Goal: Contribute content: Contribute content

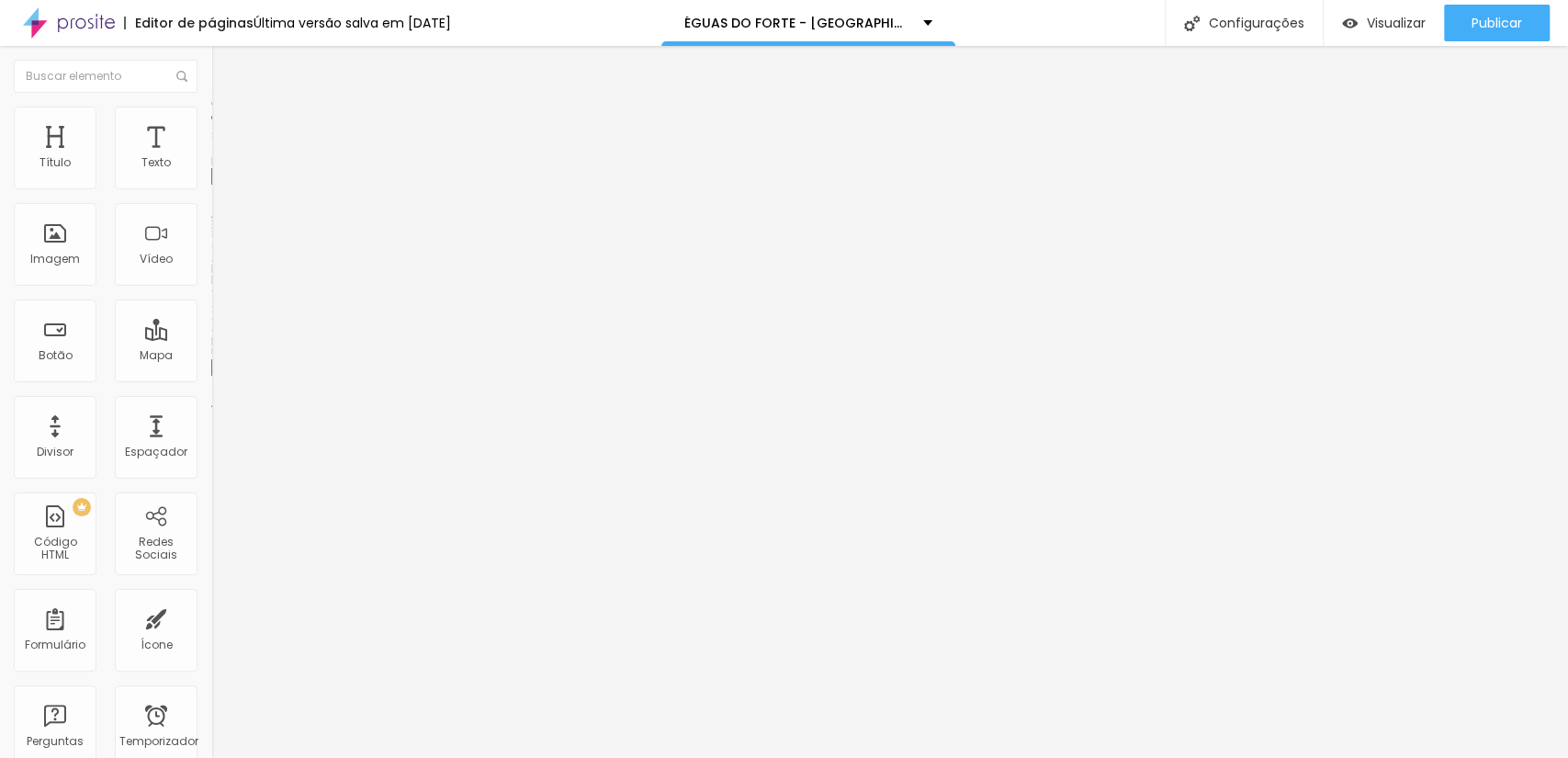
click at [223, 158] on font "Adicionar imagem" at bounding box center [276, 150] width 108 height 16
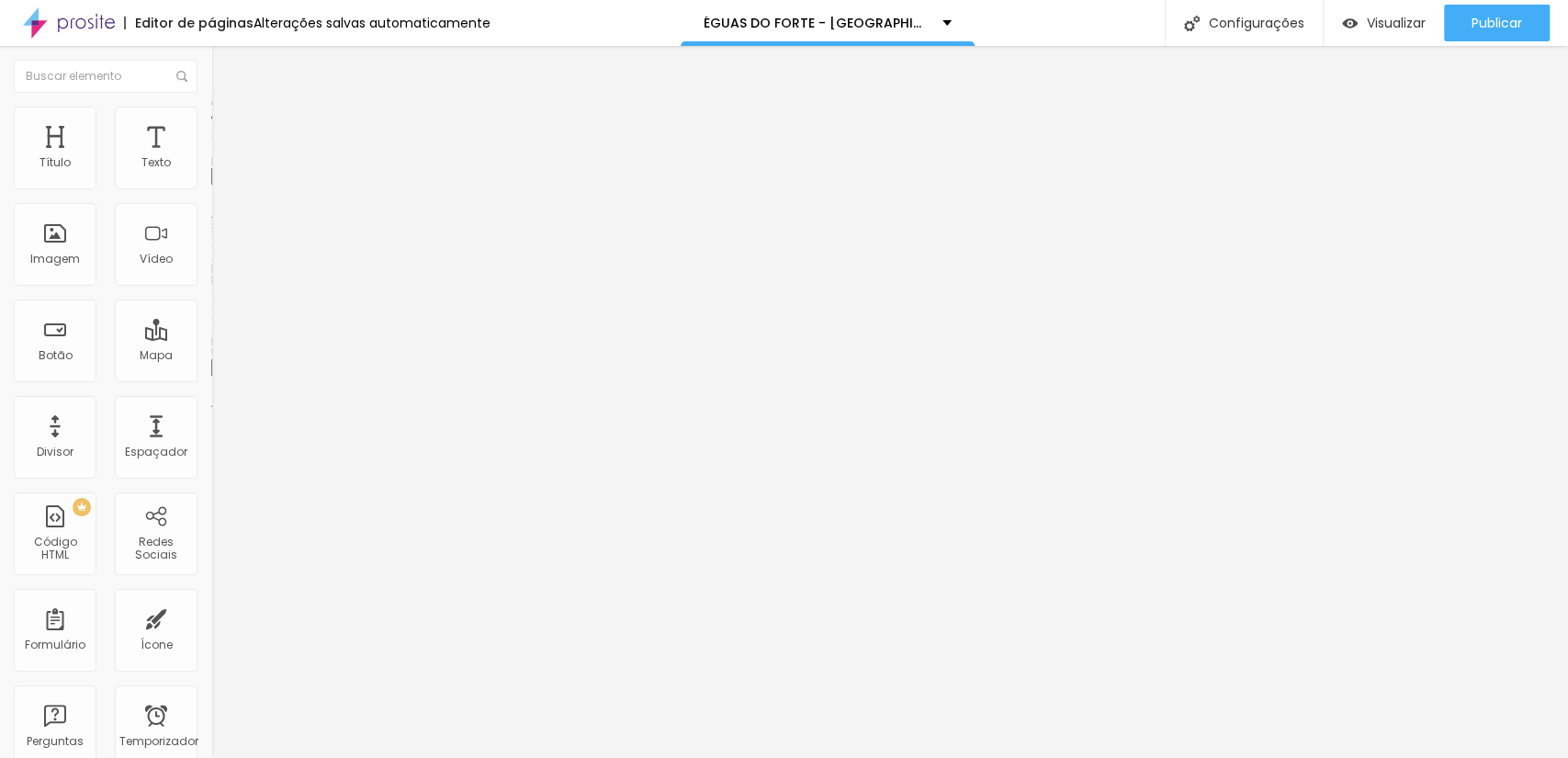
scroll to position [1497, 0]
click at [211, 158] on span "Adicionar imagem" at bounding box center [270, 150] width 119 height 16
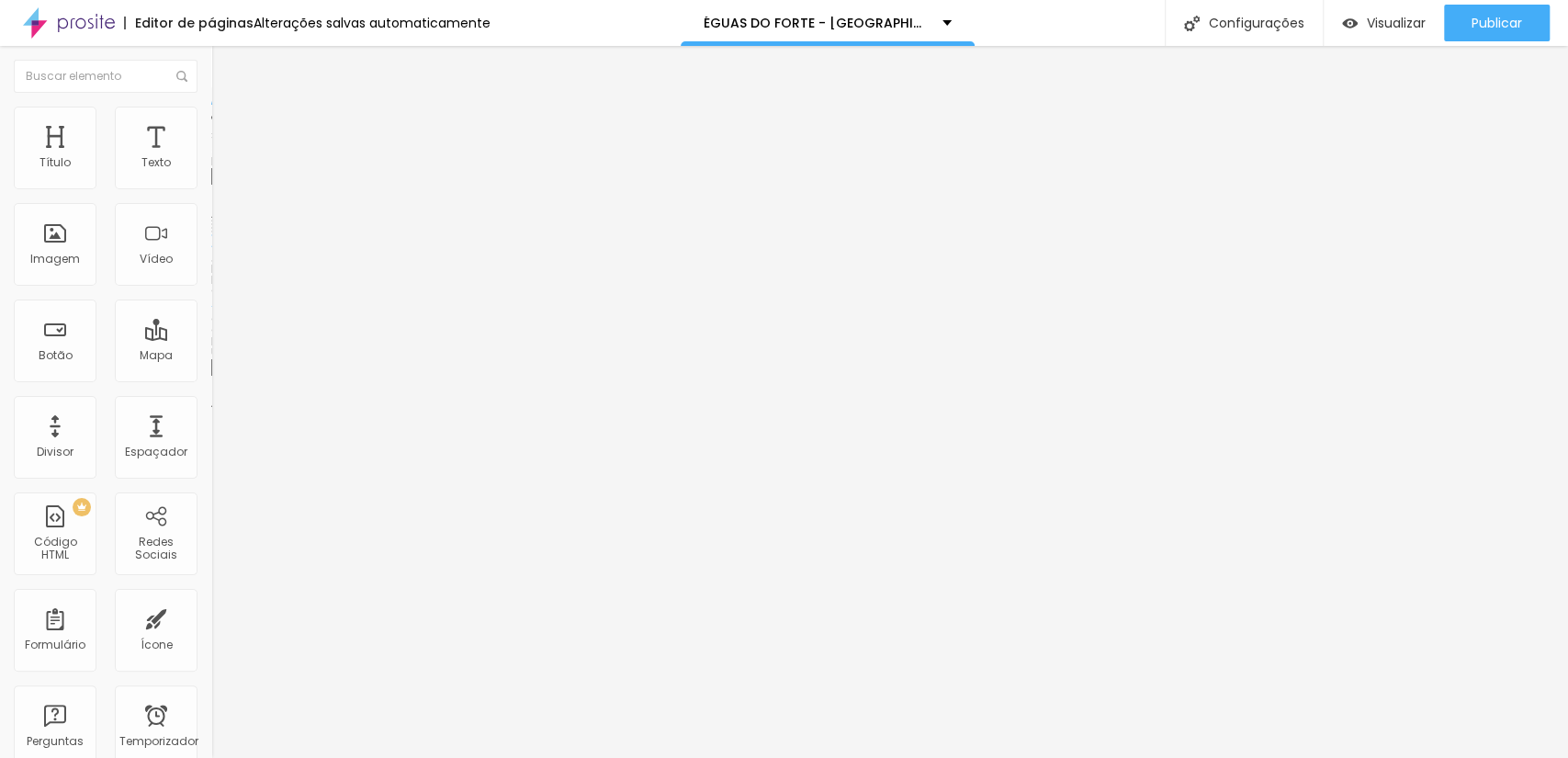
click at [1492, 32] on div "Publicar" at bounding box center [1497, 23] width 51 height 37
click at [223, 158] on font "Adicionar imagem" at bounding box center [276, 150] width 108 height 16
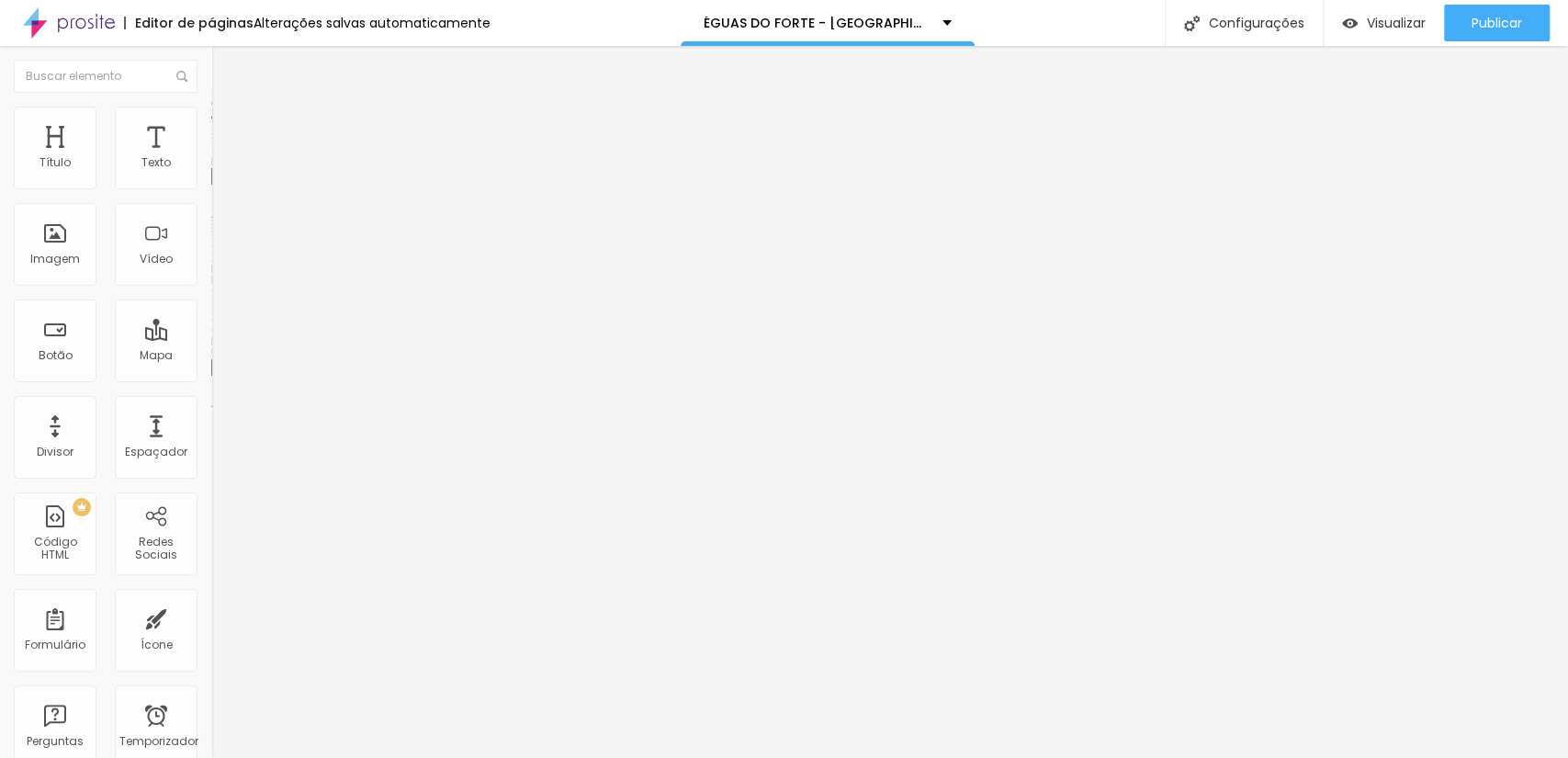
click at [211, 158] on span "Adicionar imagem" at bounding box center [270, 150] width 119 height 16
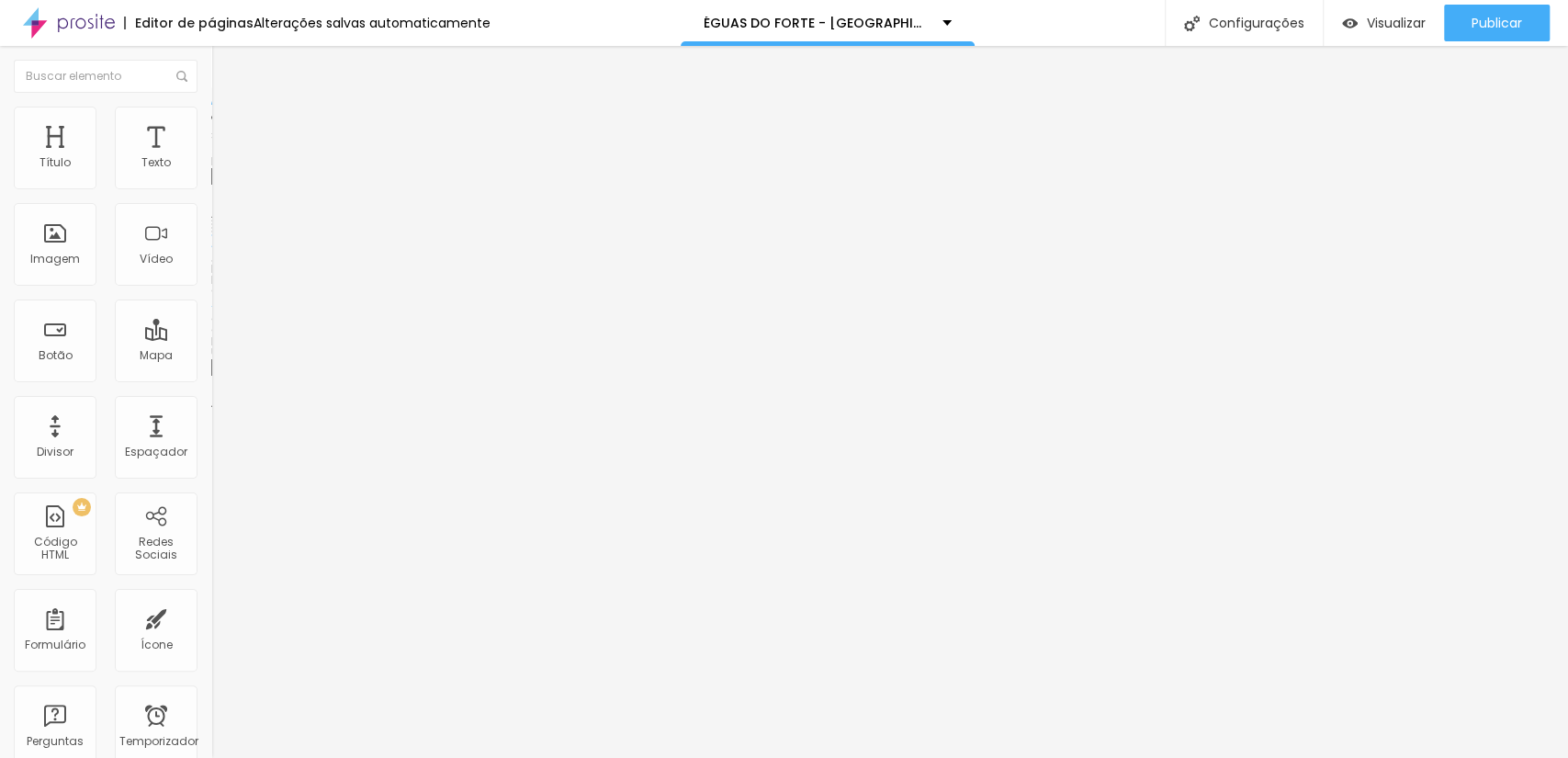
click at [223, 158] on font "Adicionar imagem" at bounding box center [276, 150] width 108 height 16
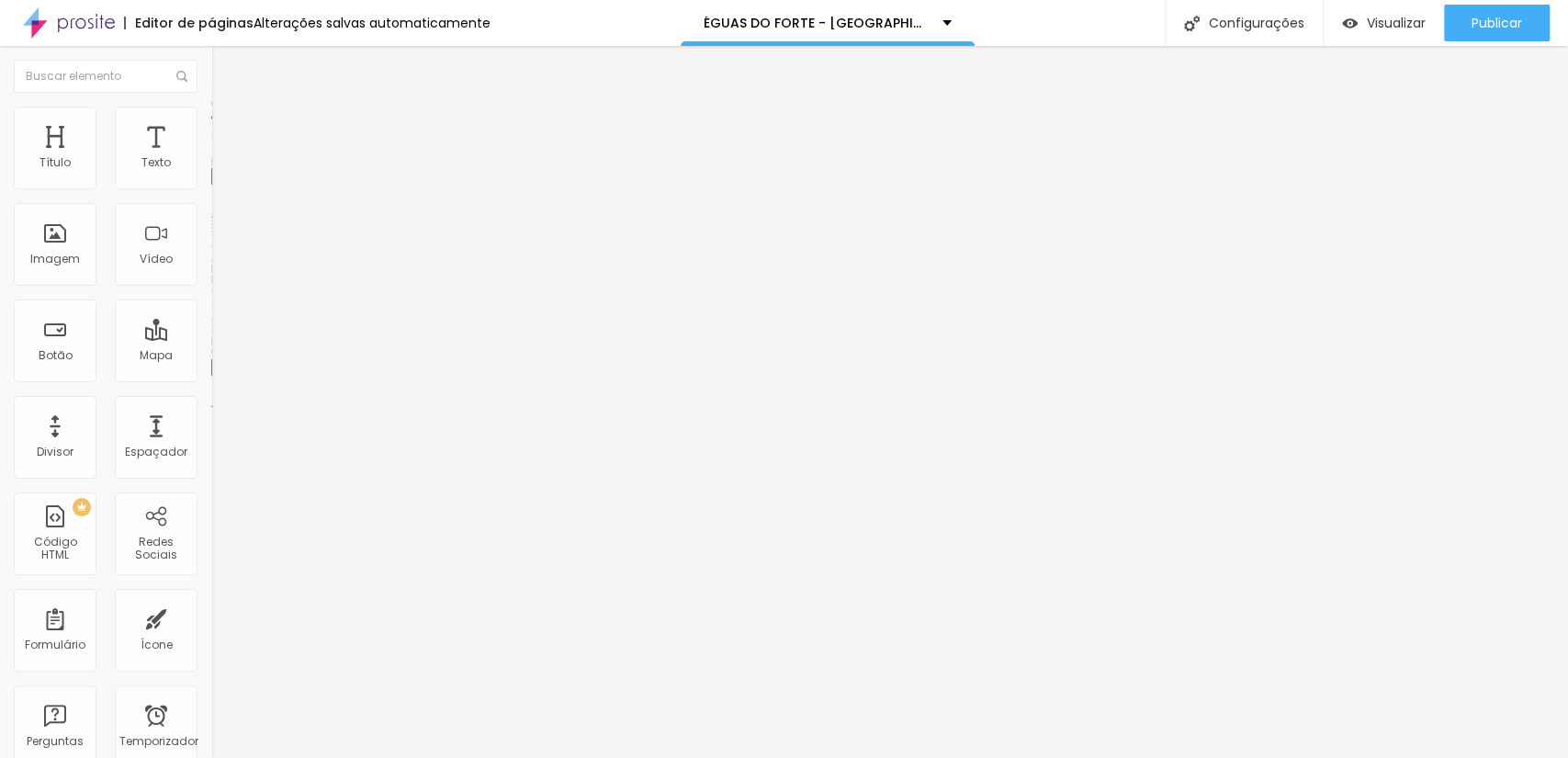
scroll to position [1224, 0]
click at [223, 158] on font "Adicionar imagem" at bounding box center [276, 150] width 108 height 16
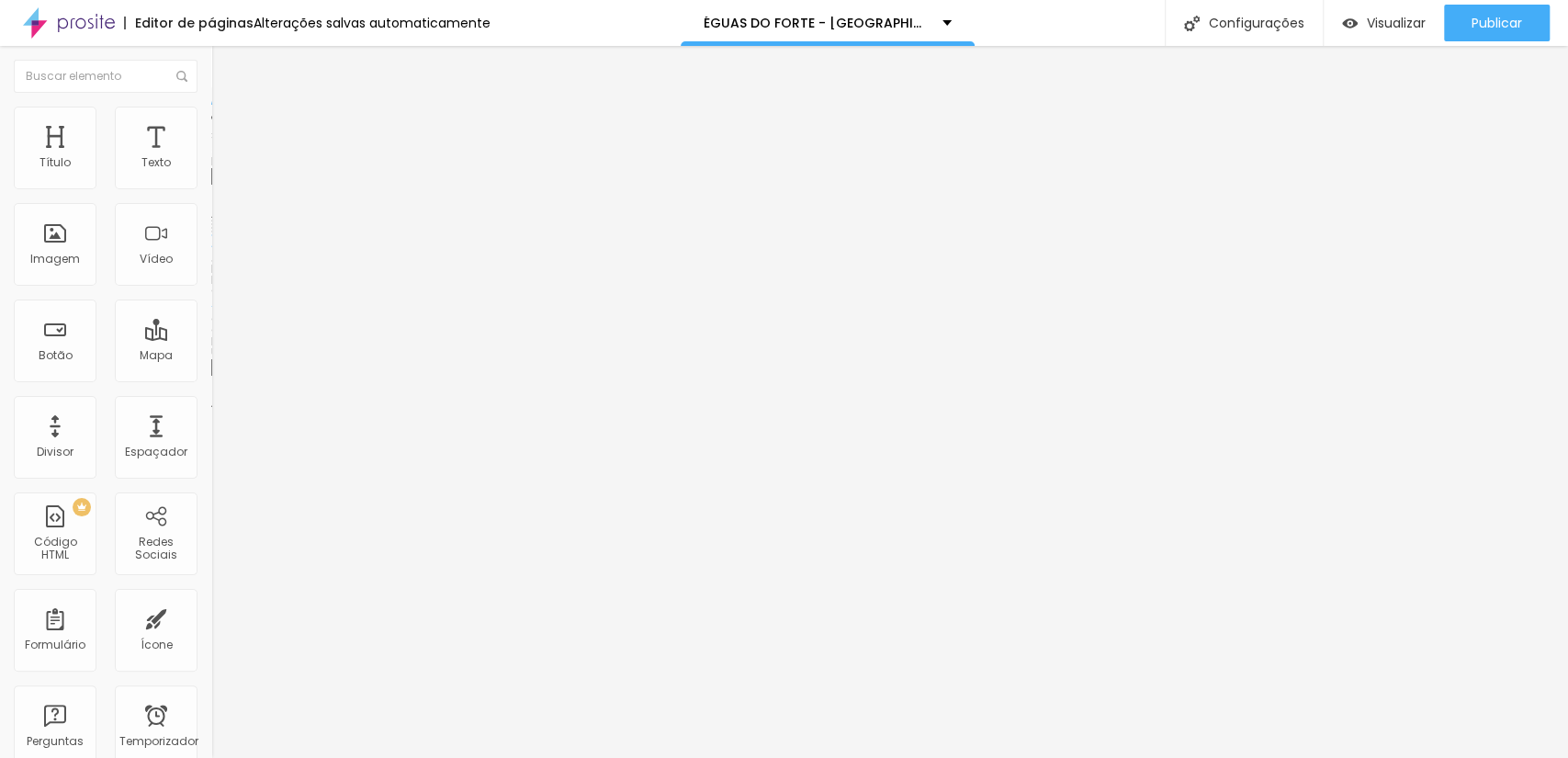
click at [223, 158] on font "Adicionar imagem" at bounding box center [276, 150] width 108 height 16
click at [223, 158] on font "Trocar imagem" at bounding box center [267, 150] width 89 height 16
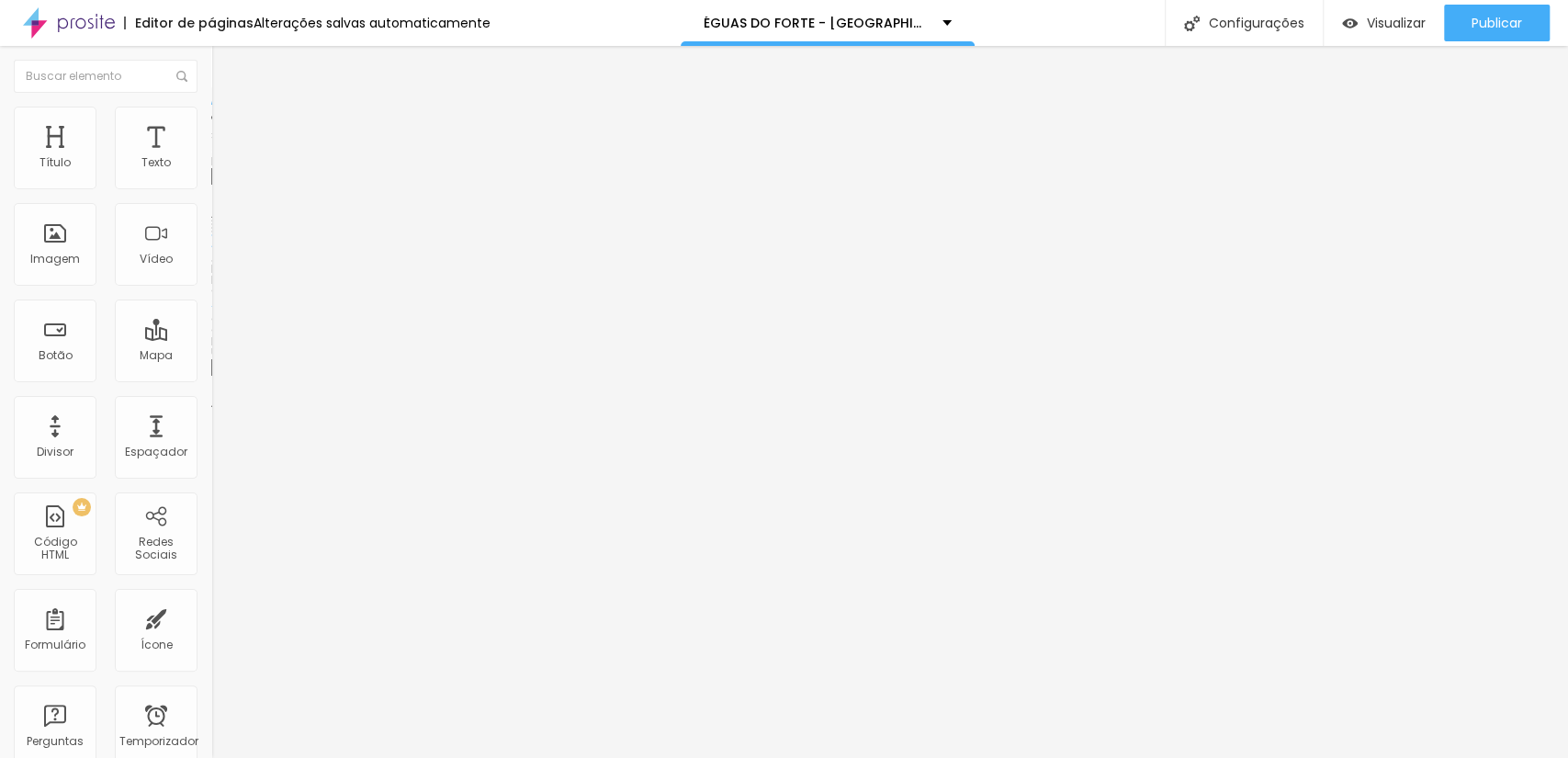
click at [211, 156] on div "Adicionar imagem" at bounding box center [316, 149] width 211 height 13
click at [223, 158] on font "Adicionar imagem" at bounding box center [276, 150] width 108 height 16
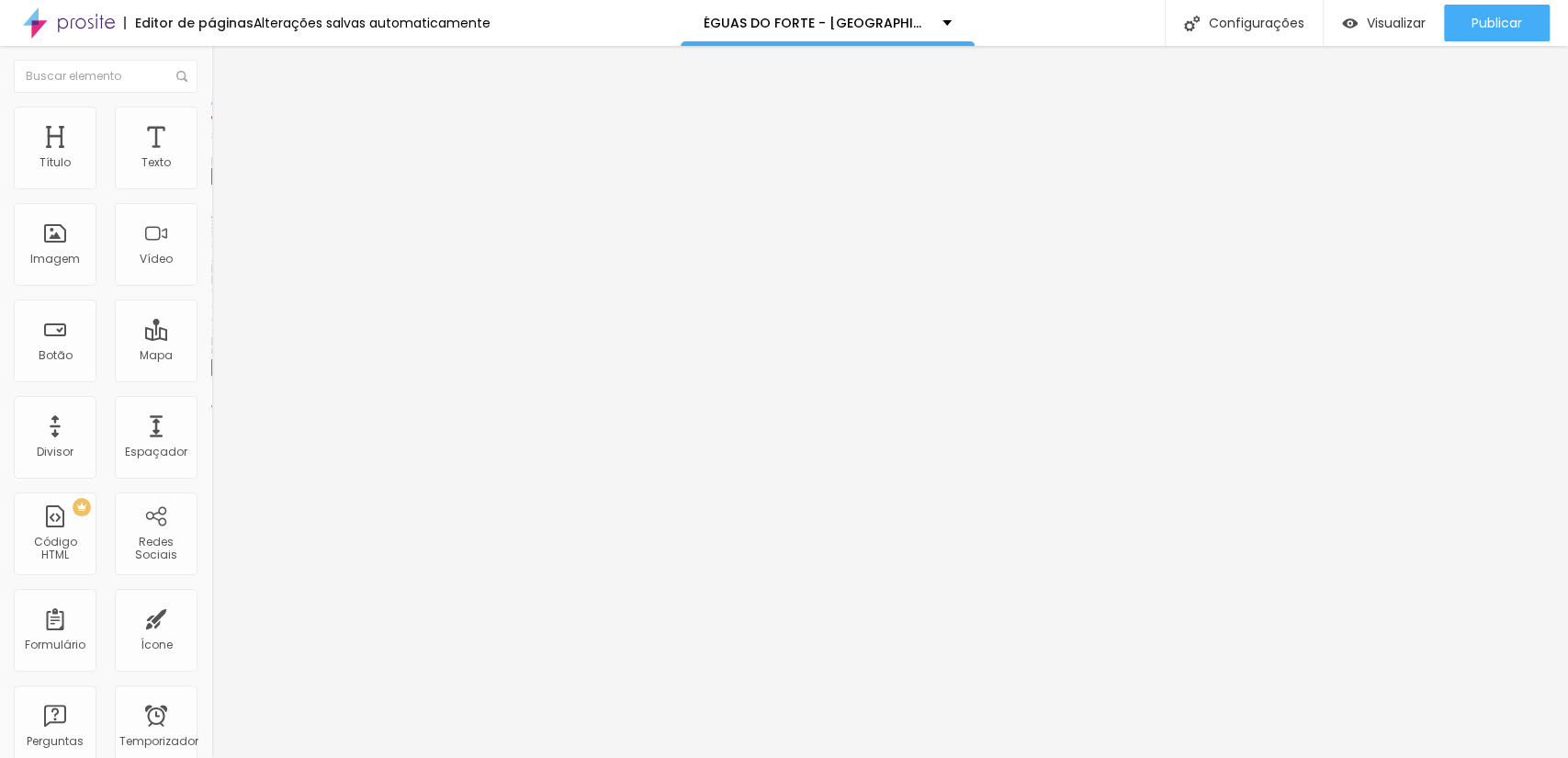
click at [223, 158] on font "Adicionar imagem" at bounding box center [276, 150] width 108 height 16
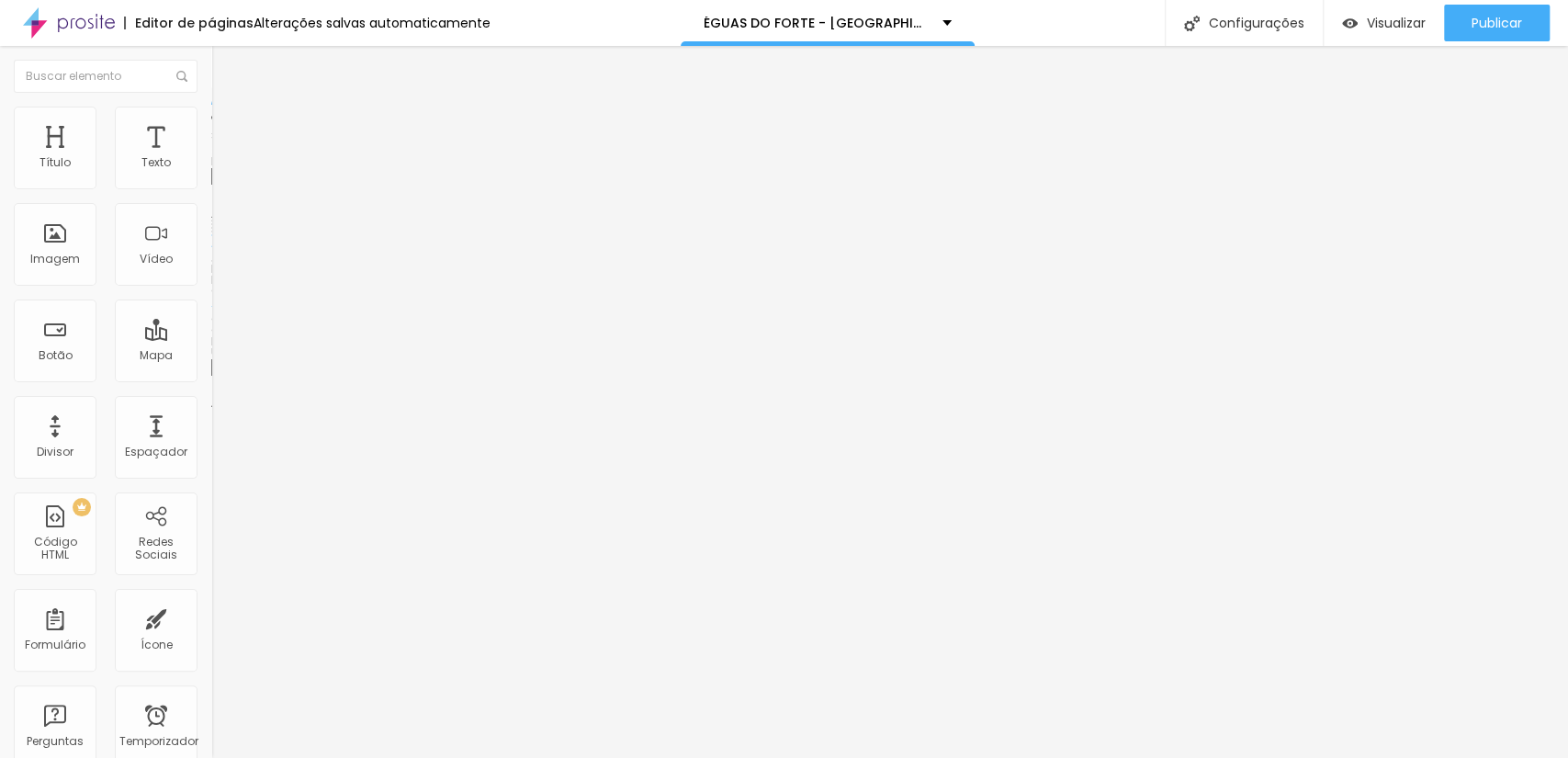
click at [1495, 16] on font "Publicar" at bounding box center [1497, 22] width 51 height 18
click at [223, 158] on font "Trocar imagem" at bounding box center [267, 150] width 89 height 16
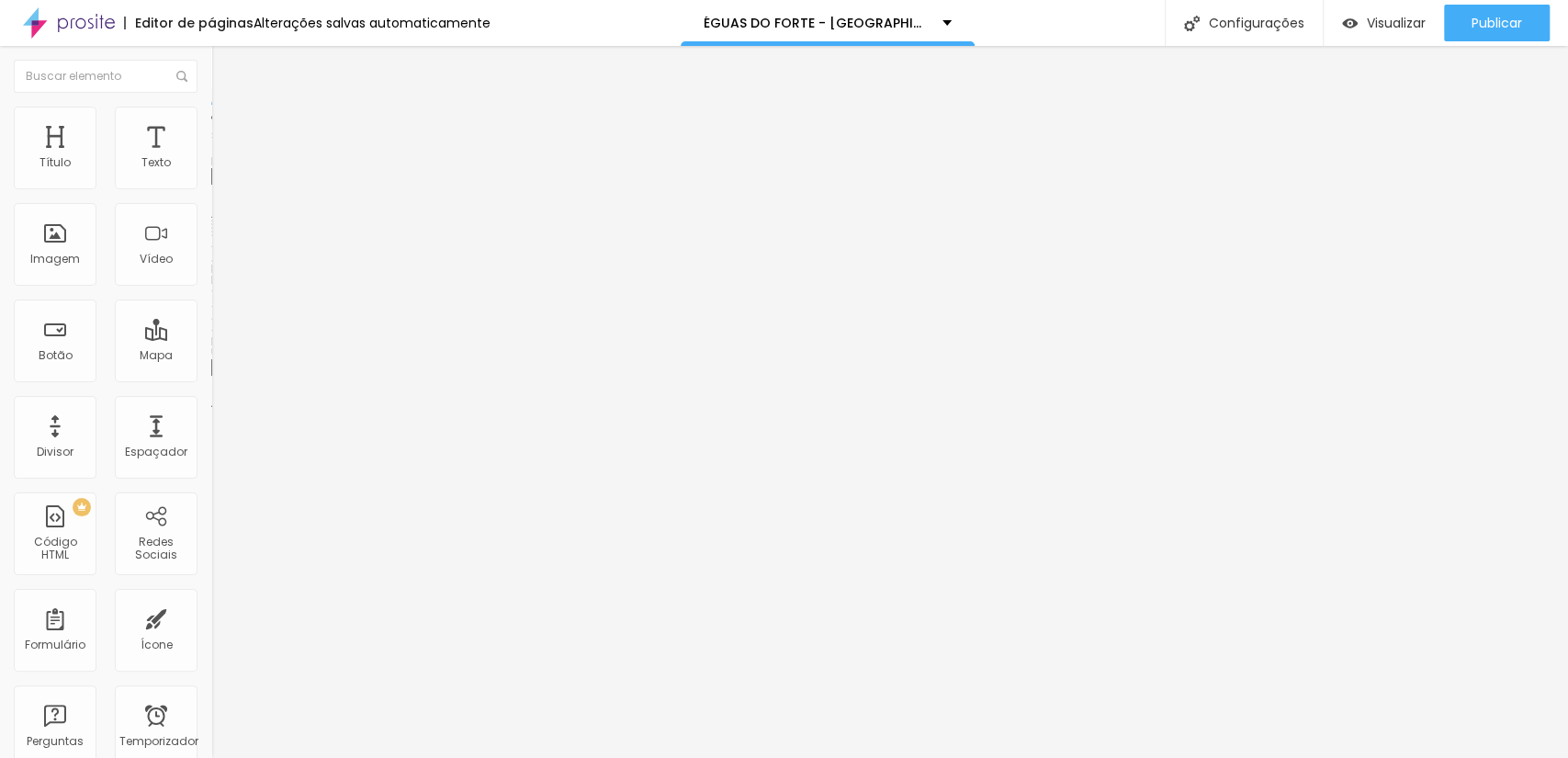
scroll to position [1922, 0]
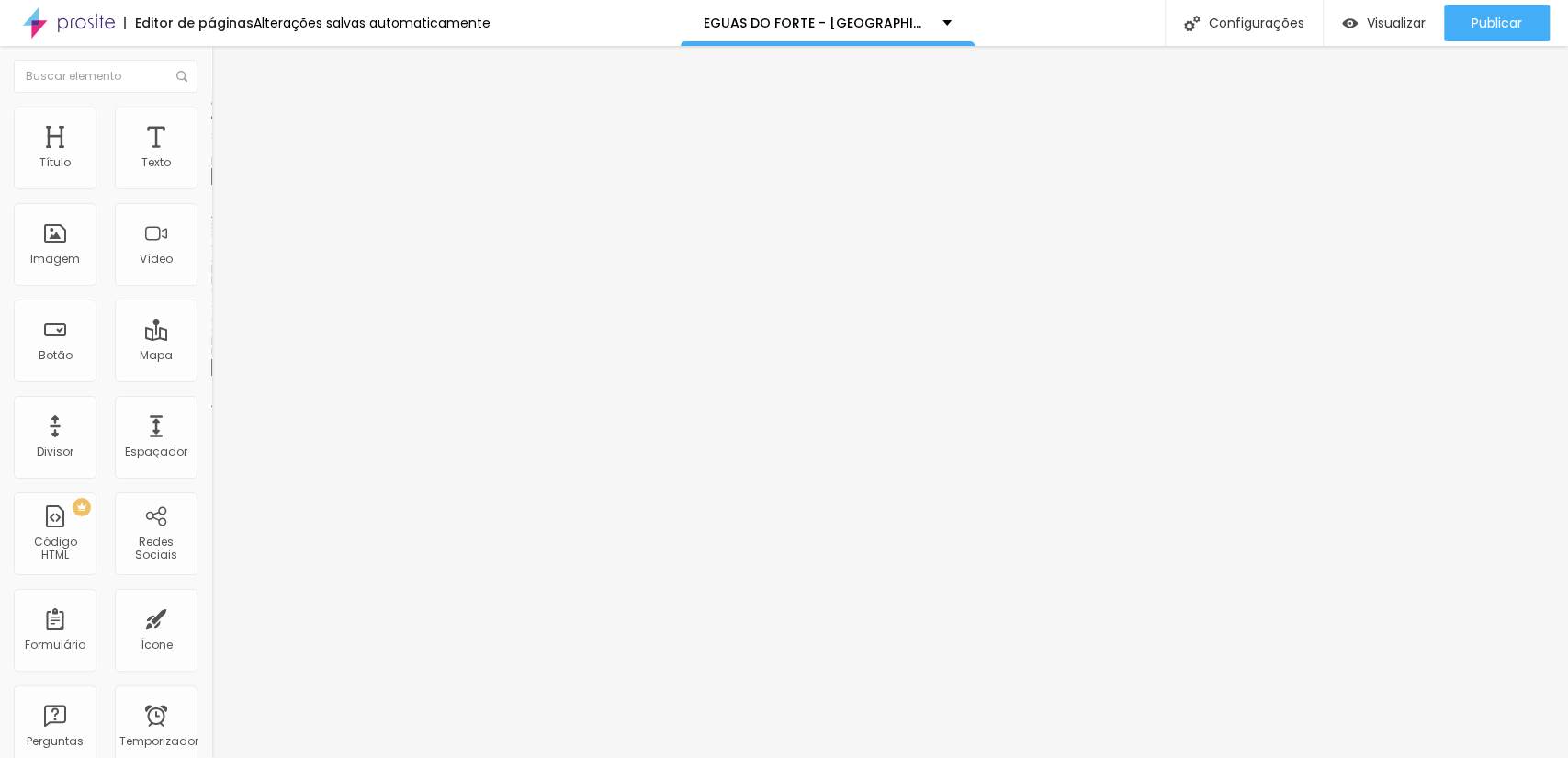
scroll to position [1242, 0]
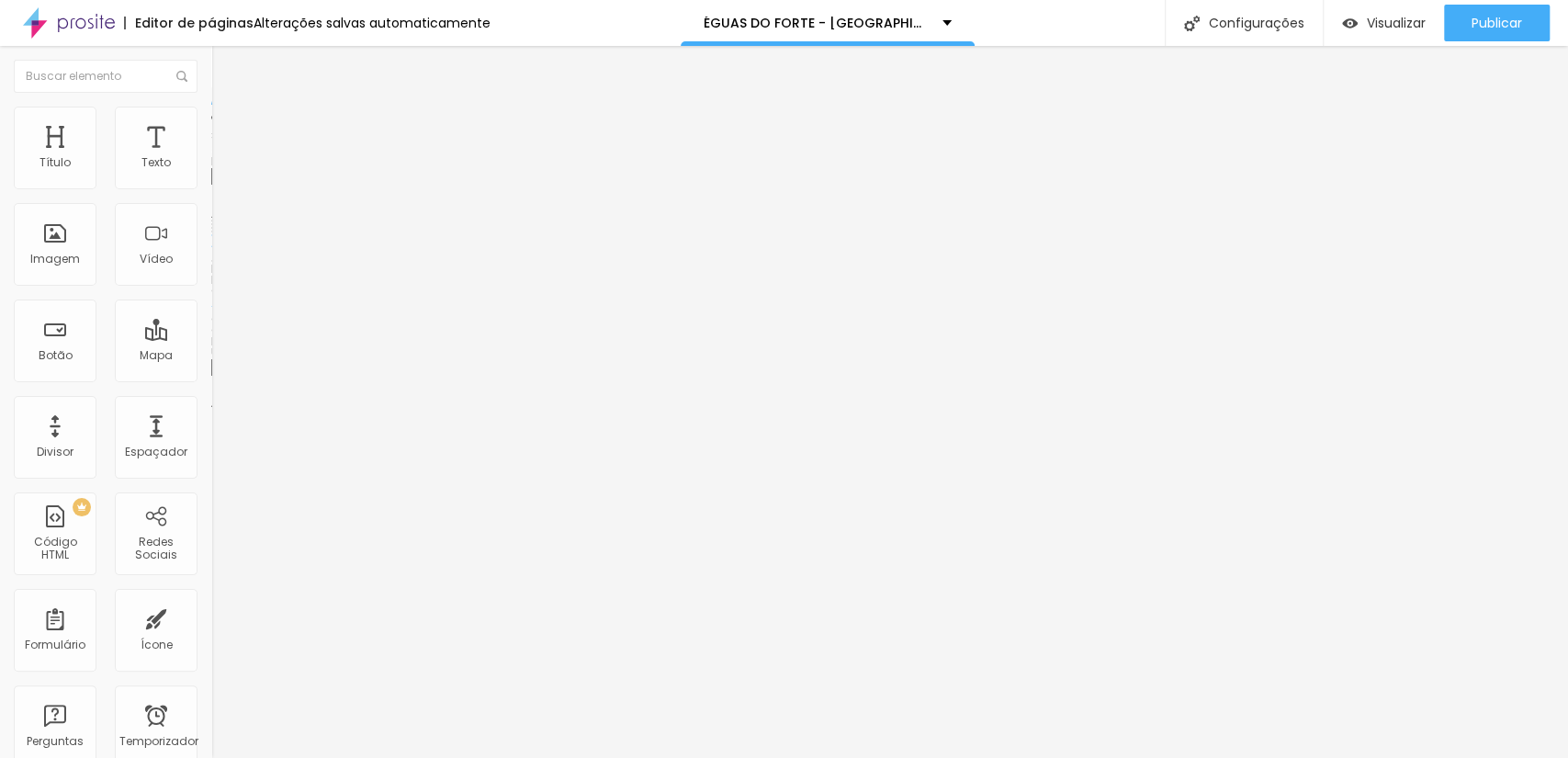
scroll to position [426, 0]
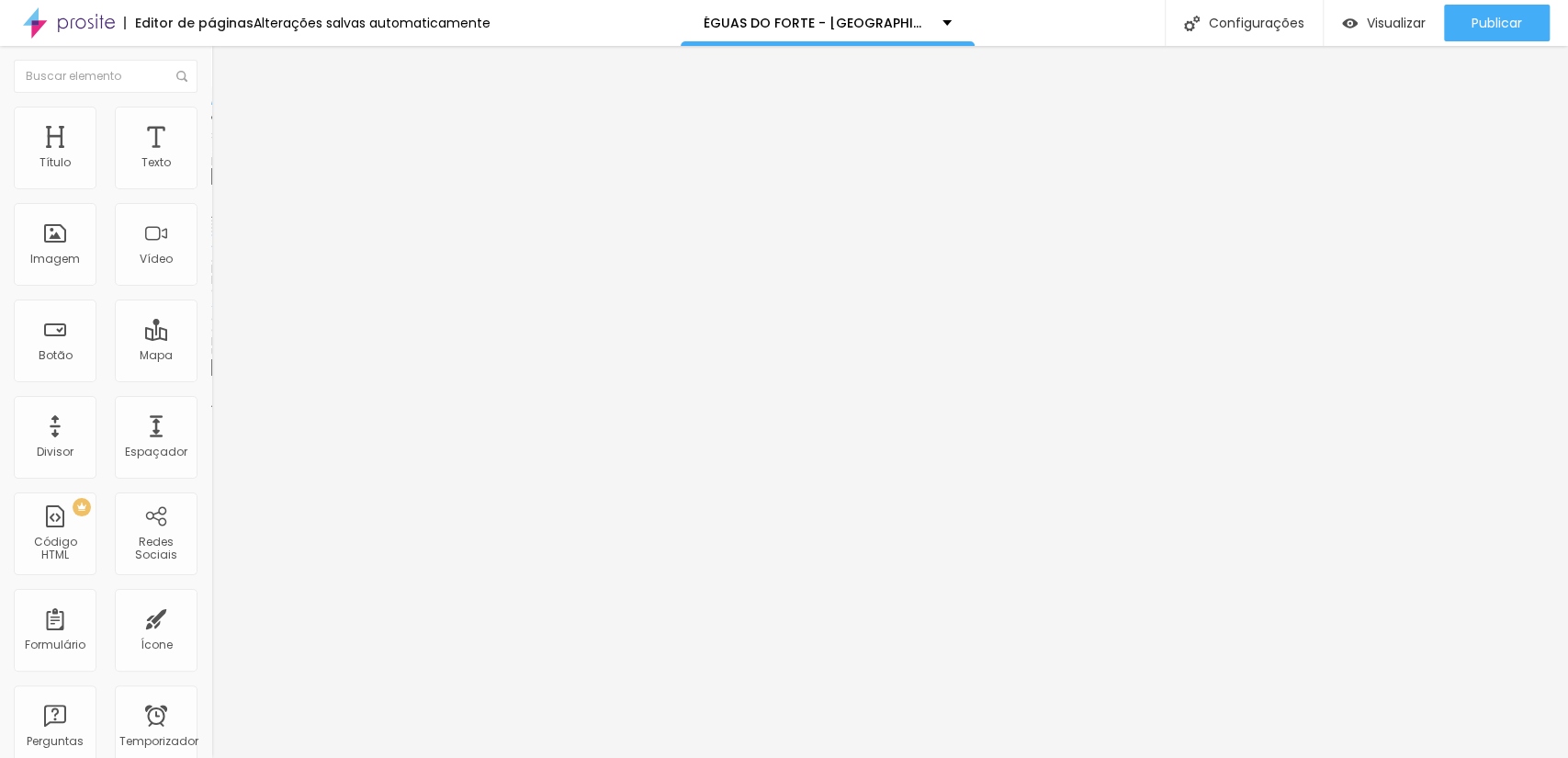
click at [223, 158] on font "Trocar imagem" at bounding box center [267, 150] width 89 height 16
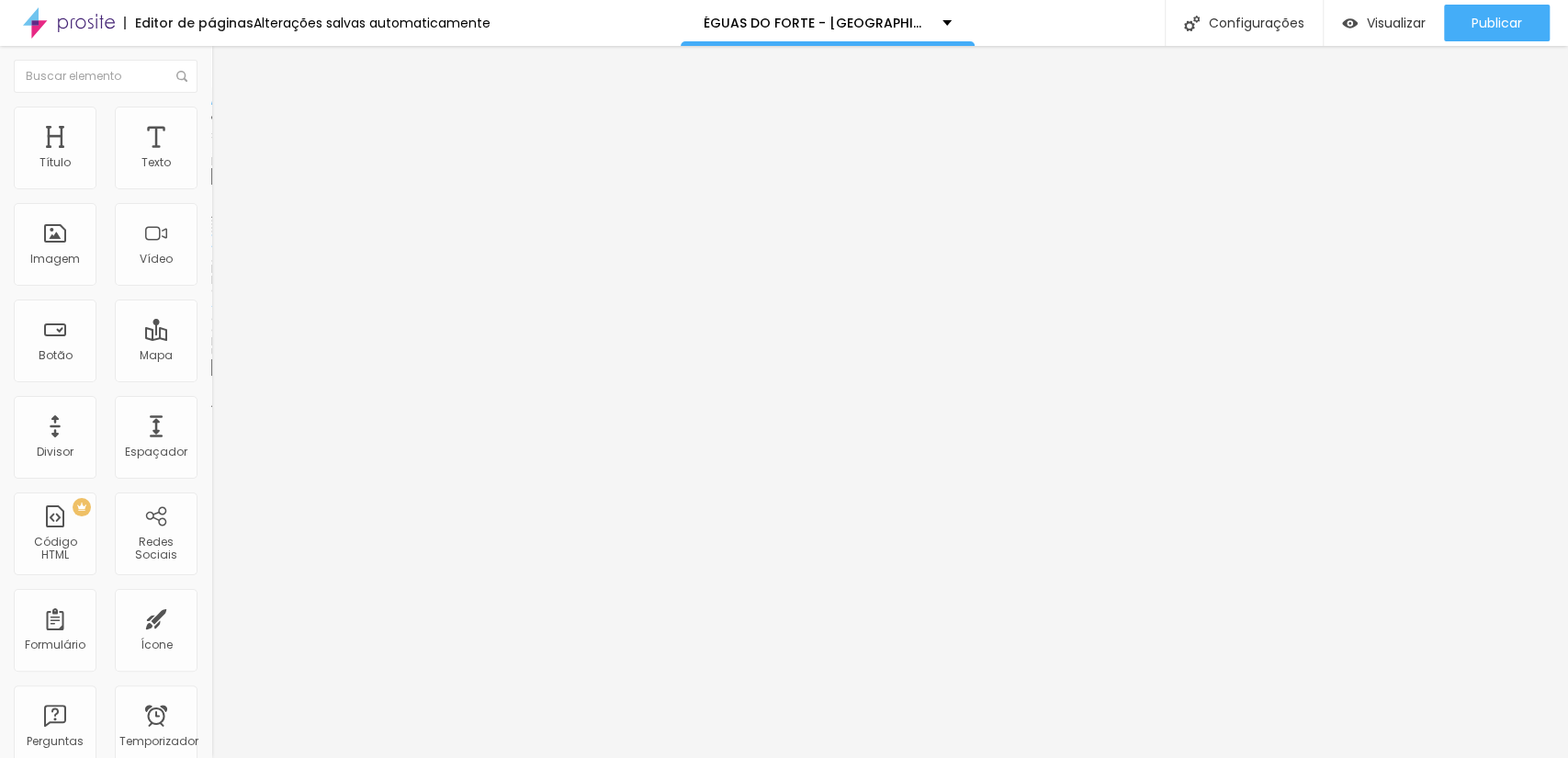
scroll to position [1904, 0]
click at [1520, 27] on font "Publicar" at bounding box center [1497, 22] width 51 height 18
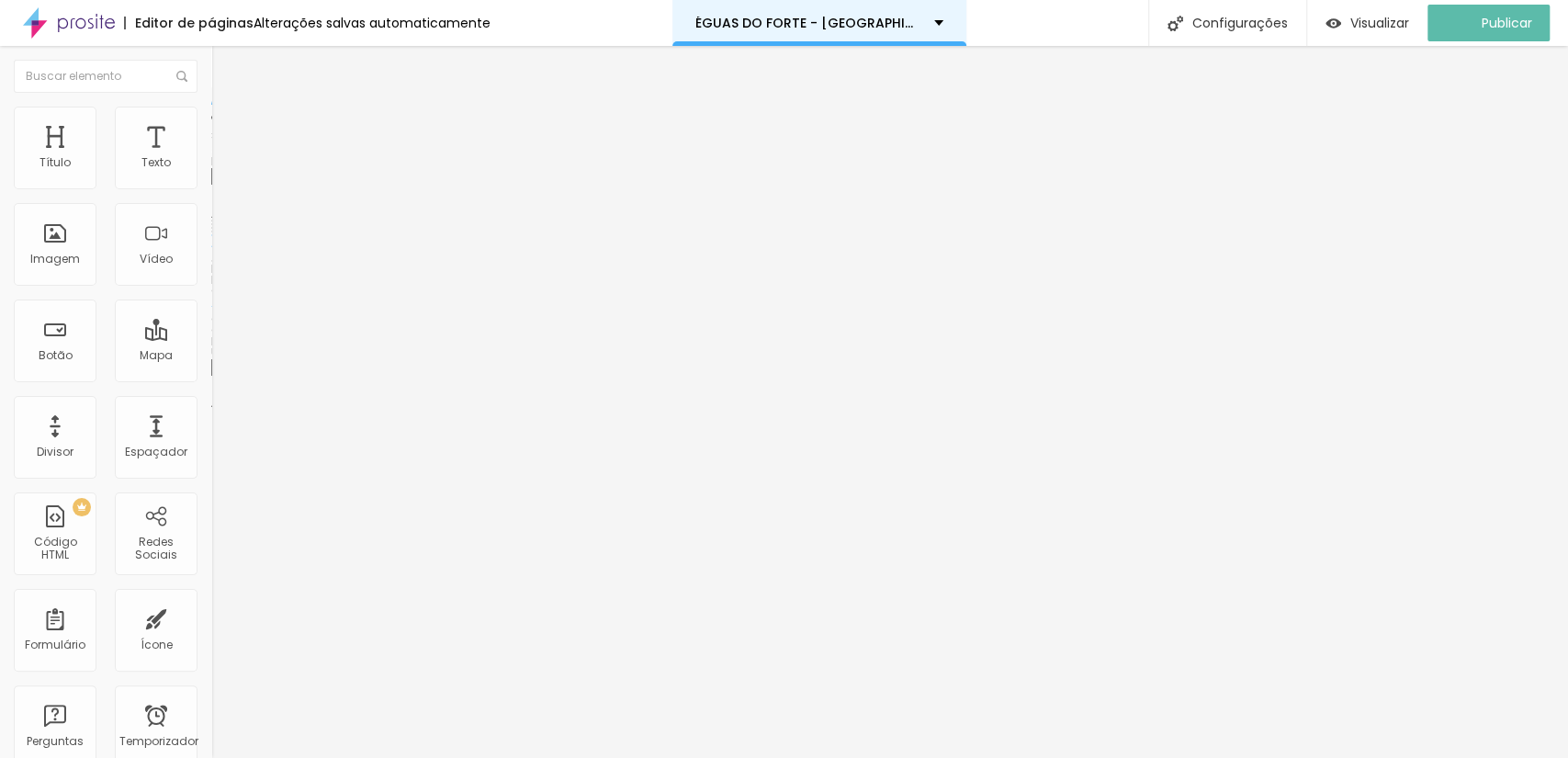
click at [932, 18] on div "ÉGUAS DO FORTE - PRAIA DO FORTE" at bounding box center [819, 22] width 248 height 13
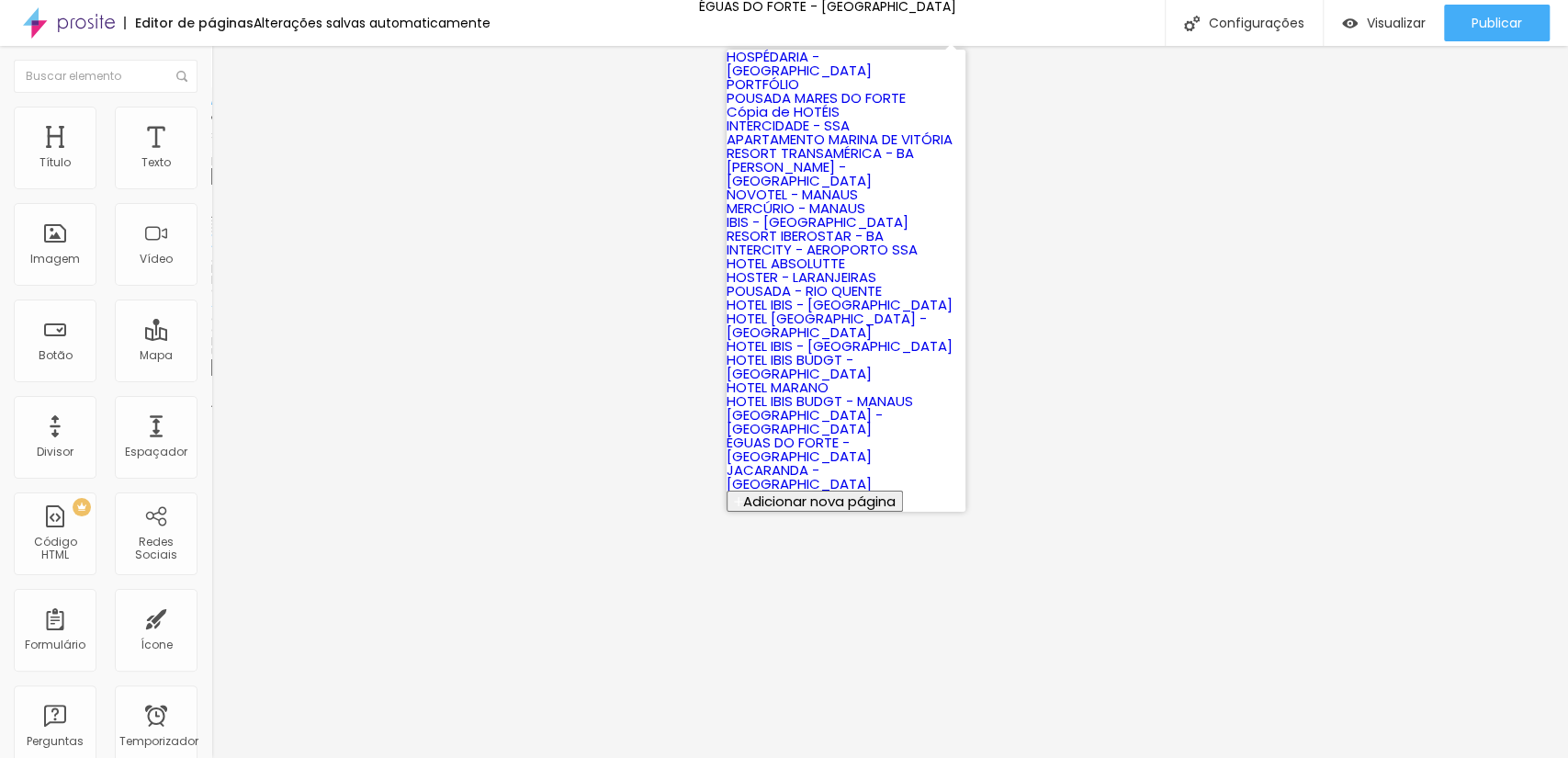
click at [223, 158] on font "Trocar imagem" at bounding box center [267, 150] width 89 height 16
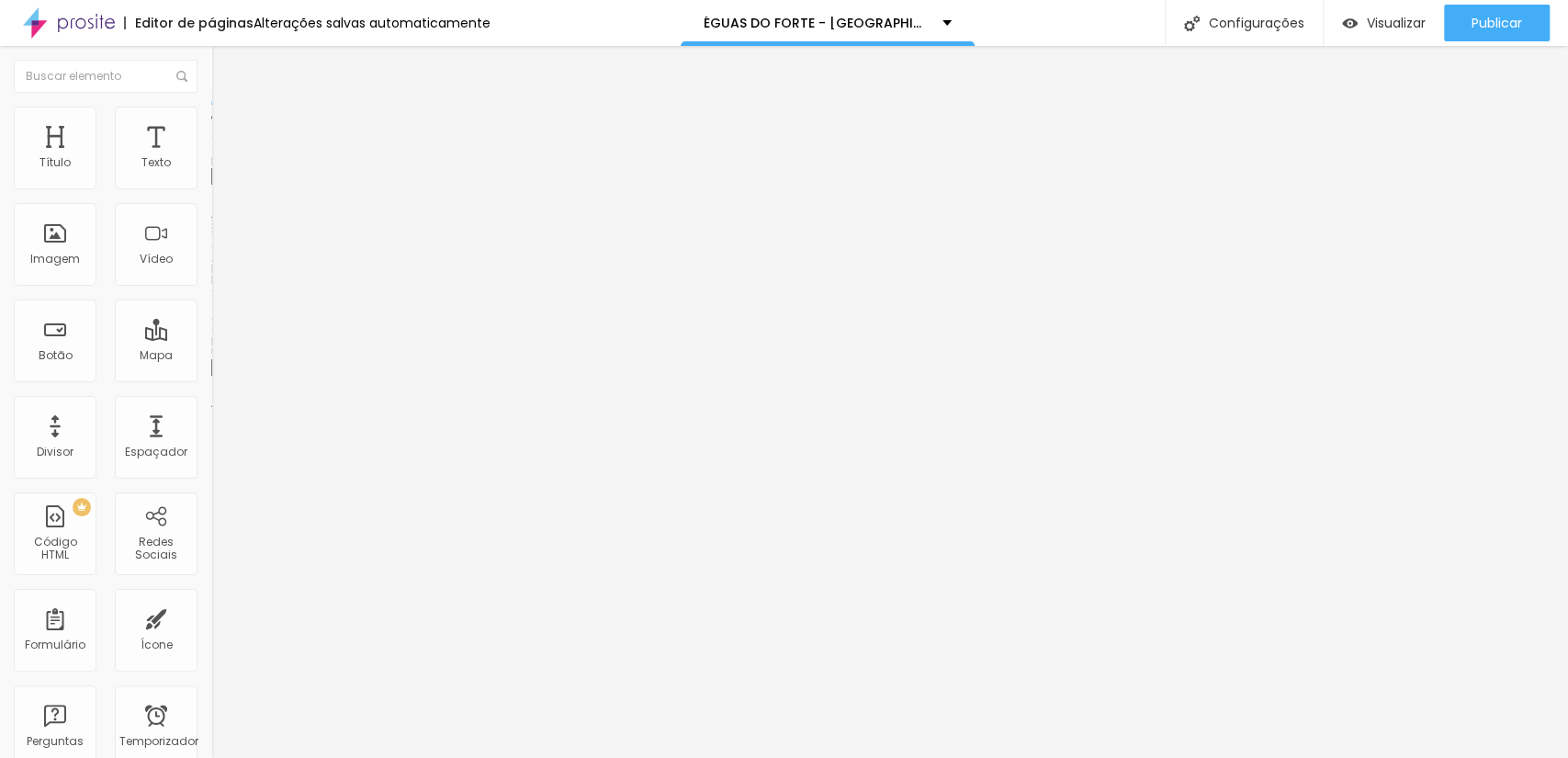
scroll to position [1361, 0]
click at [1498, 3] on div "Publicar Publicar alterações Clique para publicar as últimas alterações realiza…" at bounding box center [1497, 22] width 106 height 46
click at [1498, 8] on div "Publicar" at bounding box center [1497, 23] width 51 height 37
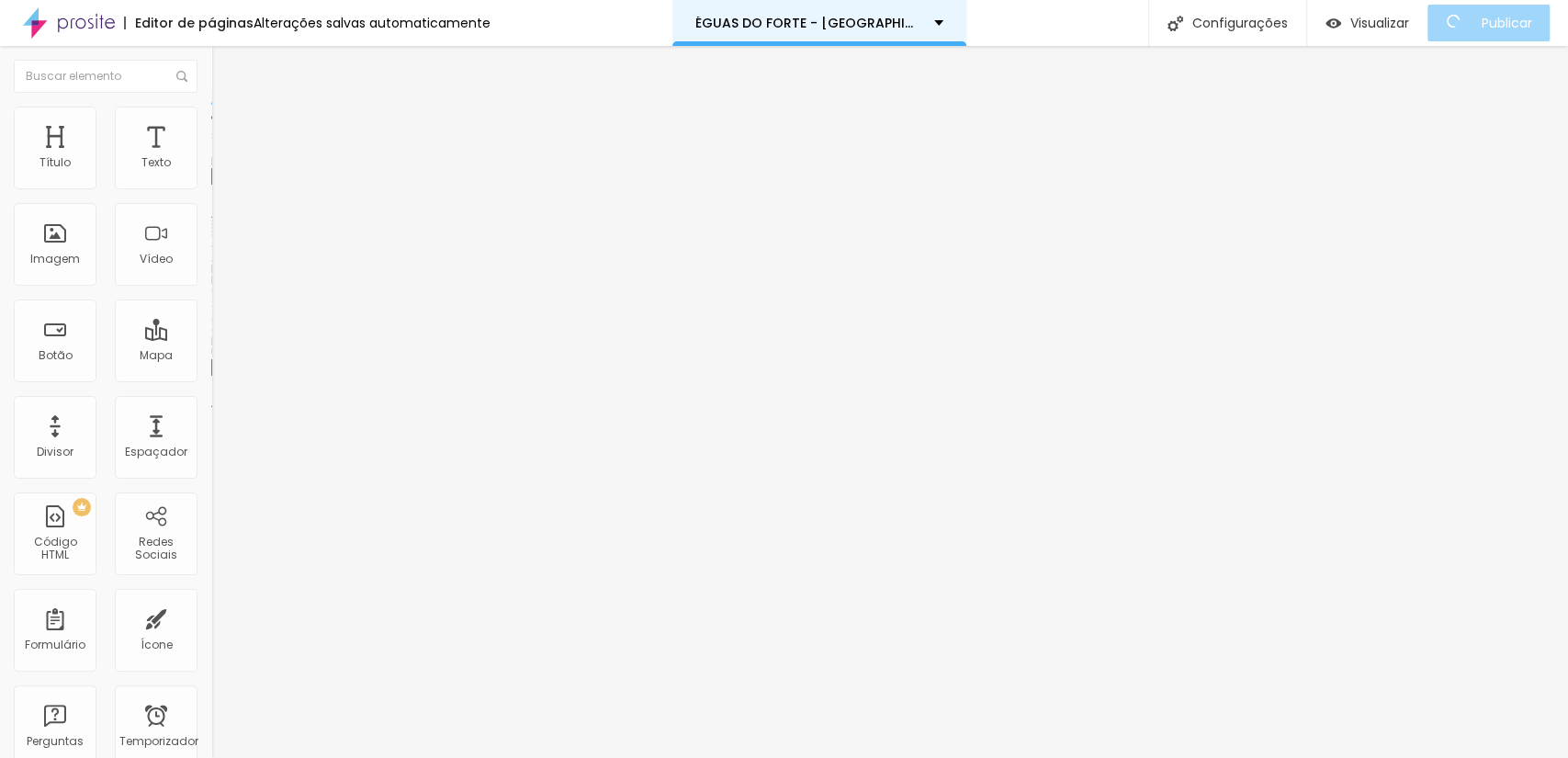
click at [814, 18] on font "ÉGUAS DO FORTE - PRAIA DO FORTE" at bounding box center [831, 22] width 273 height 18
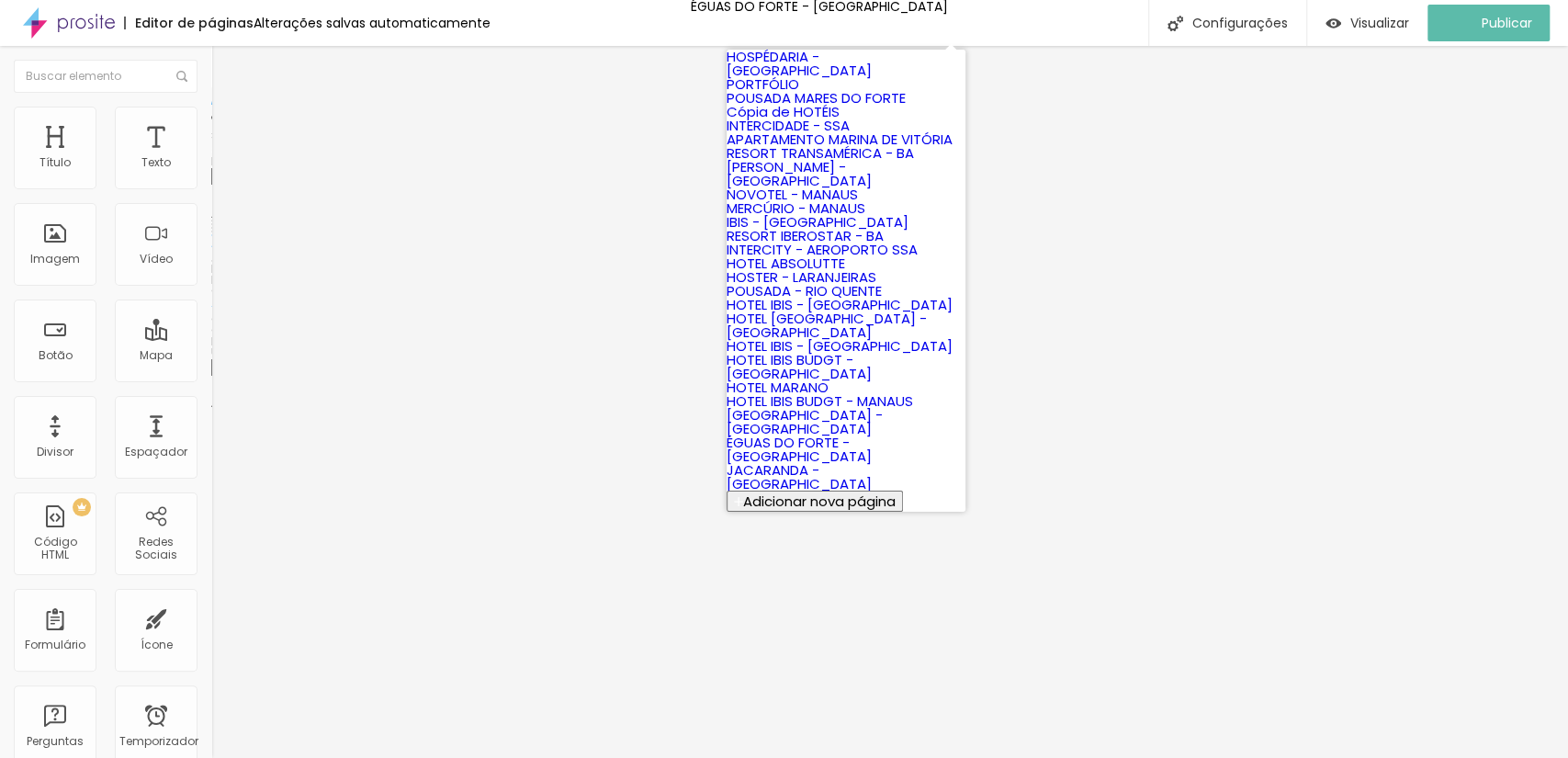
scroll to position [741, 0]
click at [809, 461] on link "JACARANDA - PRAIA DO FORTE" at bounding box center [799, 477] width 145 height 33
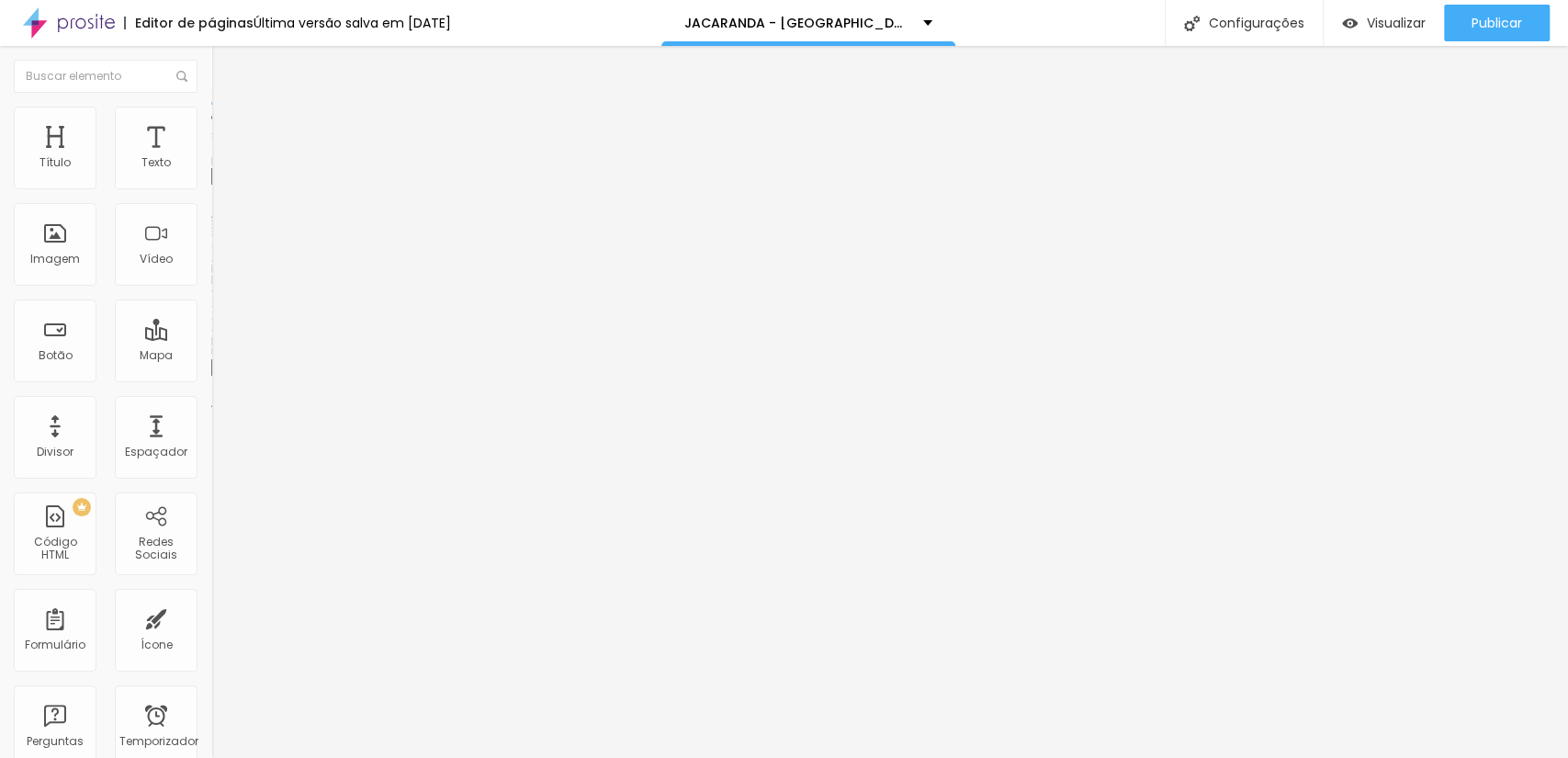
click at [223, 158] on font "Trocar imagem" at bounding box center [267, 150] width 89 height 16
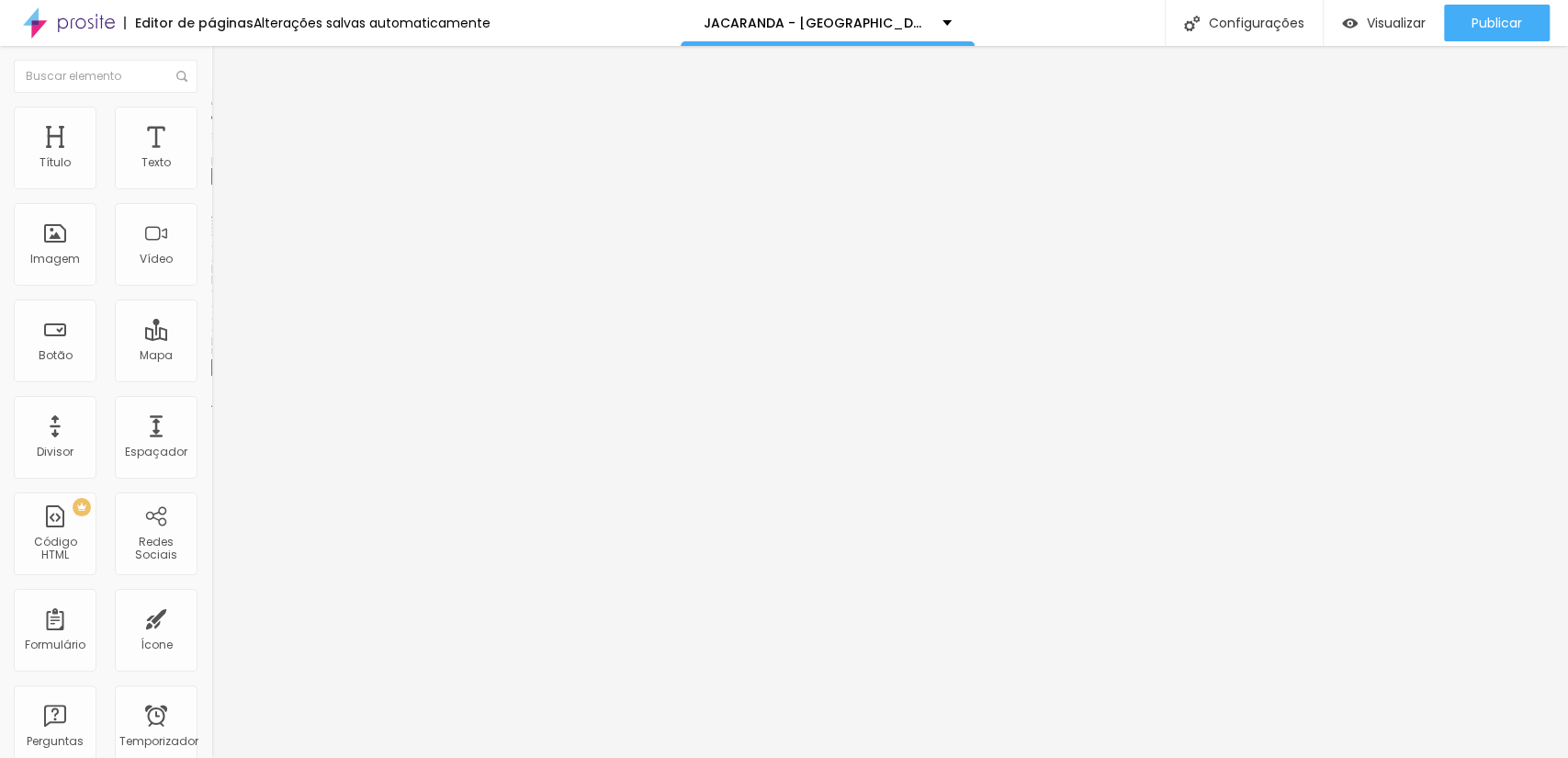
scroll to position [2041, 0]
click at [223, 158] on font "Trocar imagem" at bounding box center [267, 150] width 89 height 16
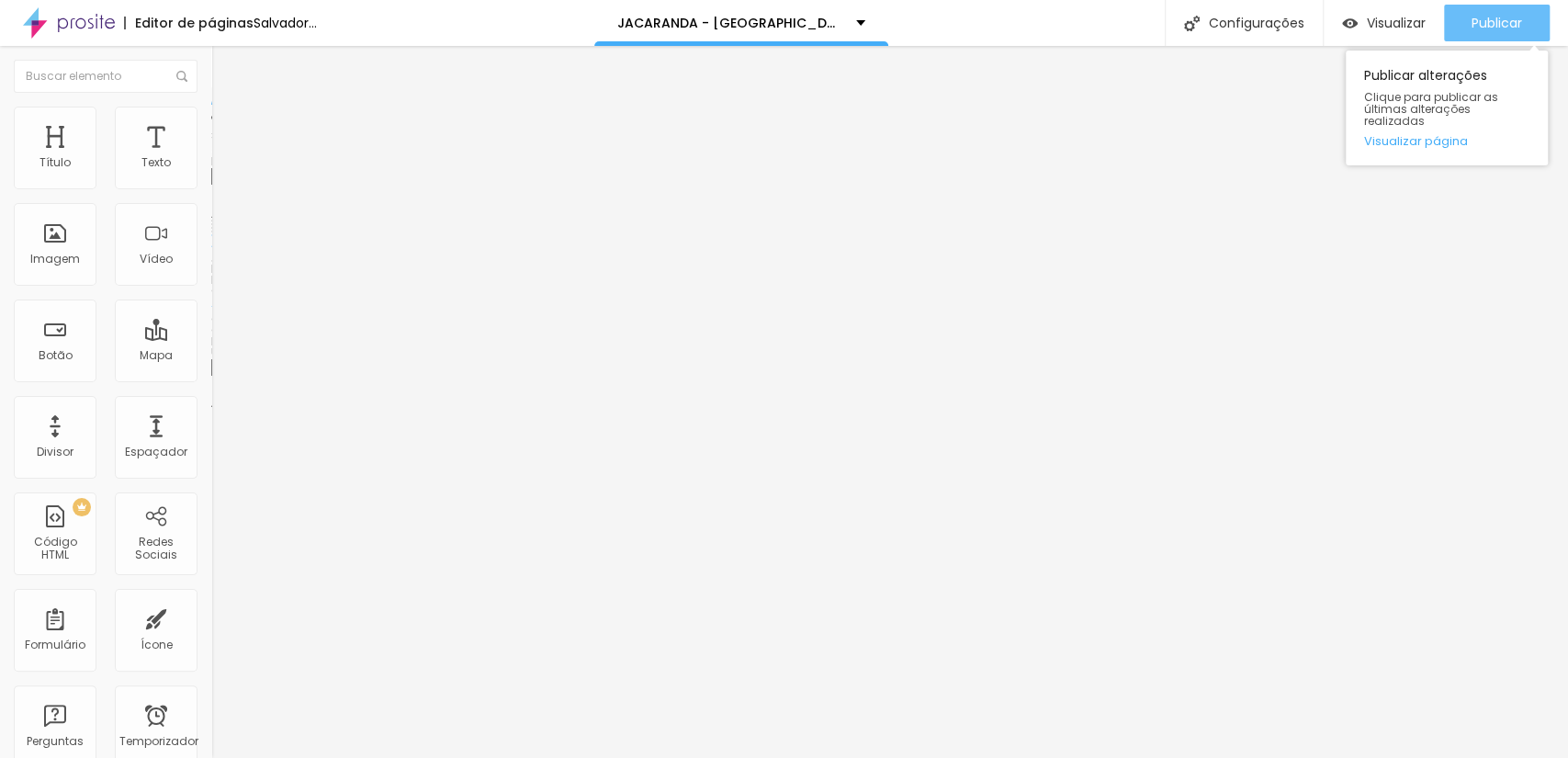
click at [1474, 31] on font "Publicar" at bounding box center [1497, 22] width 51 height 18
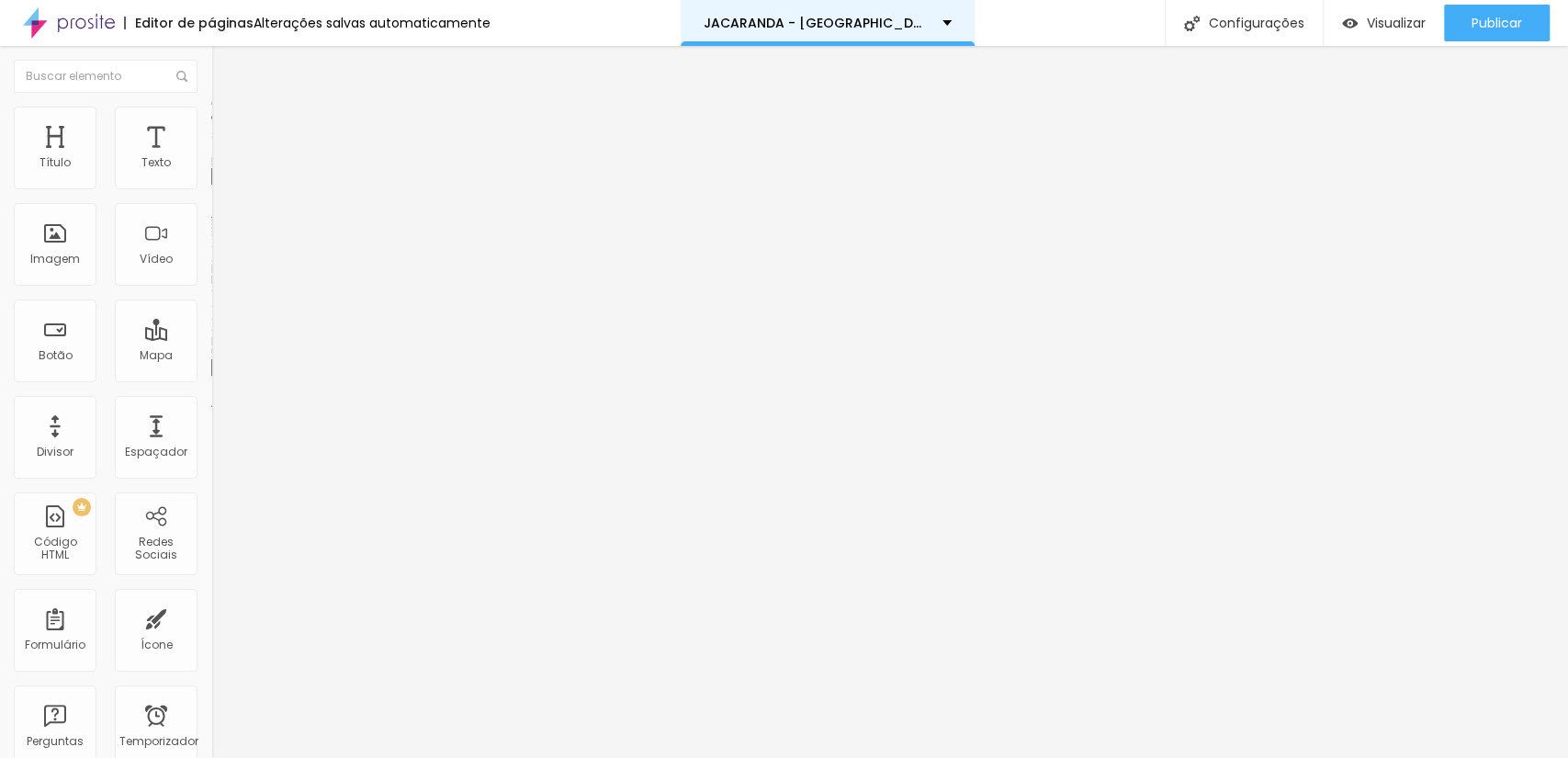
click at [791, 13] on div "JACARANDA - [GEOGRAPHIC_DATA]" at bounding box center [827, 22] width 294 height 46
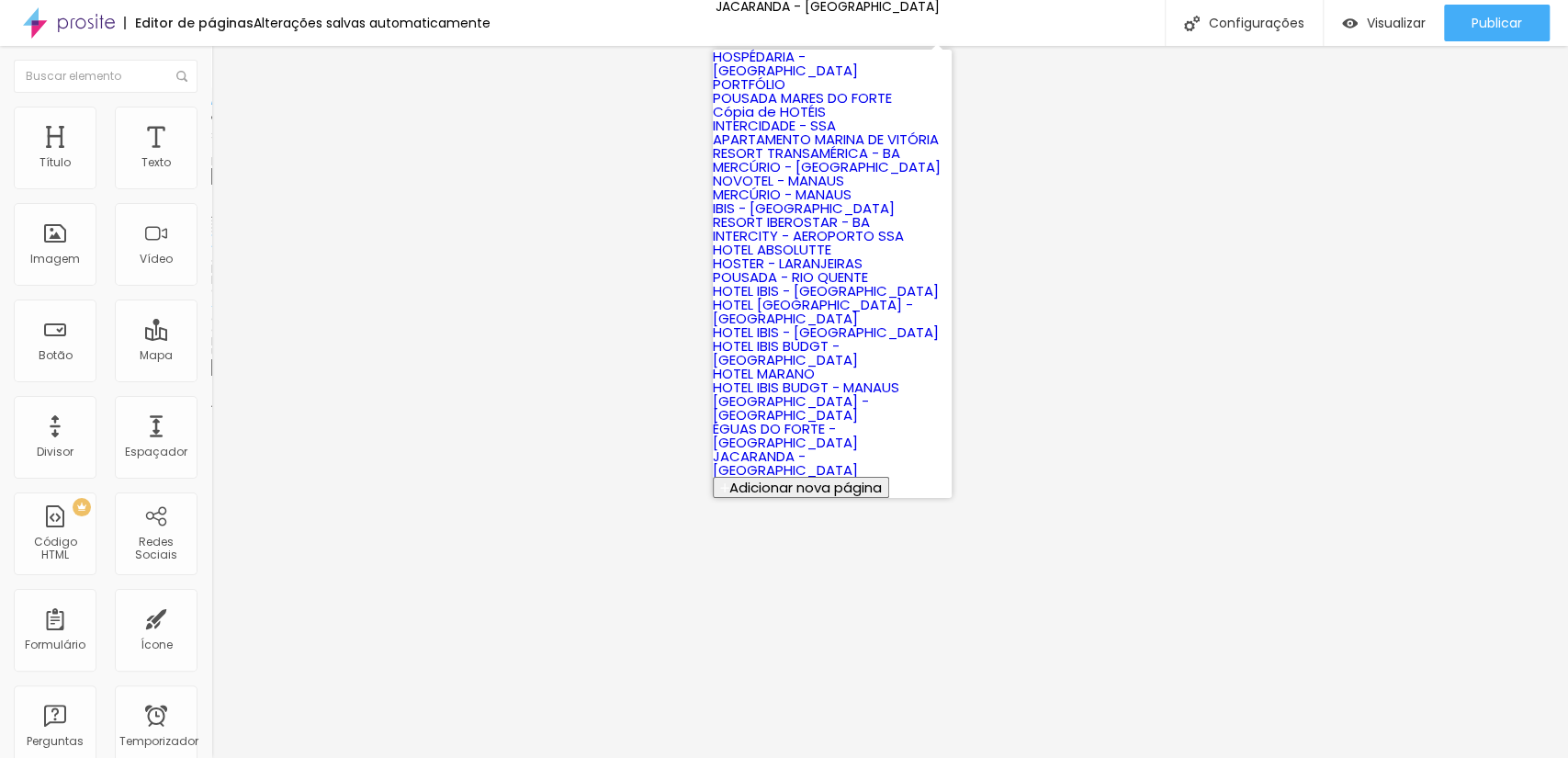
scroll to position [741, 0]
click at [862, 392] on font "[GEOGRAPHIC_DATA] - [GEOGRAPHIC_DATA]" at bounding box center [790, 408] width 157 height 33
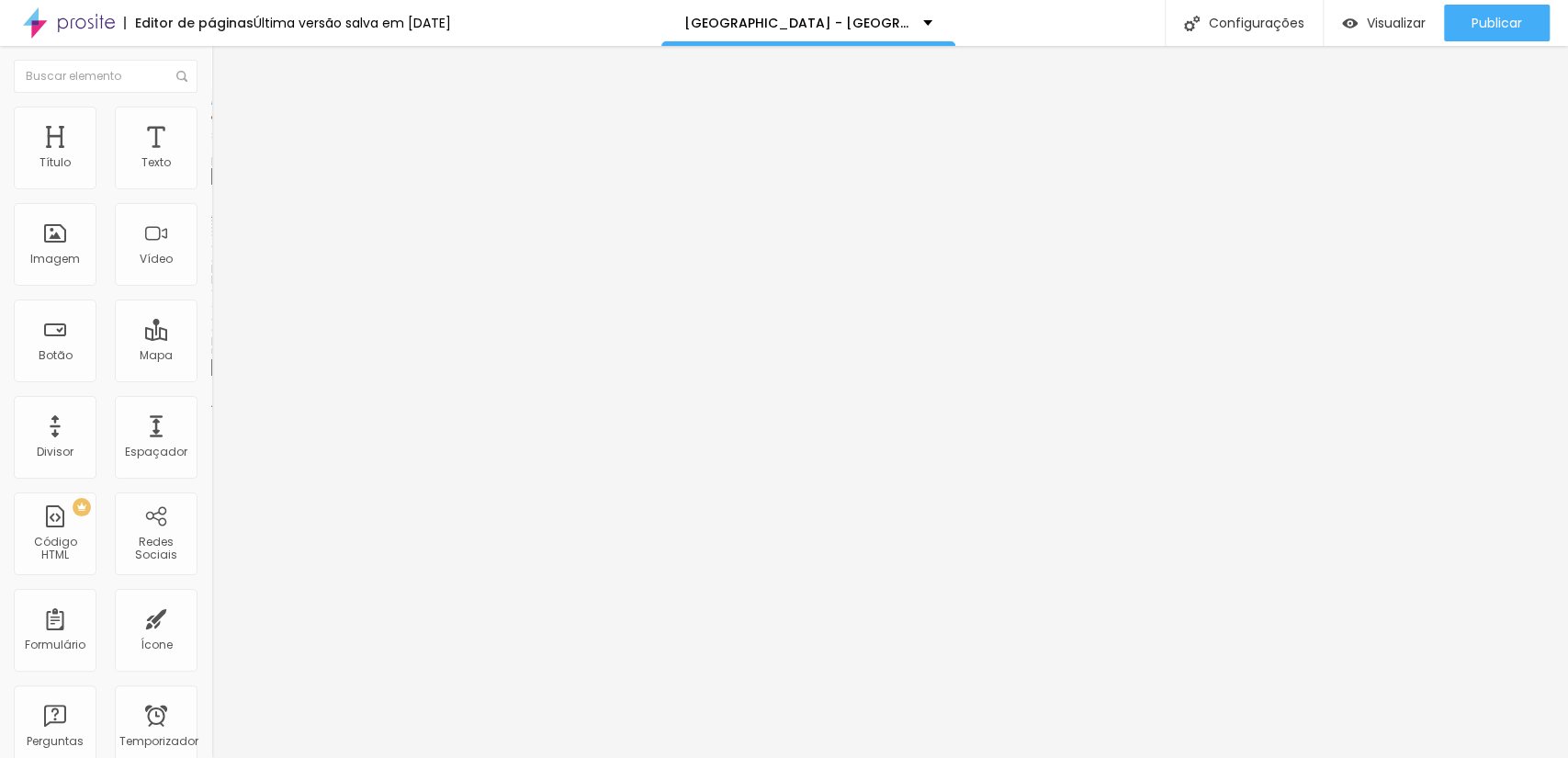
click at [223, 158] on font "Trocar imagem" at bounding box center [267, 150] width 89 height 16
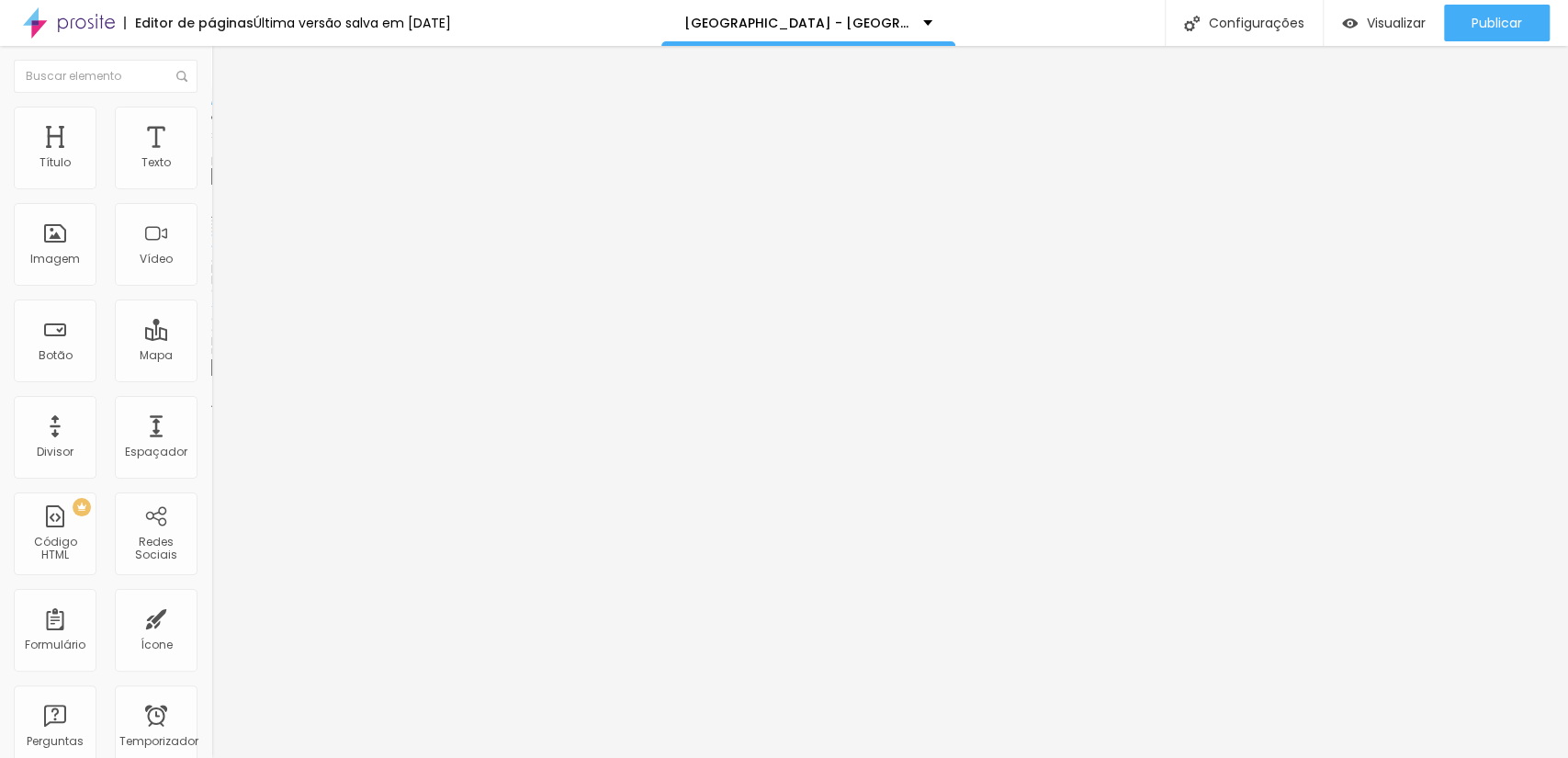
click at [211, 158] on span "Trocar imagem" at bounding box center [261, 150] width 100 height 16
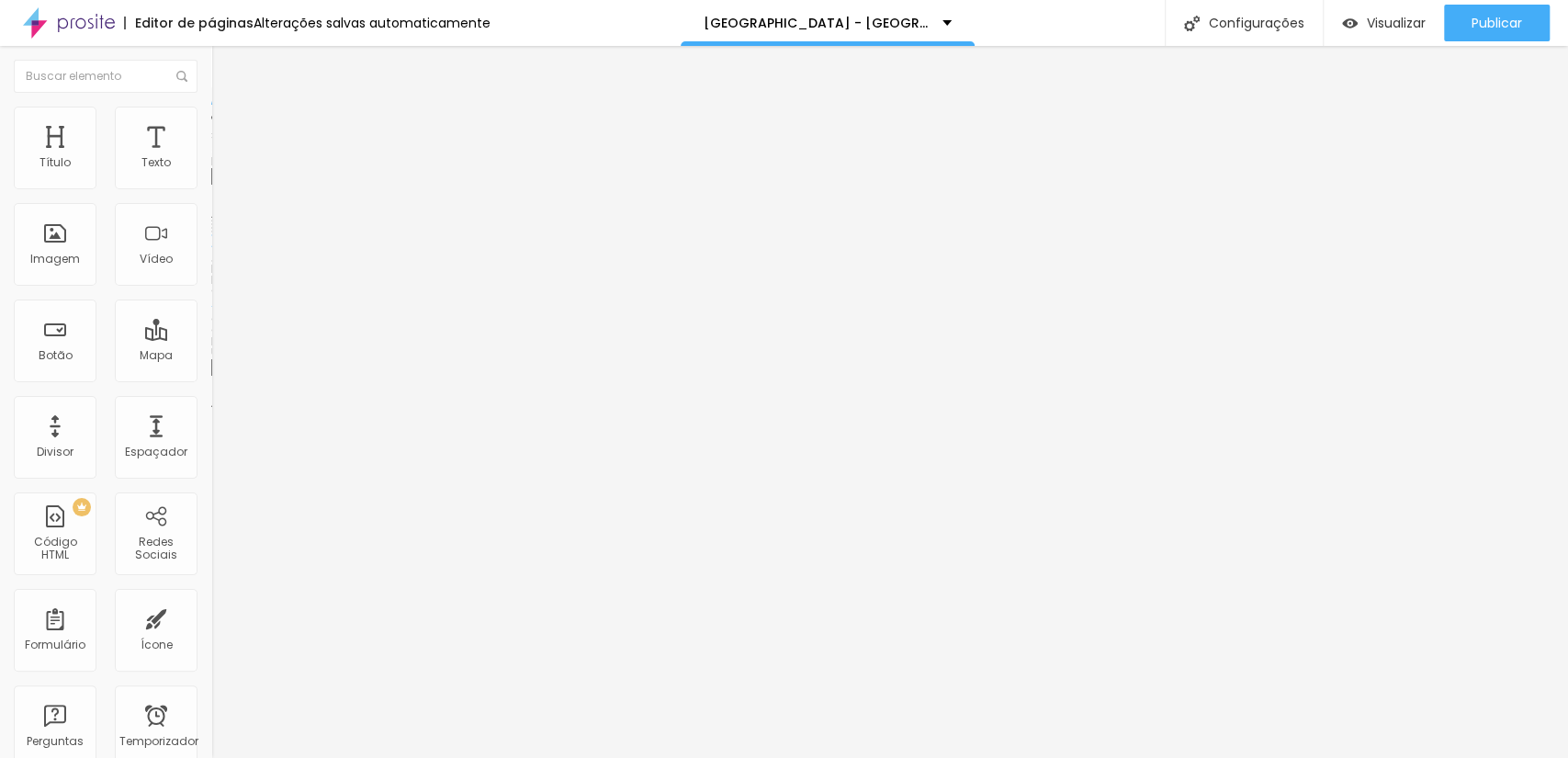
click at [223, 158] on font "Trocar imagem" at bounding box center [267, 150] width 89 height 16
drag, startPoint x: 657, startPoint y: 405, endPoint x: 737, endPoint y: 399, distance: 80.2
click at [223, 158] on font "Trocar imagem" at bounding box center [267, 150] width 89 height 16
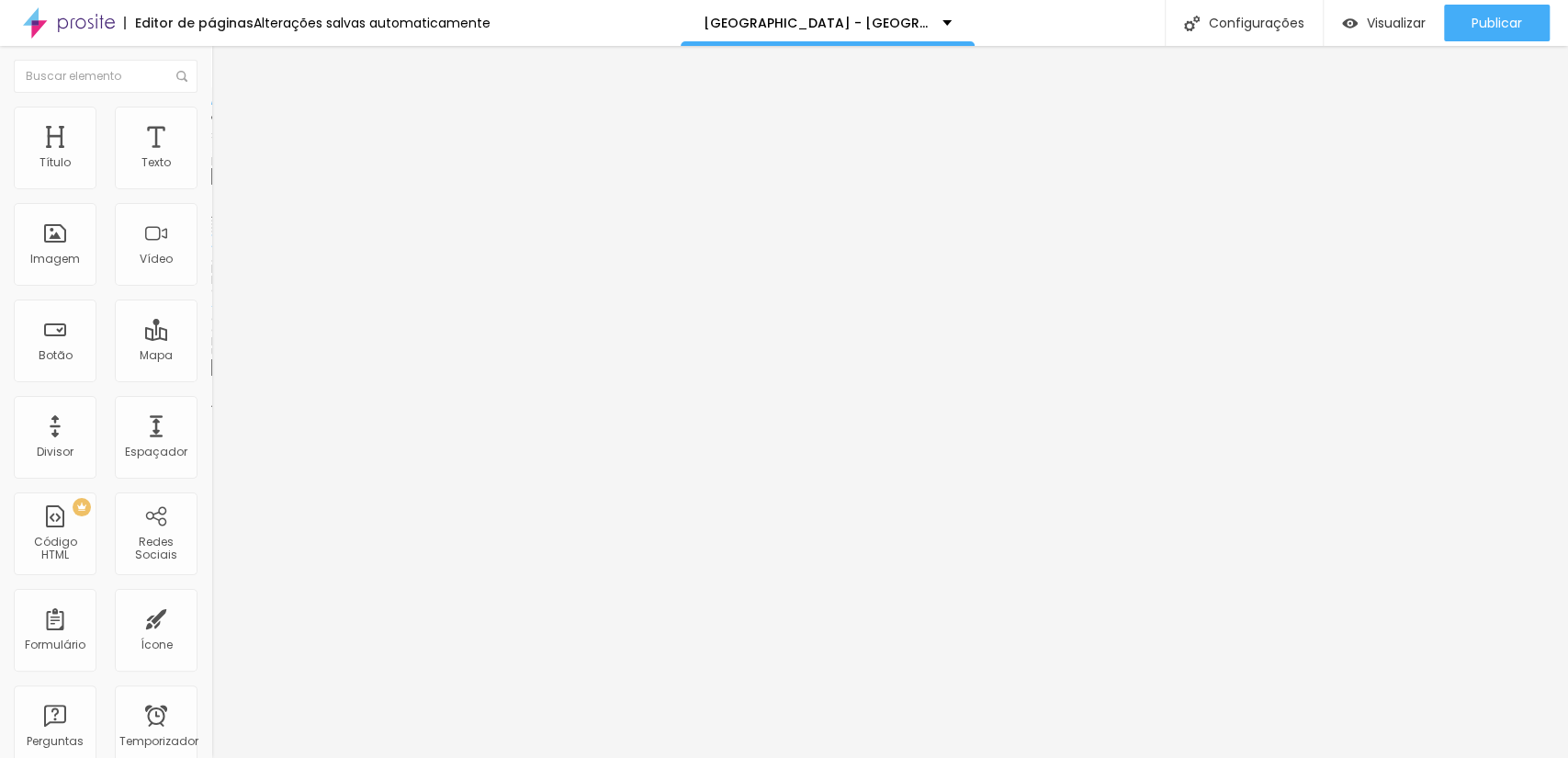
click at [223, 158] on font "Trocar imagem" at bounding box center [267, 150] width 89 height 16
click at [1475, 14] on font "Publicar" at bounding box center [1497, 22] width 51 height 18
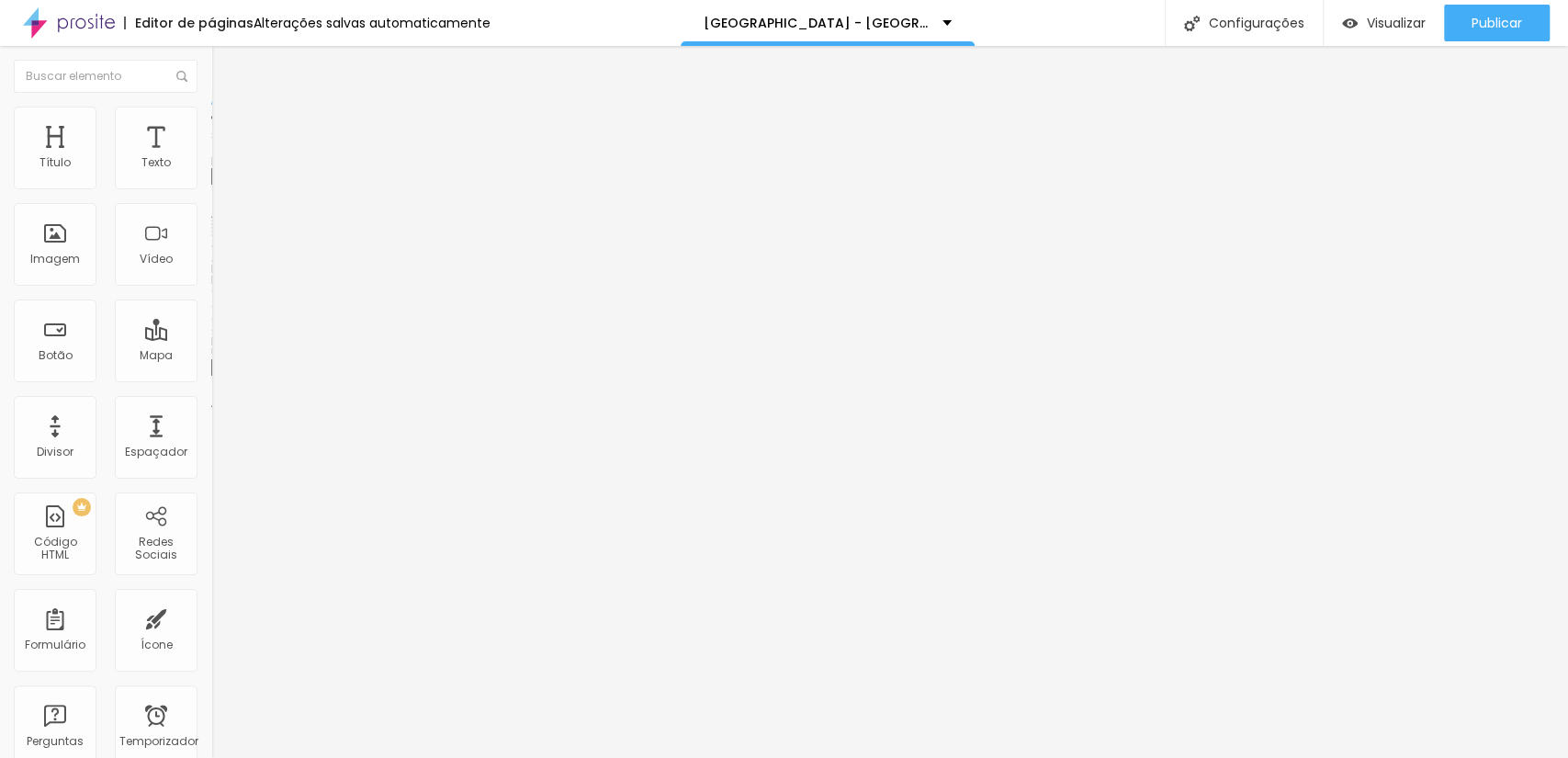
click at [223, 158] on font "Trocar imagem" at bounding box center [267, 150] width 89 height 16
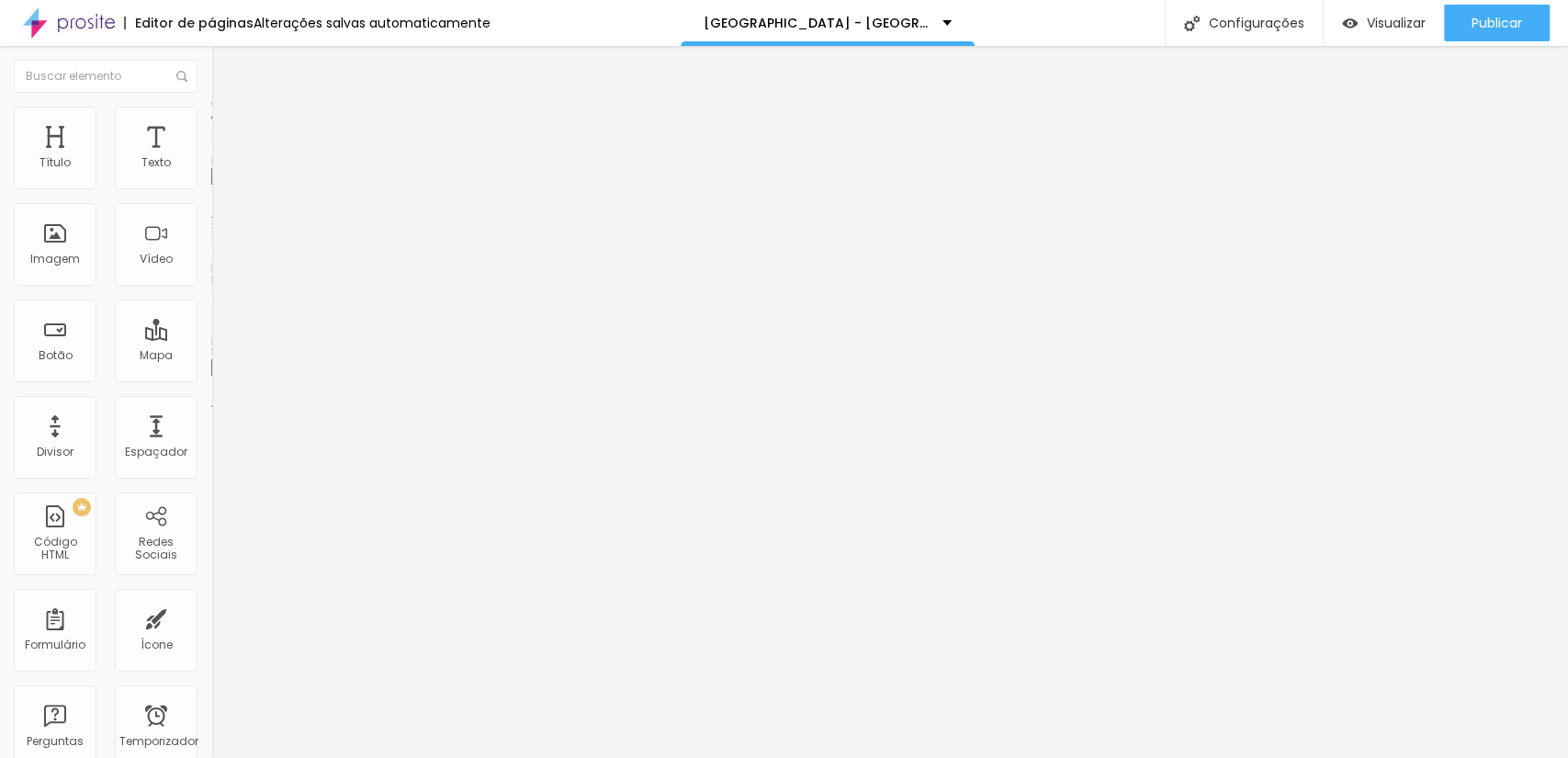
scroll to position [952, 0]
click at [211, 155] on img at bounding box center [216, 148] width 11 height 11
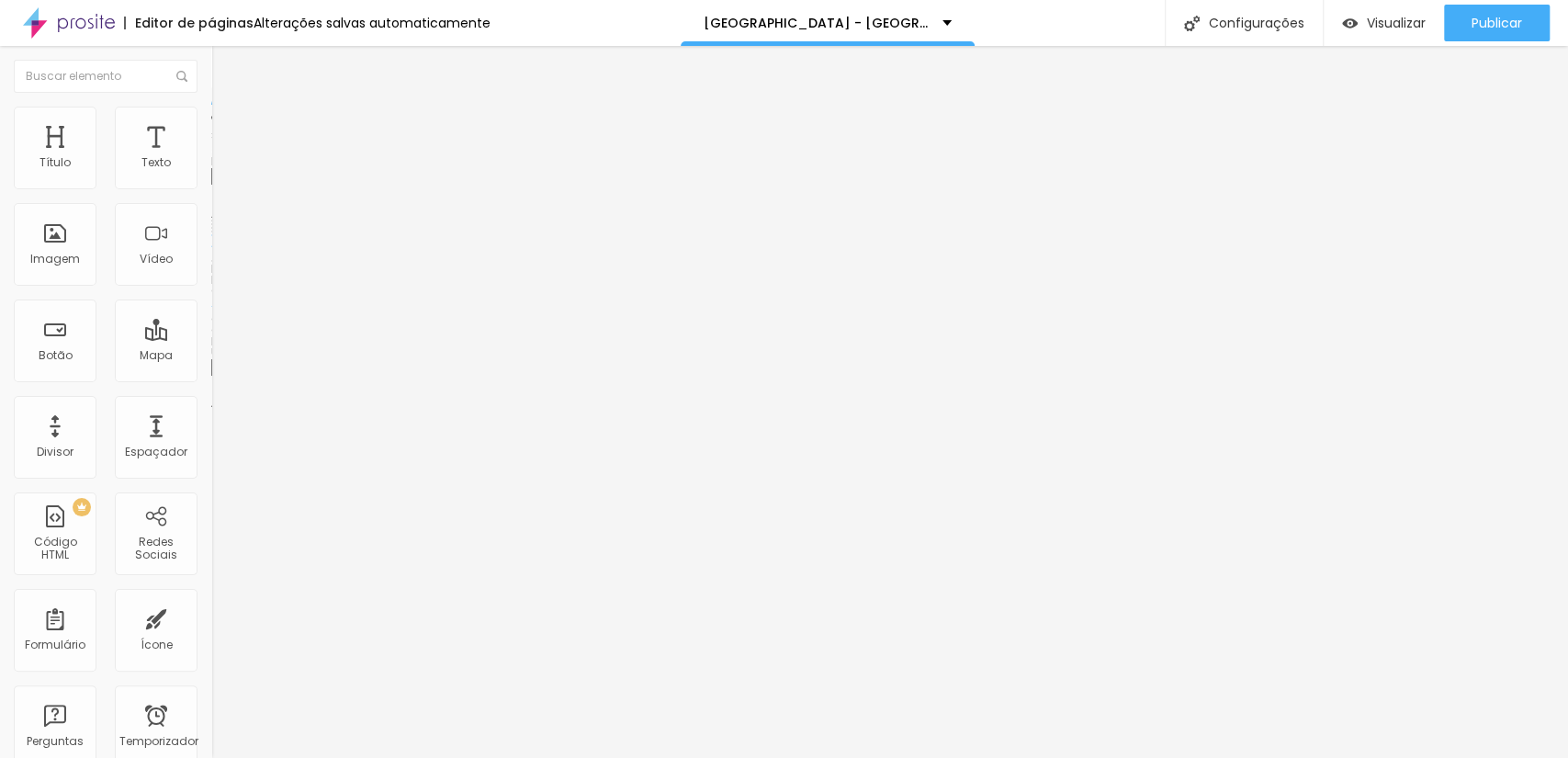
click at [223, 158] on font "Trocar imagem" at bounding box center [267, 150] width 89 height 16
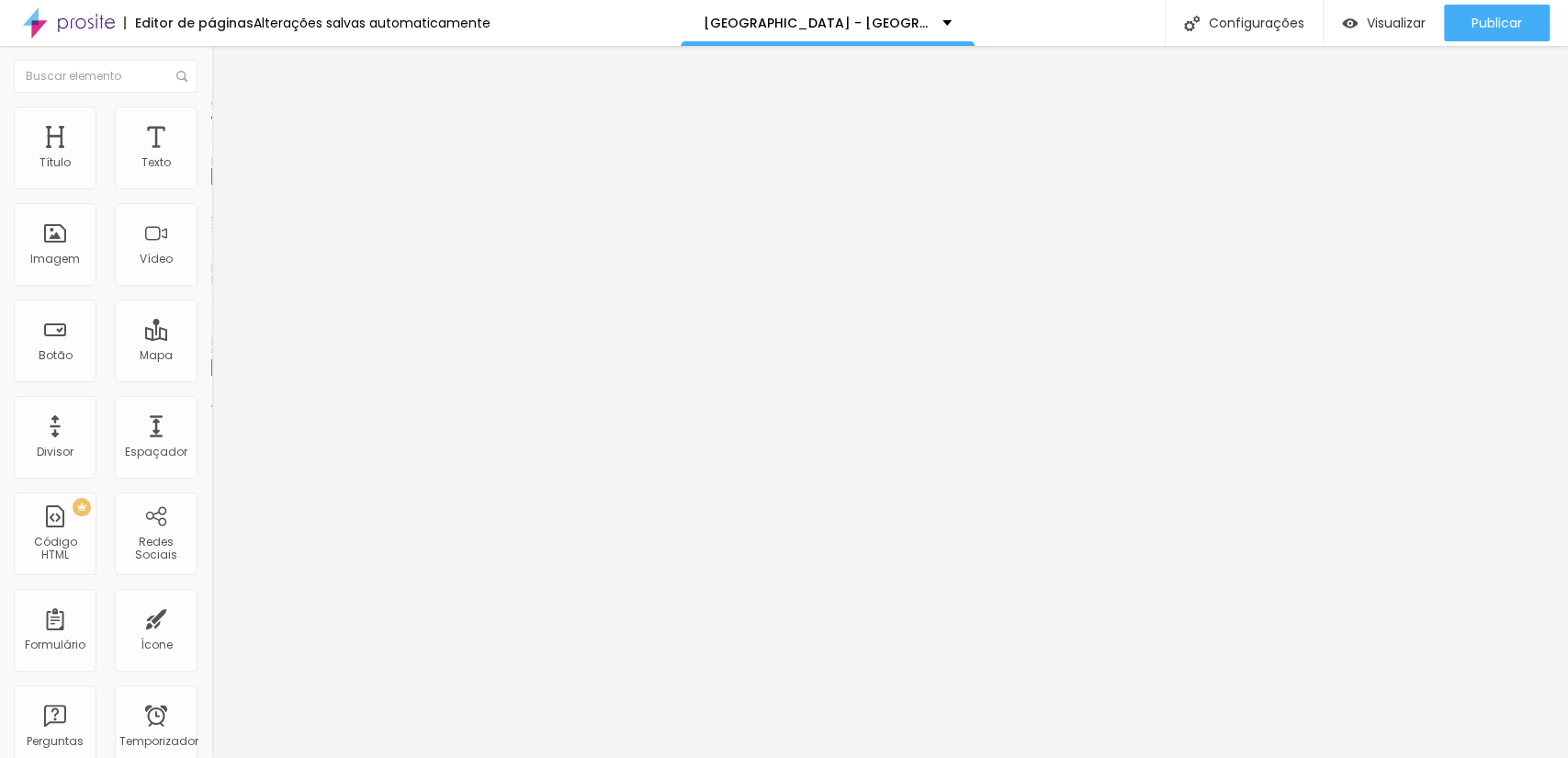
click at [223, 158] on font "Trocar imagem" at bounding box center [267, 150] width 89 height 16
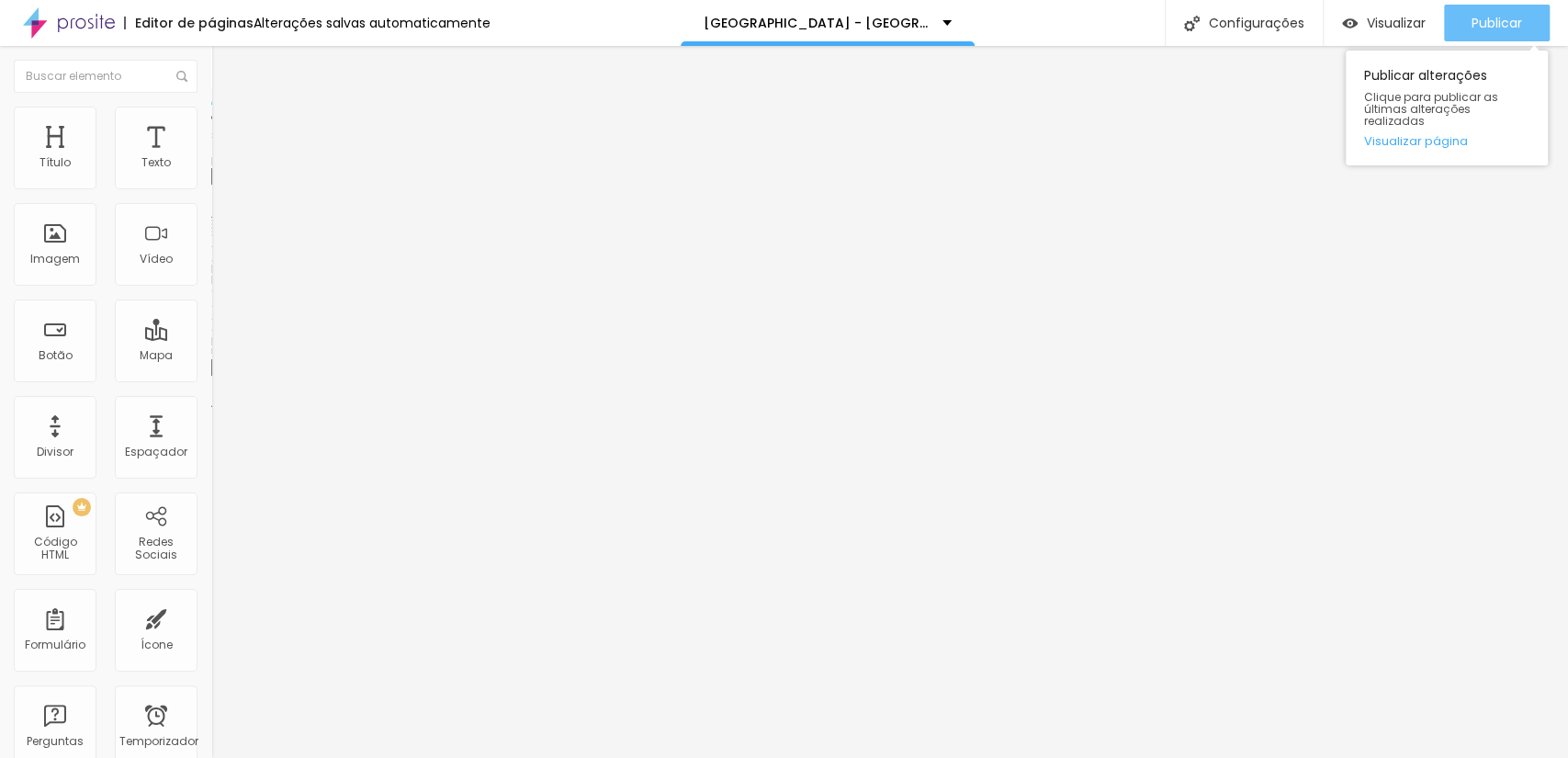
click at [1472, 11] on div "Publicar" at bounding box center [1497, 23] width 51 height 37
click at [223, 158] on font "Trocar imagem" at bounding box center [267, 150] width 89 height 16
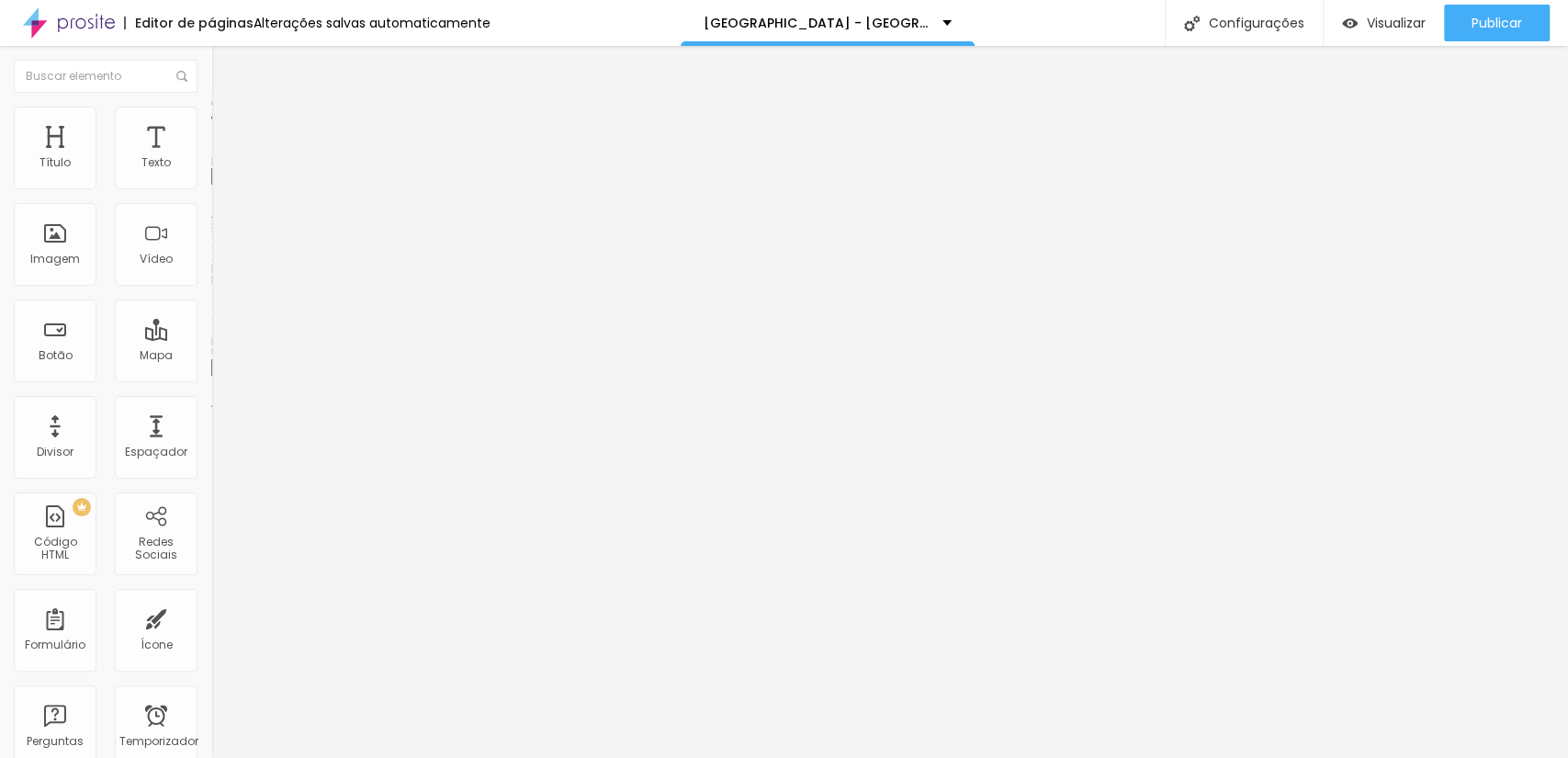
click at [223, 158] on font "Trocar imagem" at bounding box center [267, 150] width 89 height 16
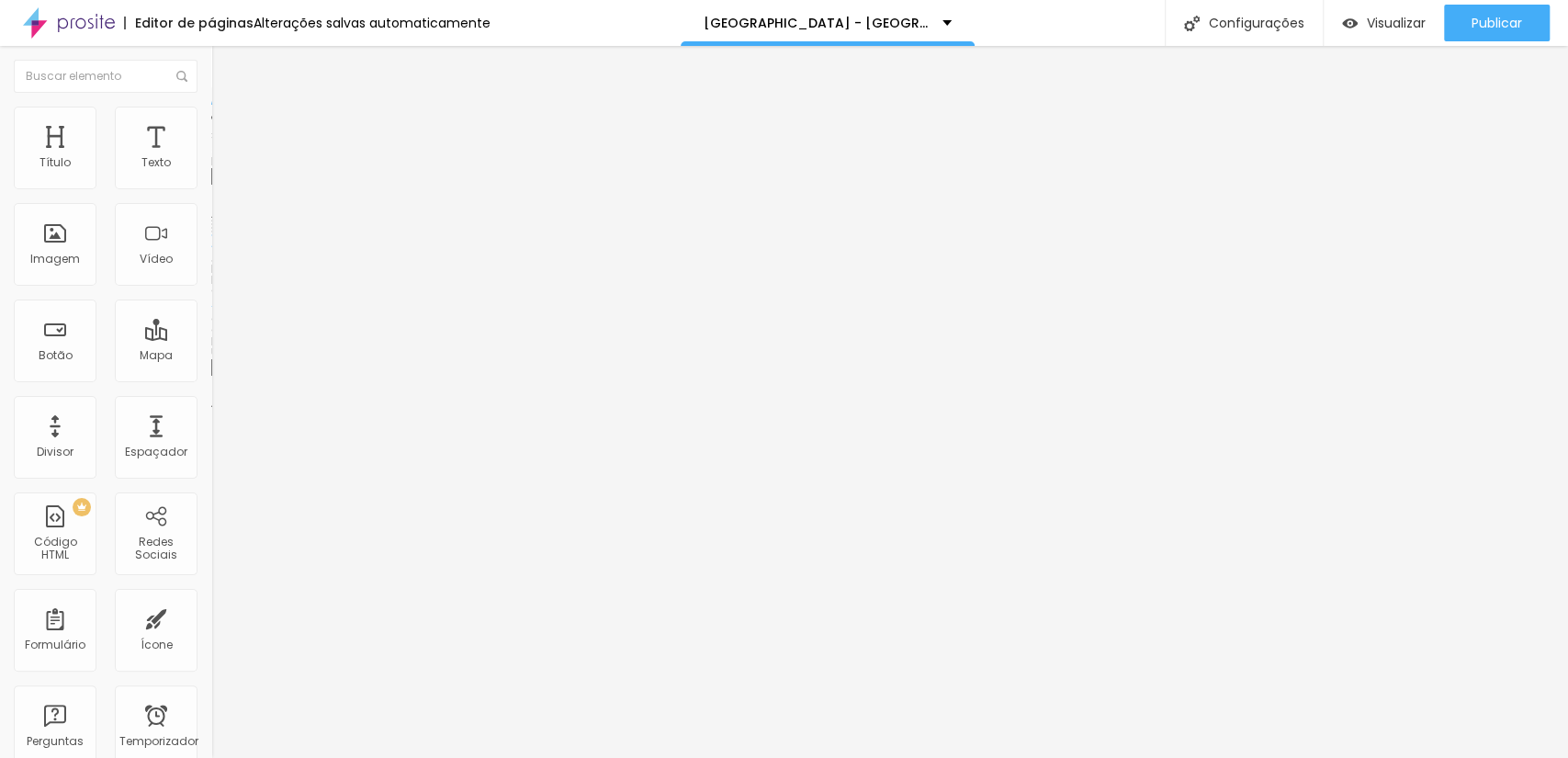
scroll to position [1044, 0]
click at [211, 158] on span "Trocar imagem" at bounding box center [261, 150] width 100 height 16
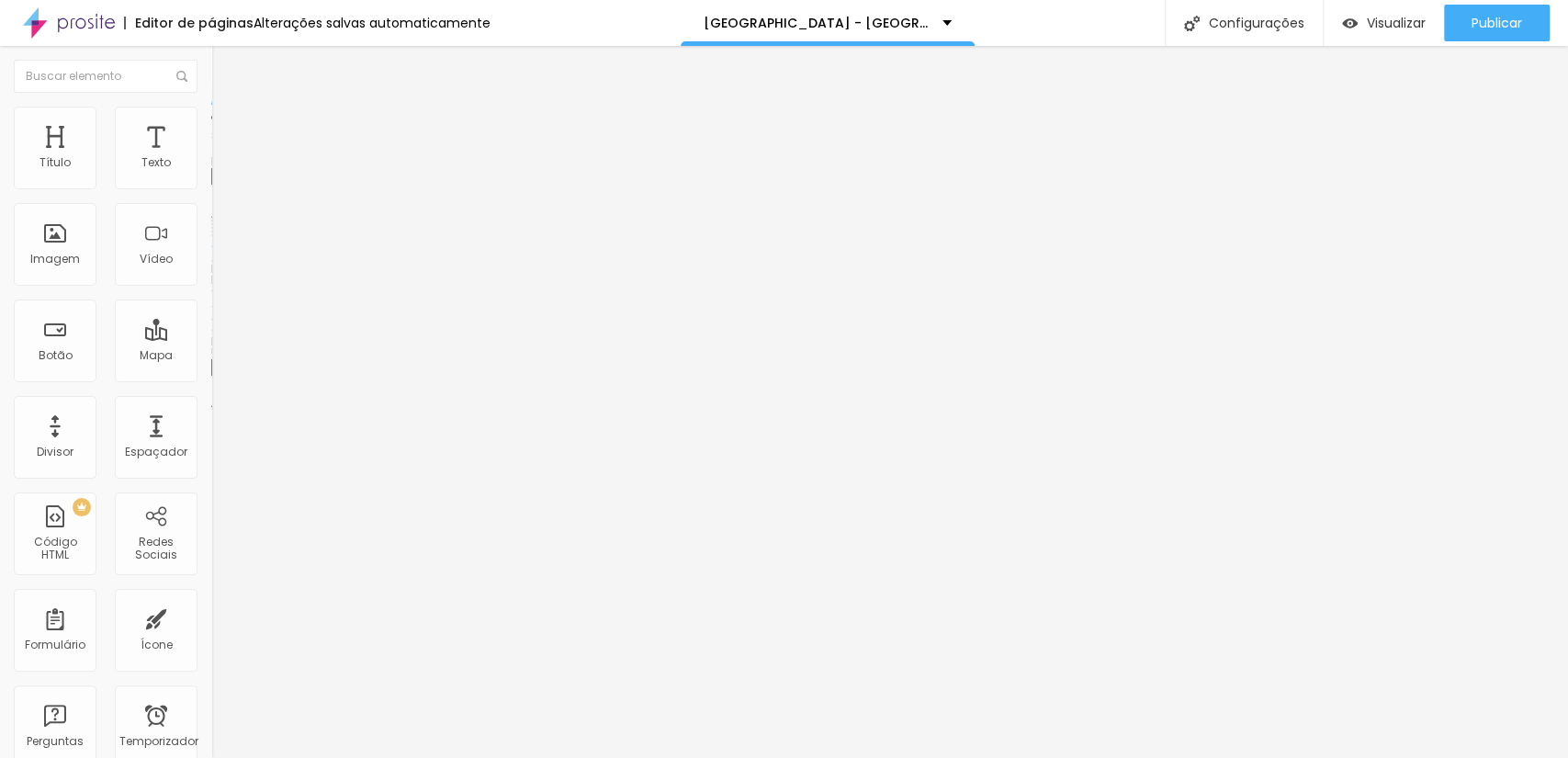
scroll to position [952, 0]
click at [223, 158] on font "Trocar imagem" at bounding box center [267, 150] width 89 height 16
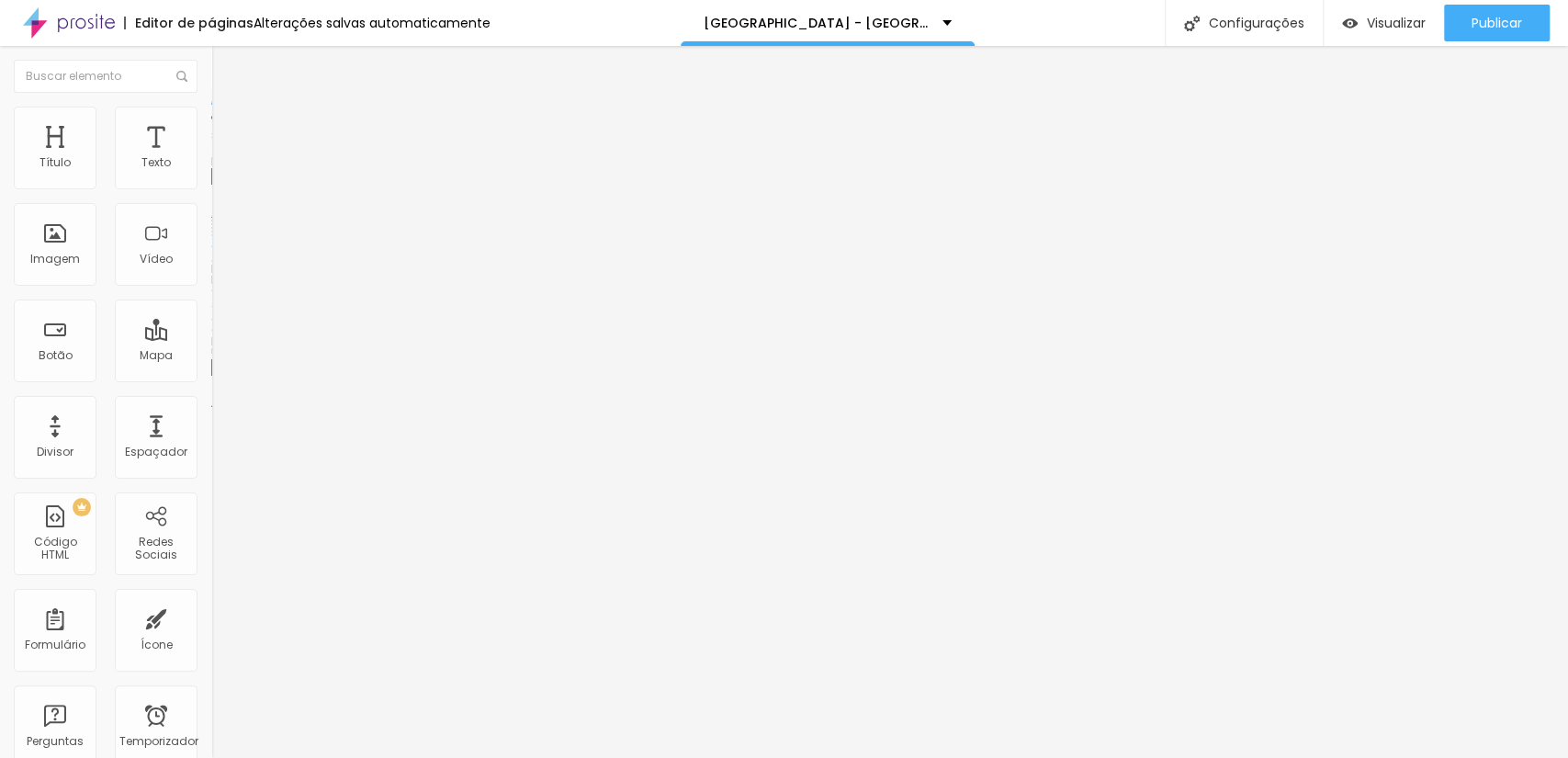
click at [223, 158] on font "Trocar imagem" at bounding box center [267, 150] width 89 height 16
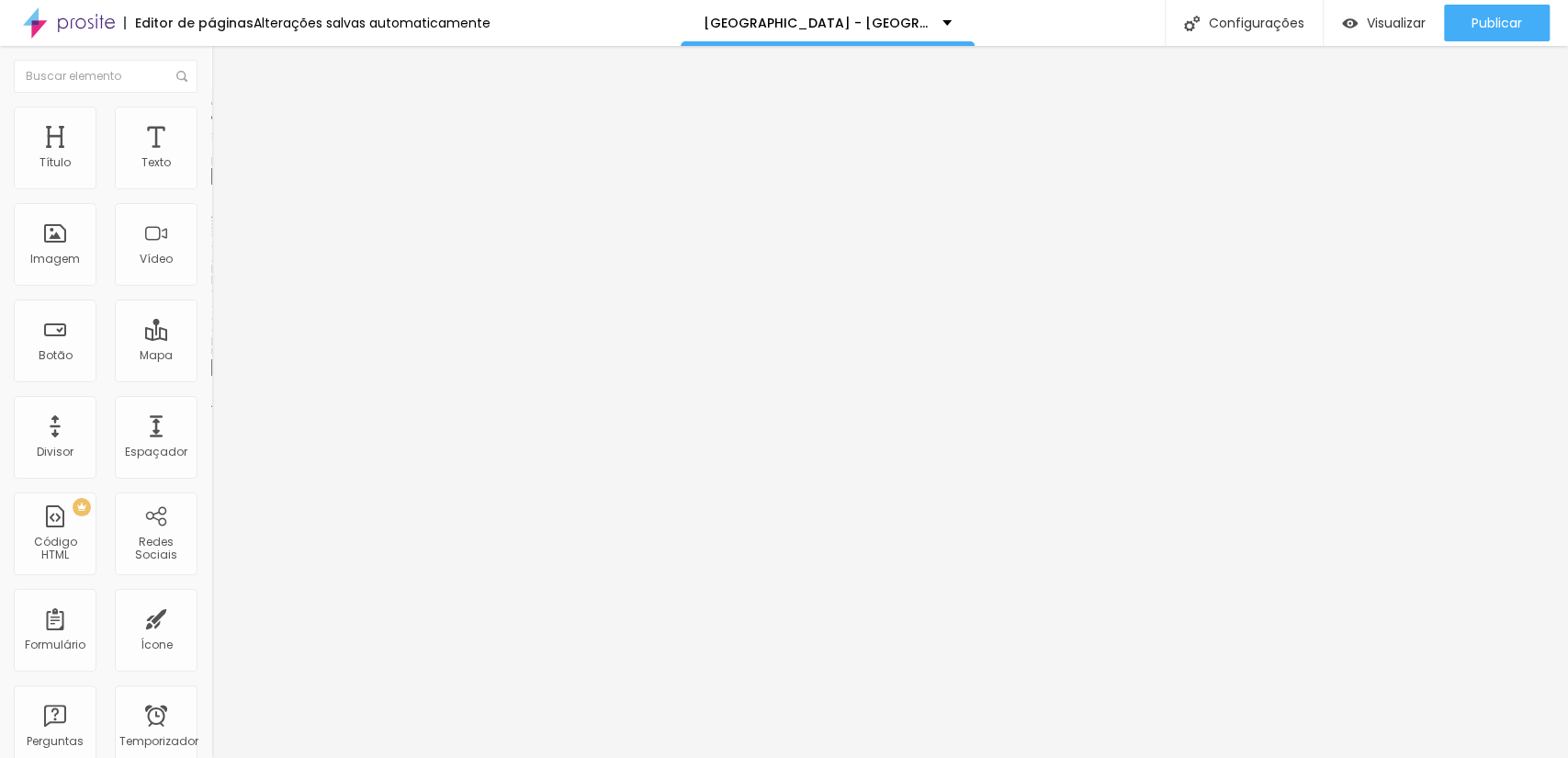
click at [223, 158] on font "Trocar imagem" at bounding box center [267, 150] width 89 height 16
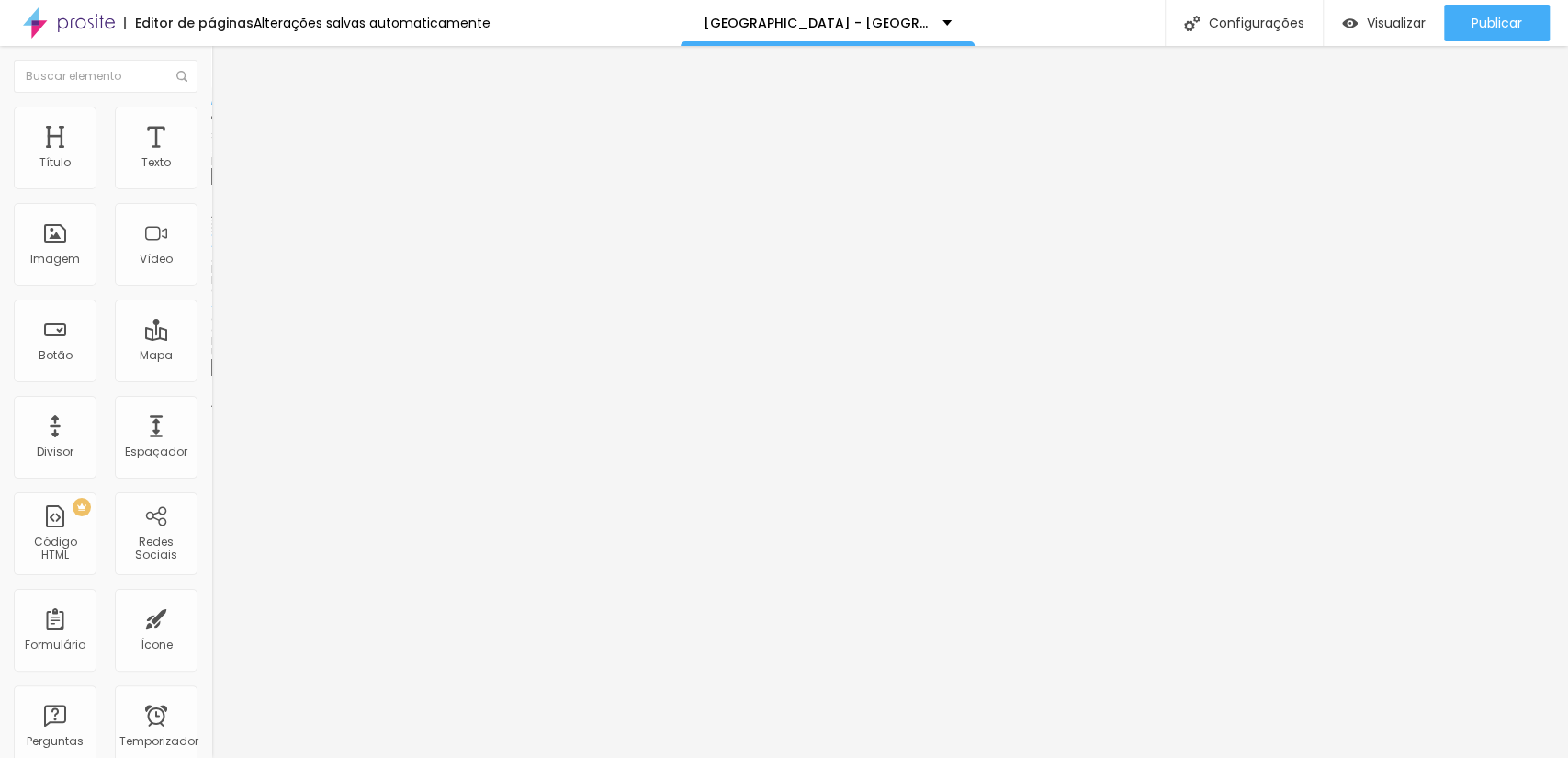
click at [223, 158] on font "Trocar imagem" at bounding box center [267, 150] width 89 height 16
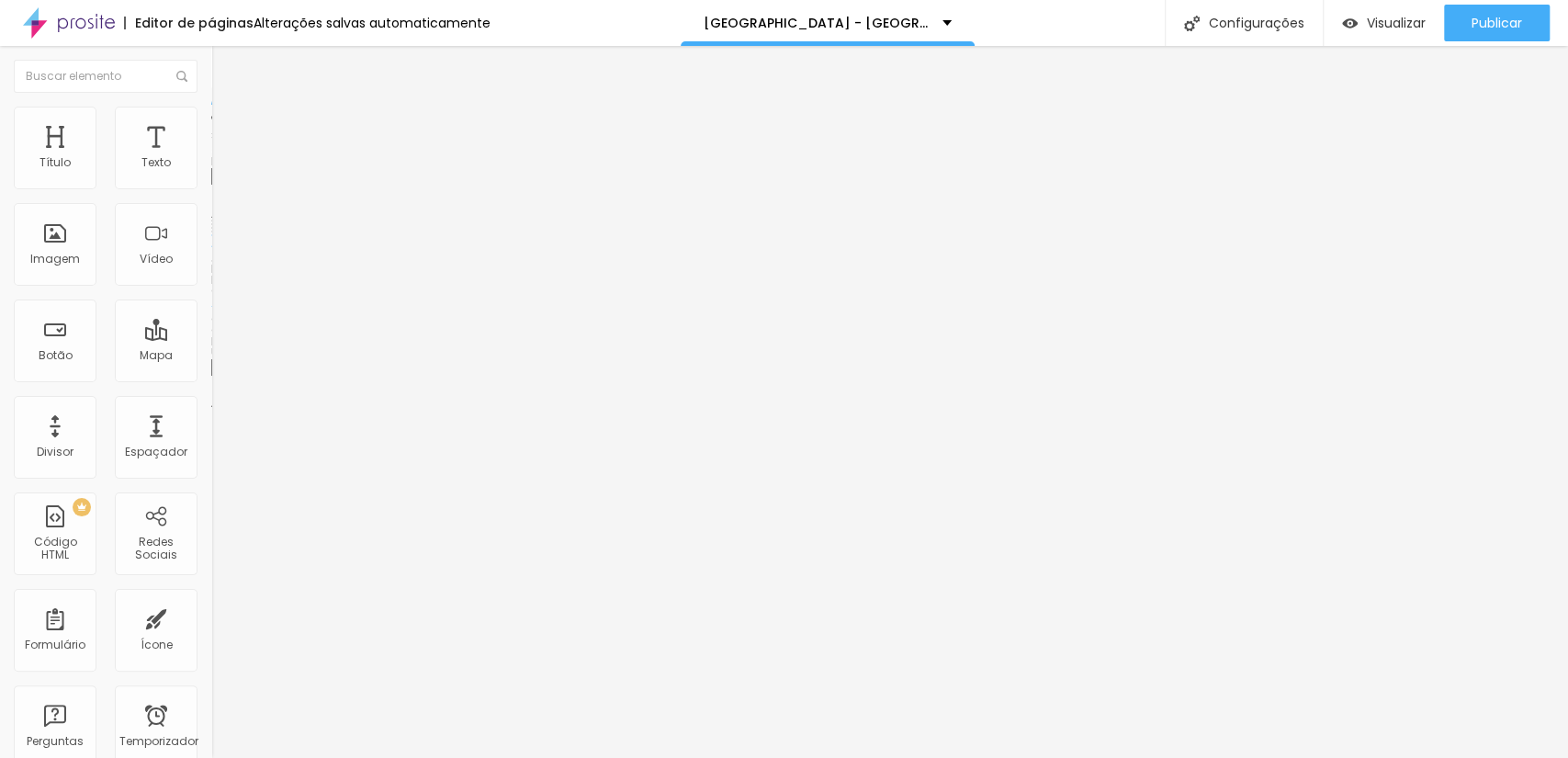
click at [223, 158] on font "Trocar imagem" at bounding box center [267, 150] width 89 height 16
click at [1488, 14] on font "Publicar" at bounding box center [1497, 22] width 51 height 18
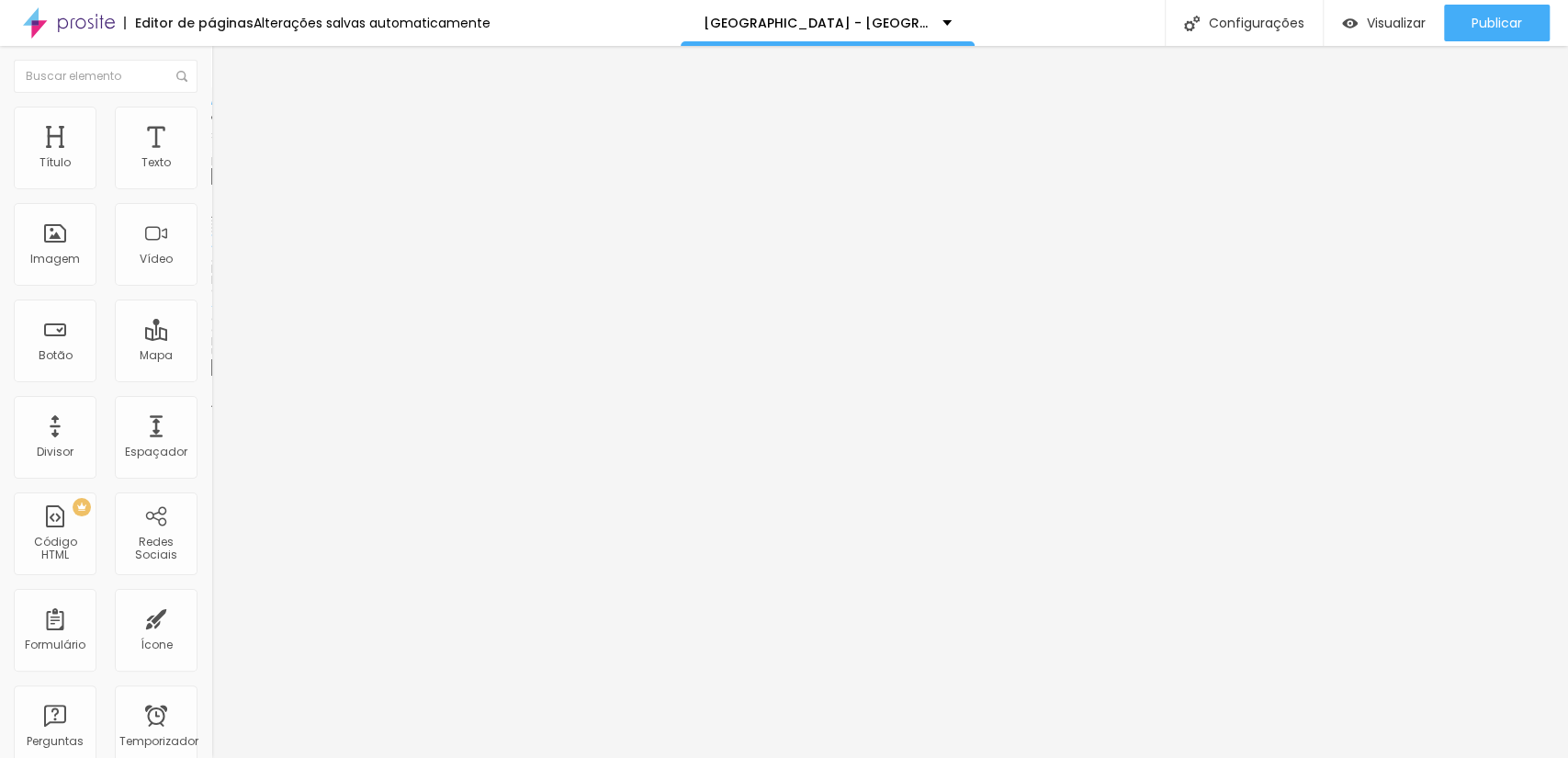
click at [223, 158] on font "Trocar imagem" at bounding box center [267, 150] width 89 height 16
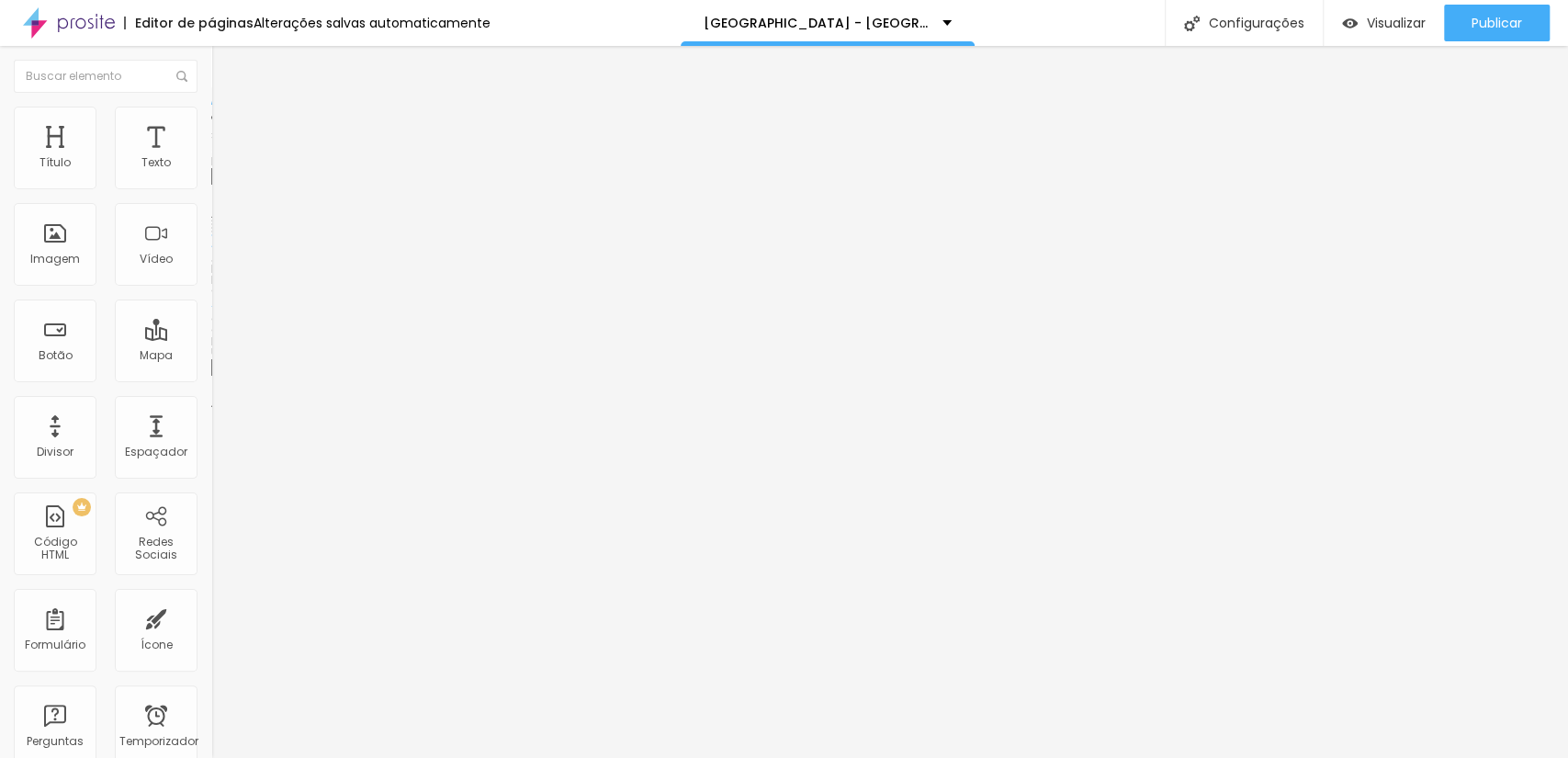
scroll to position [1087, 0]
click at [1485, 10] on div "Publicar" at bounding box center [1497, 23] width 51 height 37
click at [211, 158] on span "Trocar imagem" at bounding box center [261, 150] width 100 height 16
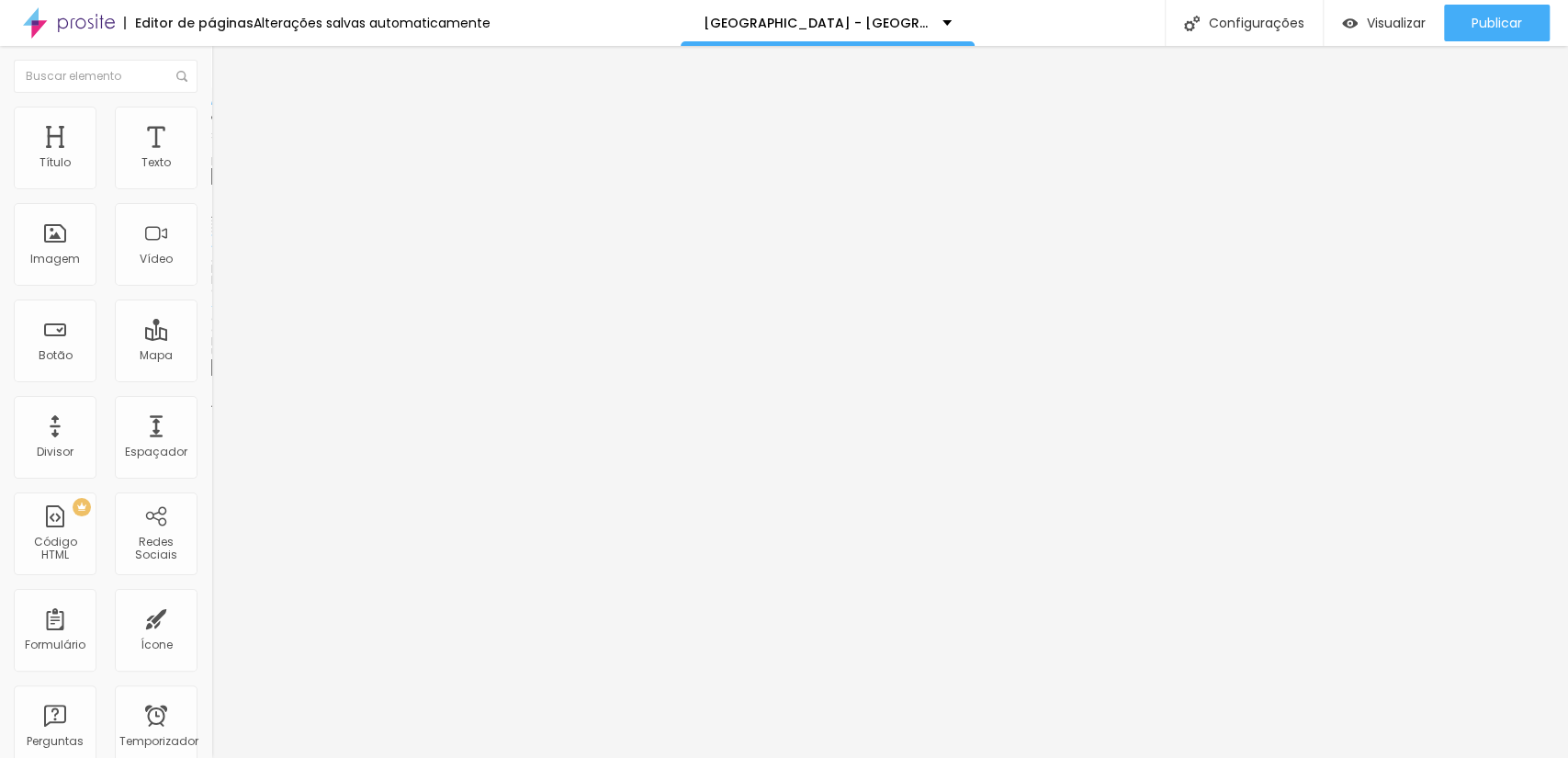
scroll to position [908, 0]
click at [223, 158] on font "Trocar imagem" at bounding box center [267, 150] width 89 height 16
click at [1474, 757] on div "Nuvem Alboom" at bounding box center [784, 772] width 1568 height 27
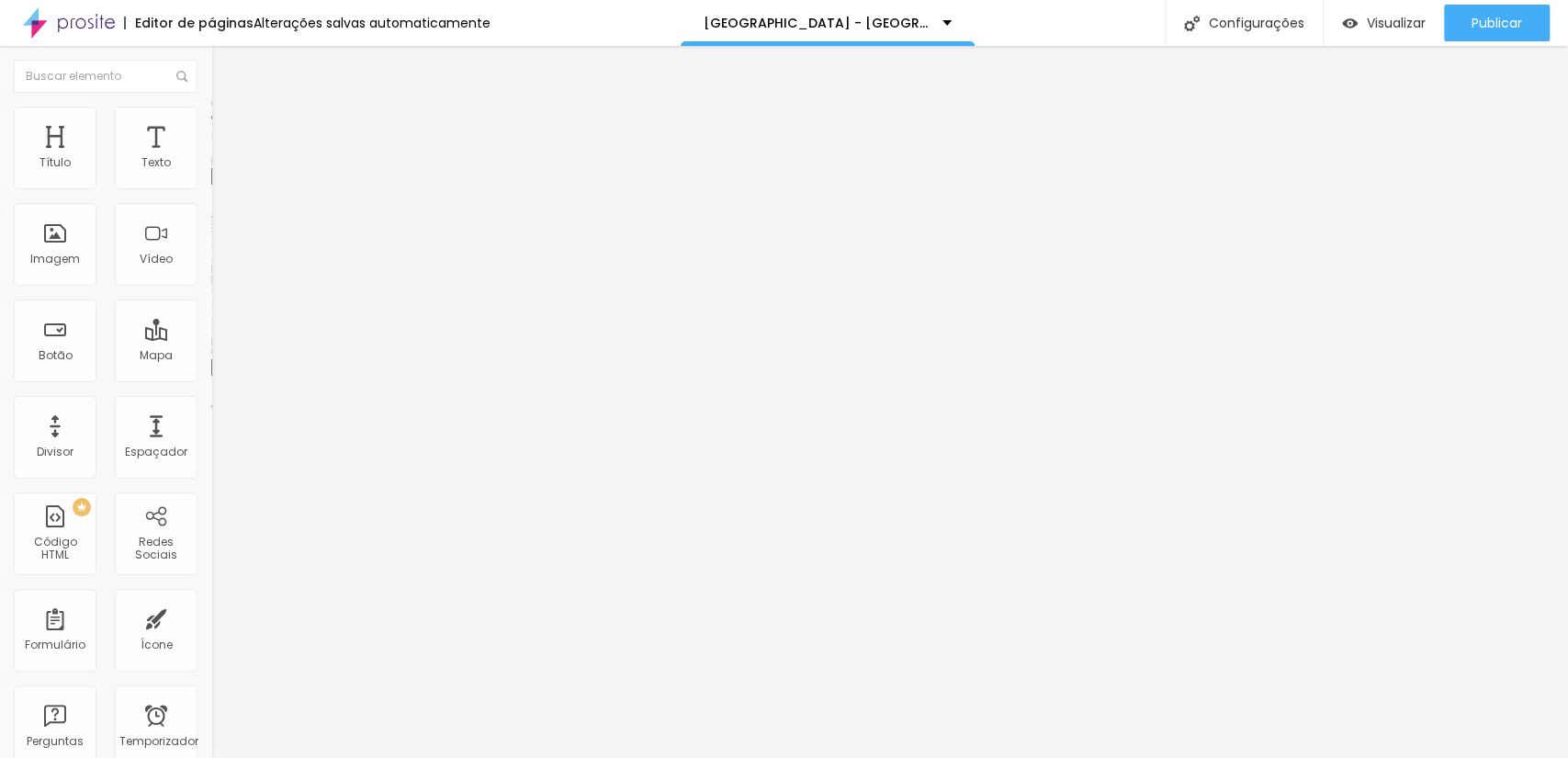
click at [223, 158] on font "Trocar imagem" at bounding box center [267, 150] width 89 height 16
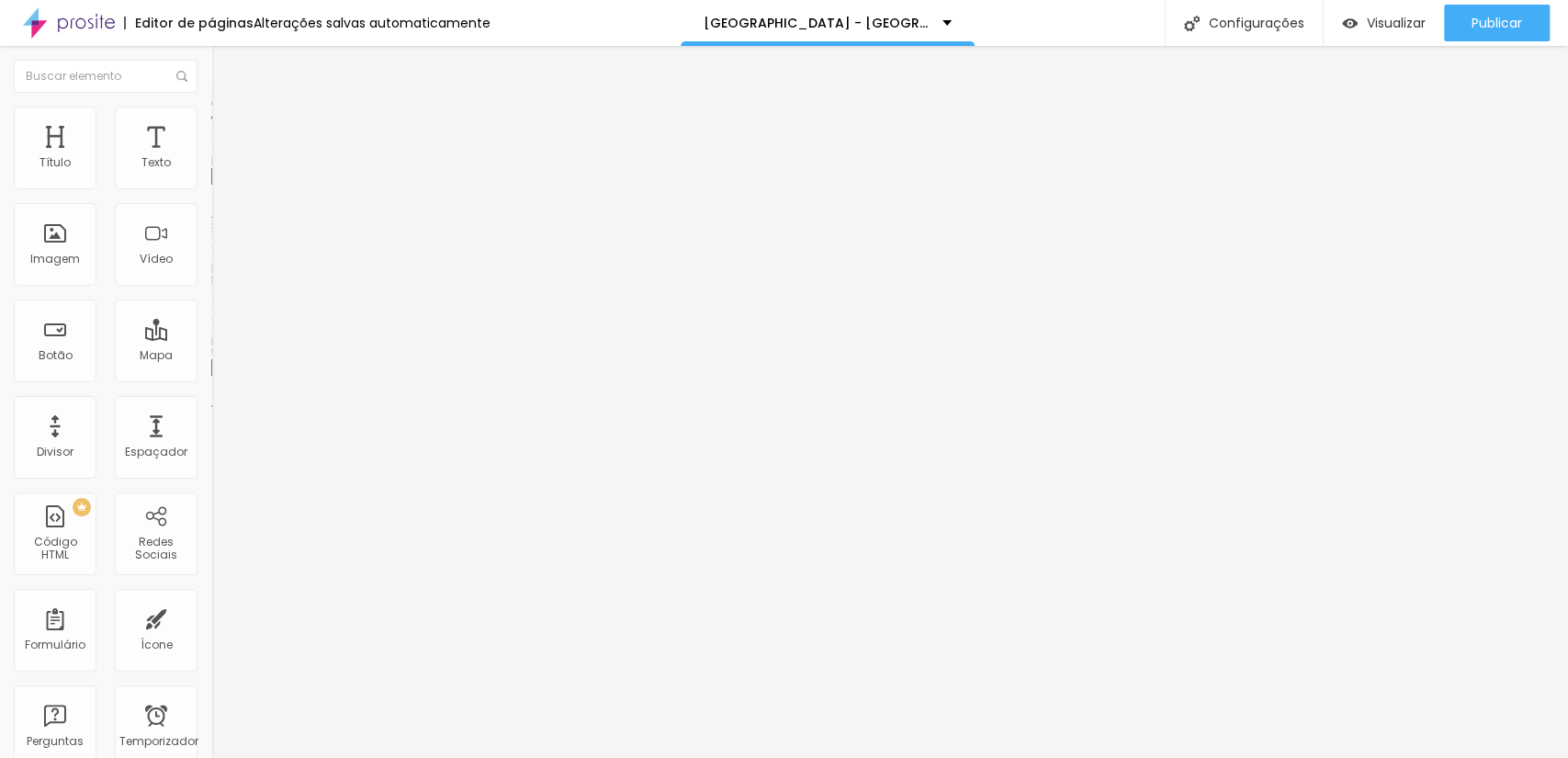
click at [1495, 15] on font "Publicar" at bounding box center [1497, 22] width 51 height 18
click at [211, 155] on img at bounding box center [216, 148] width 11 height 11
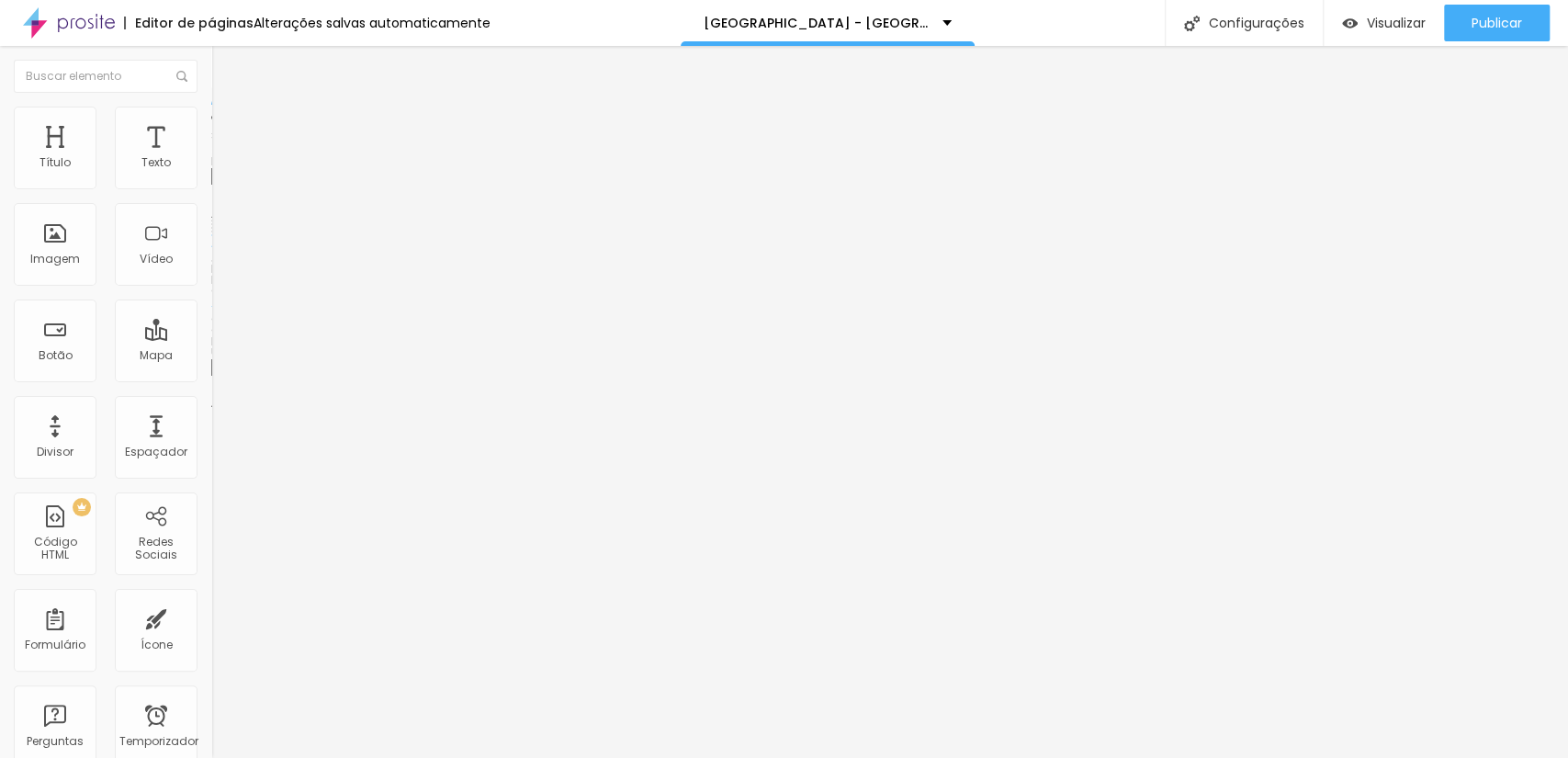
click at [223, 158] on font "Trocar imagem" at bounding box center [267, 150] width 89 height 16
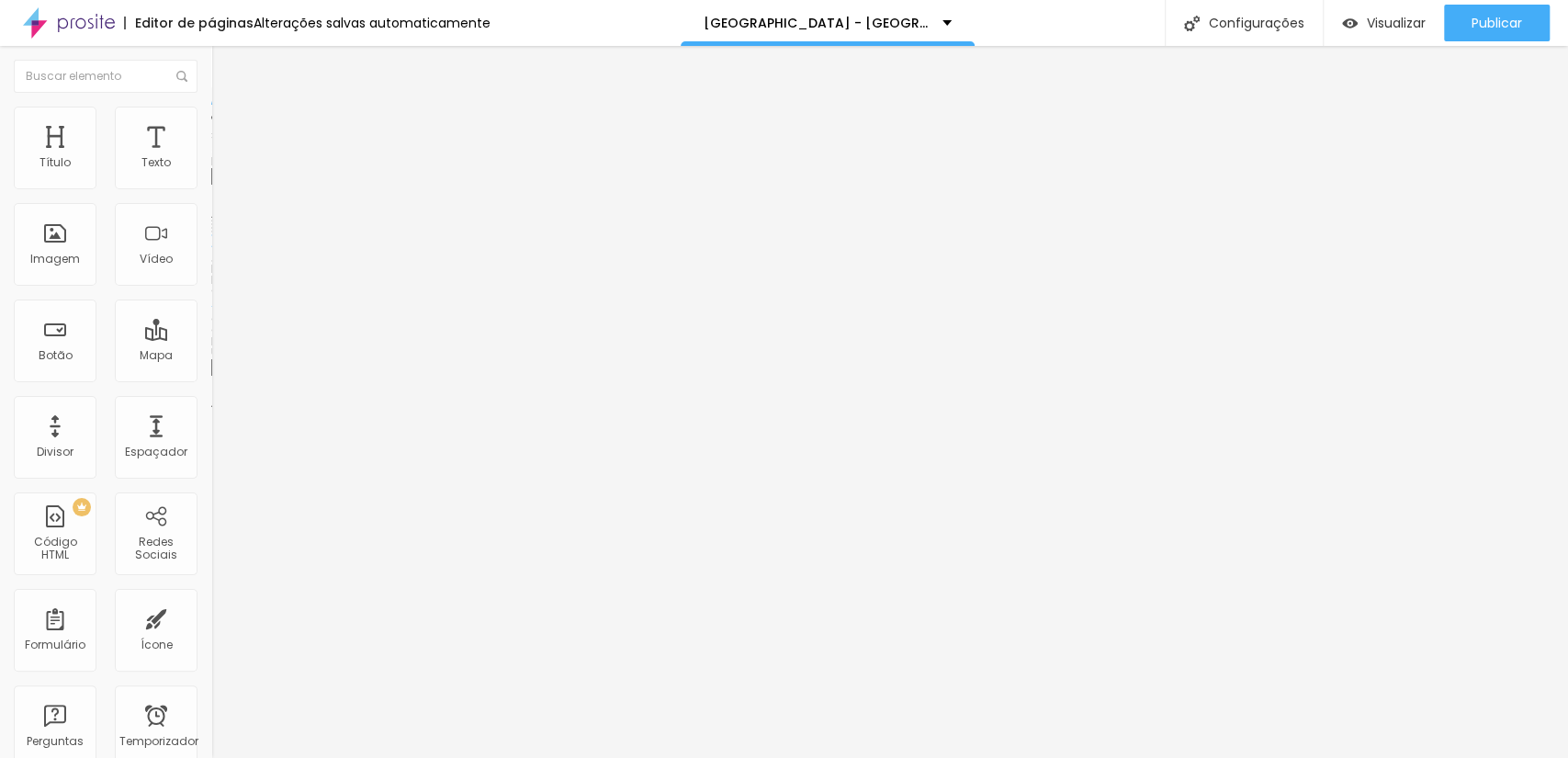
click at [1484, 14] on font "Publicar" at bounding box center [1497, 22] width 51 height 18
click at [211, 156] on div "Trocar imagem" at bounding box center [316, 149] width 211 height 13
click at [223, 158] on font "Trocar imagem" at bounding box center [267, 150] width 89 height 16
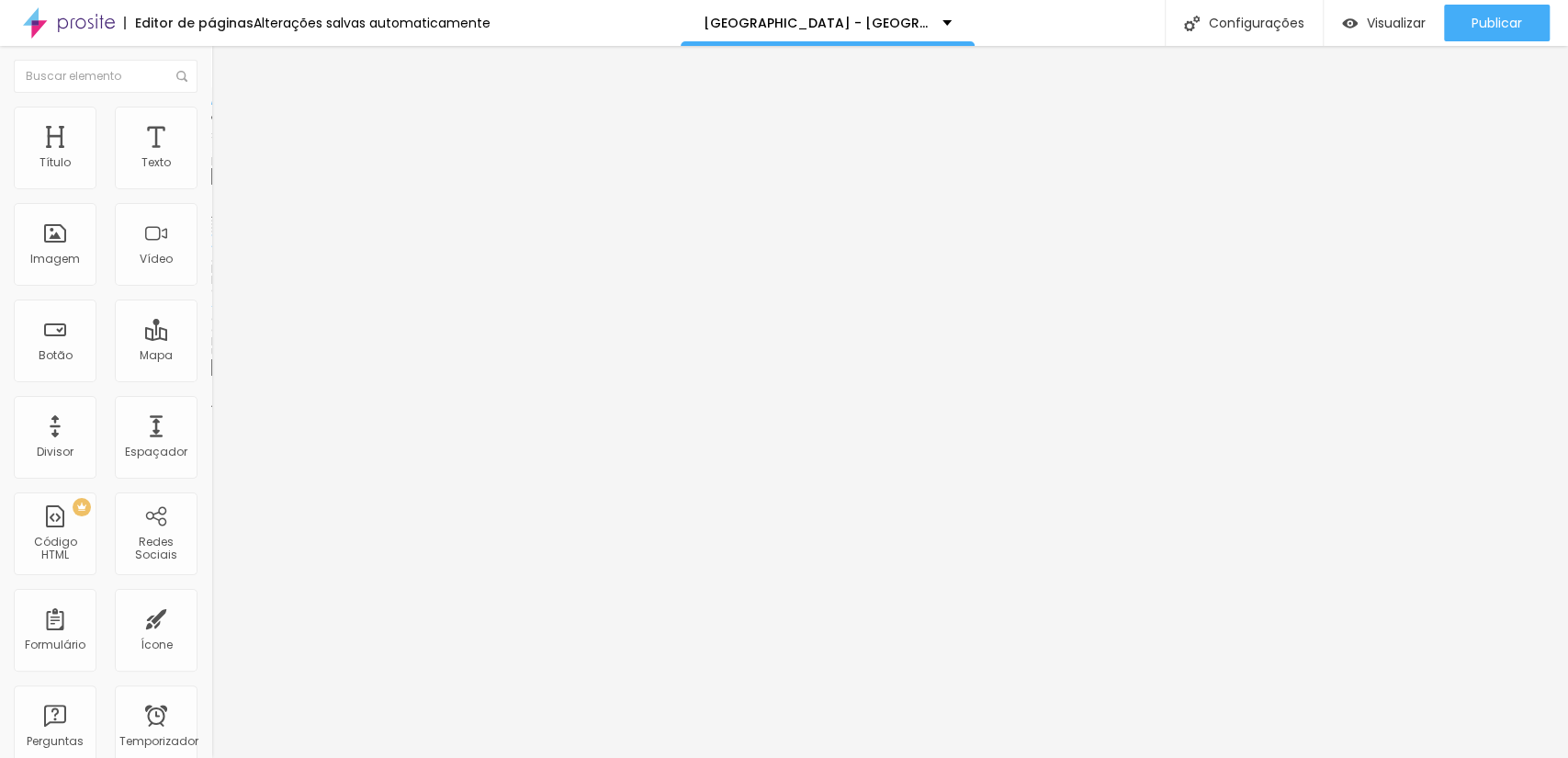
click at [1493, 20] on font "Publicar" at bounding box center [1497, 22] width 51 height 18
click at [1400, 26] on font "Visualizar" at bounding box center [1379, 22] width 58 height 18
click at [795, 16] on font "Início" at bounding box center [797, 22] width 37 height 18
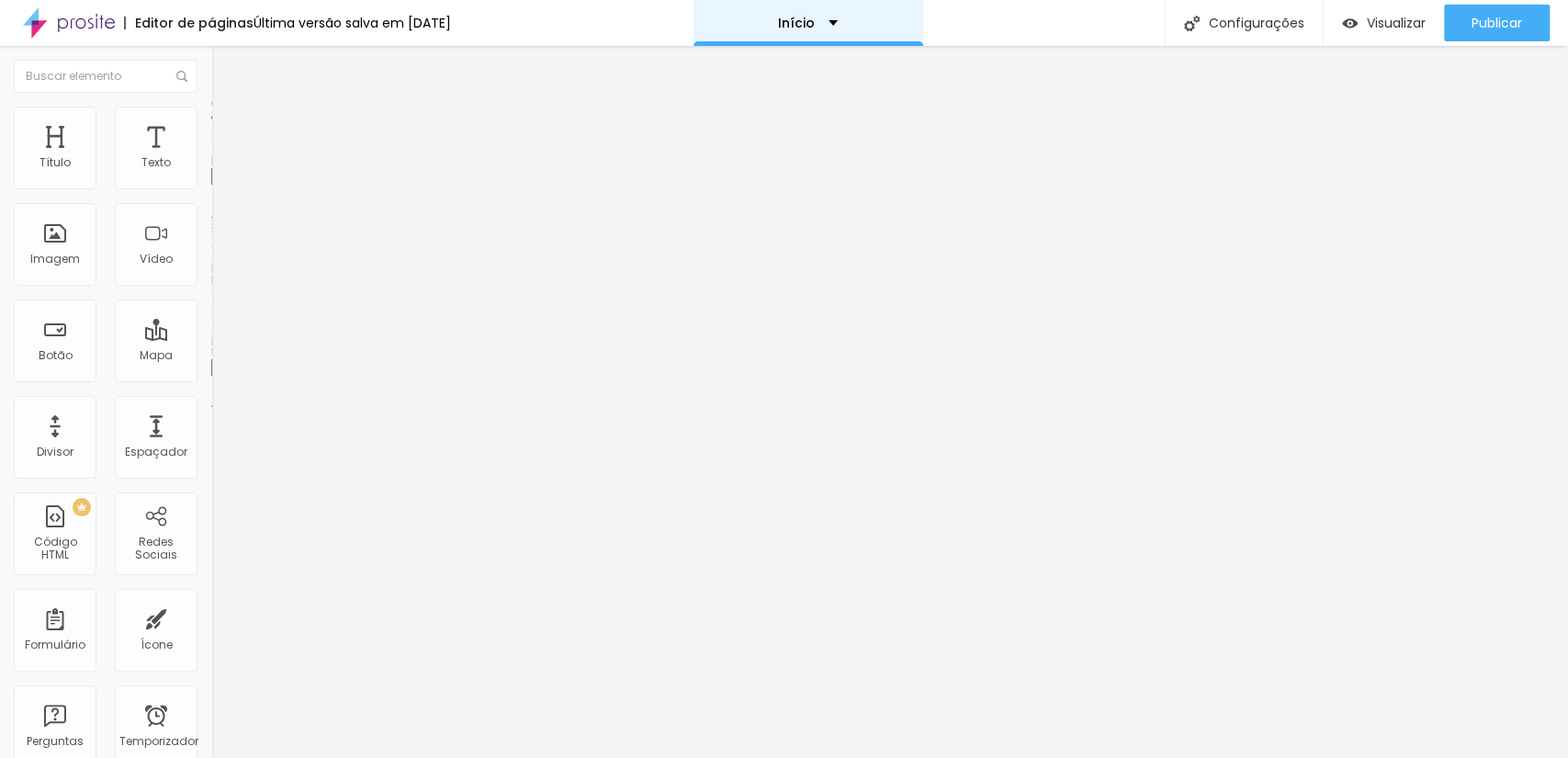
click at [823, 12] on div "Início" at bounding box center [809, 22] width 229 height 46
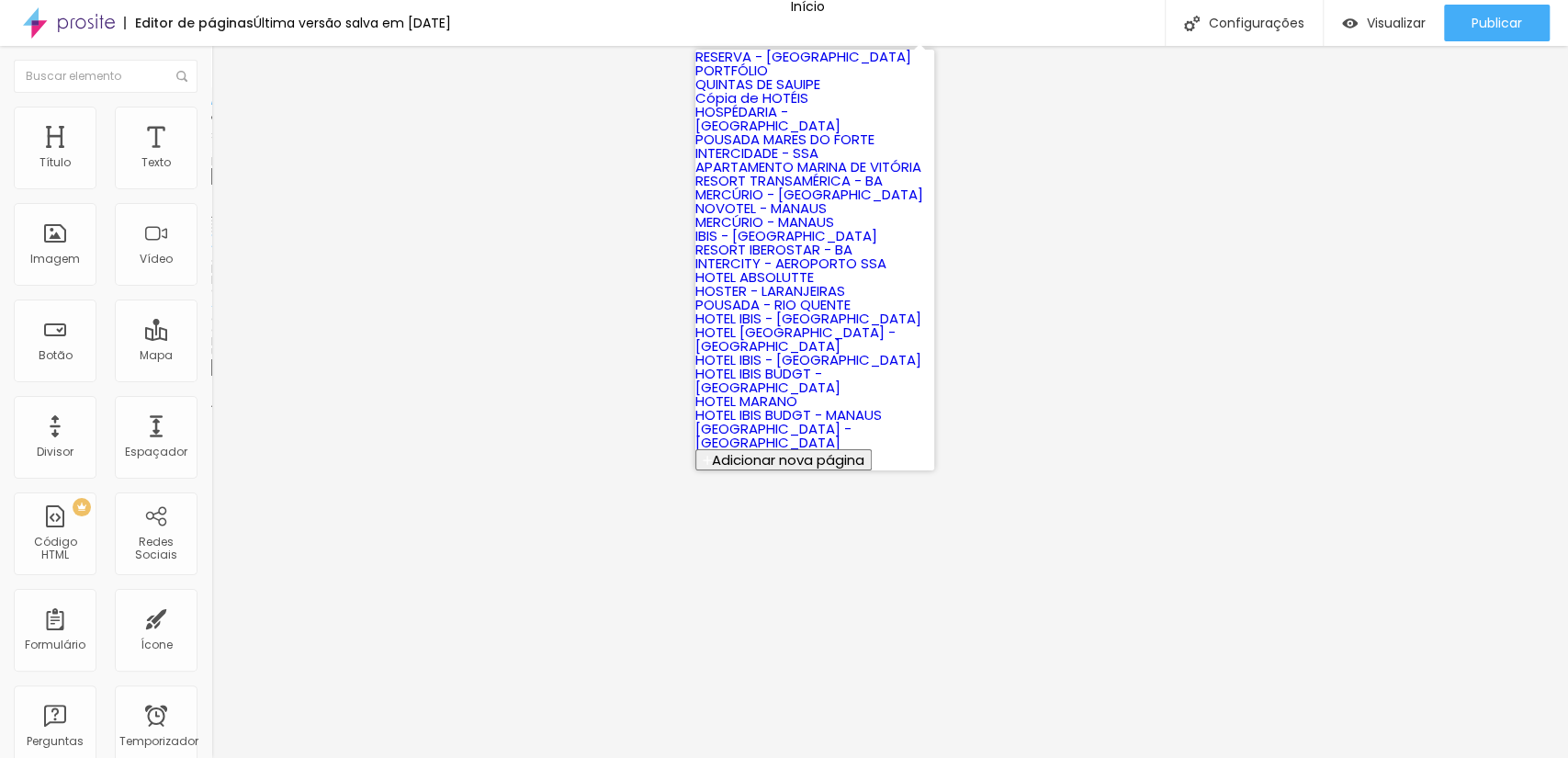
click at [807, 93] on font "QUINTAS DE SAUIPE" at bounding box center [757, 85] width 125 height 19
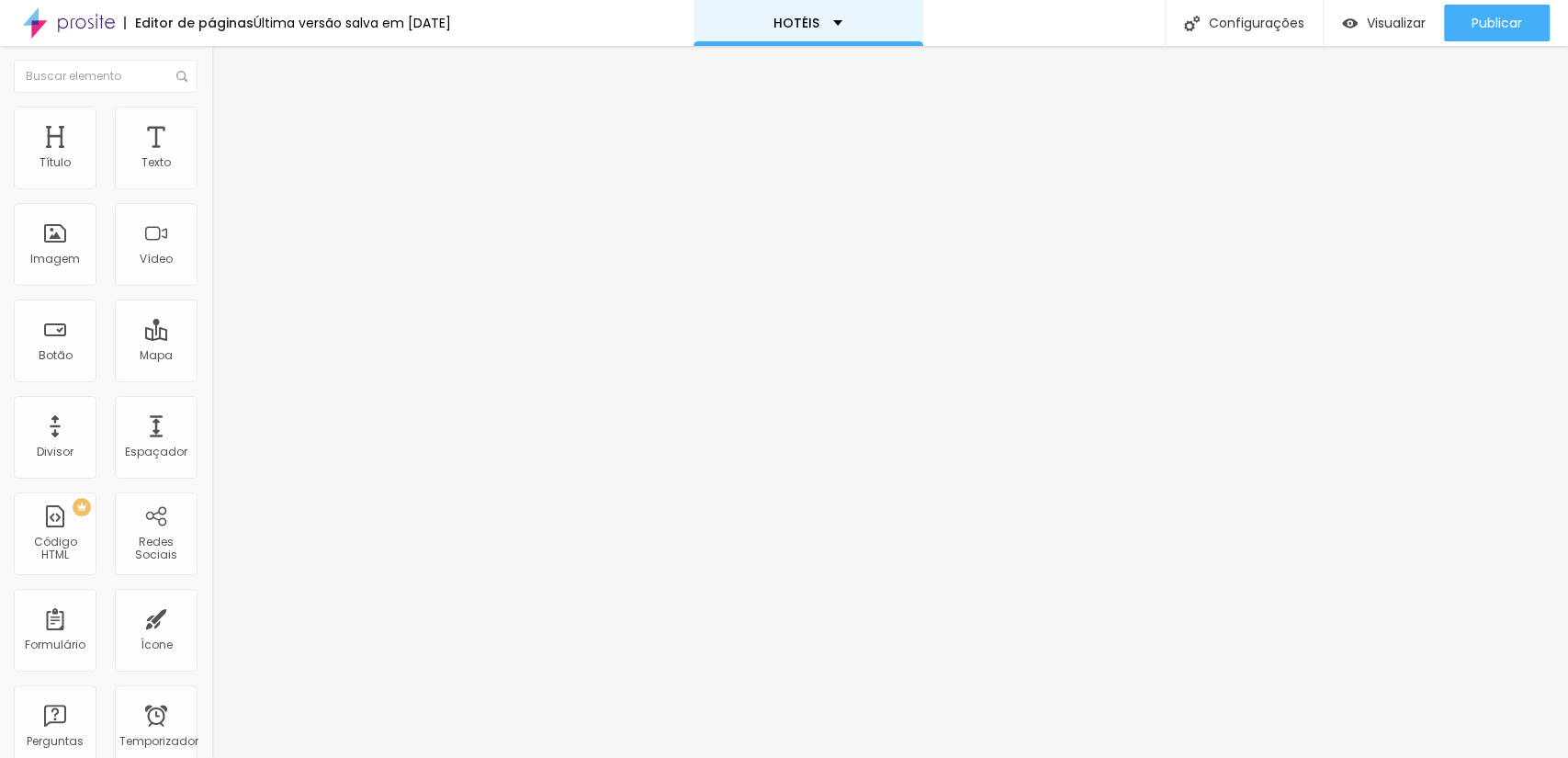
click at [786, 21] on font "HOTÉIS" at bounding box center [796, 22] width 46 height 18
click at [211, 377] on input "[DOMAIN_NAME][URL]" at bounding box center [321, 367] width 221 height 18
drag, startPoint x: 21, startPoint y: 499, endPoint x: 210, endPoint y: 490, distance: 189.2
click at [211, 420] on div "Trocar imagem Descrição da imagem (Alt) COSTA DO SAUIPE/BA Alinhamento Proporçã…" at bounding box center [316, 281] width 211 height 276
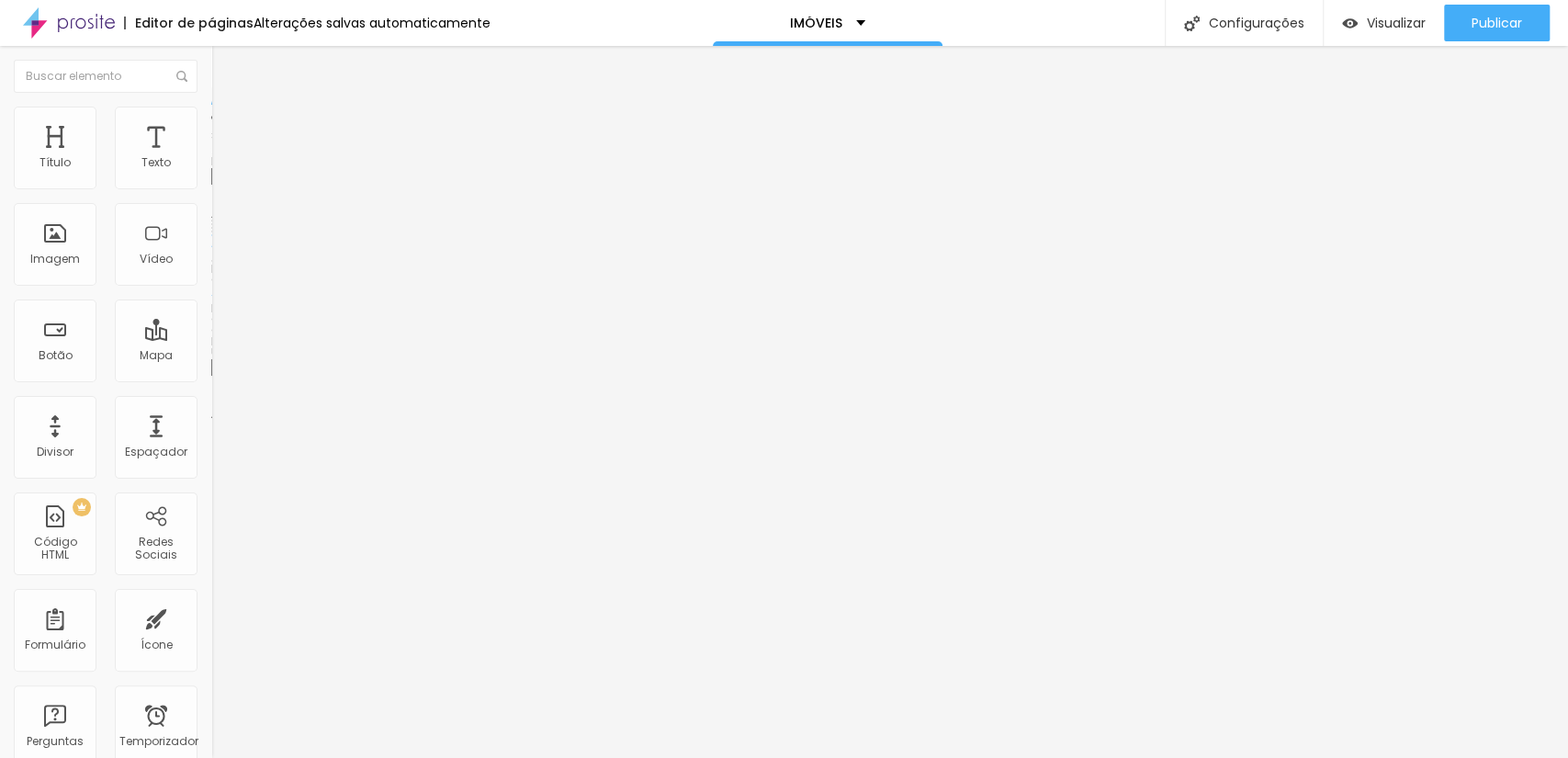
scroll to position [0, 0]
paste input "https://www.scorpionframe.com.br/quinta-das-lagoas-itacimirim"
type input "https://www.scorpionframe.com.br/quinta-das-lagoas-itacimirim"
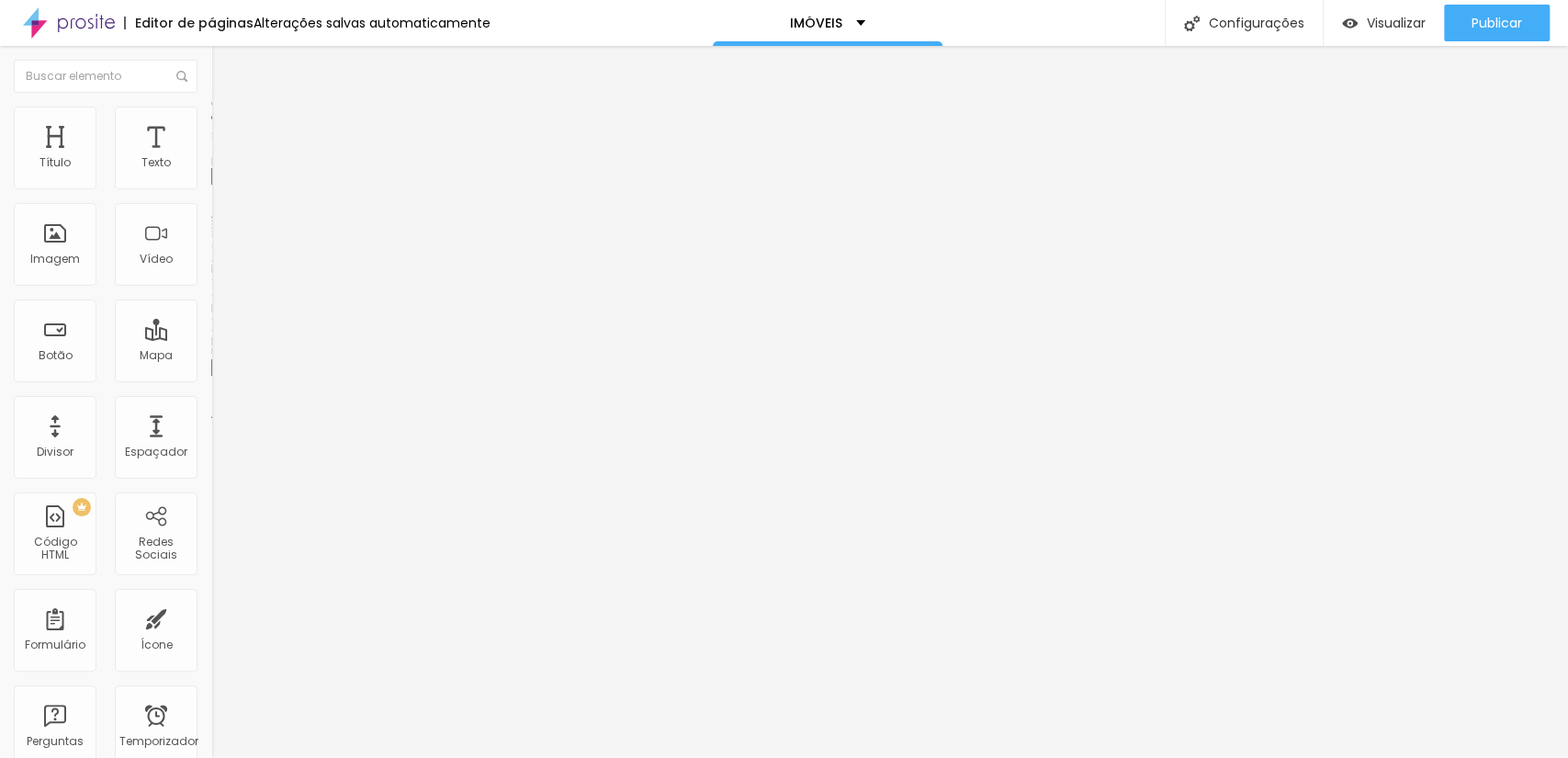
paste input "https://www.scorpionframe.com.br/quintas-de-sauipe"
type input "https://www.scorpionframe.com.br/quintas-de-sauipe"
click at [211, 377] on input "https://" at bounding box center [321, 367] width 221 height 18
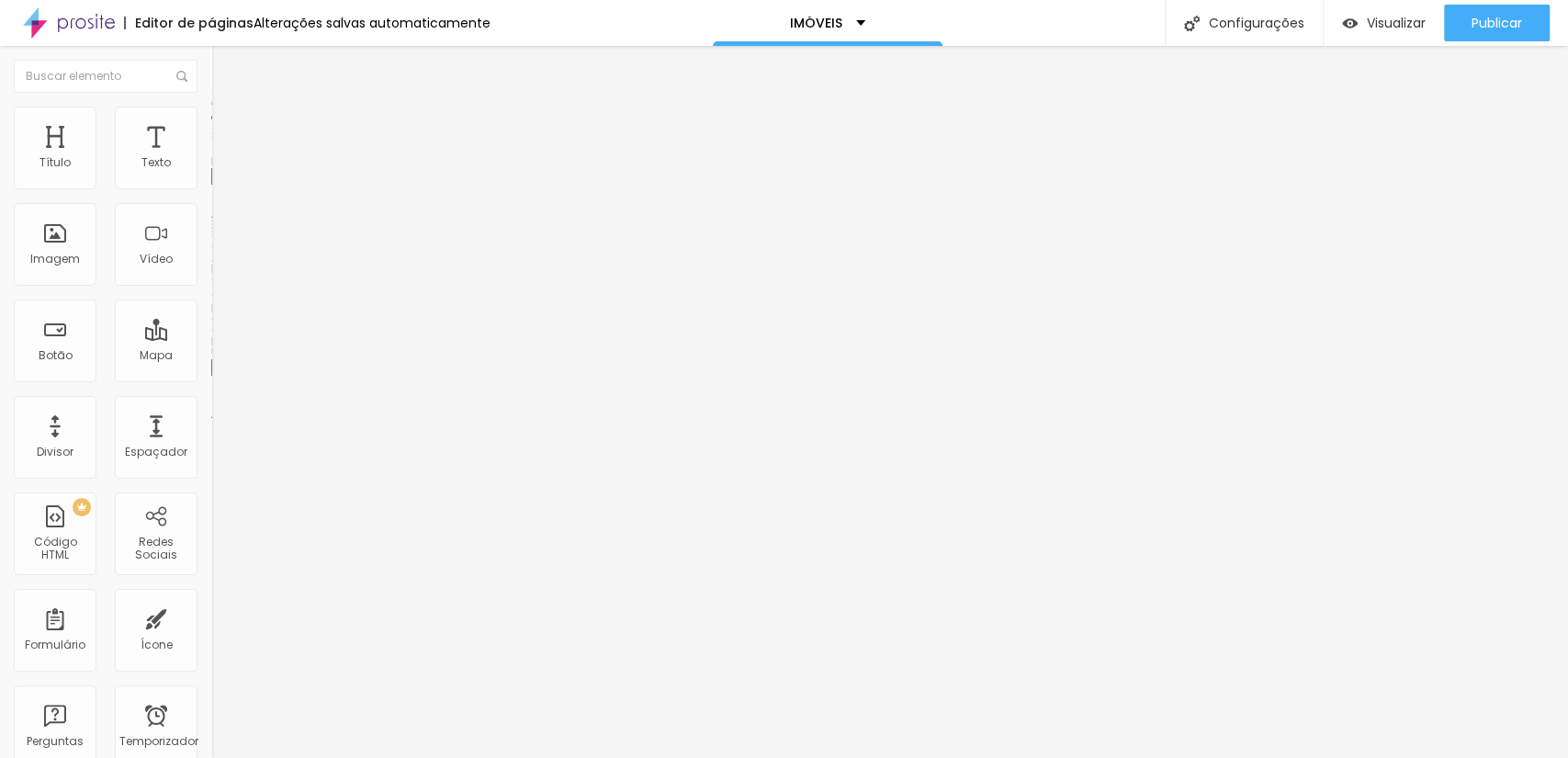
paste input "www.scorpionframe.com.br/reserva-praia-do-forte"
type input "https://www.scorpionframe.com.br/reserva-praia-do-forte"
click at [1492, 33] on div "Publicar" at bounding box center [1497, 23] width 51 height 37
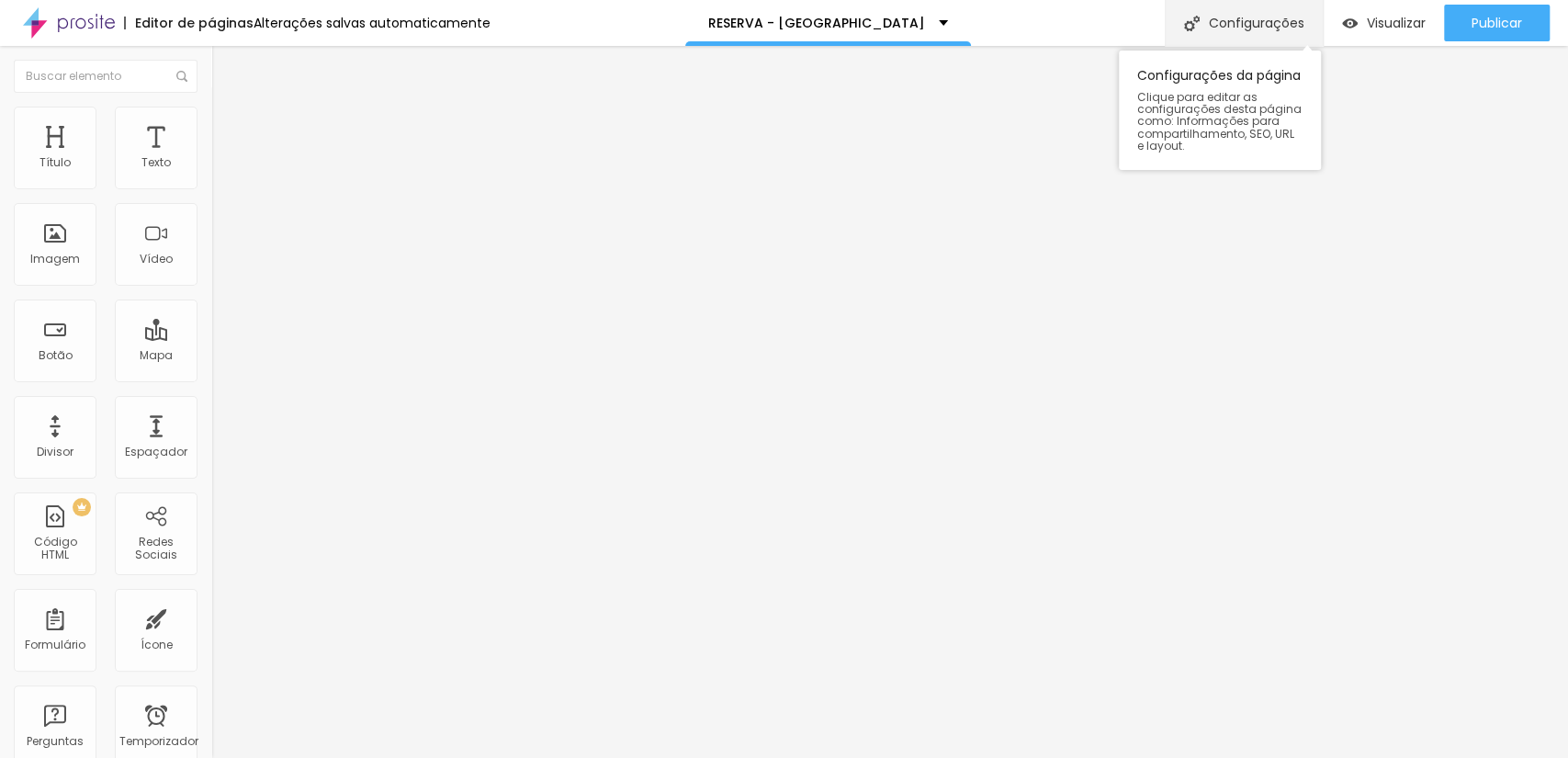
click at [1282, 25] on font "Configurações" at bounding box center [1257, 22] width 95 height 18
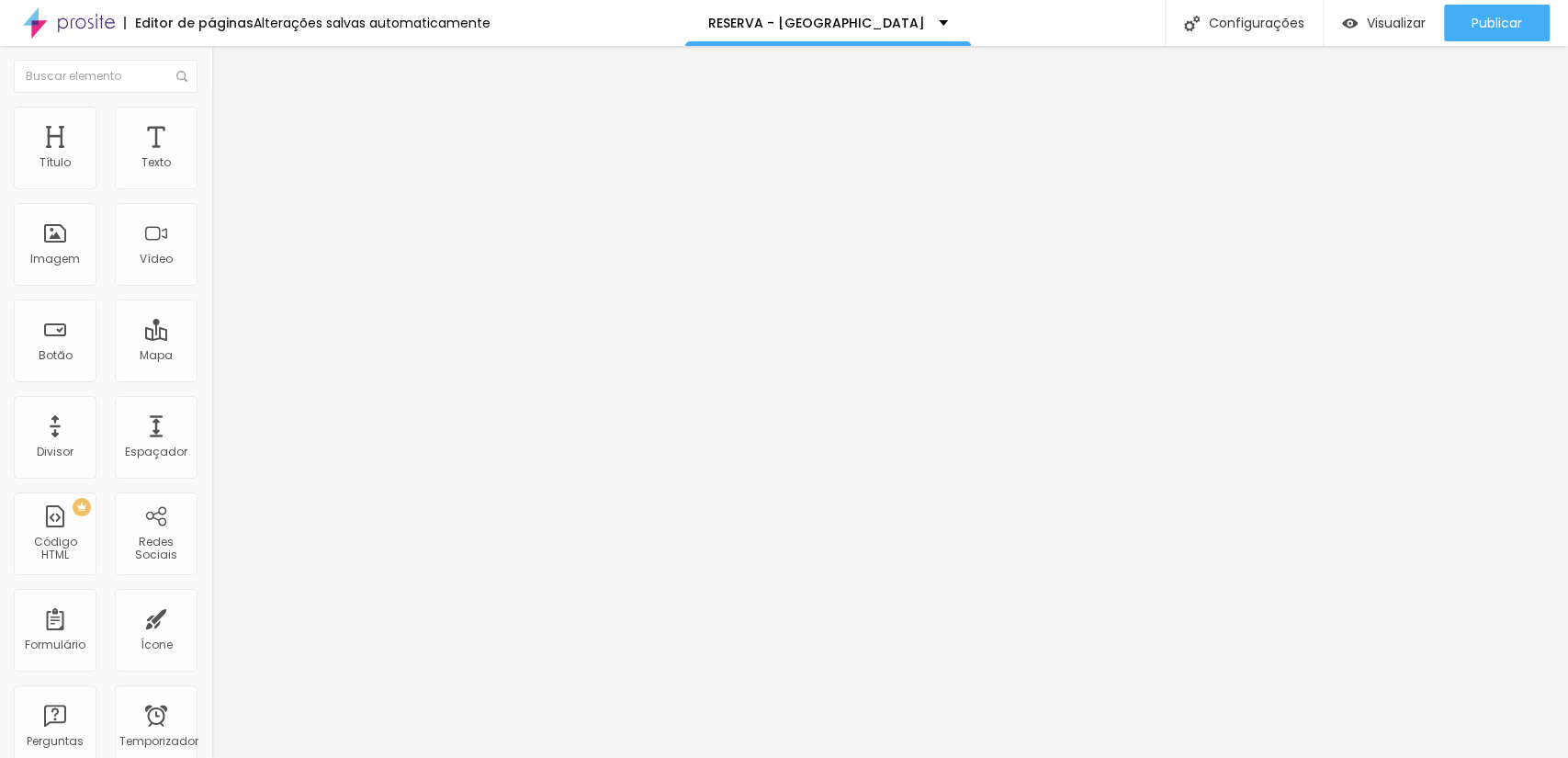
click at [211, 409] on div "Trocar imagem Descrição da imagem (Alt) Alinhamento Proporção Padrão 4:3 Cinema…" at bounding box center [316, 275] width 211 height 265
click at [211, 409] on div "Abrir em uma nova aba" at bounding box center [316, 403] width 211 height 9
click at [1487, 21] on font "Publicar" at bounding box center [1497, 22] width 51 height 18
click at [1387, 26] on font "Visualizar" at bounding box center [1379, 22] width 58 height 18
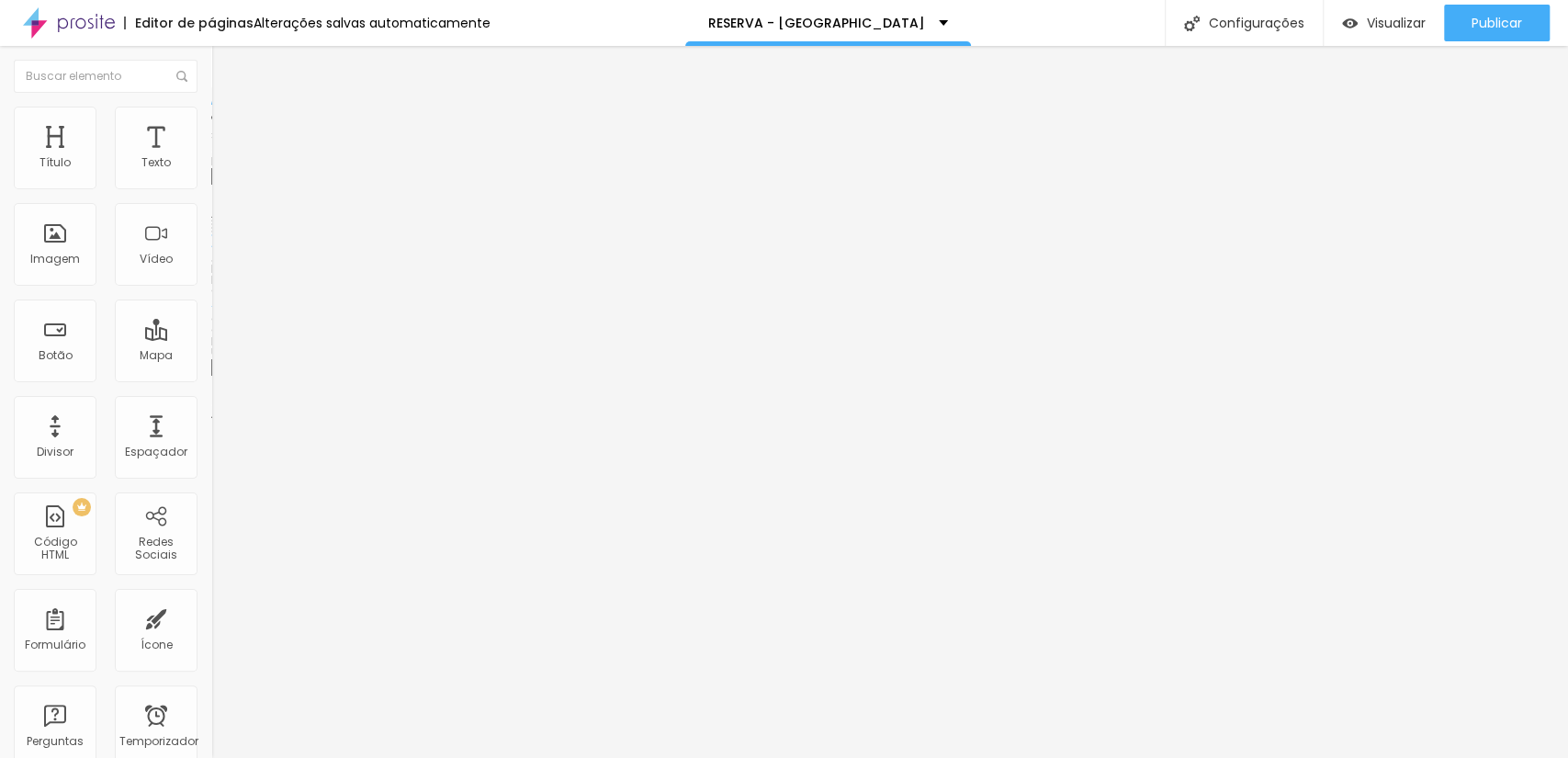
click at [211, 409] on img at bounding box center [215, 403] width 9 height 9
click at [211, 288] on font "Padrão 4:3" at bounding box center [241, 280] width 60 height 16
click at [211, 107] on li "Estilo" at bounding box center [316, 116] width 211 height 18
click at [211, 125] on li "Avançado" at bounding box center [316, 134] width 211 height 18
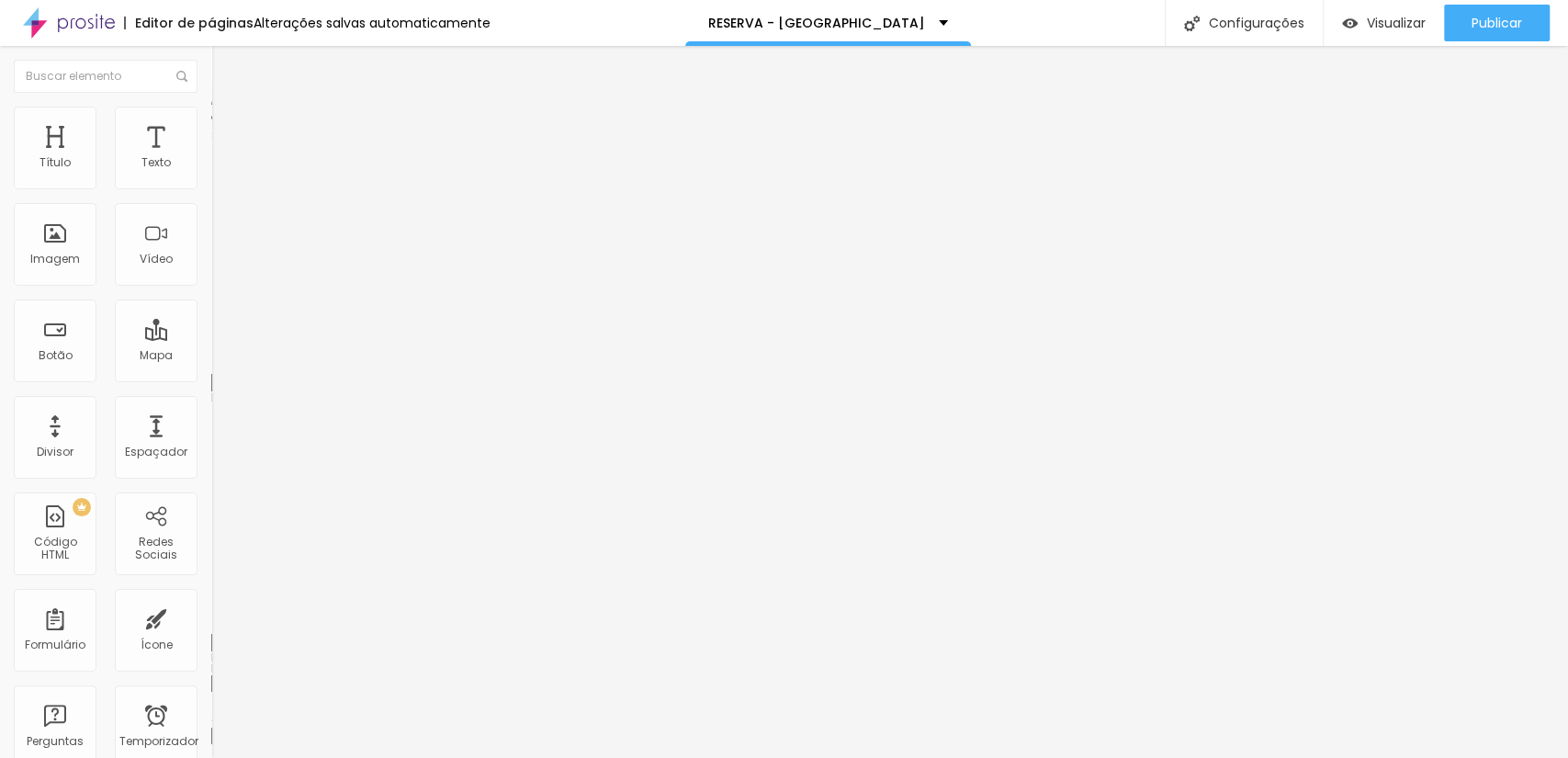
click at [223, 158] on font "Trocar imagem" at bounding box center [267, 150] width 89 height 16
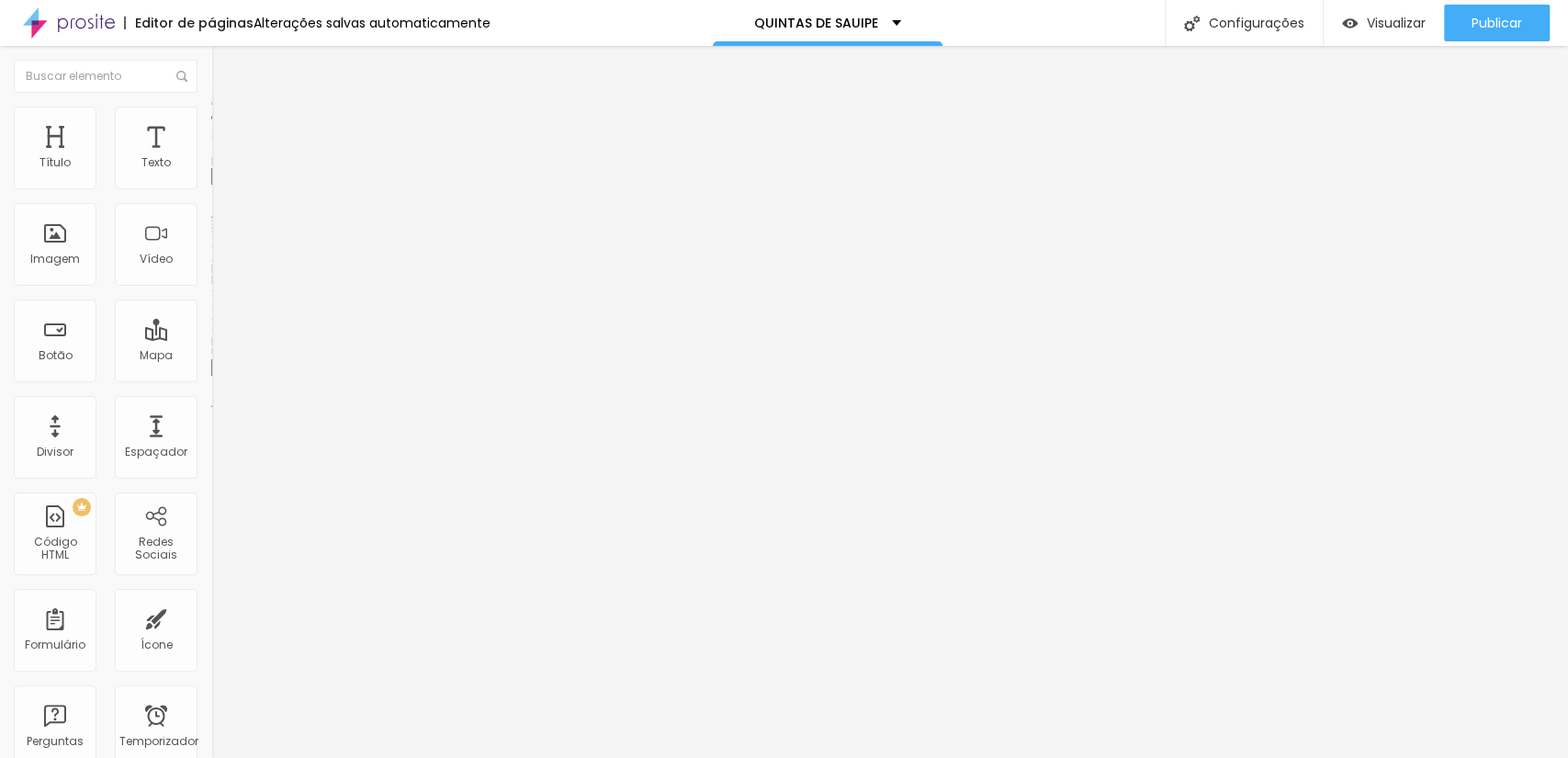
click at [223, 158] on font "Trocar imagem" at bounding box center [267, 150] width 89 height 16
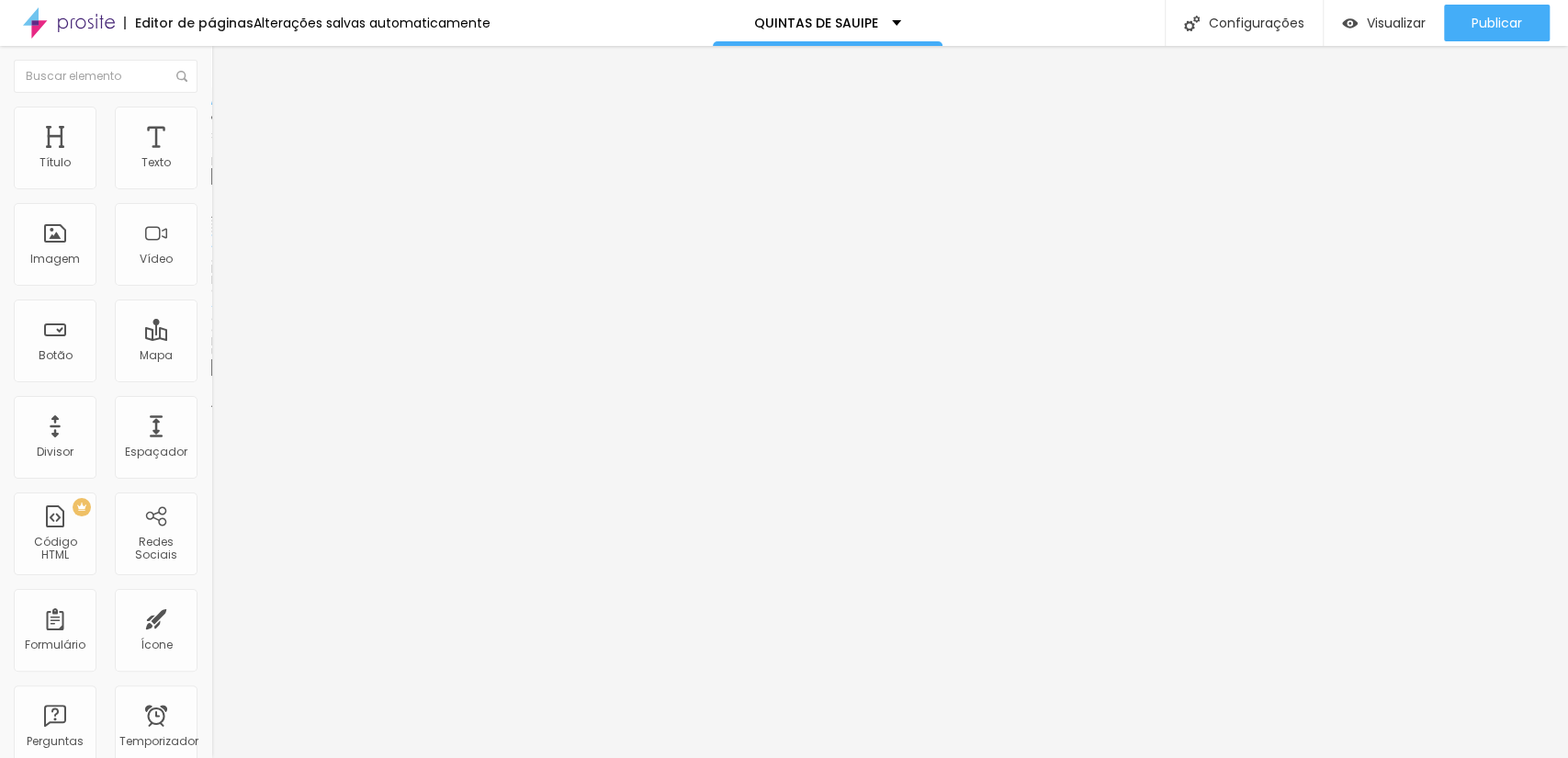
click at [211, 158] on span "Trocar imagem" at bounding box center [261, 150] width 100 height 16
click at [223, 158] on font "Trocar imagem" at bounding box center [267, 150] width 89 height 16
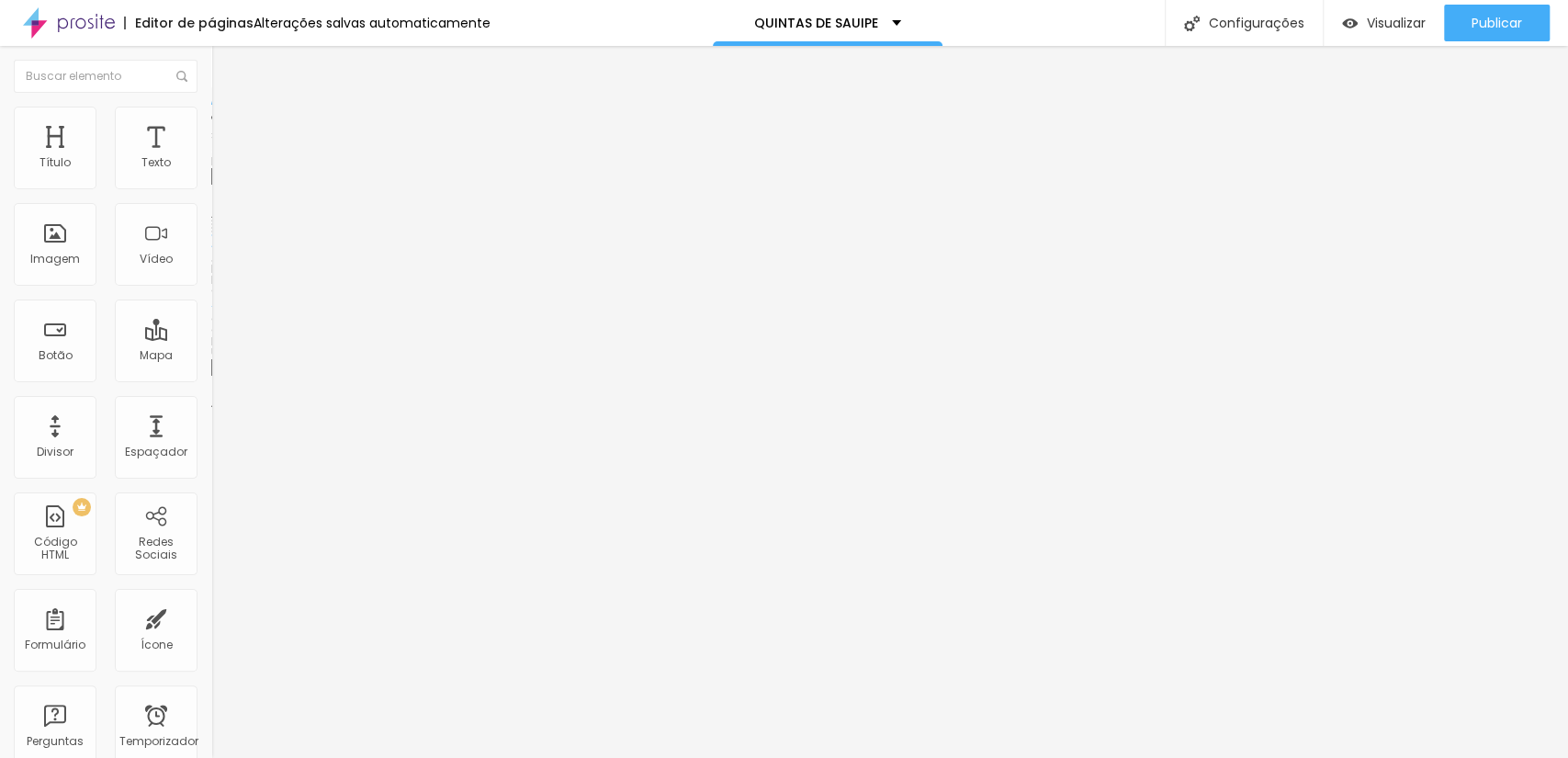
click at [223, 158] on font "Trocar imagem" at bounding box center [267, 150] width 89 height 16
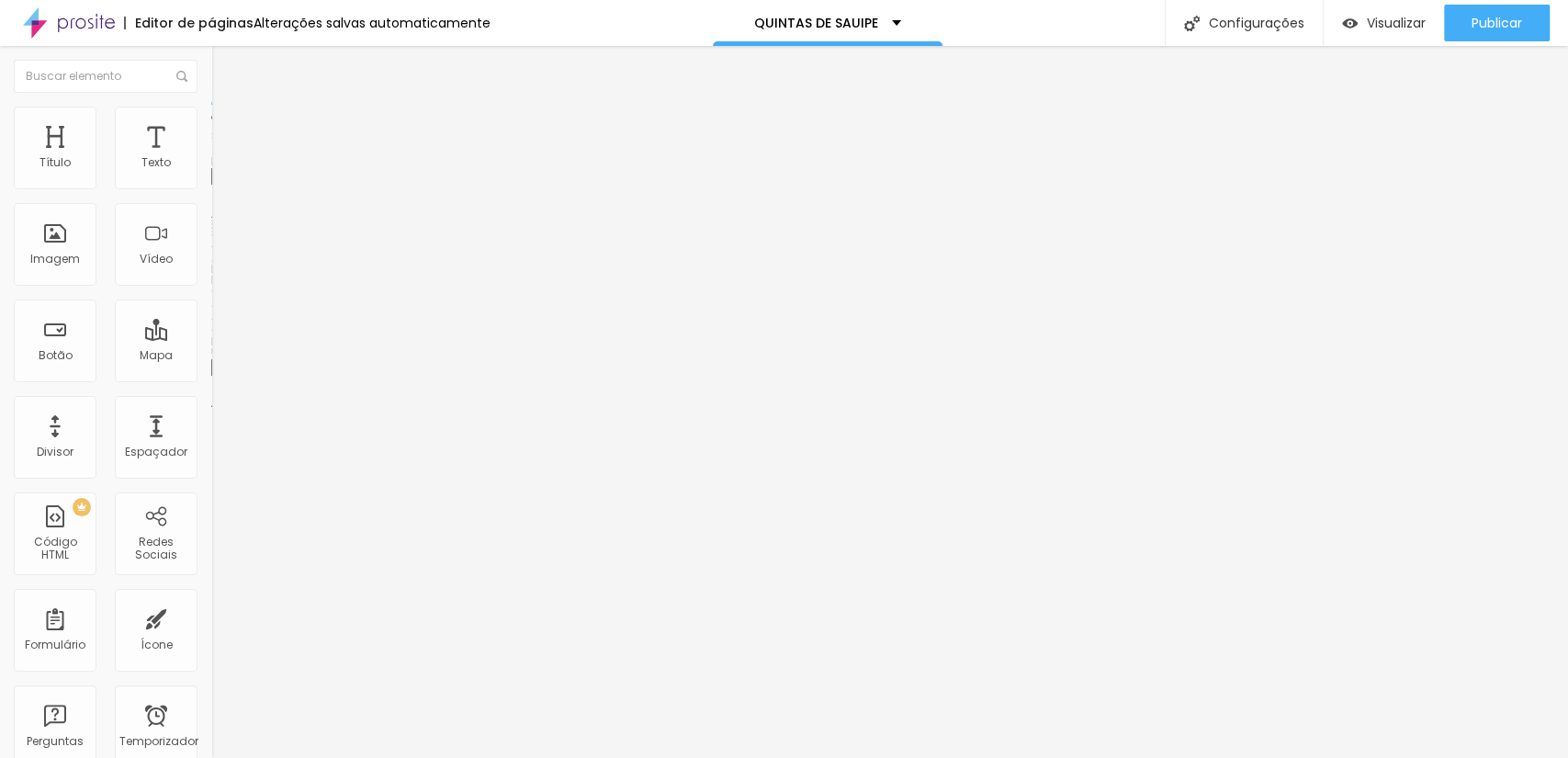
click at [211, 158] on span "Trocar imagem" at bounding box center [261, 150] width 100 height 16
click at [223, 158] on font "Trocar imagem" at bounding box center [267, 150] width 89 height 16
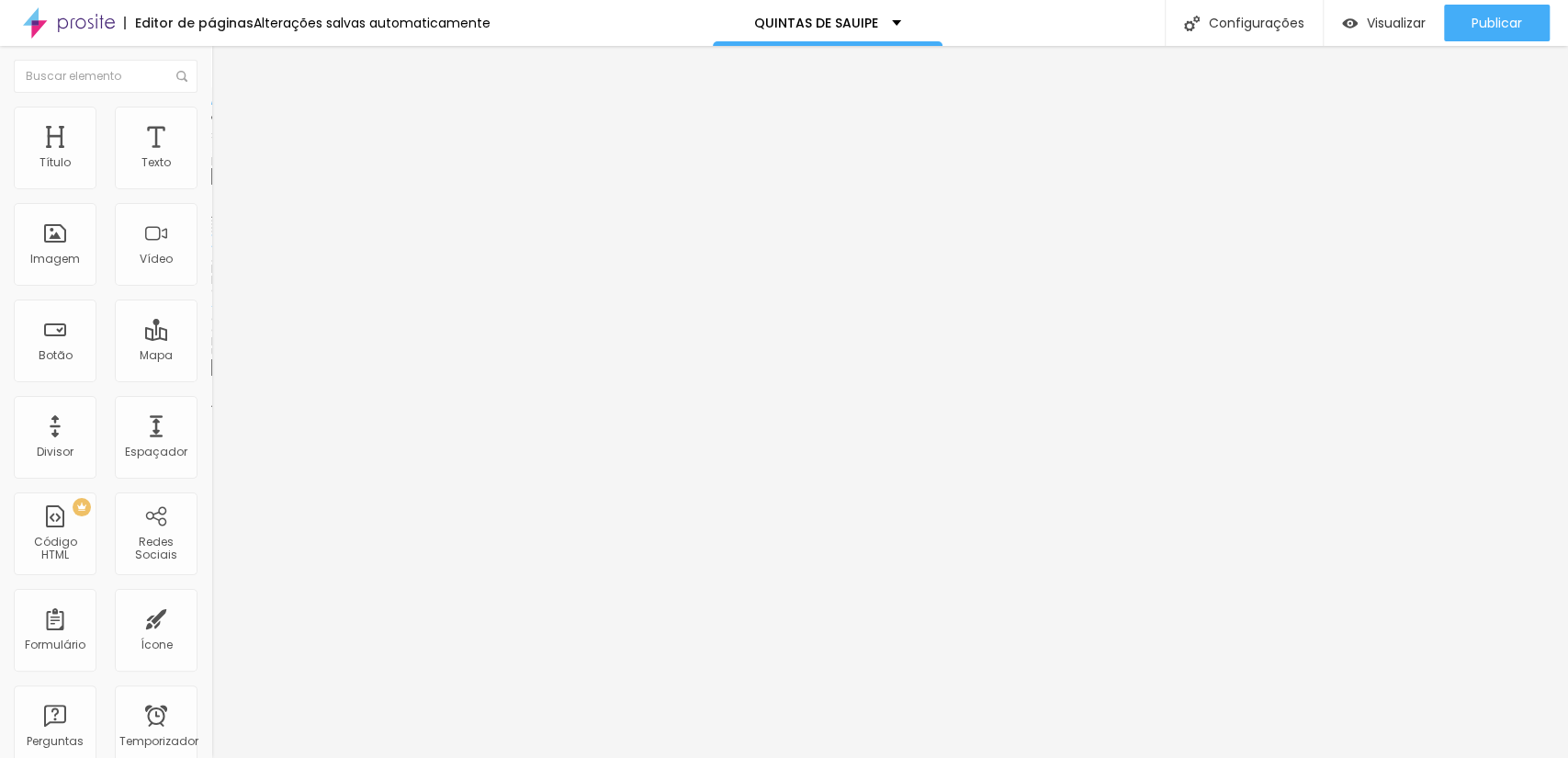
click at [211, 156] on div "Trocar imagem" at bounding box center [316, 149] width 211 height 13
click at [223, 158] on font "Trocar imagem" at bounding box center [267, 150] width 89 height 16
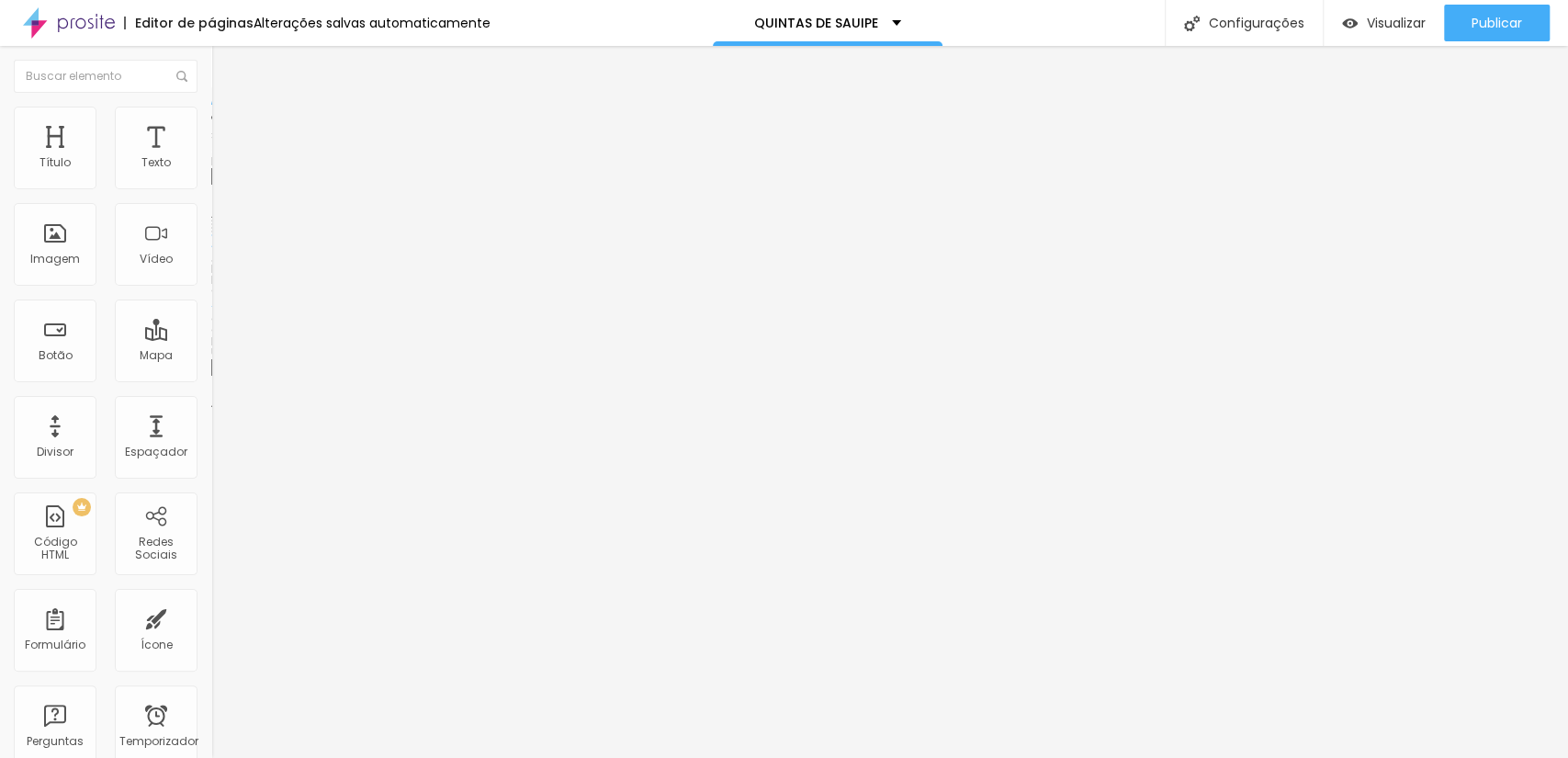
click at [211, 158] on span "Trocar imagem" at bounding box center [261, 150] width 100 height 16
drag, startPoint x: 298, startPoint y: 356, endPoint x: 764, endPoint y: 300, distance: 469.4
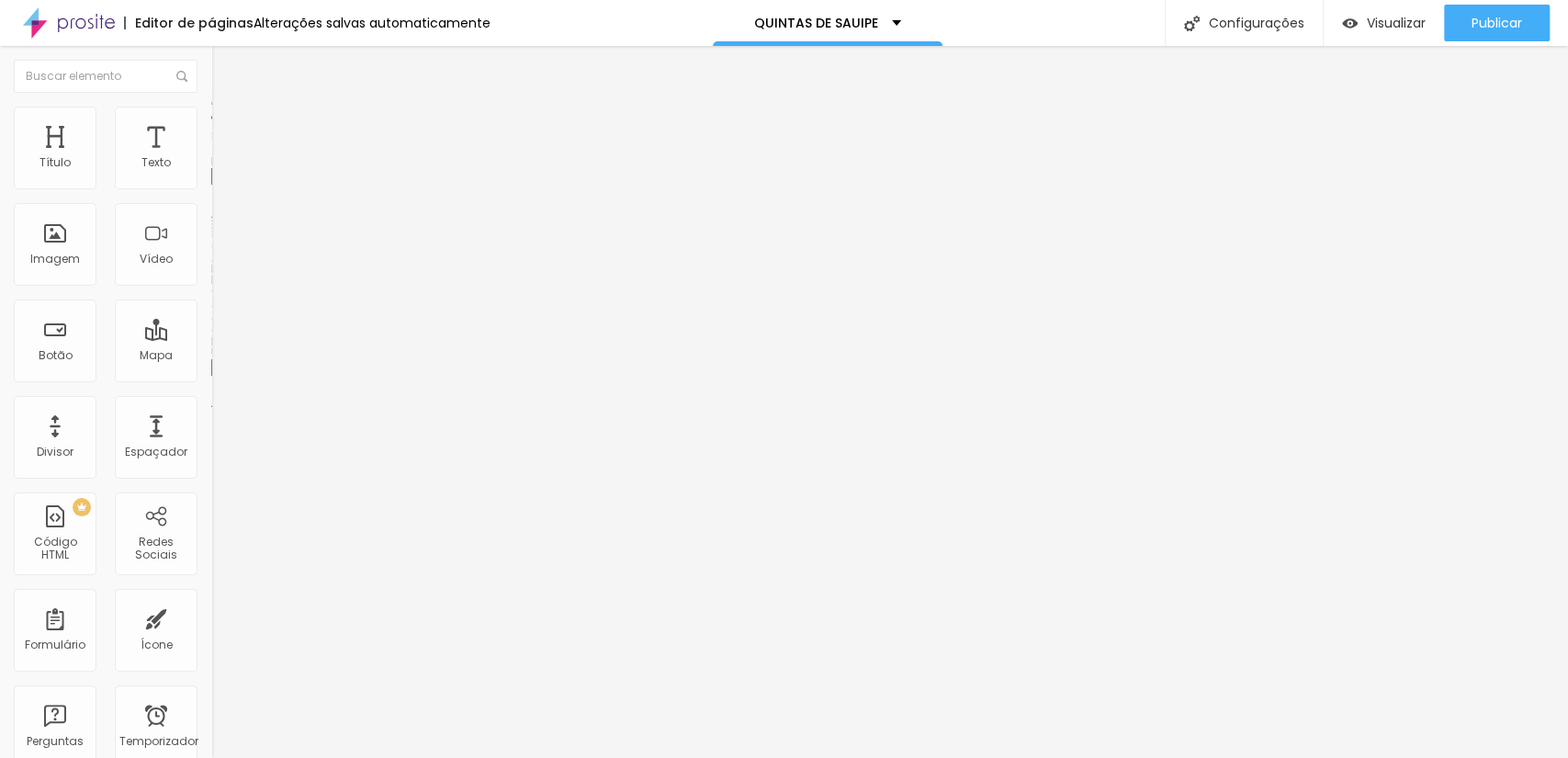
click at [223, 158] on font "Trocar imagem" at bounding box center [267, 150] width 89 height 16
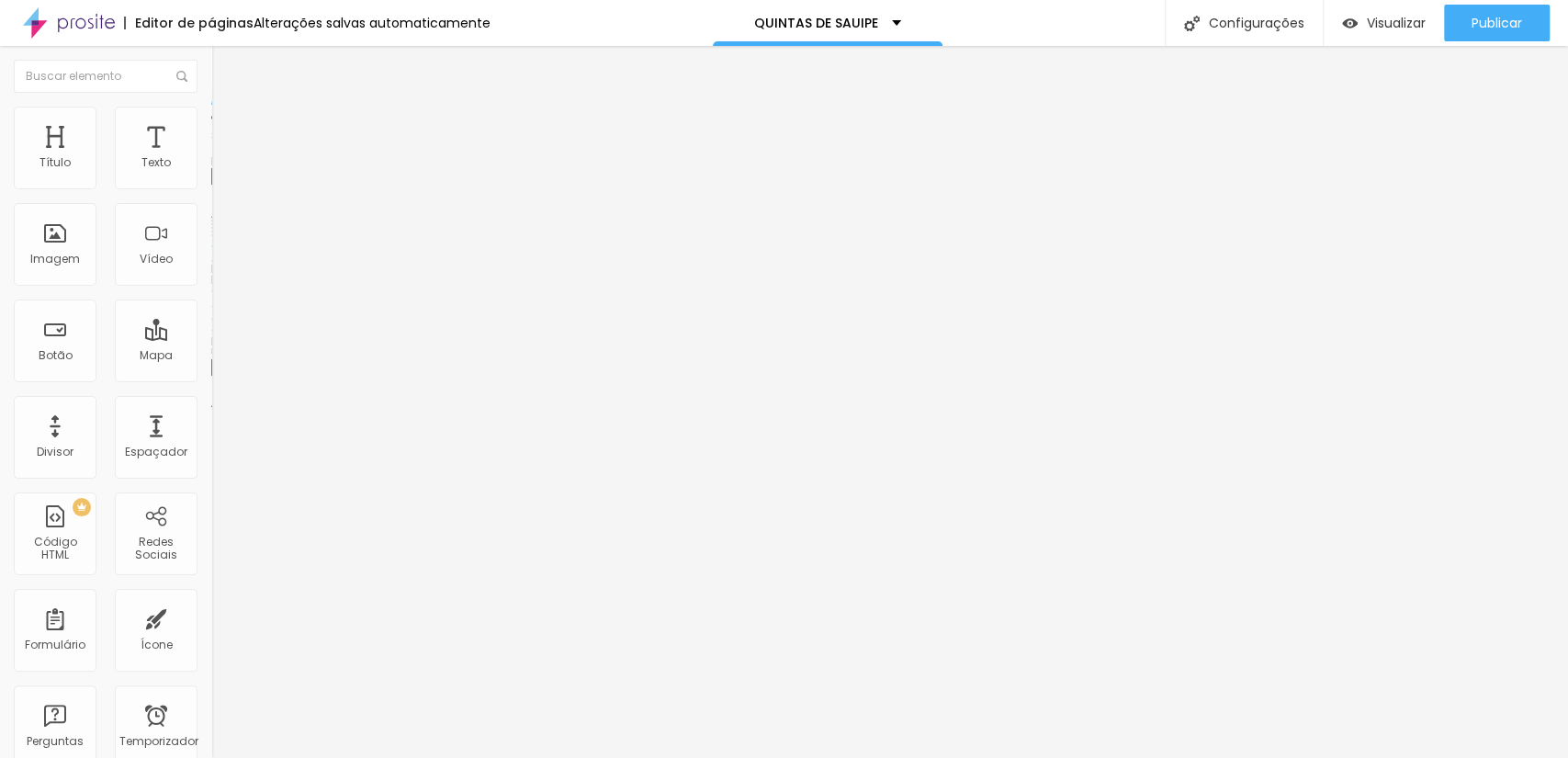
click at [223, 158] on font "Trocar imagem" at bounding box center [267, 150] width 89 height 16
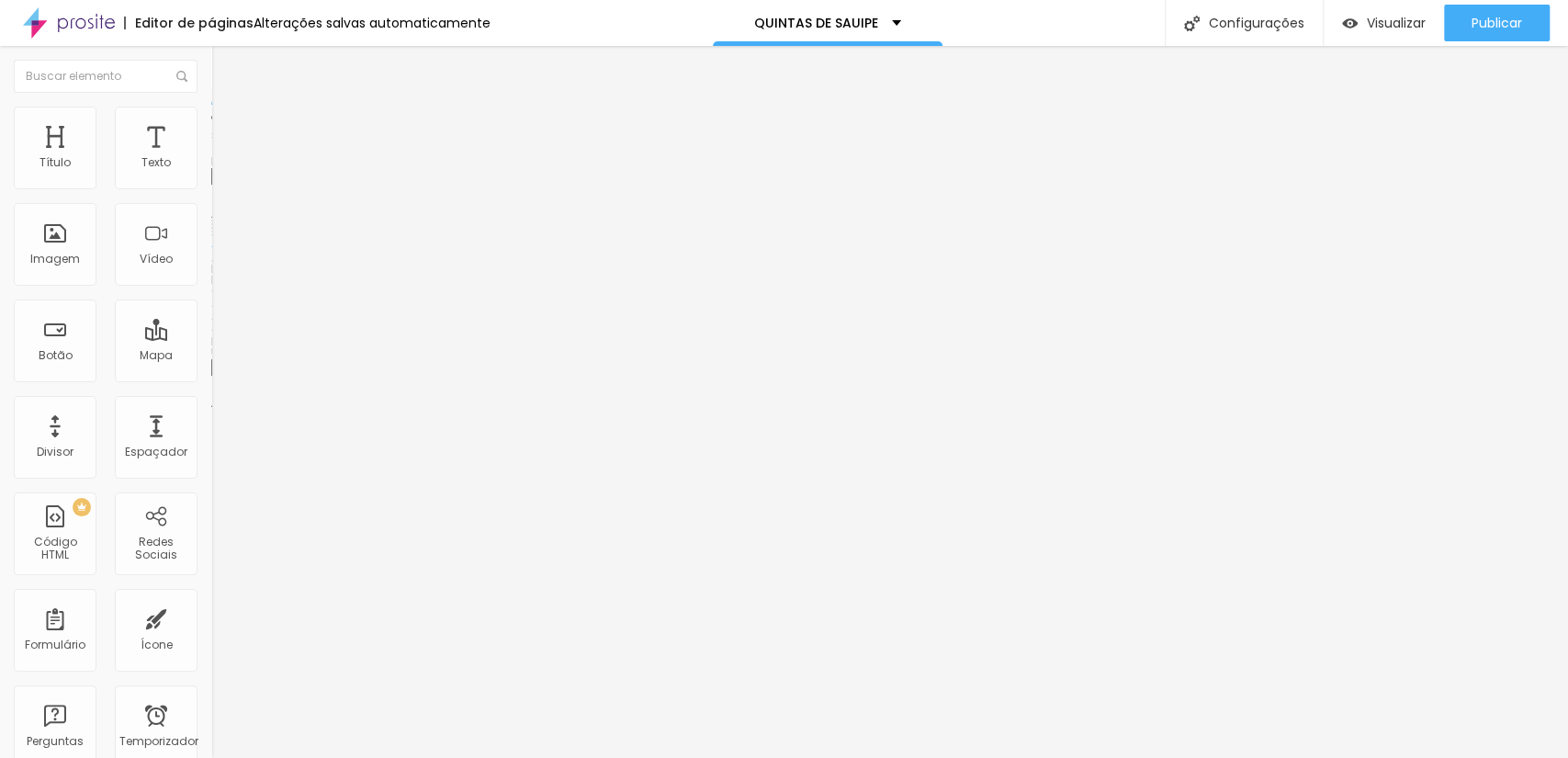
scroll to position [500, 0]
click at [223, 158] on font "Trocar imagem" at bounding box center [267, 150] width 89 height 16
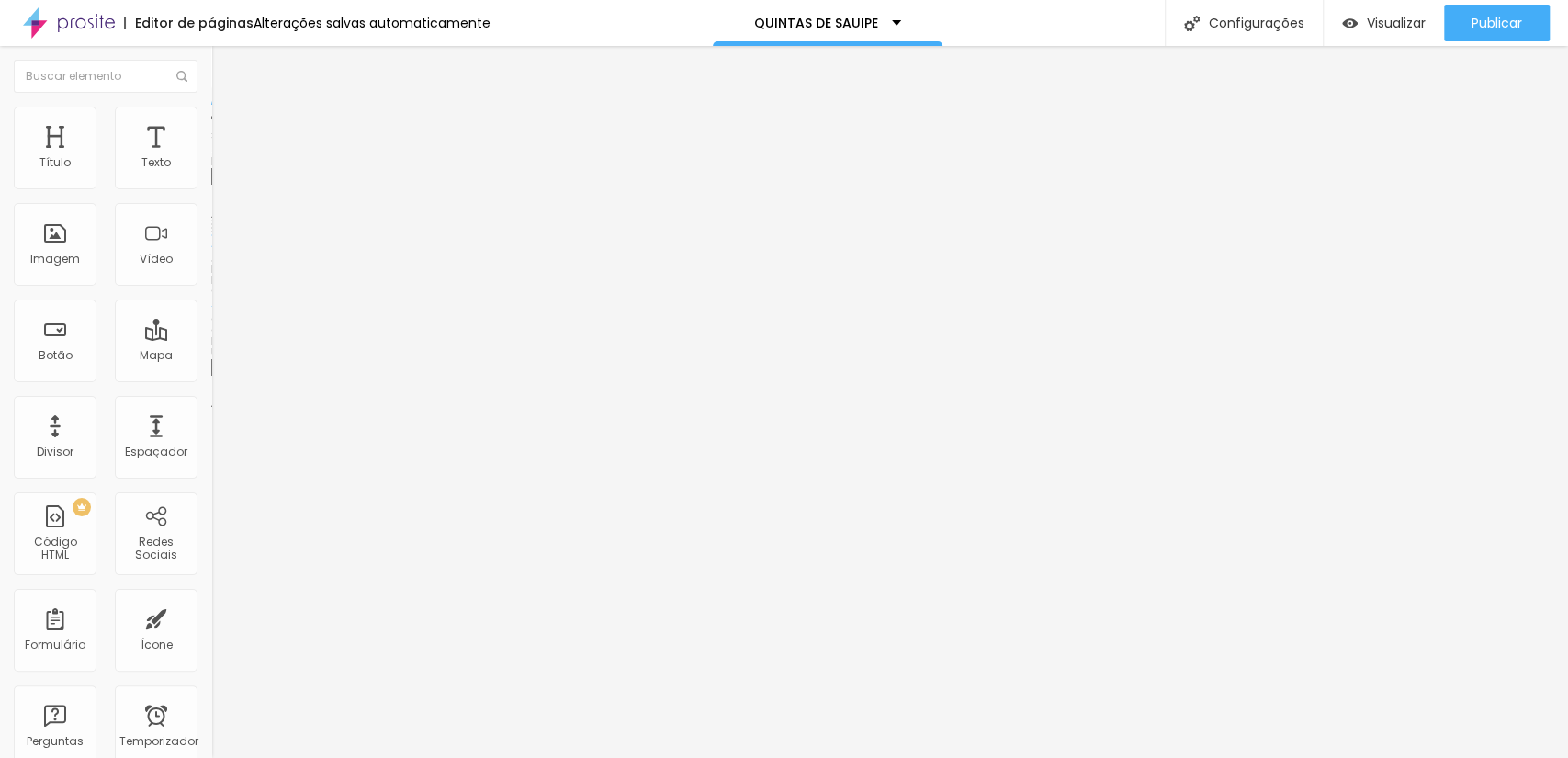
click at [223, 158] on font "Trocar imagem" at bounding box center [267, 150] width 89 height 16
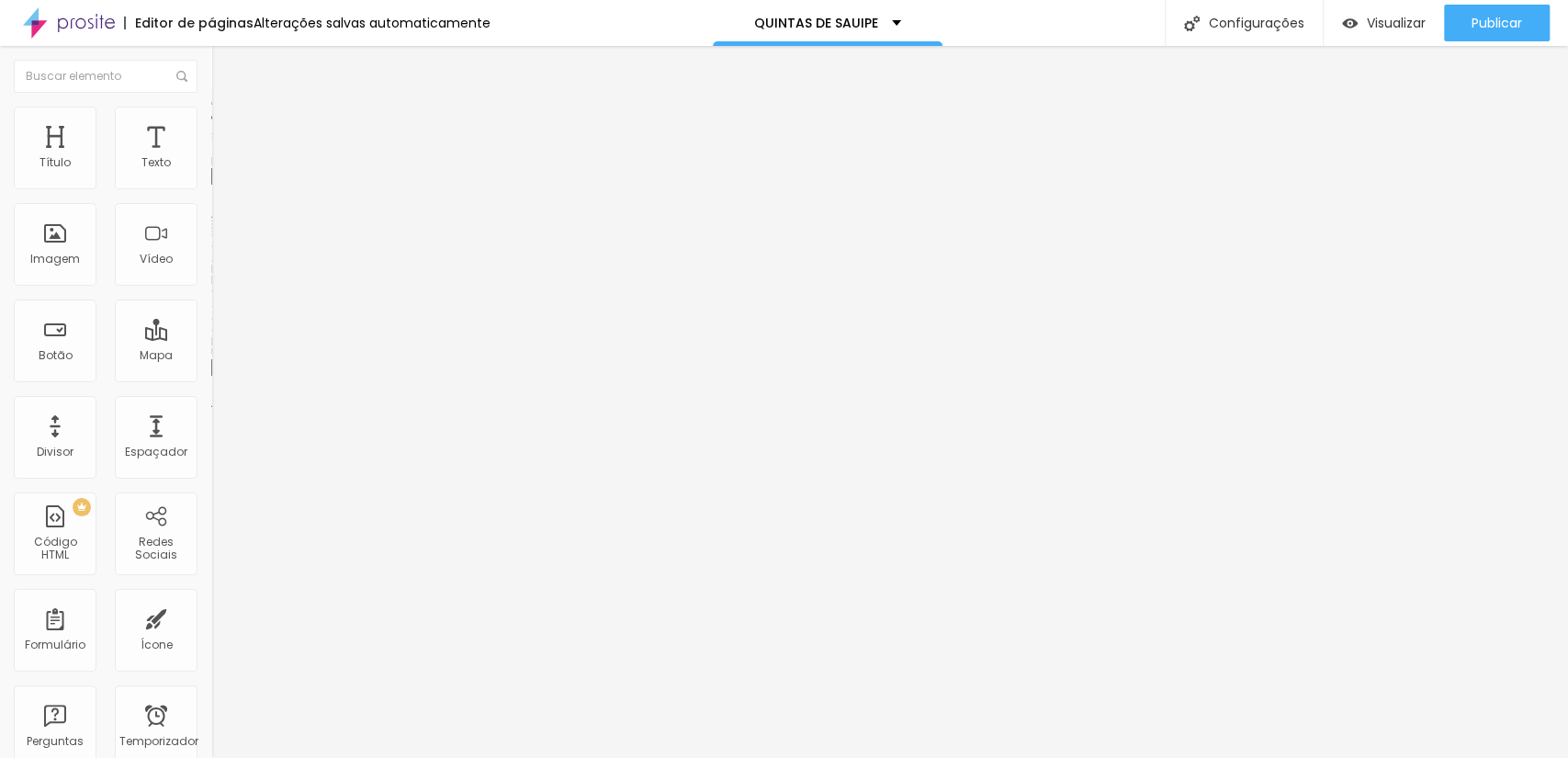
click at [223, 158] on font "Trocar imagem" at bounding box center [267, 150] width 89 height 16
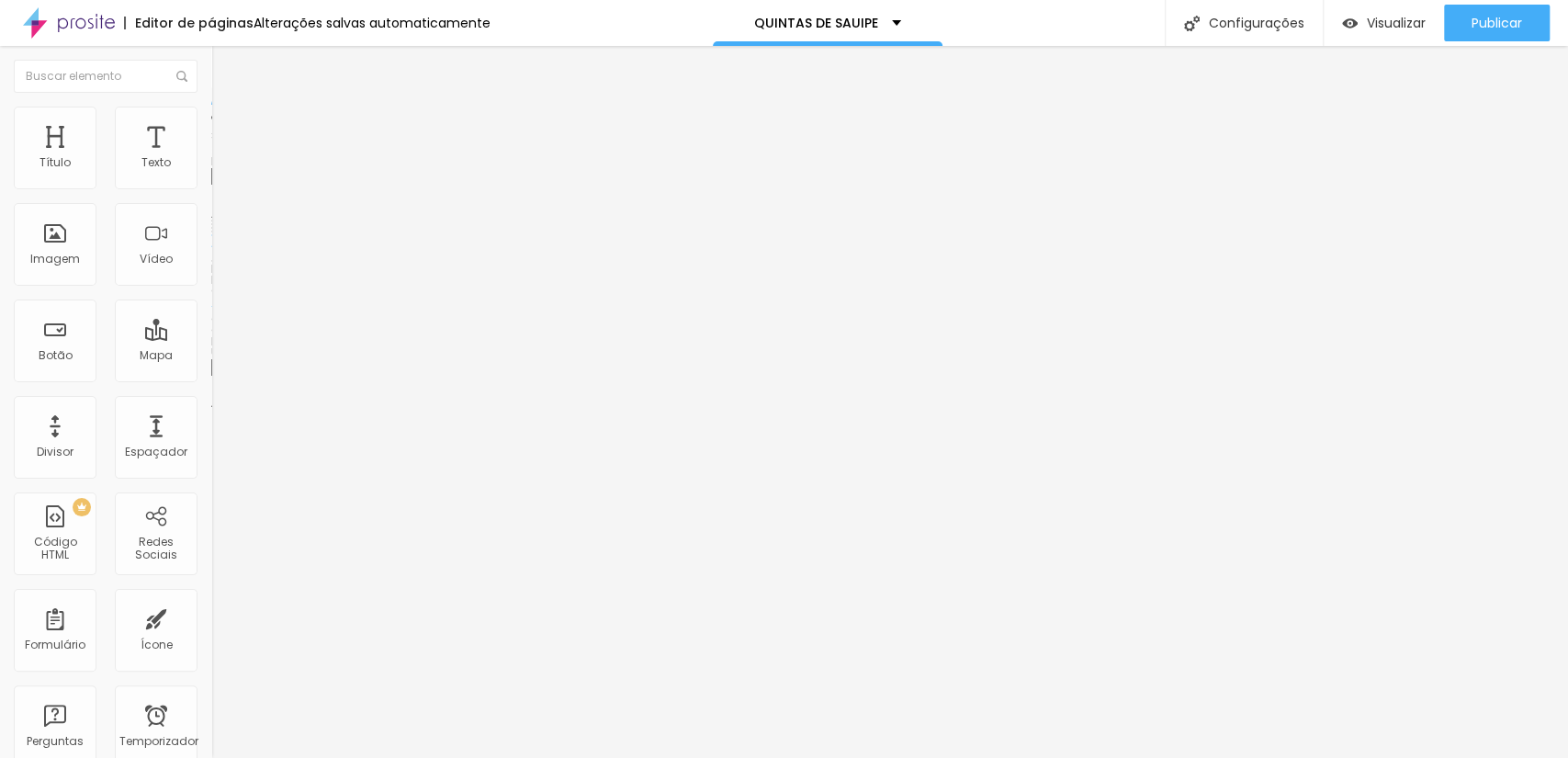
scroll to position [272, 0]
click at [223, 158] on font "Trocar imagem" at bounding box center [267, 150] width 89 height 16
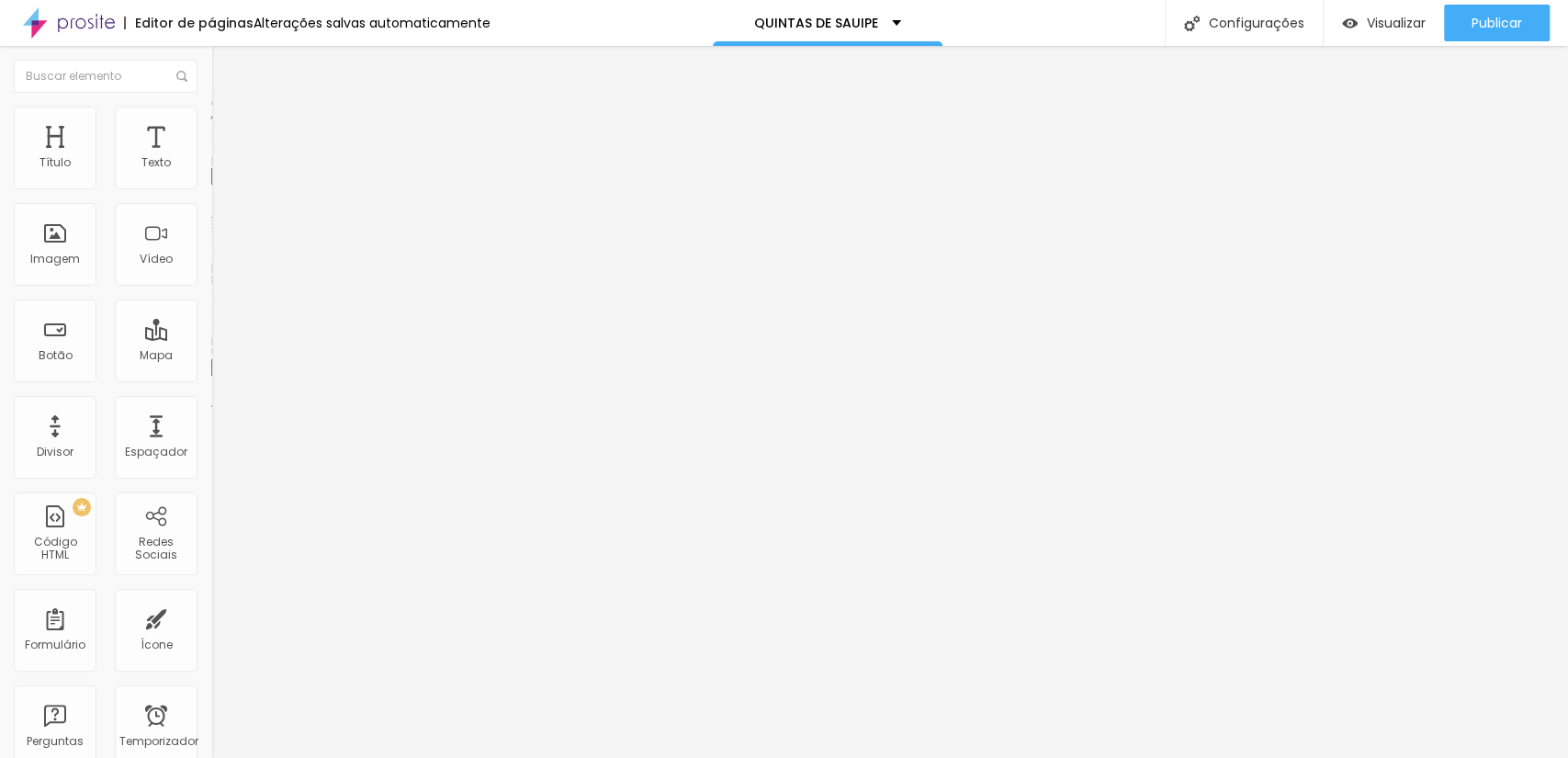
click at [211, 156] on div "Trocar imagem" at bounding box center [316, 149] width 211 height 13
click at [223, 158] on font "Trocar imagem" at bounding box center [267, 150] width 89 height 16
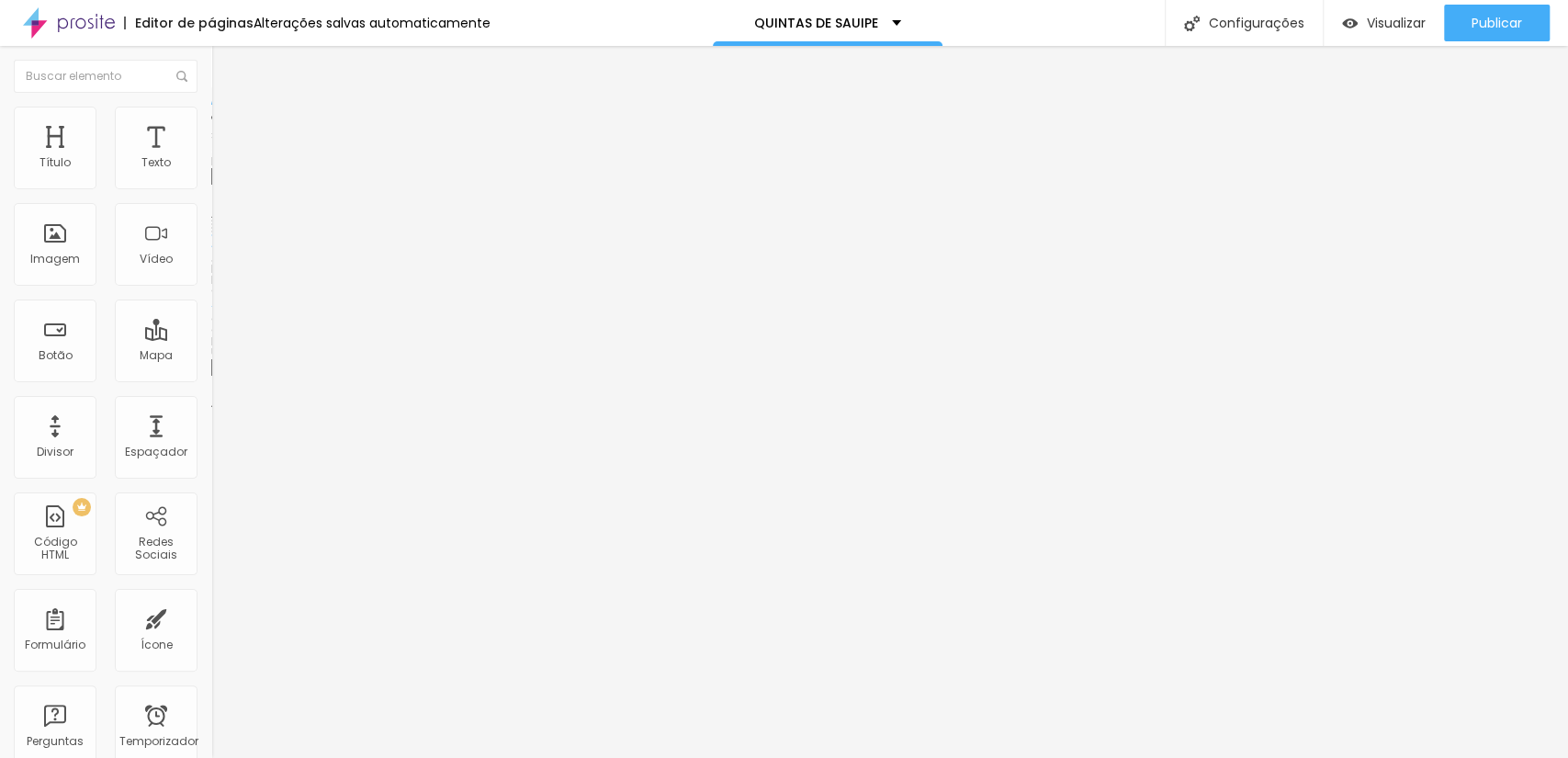
click at [223, 158] on font "Trocar imagem" at bounding box center [267, 150] width 89 height 16
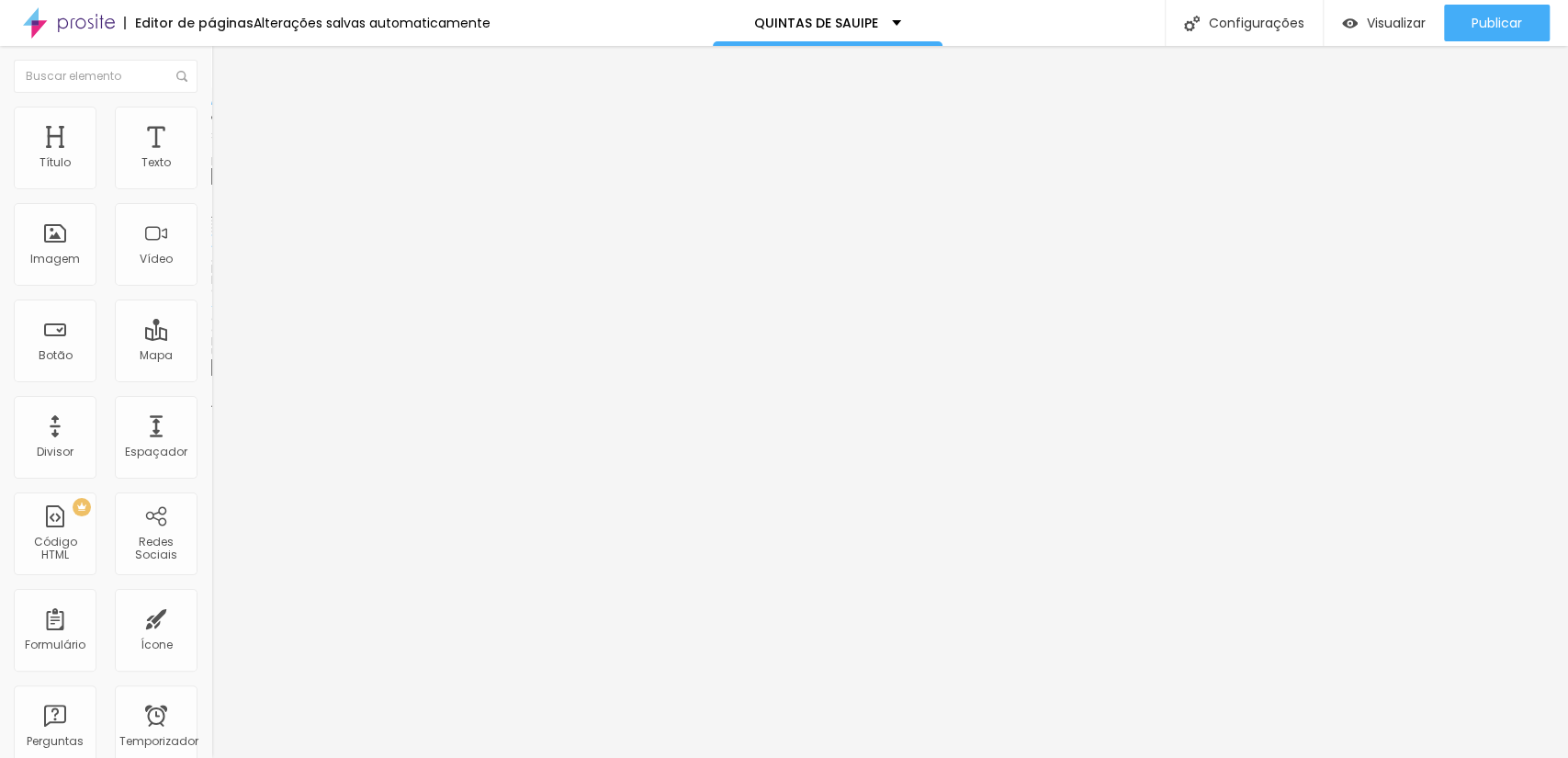
click at [1501, 29] on font "Publicar" at bounding box center [1497, 22] width 51 height 18
click at [1475, 30] on font "Publicar" at bounding box center [1497, 22] width 51 height 18
click at [211, 399] on div at bounding box center [316, 399] width 211 height 0
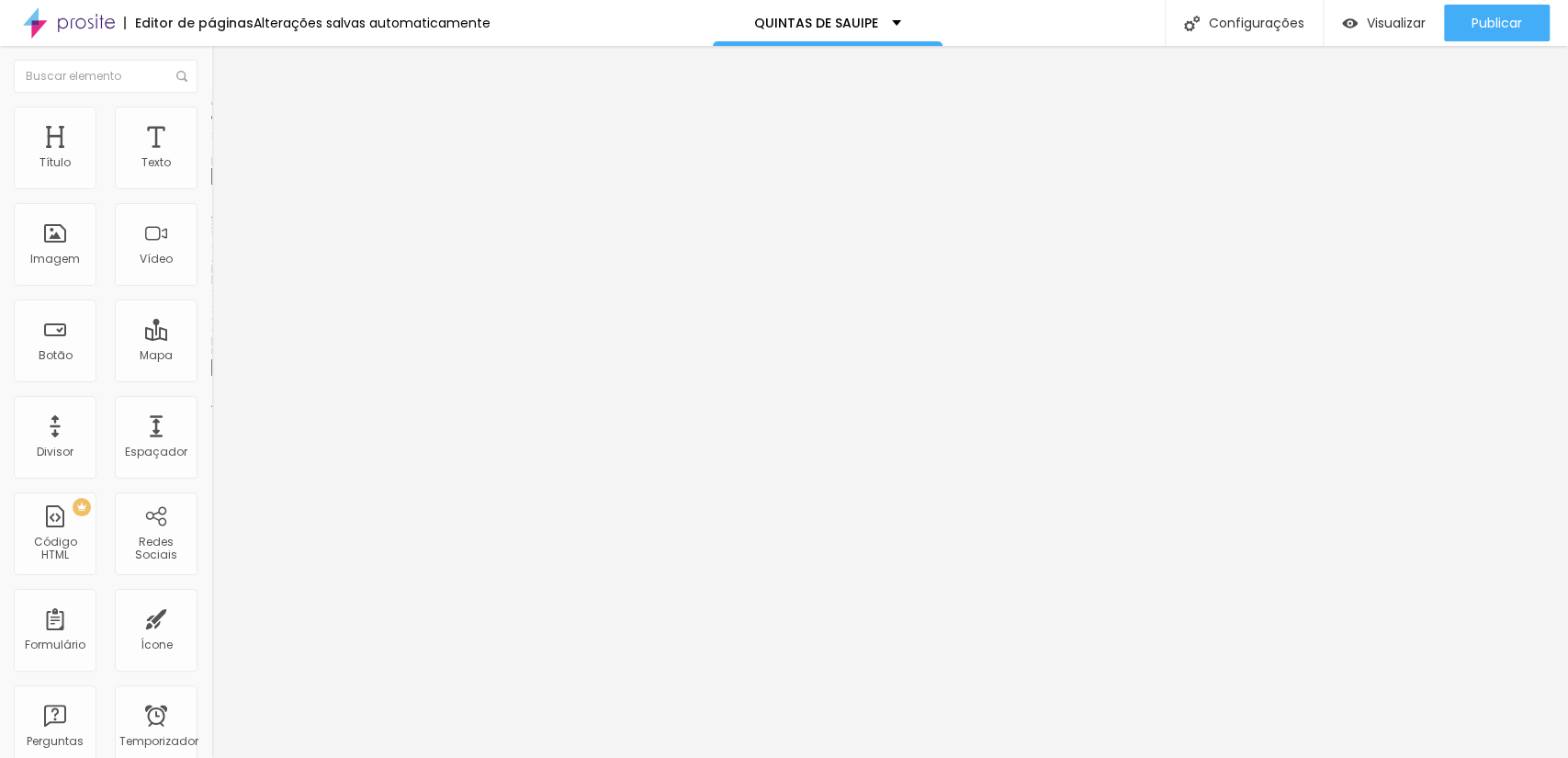
click at [211, 377] on input "#[DOMAIN_NAME][URL]" at bounding box center [321, 367] width 221 height 18
drag, startPoint x: 145, startPoint y: 490, endPoint x: 72, endPoint y: 479, distance: 73.8
click at [211, 377] on div "#[DOMAIN_NAME][URL]" at bounding box center [321, 367] width 221 height 18
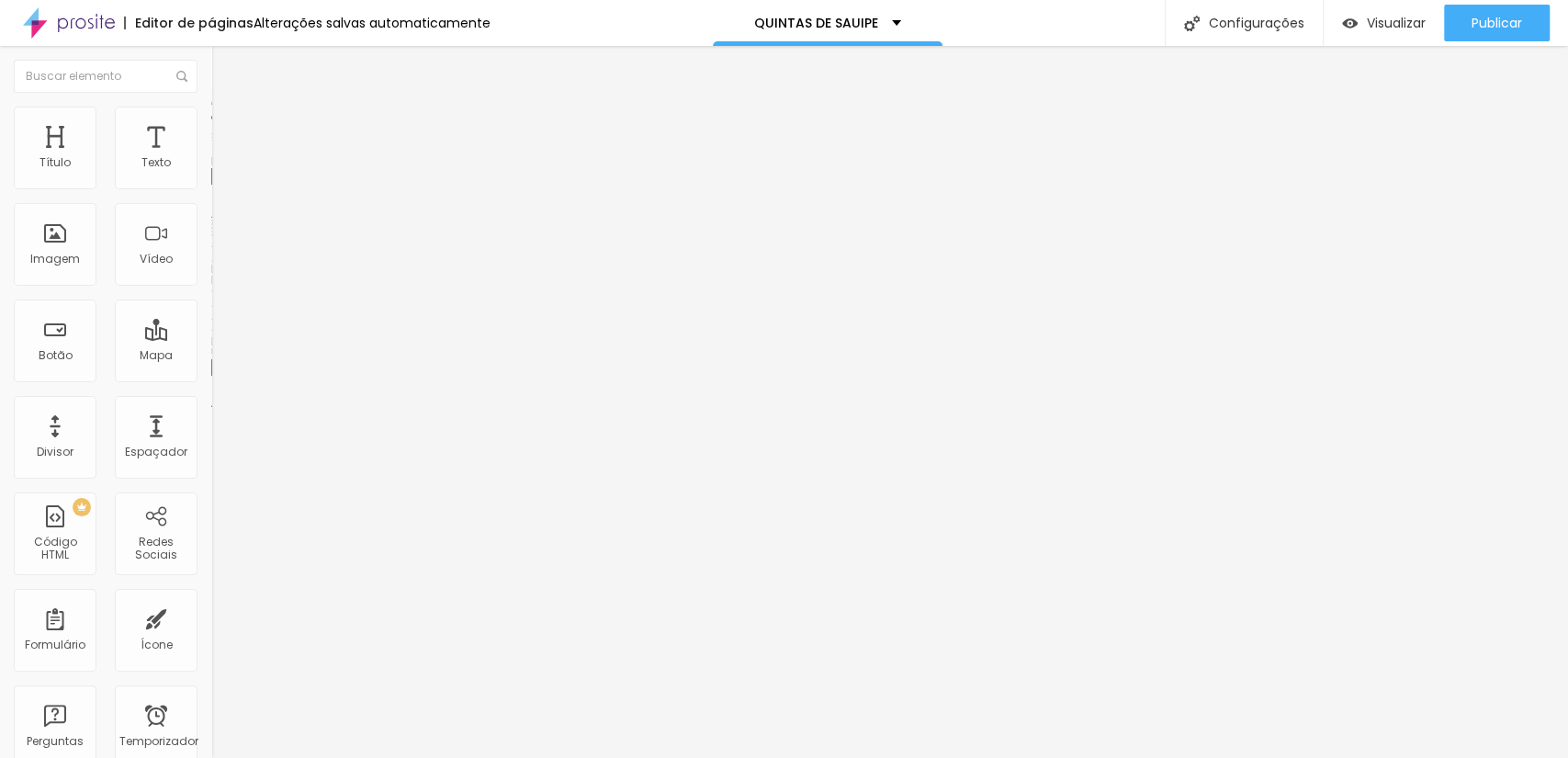
click at [211, 399] on div at bounding box center [316, 399] width 211 height 0
click at [211, 377] on input "#[DOMAIN_NAME][URL]" at bounding box center [321, 367] width 221 height 18
click at [211, 399] on div at bounding box center [316, 399] width 211 height 0
click at [1370, 20] on font "Visualizar" at bounding box center [1396, 22] width 58 height 18
click at [211, 377] on input "#[DOMAIN_NAME][URL]" at bounding box center [321, 367] width 221 height 18
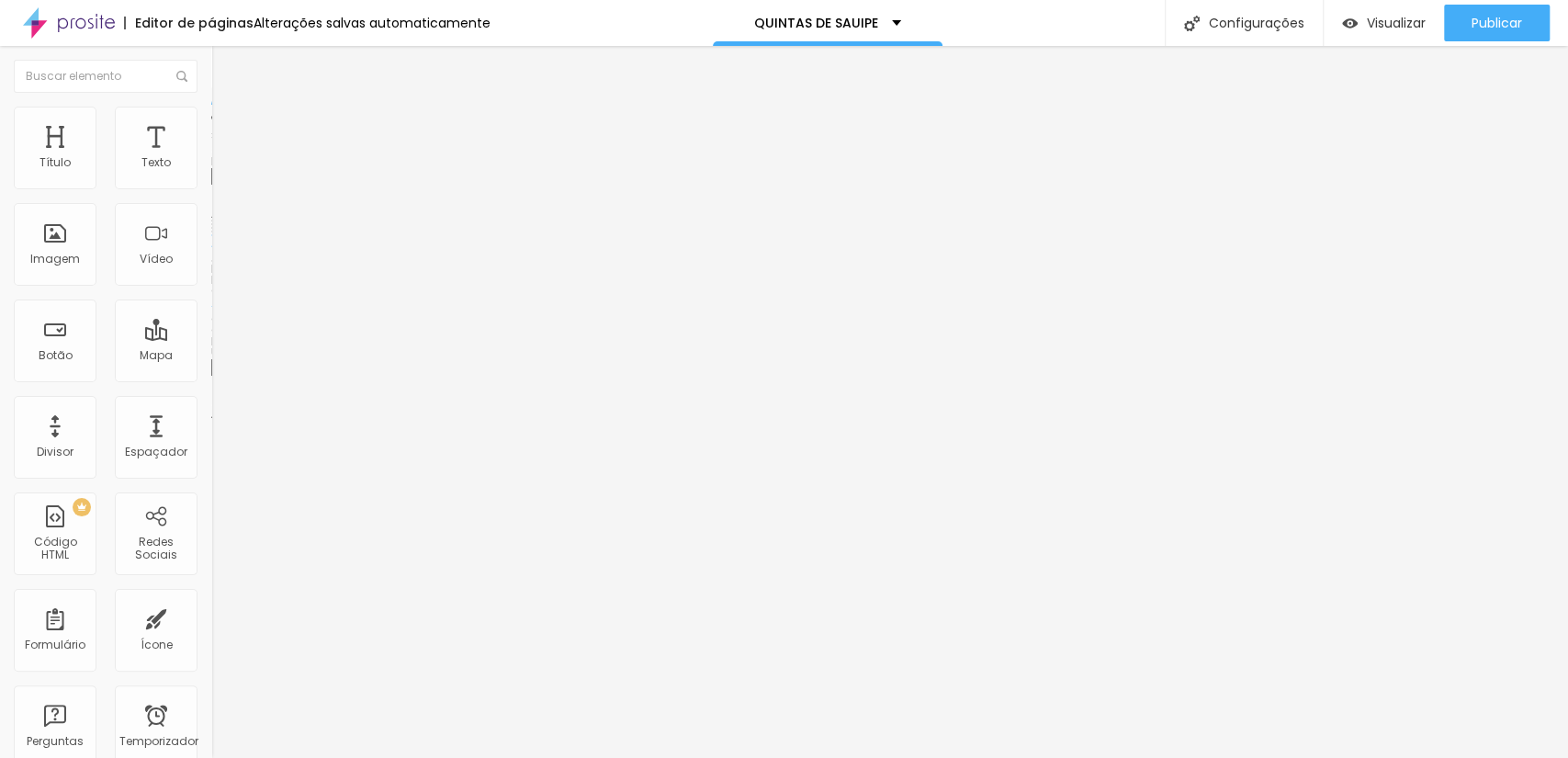
paste input "www.scorpionframe.com.br/reserva-praia-do-forte"
type input "www.scorpionframe.com.br/reserva-praia-do-forte"
click at [1415, 10] on div "Visualizar" at bounding box center [1384, 23] width 84 height 37
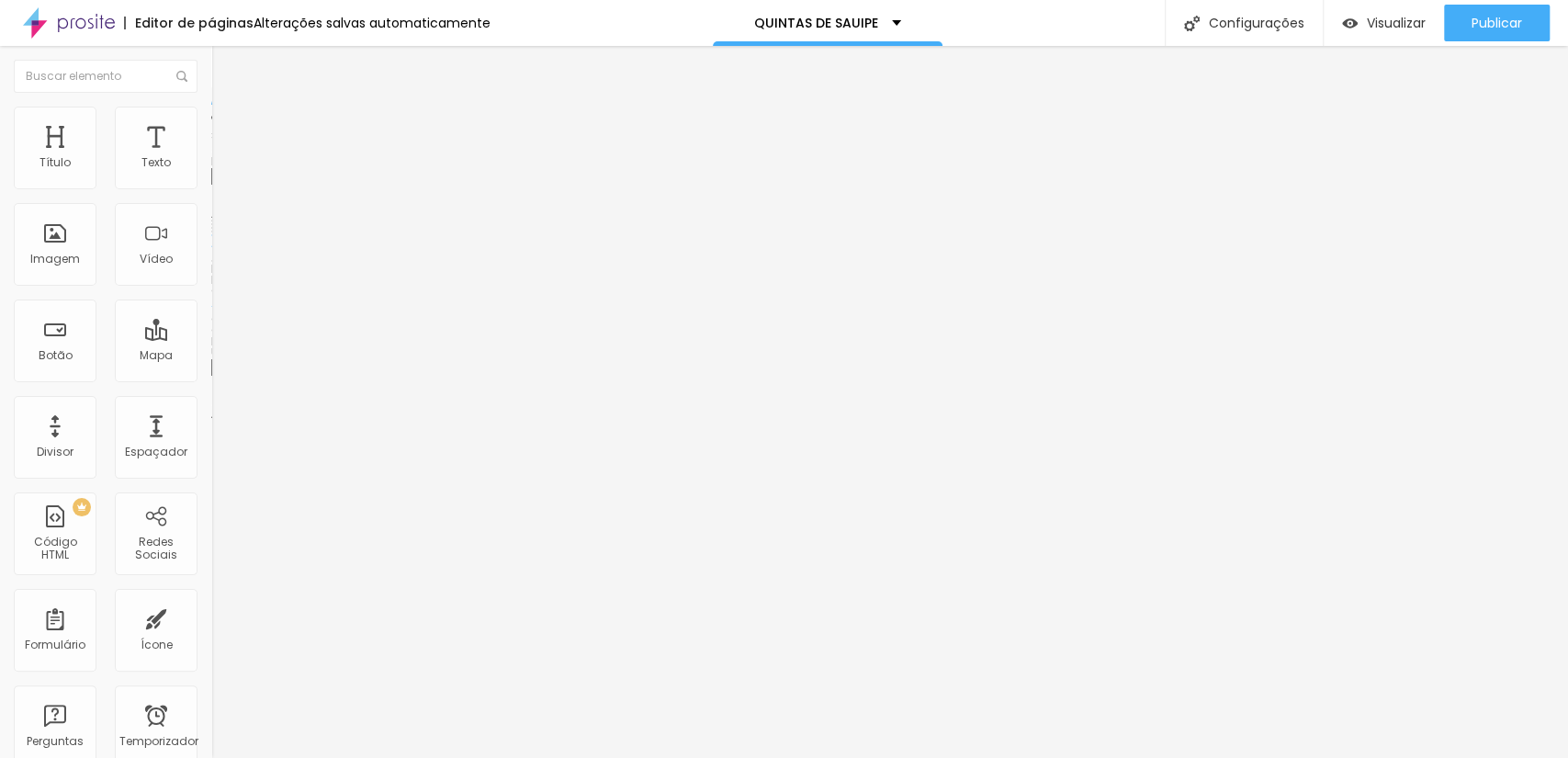
click at [211, 409] on img at bounding box center [215, 403] width 9 height 9
click at [211, 393] on div "URL #www.scorpionframe.com.br/imoveis-2" at bounding box center [316, 369] width 211 height 45
click at [211, 410] on div at bounding box center [316, 404] width 211 height 11
click at [1508, 34] on div "Publicar" at bounding box center [1497, 23] width 51 height 37
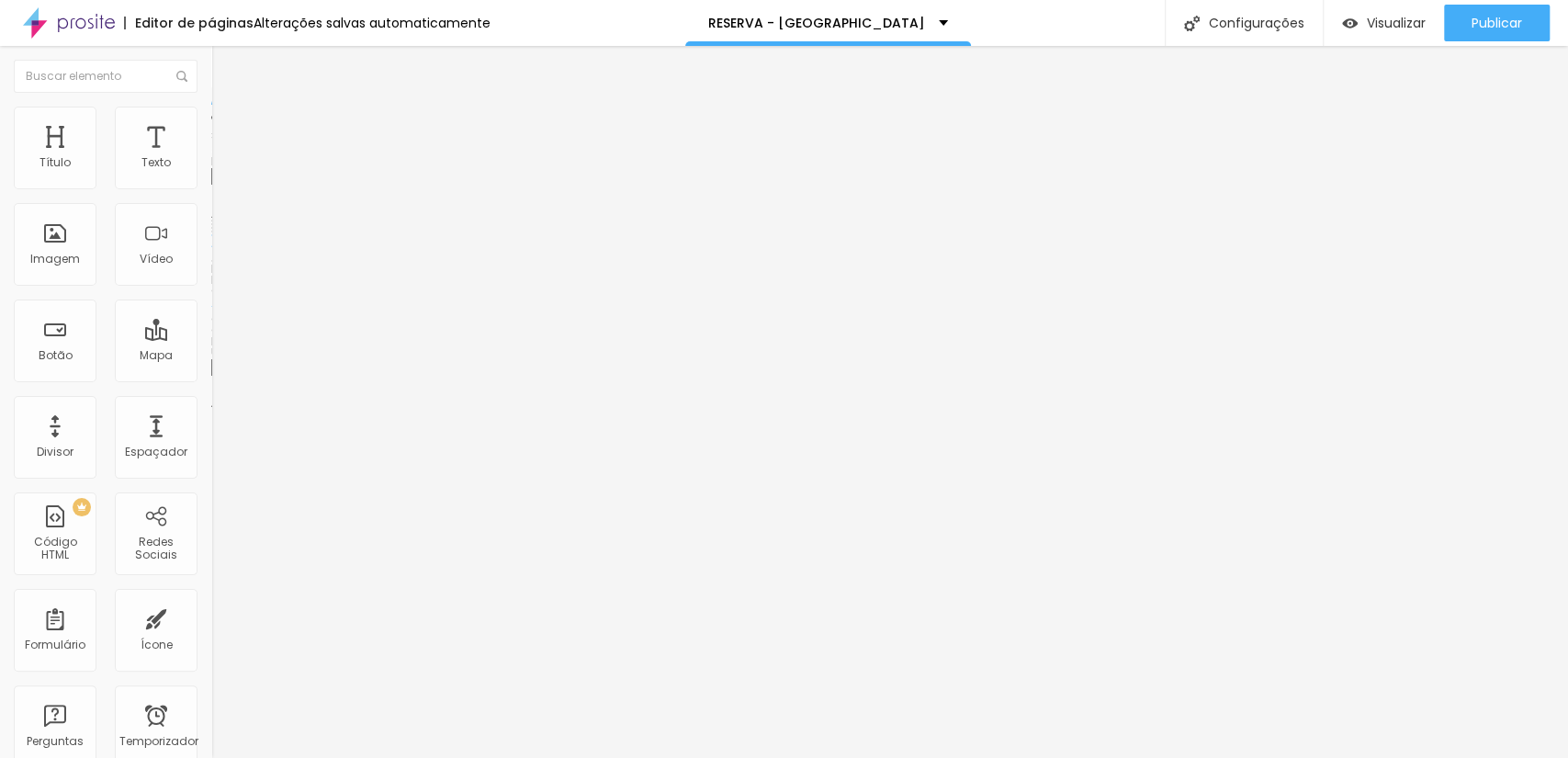
drag, startPoint x: 121, startPoint y: 256, endPoint x: 96, endPoint y: 277, distance: 32.6
click at [211, 156] on div "Trocar imagem" at bounding box center [316, 149] width 211 height 13
click at [223, 158] on font "Trocar imagem" at bounding box center [267, 150] width 89 height 16
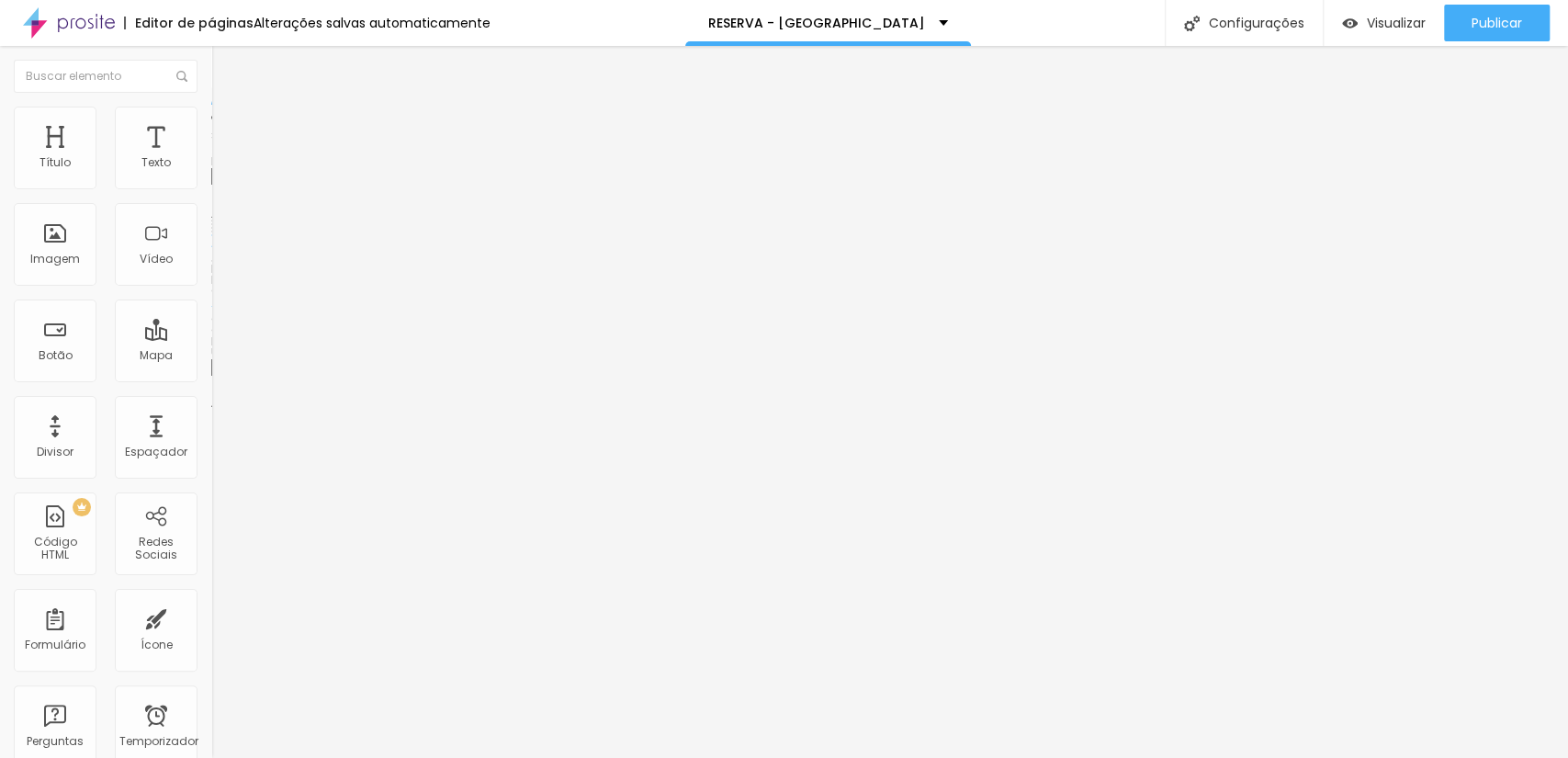
click at [211, 158] on span "Trocar imagem" at bounding box center [261, 150] width 100 height 16
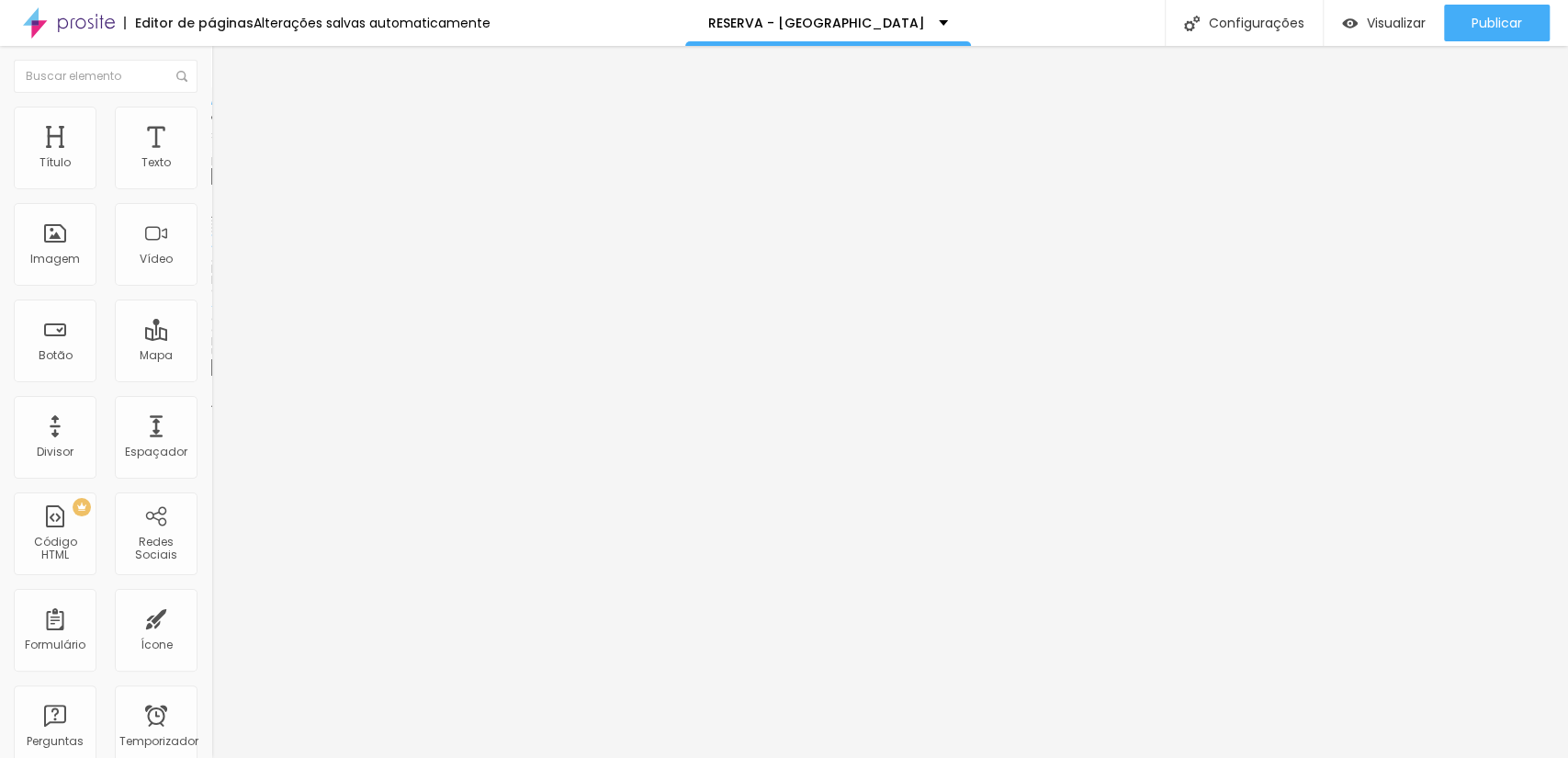
click at [223, 158] on font "Trocar imagem" at bounding box center [267, 150] width 89 height 16
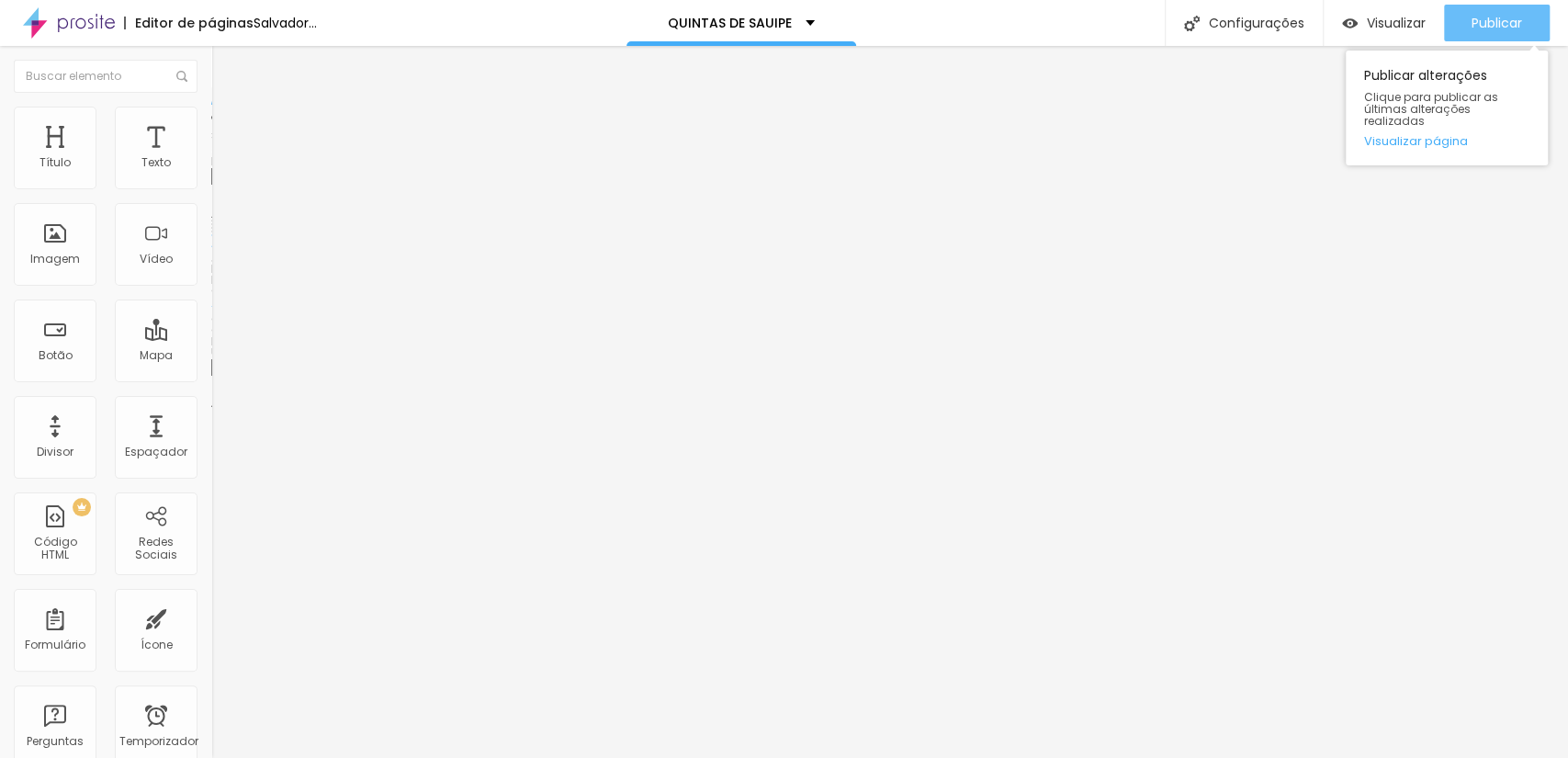
click at [1455, 27] on button "Publicar" at bounding box center [1497, 23] width 106 height 37
click at [1475, 17] on div "Publicar" at bounding box center [1497, 23] width 51 height 37
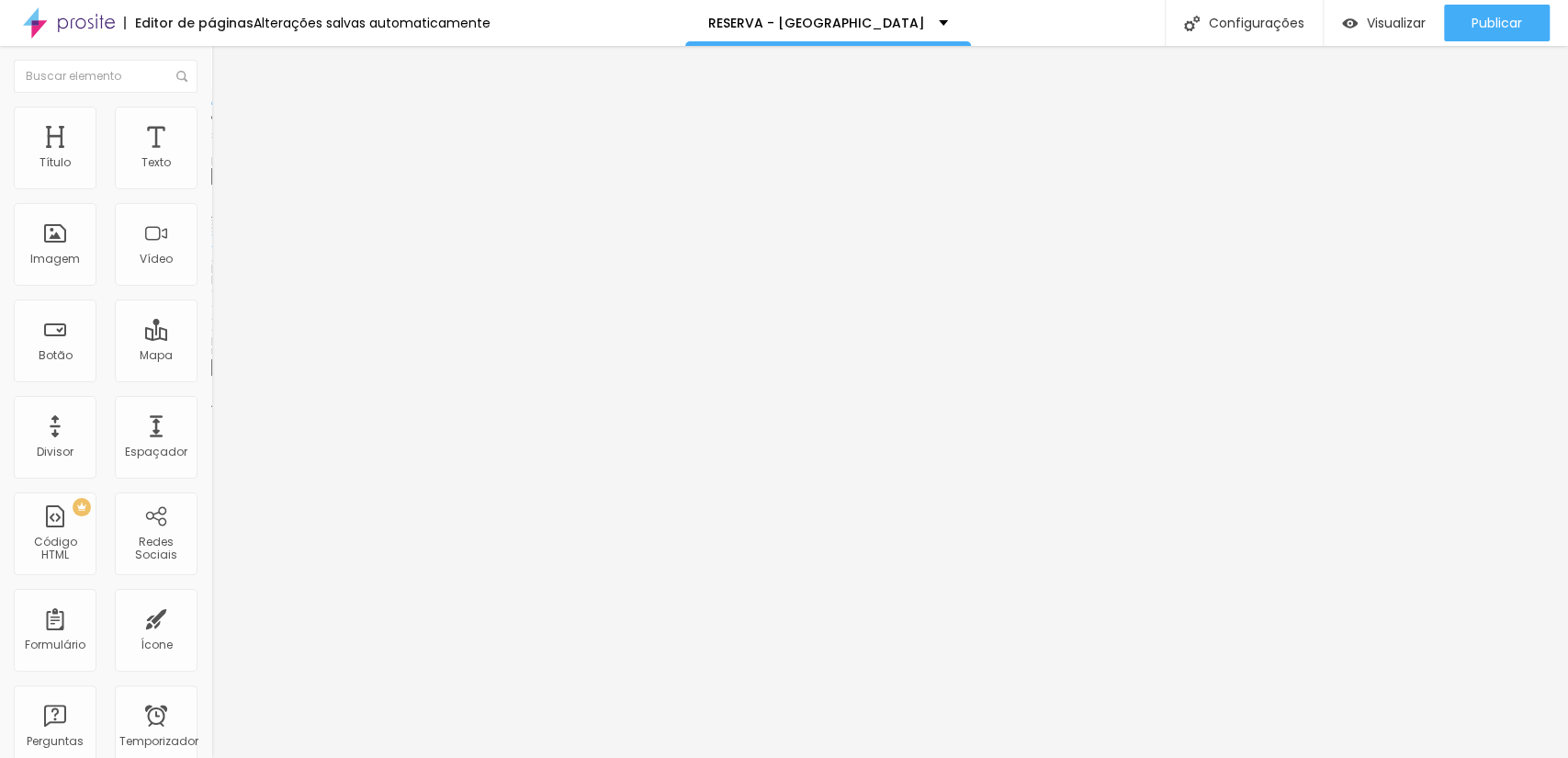
click at [223, 158] on font "Trocar imagem" at bounding box center [267, 150] width 89 height 16
drag, startPoint x: 706, startPoint y: 378, endPoint x: 771, endPoint y: 380, distance: 65.0
click at [223, 158] on font "Trocar imagem" at bounding box center [267, 150] width 89 height 16
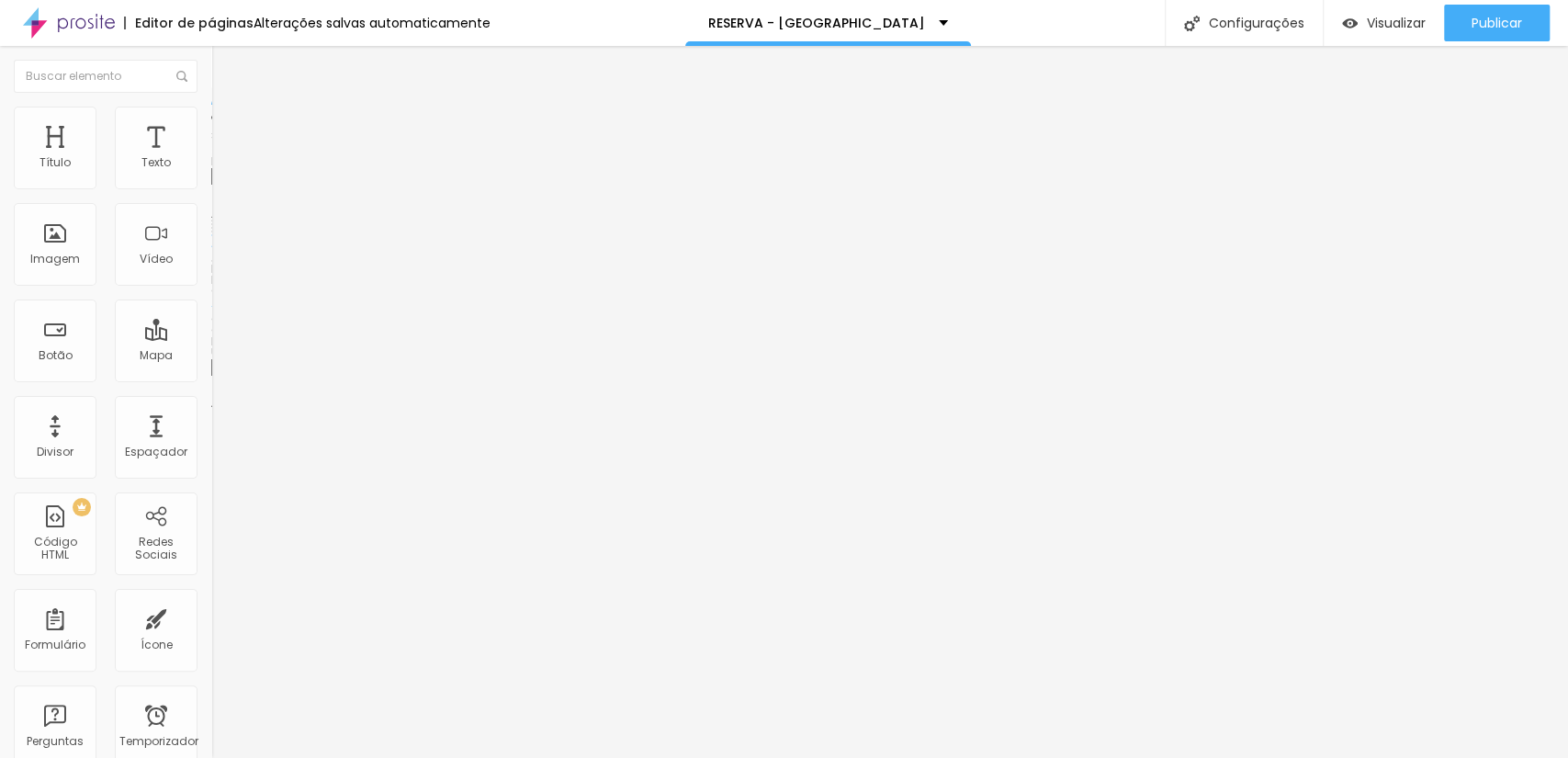
scroll to position [136, 0]
click at [223, 158] on font "Trocar imagem" at bounding box center [267, 150] width 89 height 16
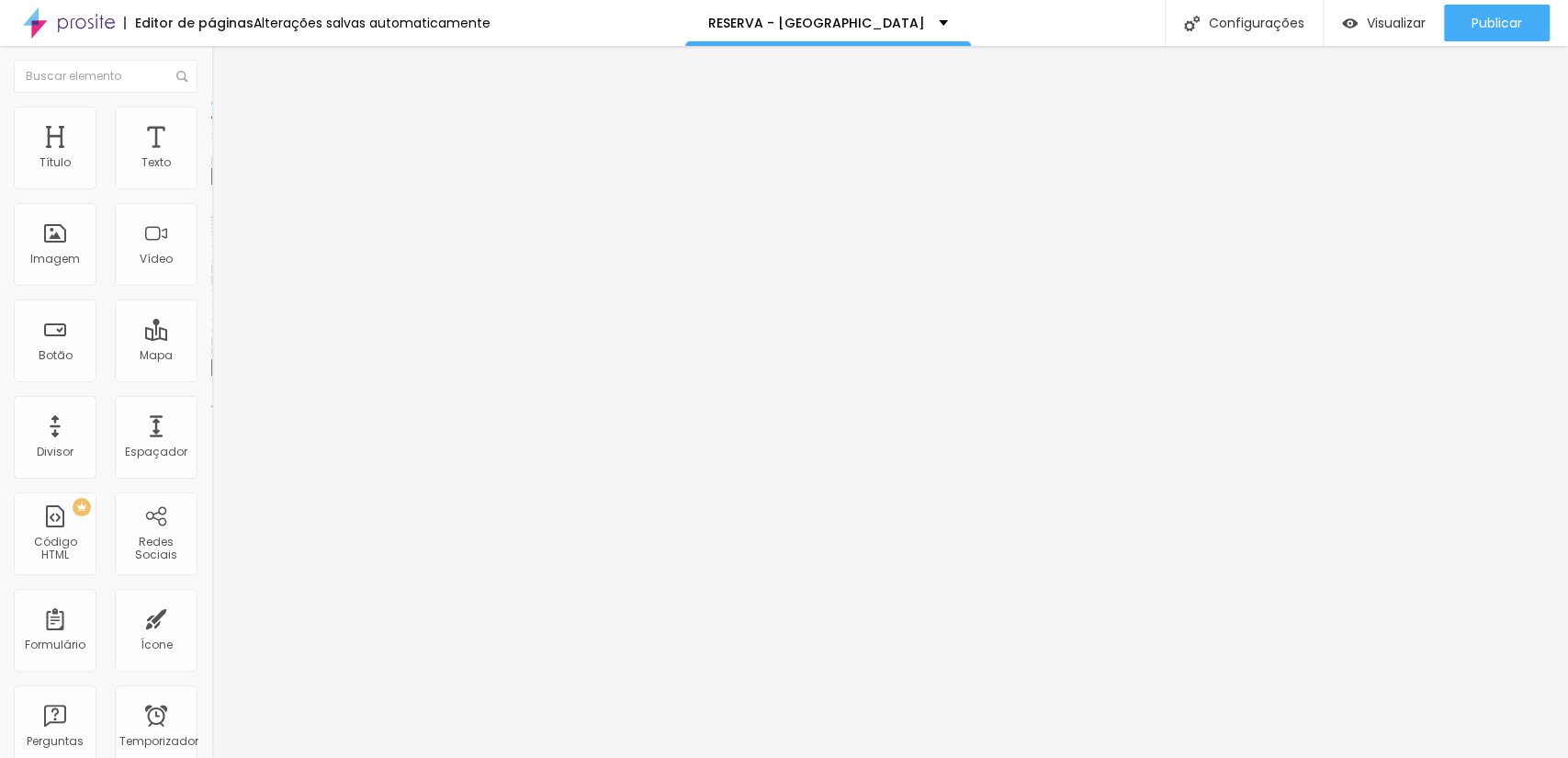
click at [211, 158] on span "Trocar imagem" at bounding box center [261, 150] width 100 height 16
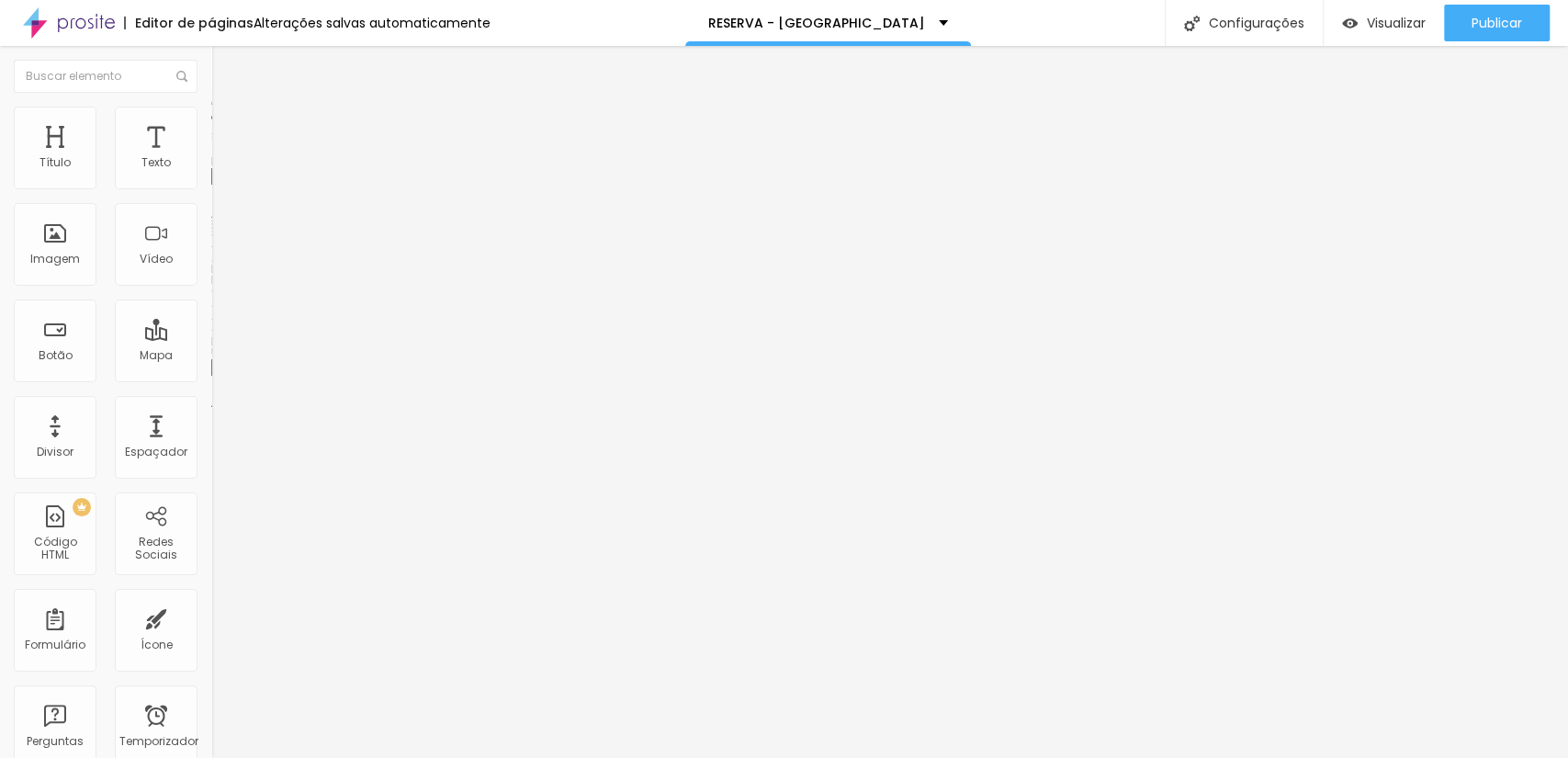
click at [223, 158] on font "Trocar imagem" at bounding box center [267, 150] width 89 height 16
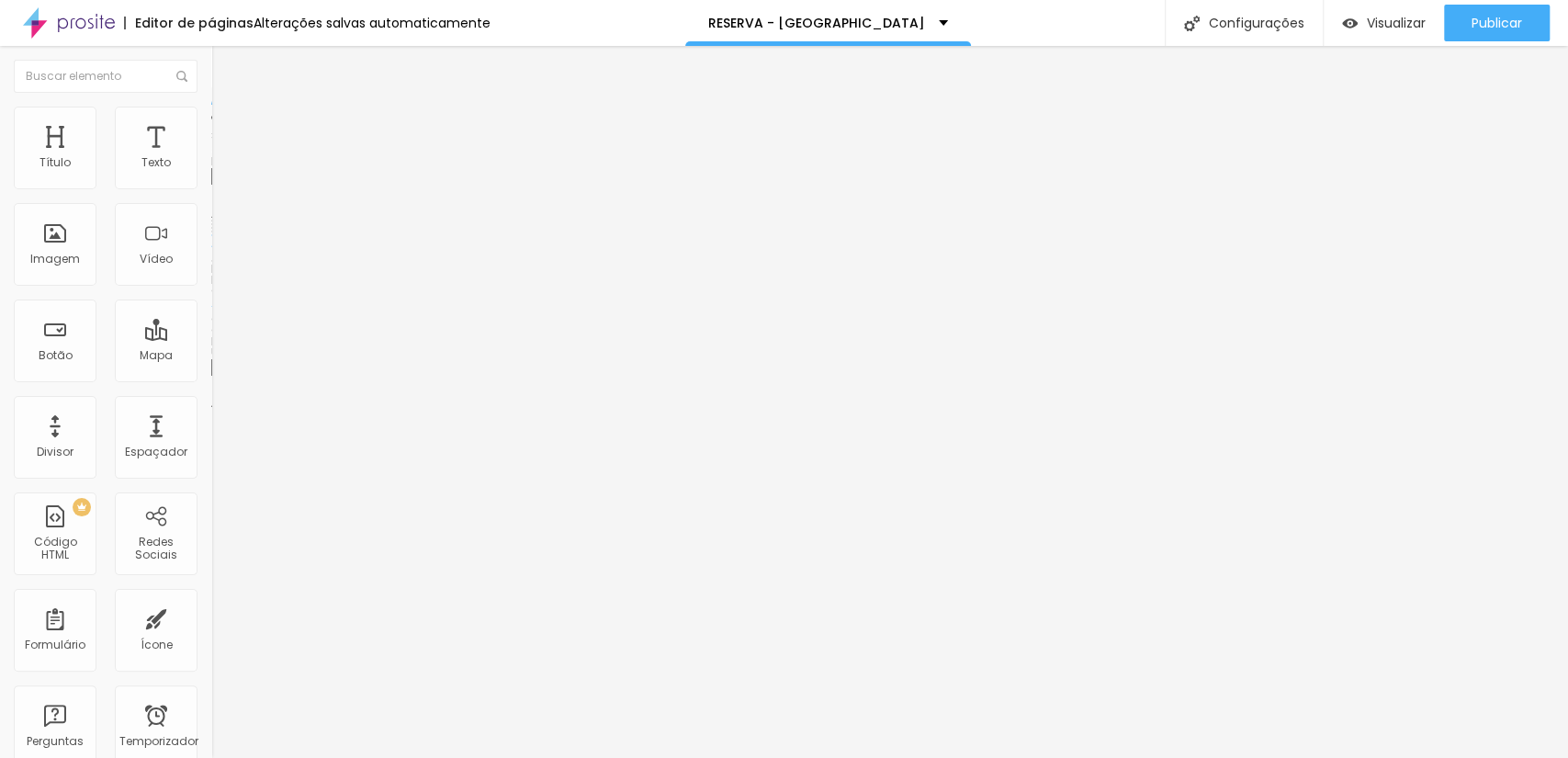
click at [223, 158] on font "Trocar imagem" at bounding box center [267, 150] width 89 height 16
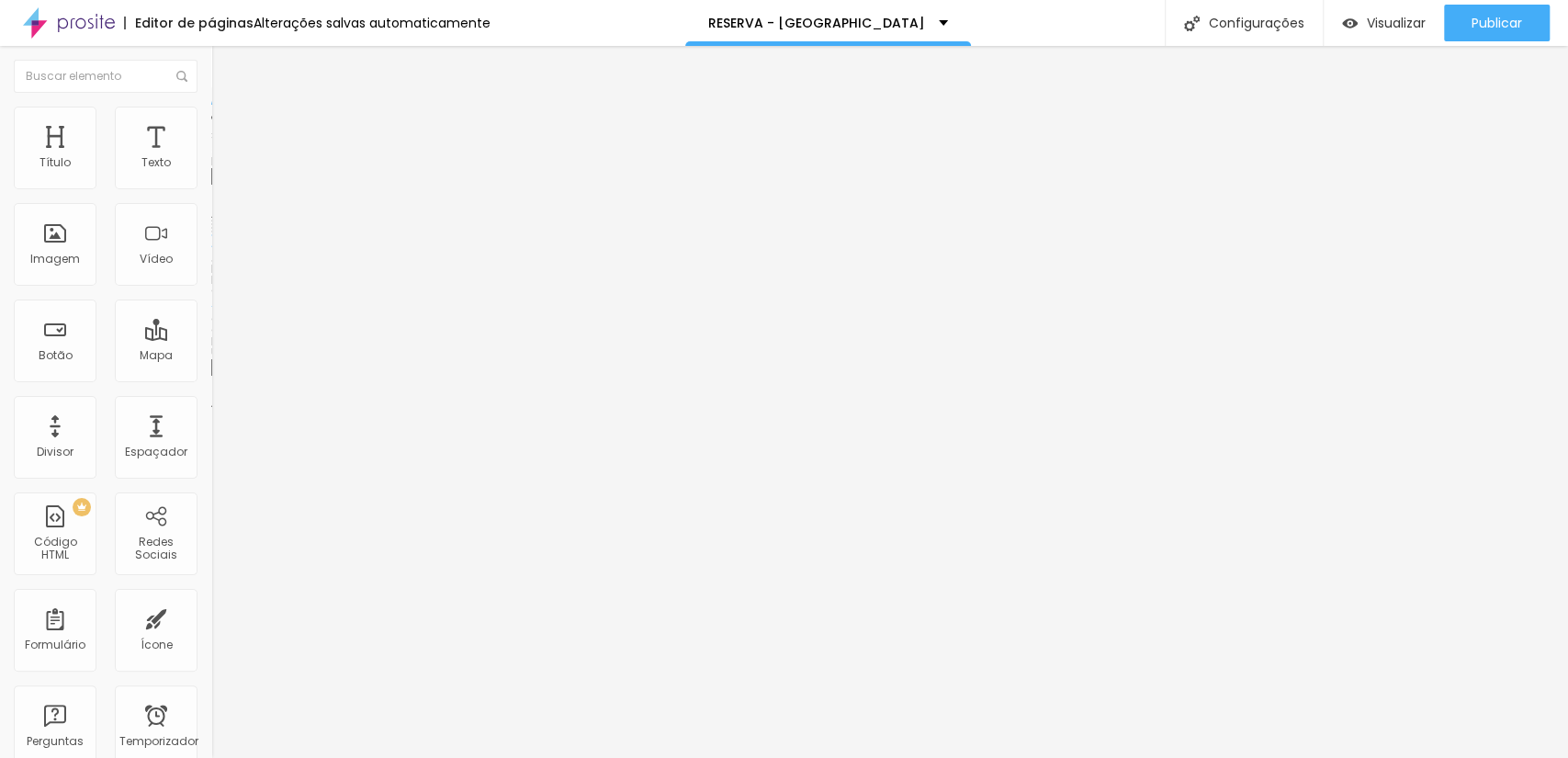
click at [223, 158] on font "Trocar imagem" at bounding box center [267, 150] width 89 height 16
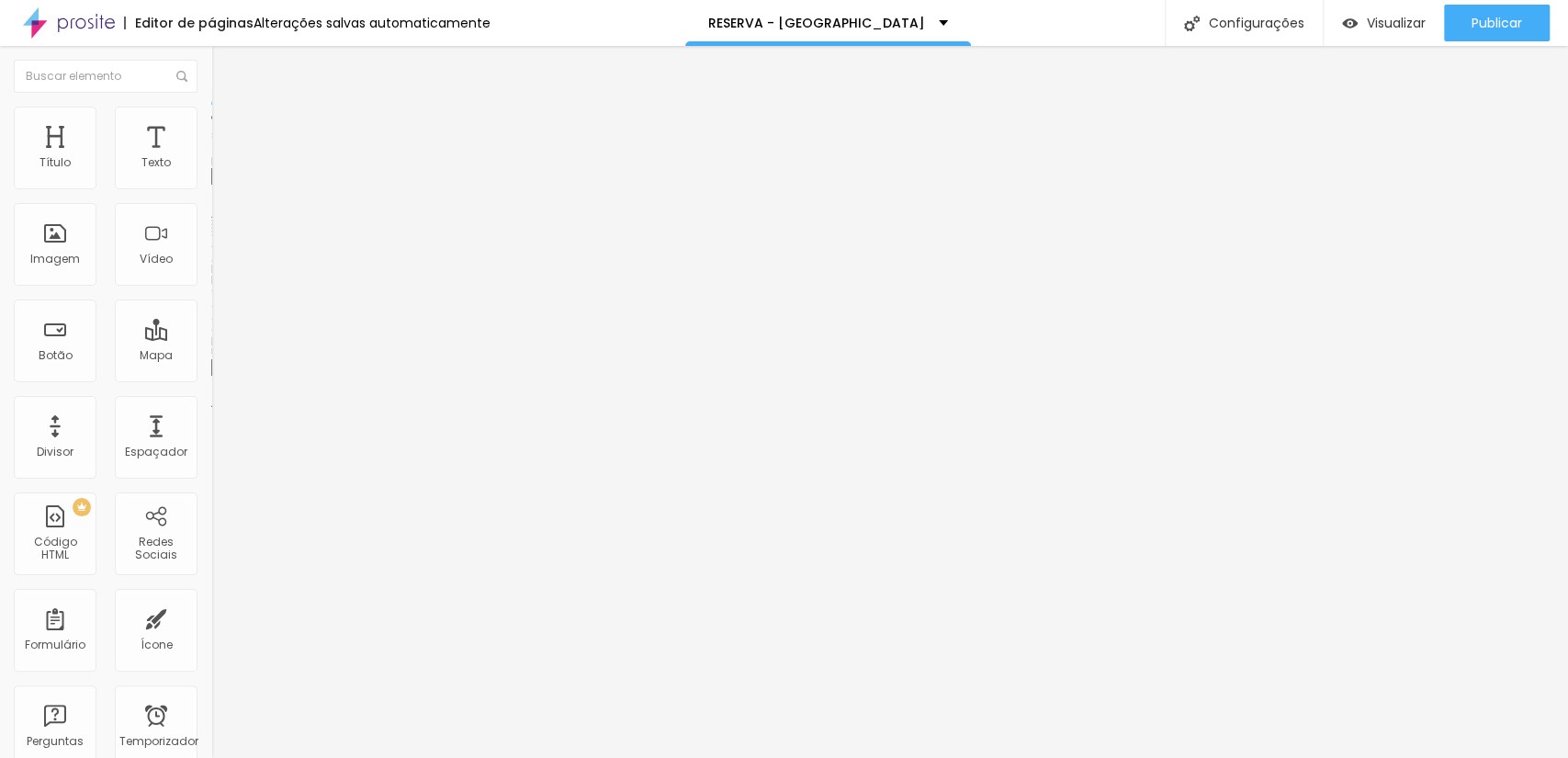
click at [223, 158] on font "Trocar imagem" at bounding box center [267, 150] width 89 height 16
click at [311, 155] on img at bounding box center [316, 148] width 11 height 11
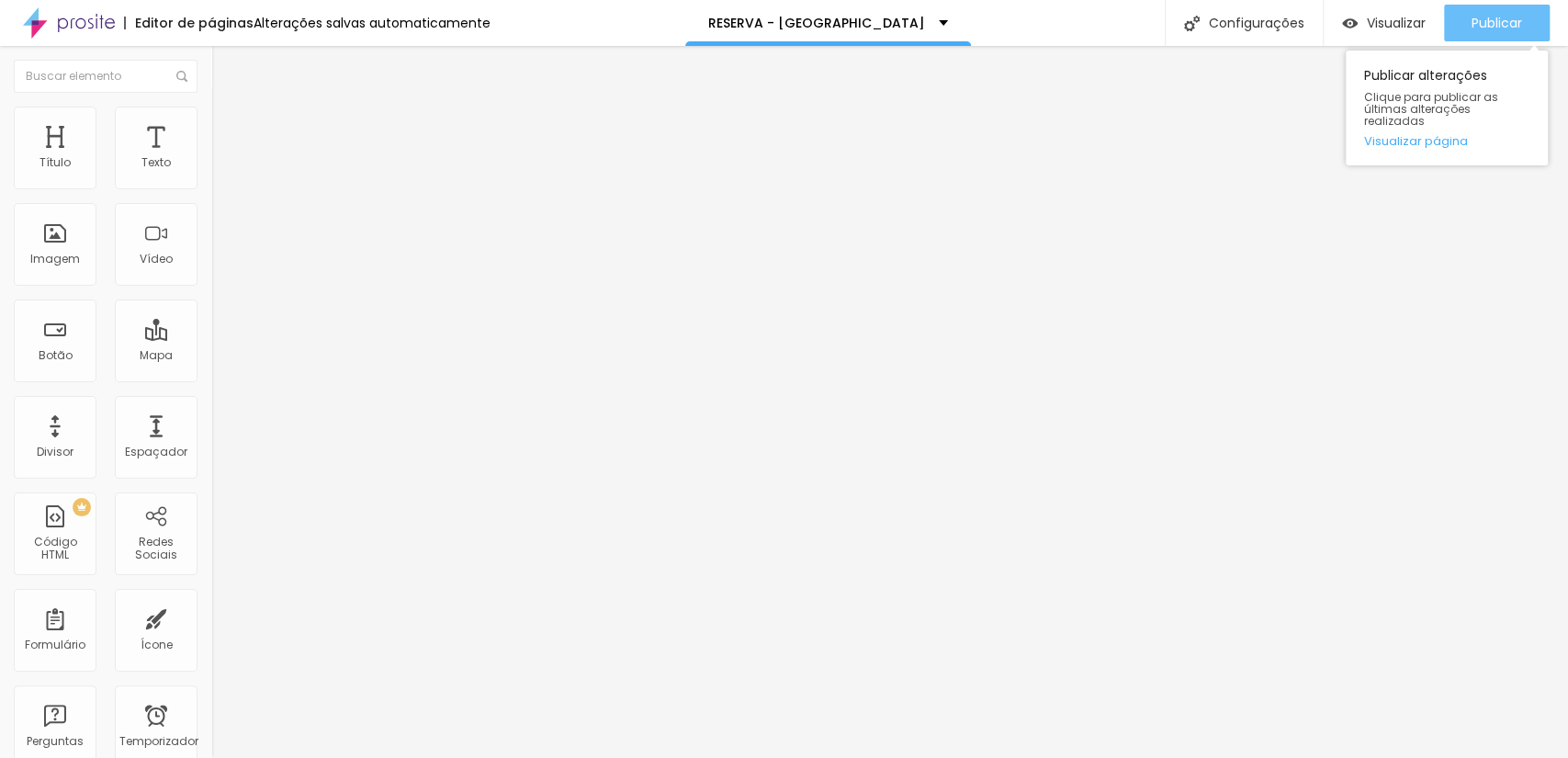
click at [1484, 10] on div "Publicar" at bounding box center [1497, 23] width 51 height 37
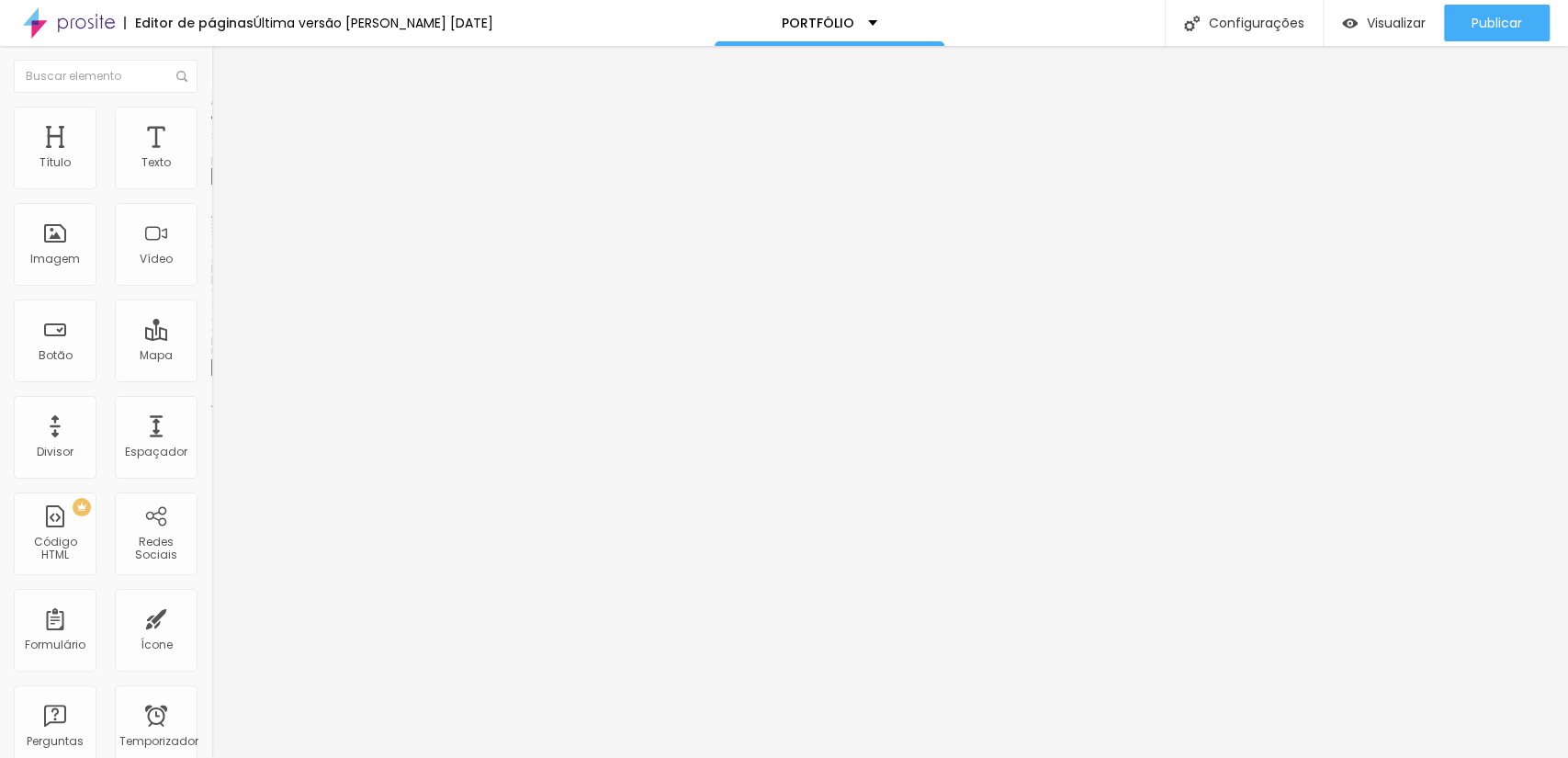
click at [211, 186] on input "text" at bounding box center [321, 176] width 221 height 18
paste input "www.scorpionframe.com.br/imoveis-2"
type input "www.scorpionframe.com.br/imoveis-2"
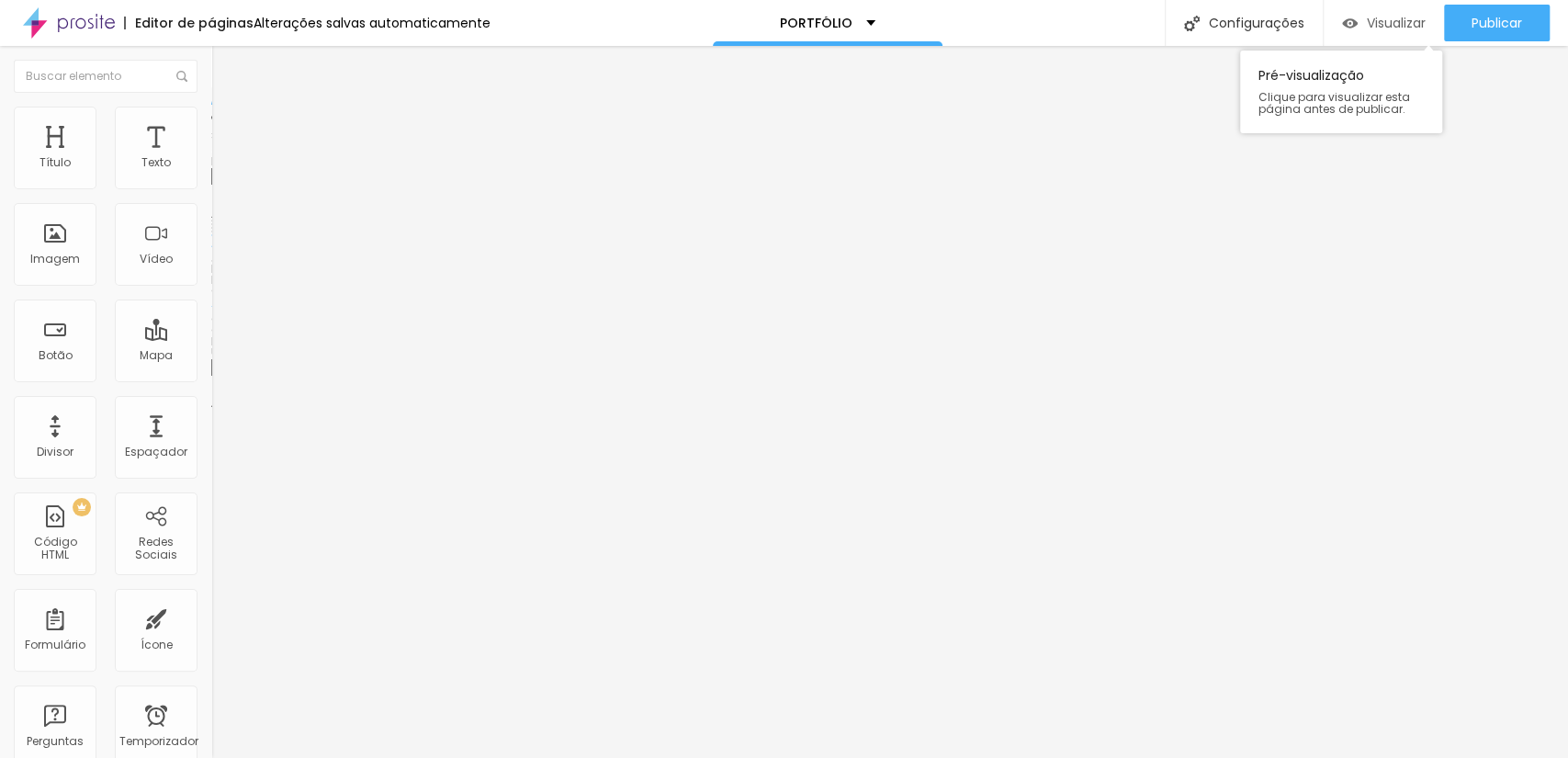
click at [1403, 14] on font "Visualizar" at bounding box center [1396, 22] width 58 height 18
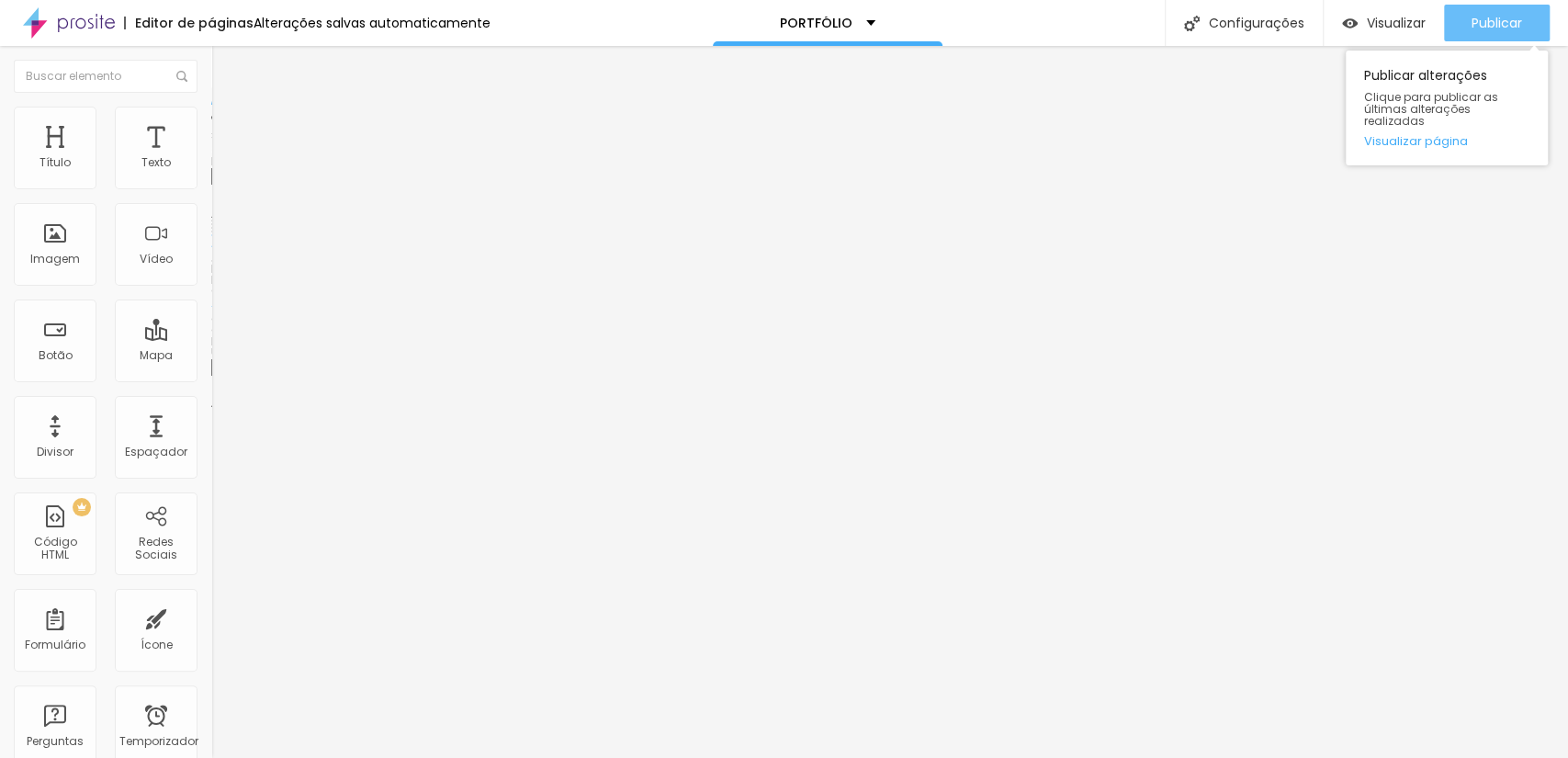
click at [1523, 26] on button "Publicar" at bounding box center [1497, 23] width 106 height 37
click at [211, 377] on input "#www.scorpionframe.com.br/imoveis-2" at bounding box center [321, 367] width 221 height 18
paste input "https://www.scorpionframe.com.br/imoveis-2"
type input "https://www.scorpionframe.com.br/imoveis-2"
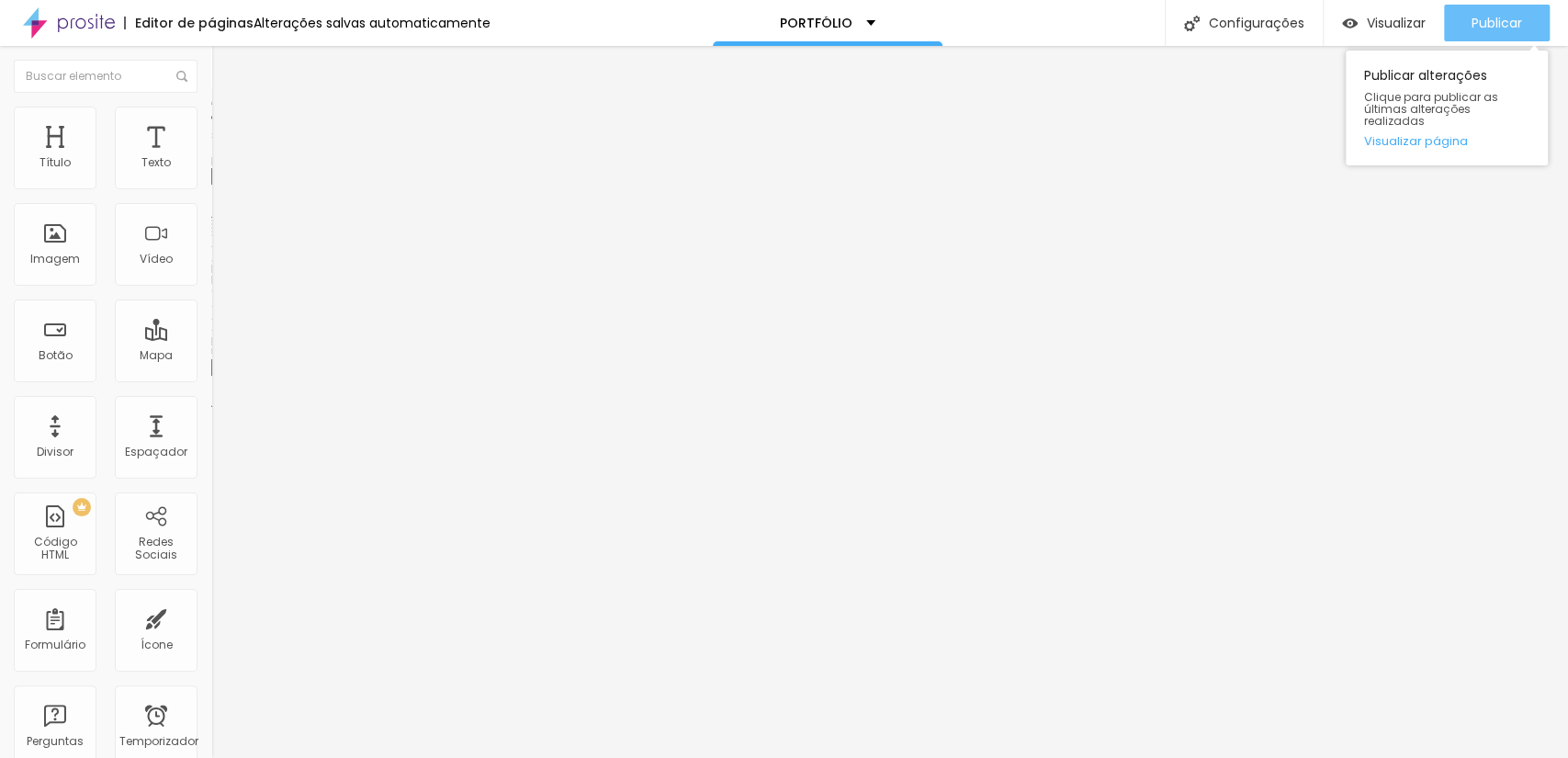
scroll to position [0, 0]
click at [1512, 9] on div "Publicar" at bounding box center [1497, 23] width 51 height 37
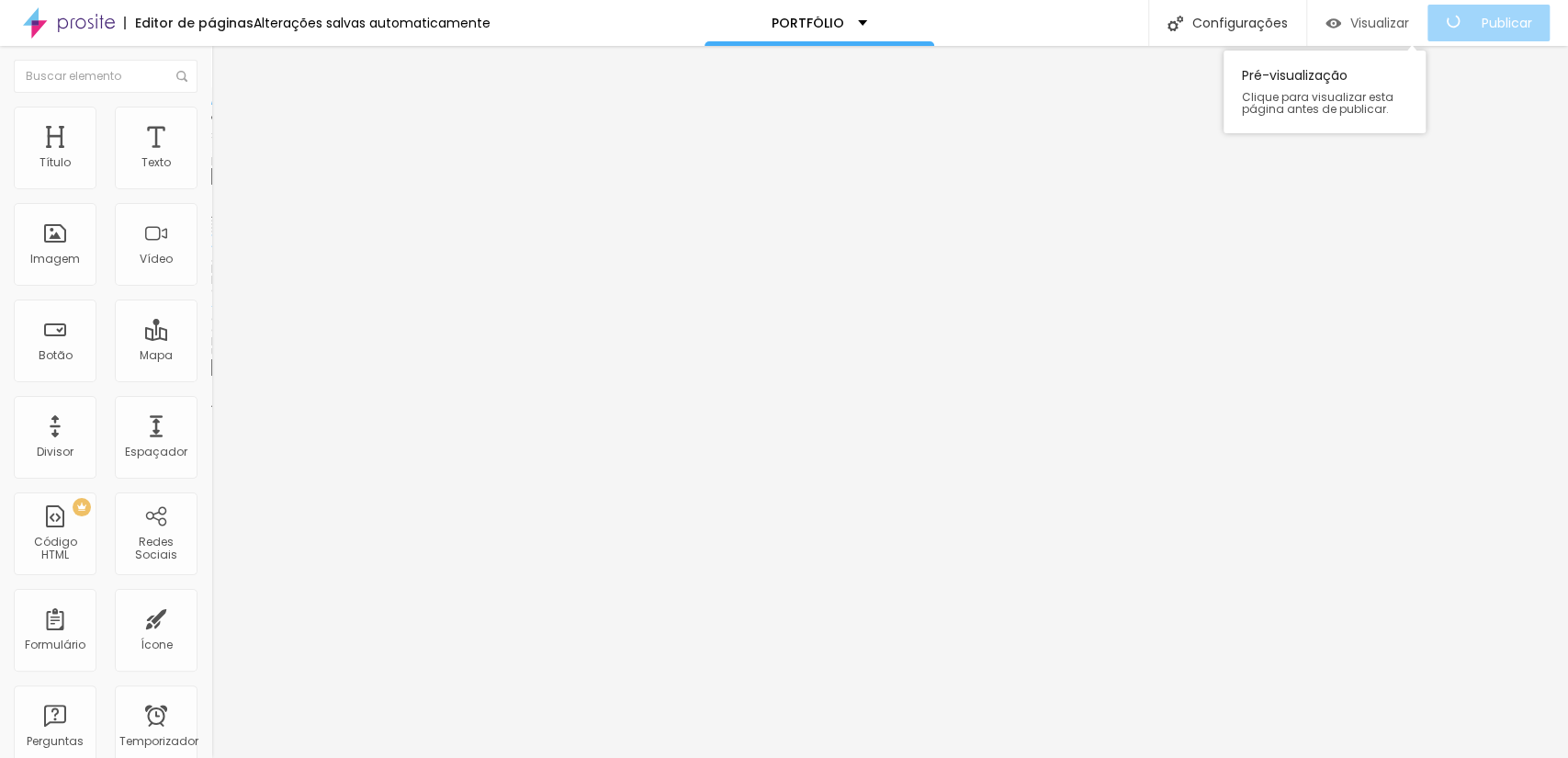
click at [1395, 21] on font "Visualizar" at bounding box center [1379, 22] width 58 height 18
click at [1401, 9] on div "Visualizar" at bounding box center [1384, 23] width 84 height 37
click at [1378, 21] on font "Visualizar" at bounding box center [1396, 22] width 58 height 18
paste input "www.scorpionframe.com.br/portfolio-2"
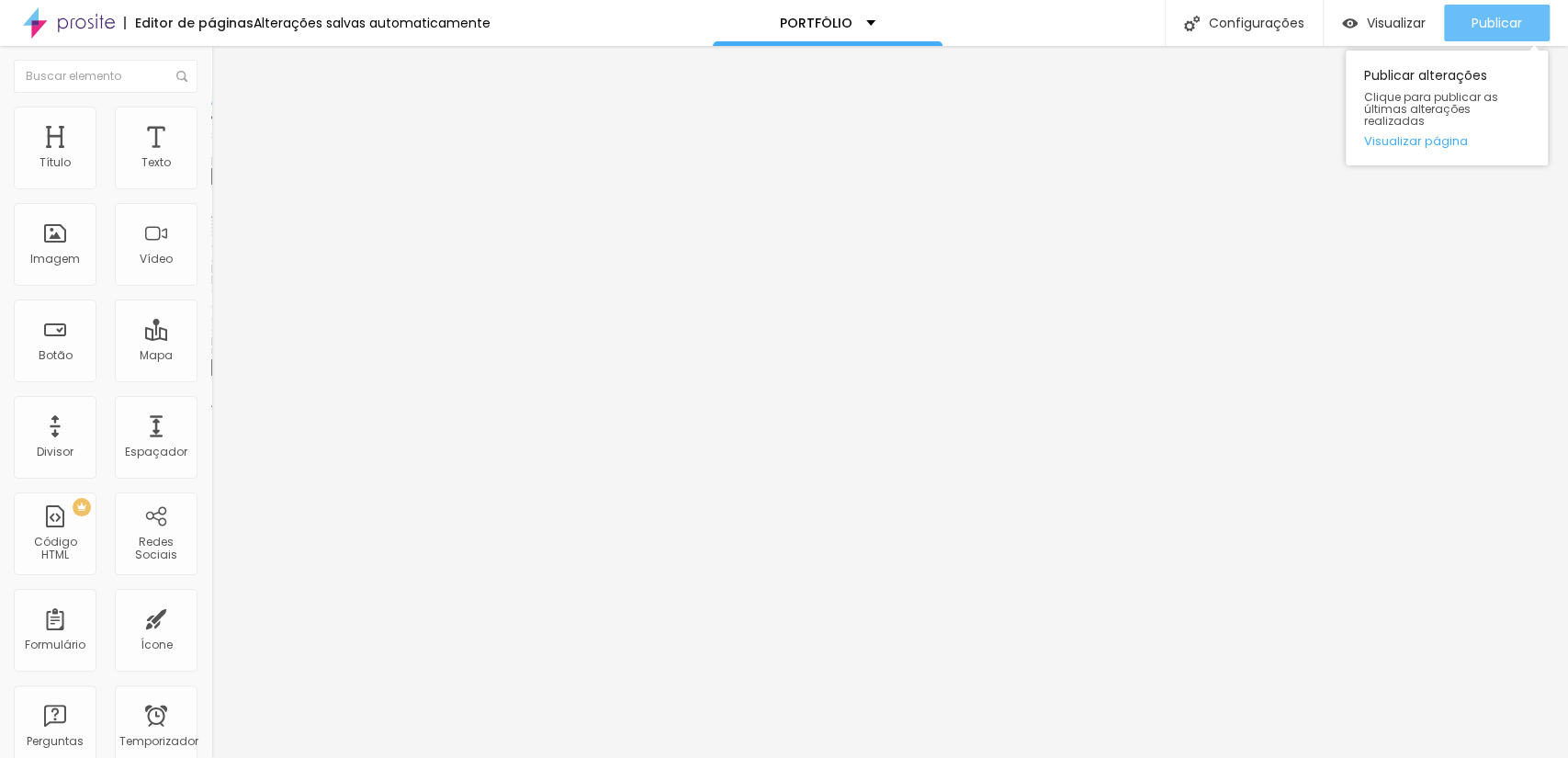
type input "www.scorpionframe.com.br/portfolio-2"
click at [1496, 11] on div "Publicar" at bounding box center [1497, 23] width 51 height 37
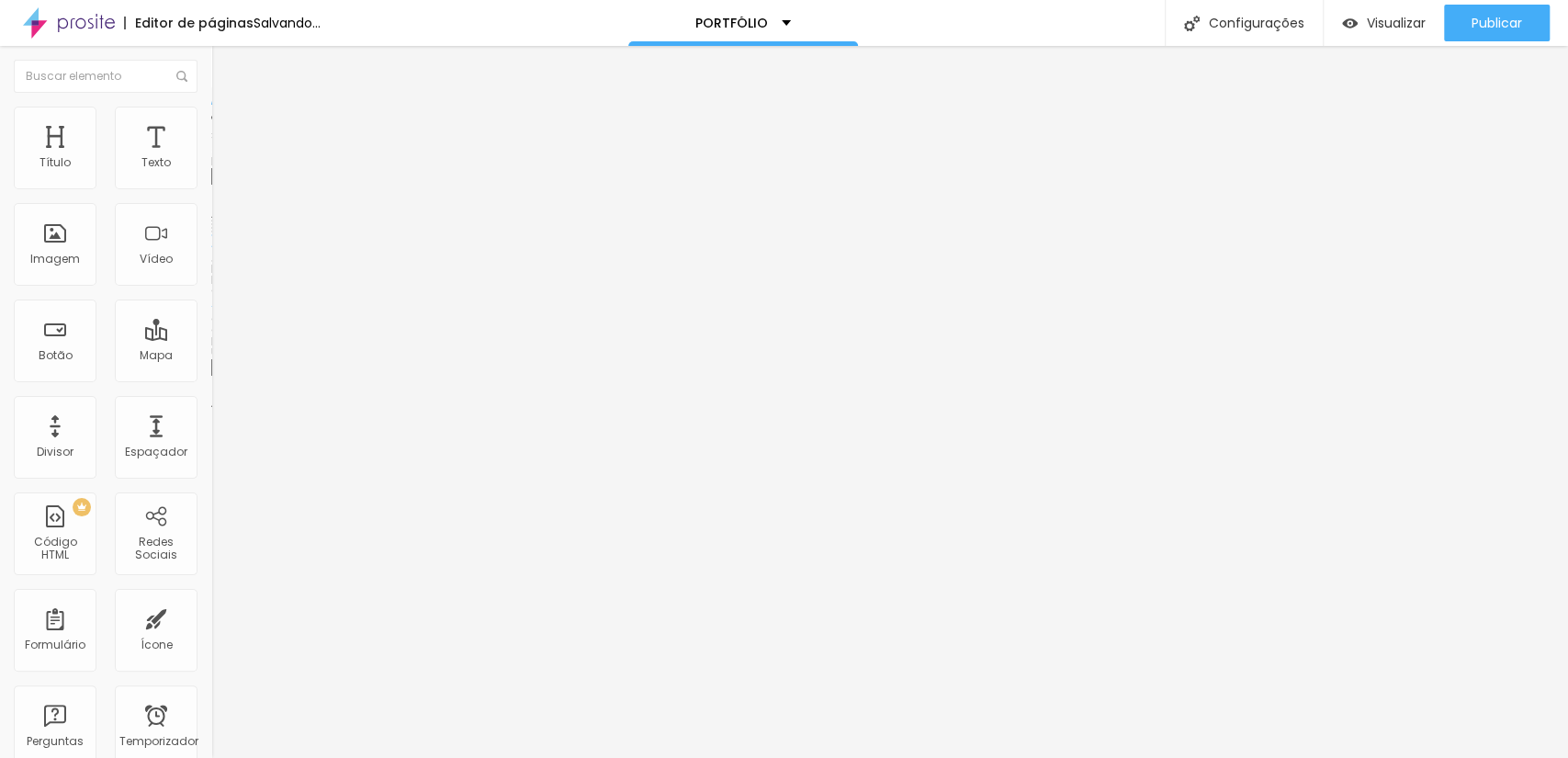
paste input "https://www.scorpionframe.com.br/portfolio-2"
type input "h"
paste input "https://www.scorpionframe.com.br/portfolio-2"
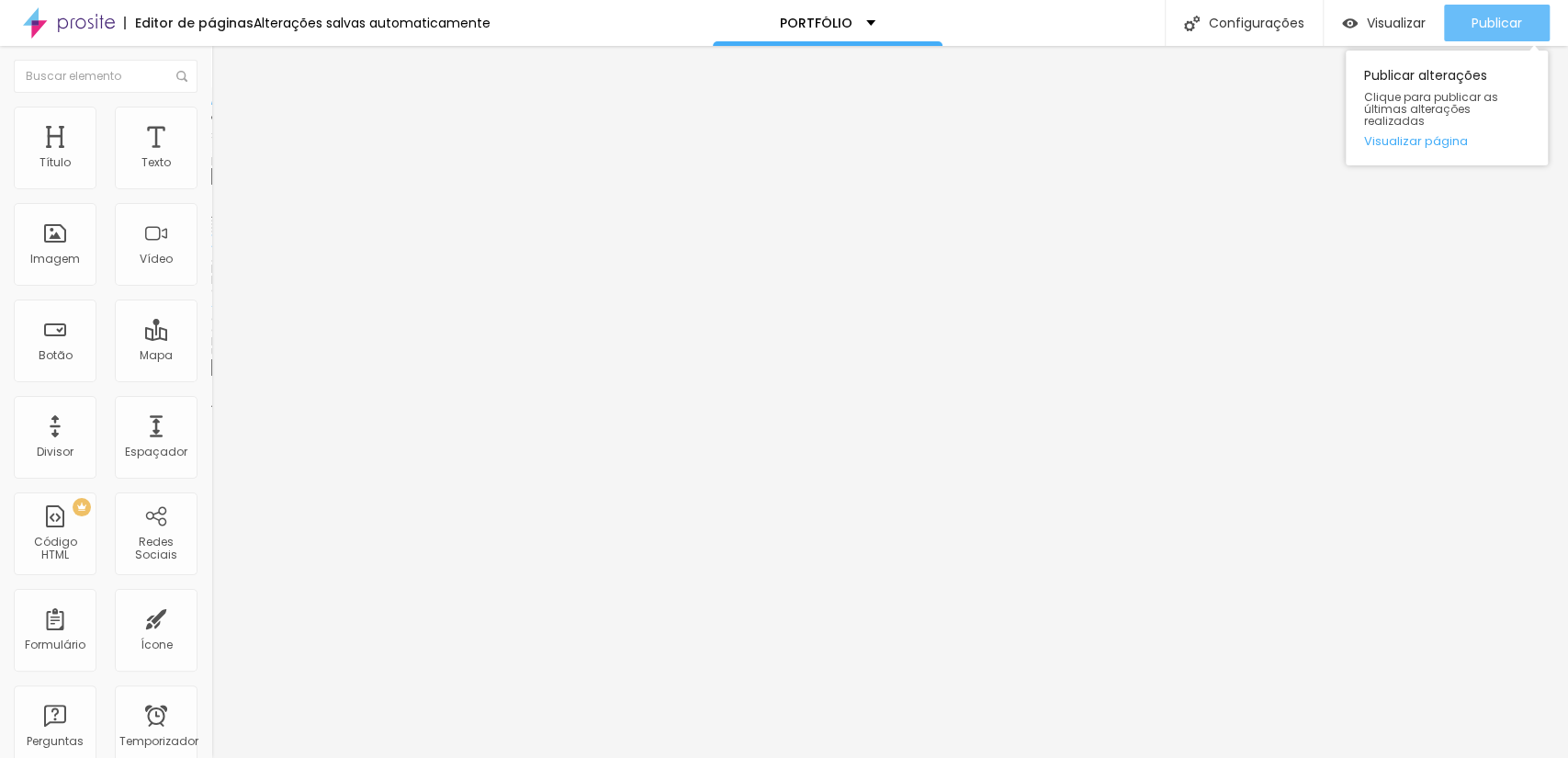
type input "https://www.scorpionframe.com.br/portfolio-2"
click at [1477, 35] on div "Publicar" at bounding box center [1497, 23] width 51 height 37
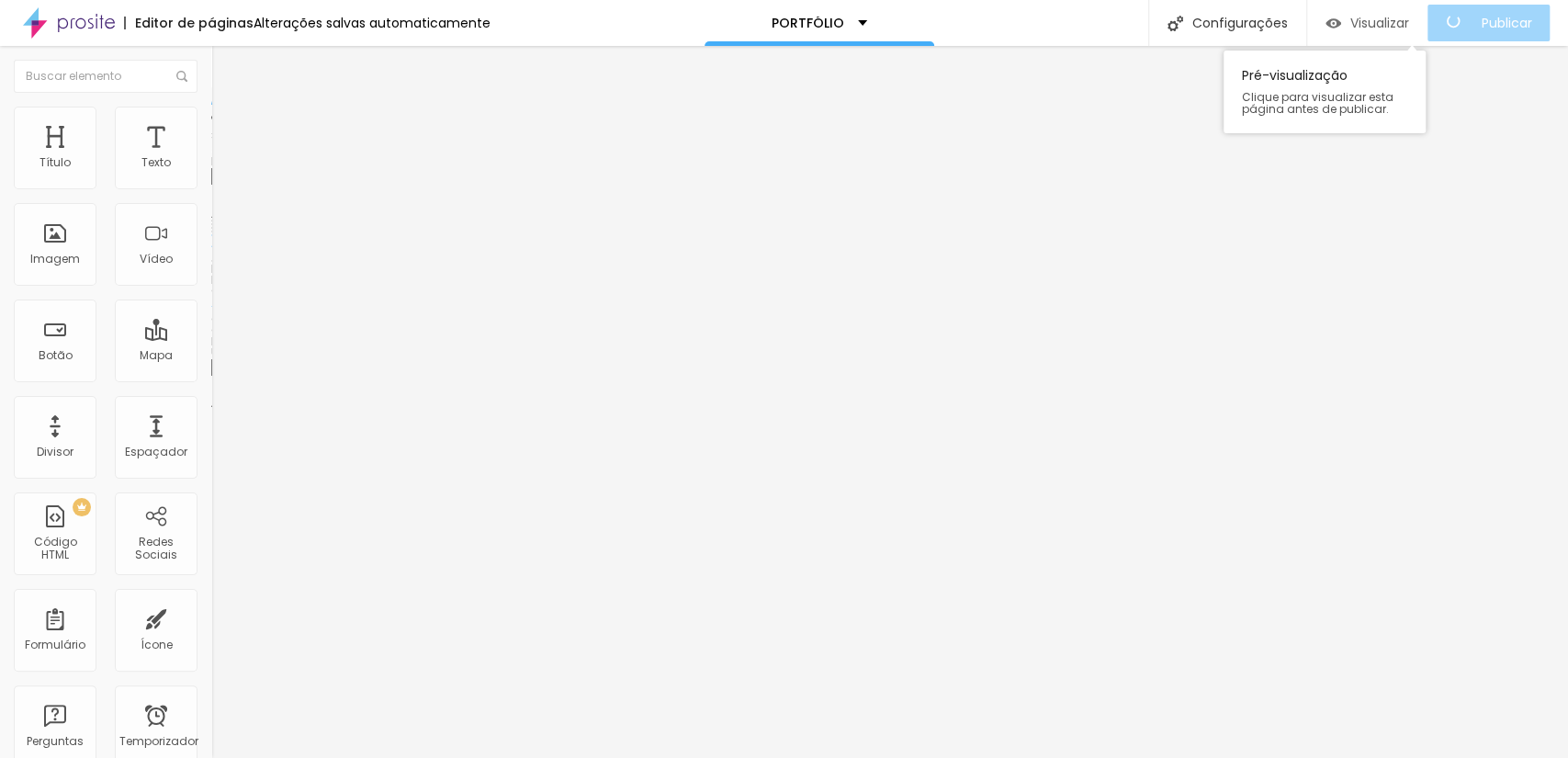
click at [1404, 22] on font "Visualizar" at bounding box center [1379, 22] width 58 height 18
click at [211, 377] on input "https://" at bounding box center [321, 367] width 221 height 18
paste input "[URL][DOMAIN_NAME]"
drag, startPoint x: 107, startPoint y: 494, endPoint x: 0, endPoint y: 477, distance: 108.3
click at [211, 420] on div "Trocar imagem Descrição da imagem (Alt) Alinhamento Proporção Padrão 4:3 Cinema…" at bounding box center [316, 281] width 211 height 276
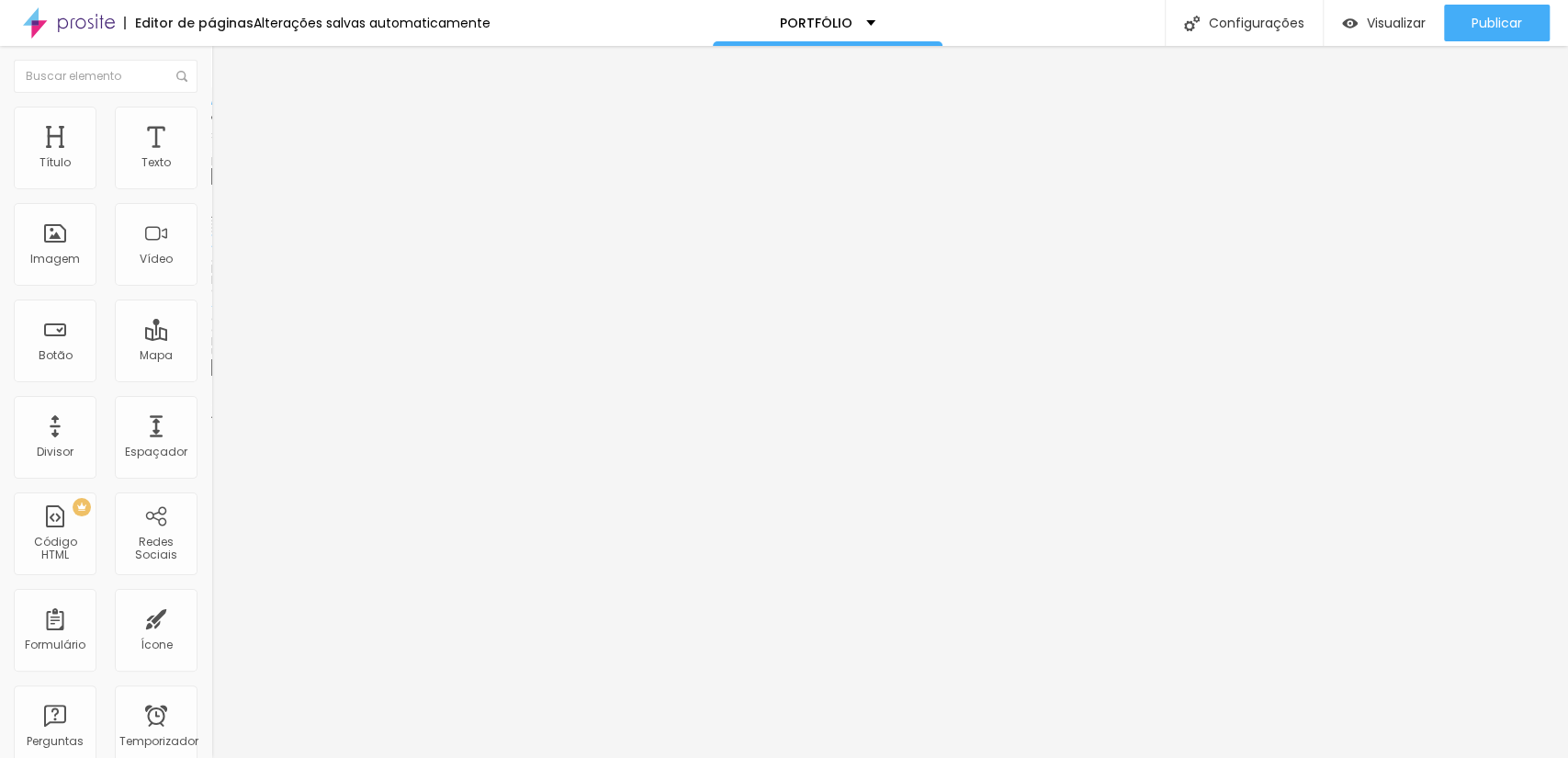
click at [211, 377] on input "https://[URL][DOMAIN_NAME]" at bounding box center [321, 367] width 221 height 18
drag, startPoint x: 60, startPoint y: 489, endPoint x: 0, endPoint y: 496, distance: 60.4
click at [211, 420] on div "Trocar imagem Descrição da imagem (Alt) Alinhamento Proporção Padrão 4:3 Cinema…" at bounding box center [316, 281] width 211 height 276
type input "[URL][DOMAIN_NAME]"
click at [1388, 24] on font "Visualizar" at bounding box center [1396, 22] width 58 height 18
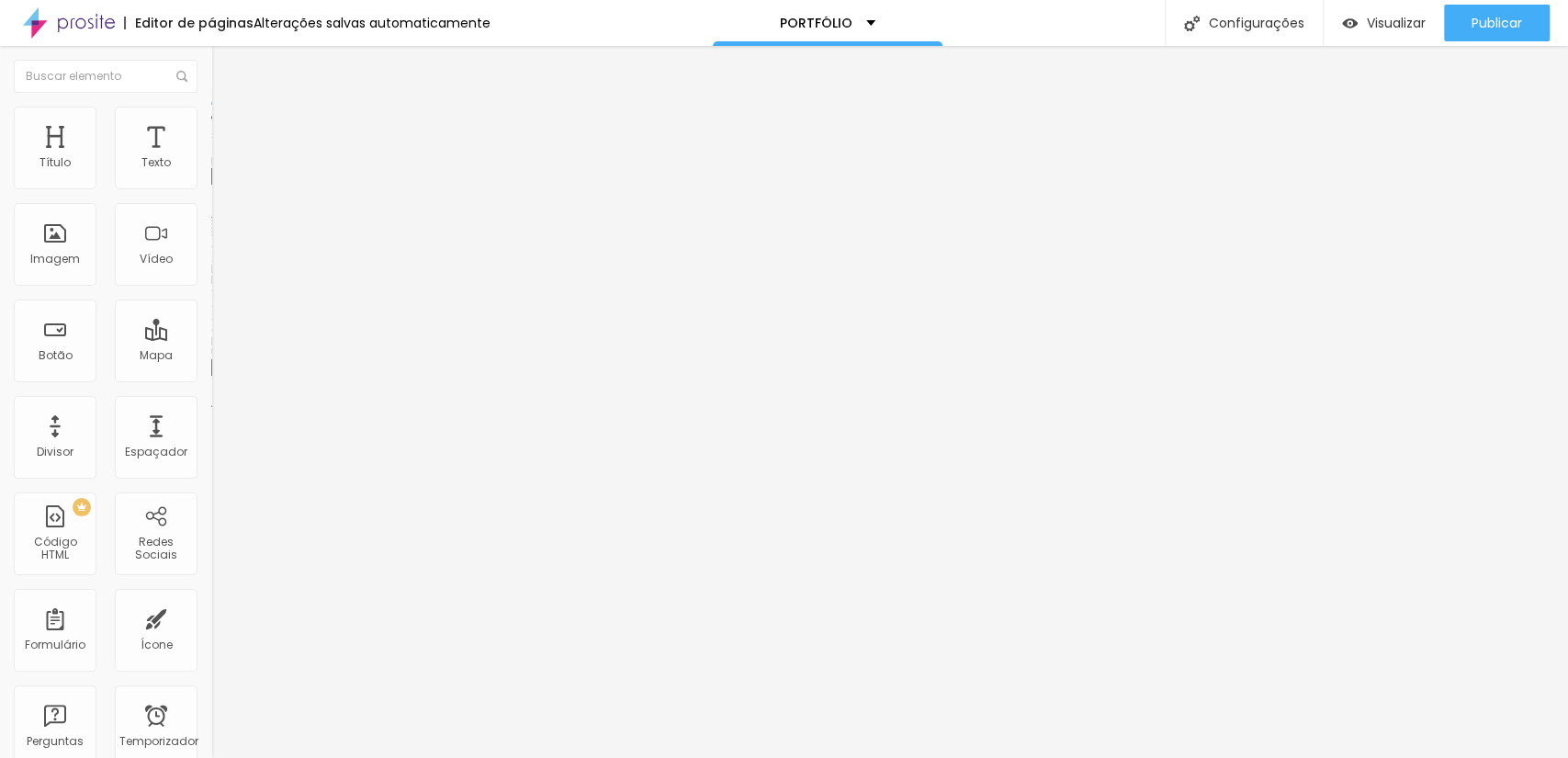
click at [211, 377] on input "#" at bounding box center [321, 367] width 221 height 18
paste input "[URL][DOMAIN_NAME]"
type input "#[URL][DOMAIN_NAME]"
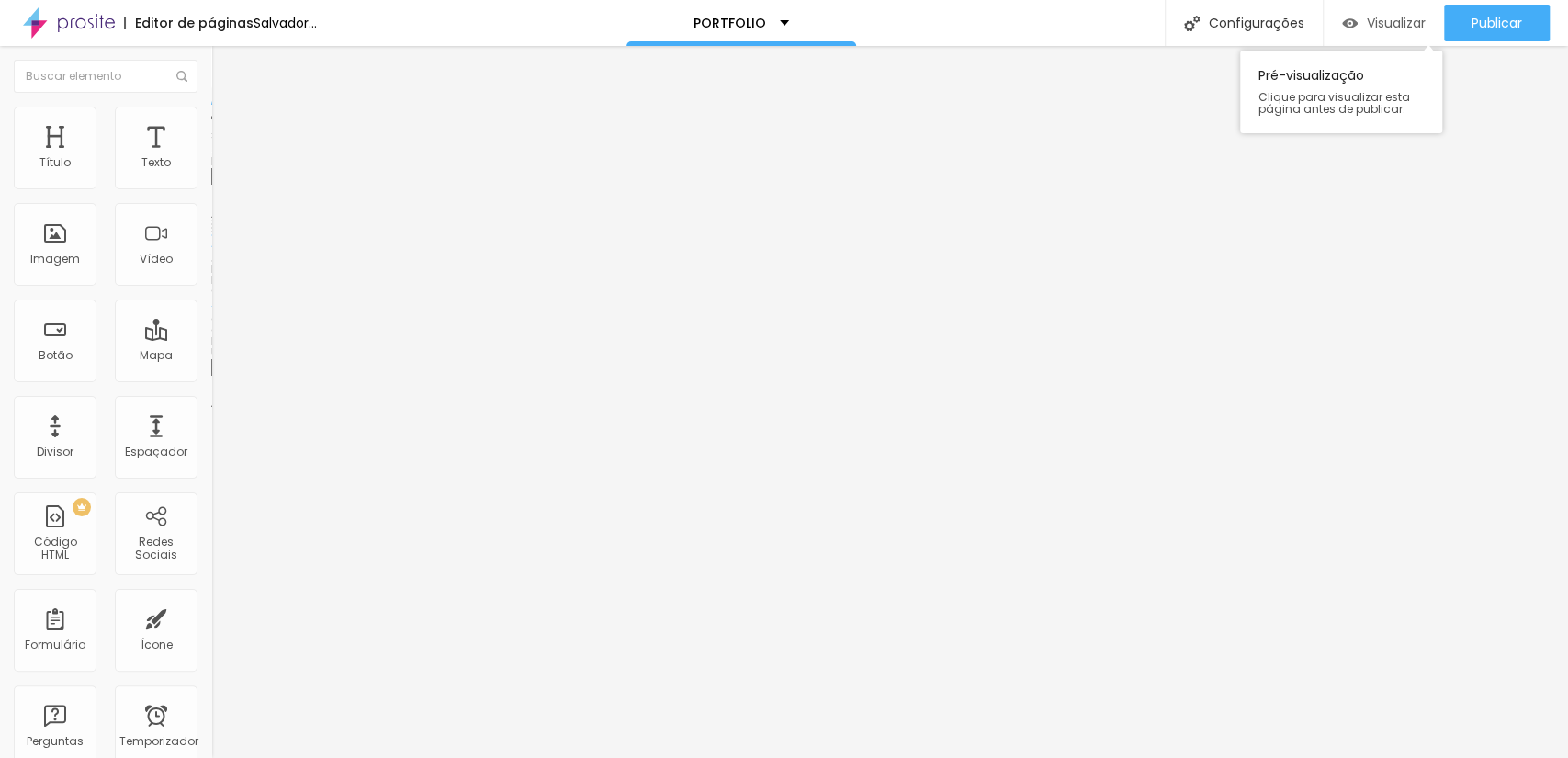
click at [1382, 17] on font "Visualizar" at bounding box center [1396, 22] width 58 height 18
click at [211, 377] on input "https://" at bounding box center [321, 367] width 221 height 18
paste input "[URL][DOMAIN_NAME]"
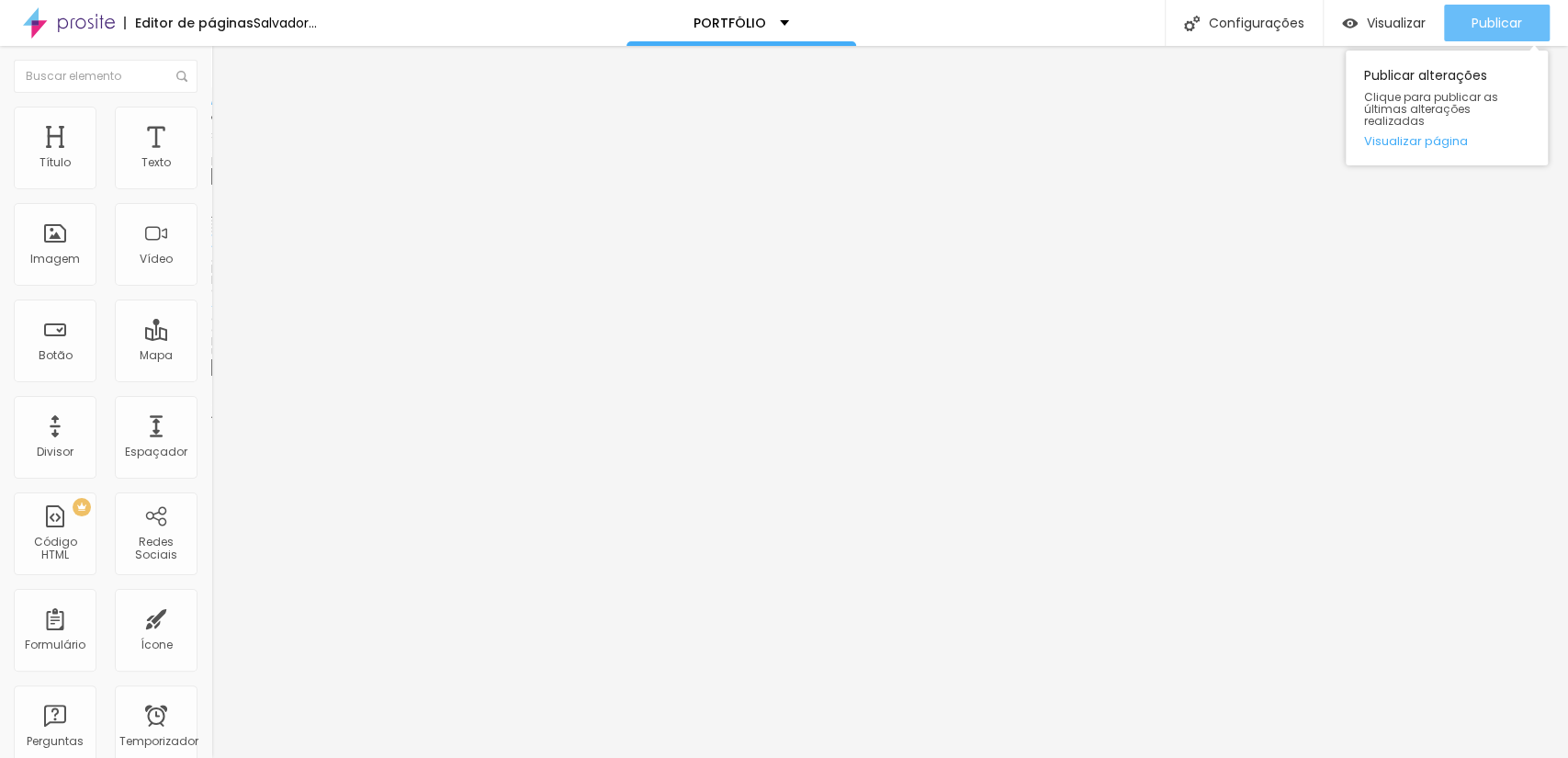
type input "https://[URL][DOMAIN_NAME]"
click at [1543, 27] on button "Publicar" at bounding box center [1497, 23] width 106 height 37
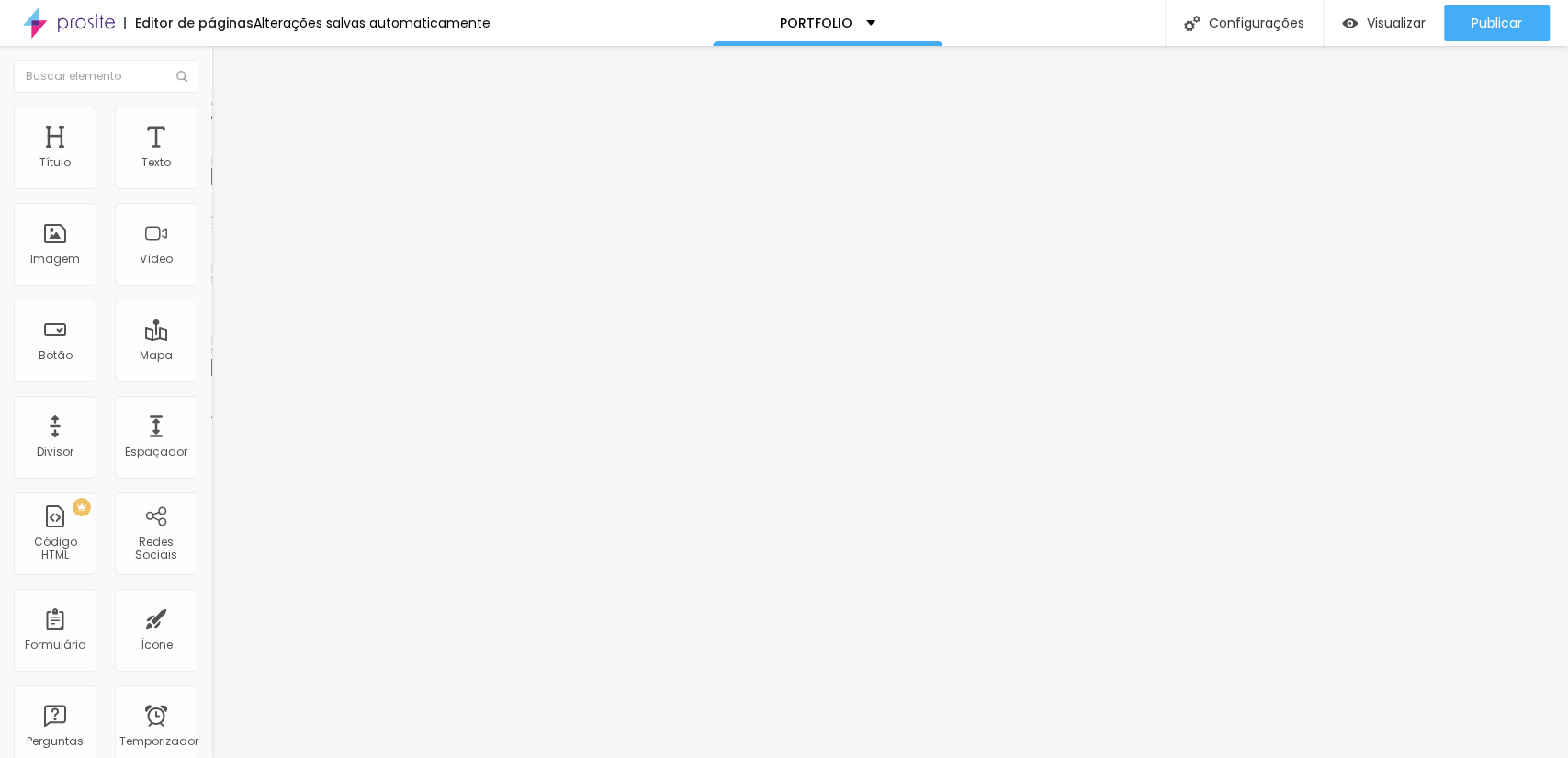
click at [211, 377] on input "https://" at bounding box center [321, 367] width 221 height 18
paste input "[URL][DOMAIN_NAME]"
type input "https://[URL][DOMAIN_NAME]"
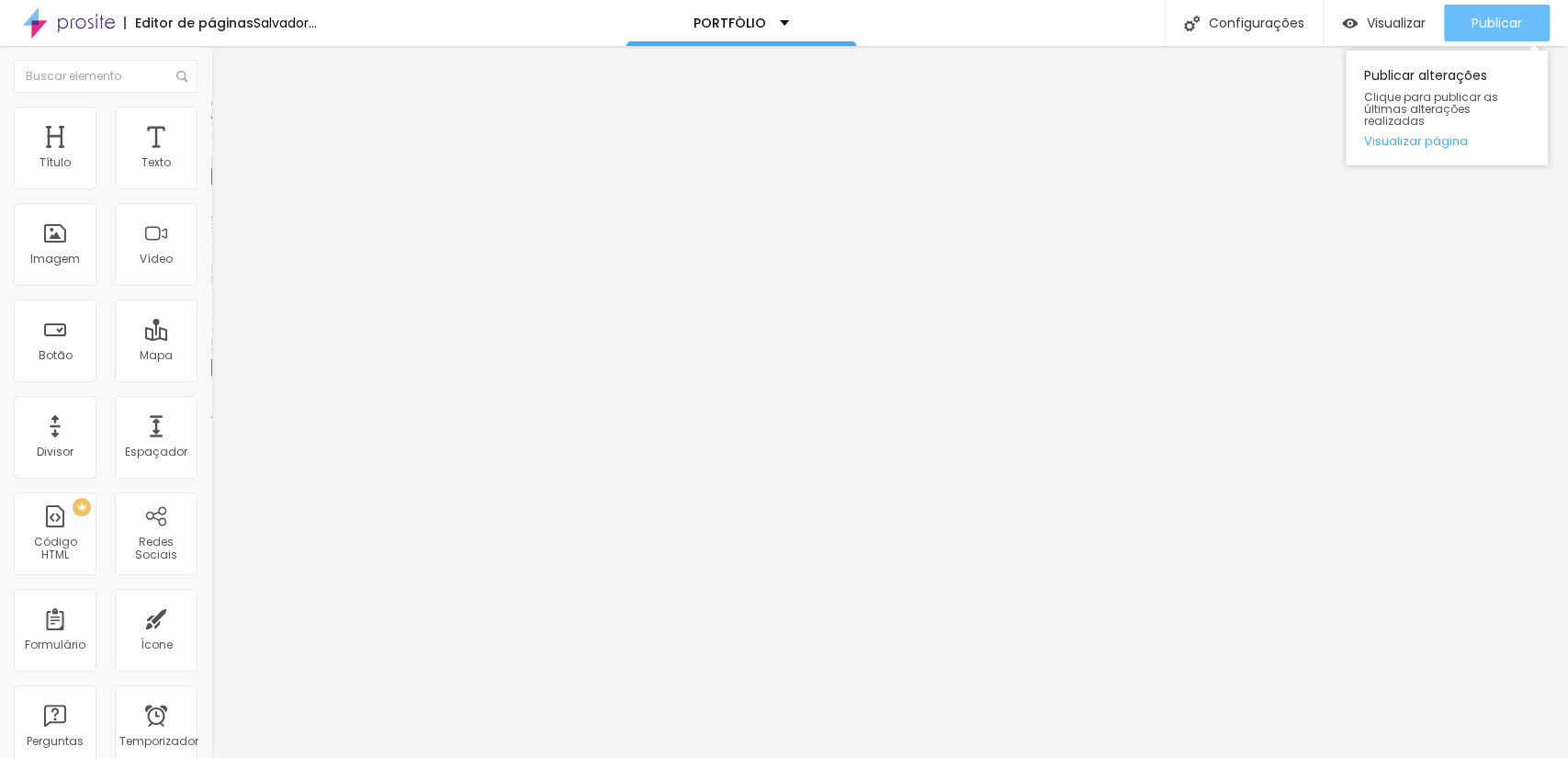
scroll to position [0, 0]
click at [1485, 18] on font "Publicar" at bounding box center [1497, 22] width 51 height 18
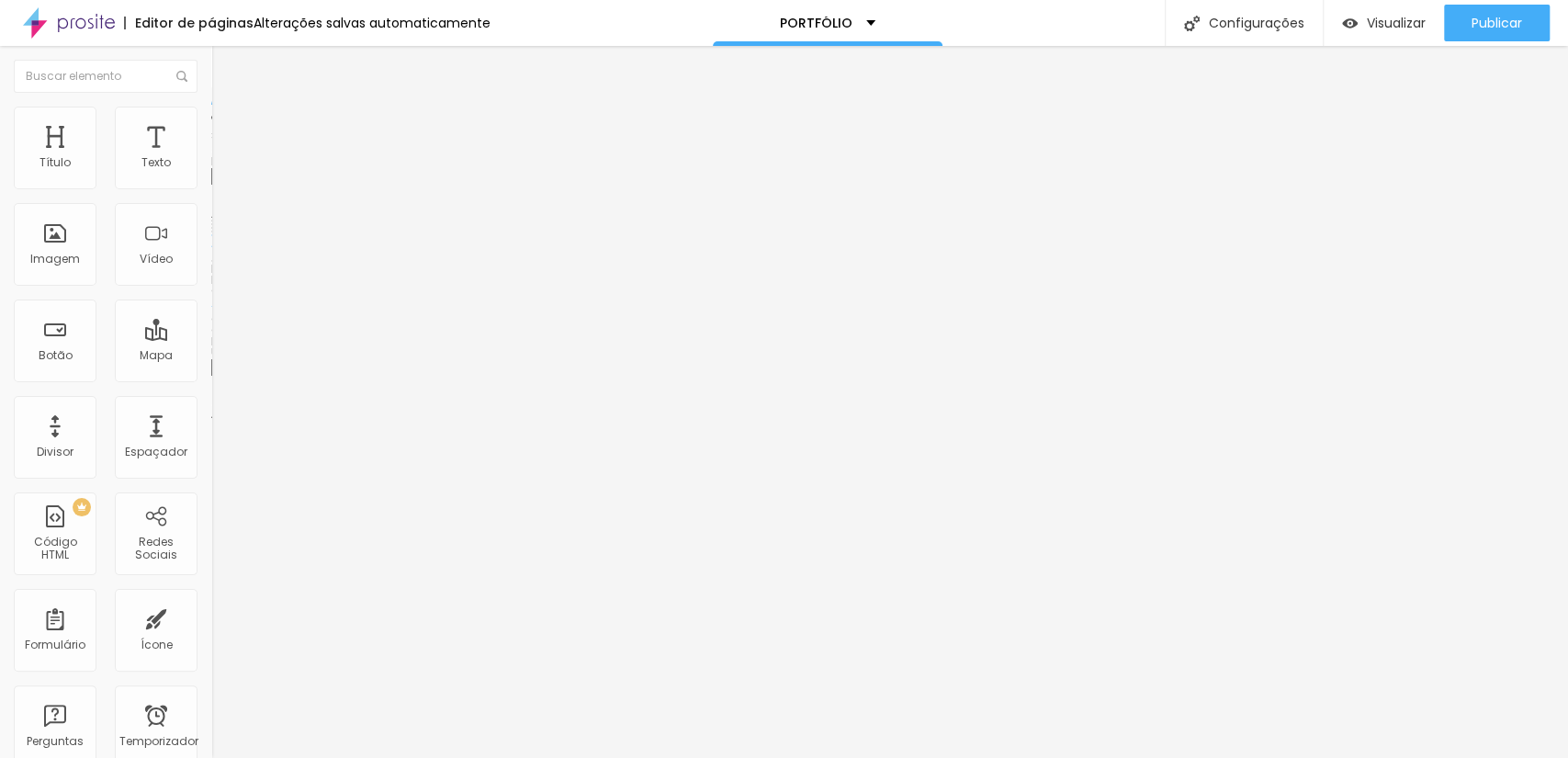
click at [211, 377] on input "https://" at bounding box center [321, 367] width 221 height 18
paste input "https://www.scorpionframe.com.br/retratos-corporativos"
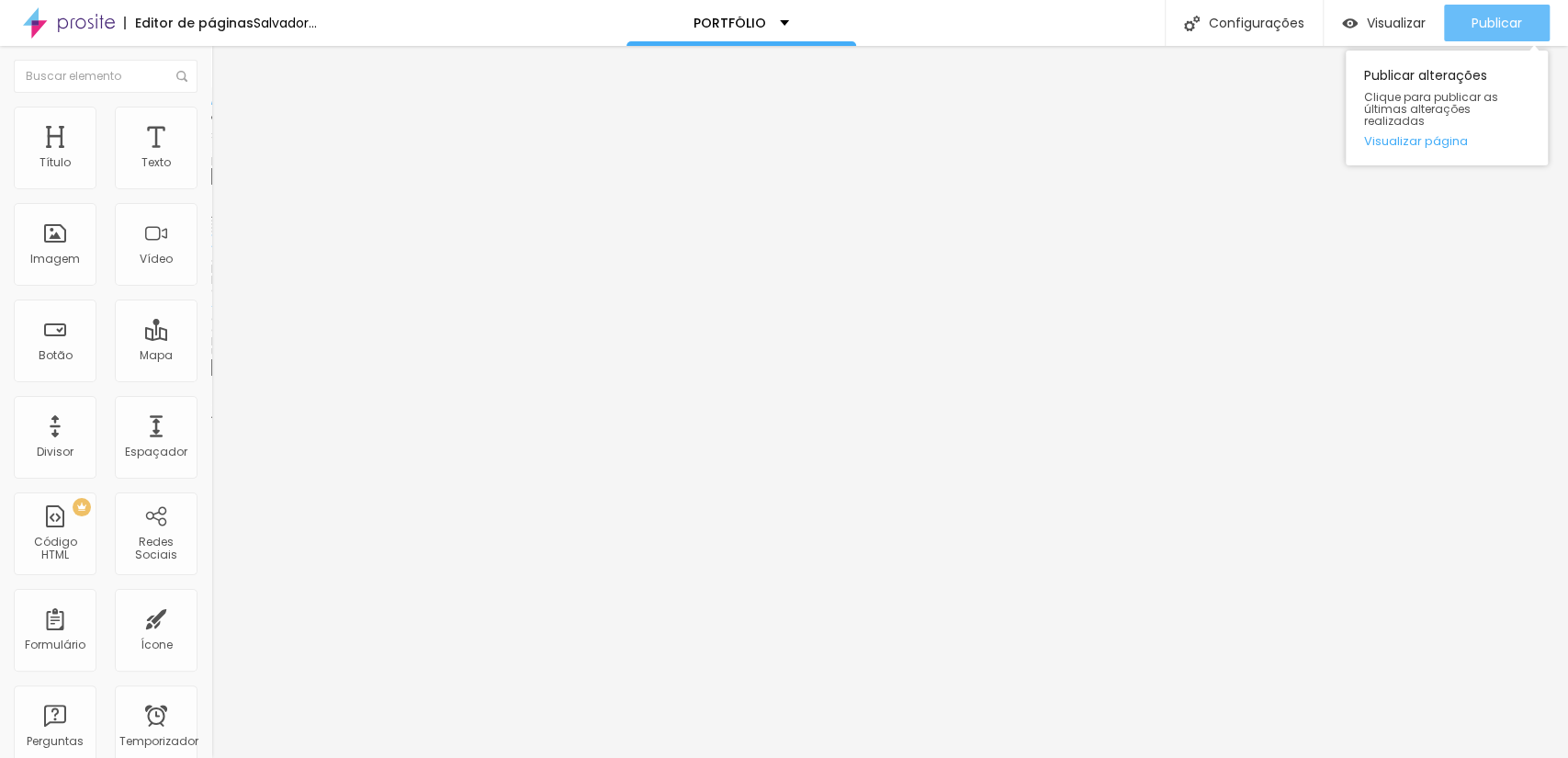
type input "https://https://www.scorpionframe.com.br/retratos-corporativos"
click at [1482, 16] on font "Publicar" at bounding box center [1497, 22] width 51 height 18
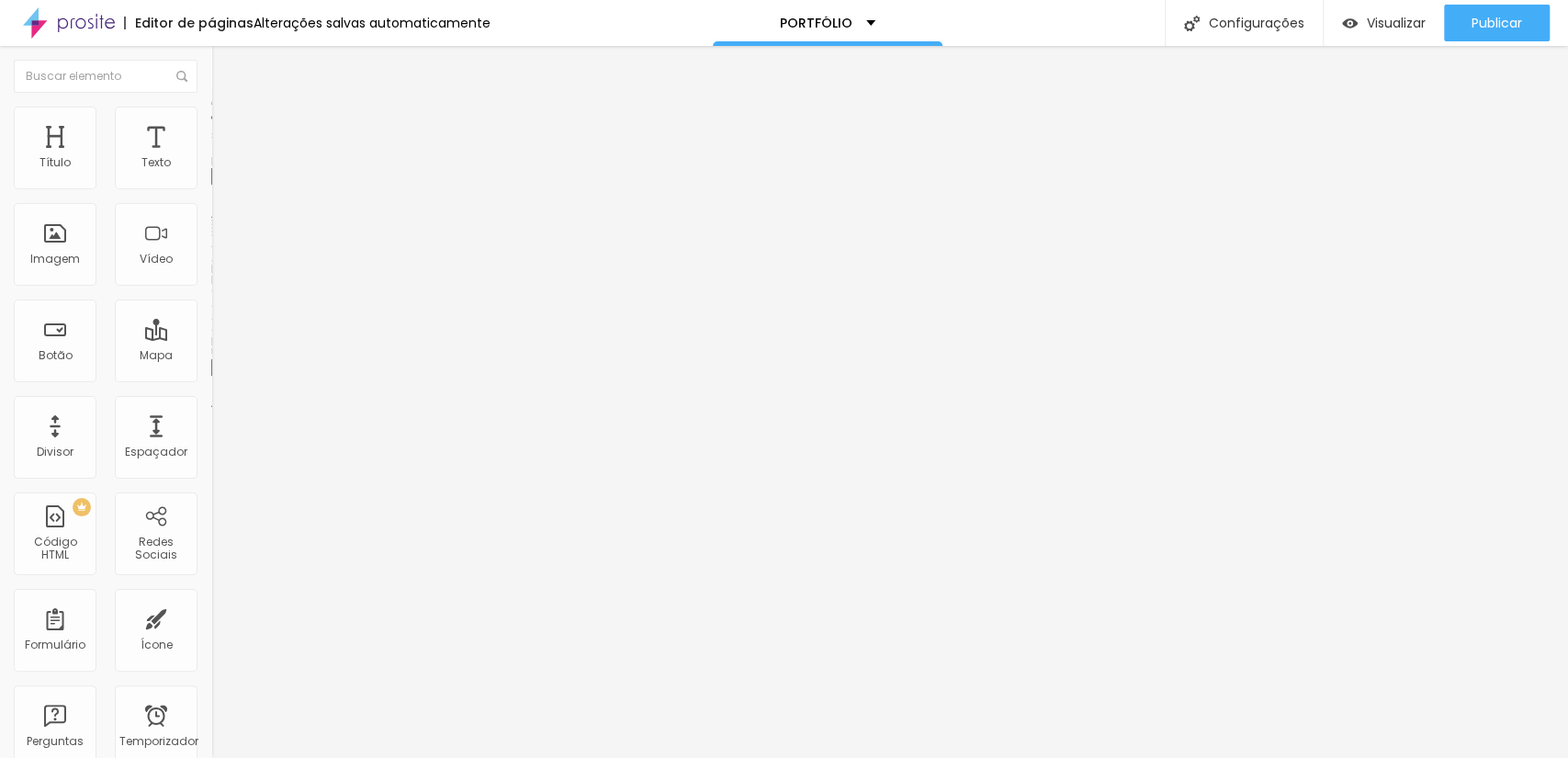
click at [211, 377] on input "#" at bounding box center [321, 367] width 221 height 18
paste input "https://www.scorpionframe.com.br/aniversarios"
type input "#https://www.scorpionframe.com.br/aniversarios"
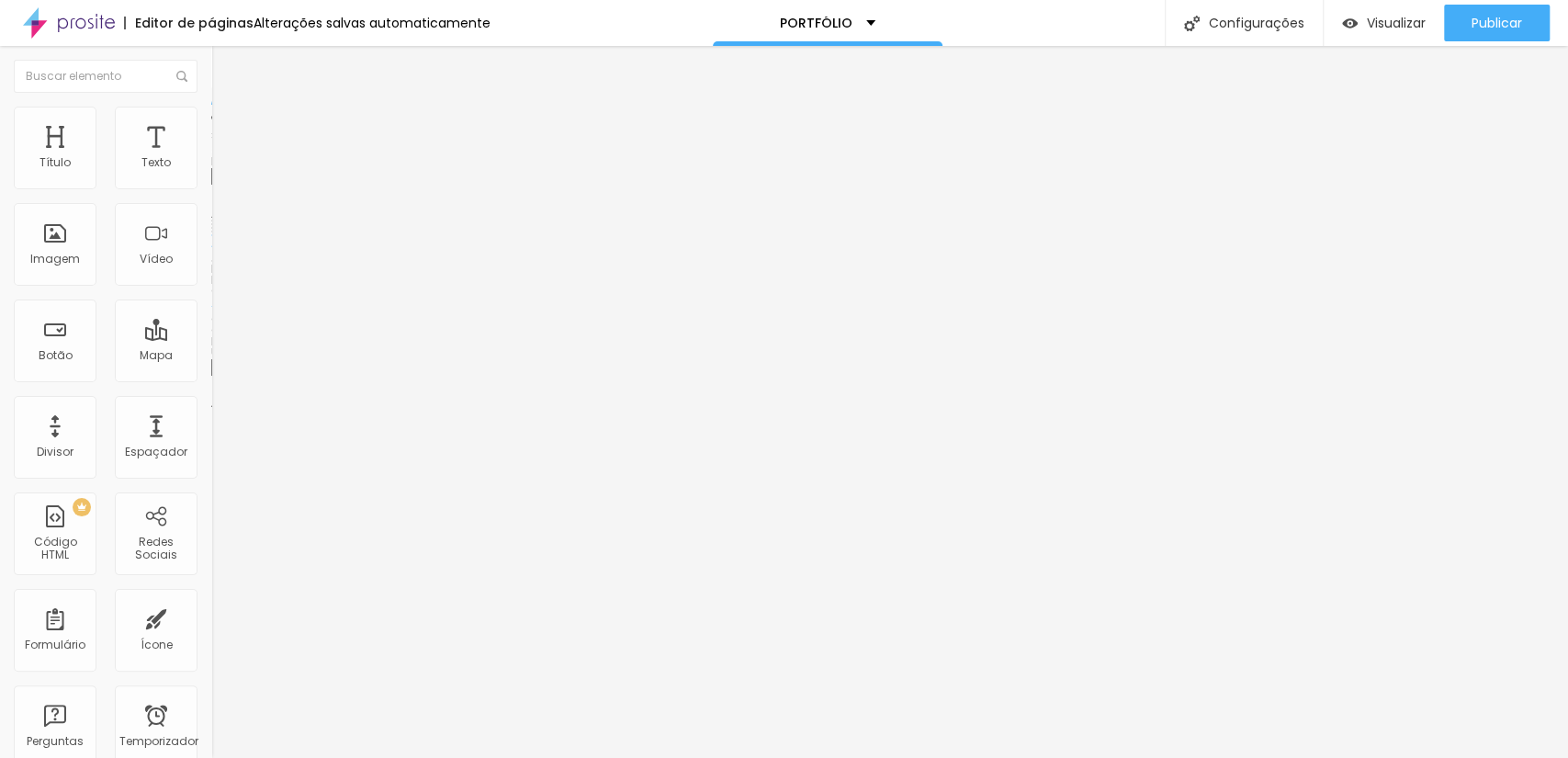
click at [211, 377] on input "#" at bounding box center [321, 367] width 221 height 18
paste input "https://www.scorpionframe.com.br/construtora"
type input "#https://www.scorpionframe.com.br/construtora"
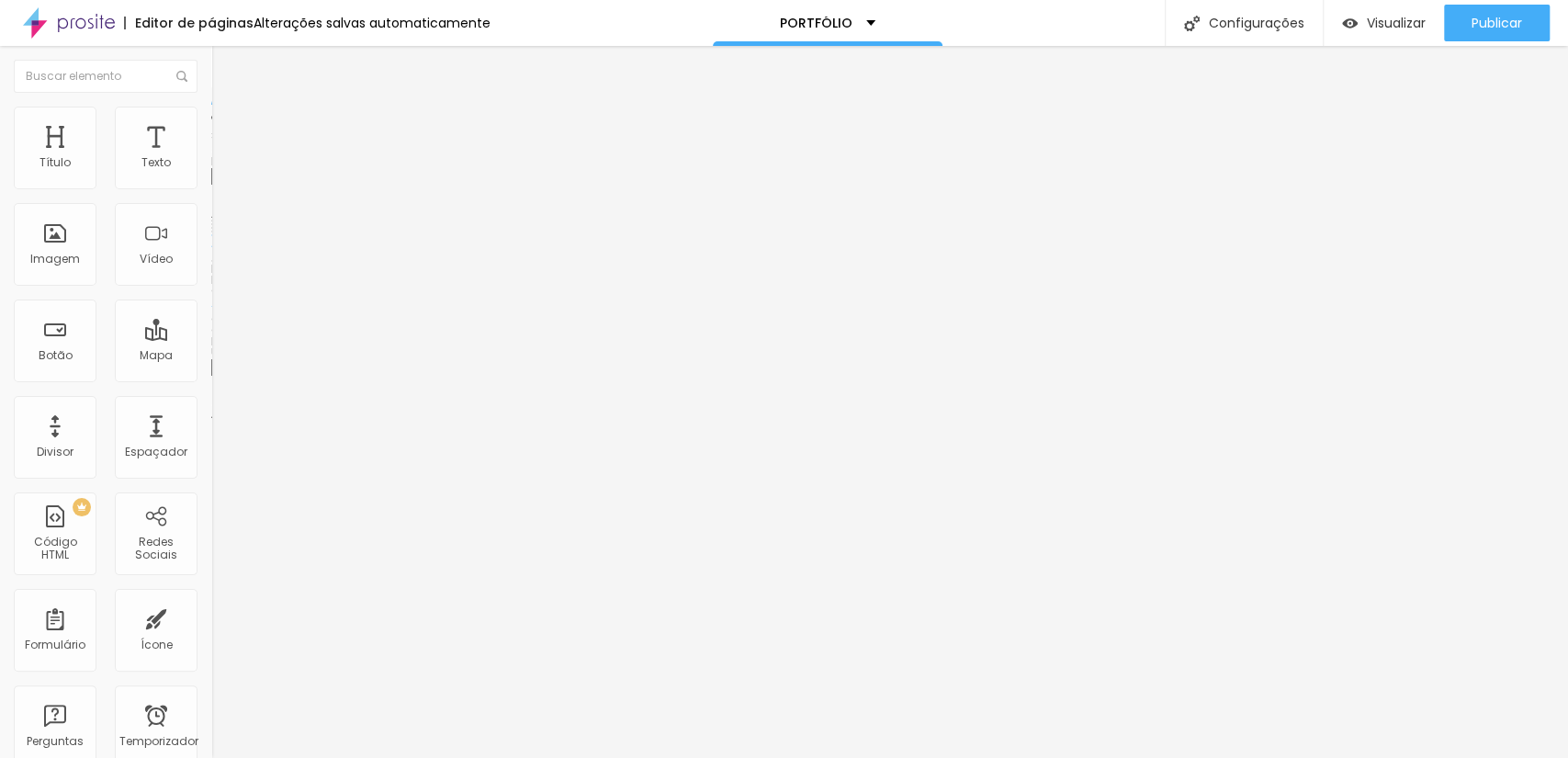
click at [211, 377] on input "https://" at bounding box center [321, 367] width 221 height 18
paste input "https://www.scorpionframe.com.br/casamentos"
type input "https://https://www.scorpionframe.com.br/casamentos"
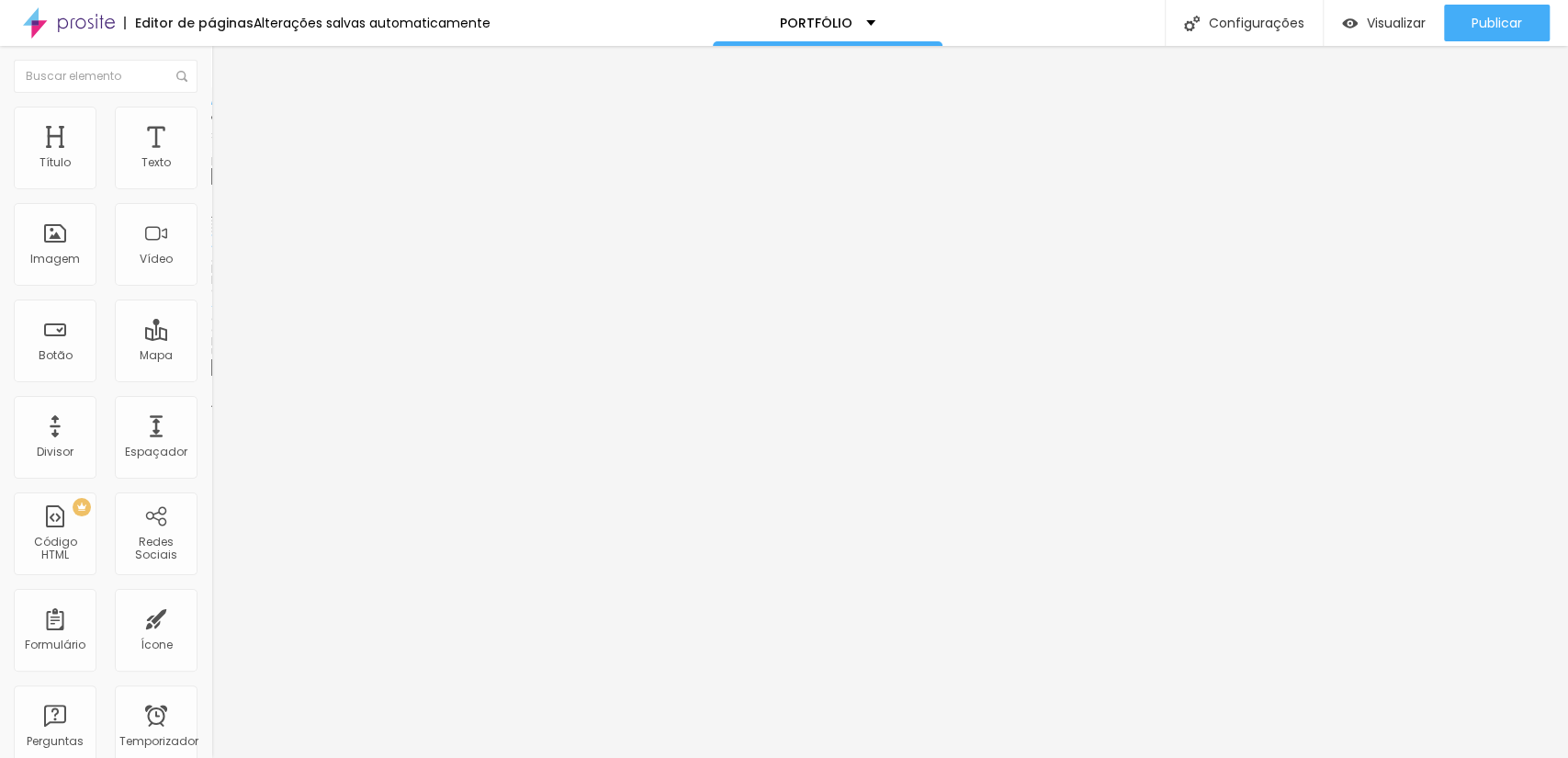
click at [211, 377] on input "#" at bounding box center [321, 367] width 221 height 18
paste input "https://www.scorpionframe.com.br/comercial"
type input "#https://www.scorpionframe.com.br/comercial"
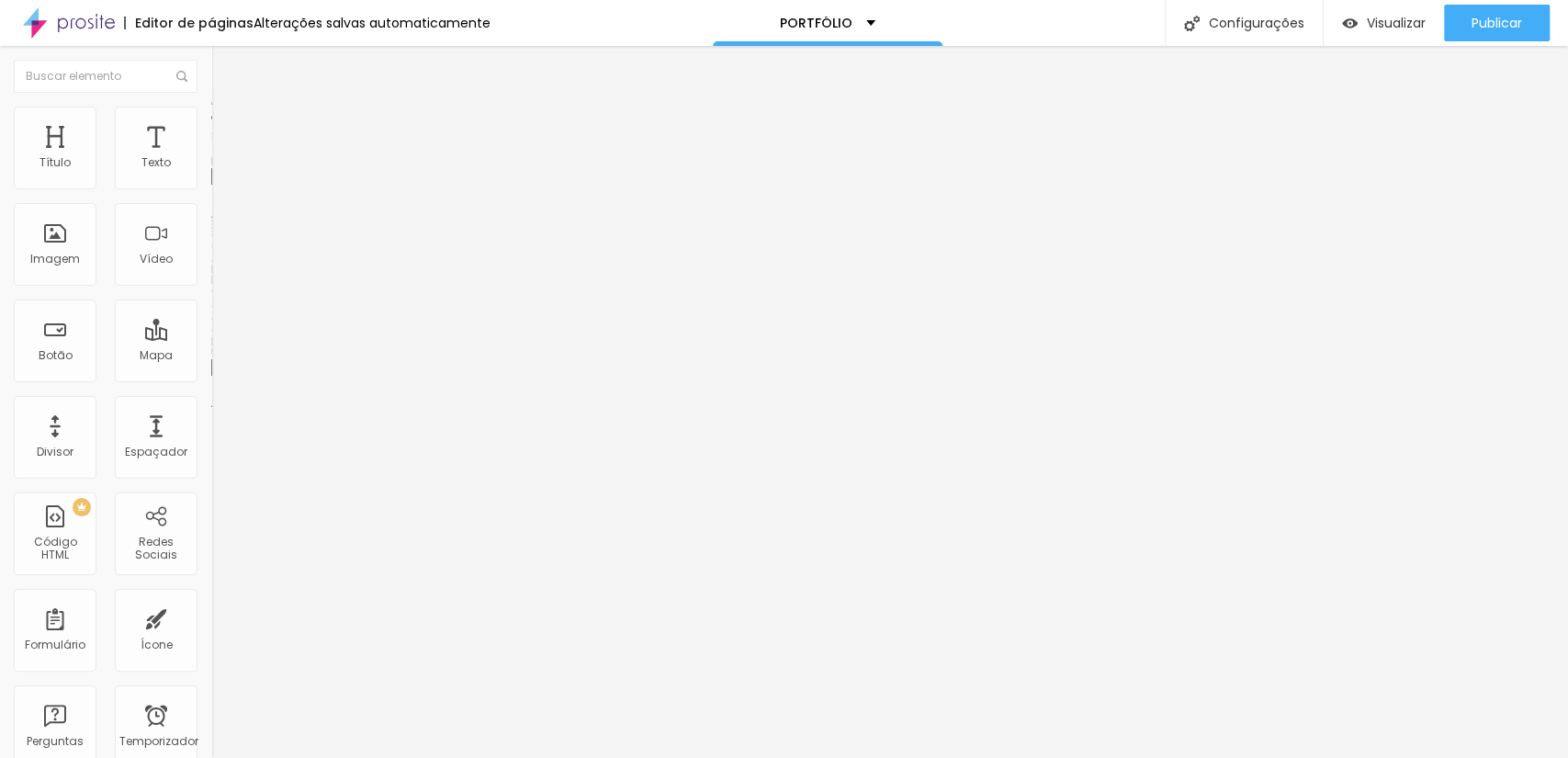
click at [211, 377] on input "#" at bounding box center [321, 367] width 221 height 18
paste input "https://www.scorpionframe.com.br/cursos"
type input "#https://www.scorpionframe.com.br/cursos"
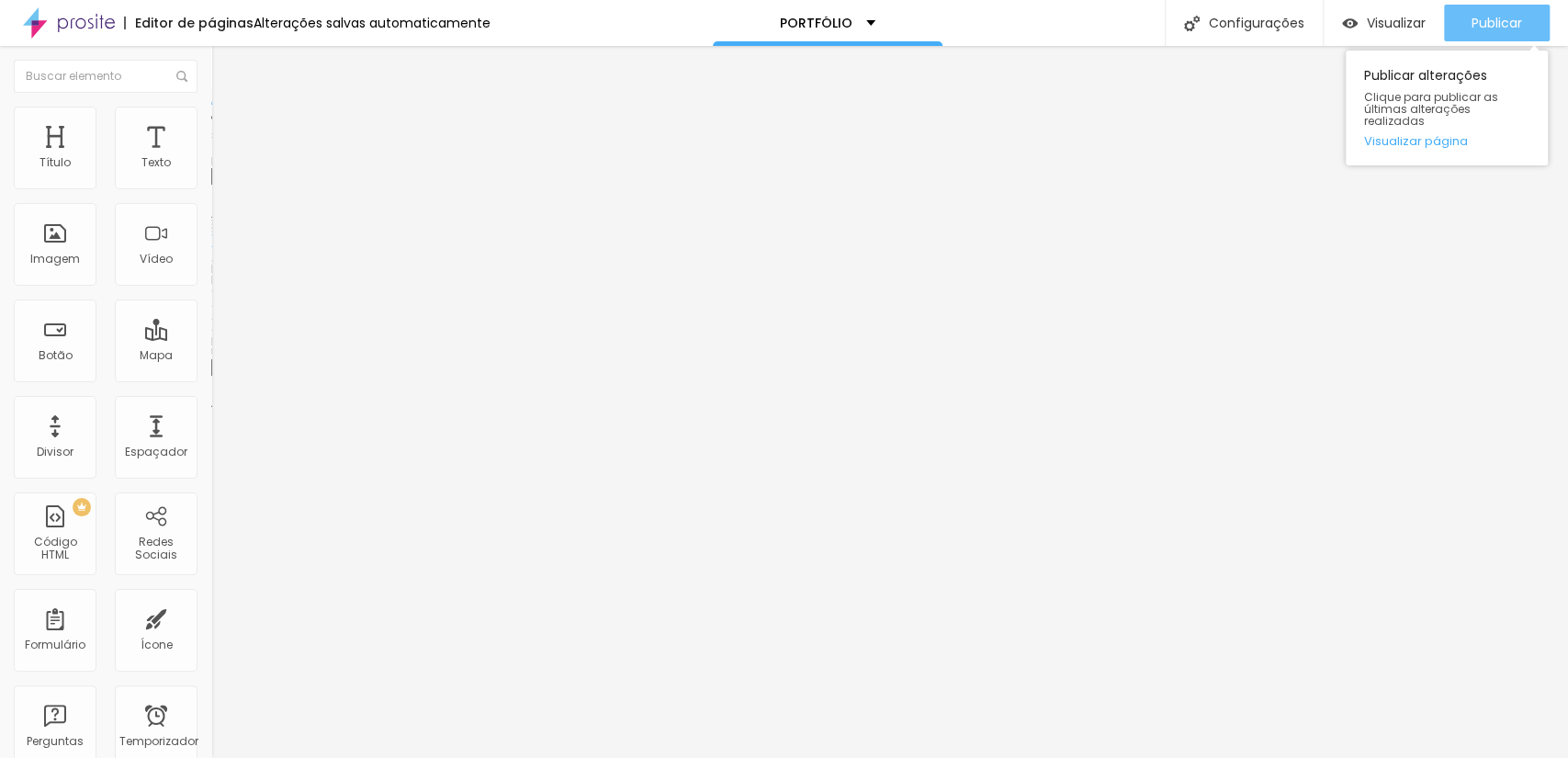
click at [1479, 26] on font "Publicar" at bounding box center [1497, 22] width 51 height 18
click at [1491, 12] on div "Publicar" at bounding box center [1497, 23] width 51 height 37
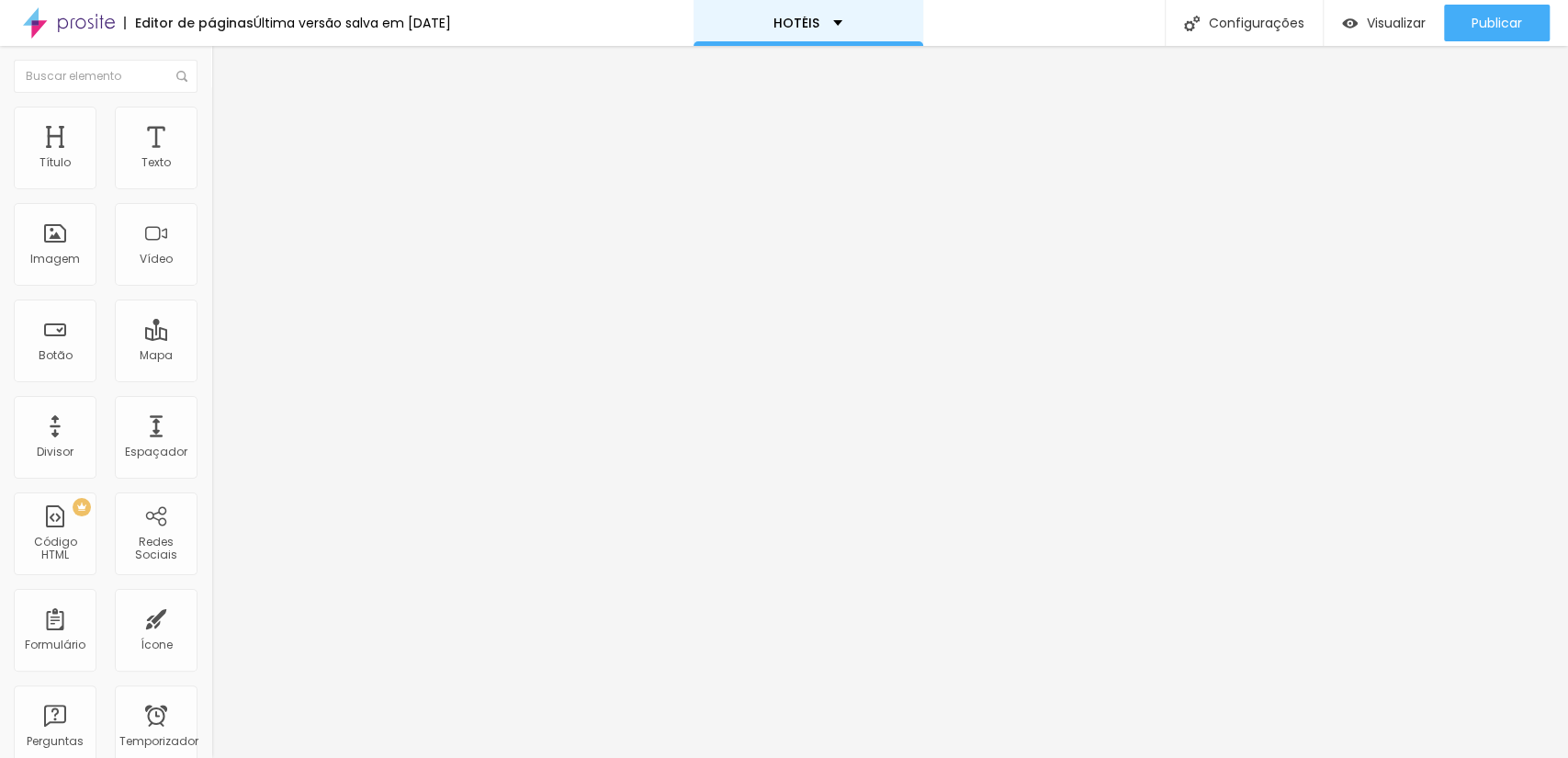
click at [771, 16] on div "HOTÉIS" at bounding box center [809, 22] width 229 height 46
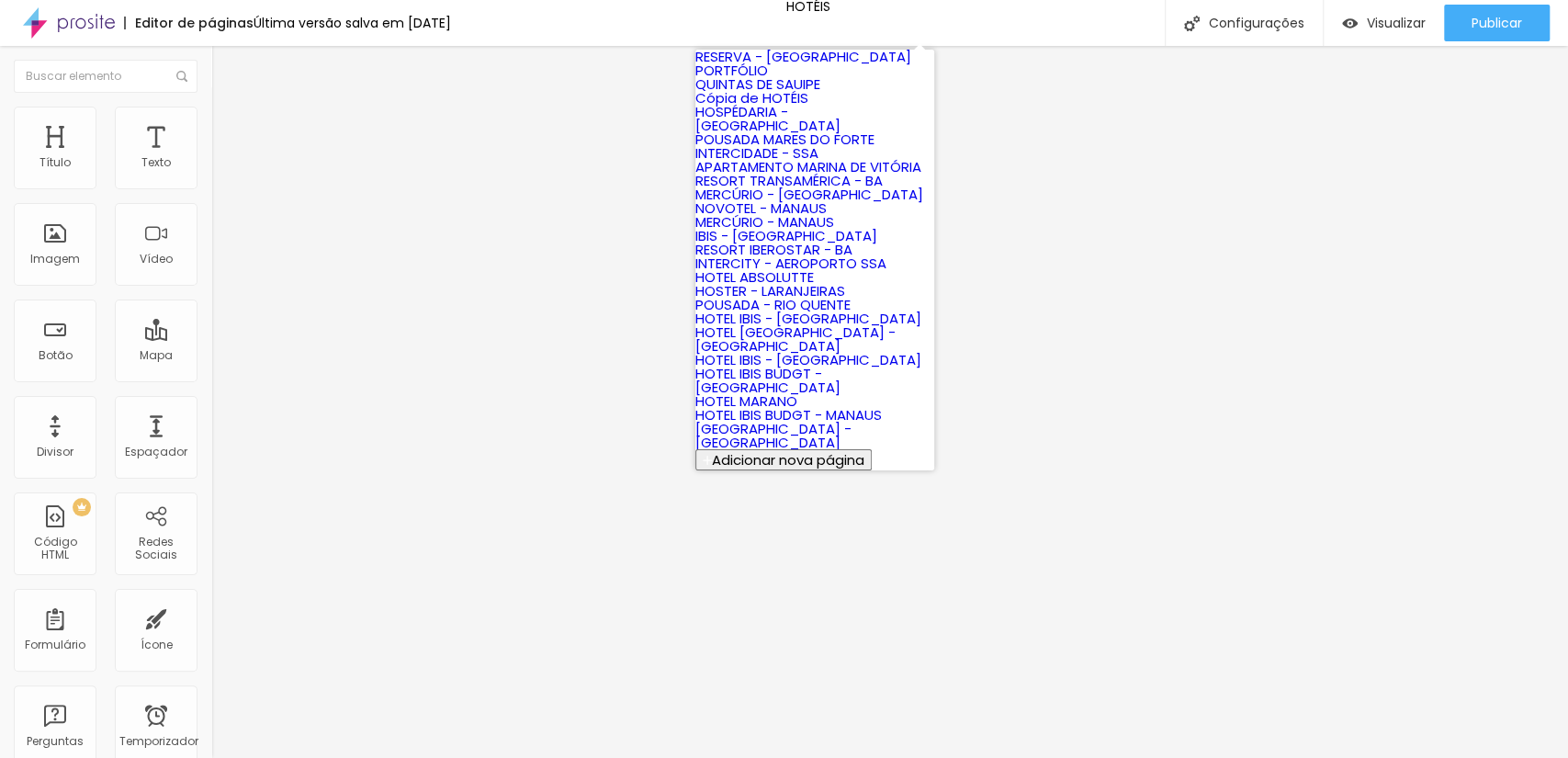
scroll to position [714, 0]
click at [863, 405] on font "HOTEL IBIS BUDGT - MANAUS" at bounding box center [788, 415] width 187 height 19
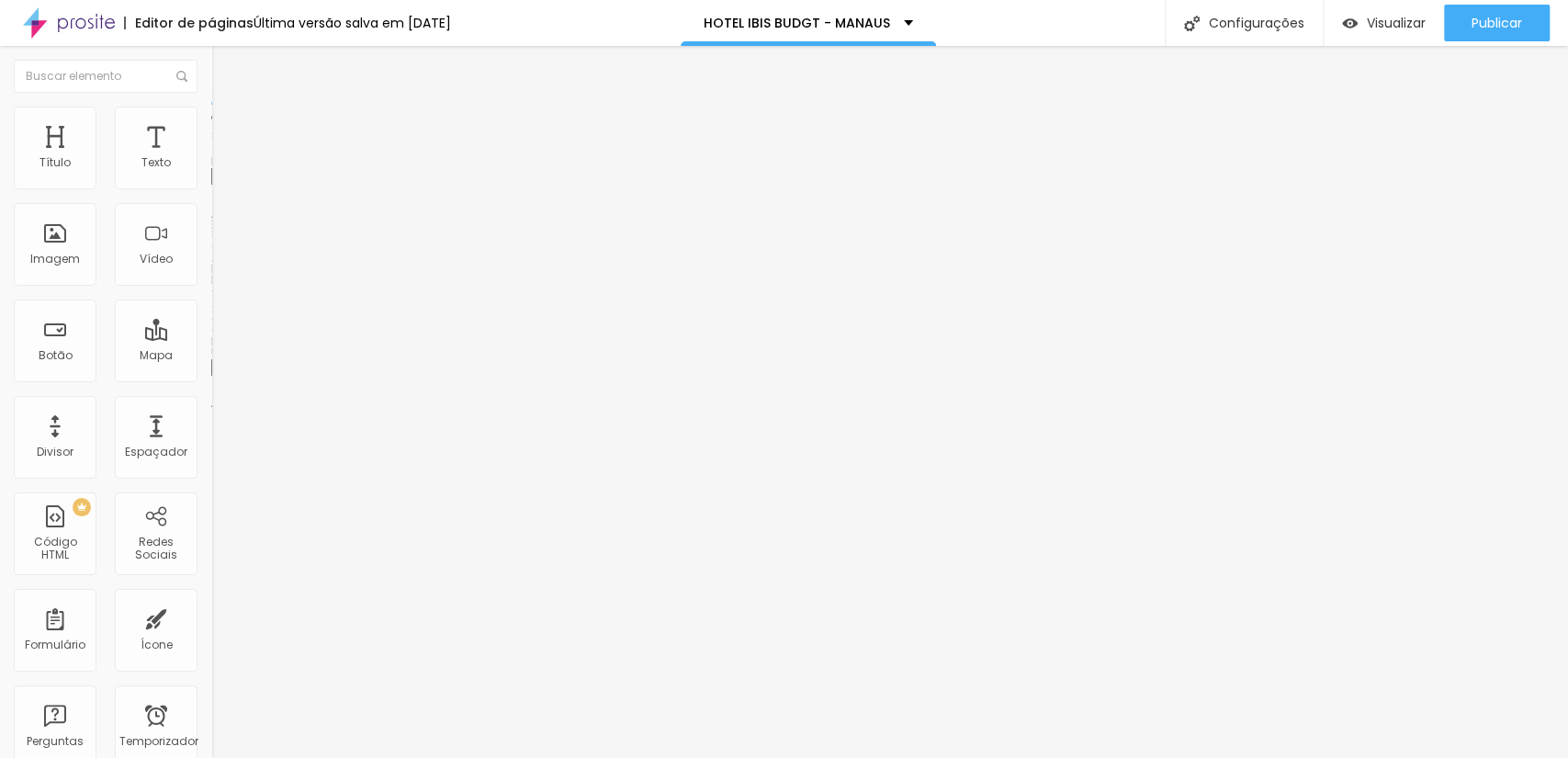
click at [223, 158] on font "Trocar imagem" at bounding box center [267, 150] width 89 height 16
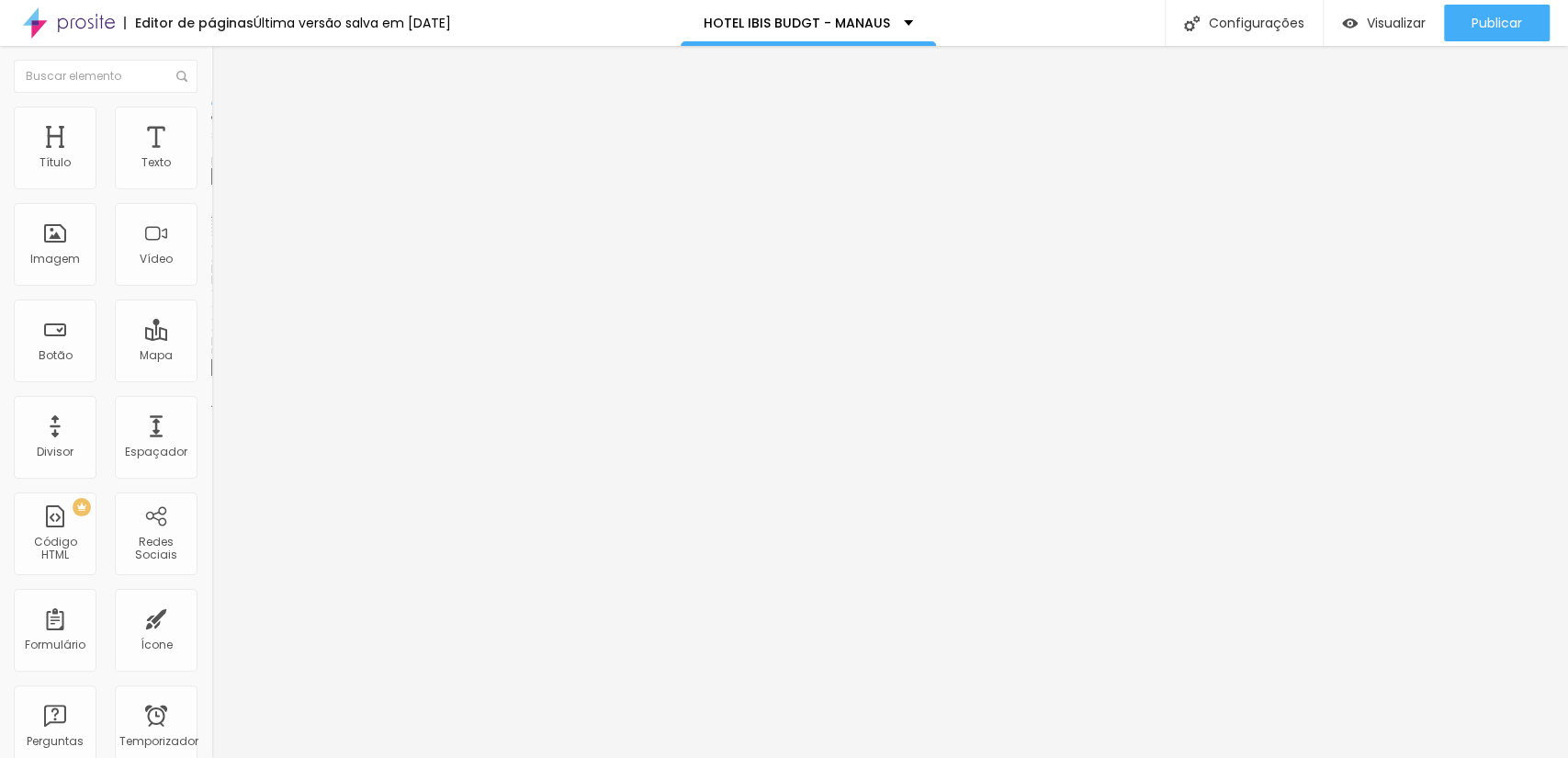
click at [382, 757] on div "Subindo 0/0 arquivos" at bounding box center [784, 763] width 1568 height 11
drag, startPoint x: 1098, startPoint y: 365, endPoint x: 541, endPoint y: 449, distance: 563.3
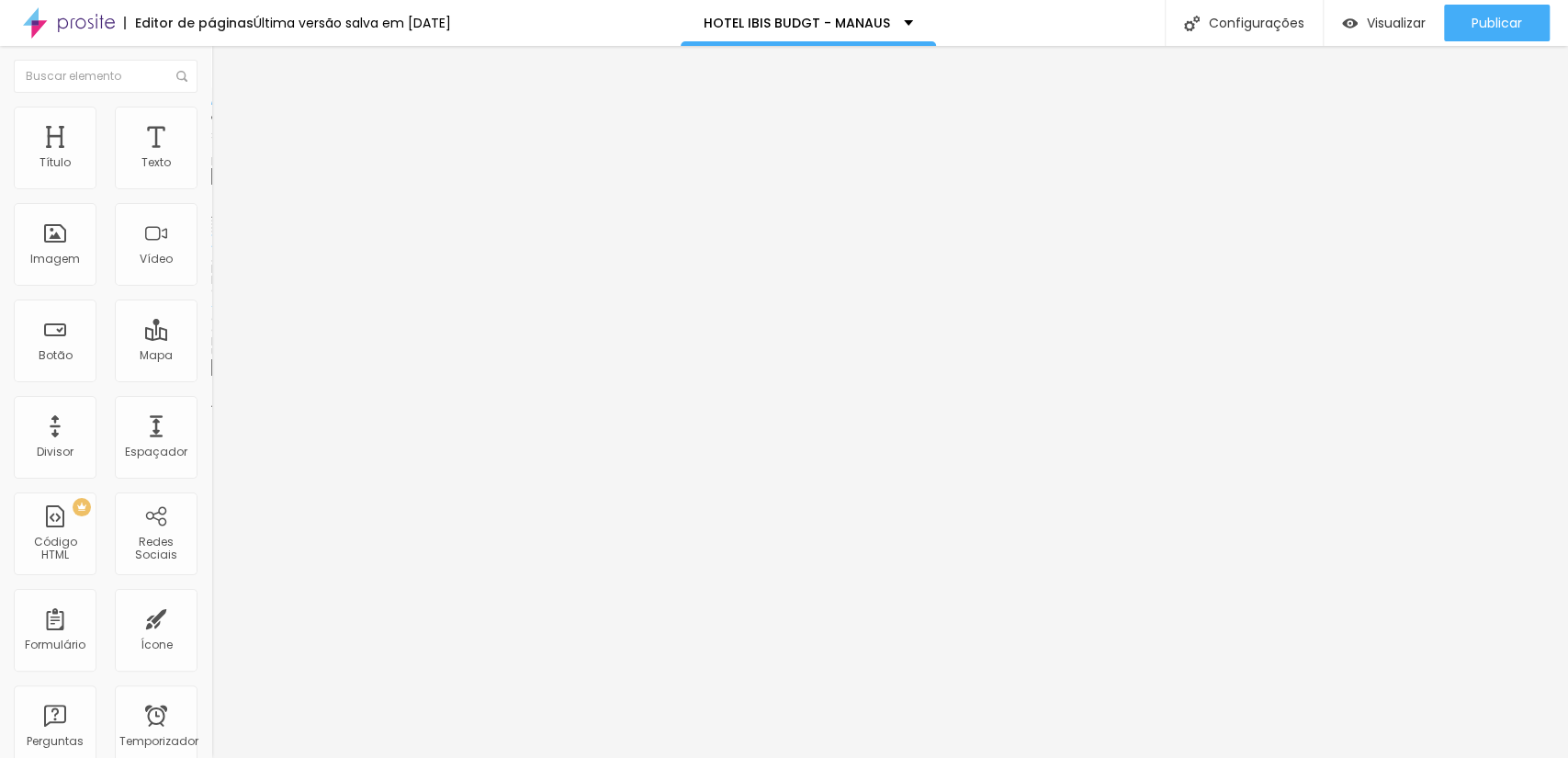
click at [223, 158] on font "Trocar imagem" at bounding box center [267, 150] width 89 height 16
drag, startPoint x: 355, startPoint y: 507, endPoint x: 466, endPoint y: 482, distance: 113.8
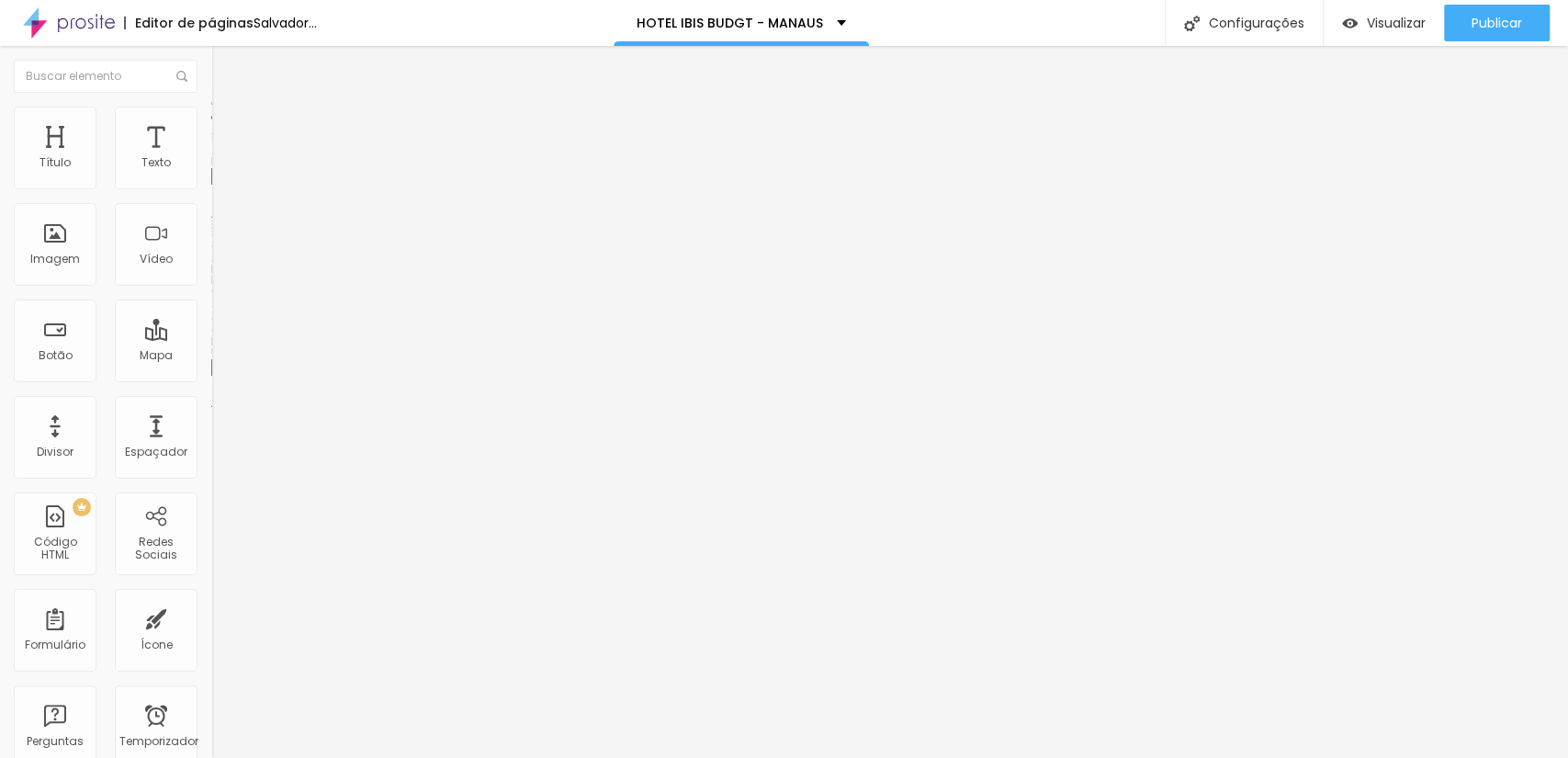
click at [211, 158] on span "Trocar imagem" at bounding box center [261, 150] width 100 height 16
drag, startPoint x: 198, startPoint y: 524, endPoint x: 383, endPoint y: 521, distance: 185.0
click at [223, 158] on font "Trocar imagem" at bounding box center [267, 150] width 89 height 16
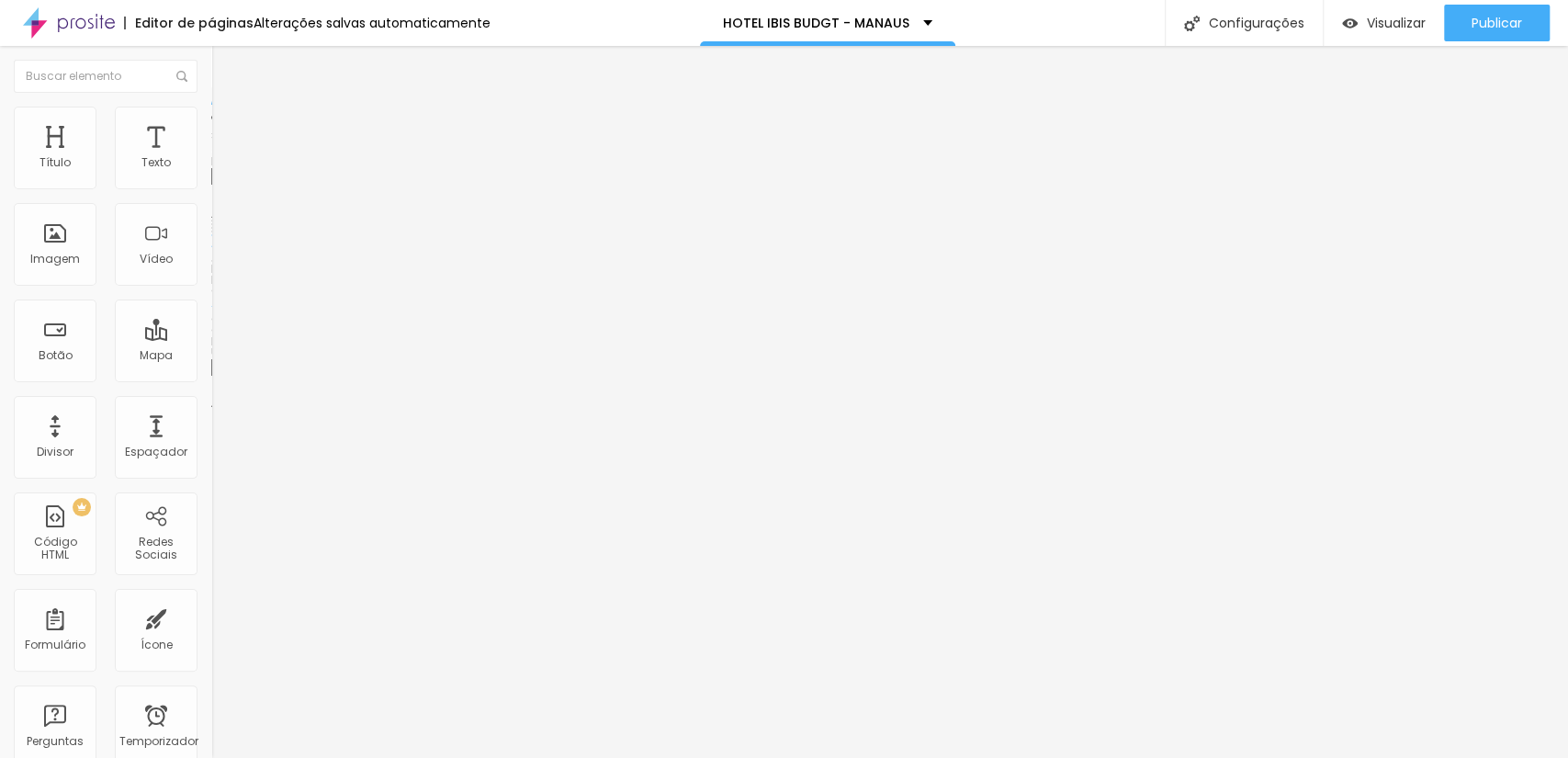
drag, startPoint x: 666, startPoint y: 282, endPoint x: 755, endPoint y: 250, distance: 94.6
click at [223, 158] on font "Trocar imagem" at bounding box center [267, 150] width 89 height 16
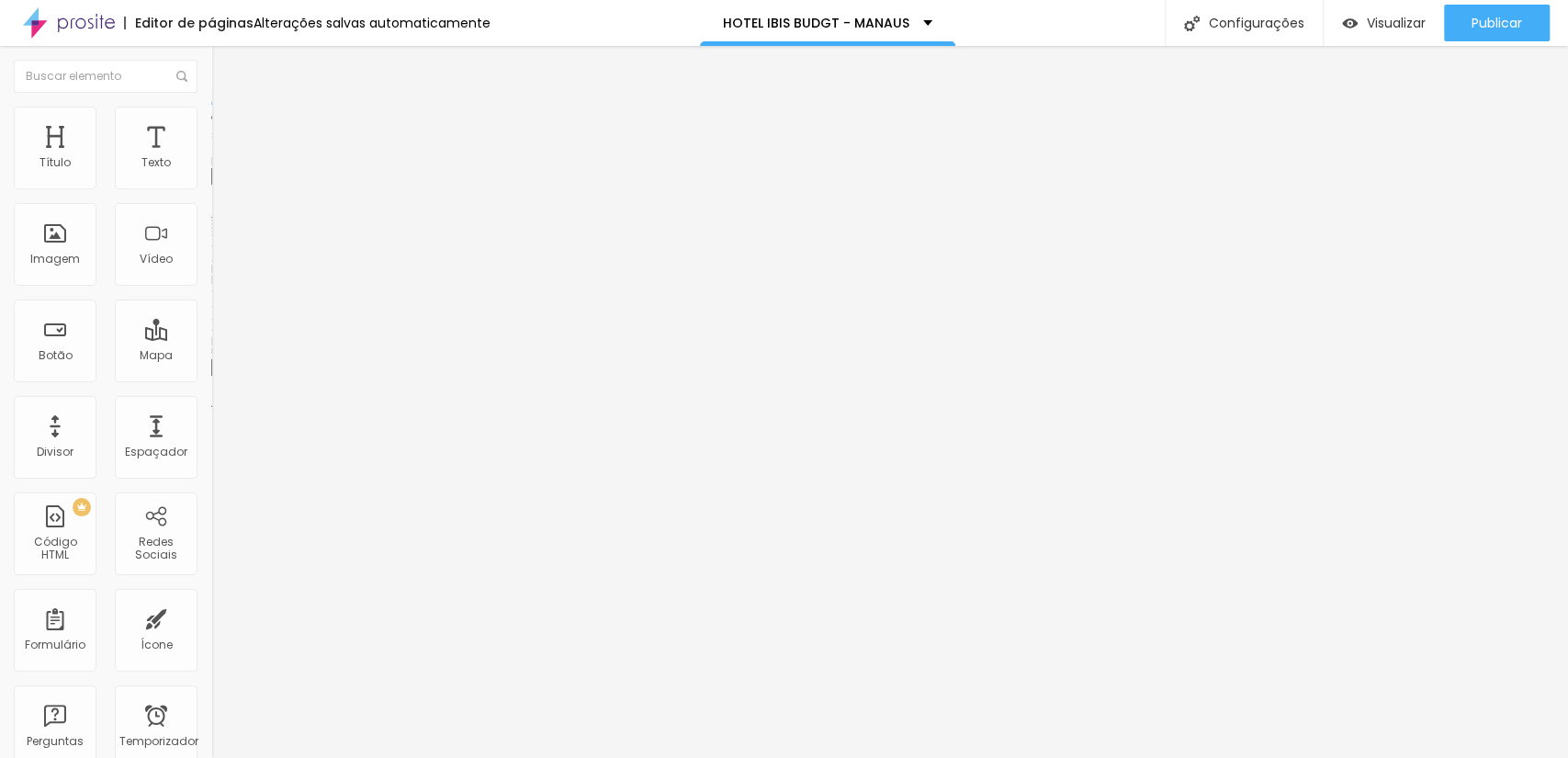
click at [223, 158] on font "Trocar imagem" at bounding box center [267, 150] width 89 height 16
click at [211, 158] on span "Trocar imagem" at bounding box center [261, 150] width 100 height 16
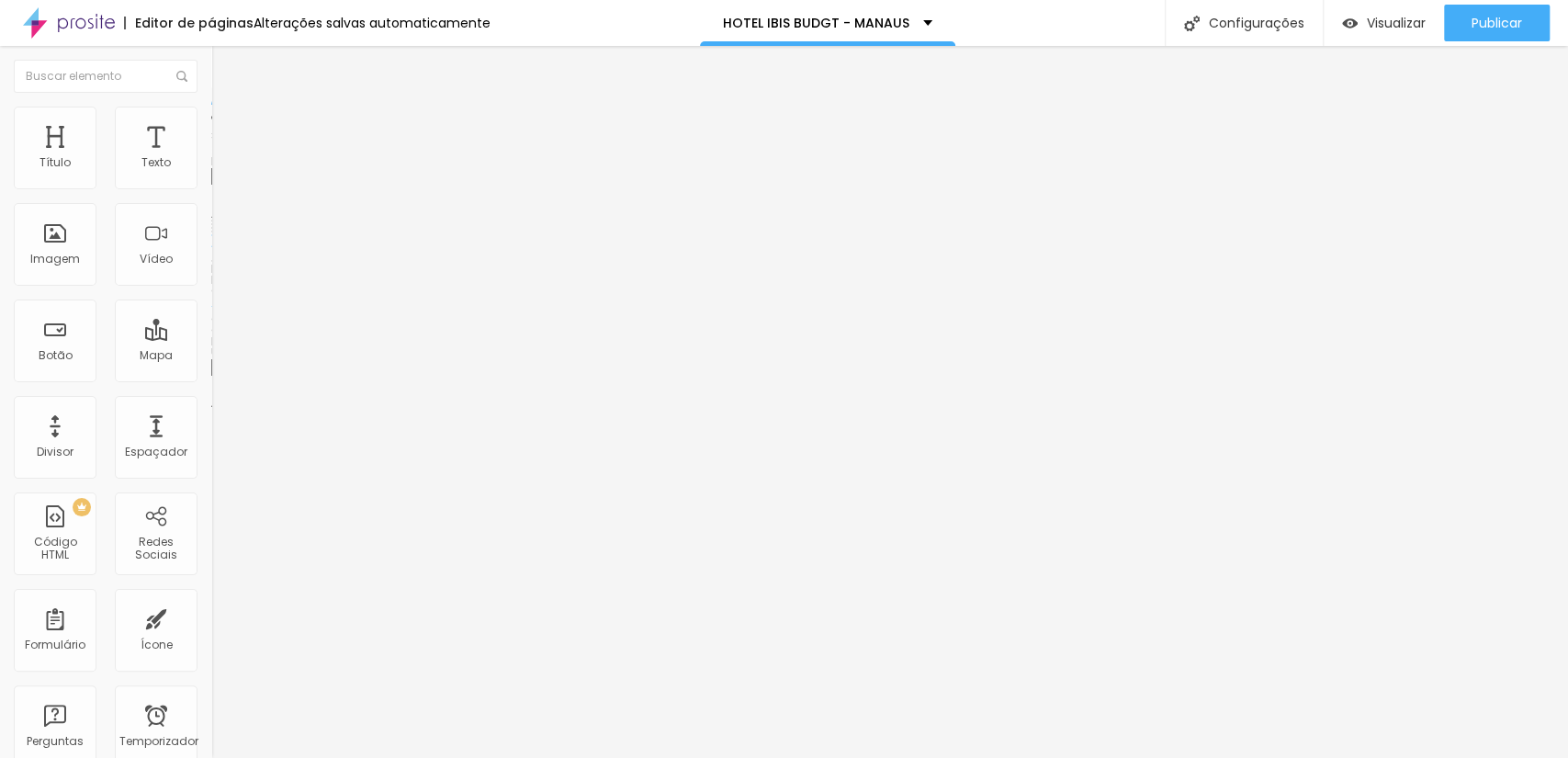
scroll to position [272, 0]
click at [223, 158] on font "Trocar imagem" at bounding box center [267, 150] width 89 height 16
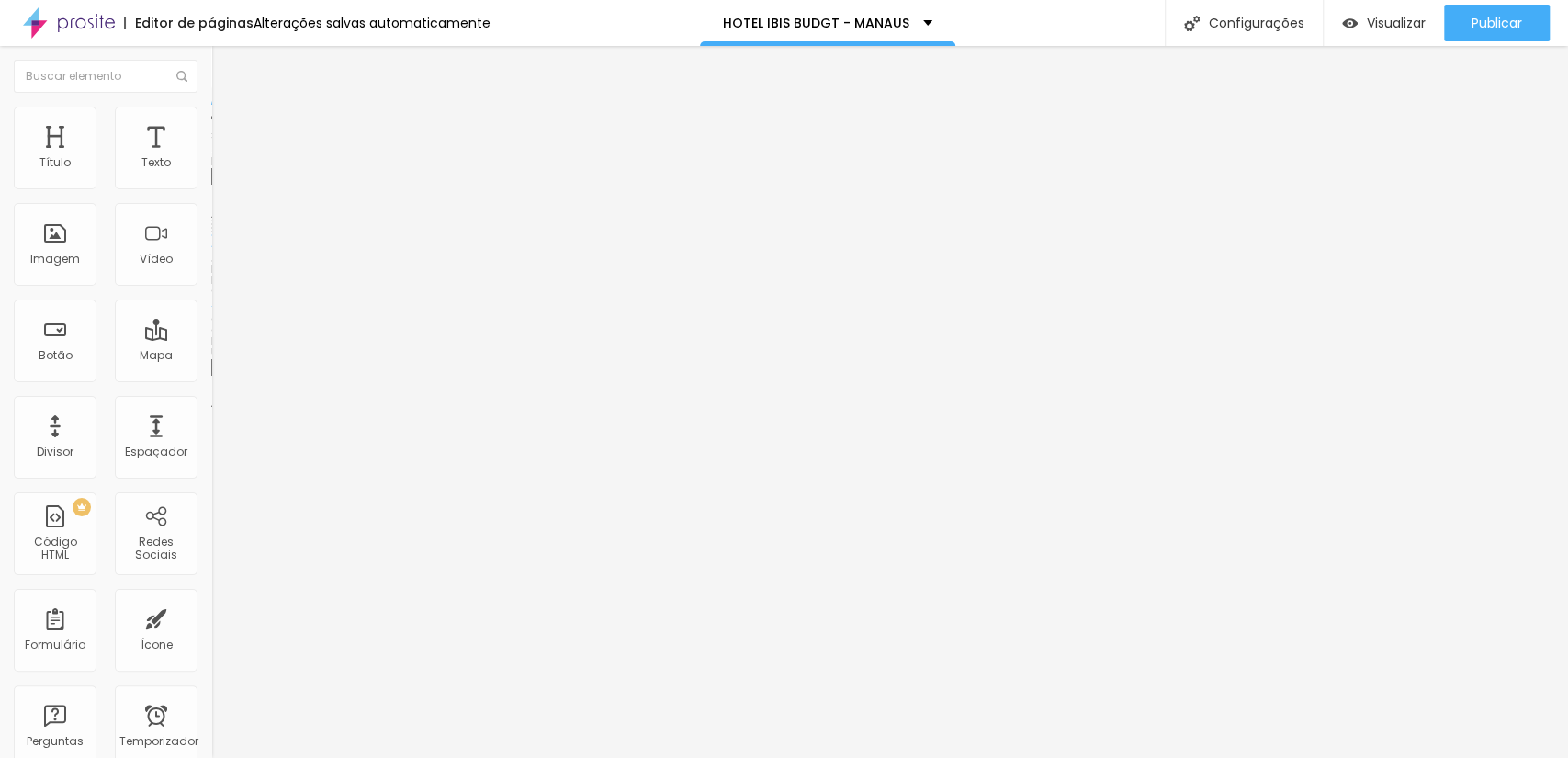
click at [223, 158] on font "Trocar imagem" at bounding box center [267, 150] width 89 height 16
click at [211, 158] on span "Trocar imagem" at bounding box center [261, 150] width 100 height 16
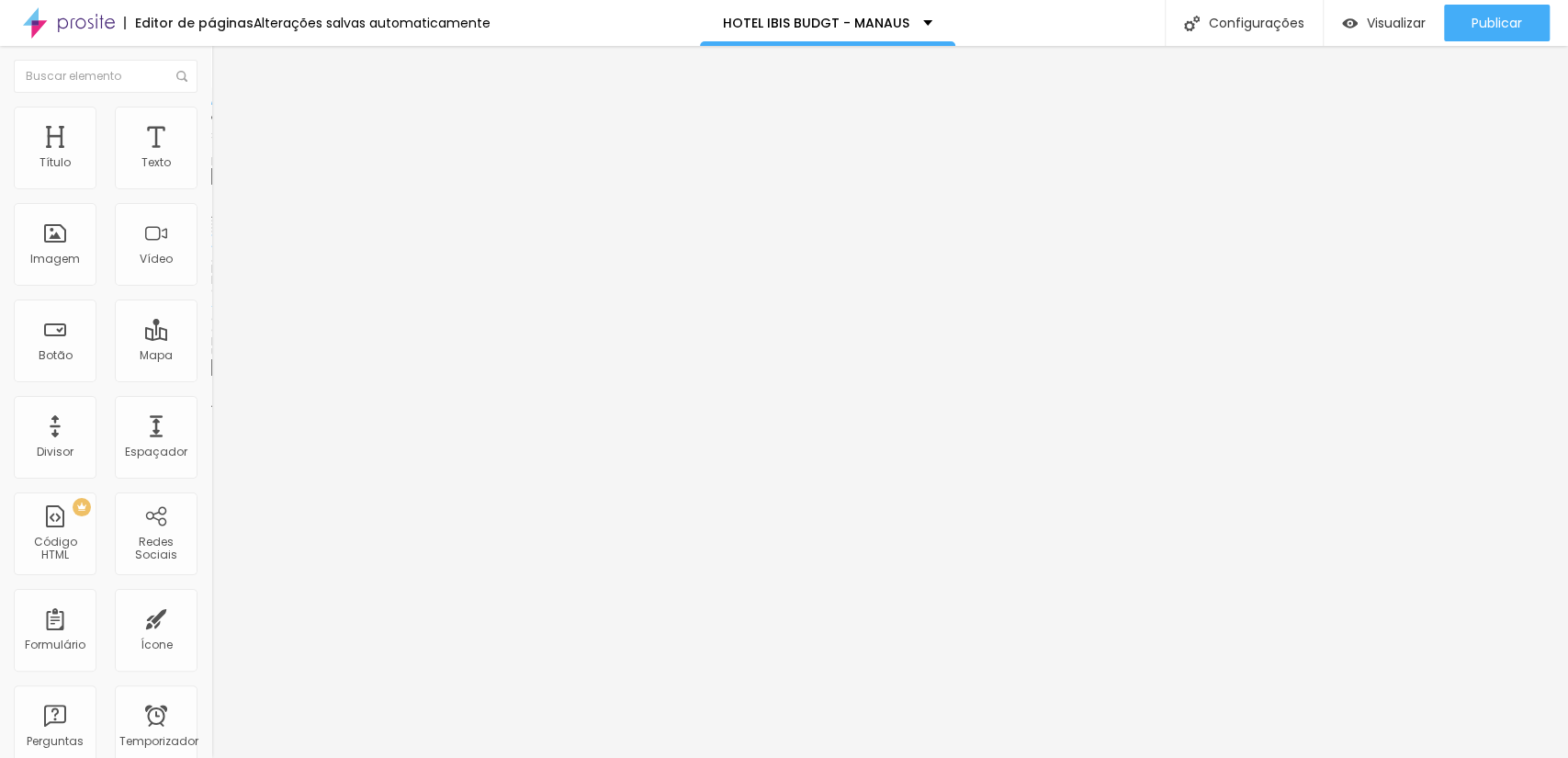
click at [223, 158] on font "Trocar imagem" at bounding box center [267, 150] width 89 height 16
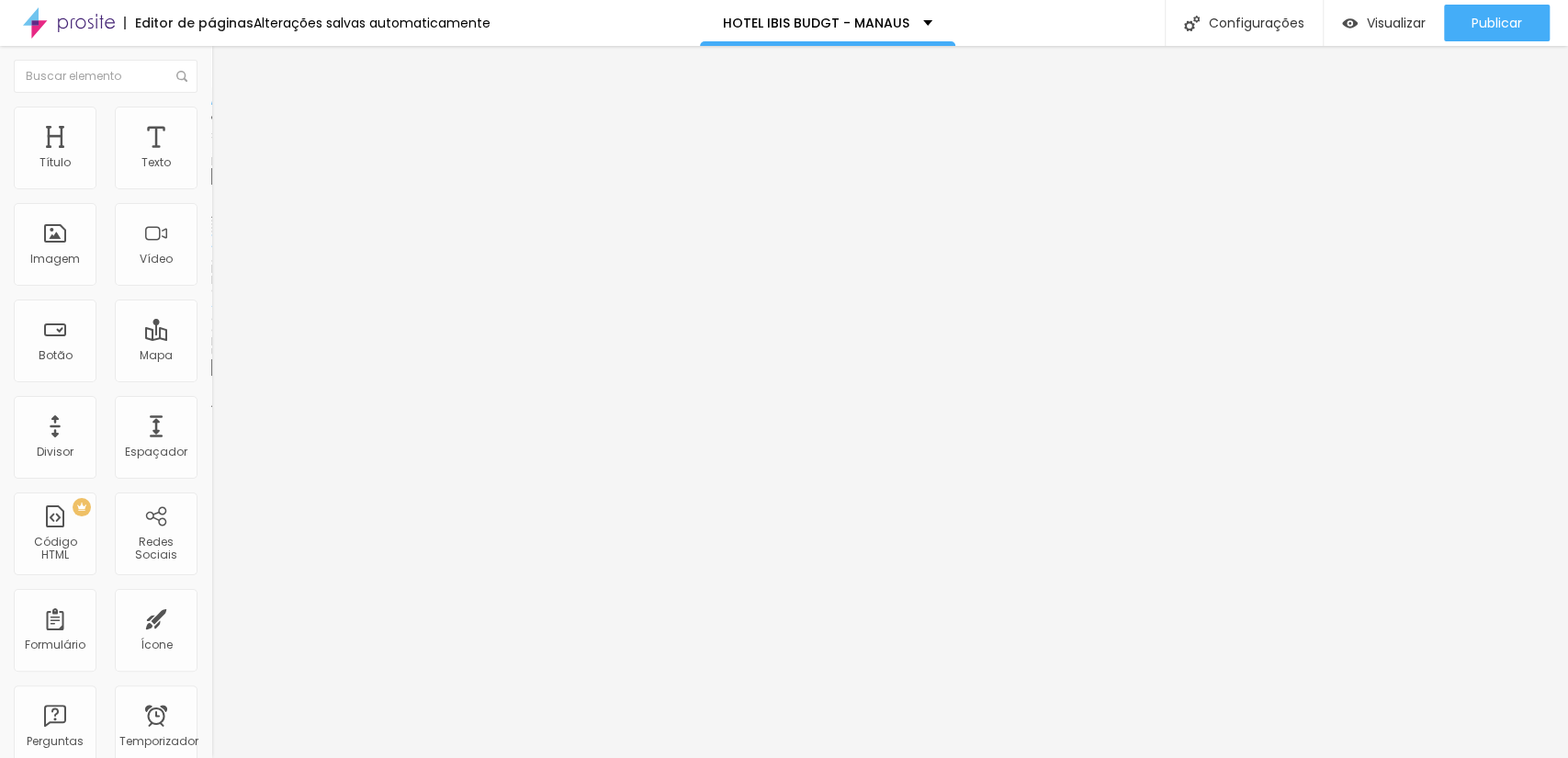
click at [211, 158] on span "Trocar imagem" at bounding box center [261, 150] width 100 height 16
click at [223, 158] on font "Trocar imagem" at bounding box center [267, 150] width 89 height 16
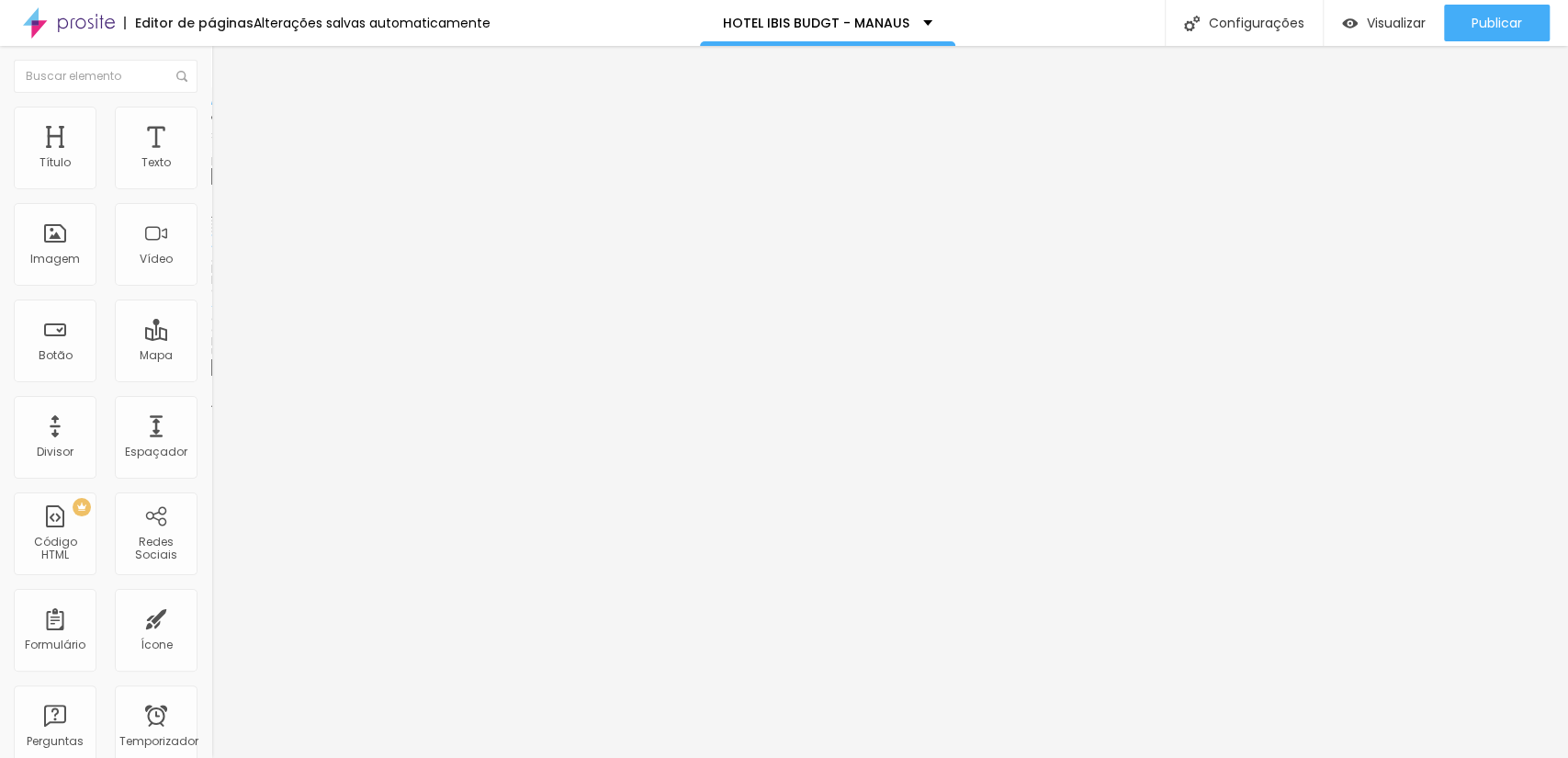
scroll to position [272, 0]
click at [223, 158] on font "Trocar imagem" at bounding box center [267, 150] width 89 height 16
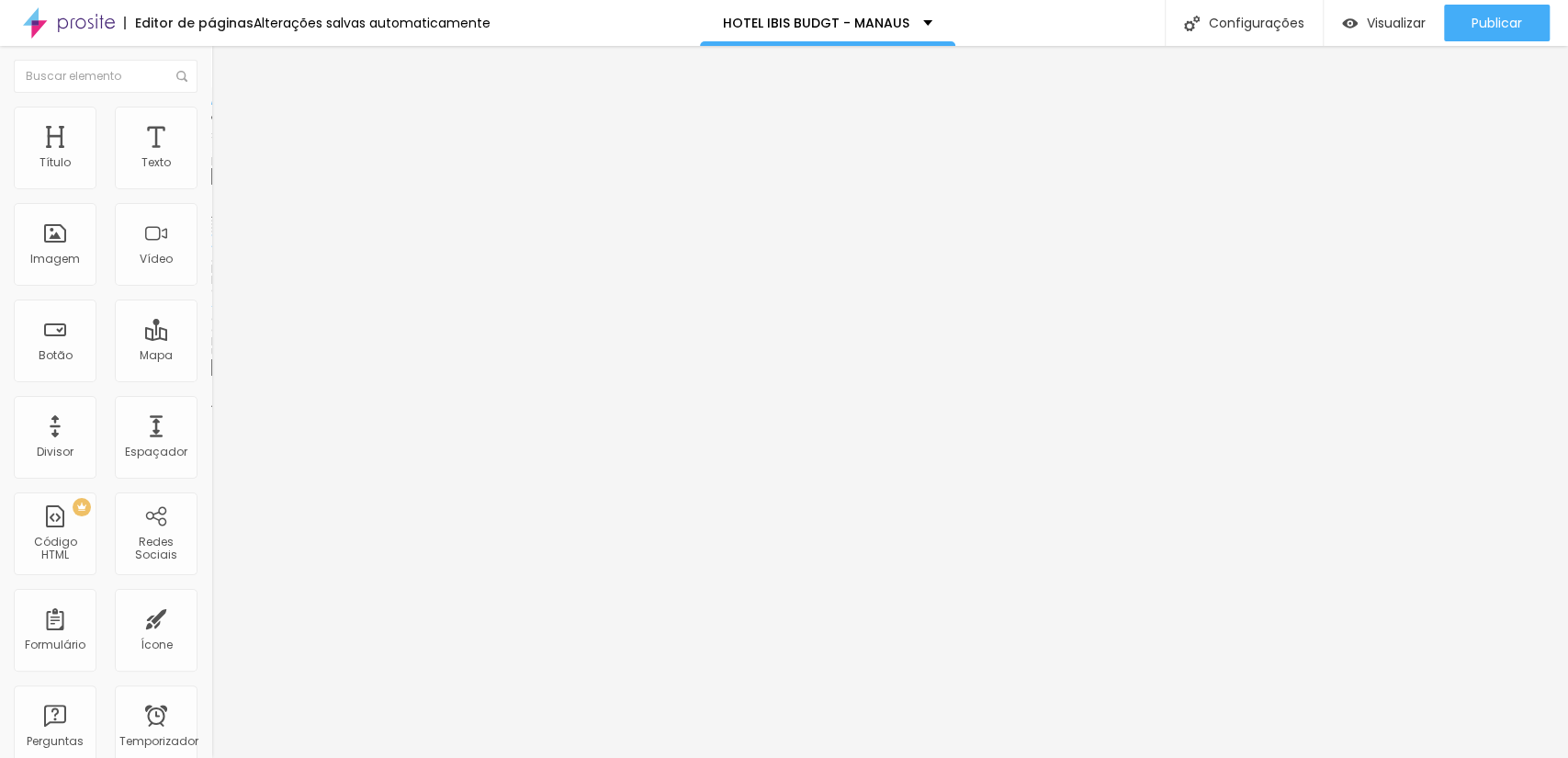
click at [1508, 14] on font "Publicar" at bounding box center [1497, 22] width 51 height 18
click at [211, 377] on input "https://" at bounding box center [321, 367] width 221 height 18
paste input "[URL][DOMAIN_NAME]"
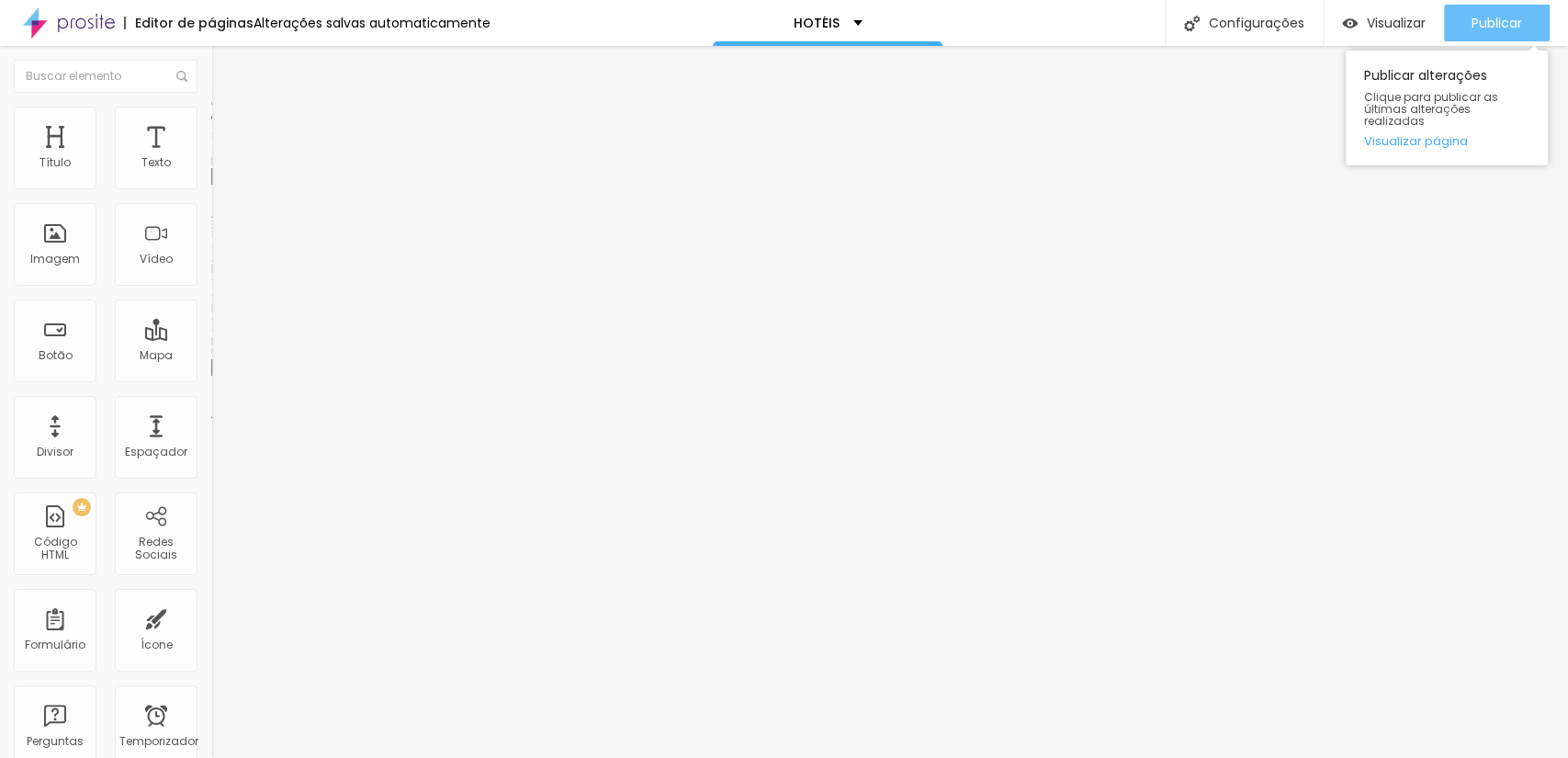
type input "https://[URL][DOMAIN_NAME]"
click at [1463, 21] on button "Publicar" at bounding box center [1497, 23] width 106 height 37
drag, startPoint x: 64, startPoint y: 492, endPoint x: 0, endPoint y: 507, distance: 65.7
click at [211, 420] on div "Trocar imagem Descrição da imagem (Alt) Alinhamento Proporção Cinema 16:9 Cinem…" at bounding box center [316, 281] width 211 height 276
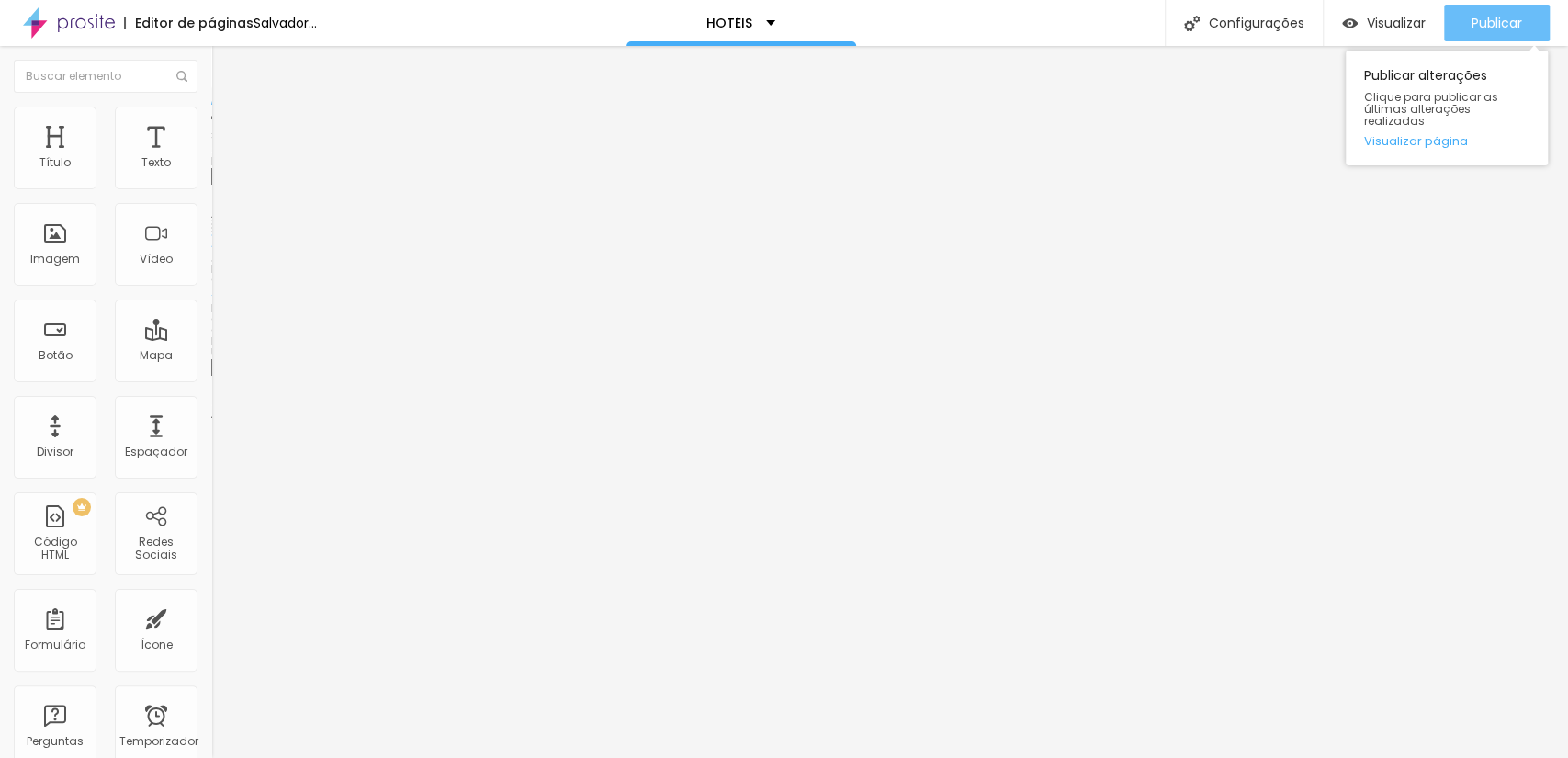
type input "https://www.scorpionframe.com.br/hotel-ibis-budgt-manaus"
click at [1478, 25] on font "Publicar" at bounding box center [1497, 22] width 51 height 18
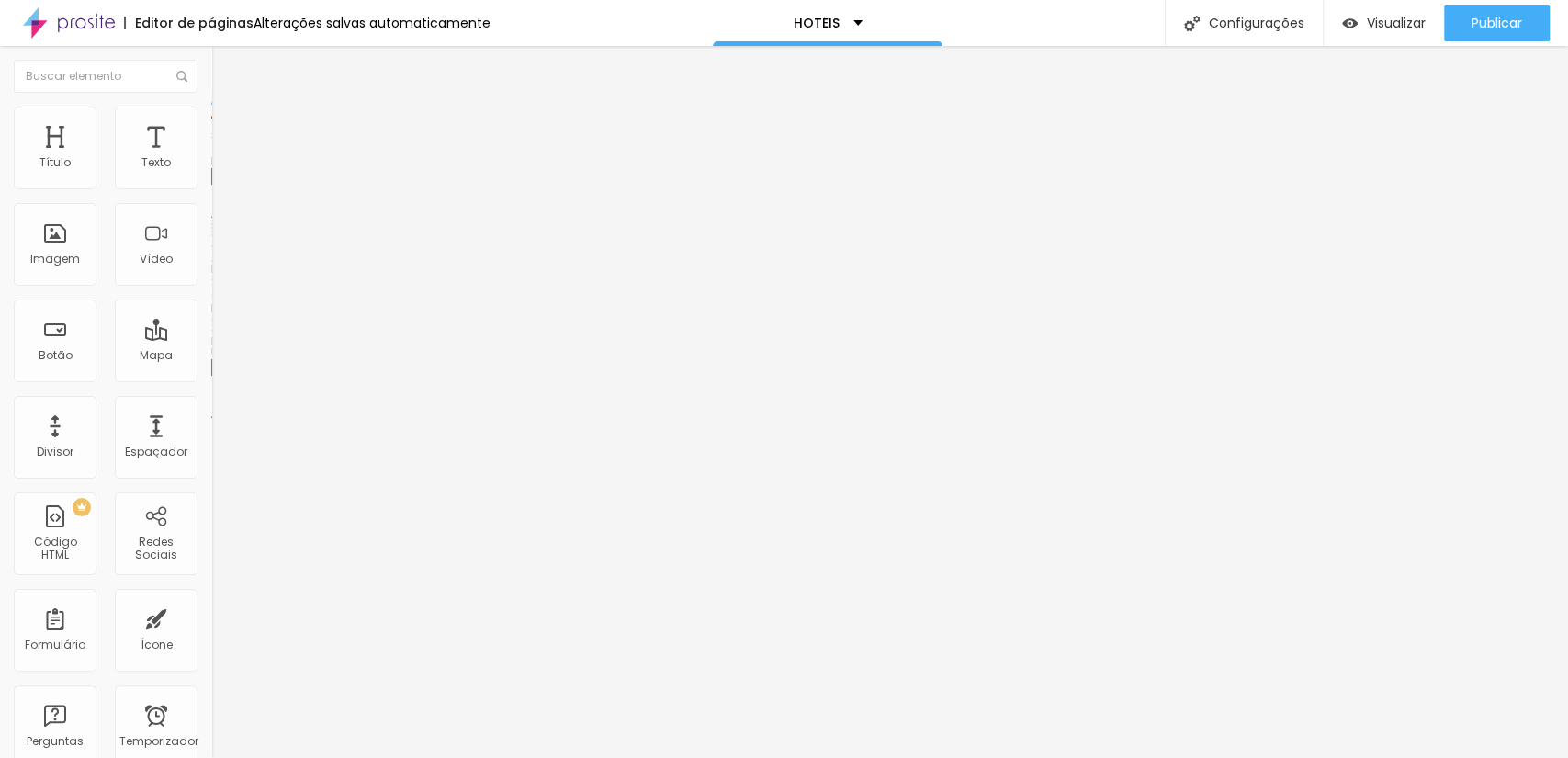
drag, startPoint x: 128, startPoint y: 498, endPoint x: 0, endPoint y: 503, distance: 128.1
click at [211, 420] on div "Trocar imagem Descrição da imagem (Alt) Alinhamento Proporção Cinema 16:9 Cinem…" at bounding box center [316, 281] width 211 height 276
paste input "www.scorpionframe.com.br/hotel-marano"
drag, startPoint x: 192, startPoint y: 498, endPoint x: 0, endPoint y: 499, distance: 192.0
click at [211, 420] on div "Trocar imagem Descrição da imagem (Alt) Alinhamento Proporção Cinema 16:9 Cinem…" at bounding box center [316, 281] width 211 height 276
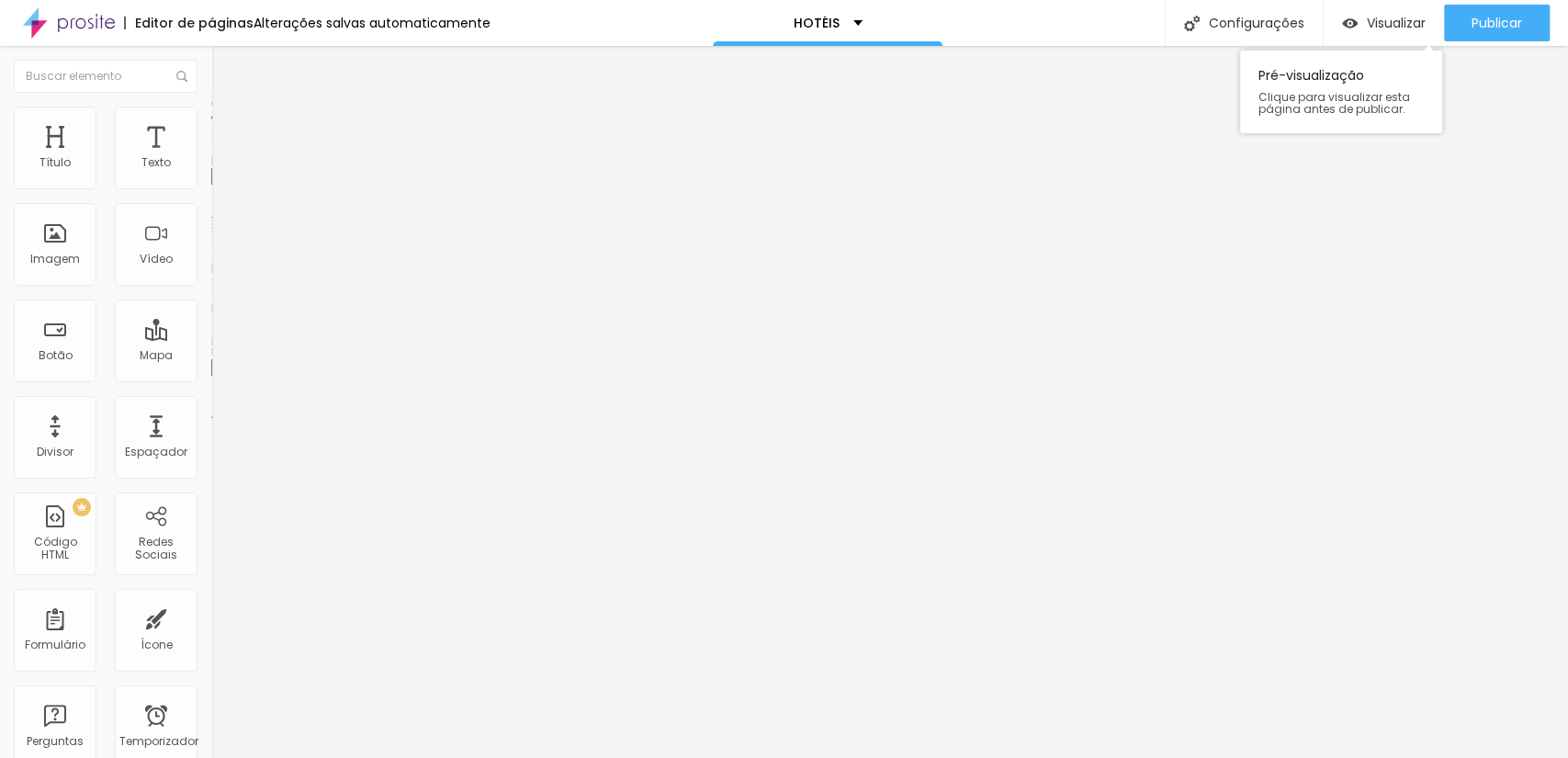
type input "www.scorpionframe.com.br/hotel-marano"
click at [1367, 20] on font "Visualizar" at bounding box center [1396, 22] width 58 height 18
click at [211, 377] on input "text" at bounding box center [321, 367] width 221 height 18
paste input "www.scorpionframe.com.br/hotel-marano"
drag, startPoint x: 63, startPoint y: 484, endPoint x: 0, endPoint y: 499, distance: 64.8
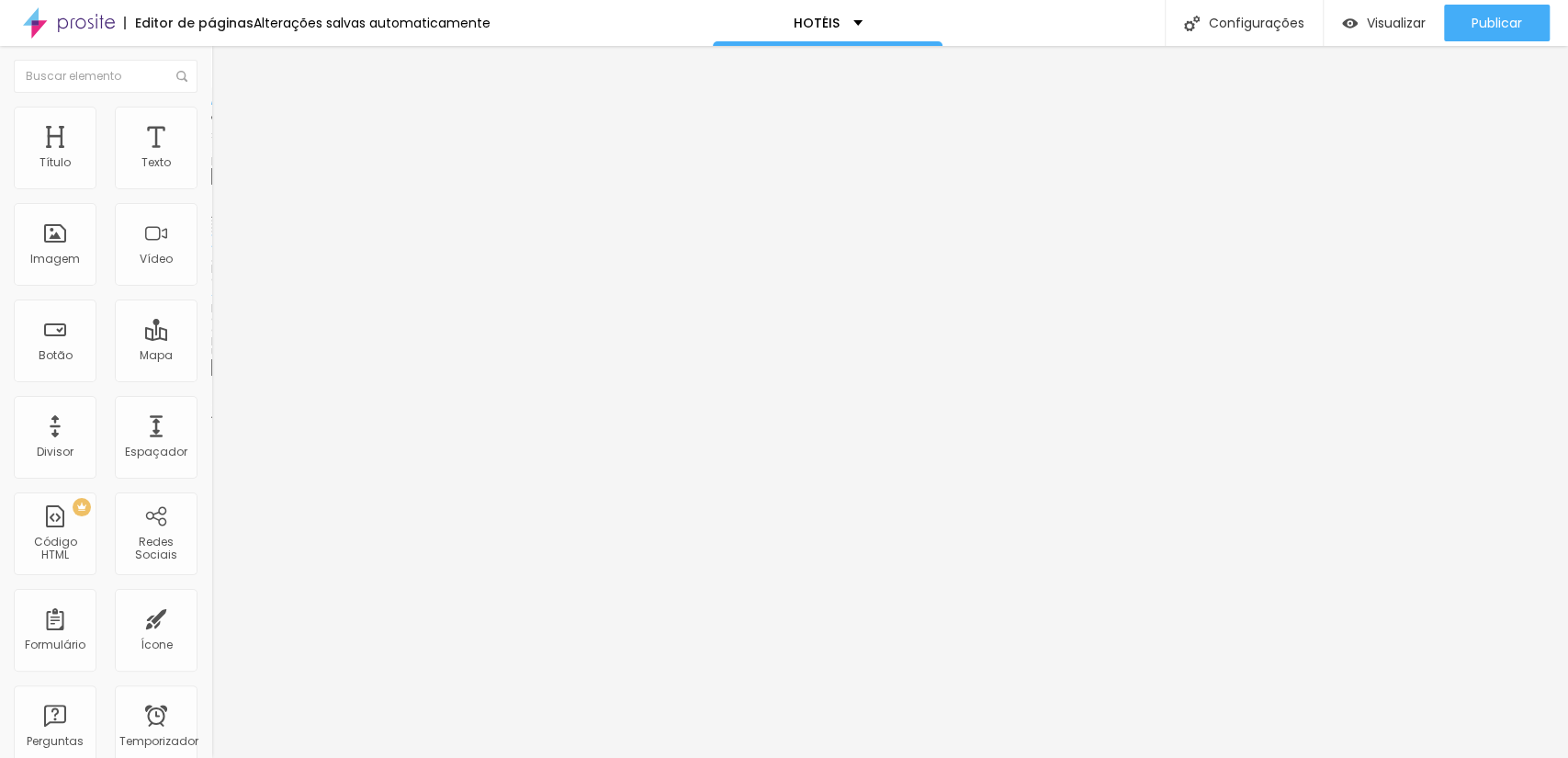
click at [211, 420] on div "Trocar imagem Descrição da imagem (Alt) Alinhamento Proporção Cinema 16:9 Cinem…" at bounding box center [316, 281] width 211 height 276
type input "https://www.scorpionframe.com.br/hotel-marano"
click at [1388, 33] on div "Visualizar" at bounding box center [1384, 23] width 84 height 37
click at [802, 27] on font "HOTÉIS" at bounding box center [817, 22] width 46 height 18
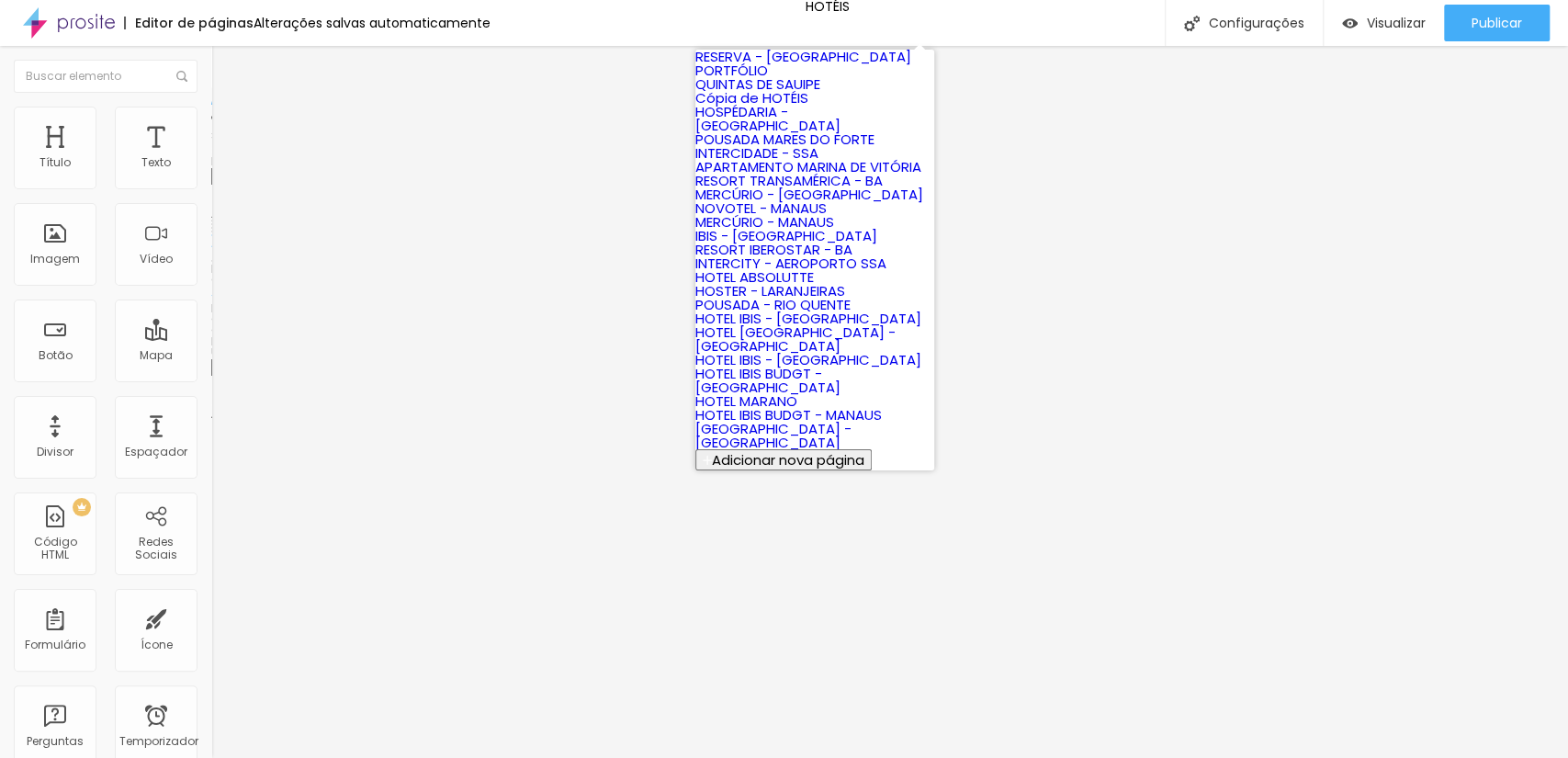
scroll to position [714, 0]
click at [797, 392] on link "HOTEL MARANO" at bounding box center [746, 401] width 102 height 19
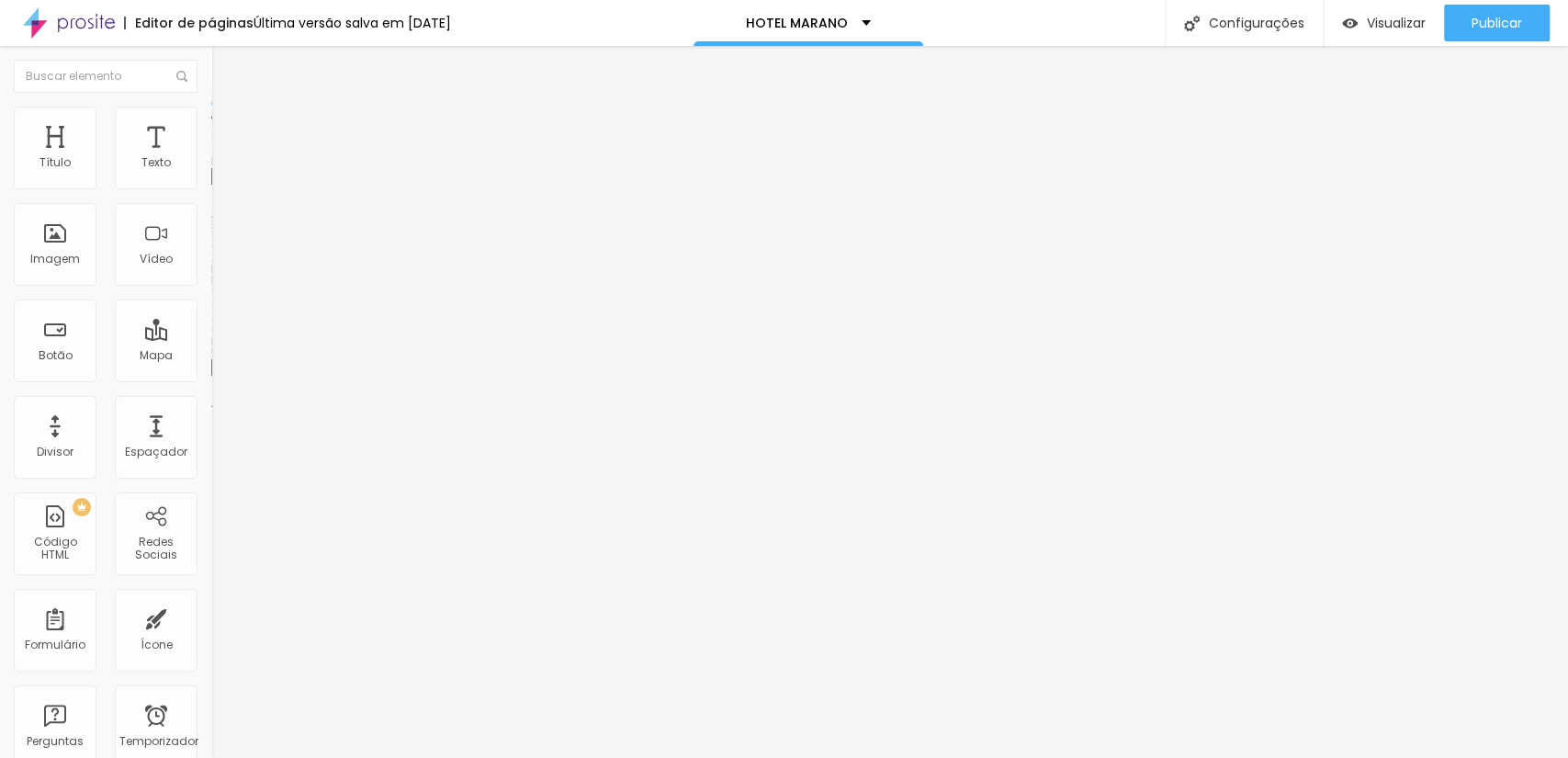
click at [223, 158] on font "Trocar imagem" at bounding box center [267, 150] width 89 height 16
click at [387, 757] on div at bounding box center [784, 769] width 1568 height 0
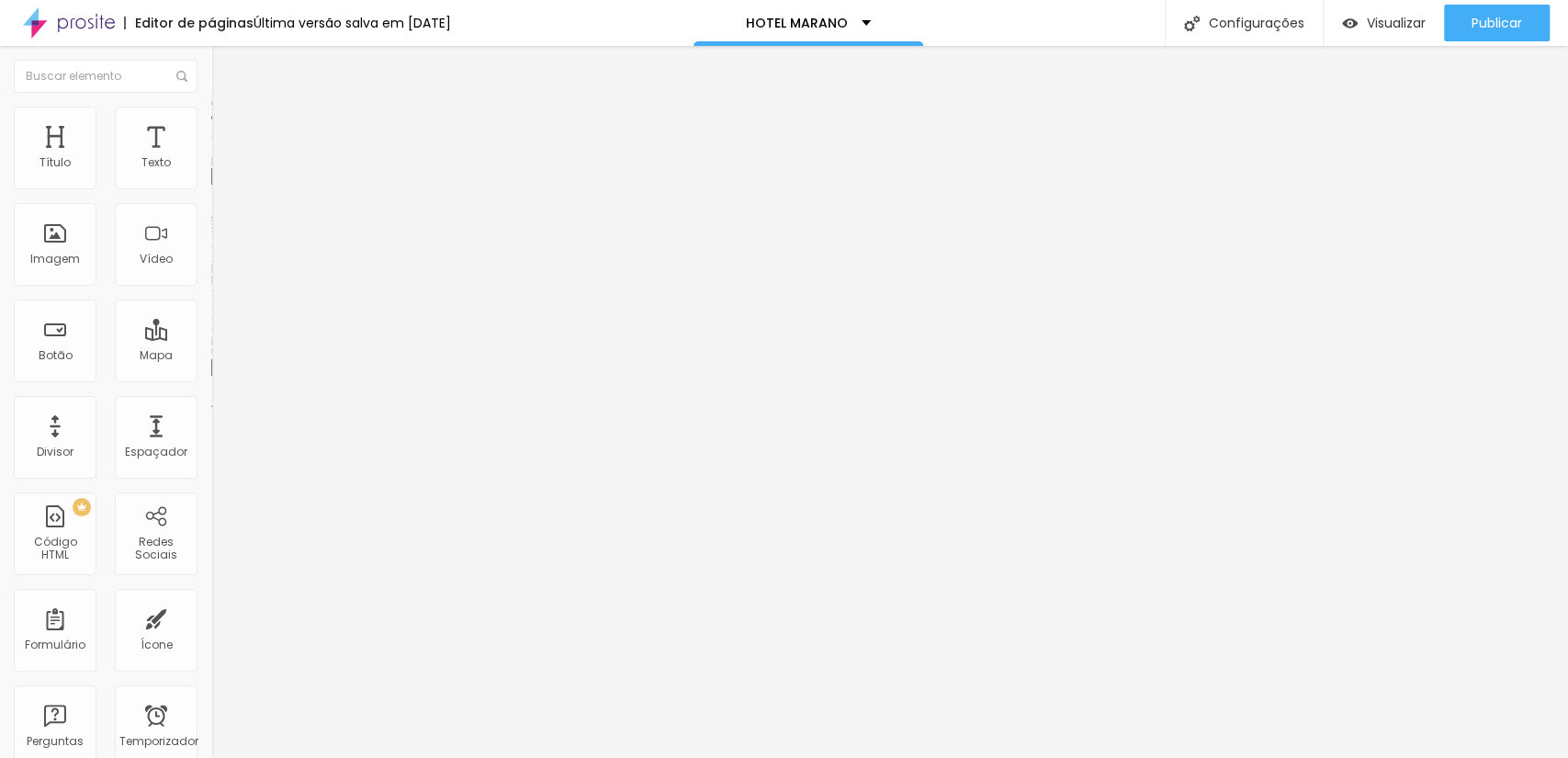
scroll to position [795, 0]
click at [223, 158] on font "Trocar imagem" at bounding box center [267, 150] width 89 height 16
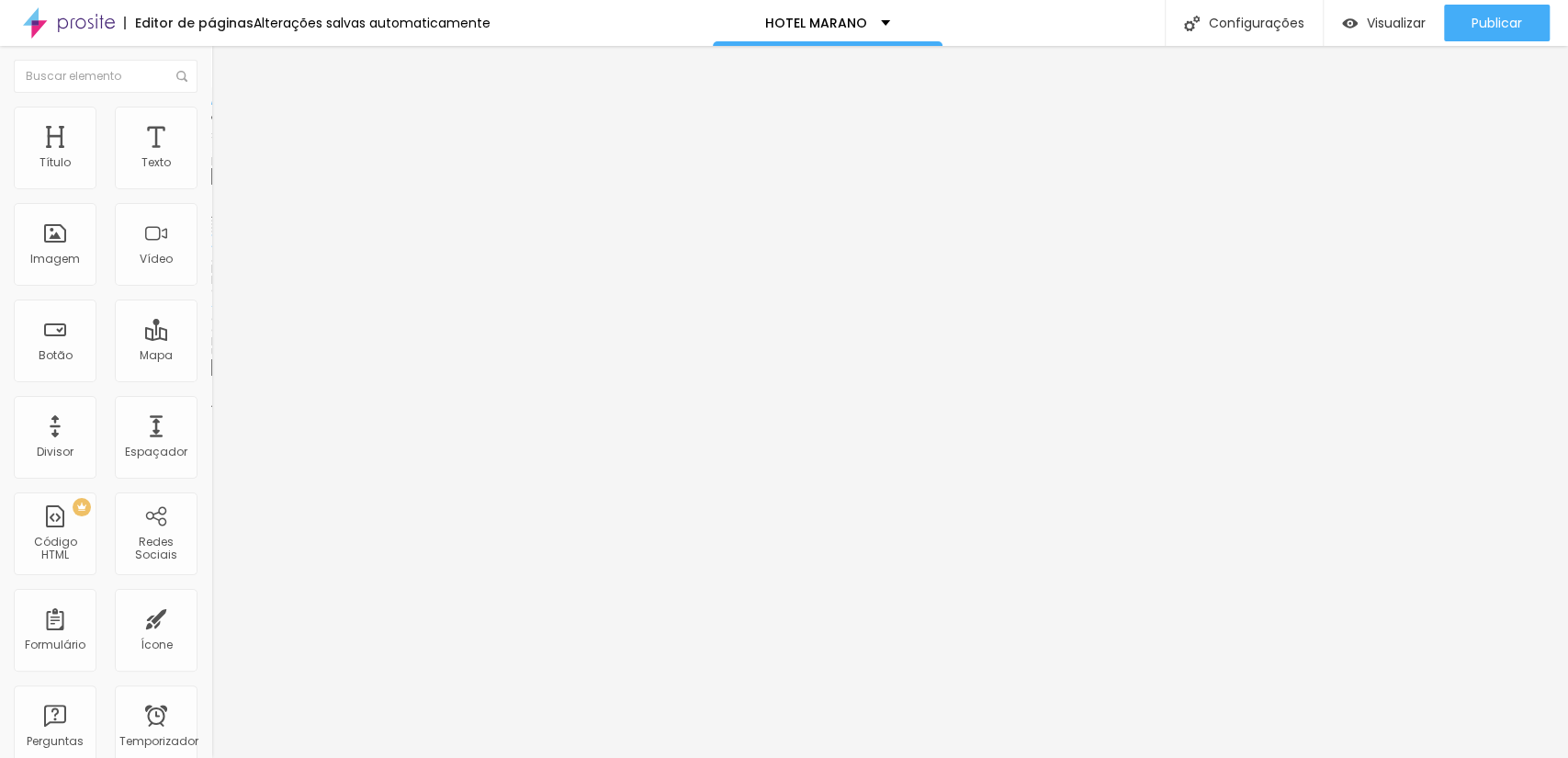
click at [211, 158] on span "Trocar imagem" at bounding box center [261, 150] width 100 height 16
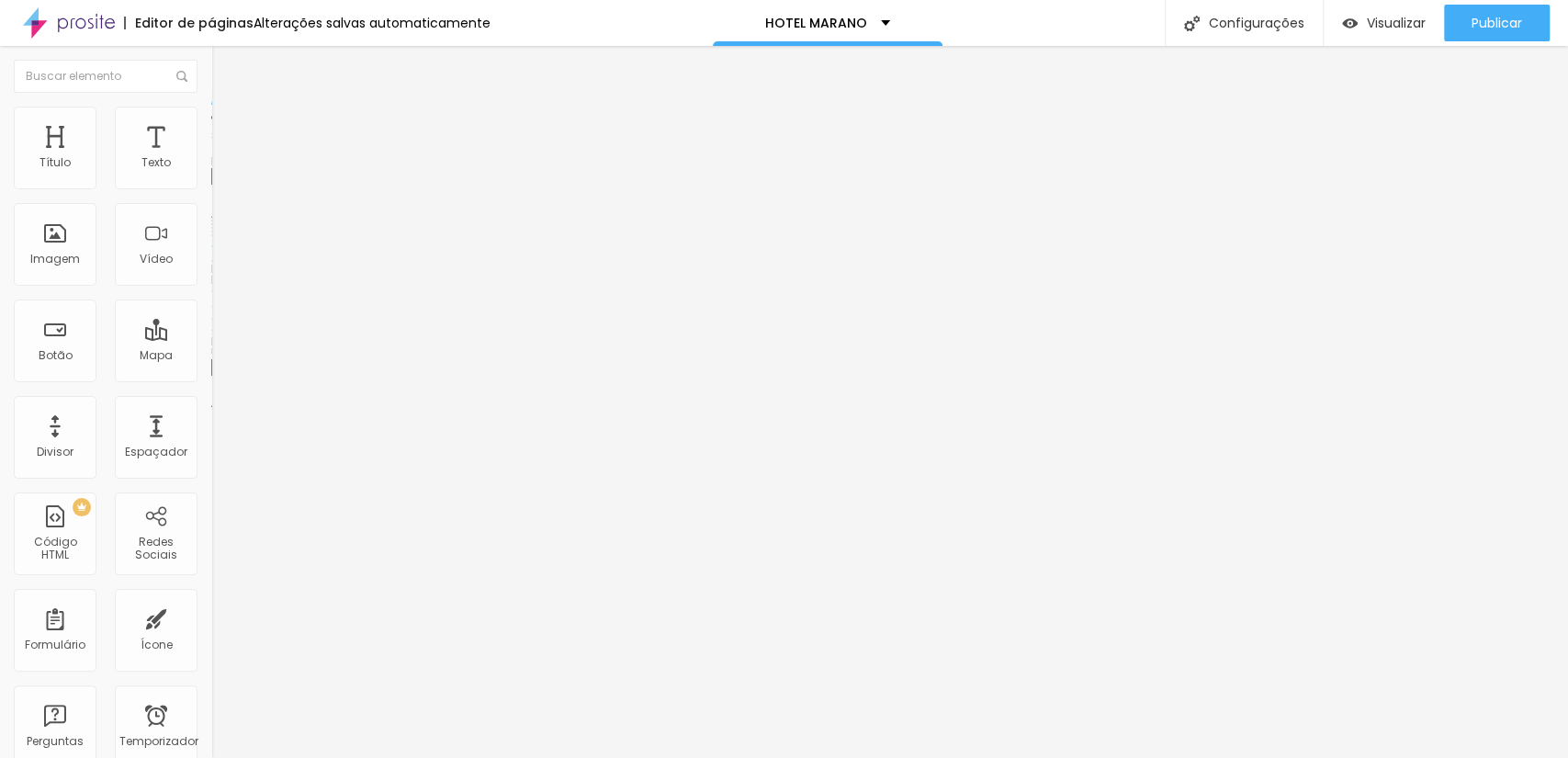
click at [223, 158] on font "Trocar imagem" at bounding box center [267, 150] width 89 height 16
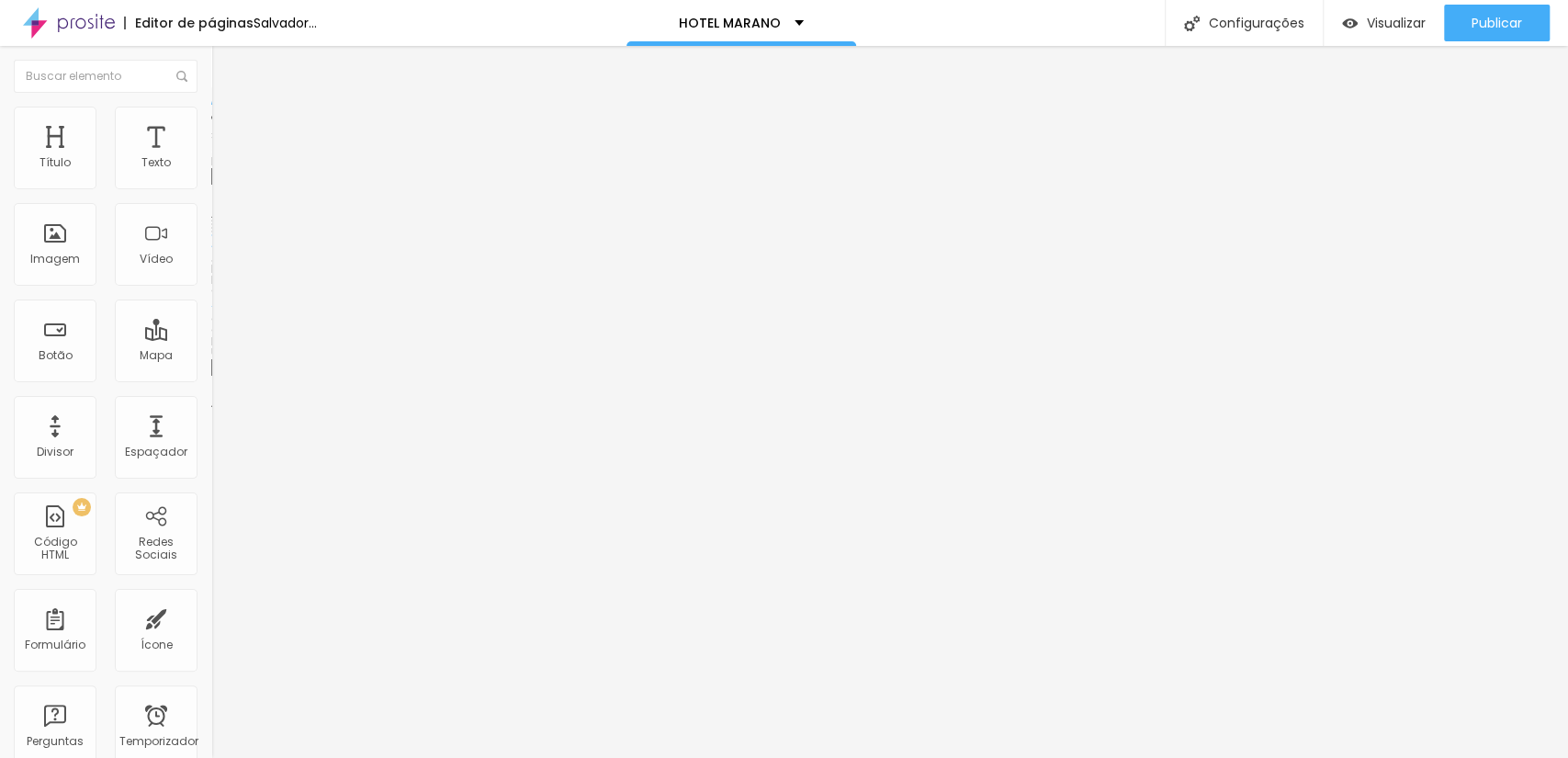
click at [211, 158] on span "Trocar imagem" at bounding box center [261, 150] width 100 height 16
click at [223, 158] on font "Trocar imagem" at bounding box center [267, 150] width 89 height 16
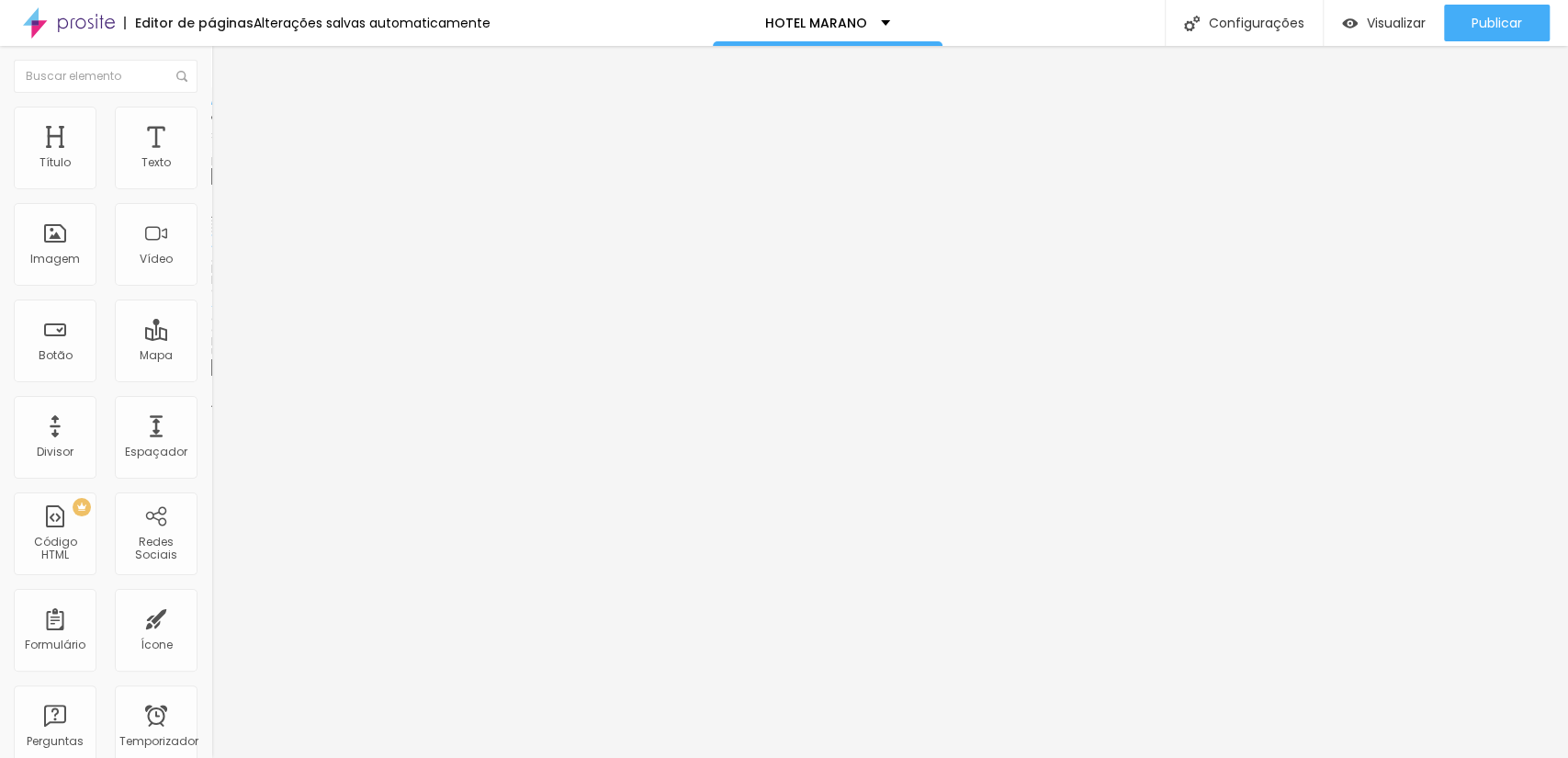
scroll to position [544, 0]
click at [223, 158] on font "Trocar imagem" at bounding box center [267, 150] width 89 height 16
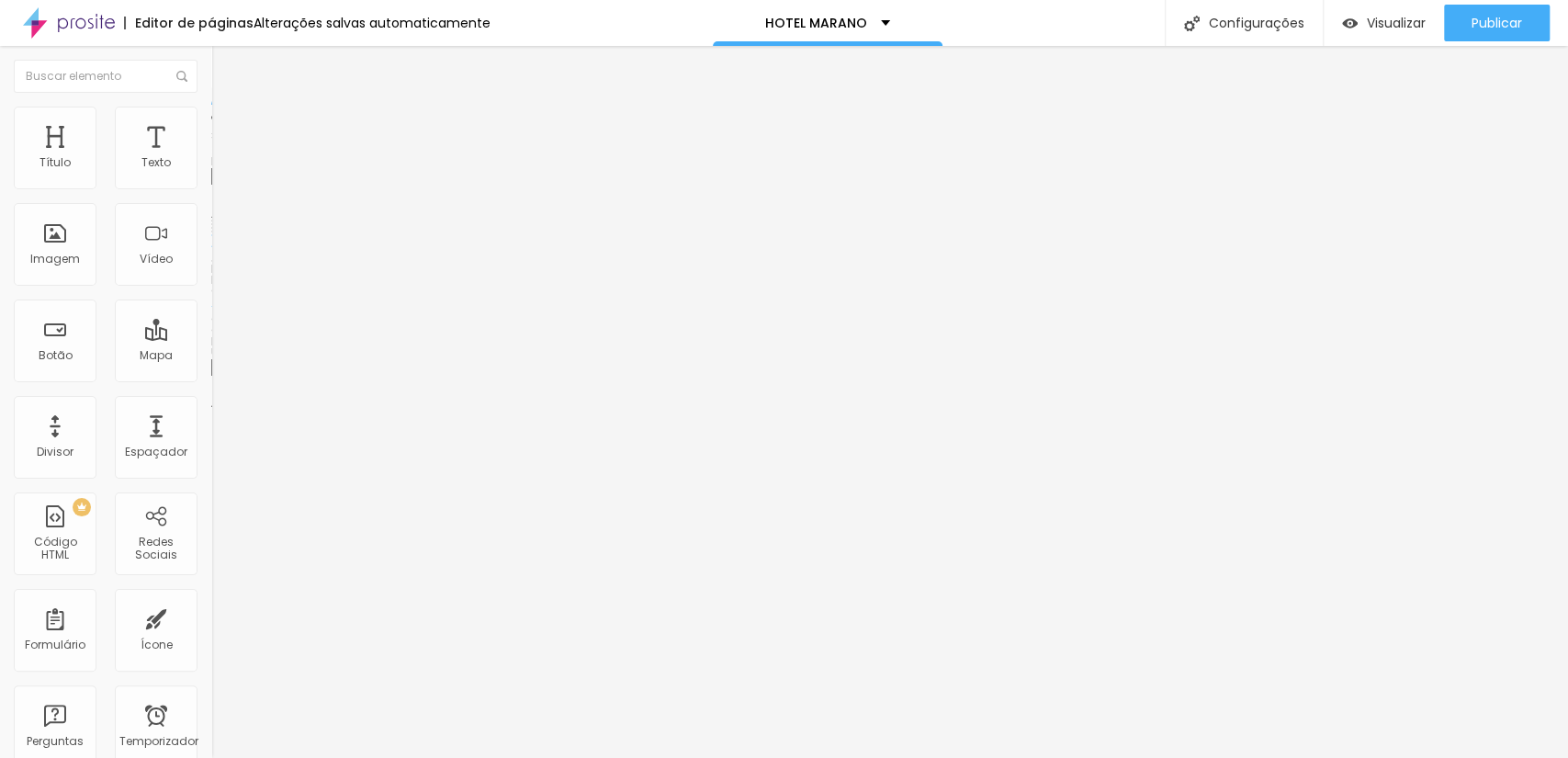
click at [223, 158] on font "Trocar imagem" at bounding box center [267, 150] width 89 height 16
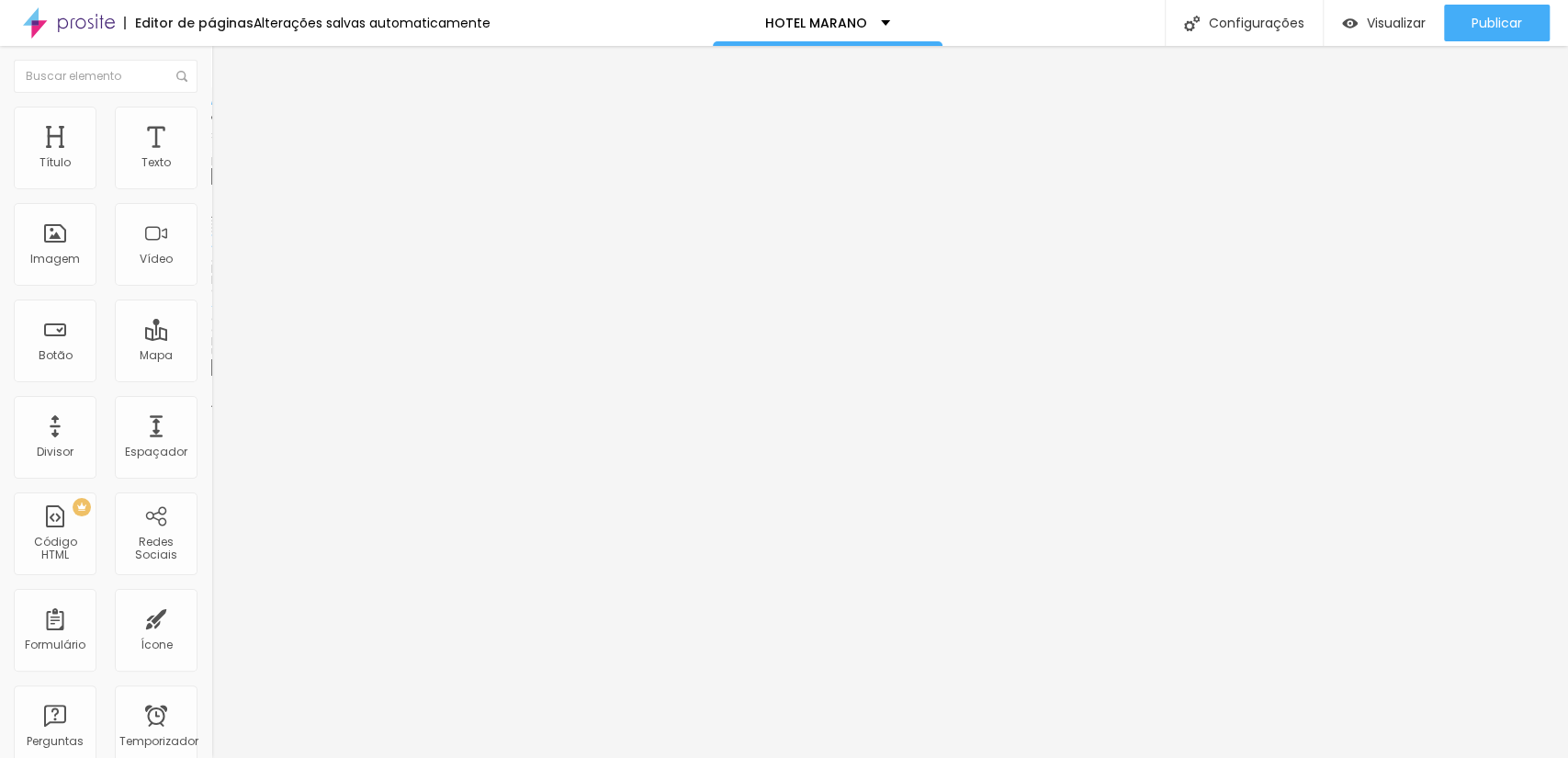
click at [223, 158] on font "Trocar imagem" at bounding box center [267, 150] width 89 height 16
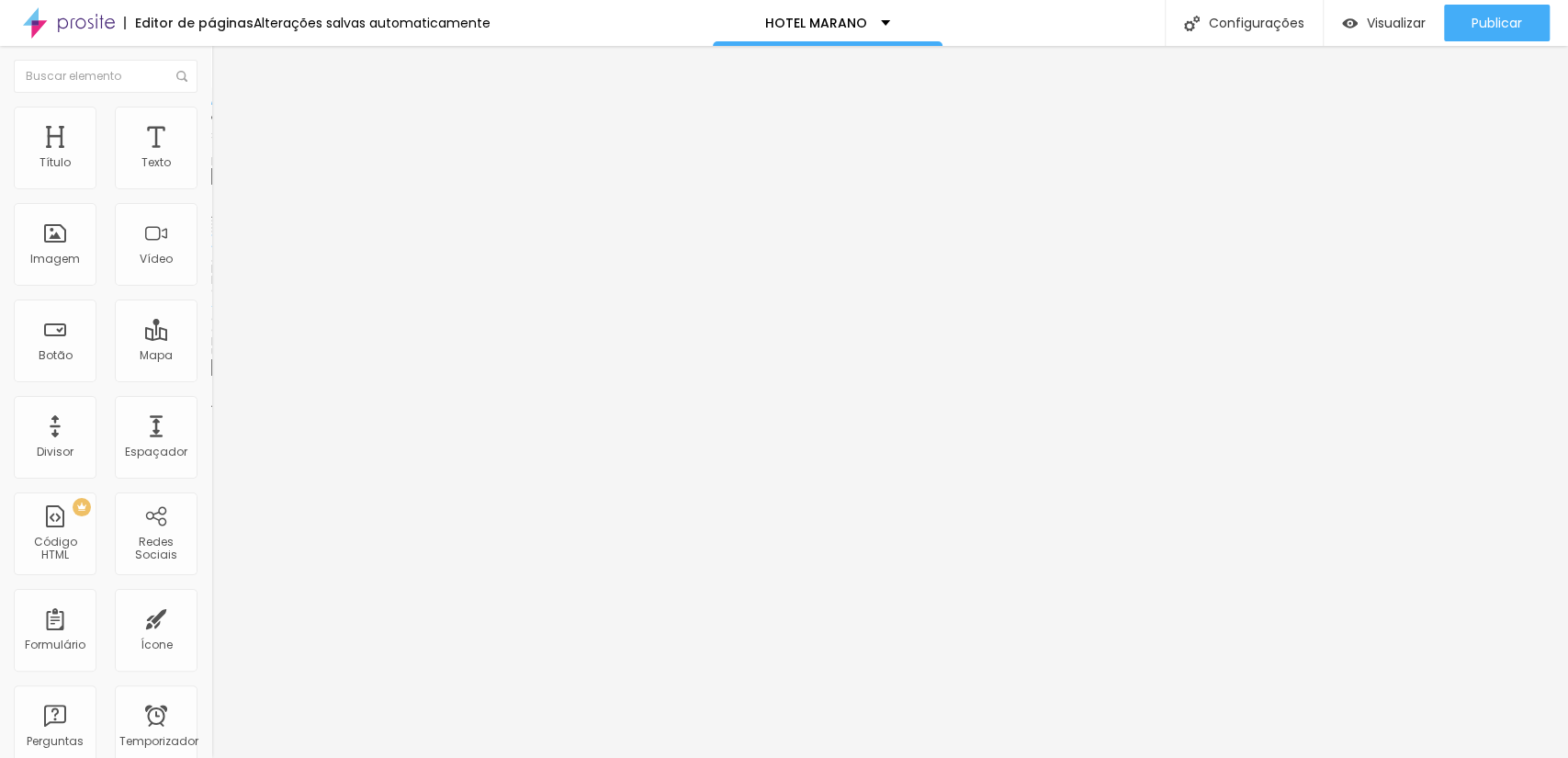
click at [223, 158] on font "Trocar imagem" at bounding box center [267, 150] width 89 height 16
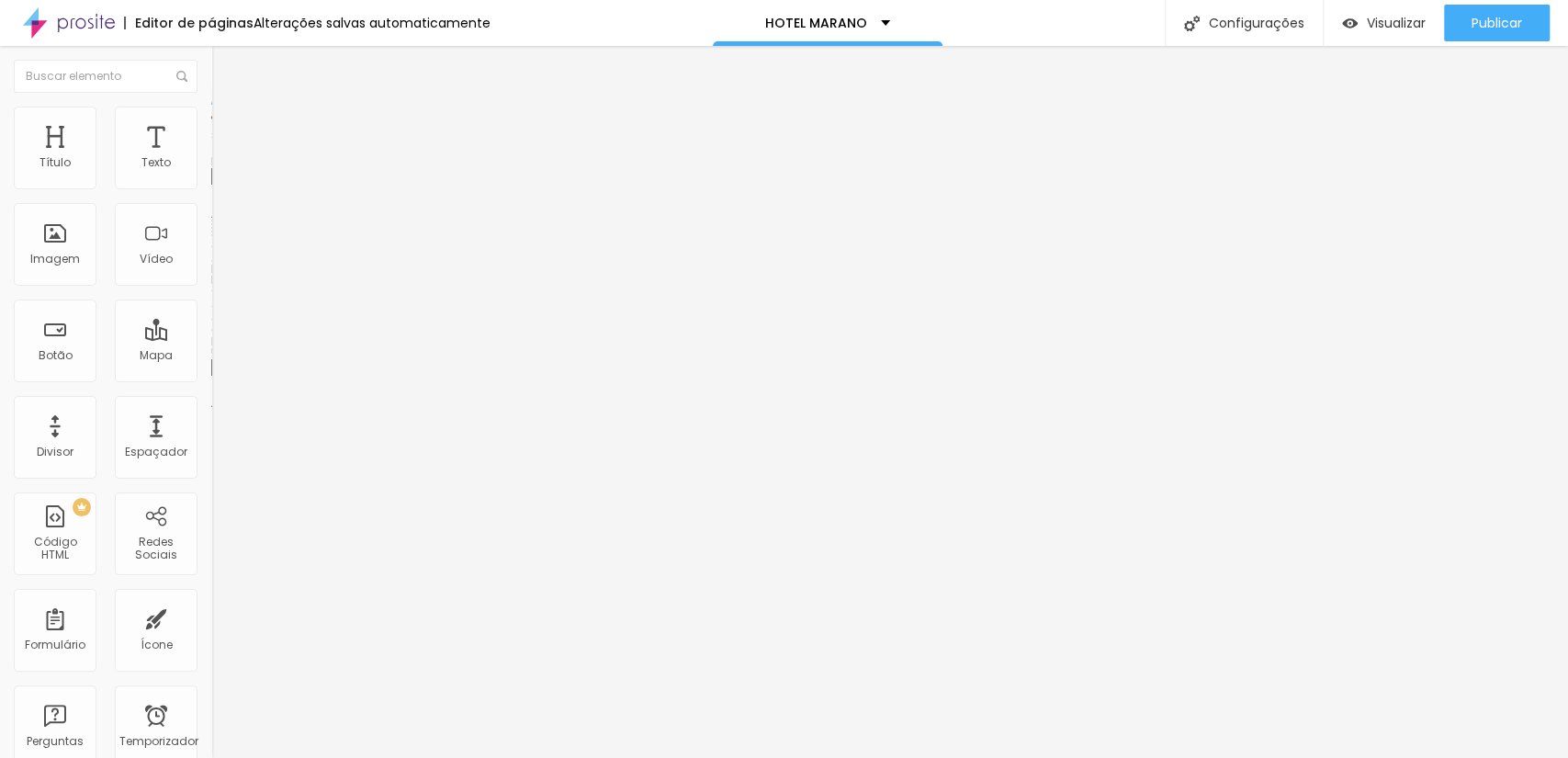
click at [211, 158] on span "Trocar imagem" at bounding box center [261, 150] width 100 height 16
click at [223, 158] on font "Trocar imagem" at bounding box center [267, 150] width 89 height 16
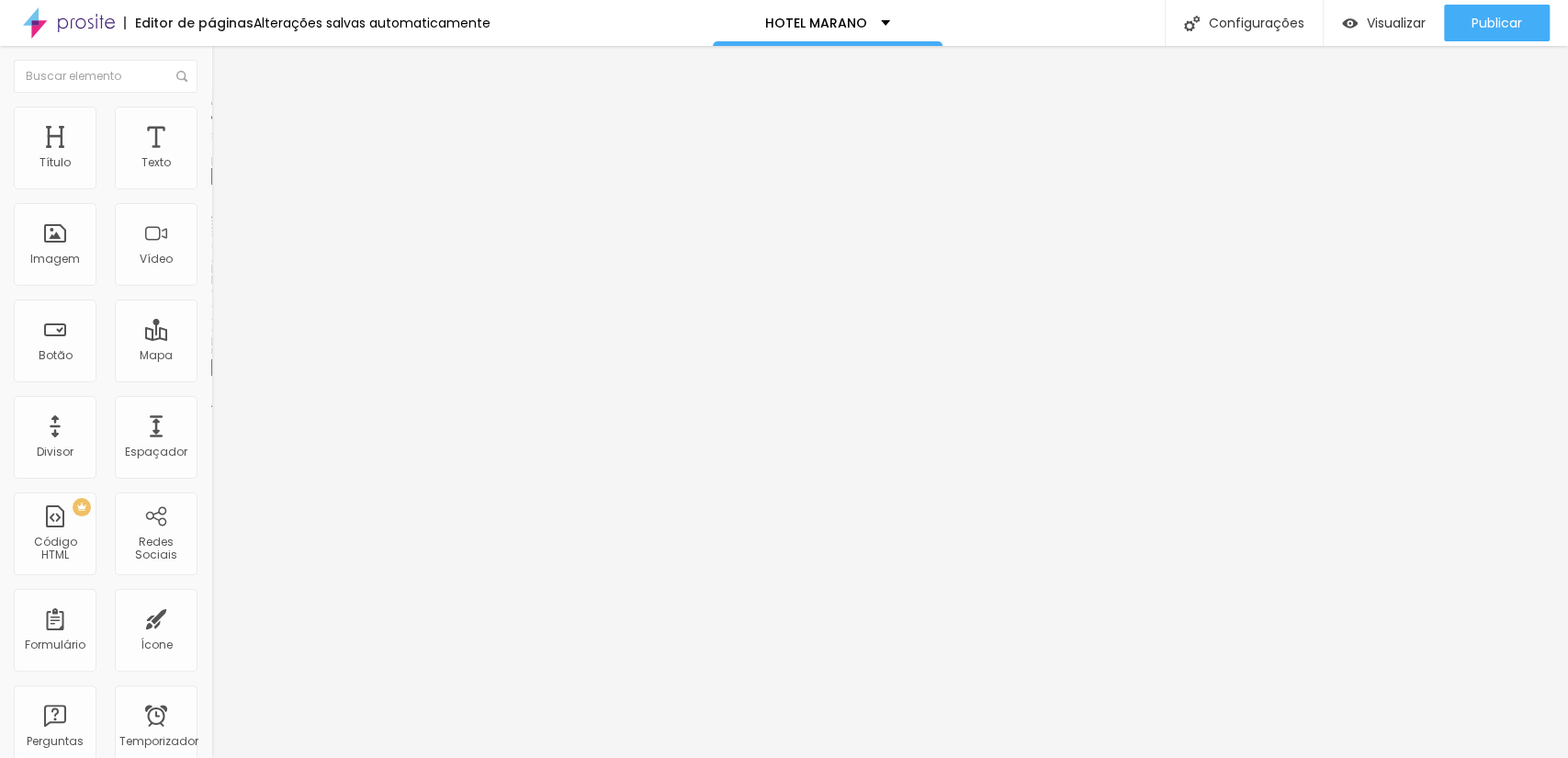
click at [211, 158] on span "Trocar imagem" at bounding box center [261, 150] width 100 height 16
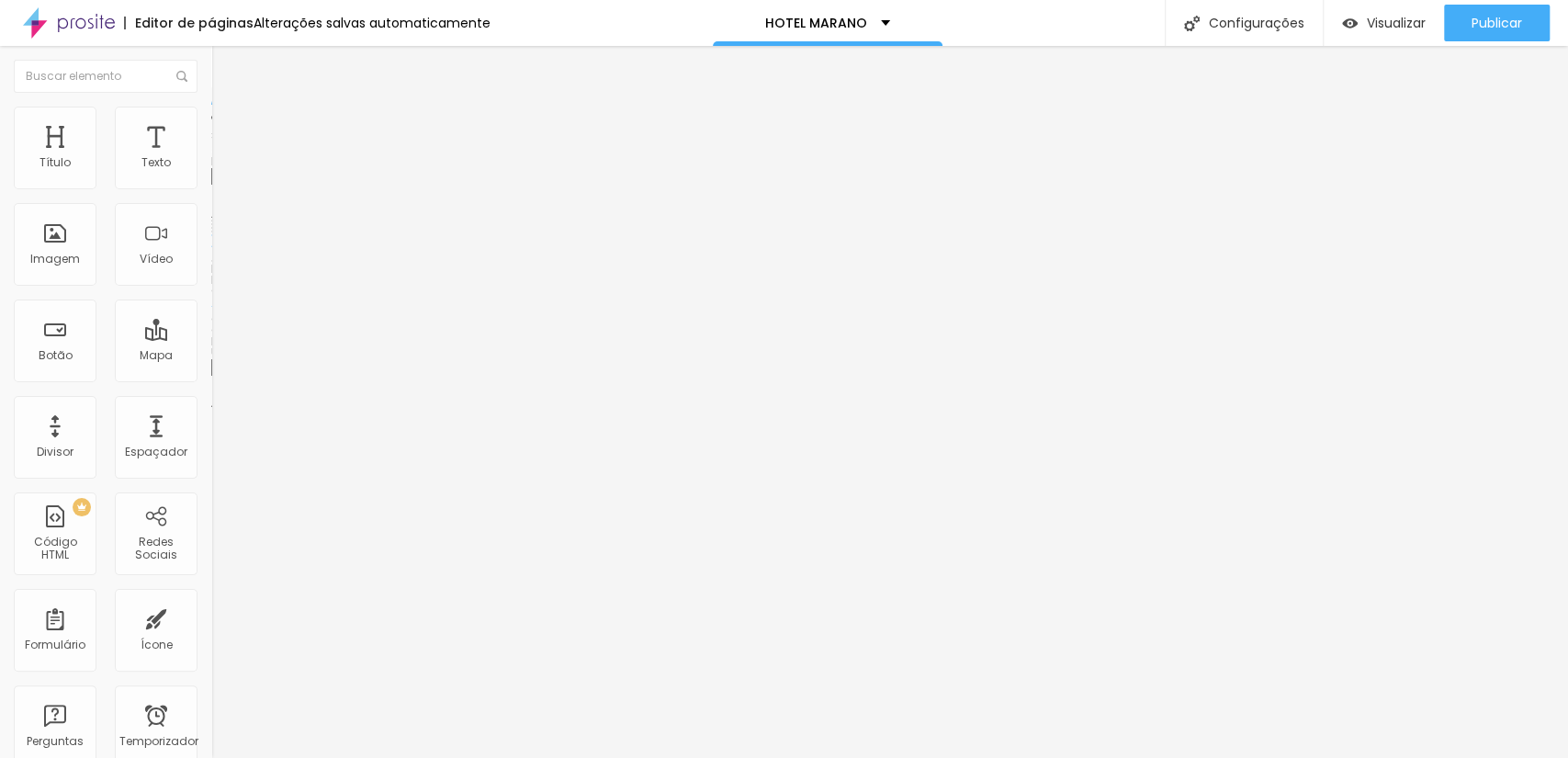
click at [223, 158] on font "Trocar imagem" at bounding box center [267, 150] width 89 height 16
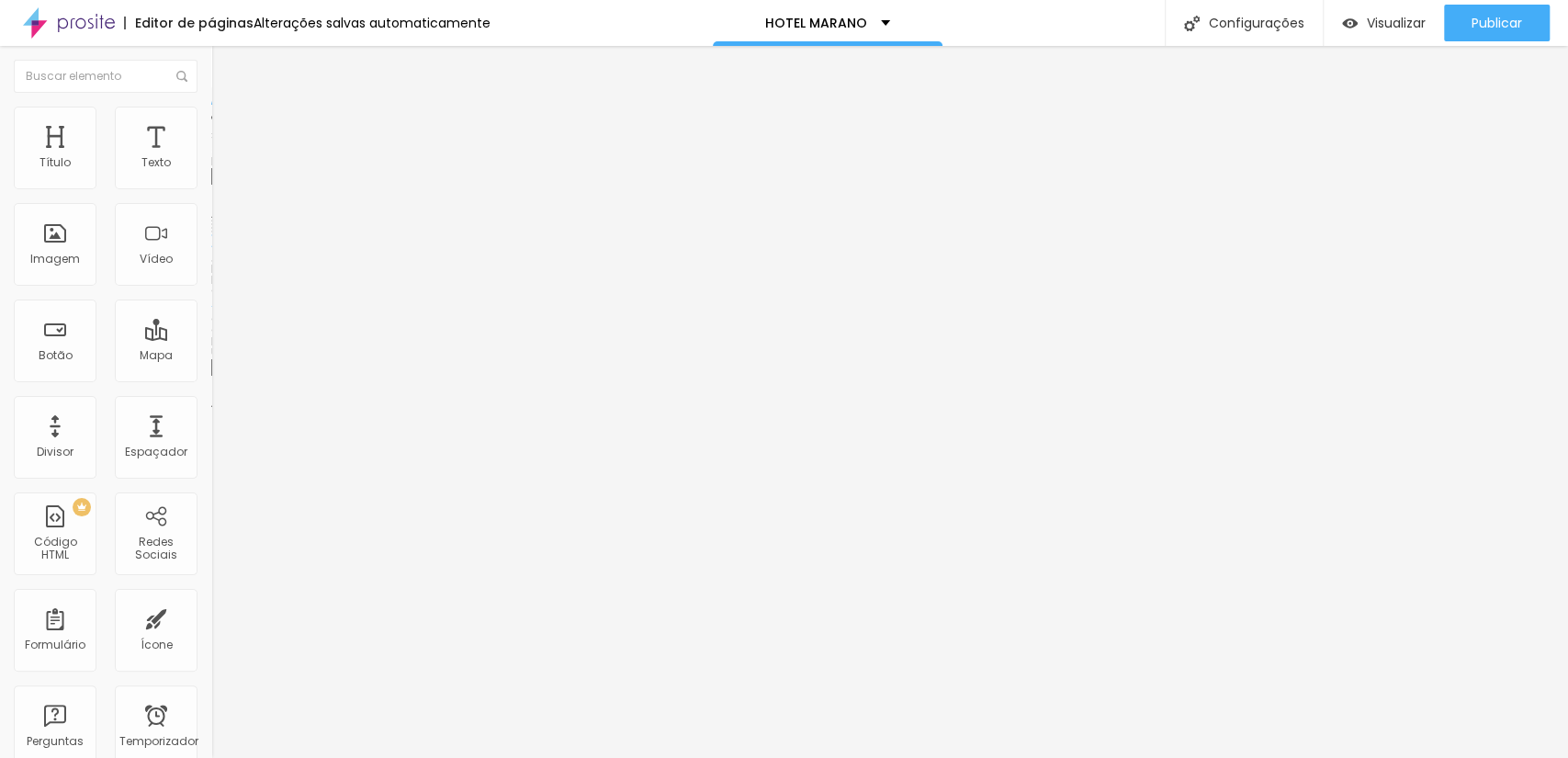
click at [223, 158] on font "Trocar imagem" at bounding box center [267, 150] width 89 height 16
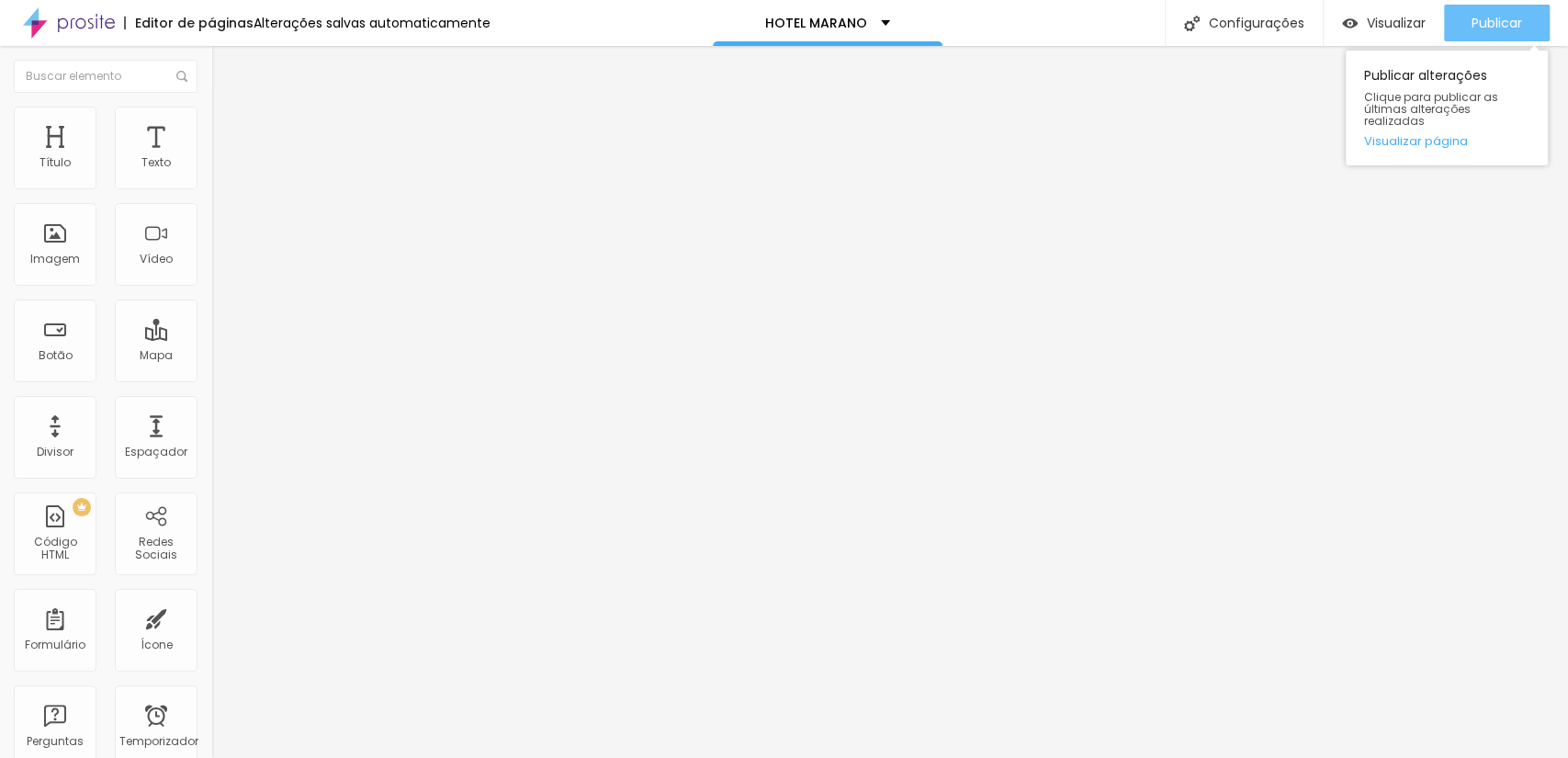
click at [1464, 28] on button "Publicar" at bounding box center [1497, 23] width 106 height 37
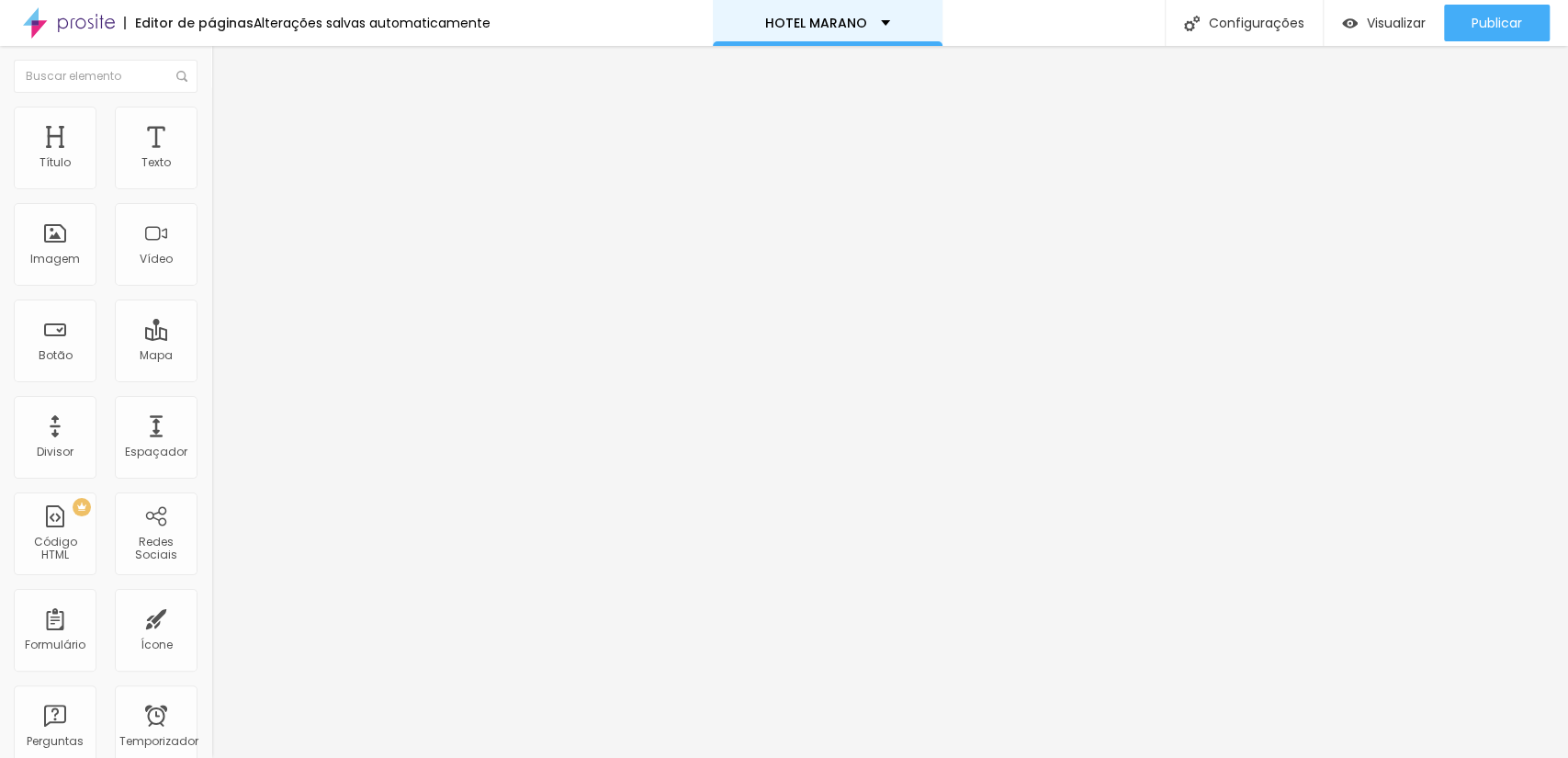
click at [855, 20] on font "HOTEL MARANO" at bounding box center [816, 22] width 102 height 18
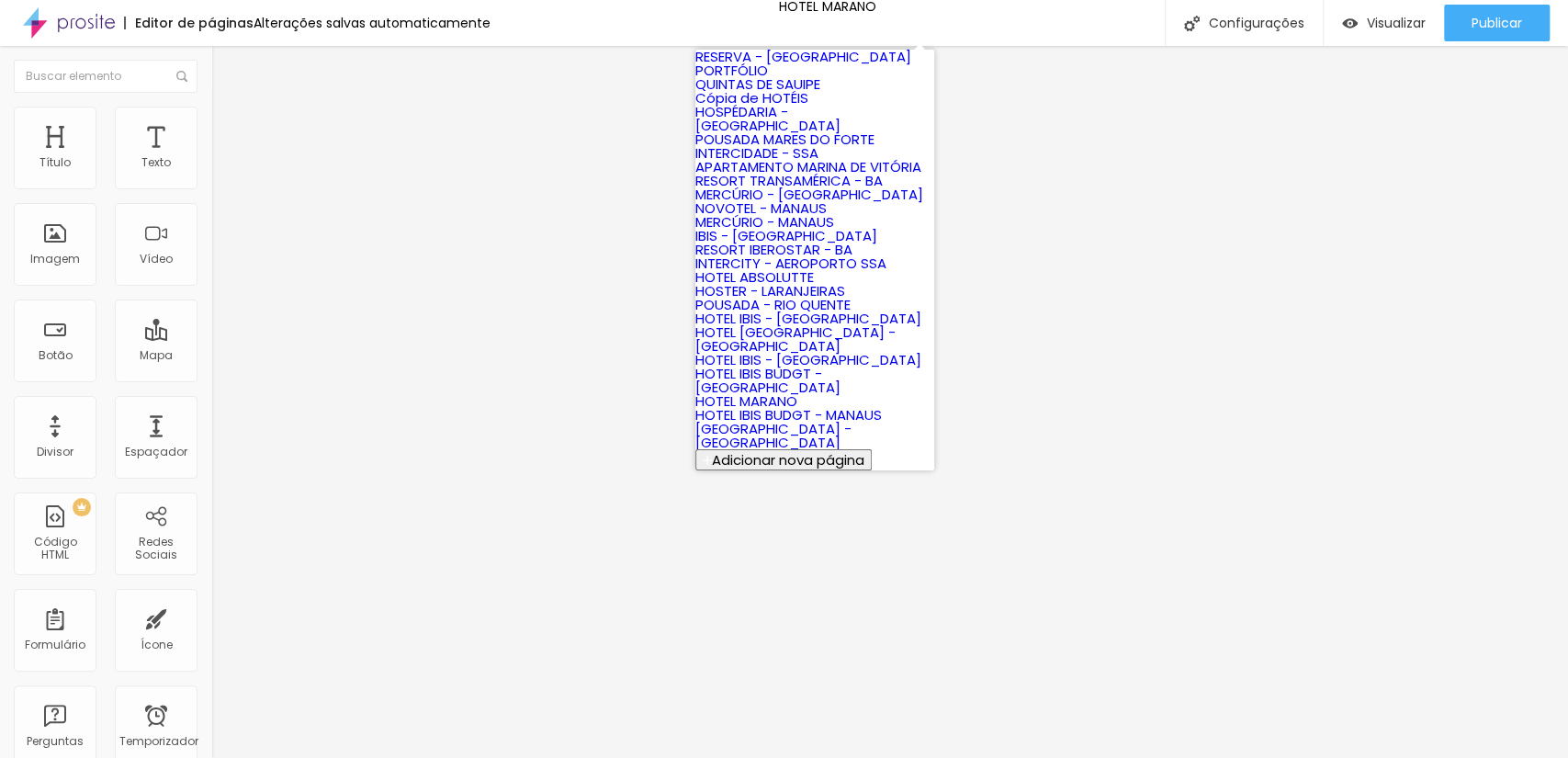
scroll to position [714, 0]
click at [852, 405] on font "HOTEL IBIS BUDGT - MANAUS" at bounding box center [788, 415] width 187 height 19
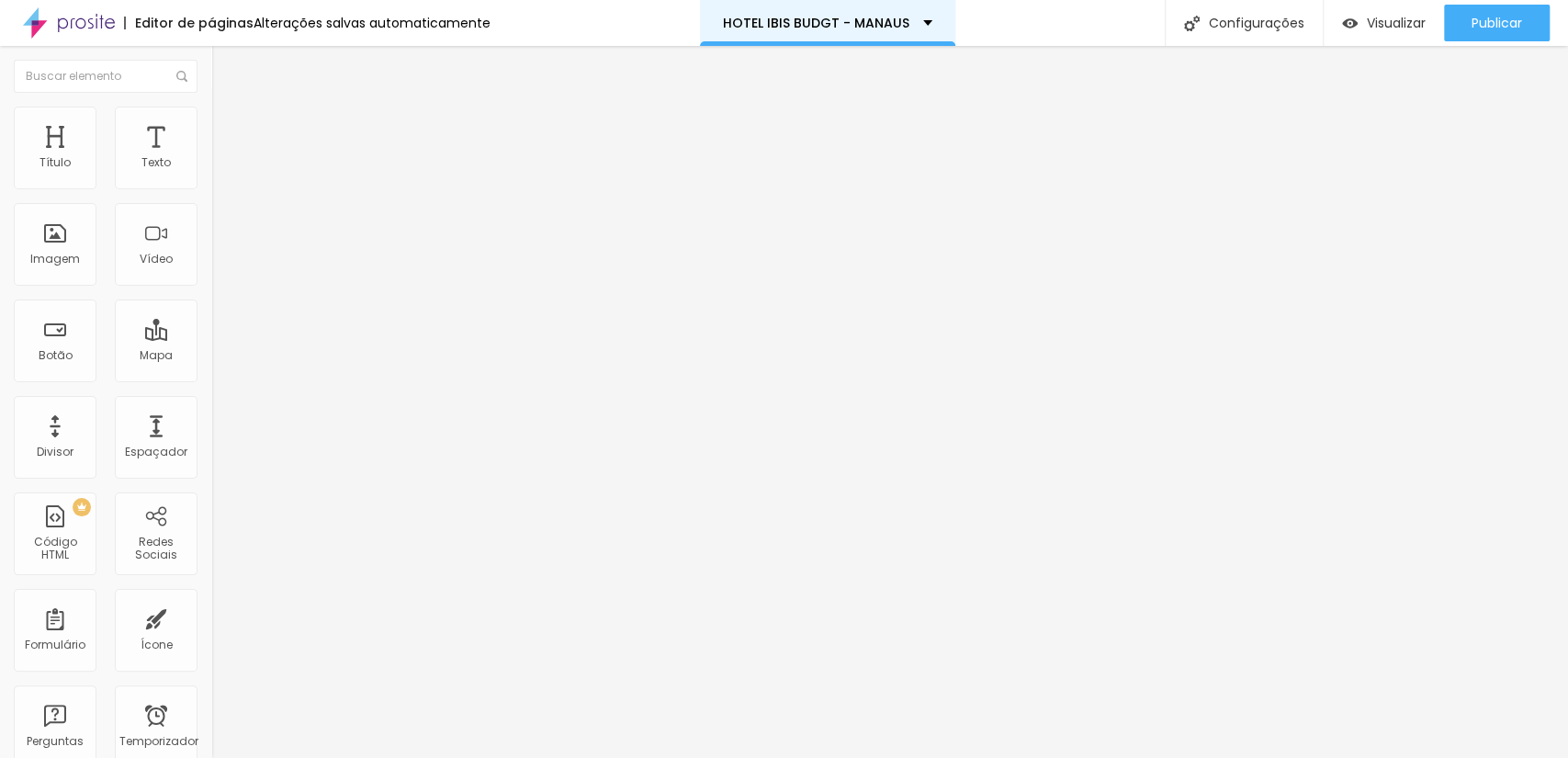
click at [764, 17] on div "HOTEL IBIS BUDGT - MANAUS" at bounding box center [827, 22] width 256 height 46
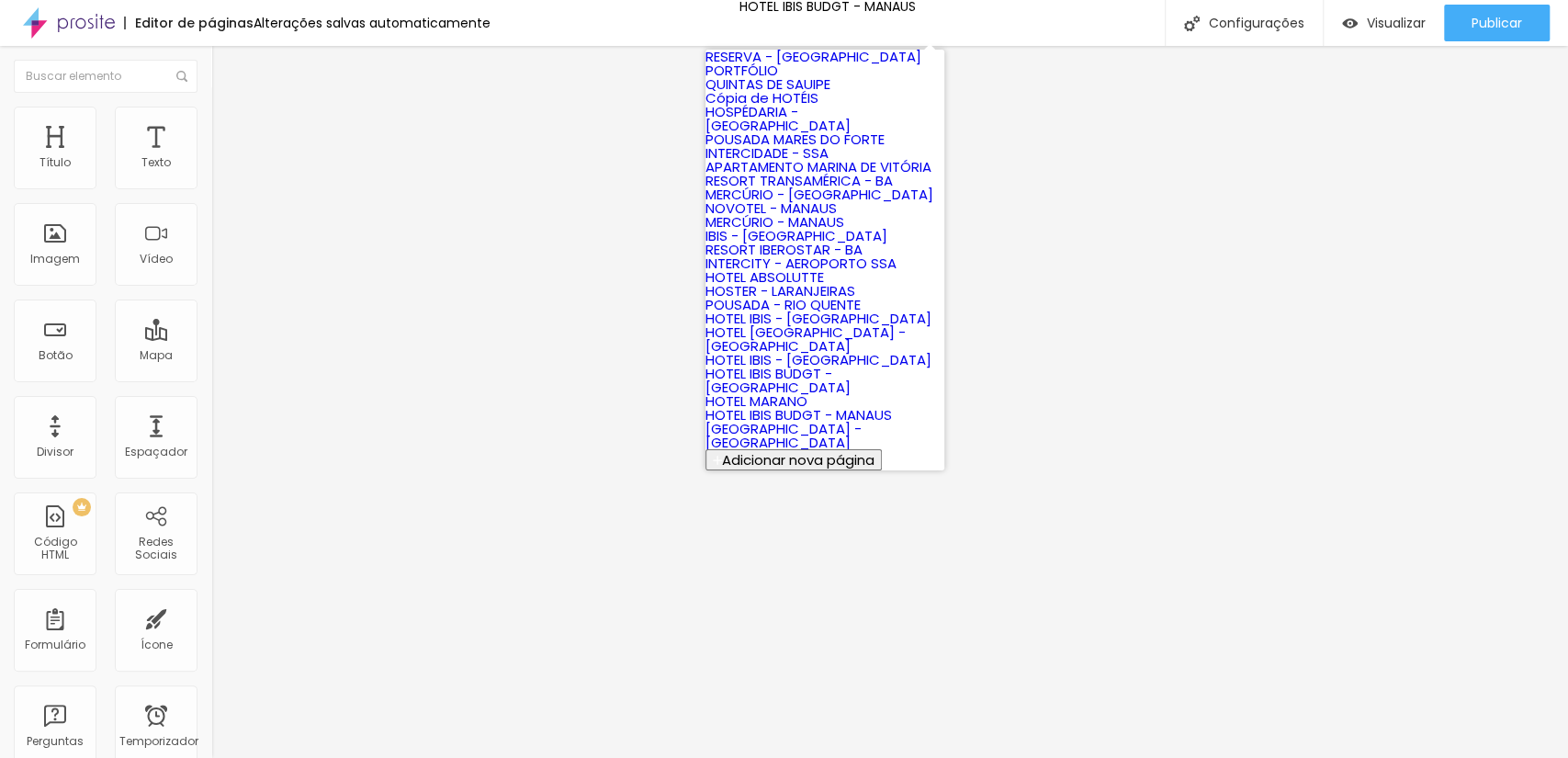
scroll to position [714, 0]
click at [851, 363] on font "HOTEL IBIS BUDGT - [GEOGRAPHIC_DATA]" at bounding box center [778, 380] width 145 height 33
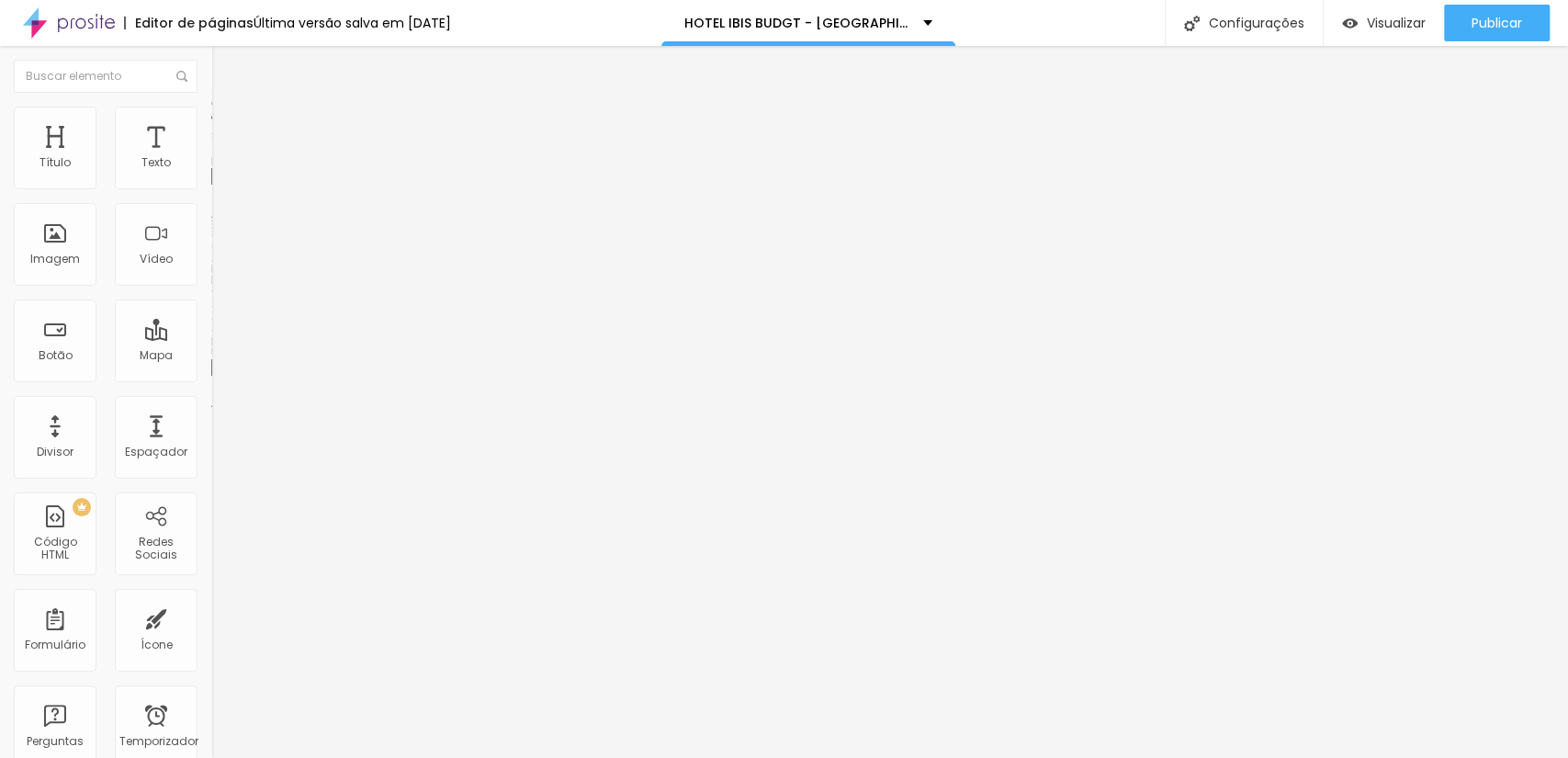
click at [223, 158] on font "Trocar imagem" at bounding box center [267, 150] width 89 height 16
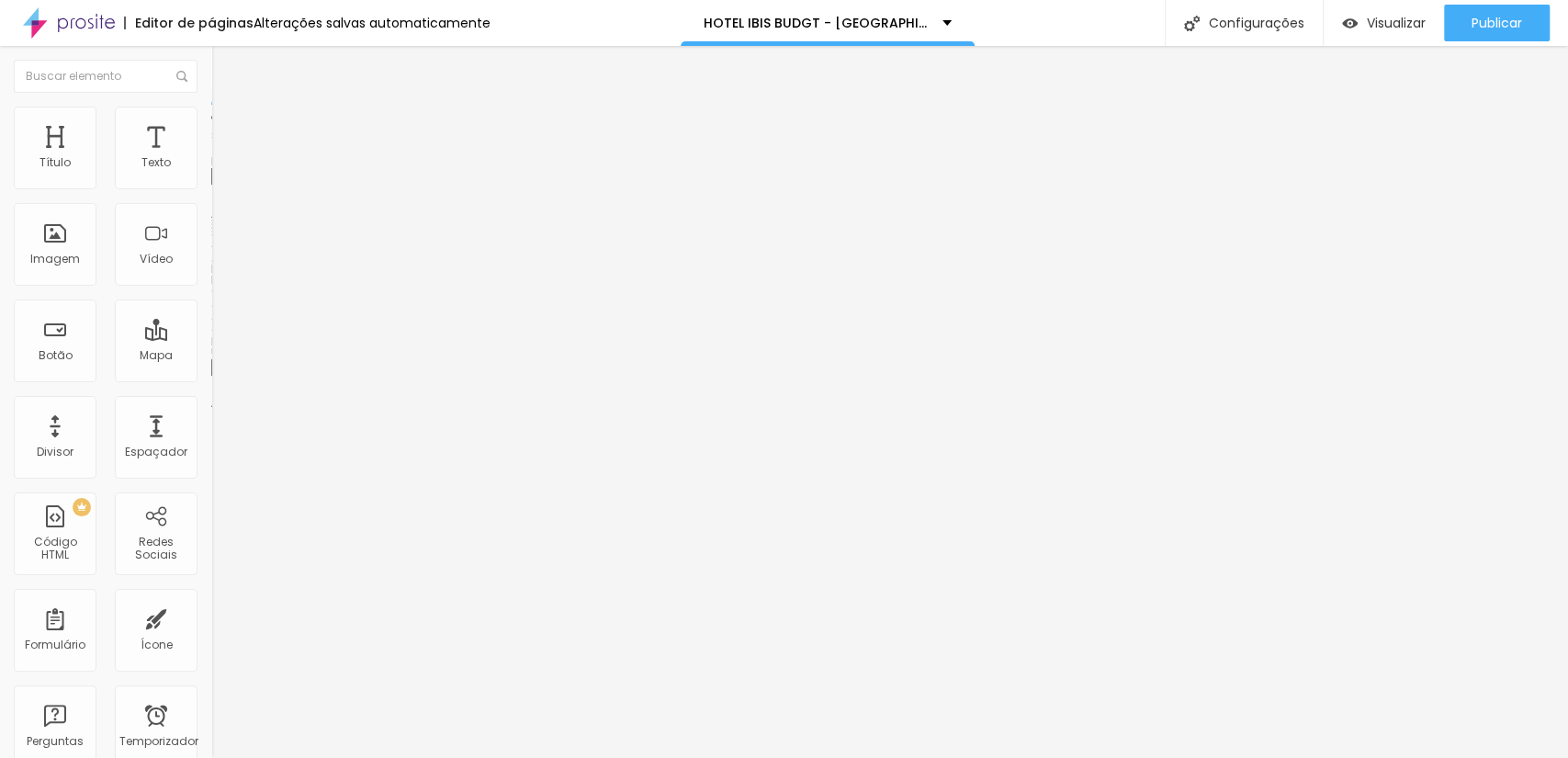
click at [223, 158] on font "Trocar imagem" at bounding box center [267, 150] width 89 height 16
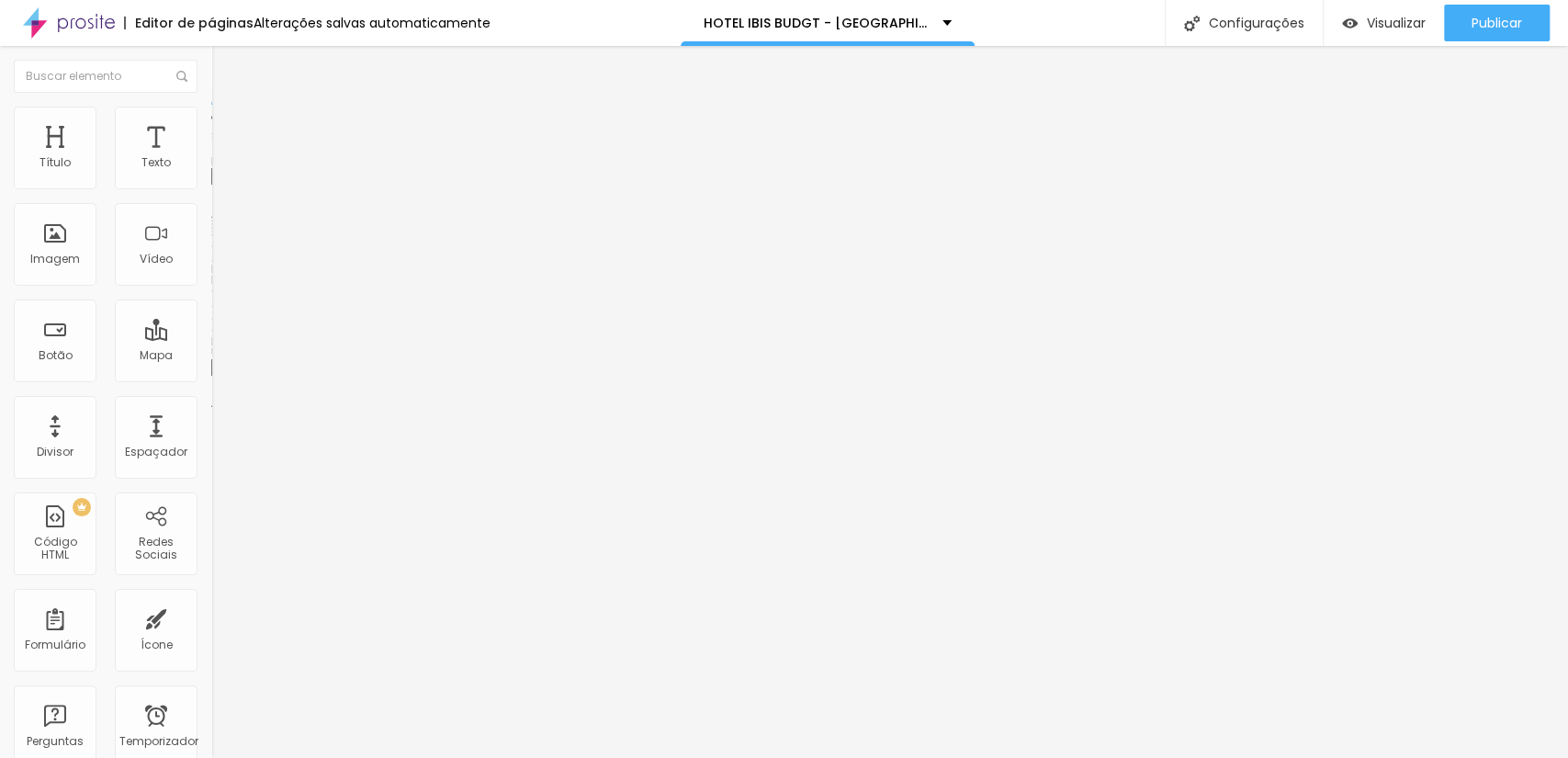
click at [223, 158] on font "Trocar imagem" at bounding box center [267, 150] width 89 height 16
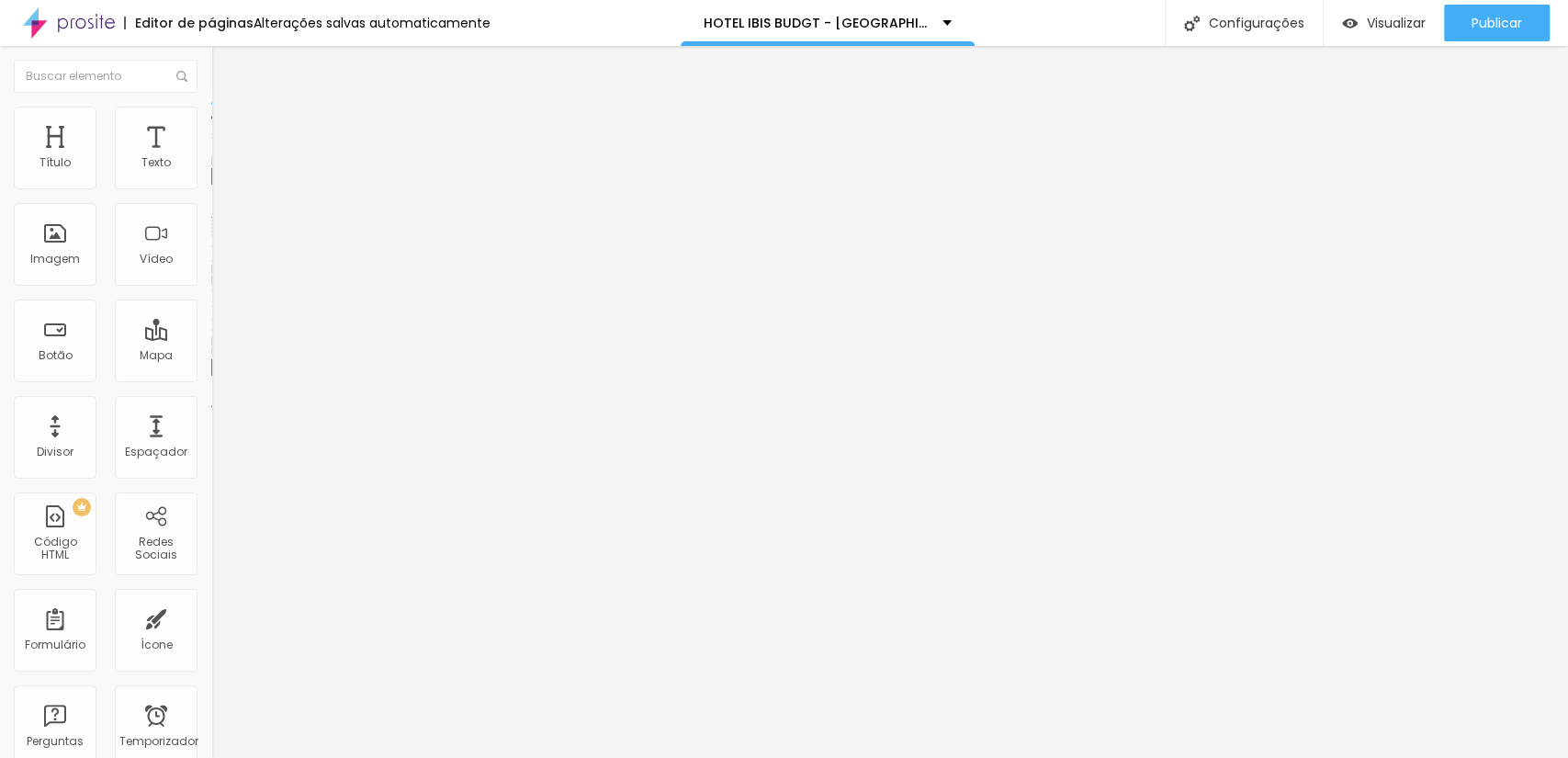
click at [223, 158] on font "Trocar imagem" at bounding box center [267, 150] width 89 height 16
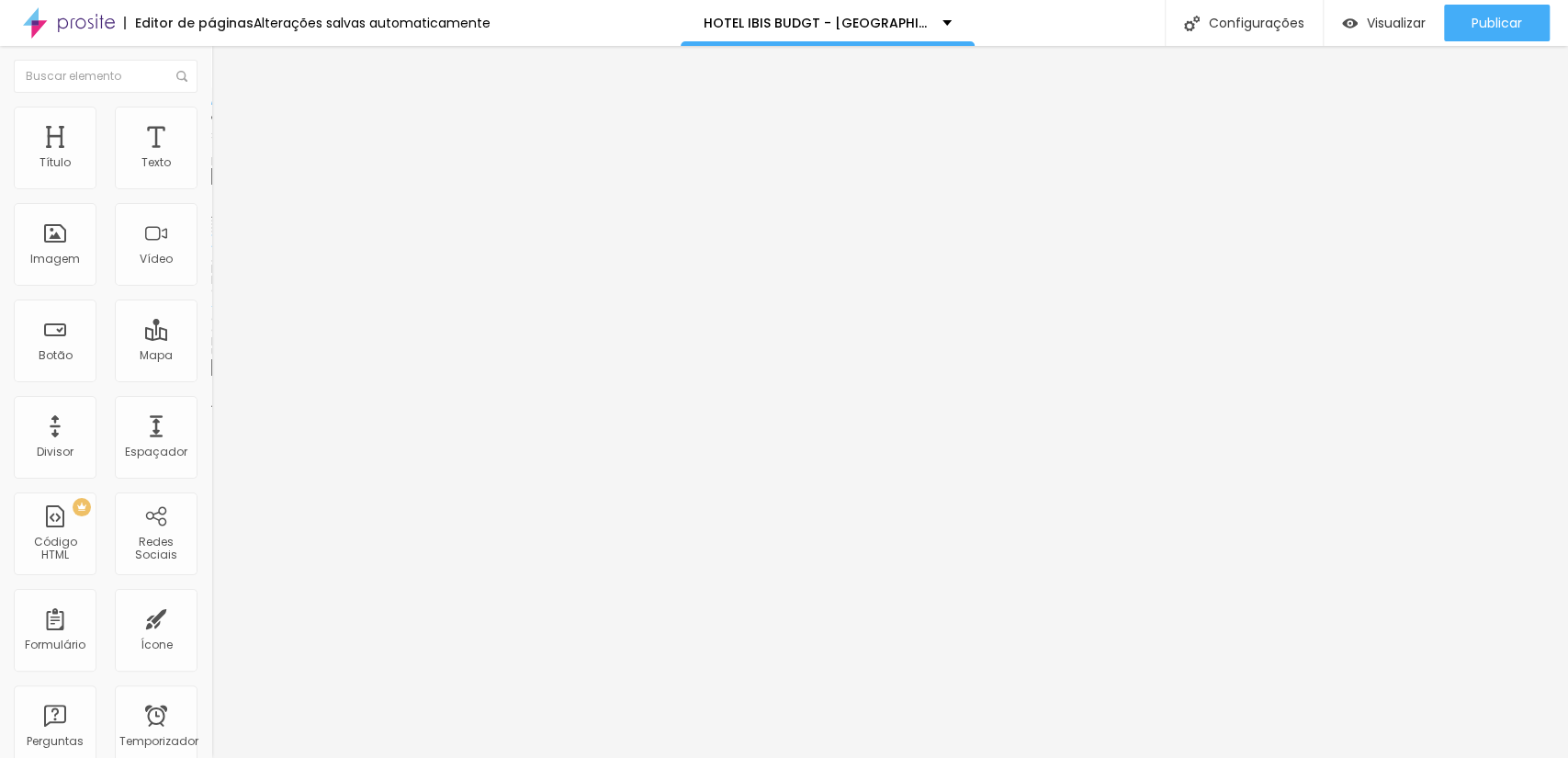
click at [223, 158] on font "Trocar imagem" at bounding box center [267, 150] width 89 height 16
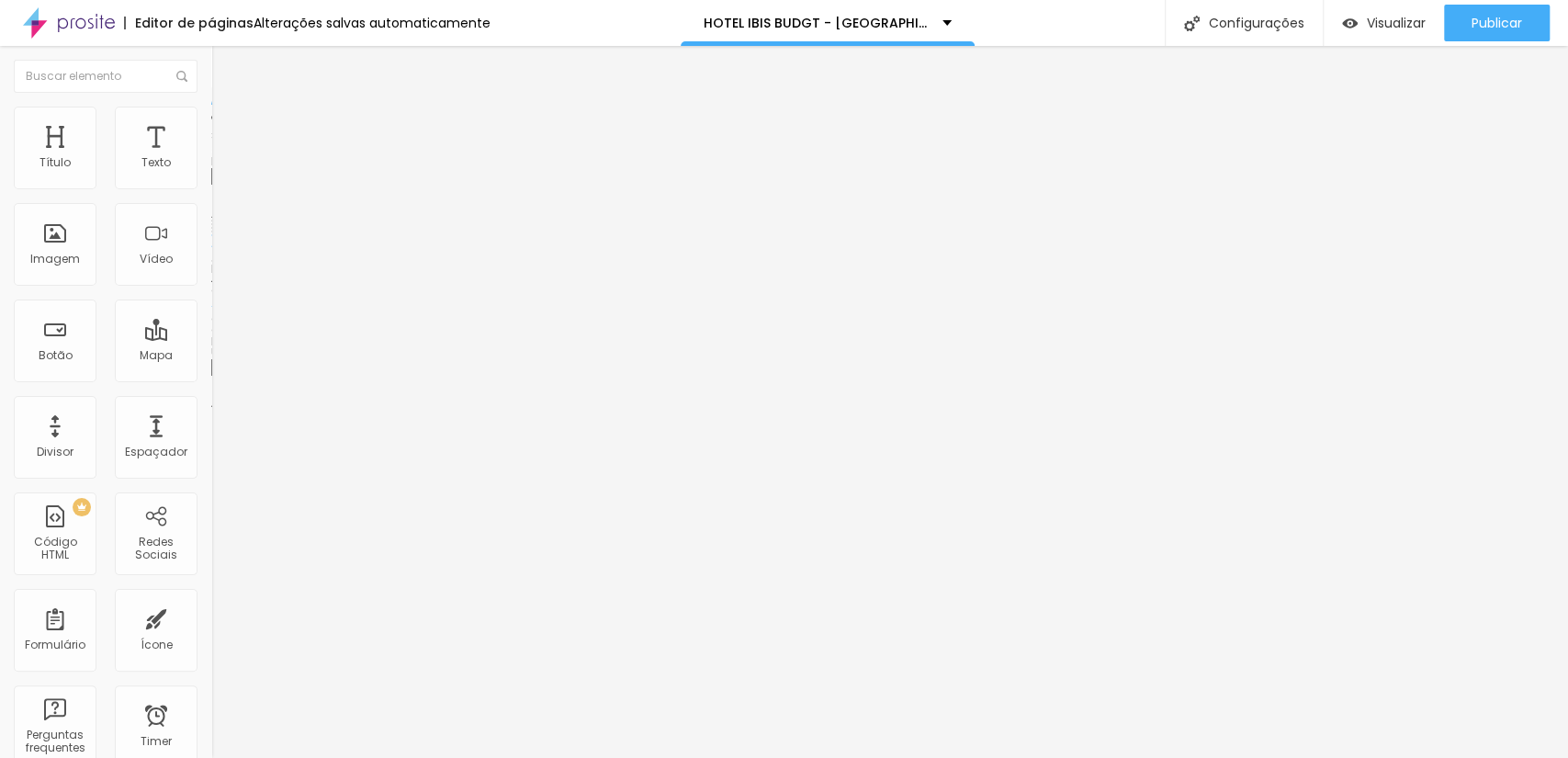
click at [211, 158] on span "Trocar imagem" at bounding box center [261, 150] width 100 height 16
click at [223, 158] on font "Trocar imagem" at bounding box center [267, 150] width 89 height 16
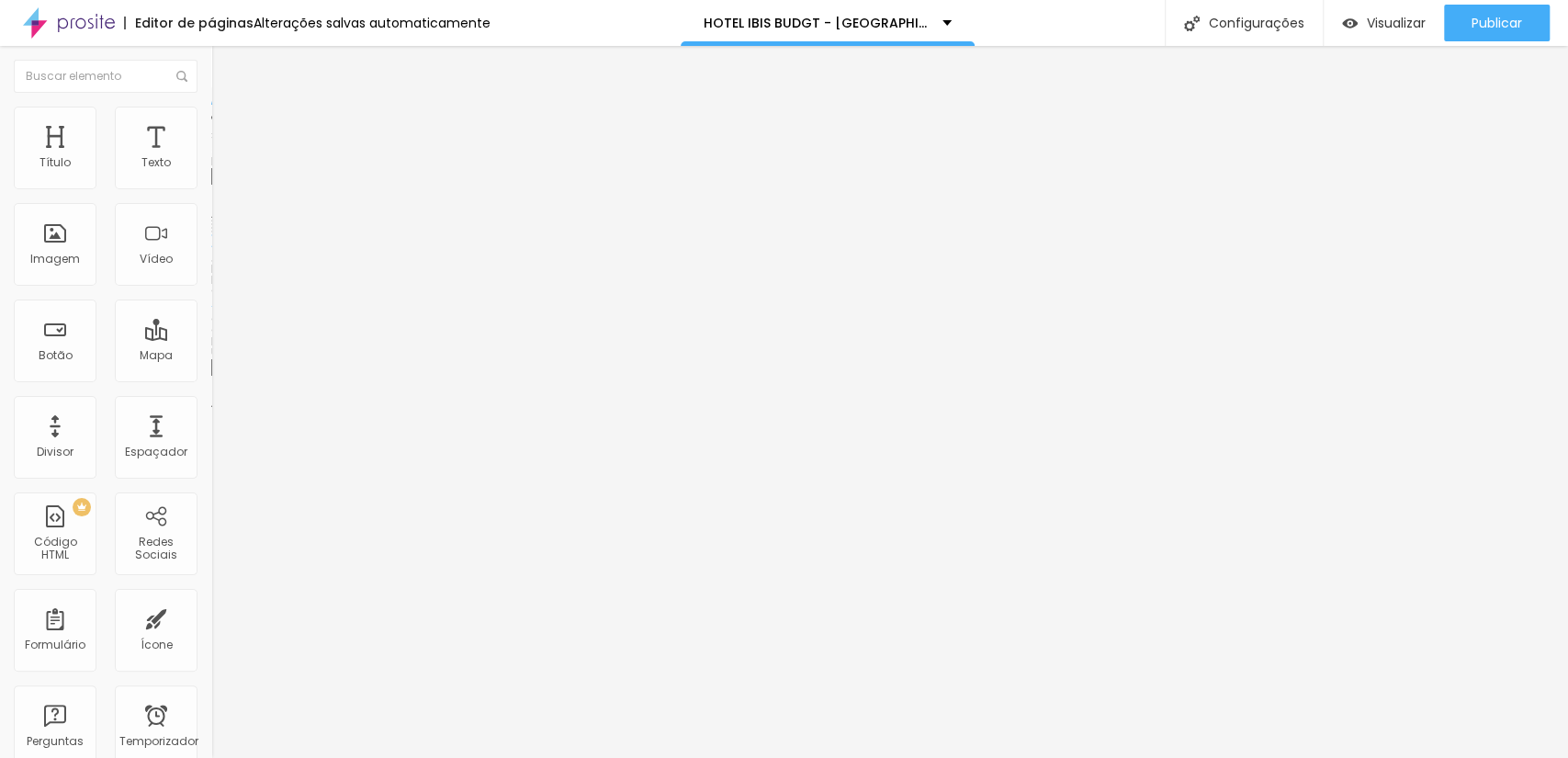
click at [211, 156] on div "Trocar imagem" at bounding box center [316, 149] width 211 height 13
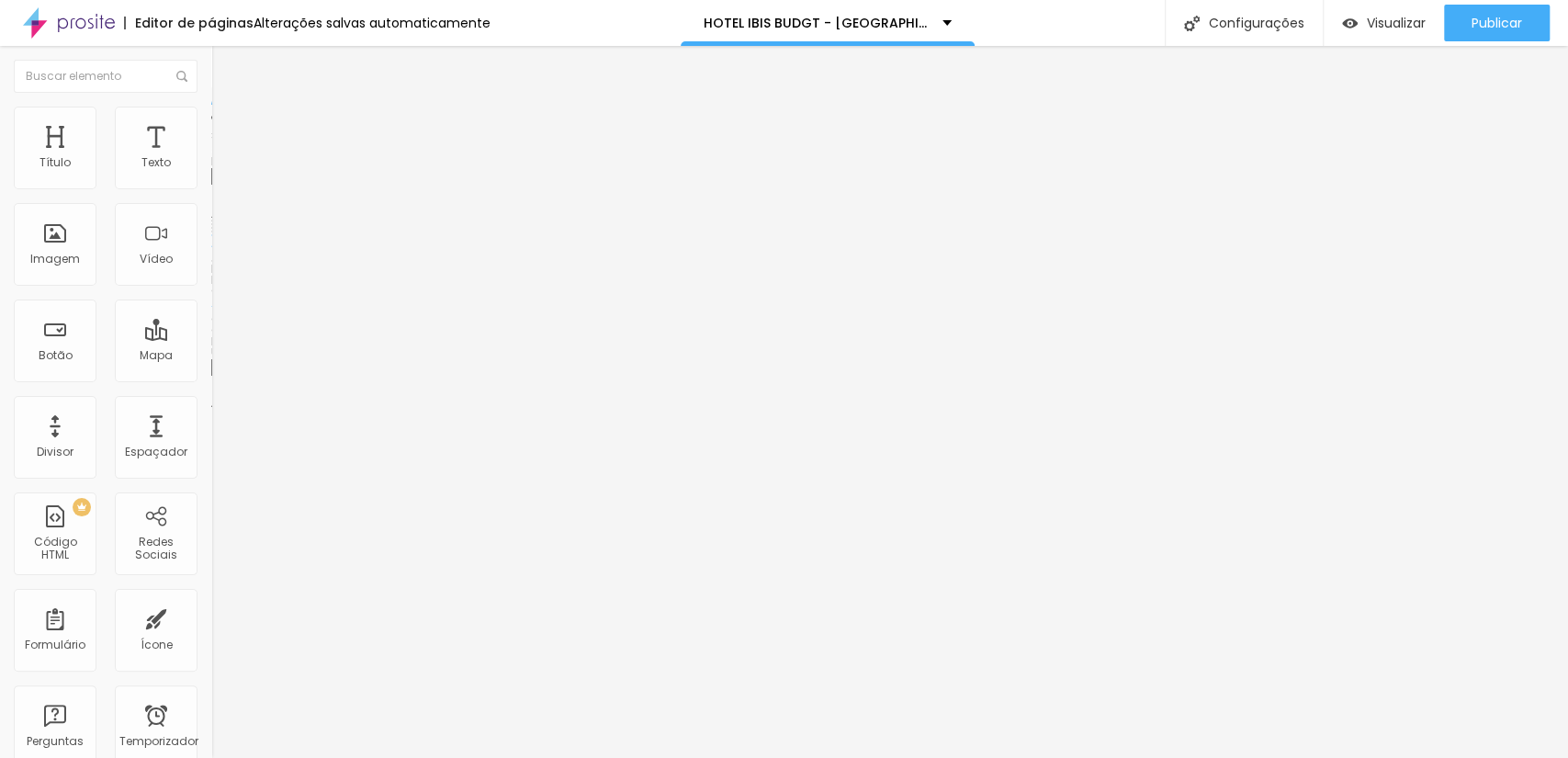
click at [223, 158] on font "Trocar imagem" at bounding box center [267, 150] width 89 height 16
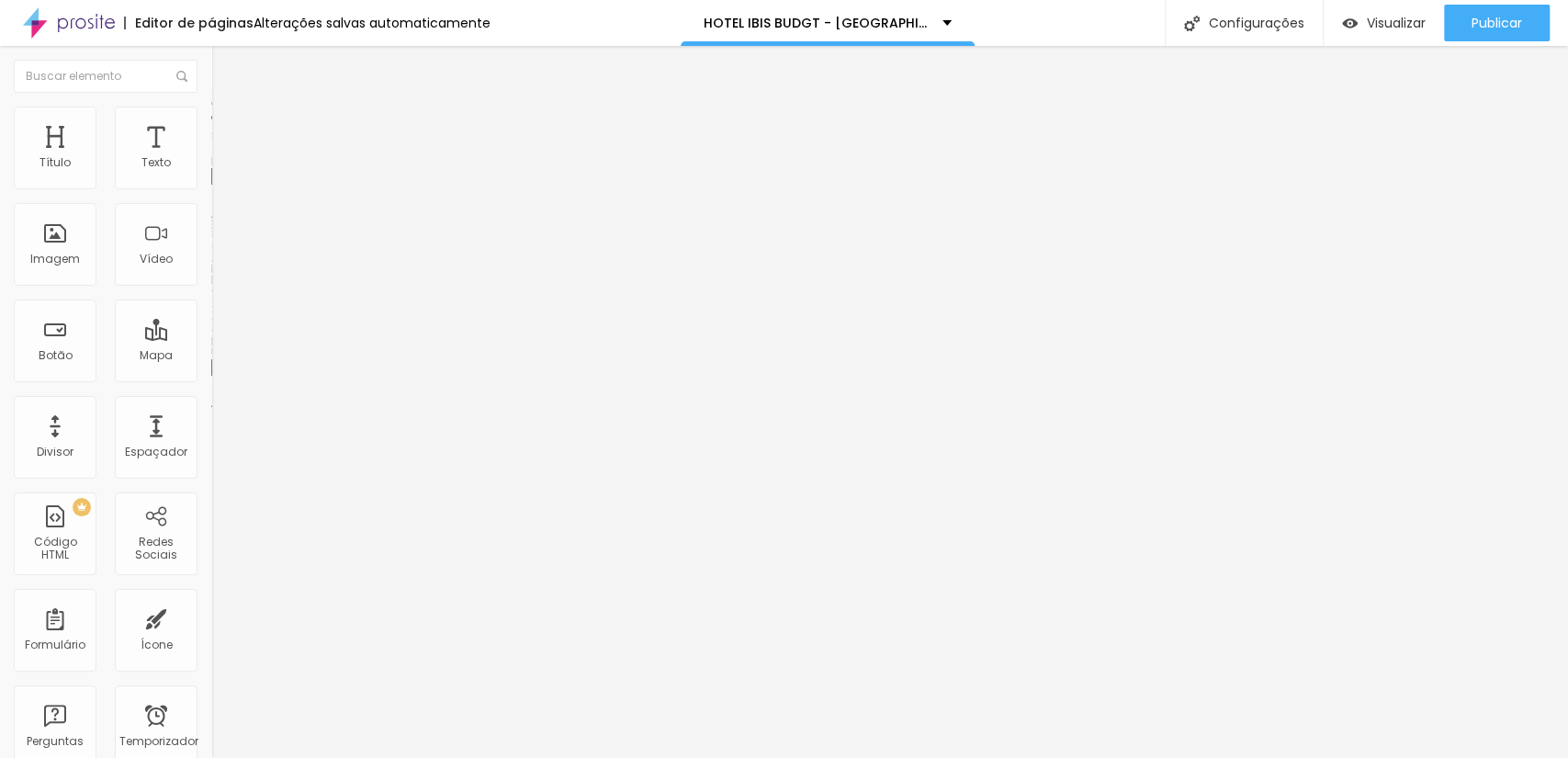
scroll to position [136, 0]
click at [211, 158] on span "Trocar imagem" at bounding box center [261, 150] width 100 height 16
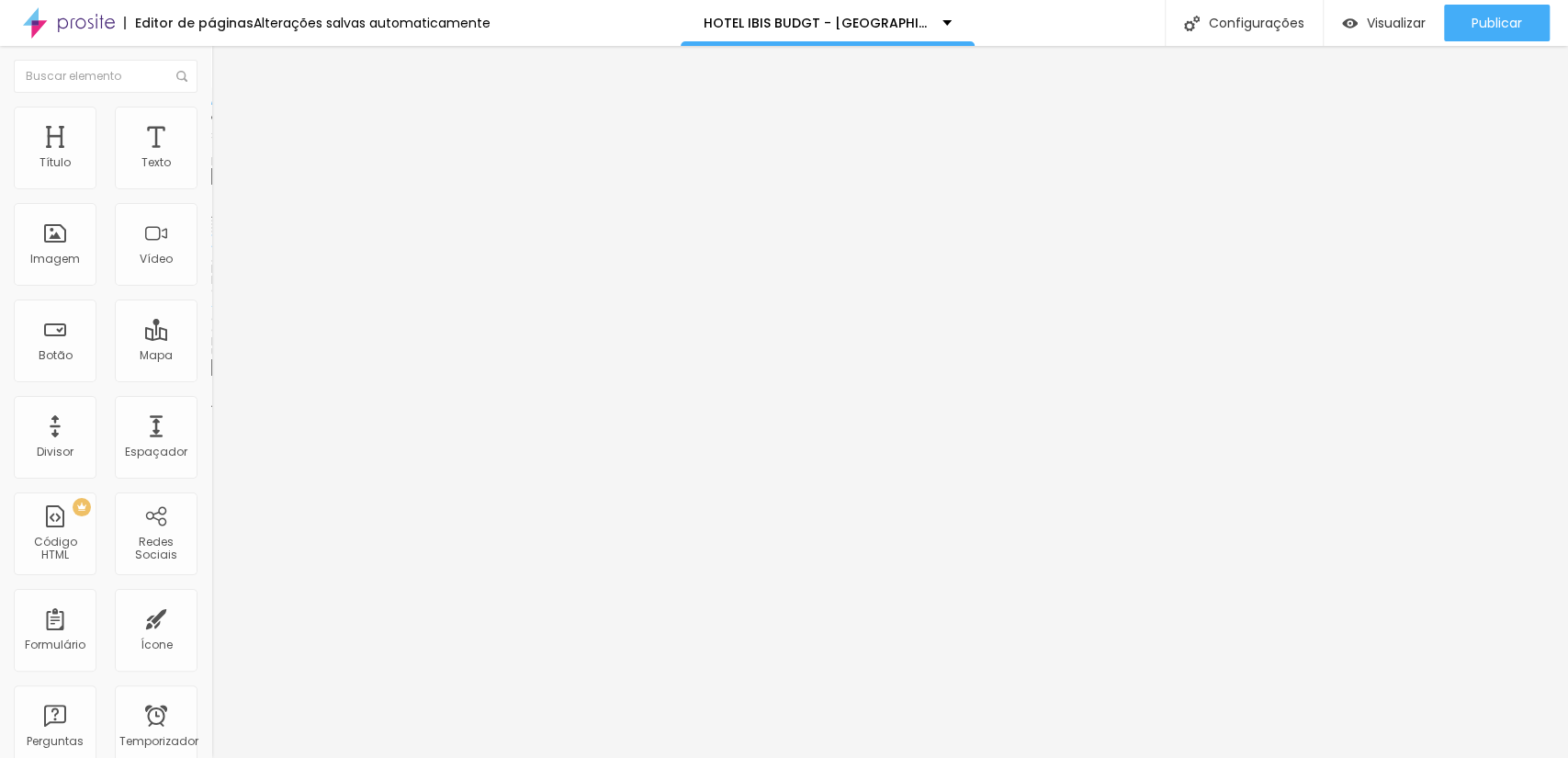
click at [223, 158] on font "Trocar imagem" at bounding box center [267, 150] width 89 height 16
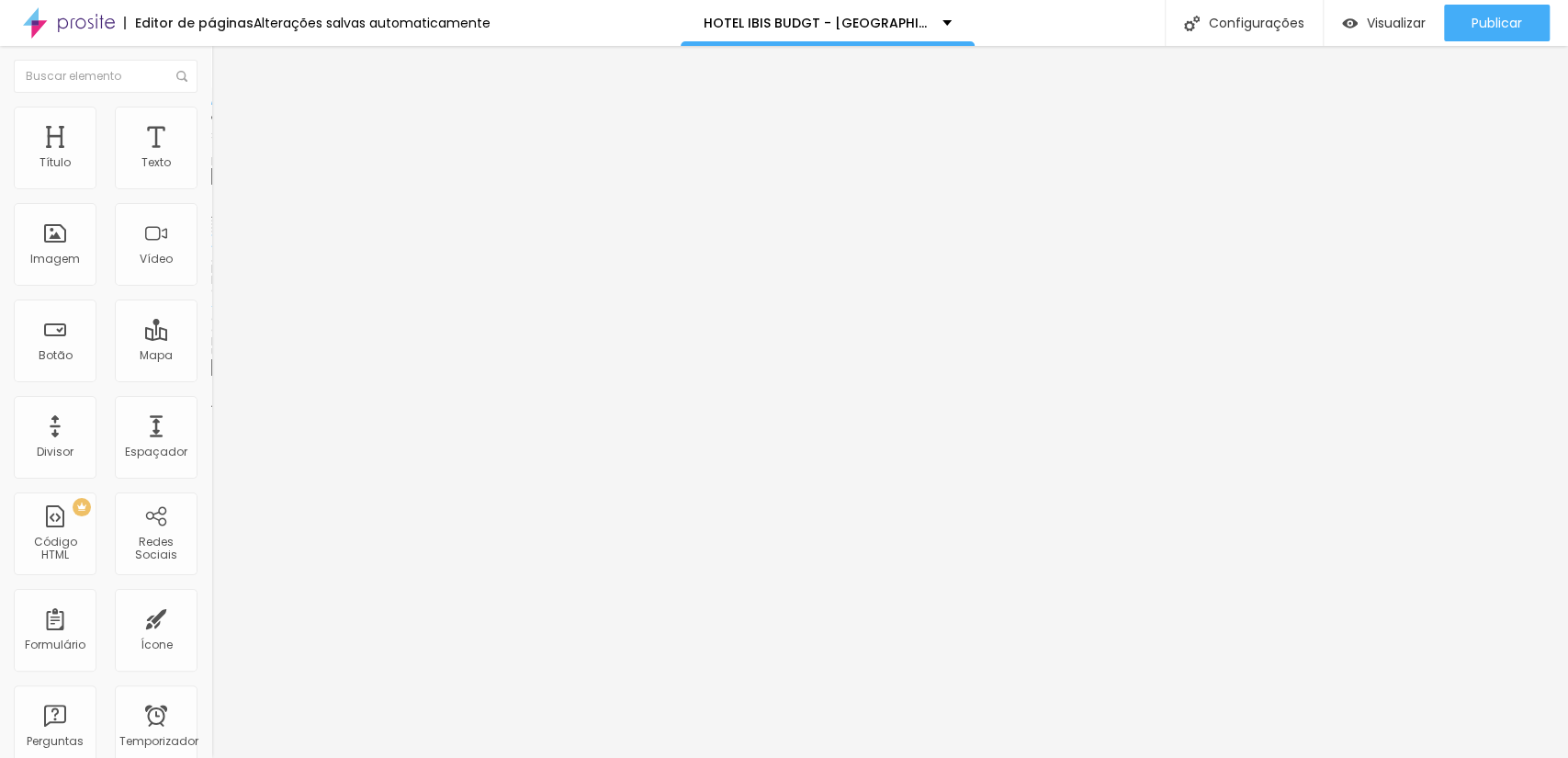
click at [211, 158] on span "Trocar imagem" at bounding box center [261, 150] width 100 height 16
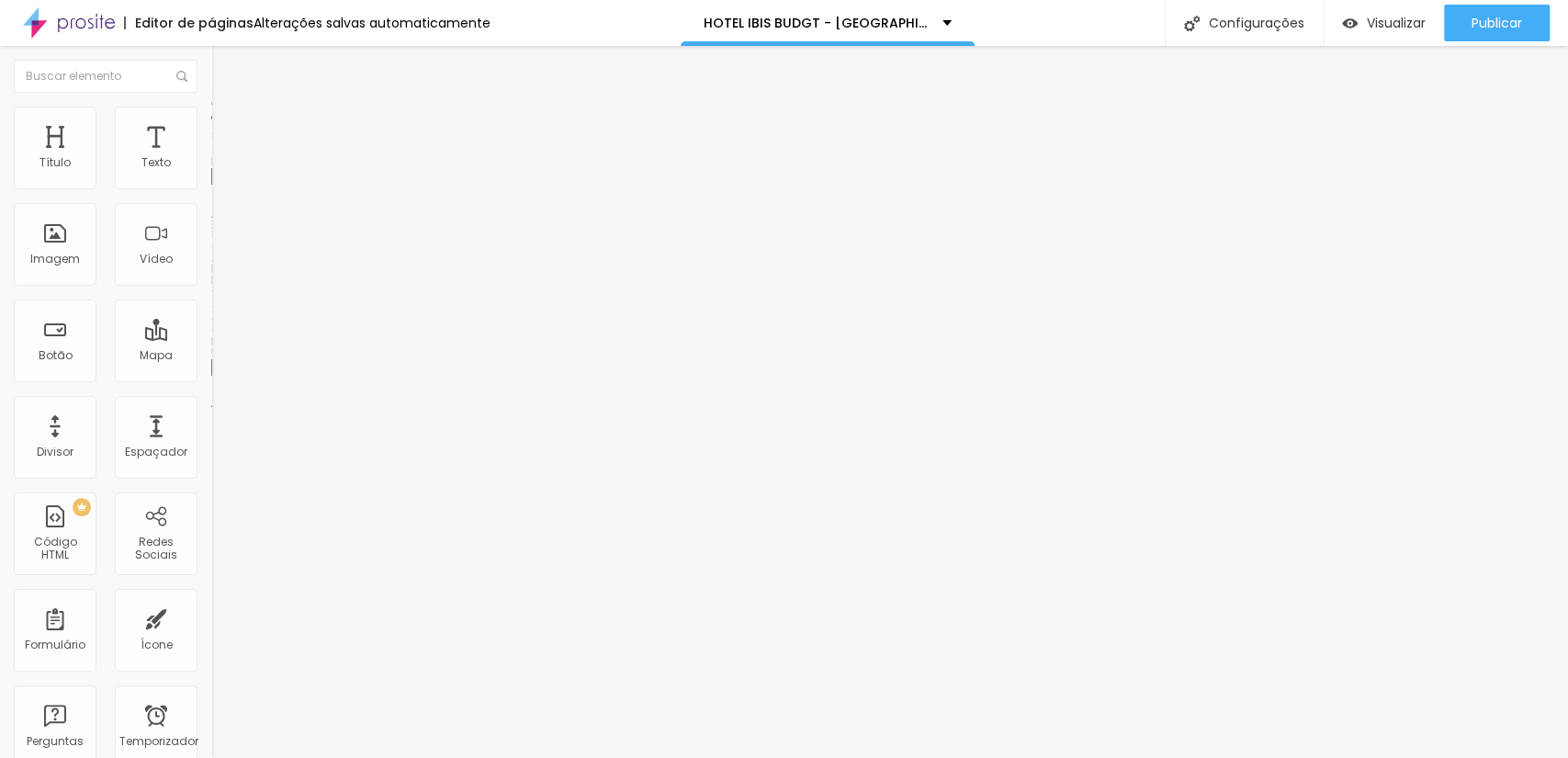
click at [223, 158] on font "Trocar imagem" at bounding box center [267, 150] width 89 height 16
drag, startPoint x: 150, startPoint y: 269, endPoint x: 720, endPoint y: 341, distance: 574.5
click at [223, 158] on font "Trocar imagem" at bounding box center [267, 150] width 89 height 16
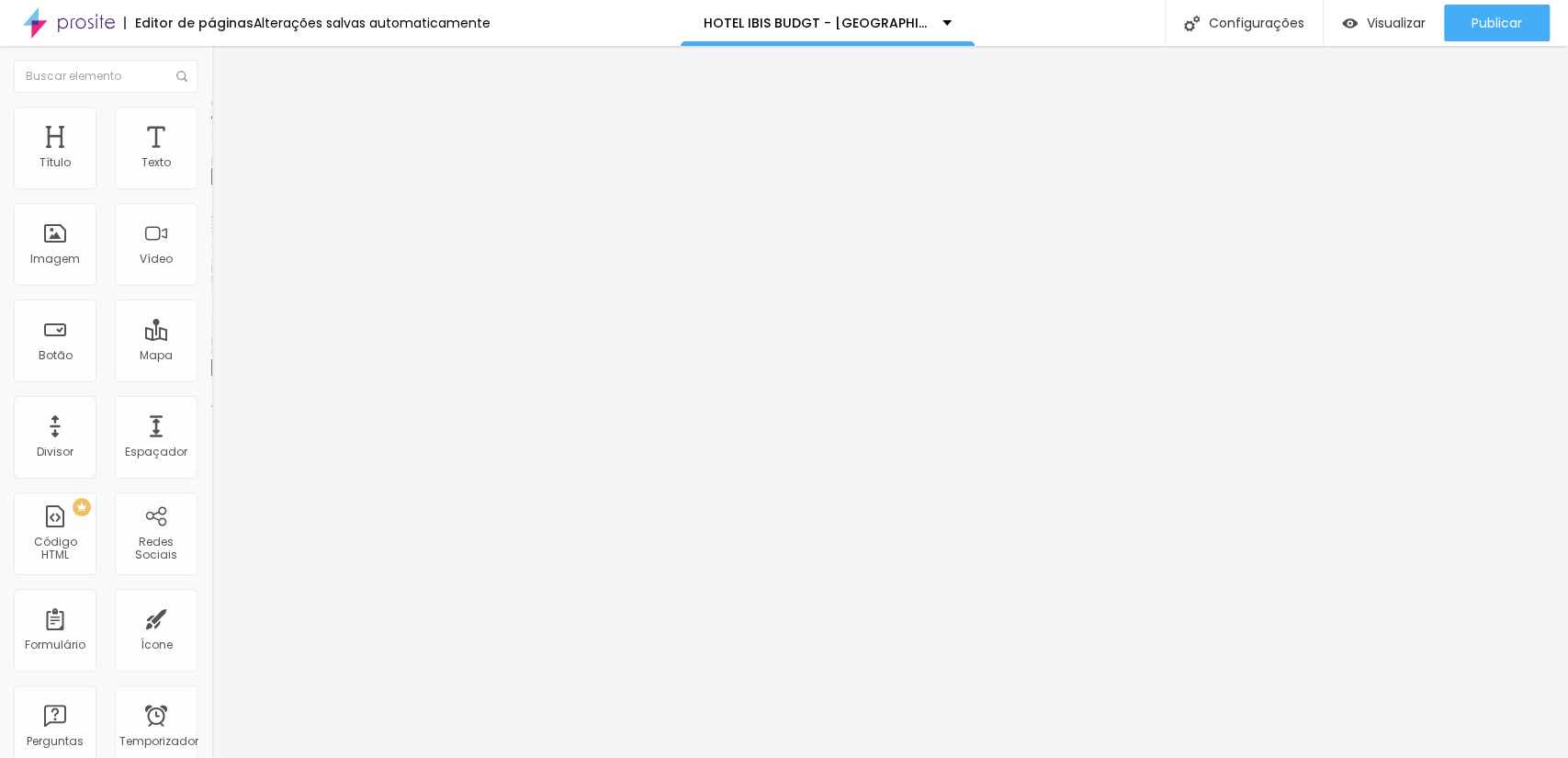
drag, startPoint x: 356, startPoint y: 257, endPoint x: 714, endPoint y: 388, distance: 381.2
click at [223, 158] on font "Trocar imagem" at bounding box center [267, 150] width 89 height 16
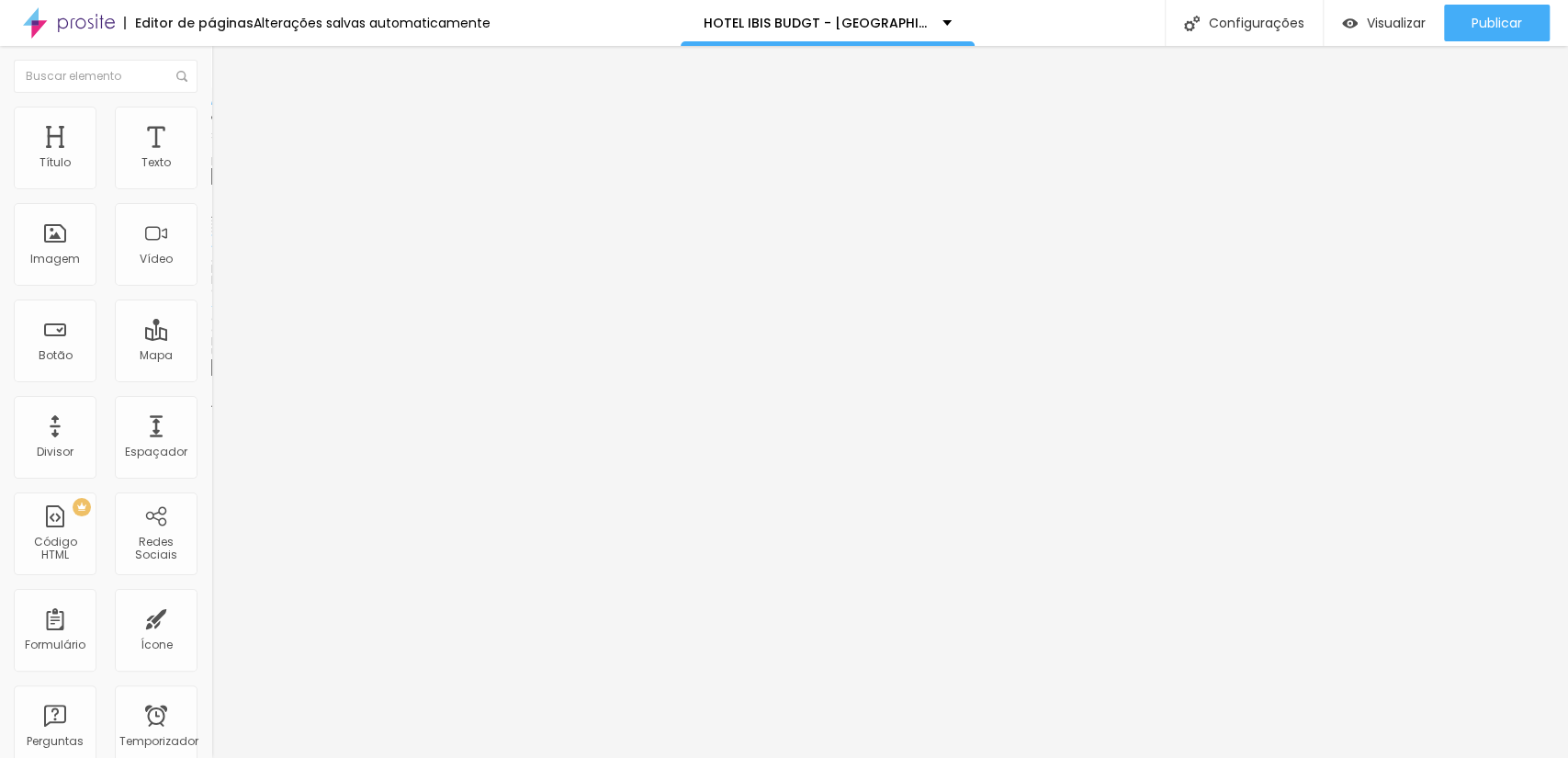
click at [1472, 23] on font "Publicar" at bounding box center [1497, 22] width 51 height 18
click at [223, 158] on font "Trocar imagem" at bounding box center [267, 150] width 89 height 16
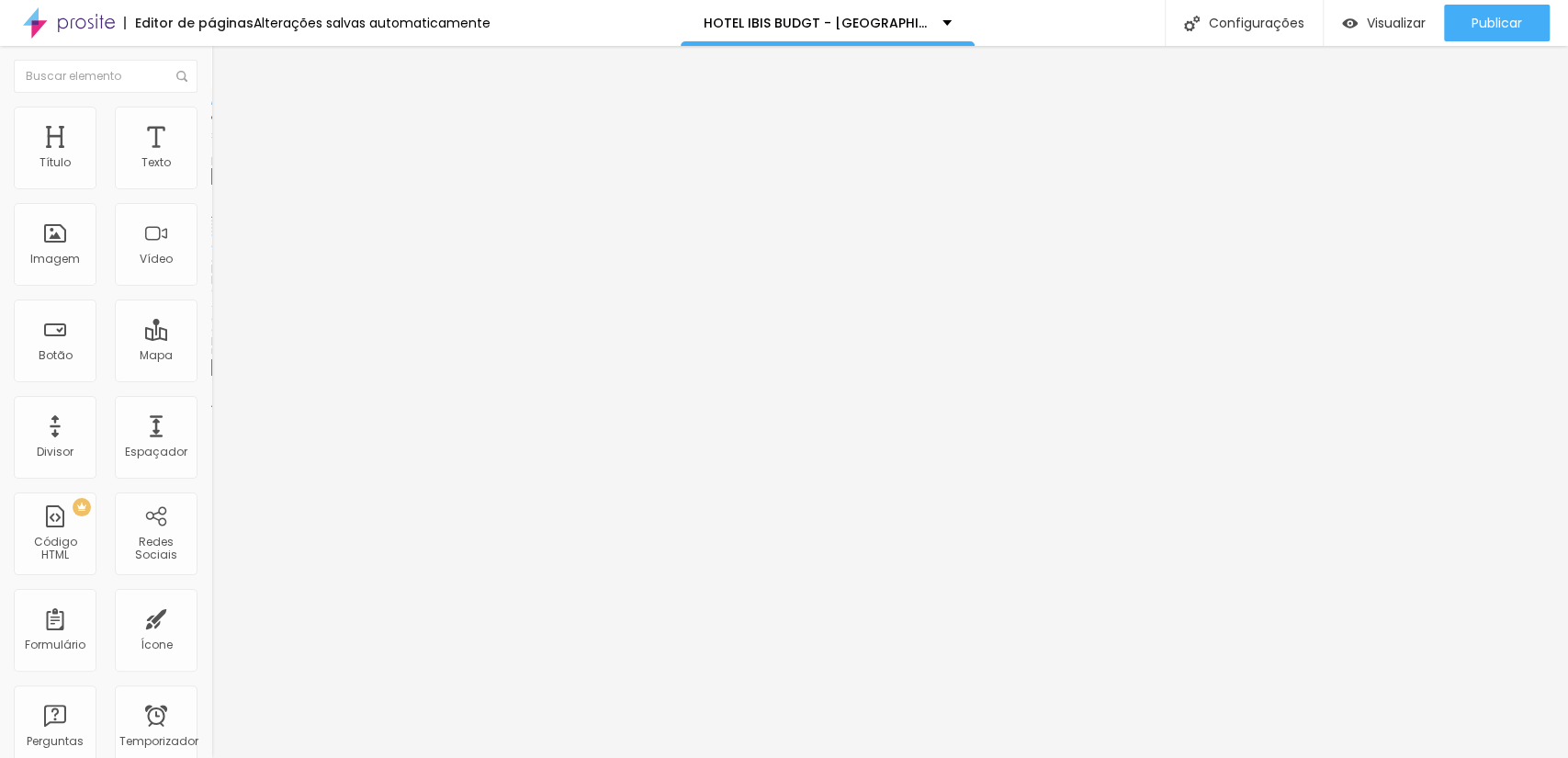
click at [223, 158] on font "Trocar imagem" at bounding box center [267, 150] width 89 height 16
drag, startPoint x: 195, startPoint y: 299, endPoint x: 209, endPoint y: 299, distance: 14.0
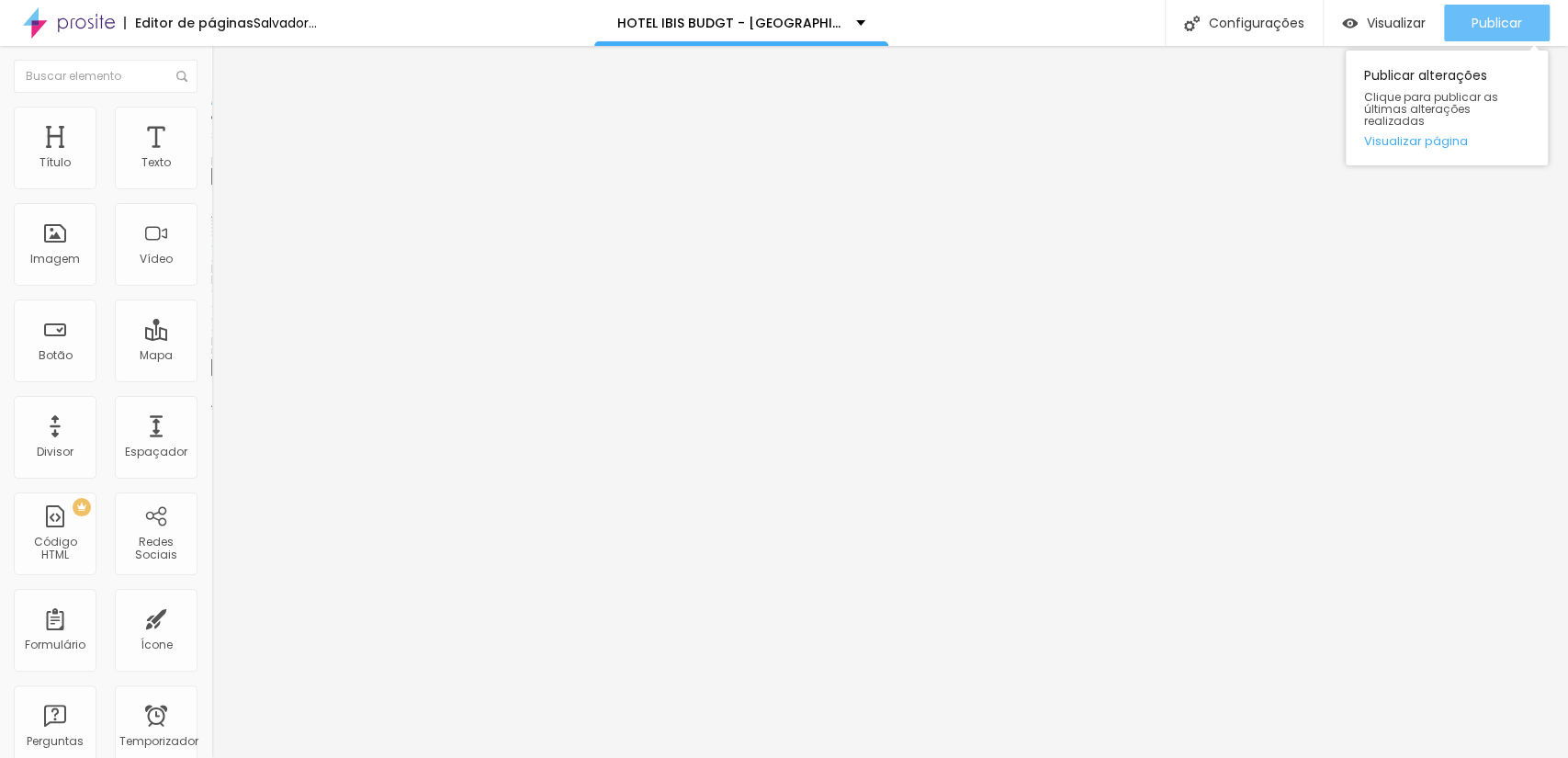
click at [1466, 25] on button "Publicar" at bounding box center [1497, 23] width 106 height 37
click at [1463, 23] on button "Publicar" at bounding box center [1497, 23] width 106 height 37
click at [1507, 24] on font "Publicar" at bounding box center [1497, 22] width 51 height 18
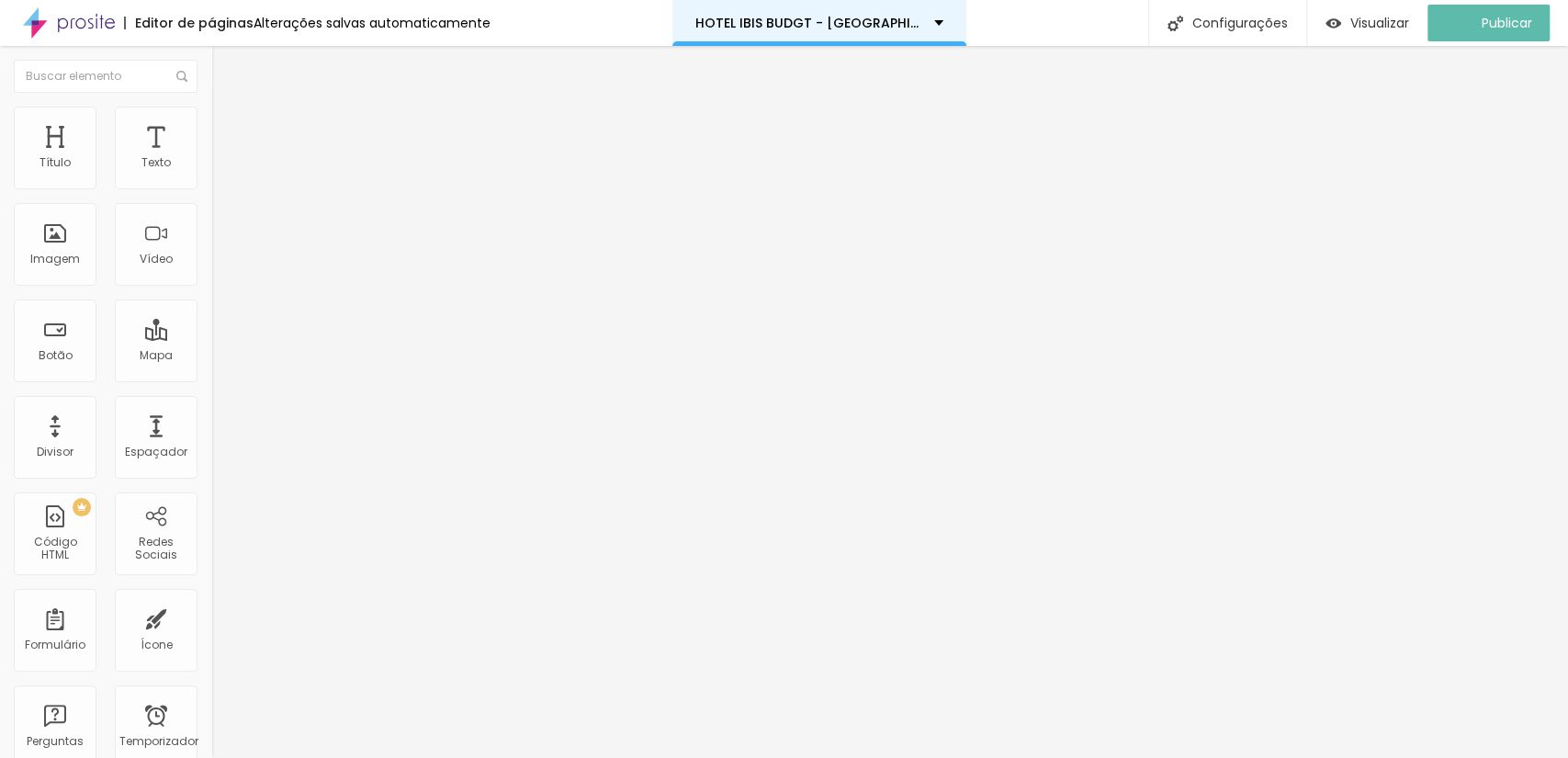
click at [849, 33] on div "HOTEL IBIS BUDGT - BELÉM" at bounding box center [819, 22] width 294 height 46
click at [866, 27] on font "HOTEL IBIS BUDGT - [GEOGRAPHIC_DATA]" at bounding box center [843, 22] width 278 height 18
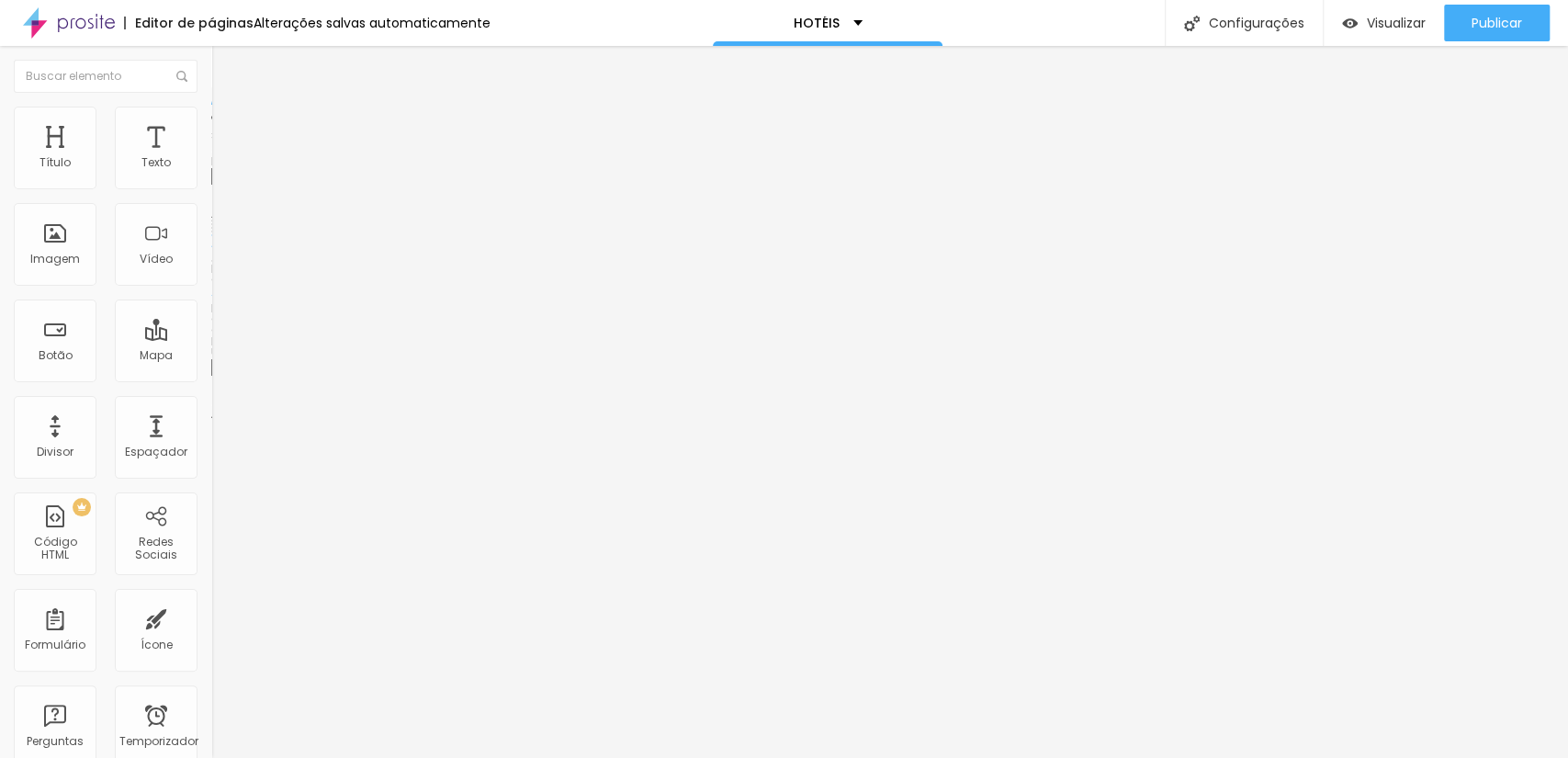
click at [211, 377] on input "https://" at bounding box center [321, 367] width 221 height 18
paste input "www.scorpionframe.com.br/hotel-ibis-budgt-belem"
drag, startPoint x: 190, startPoint y: 497, endPoint x: 0, endPoint y: 497, distance: 190.0
click at [211, 420] on div "Trocar imagem Descrição da imagem (Alt) Alinhamento Proporção Cinema 16:9 Cinem…" at bounding box center [316, 281] width 211 height 276
type input "https://www.scorpionframe.com.br/hotel-ibis-budgt-belem"
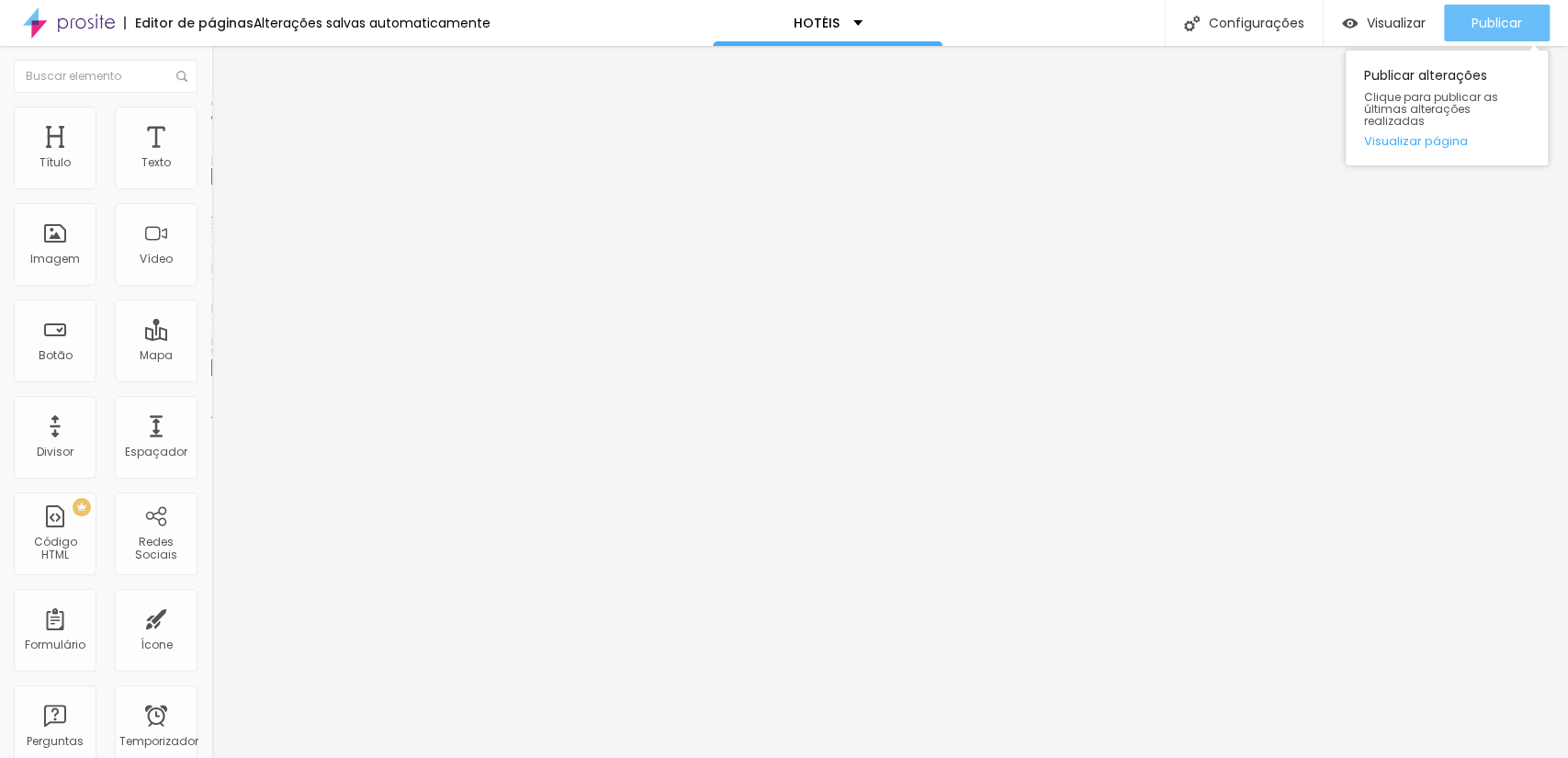
click at [1459, 26] on button "Publicar" at bounding box center [1497, 23] width 106 height 37
click at [211, 377] on input "https://www.scorpionframe.com.br/hotel-ibis-budgt-belem" at bounding box center [321, 367] width 221 height 18
click at [1499, 20] on font "Publicar" at bounding box center [1497, 22] width 51 height 18
click at [211, 377] on input "https://" at bounding box center [321, 367] width 221 height 18
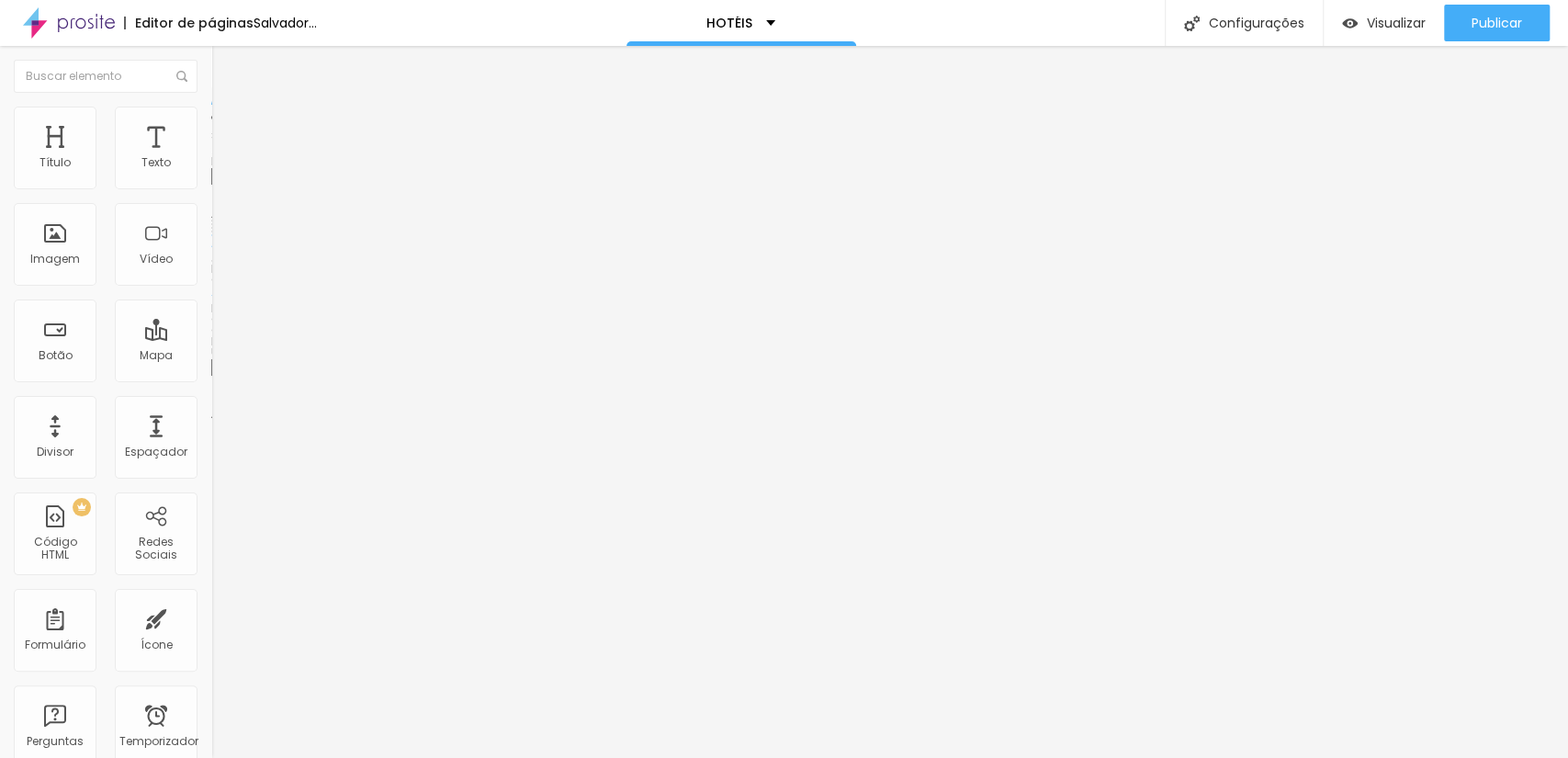
paste input "www.scorpionframe.com.br/hotel-ibis-budgt-belem"
drag, startPoint x: 115, startPoint y: 480, endPoint x: 0, endPoint y: 483, distance: 115.0
click at [211, 420] on div "Trocar imagem Descrição da imagem (Alt) Alinhamento Proporção Cinema 16:9 Cinem…" at bounding box center [316, 281] width 211 height 276
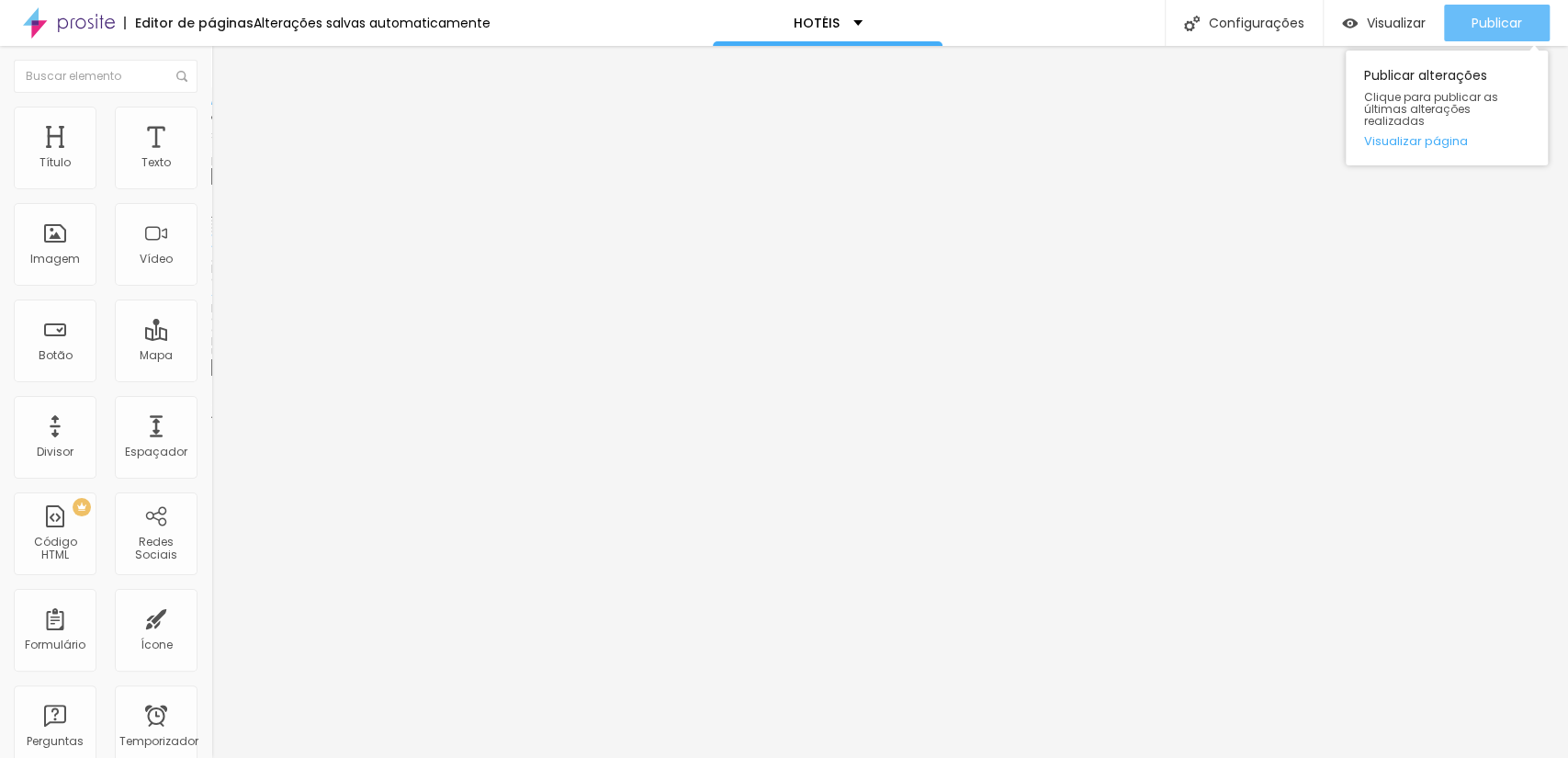
type input "https://www.scorpionframe.com.br/hotel-ibis-budgt-belem"
click at [1489, 18] on font "Publicar" at bounding box center [1497, 22] width 51 height 18
click at [1505, 25] on font "Publicar" at bounding box center [1497, 22] width 51 height 18
click at [211, 377] on input "https://www.scorpionframe.com.br/hotel-ibis-budgt-belem" at bounding box center [321, 367] width 221 height 18
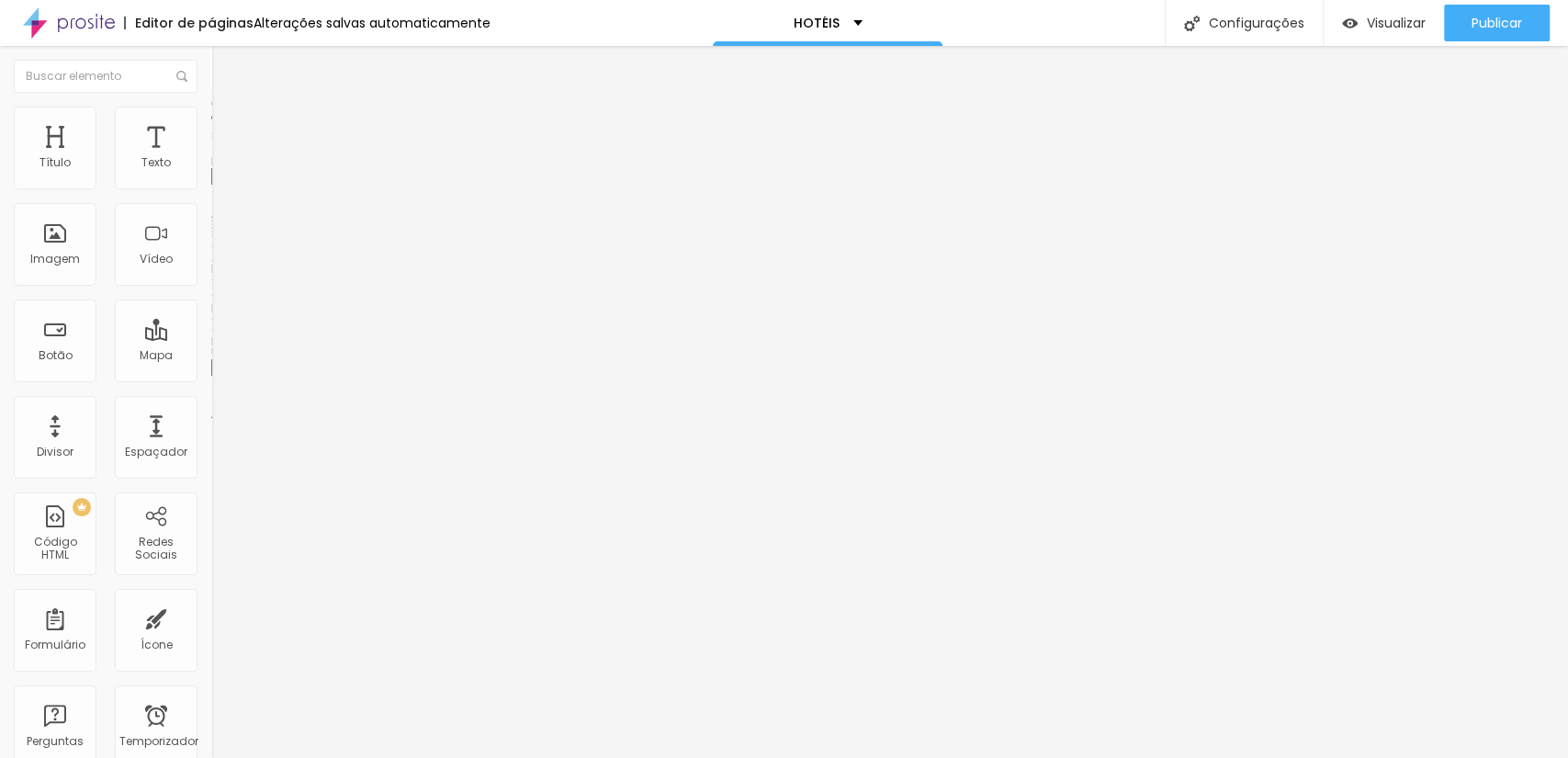
drag, startPoint x: 114, startPoint y: 490, endPoint x: 206, endPoint y: 495, distance: 92.1
click at [211, 420] on div "Trocar imagem Descrição da imagem (Alt) Alinhamento Proporção Cinema 16:9 Cinem…" at bounding box center [316, 281] width 211 height 276
paste input "www.scorpionframe.com.br/hotel-absolutte-2"
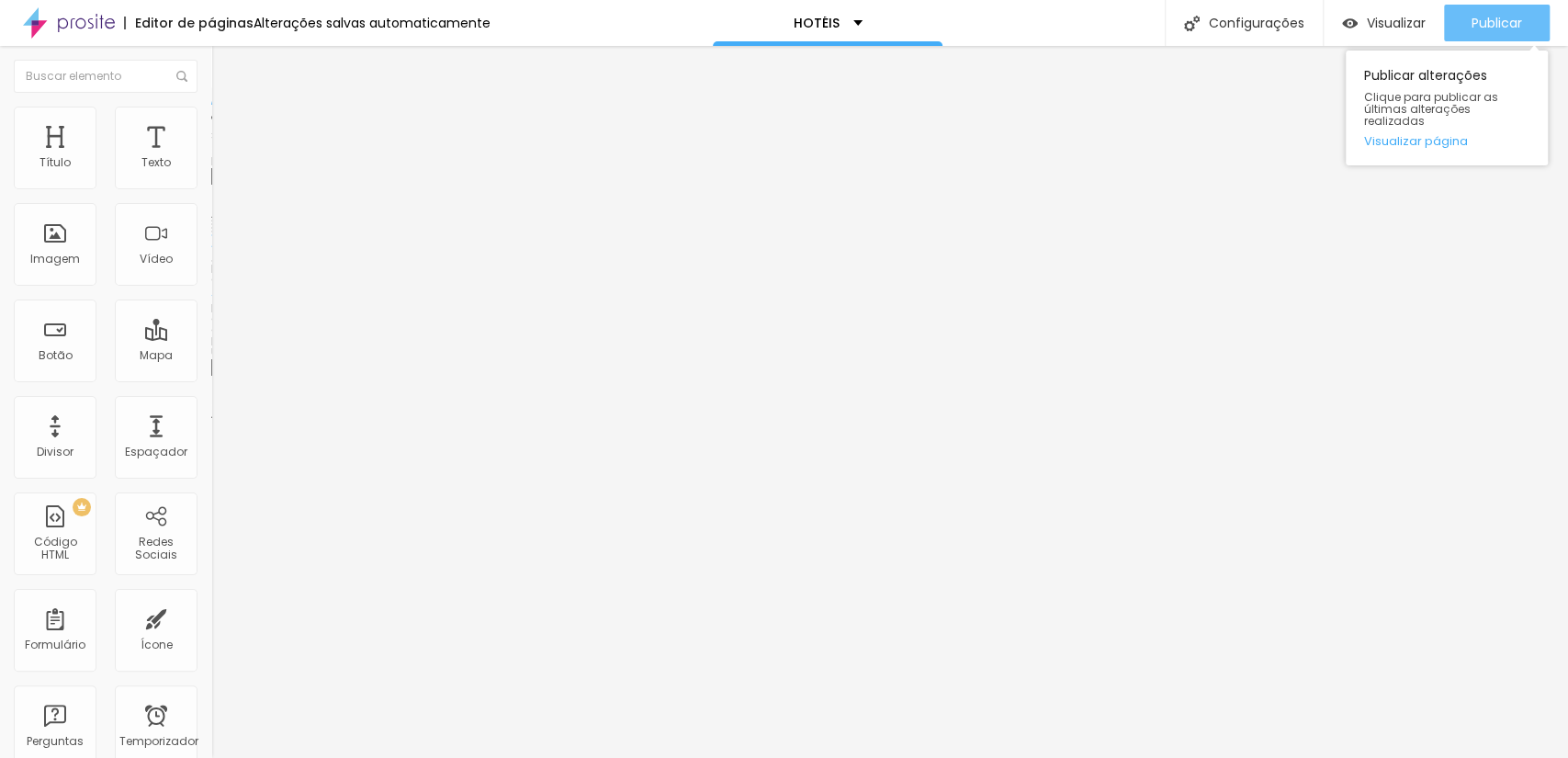
type input "www.scorpionframe.com.br/hotel-absolutte-2"
click at [1537, 34] on button "Publicar" at bounding box center [1497, 23] width 106 height 37
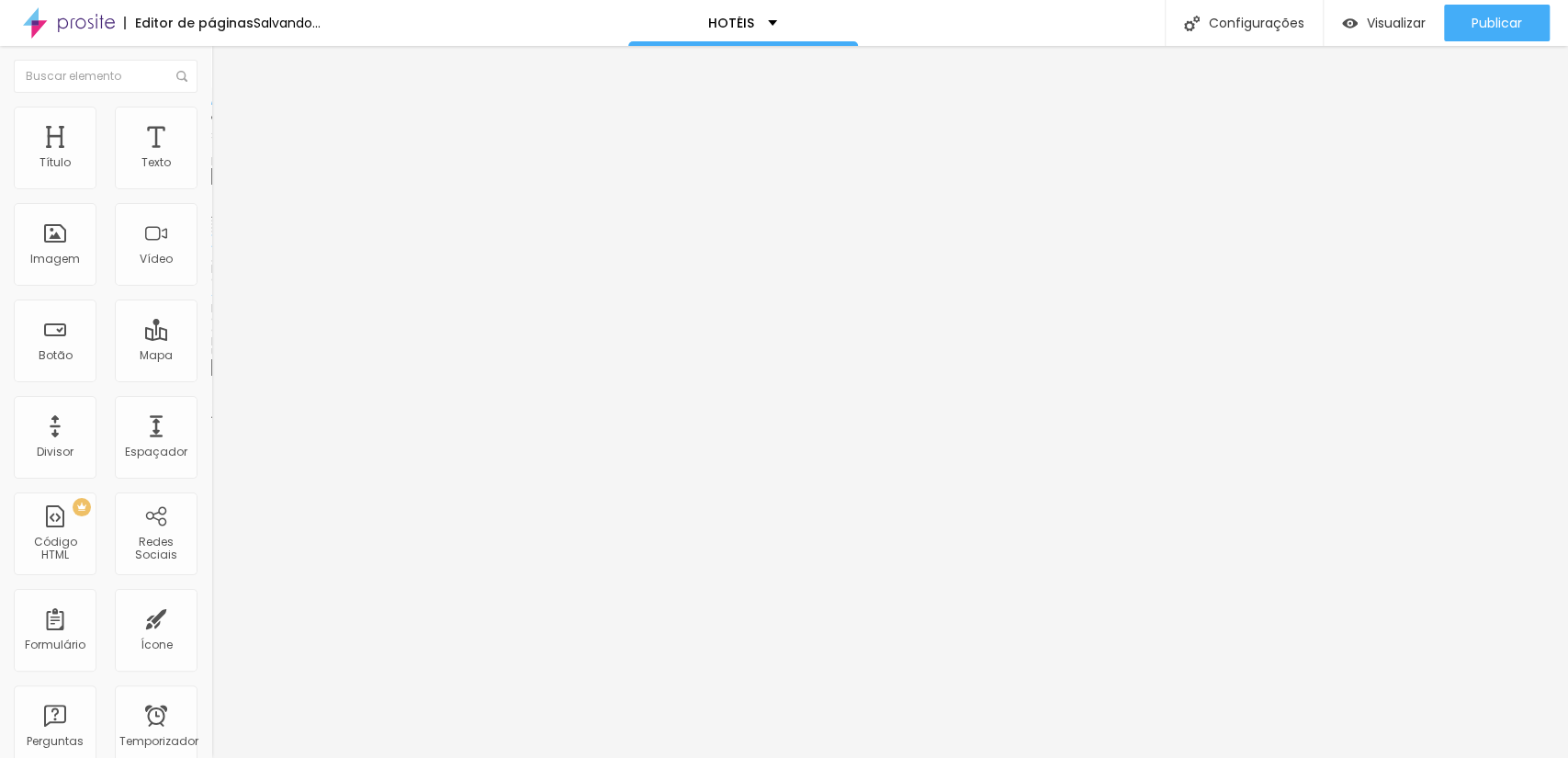
paste input "[URL][DOMAIN_NAME]"
type input "[URL][DOMAIN_NAME]"
click at [1371, 17] on font "Visualizar" at bounding box center [1396, 22] width 58 height 18
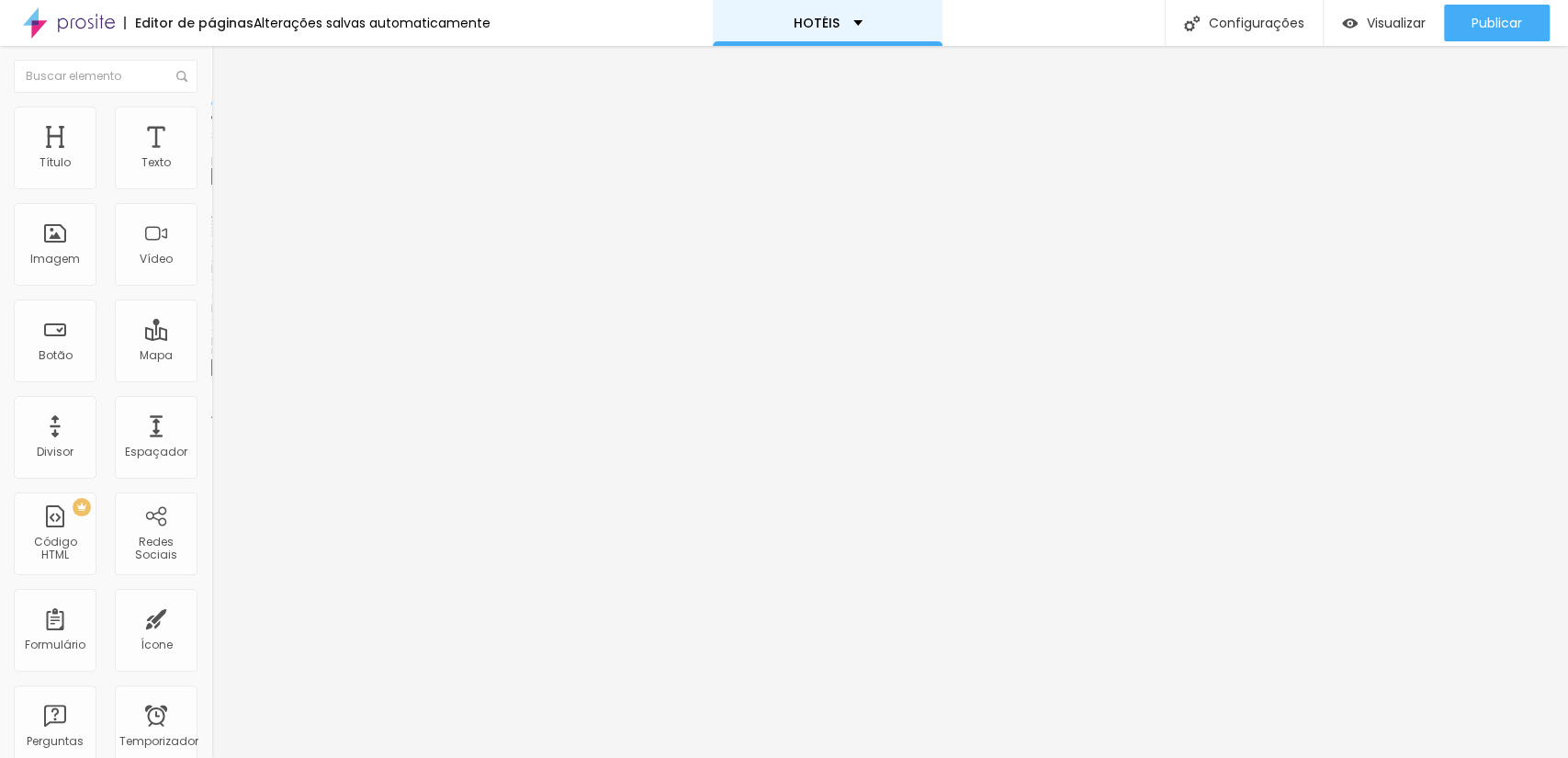
click at [816, 26] on font "HOTÉIS" at bounding box center [817, 22] width 46 height 18
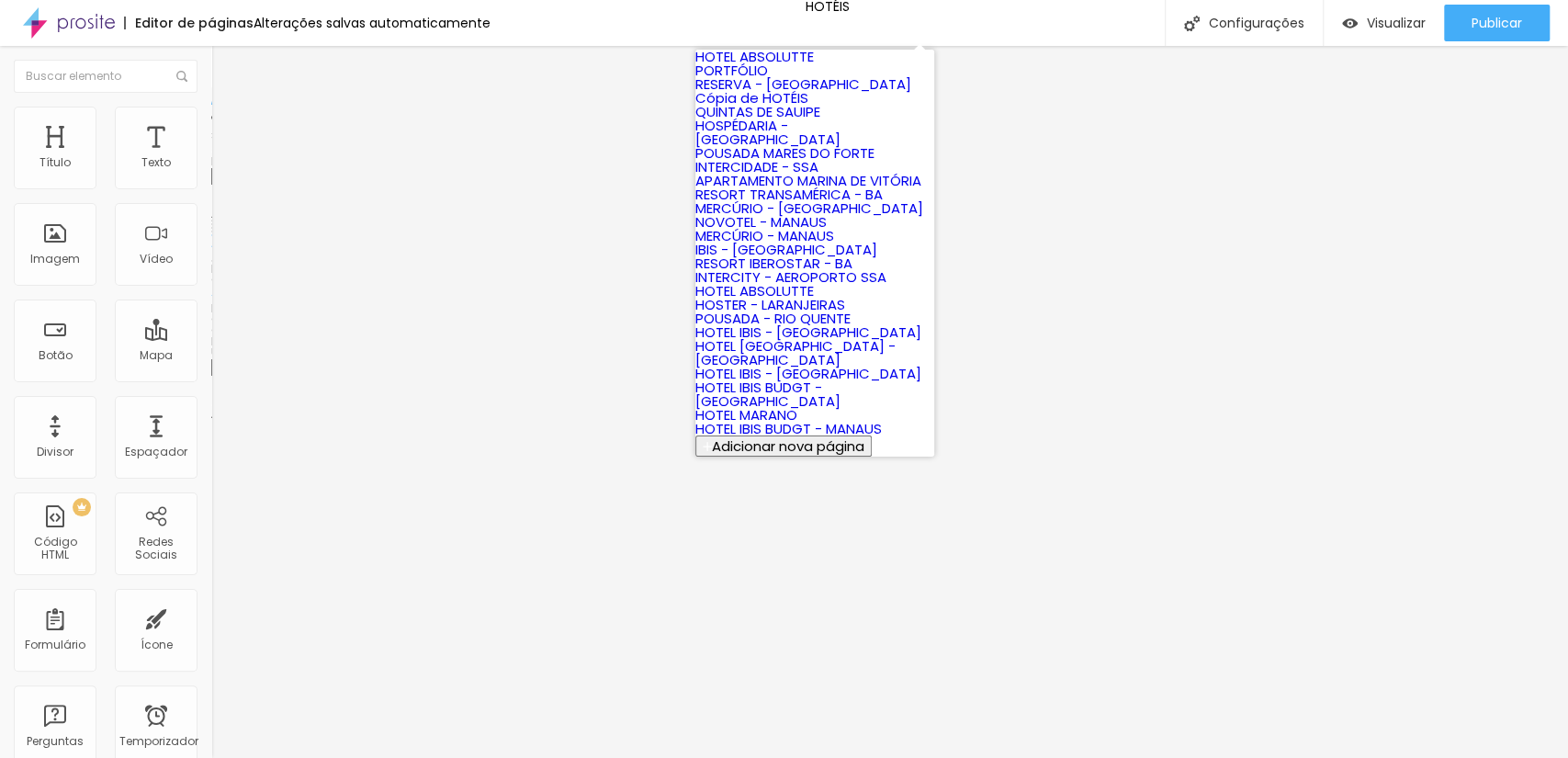
scroll to position [702, 0]
click at [823, 377] on font "HOTEL IBIS BUDGT - [GEOGRAPHIC_DATA]" at bounding box center [767, 394] width 145 height 33
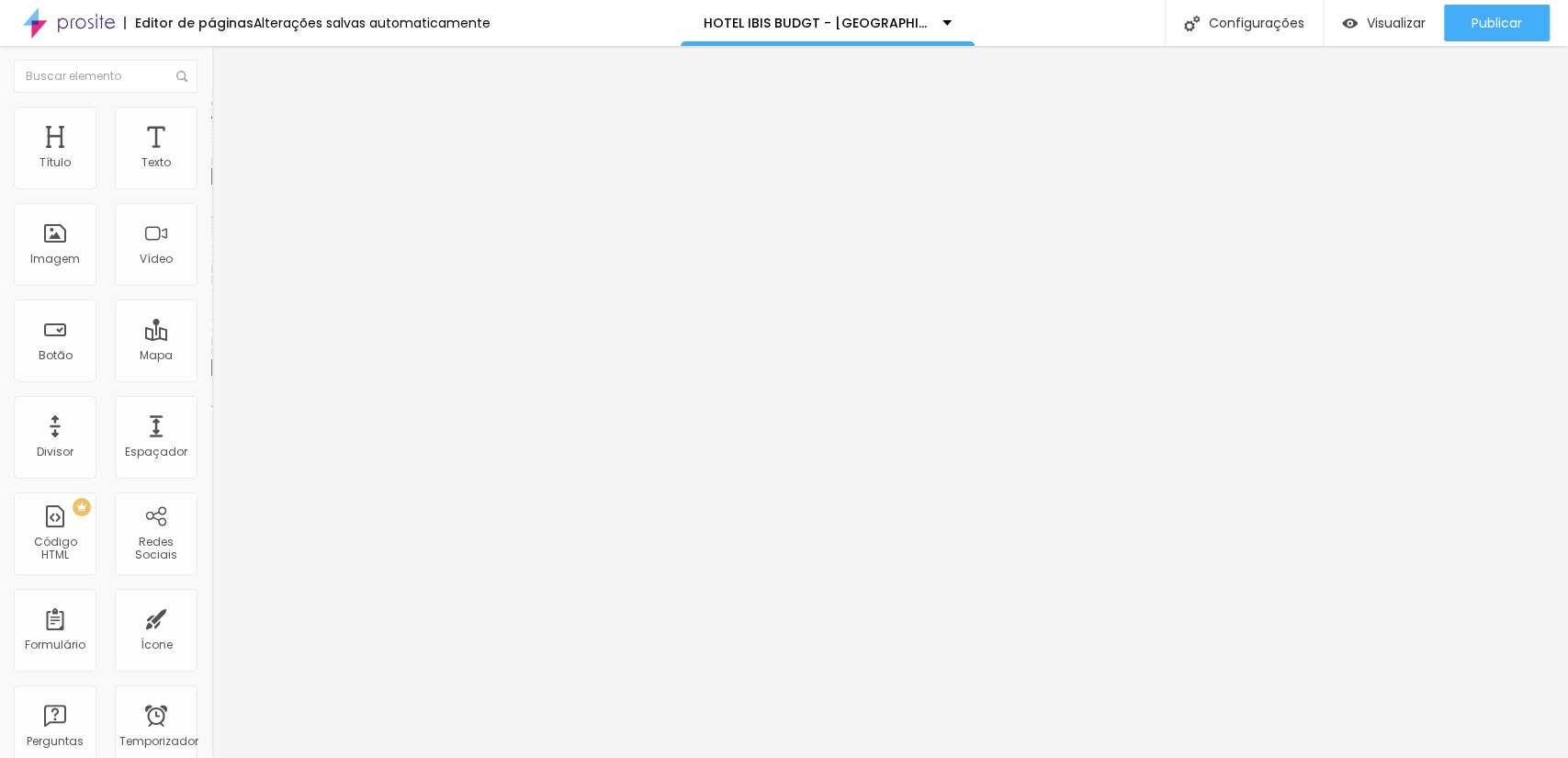
click at [211, 156] on div "Trocar imagem" at bounding box center [316, 149] width 211 height 13
click at [223, 158] on font "Trocar imagem" at bounding box center [267, 150] width 89 height 16
click at [390, 757] on div "Subindo 0/0 arquivos" at bounding box center [784, 763] width 1568 height 11
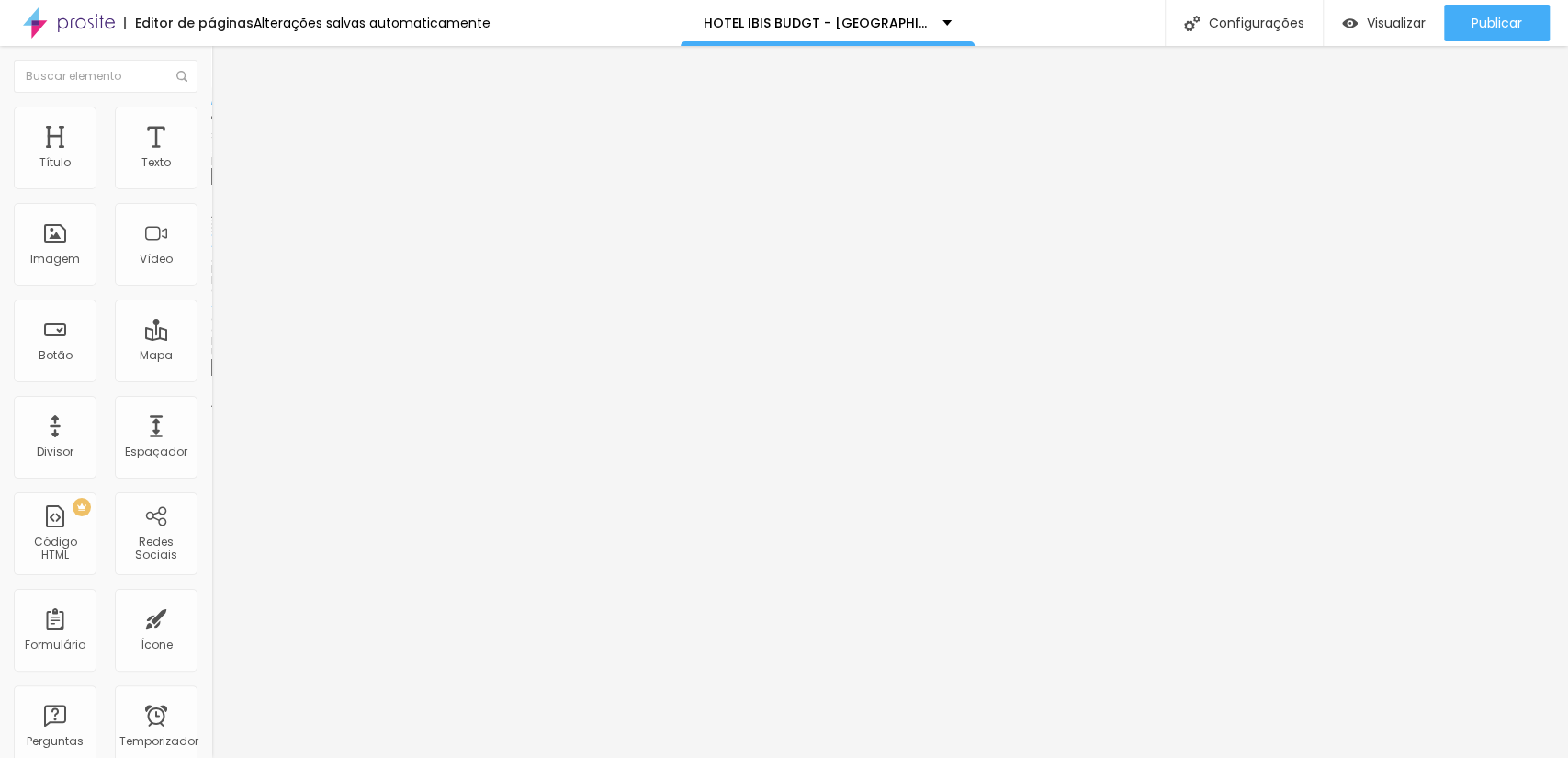
click at [223, 158] on font "Trocar imagem" at bounding box center [267, 150] width 89 height 16
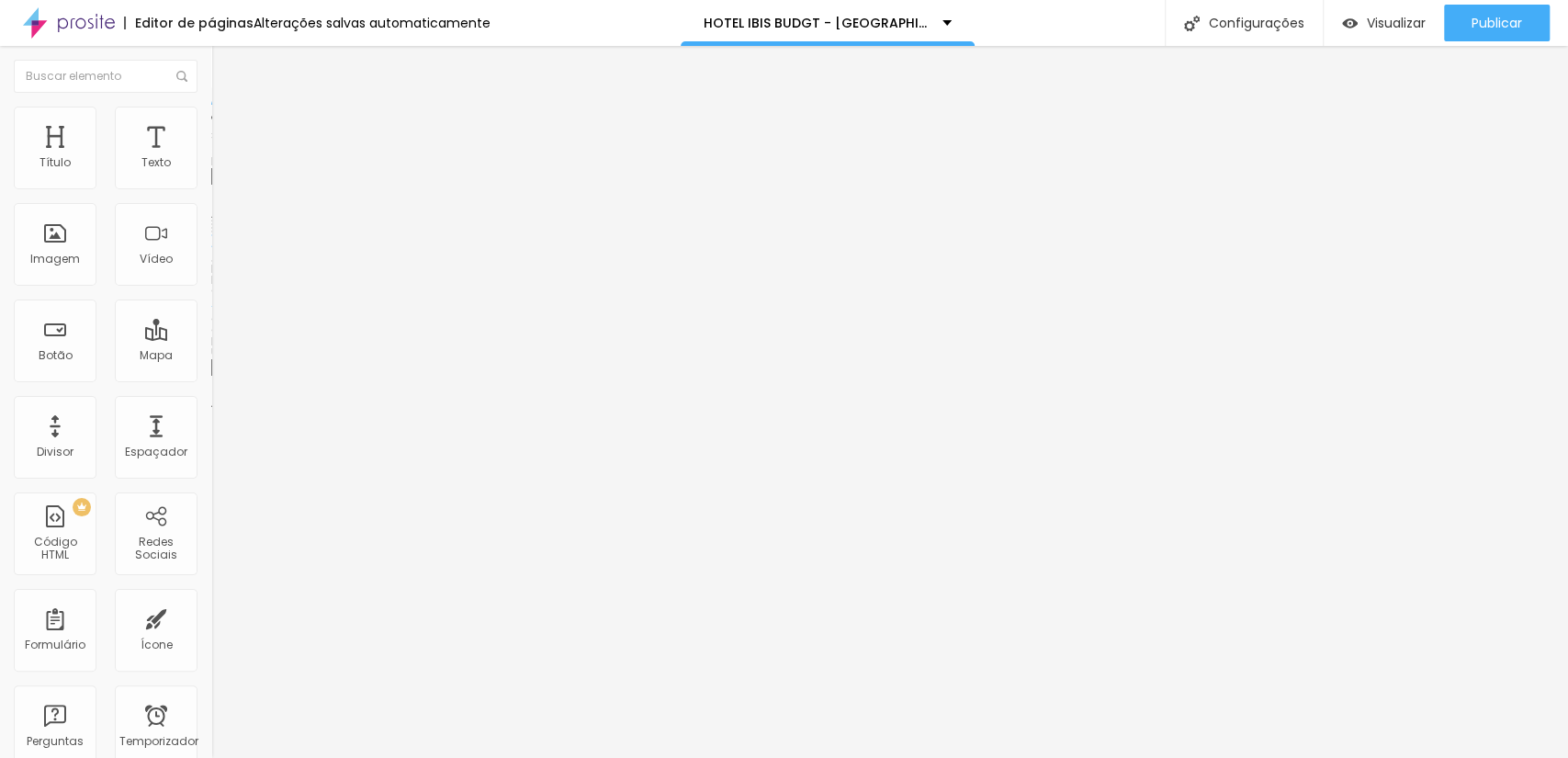
click at [223, 158] on font "Trocar imagem" at bounding box center [267, 150] width 89 height 16
click at [211, 158] on span "Trocar imagem" at bounding box center [261, 150] width 100 height 16
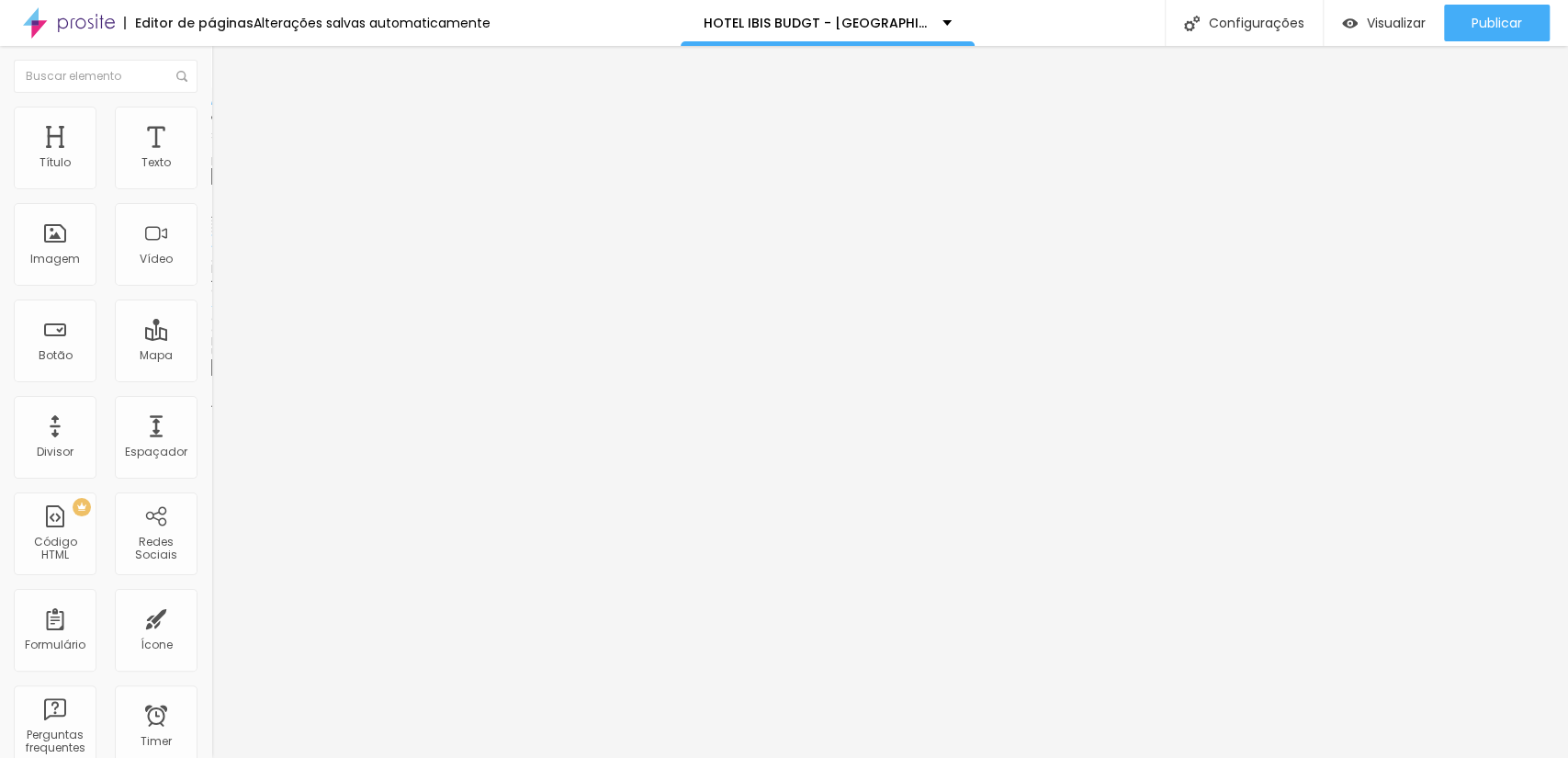
click at [211, 158] on span "Trocar imagem" at bounding box center [261, 150] width 100 height 16
drag, startPoint x: 198, startPoint y: 397, endPoint x: 394, endPoint y: 425, distance: 198.0
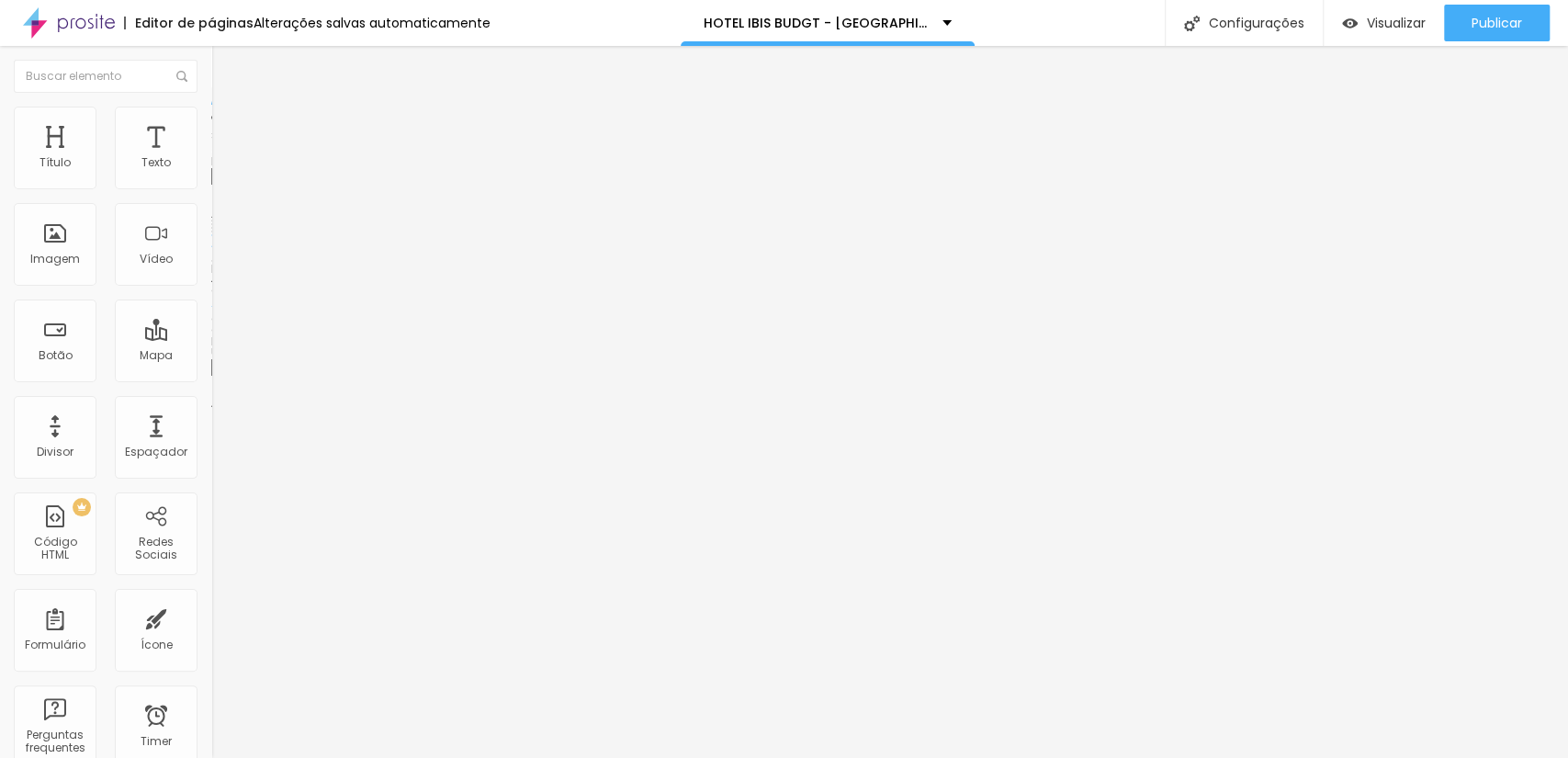
click at [223, 158] on font "Trocar imagem" at bounding box center [267, 150] width 89 height 16
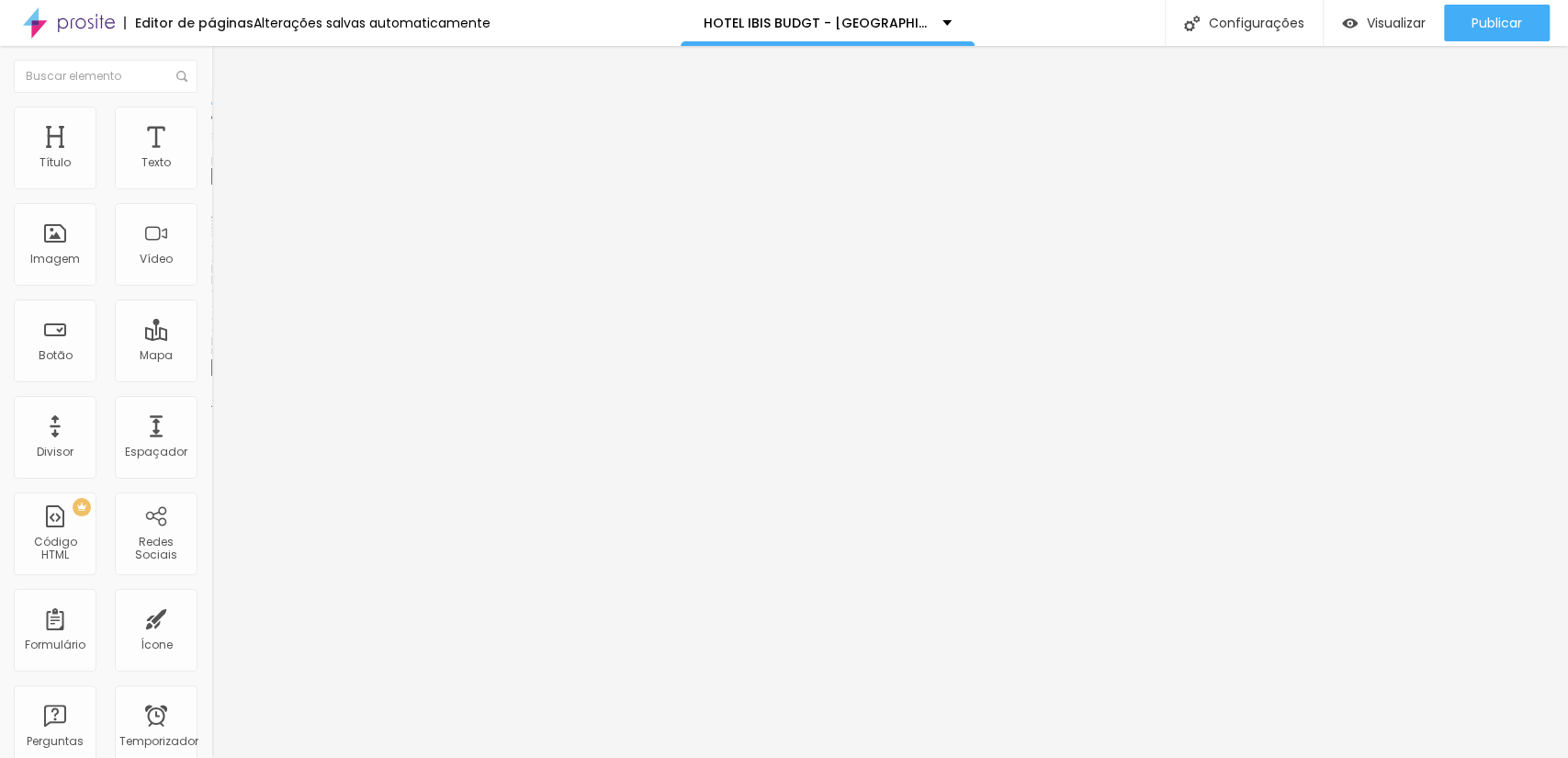
click at [211, 158] on span "Trocar imagem" at bounding box center [261, 150] width 100 height 16
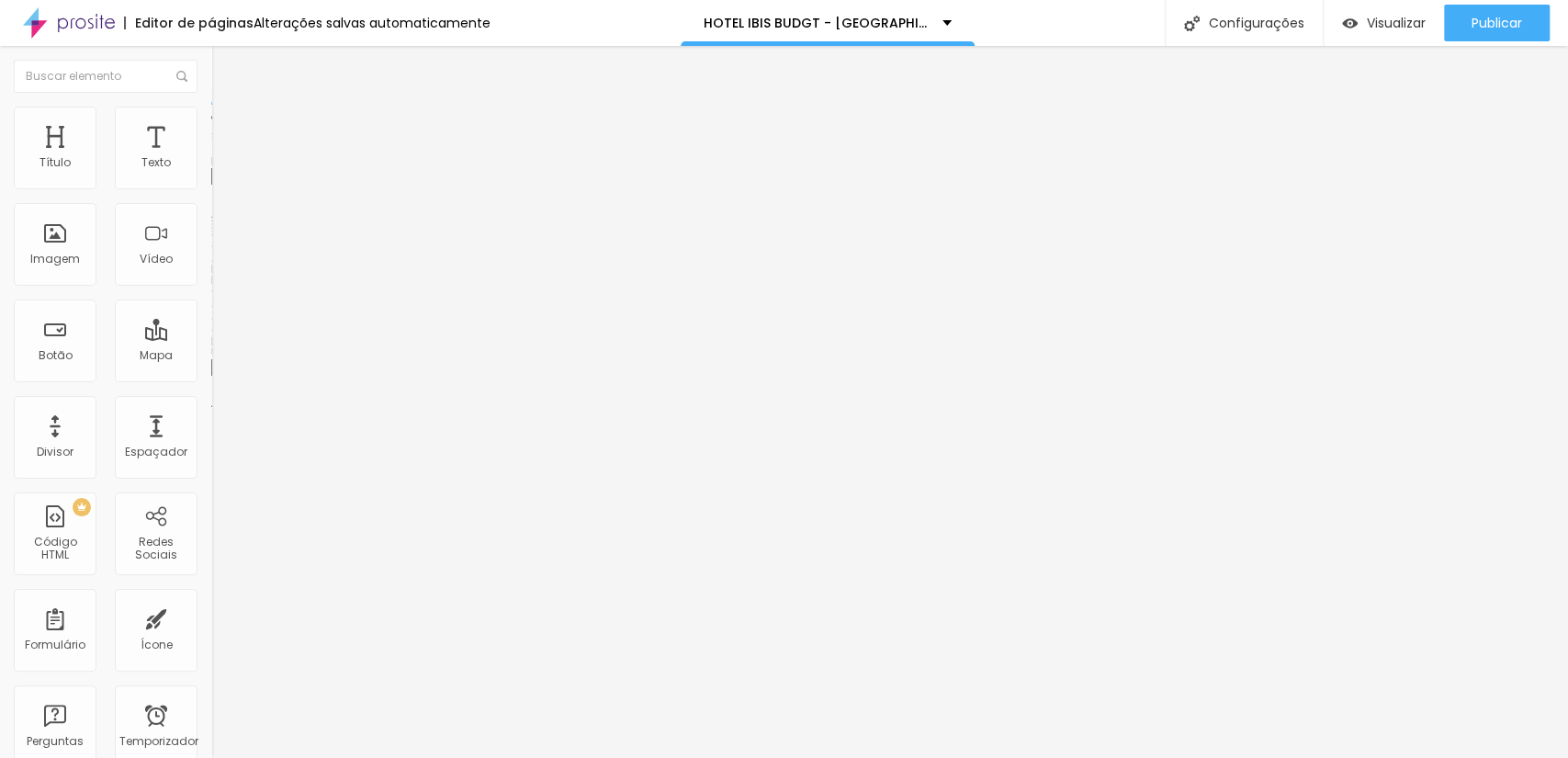
scroll to position [136, 0]
click at [211, 158] on span "Trocar imagem" at bounding box center [261, 150] width 100 height 16
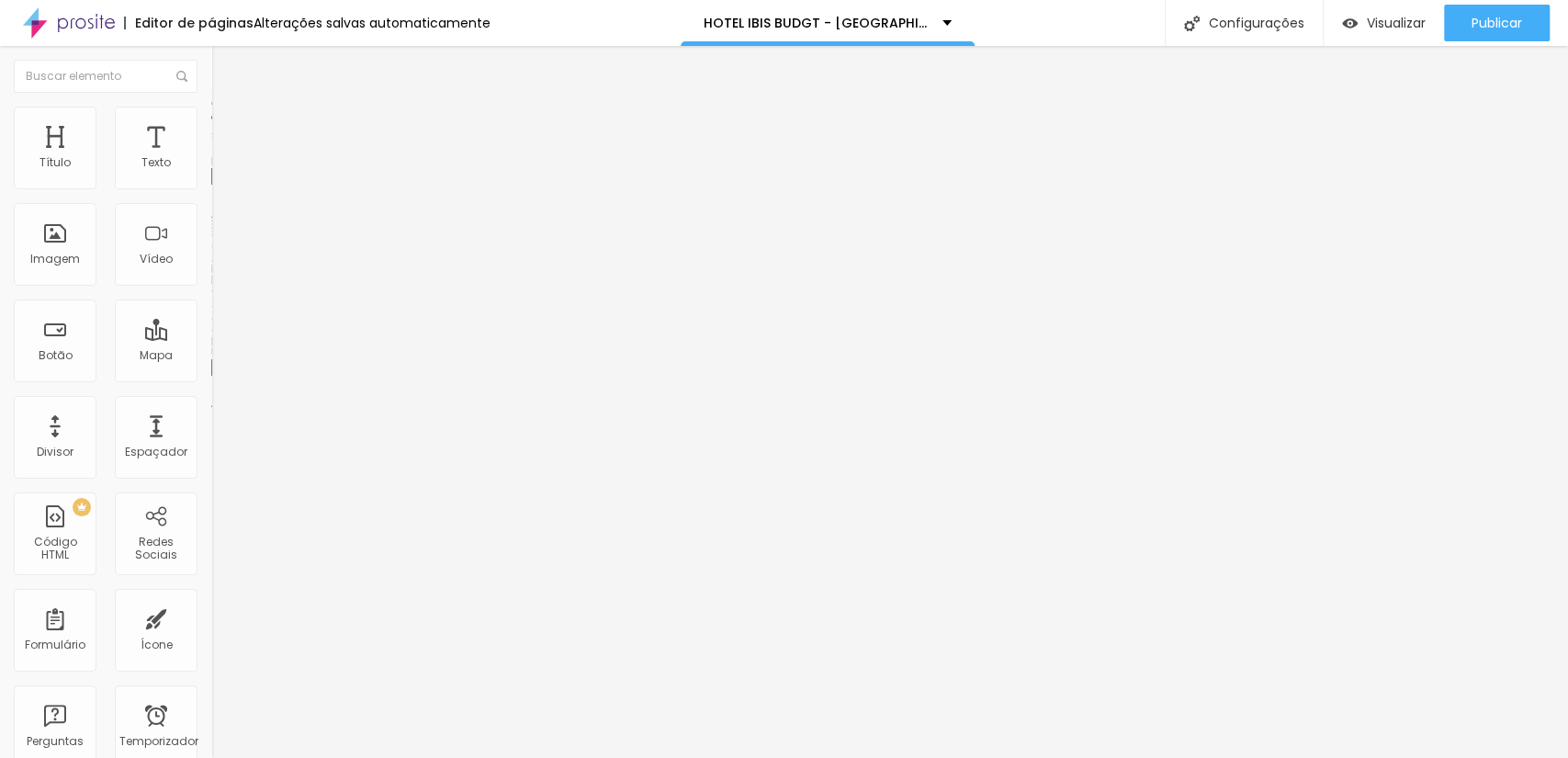
click at [223, 158] on font "Trocar imagem" at bounding box center [267, 150] width 89 height 16
drag, startPoint x: 191, startPoint y: 366, endPoint x: 1027, endPoint y: 534, distance: 852.7
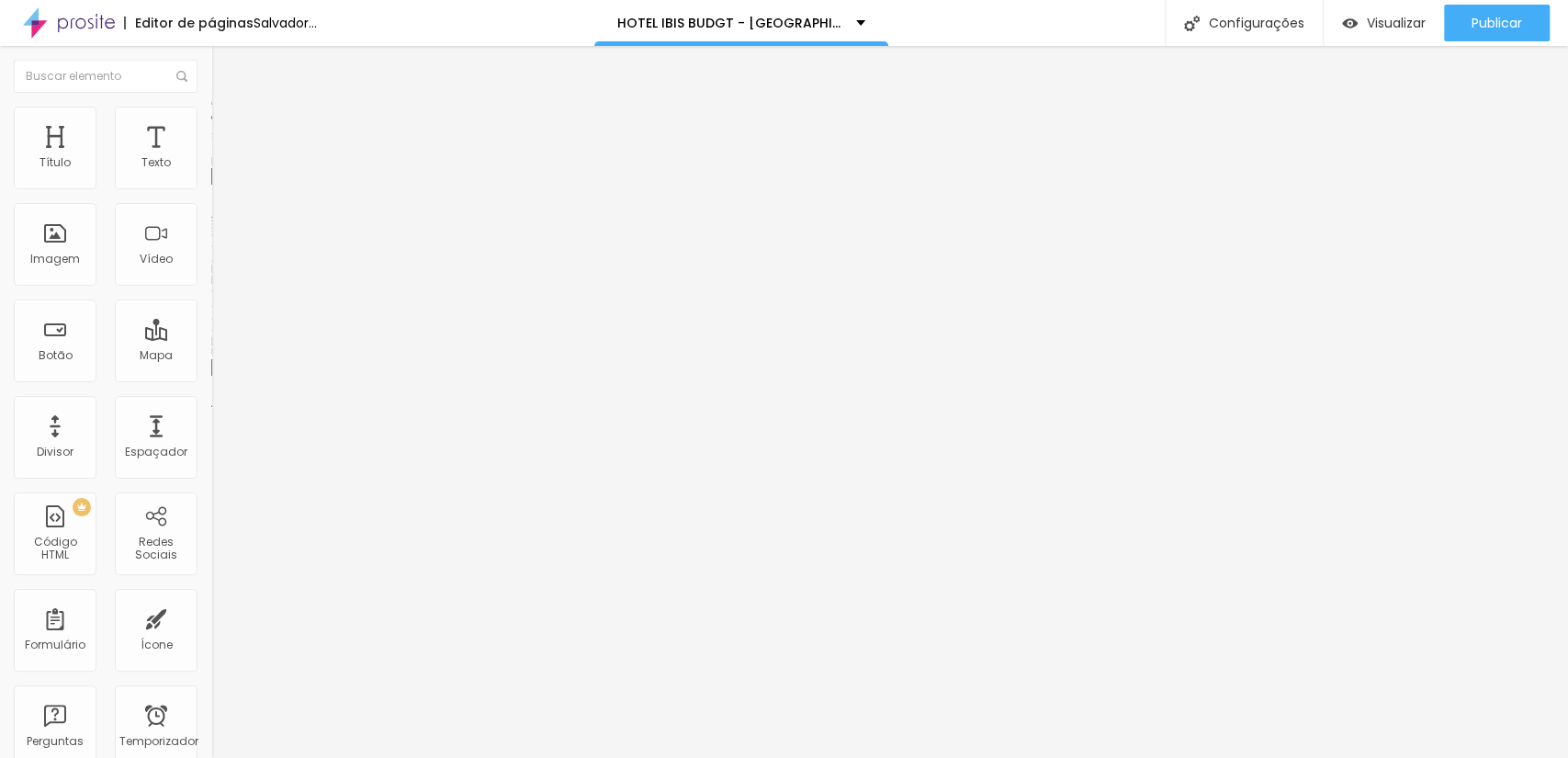
click at [211, 158] on span "Trocar imagem" at bounding box center [261, 150] width 100 height 16
click at [223, 158] on font "Trocar imagem" at bounding box center [267, 150] width 89 height 16
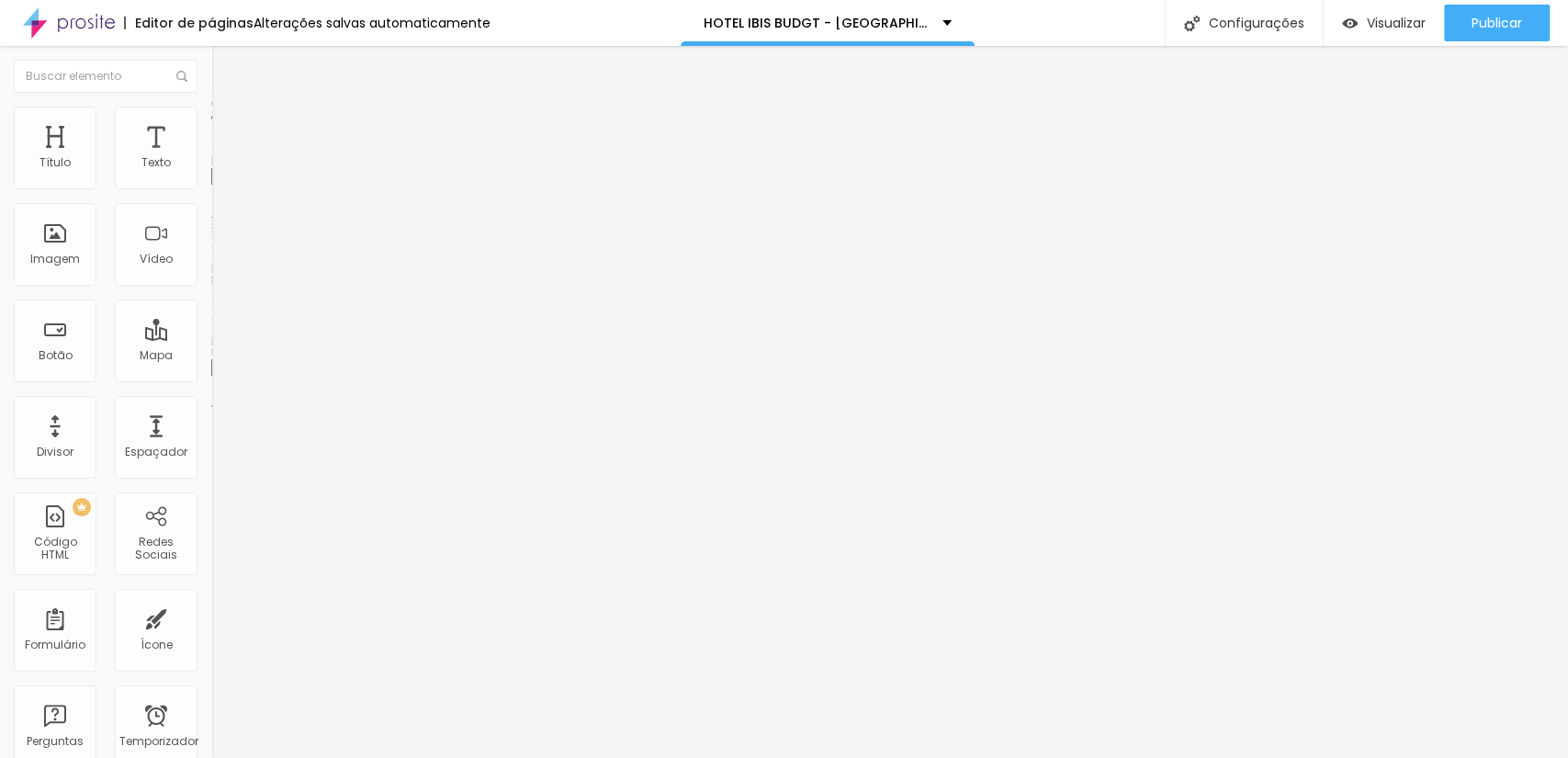
click at [223, 158] on font "Trocar imagem" at bounding box center [267, 150] width 89 height 16
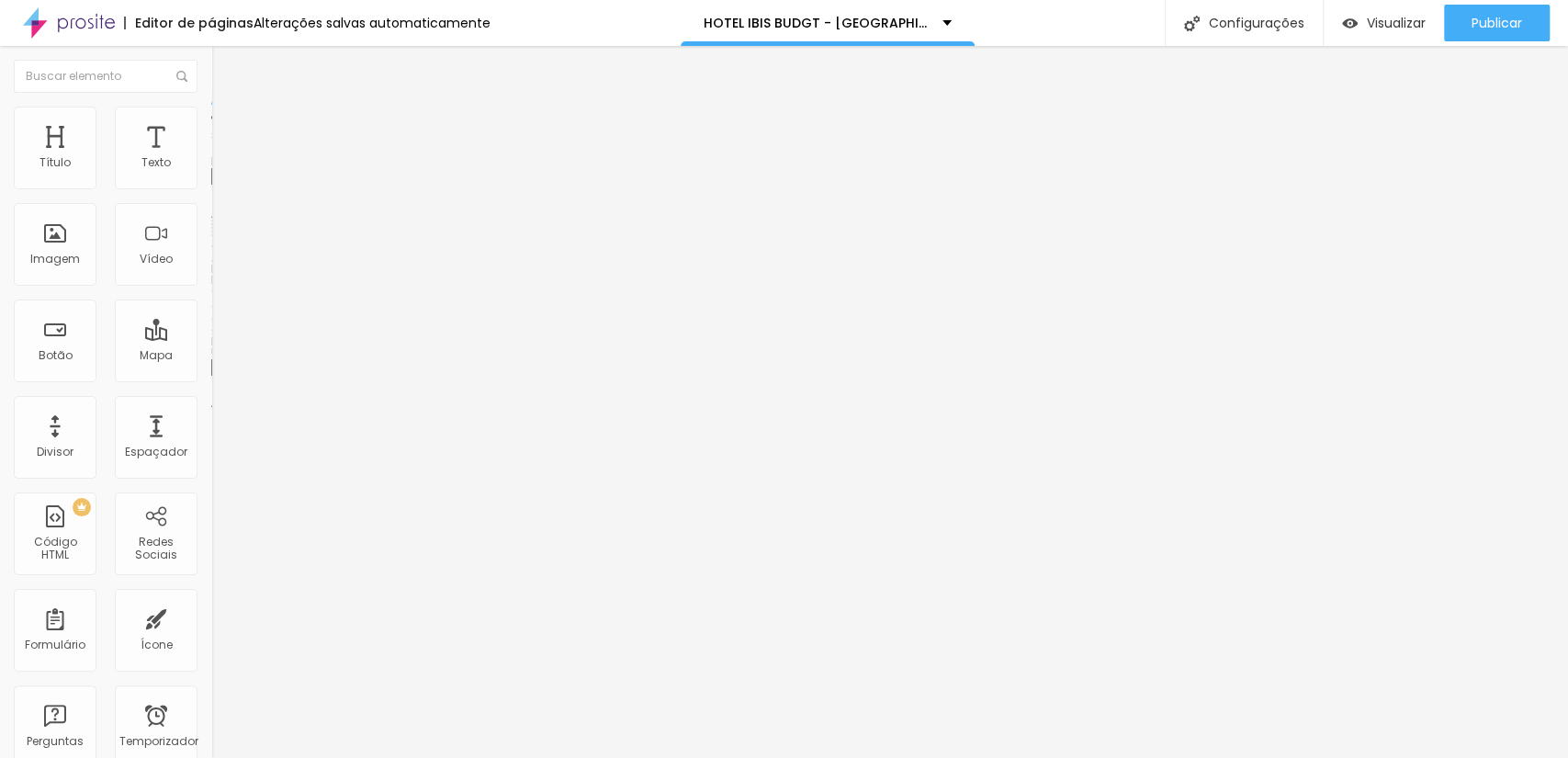
scroll to position [136, 0]
drag, startPoint x: 1384, startPoint y: 689, endPoint x: 1370, endPoint y: 694, distance: 14.9
click at [223, 158] on font "Trocar imagem" at bounding box center [267, 150] width 89 height 16
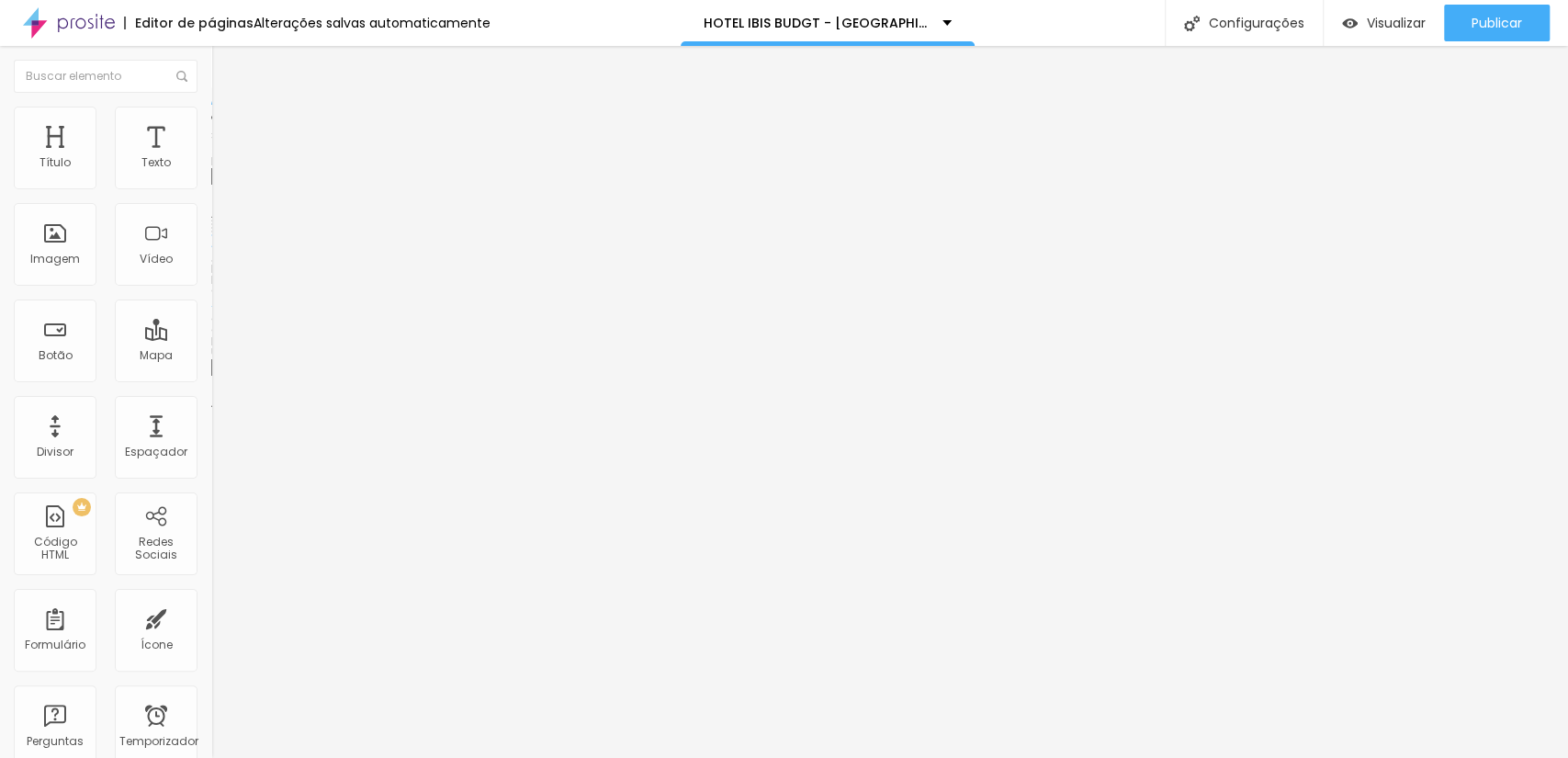
click at [223, 158] on font "Trocar imagem" at bounding box center [267, 150] width 89 height 16
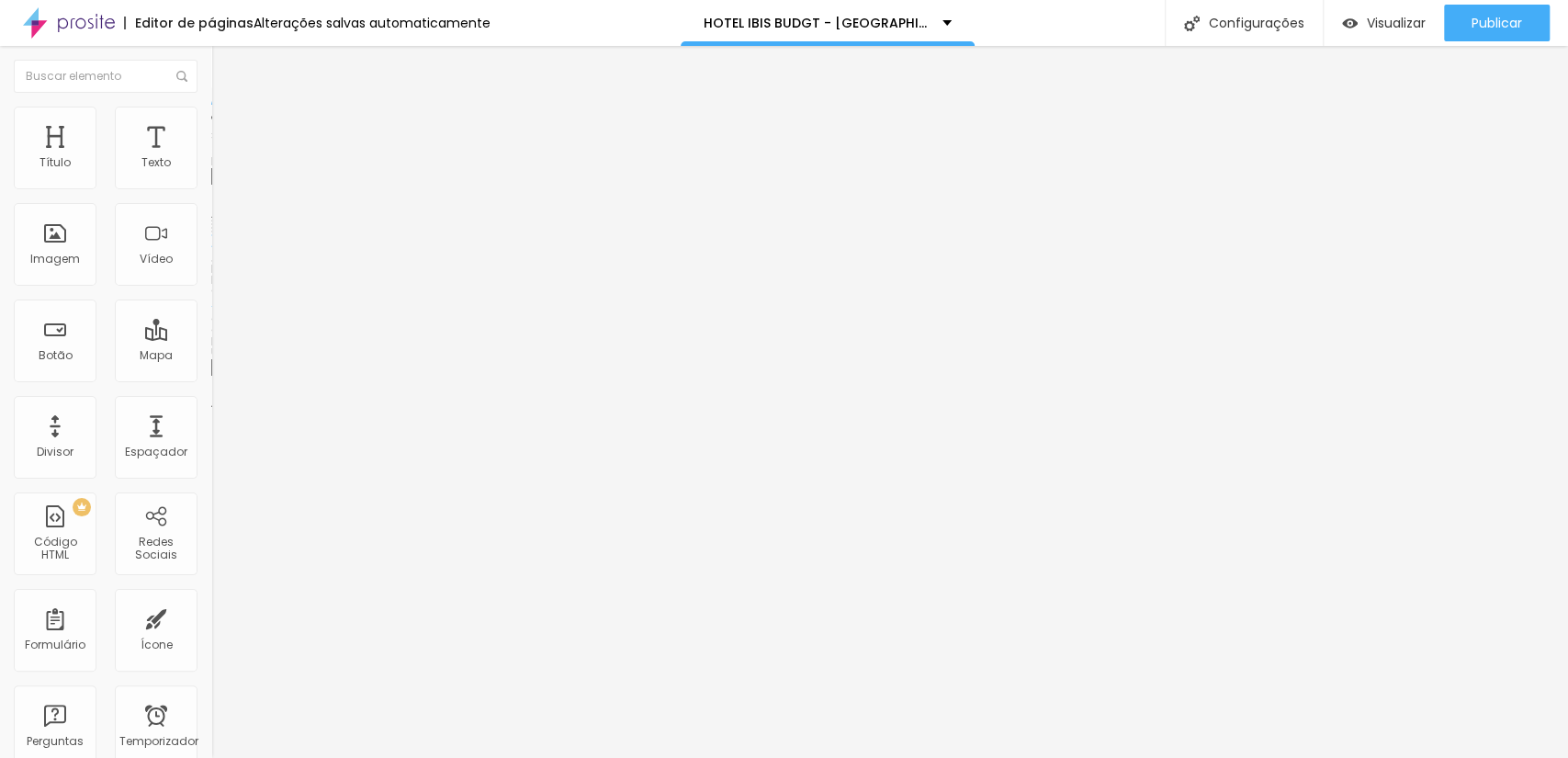
click at [223, 158] on font "Trocar imagem" at bounding box center [267, 150] width 89 height 16
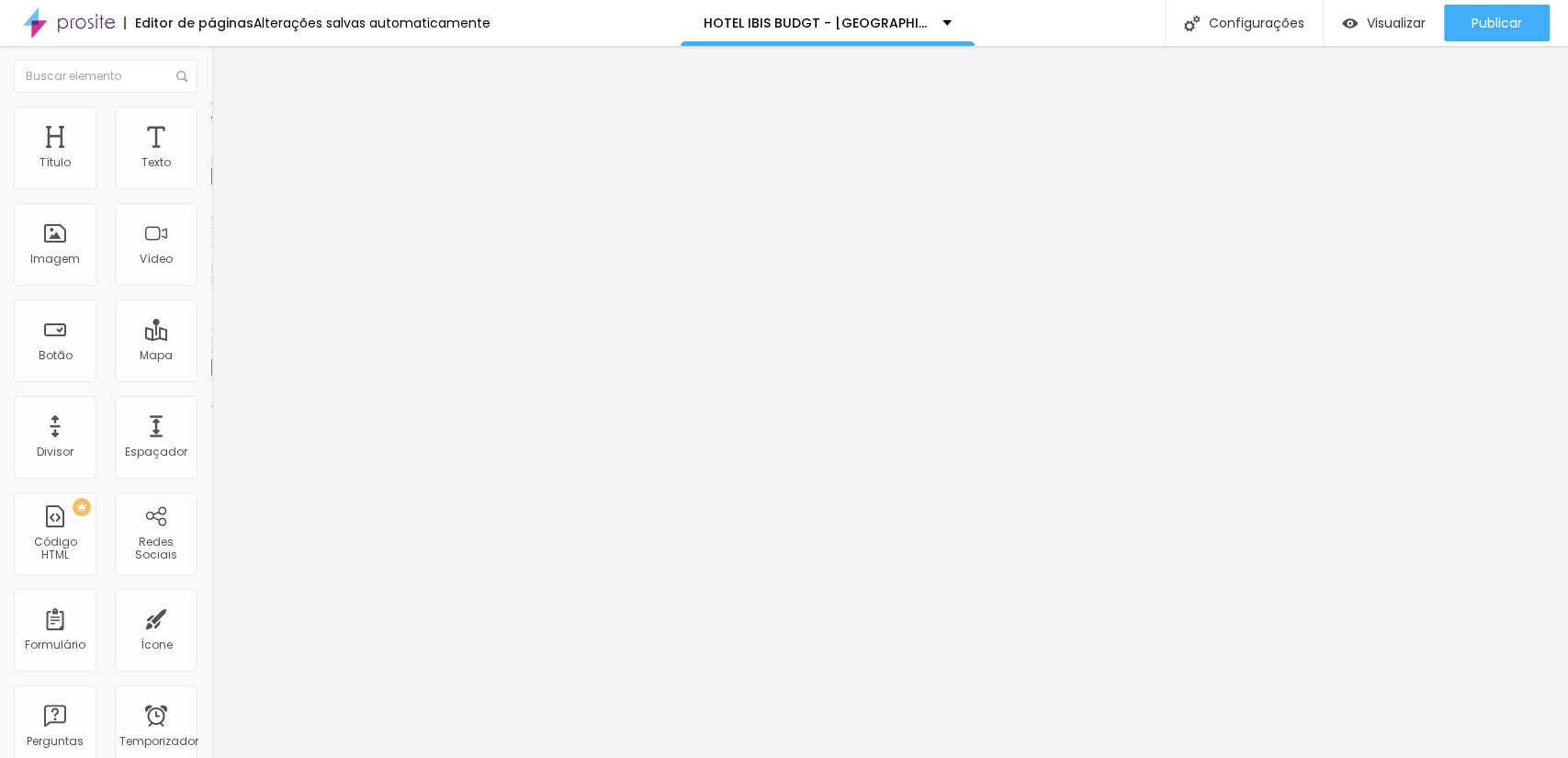
click at [1452, 16] on button "Publicar" at bounding box center [1497, 23] width 106 height 37
click at [211, 377] on input "text" at bounding box center [321, 367] width 221 height 18
paste input "[DOMAIN_NAME][URL]"
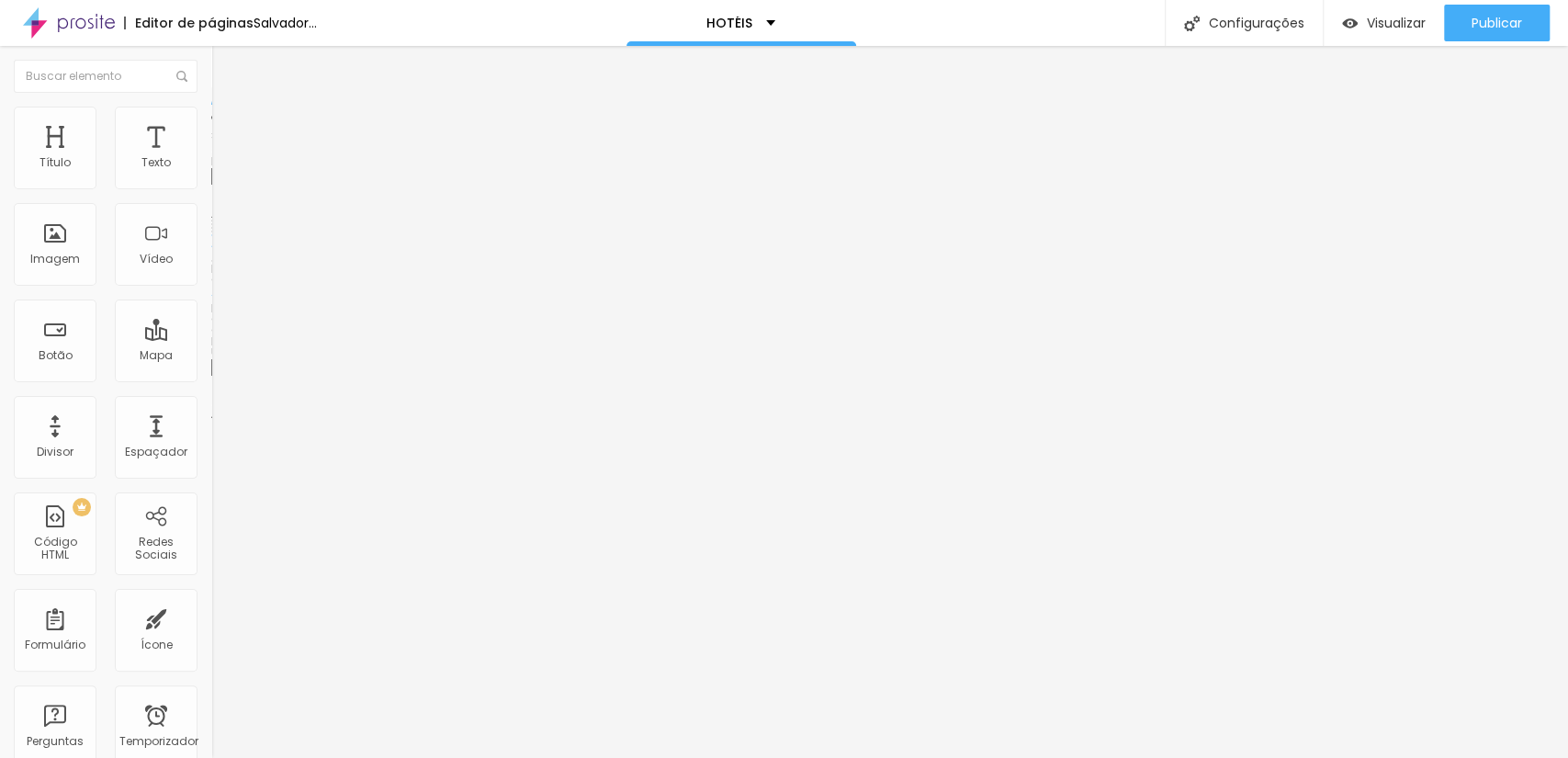
scroll to position [0, 125]
type input "[DOMAIN_NAME][URL]"
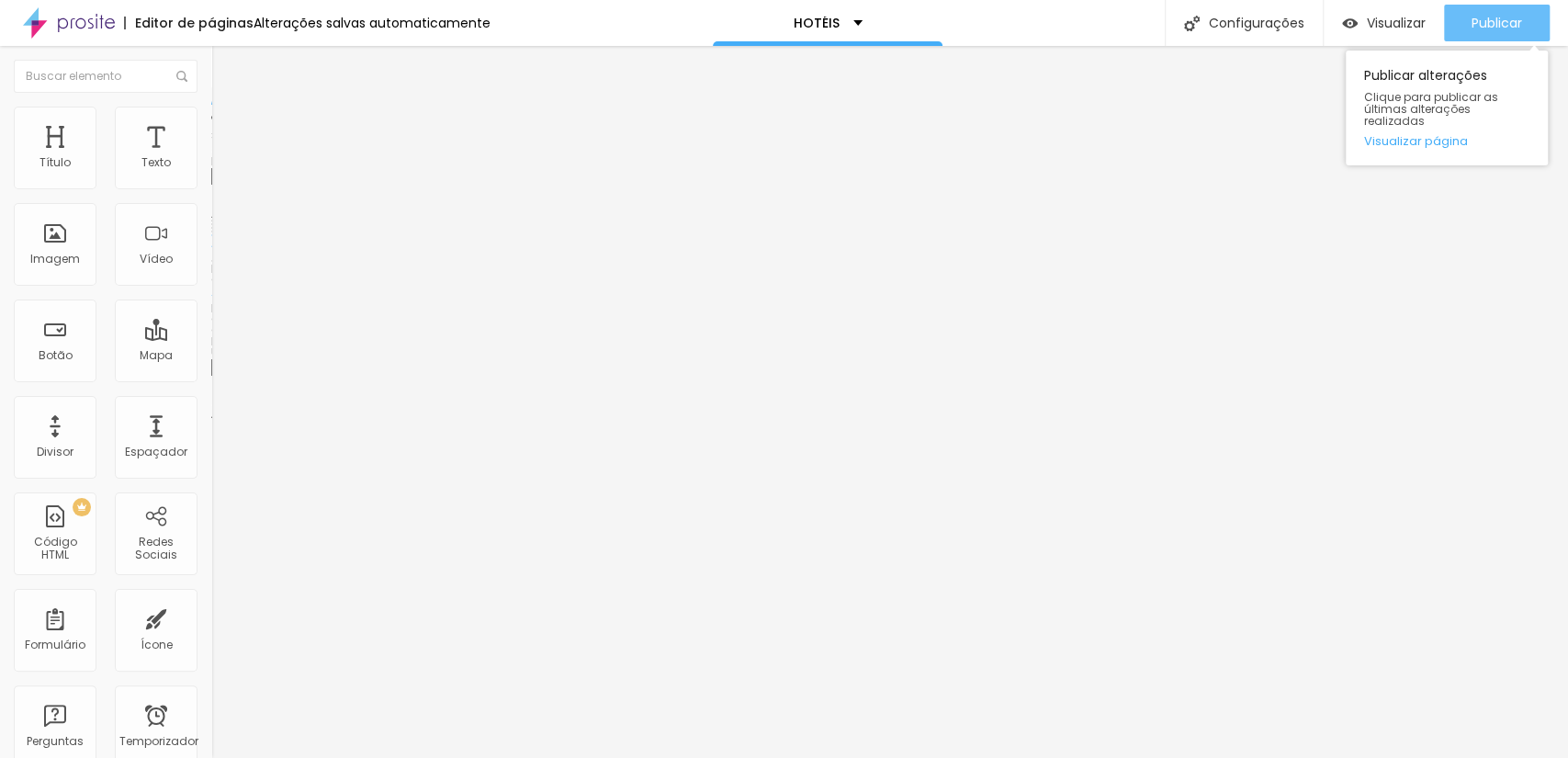
click at [1531, 29] on button "Publicar" at bounding box center [1497, 23] width 106 height 37
paste input "www.scorpionframe.com.br/hotel-ibis-budgt-belem"
drag, startPoint x: 176, startPoint y: 491, endPoint x: 0, endPoint y: 491, distance: 176.0
click at [211, 420] on div "Trocar imagem Descrição da imagem (Alt) Alinhamento Proporção Cinema 16:9 Cinem…" at bounding box center [316, 281] width 211 height 276
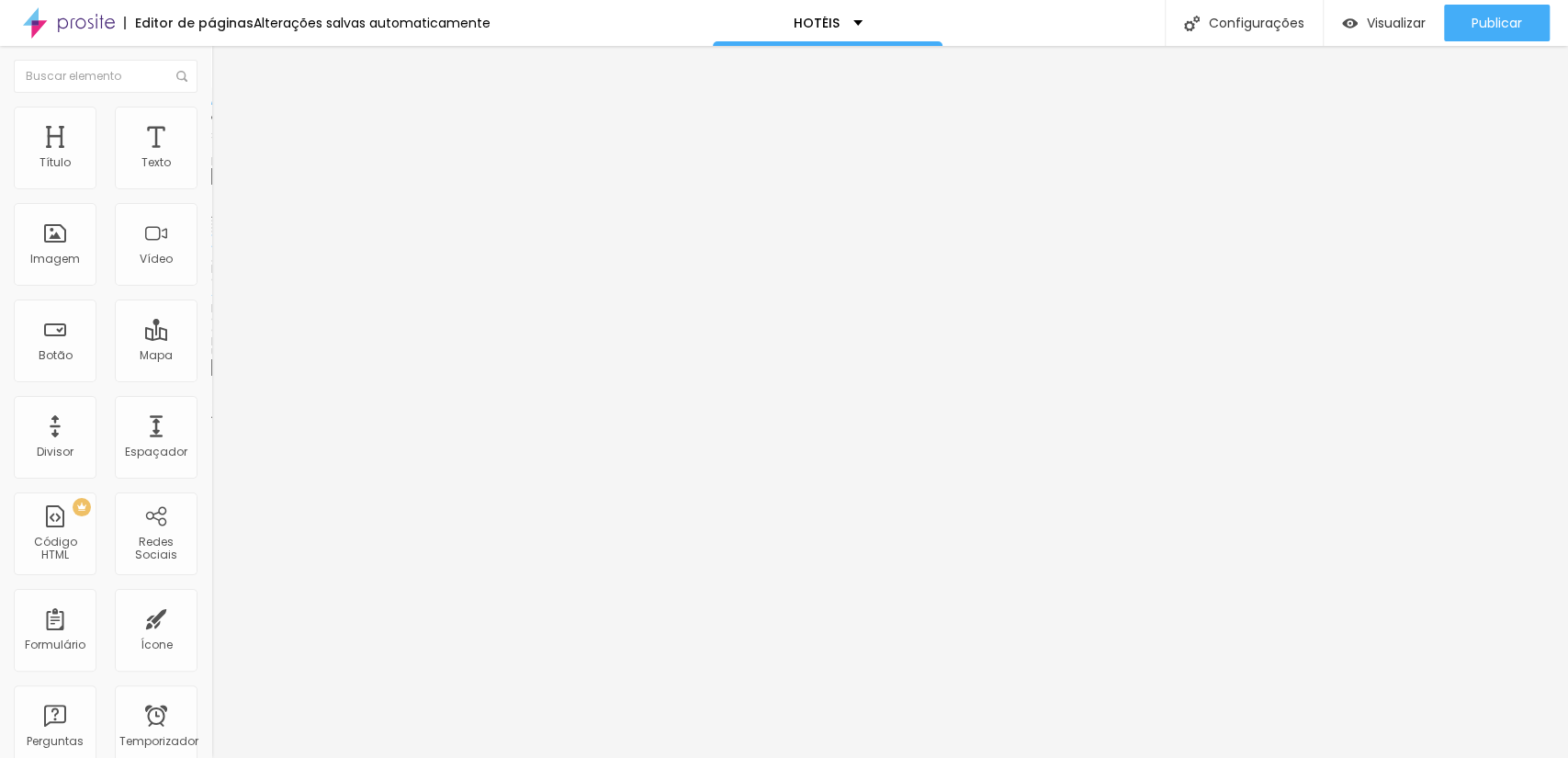
type input "www.scorpionframe.com.br/hotel-ibis-budgt-belem"
click at [211, 420] on div "Trocar imagem Descrição da imagem (Alt) Alinhamento Proporção Cinema 16:9 Cinem…" at bounding box center [316, 281] width 211 height 276
click at [211, 377] on input "www.scorpionframe.com.br/hotel-ibis-budgt-belem" at bounding box center [321, 367] width 221 height 18
click at [211, 377] on input "text" at bounding box center [321, 367] width 221 height 18
paste input "www.scorpionframe.com.br/hotel-ibis-budgt-belem"
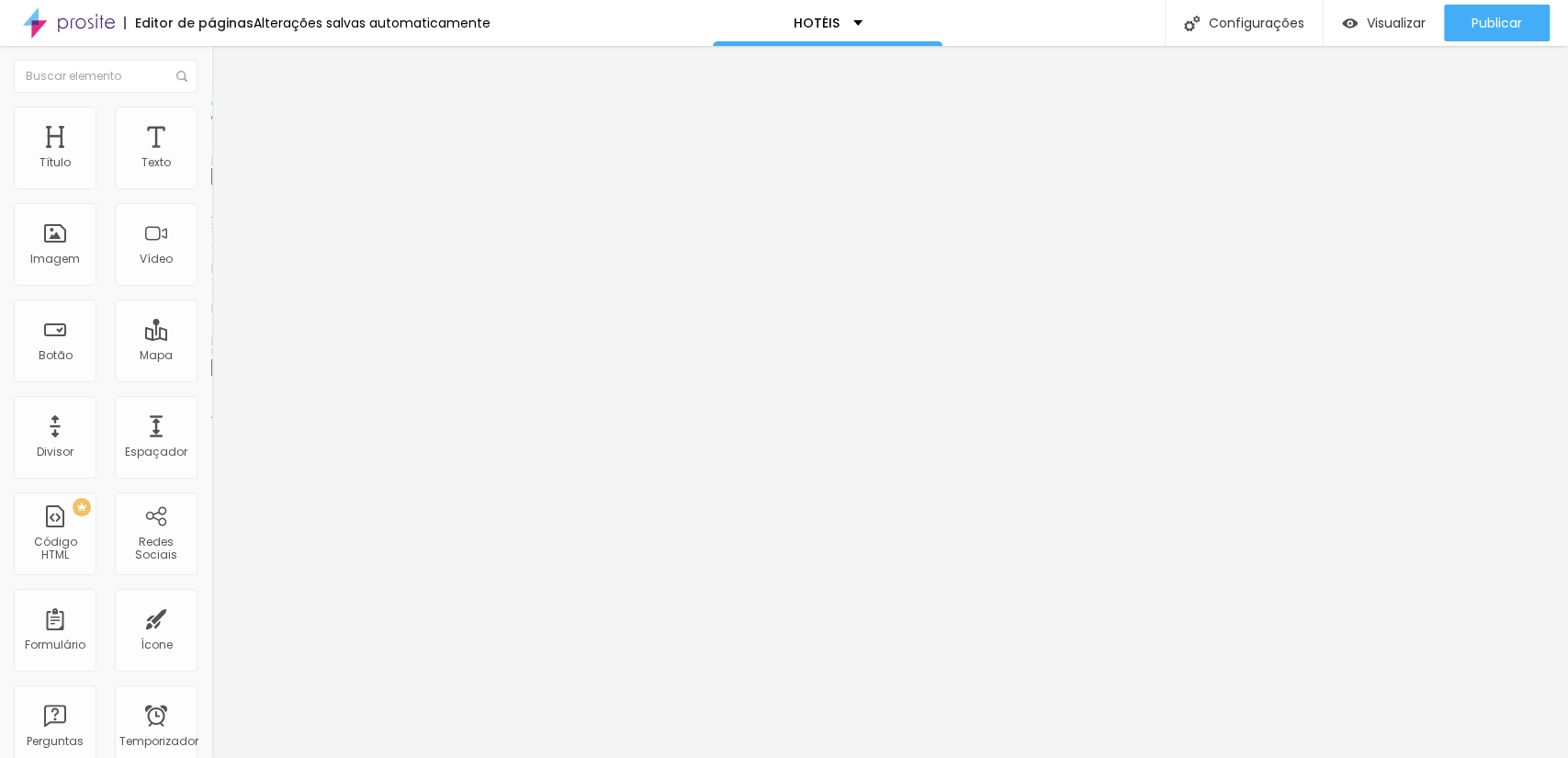
scroll to position [0, 167]
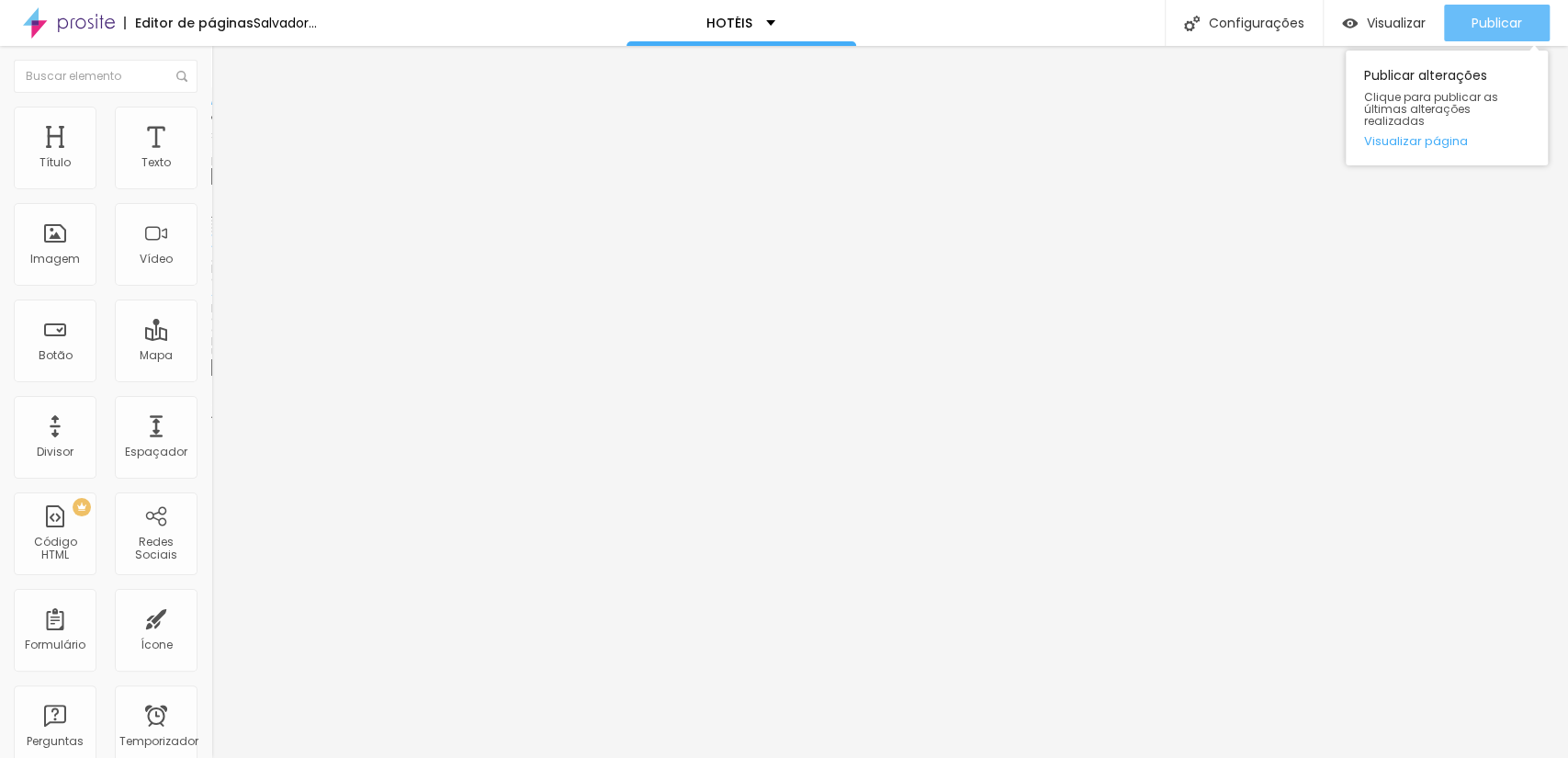
type input "https://www.scorpionframe.com.br/hotel-ibis-budgt-belem"
click at [1466, 14] on button "Publicar" at bounding box center [1497, 23] width 106 height 37
click at [1496, 15] on font "Publicar" at bounding box center [1497, 22] width 51 height 18
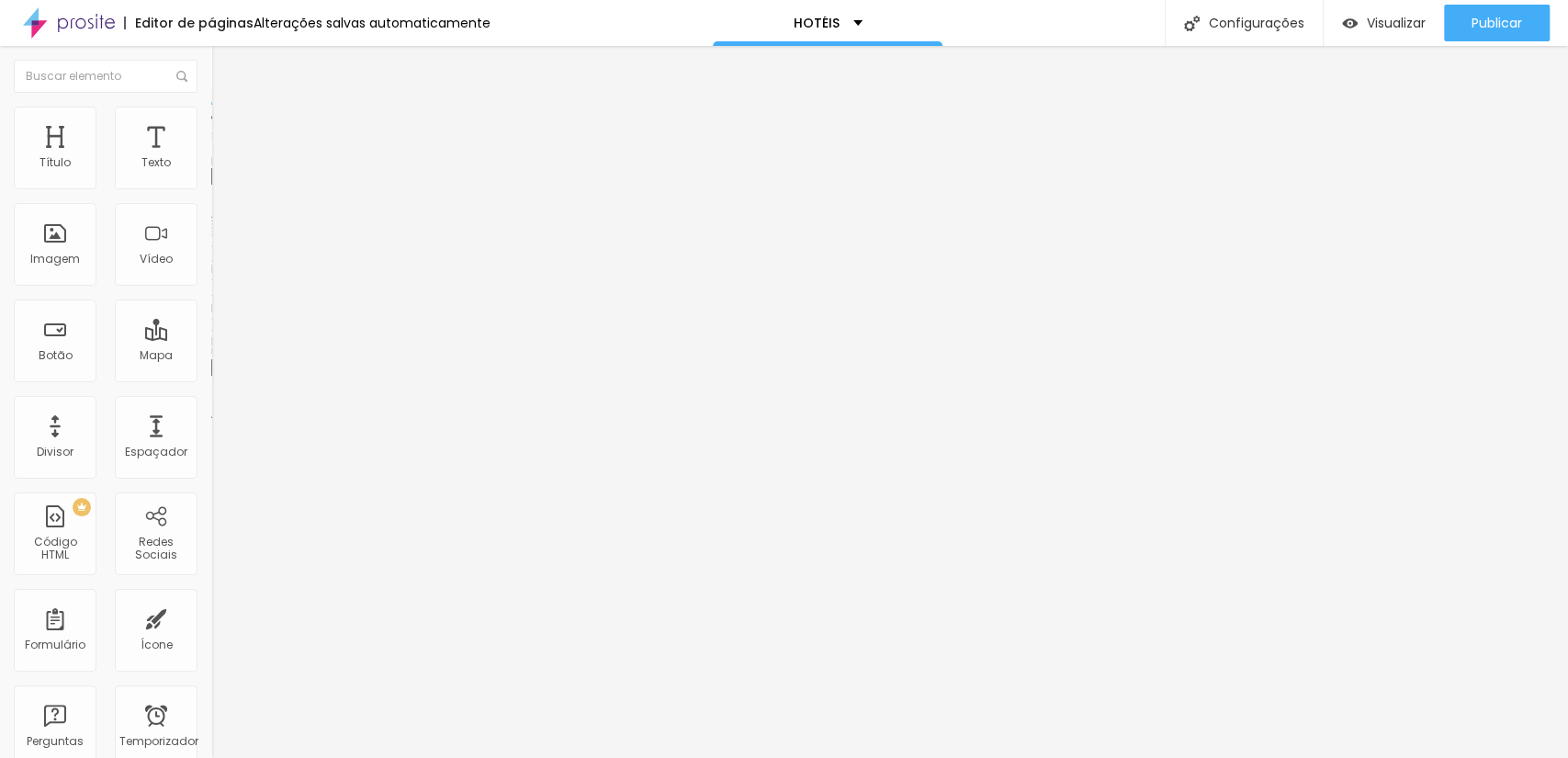
click at [211, 377] on input "https://www.scorpionframe.com.br/hotel-ibis-budgt-belem" at bounding box center [321, 367] width 221 height 18
drag, startPoint x: 7, startPoint y: 492, endPoint x: 36, endPoint y: 492, distance: 29.0
click at [211, 420] on div "Trocar imagem Descrição da imagem (Alt) Alinhamento Proporção Cinema 16:9 Cinem…" at bounding box center [316, 281] width 211 height 276
click at [211, 377] on input "https://www.scorpionframe.com.br/hotel-ibis-budgt-belem" at bounding box center [321, 367] width 221 height 18
click at [211, 575] on div "Editar nulo Conteúdo Estilo Avançado Trocar imagem Descrição da imagem (Alt) Al…" at bounding box center [316, 401] width 211 height 711
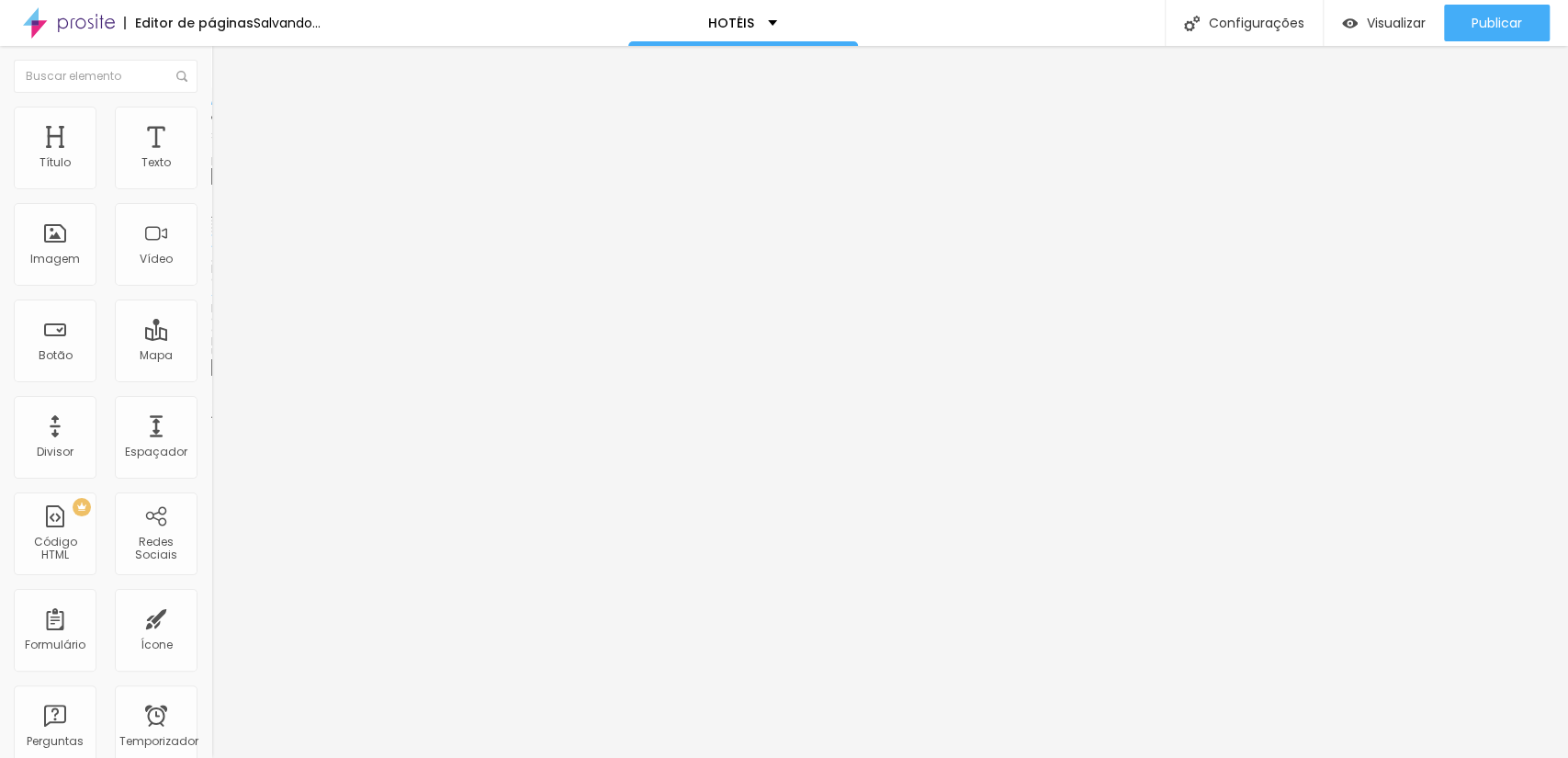
click at [211, 377] on input "text" at bounding box center [321, 367] width 221 height 18
click at [211, 377] on input "https://" at bounding box center [321, 367] width 221 height 18
paste input "www.scorpionframe.com.br/hotel-ibis-budgt-belem"
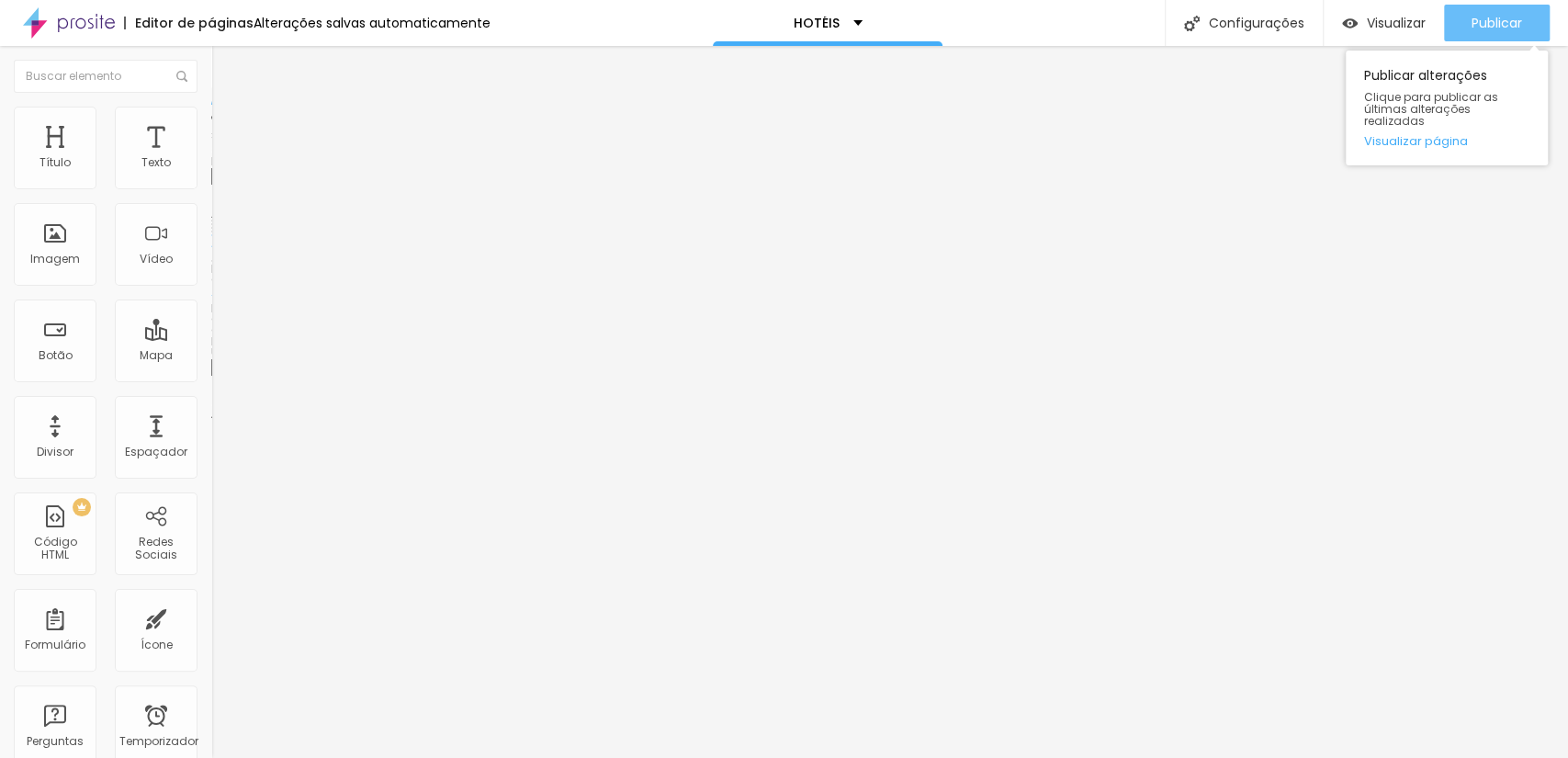
click at [1510, 17] on font "Publicar" at bounding box center [1497, 22] width 51 height 18
type input "h"
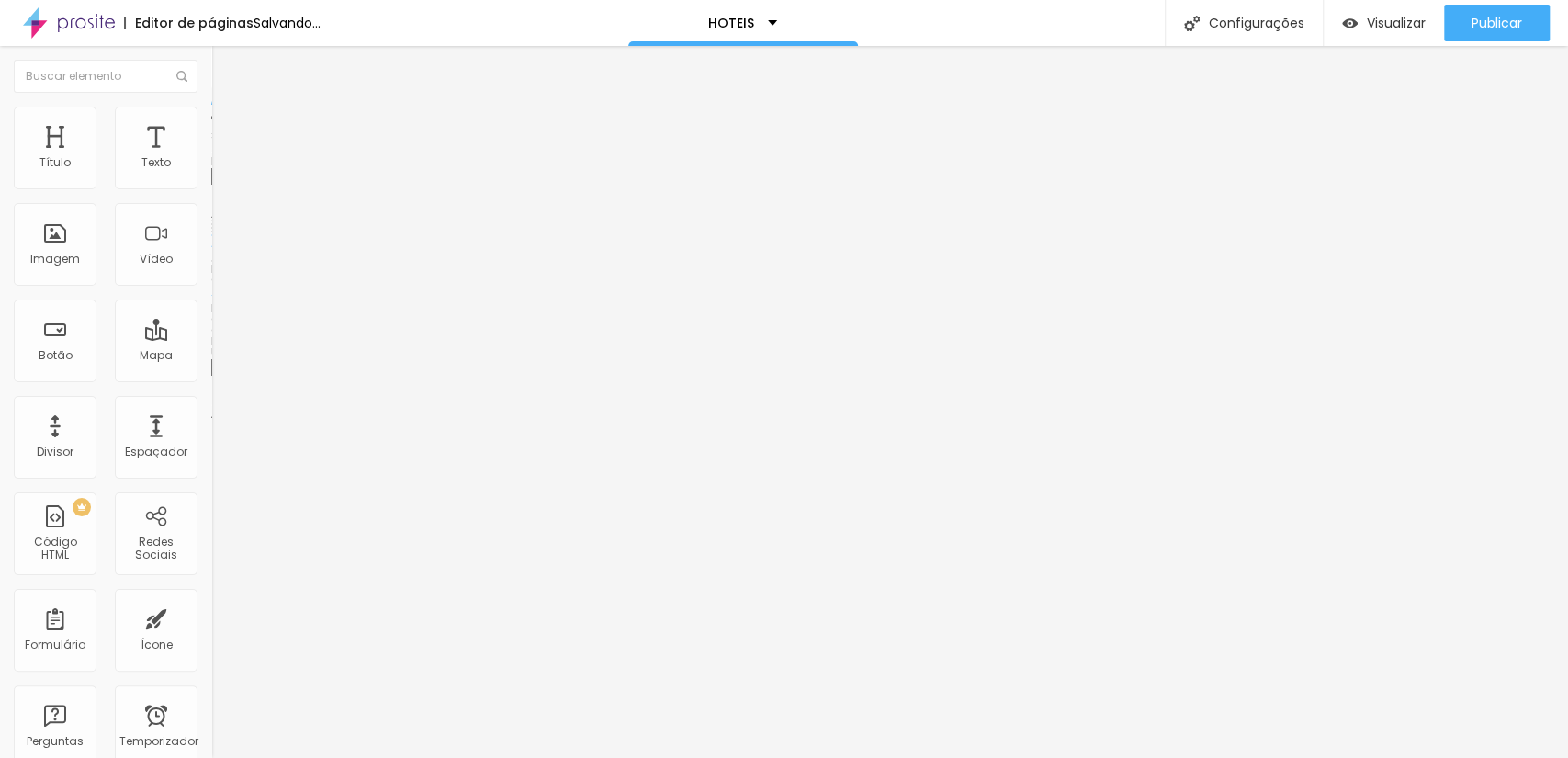
click at [211, 377] on input "text" at bounding box center [321, 367] width 221 height 18
paste input "https://www.scorpionframe.com.br/hotel-ibis-budgt-belem"
type input "https://https://www.scorpionframe.com.br/hotel-ibis-budgt-belem"
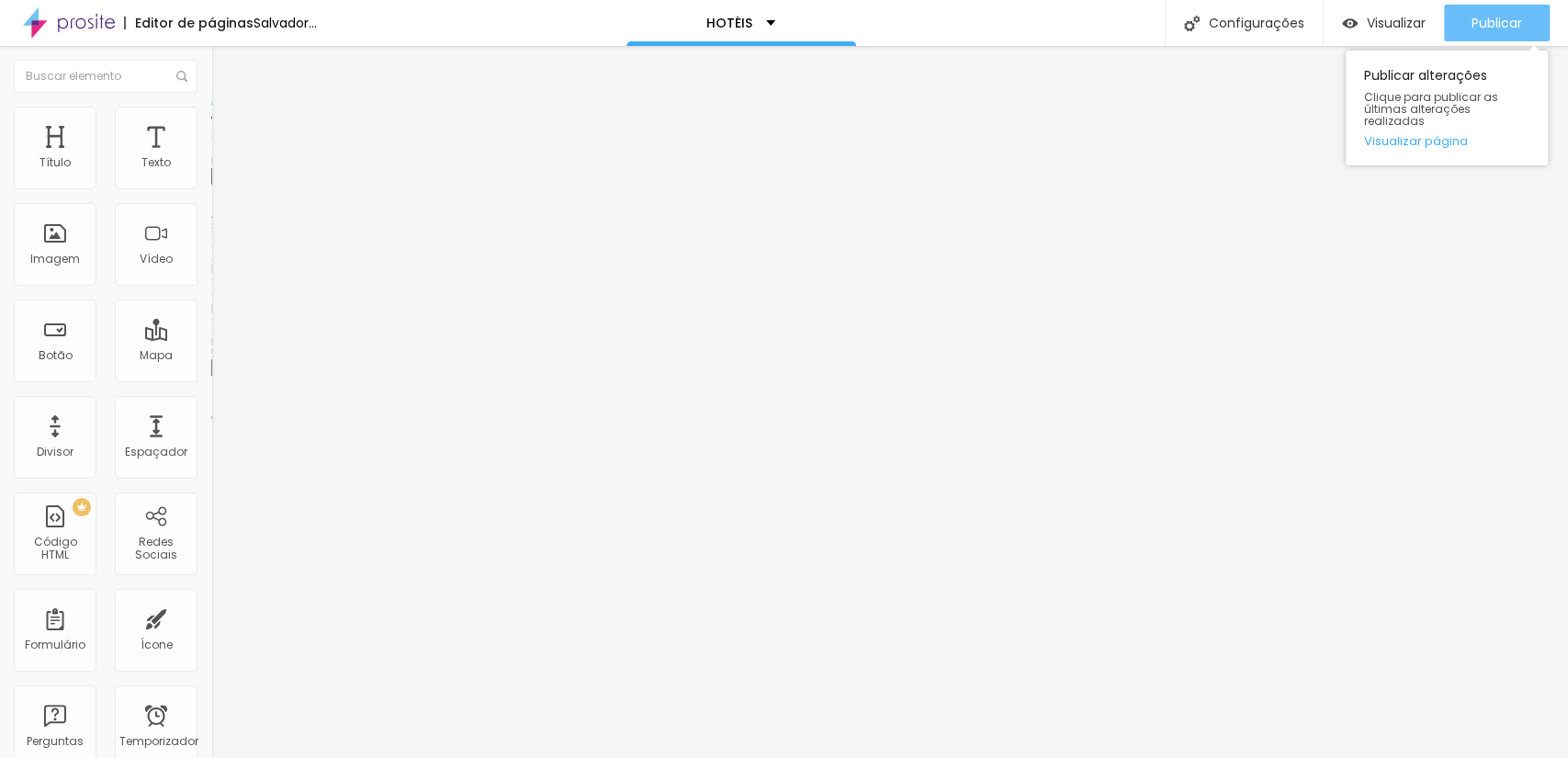
click at [1505, 35] on div "Publicar" at bounding box center [1497, 23] width 51 height 37
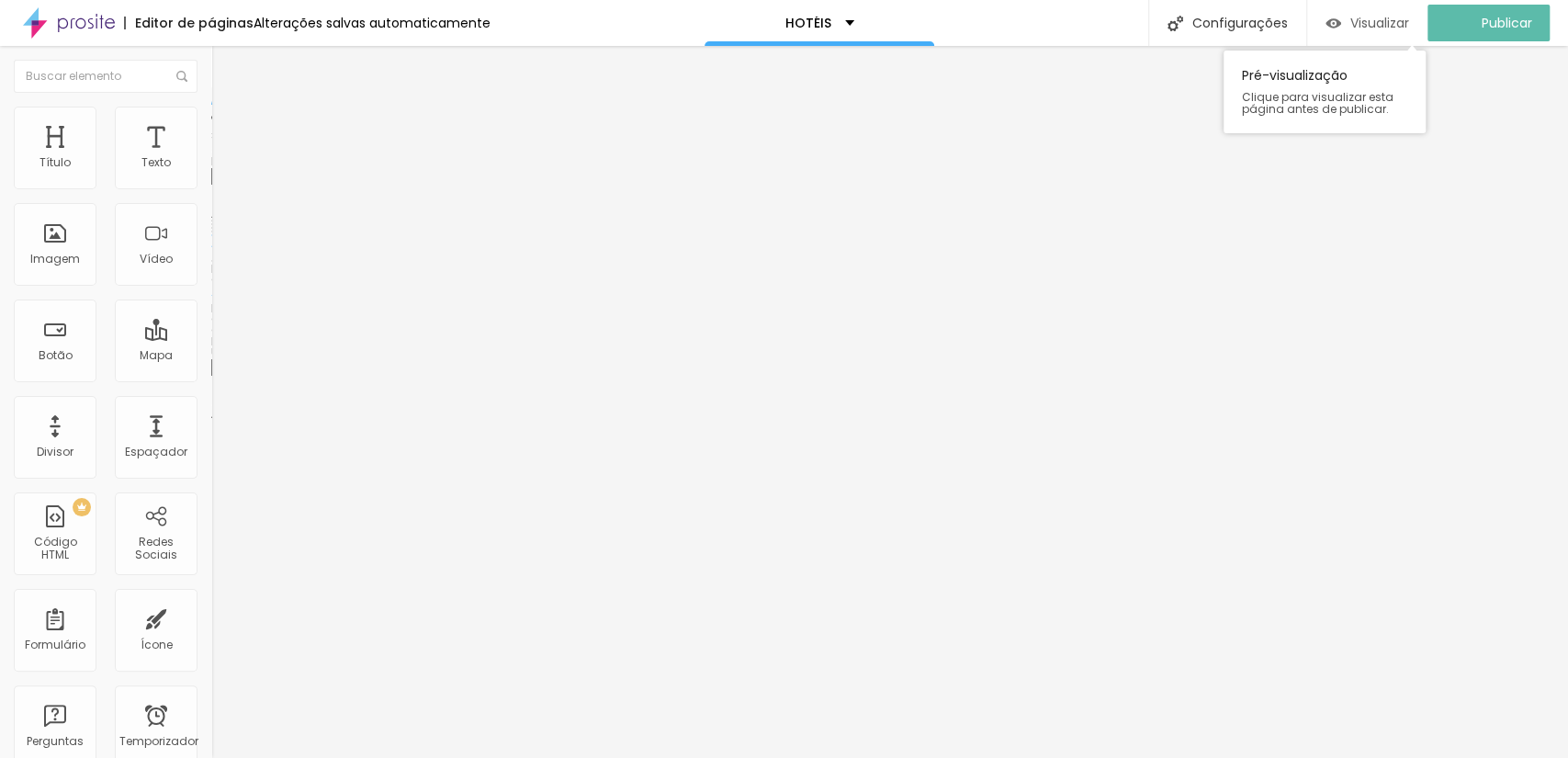
click at [1342, 26] on img "button" at bounding box center [1334, 23] width 16 height 16
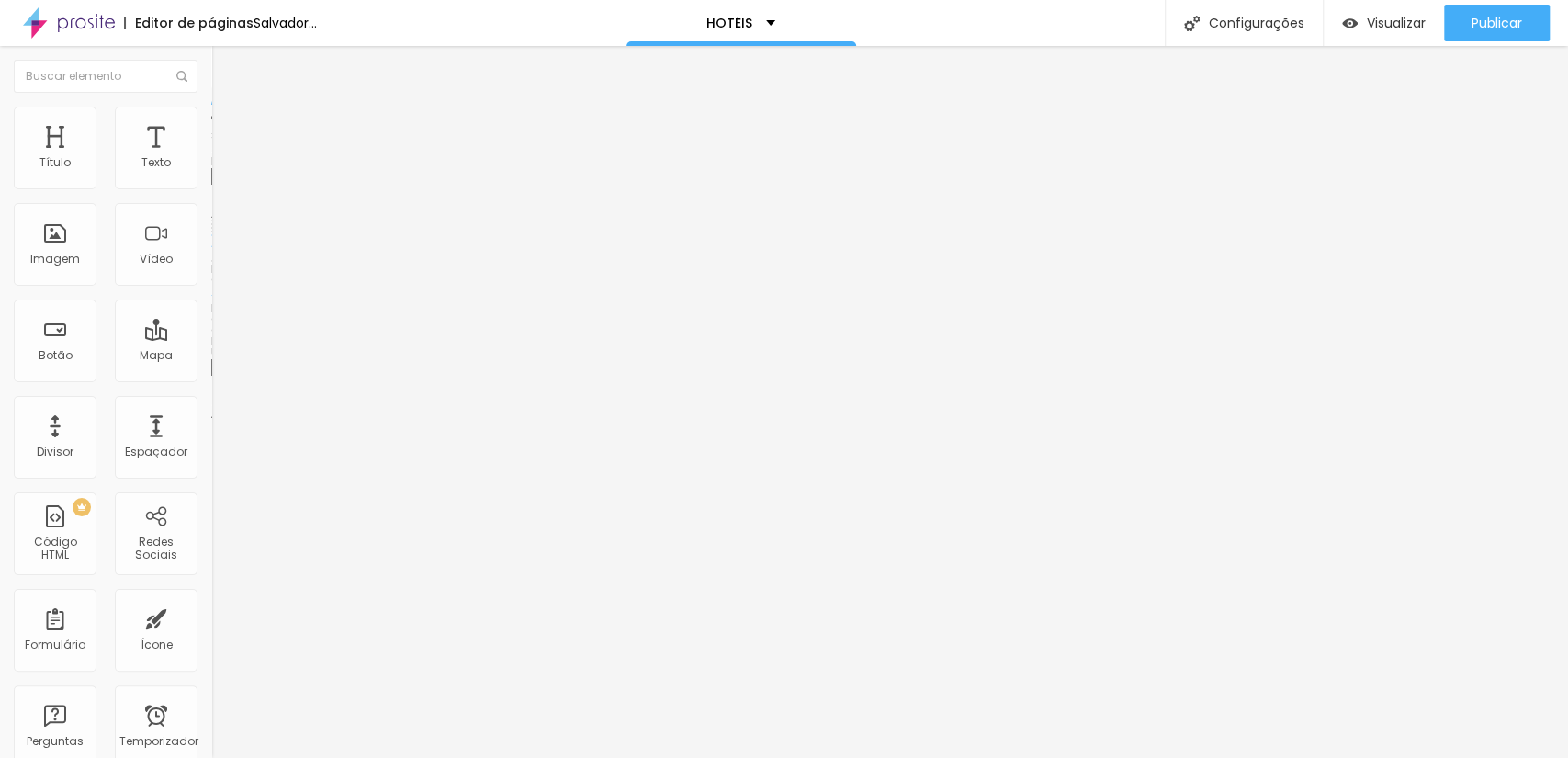
paste input "https://www.scorpionframe.com.br/hotel-ibis-budgt-belem"
drag, startPoint x: 181, startPoint y: 505, endPoint x: 0, endPoint y: 499, distance: 181.1
click at [211, 420] on div "Trocar imagem Descrição da imagem (Alt) Alinhamento Proporção Cinema 16:9 Cinem…" at bounding box center [316, 281] width 211 height 276
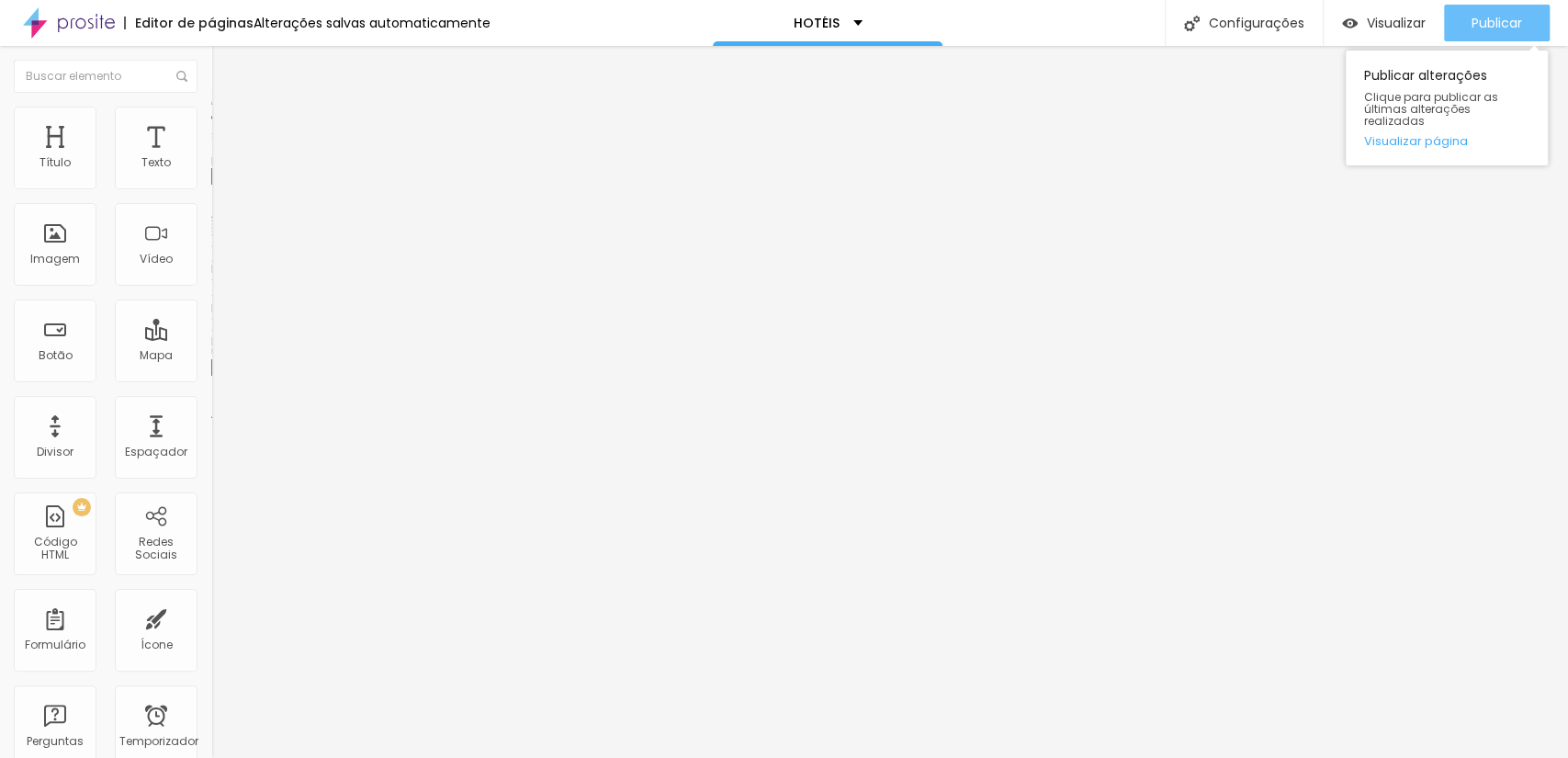
type input "https://www.scorpionframe.com.br/hotel-ibis-budgt-belem"
click at [1509, 20] on font "Publicar" at bounding box center [1497, 22] width 51 height 18
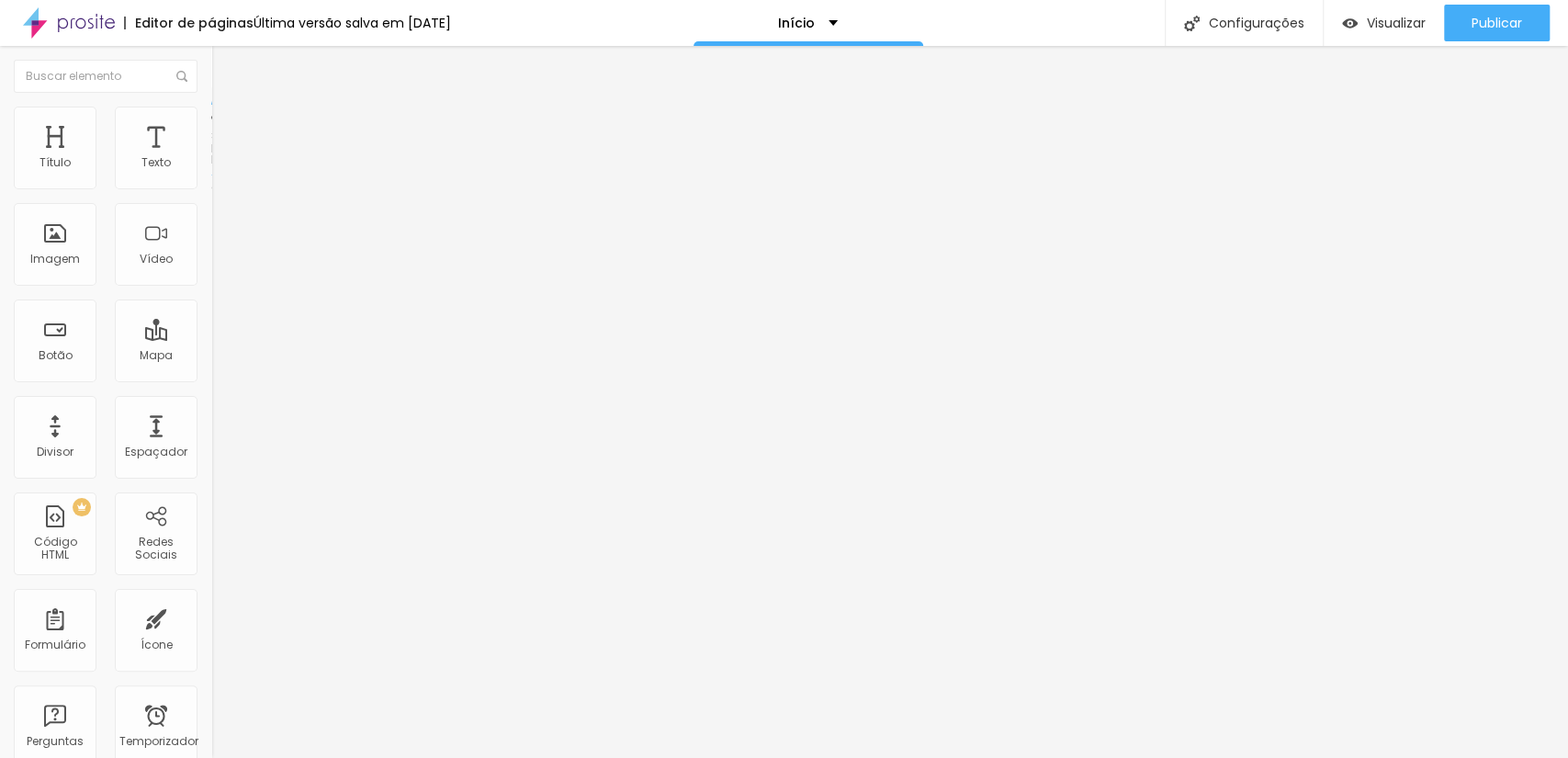
click at [211, 113] on img at bounding box center [219, 115] width 17 height 17
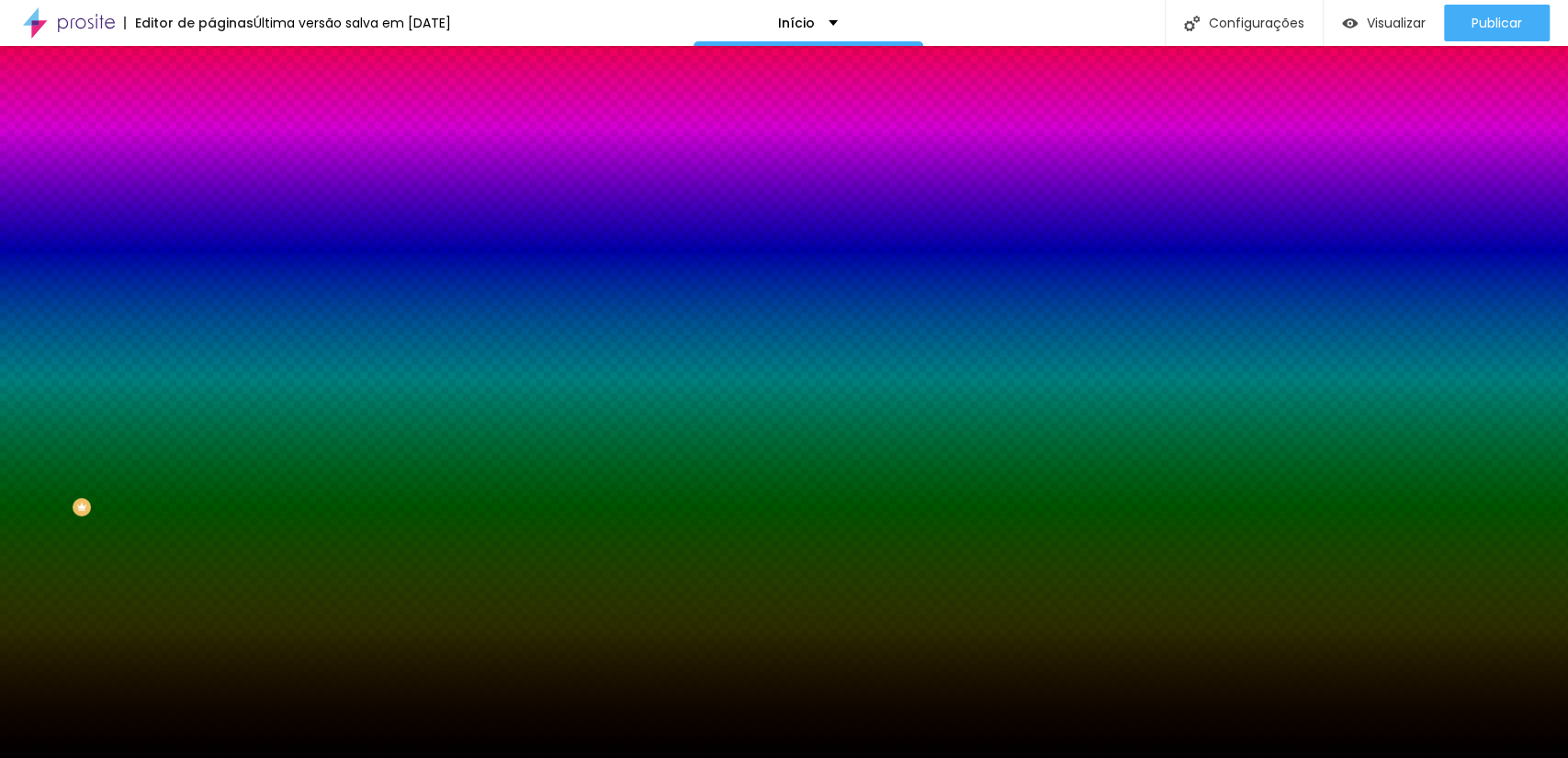
click at [223, 169] on font "Trocar imagem" at bounding box center [267, 161] width 89 height 16
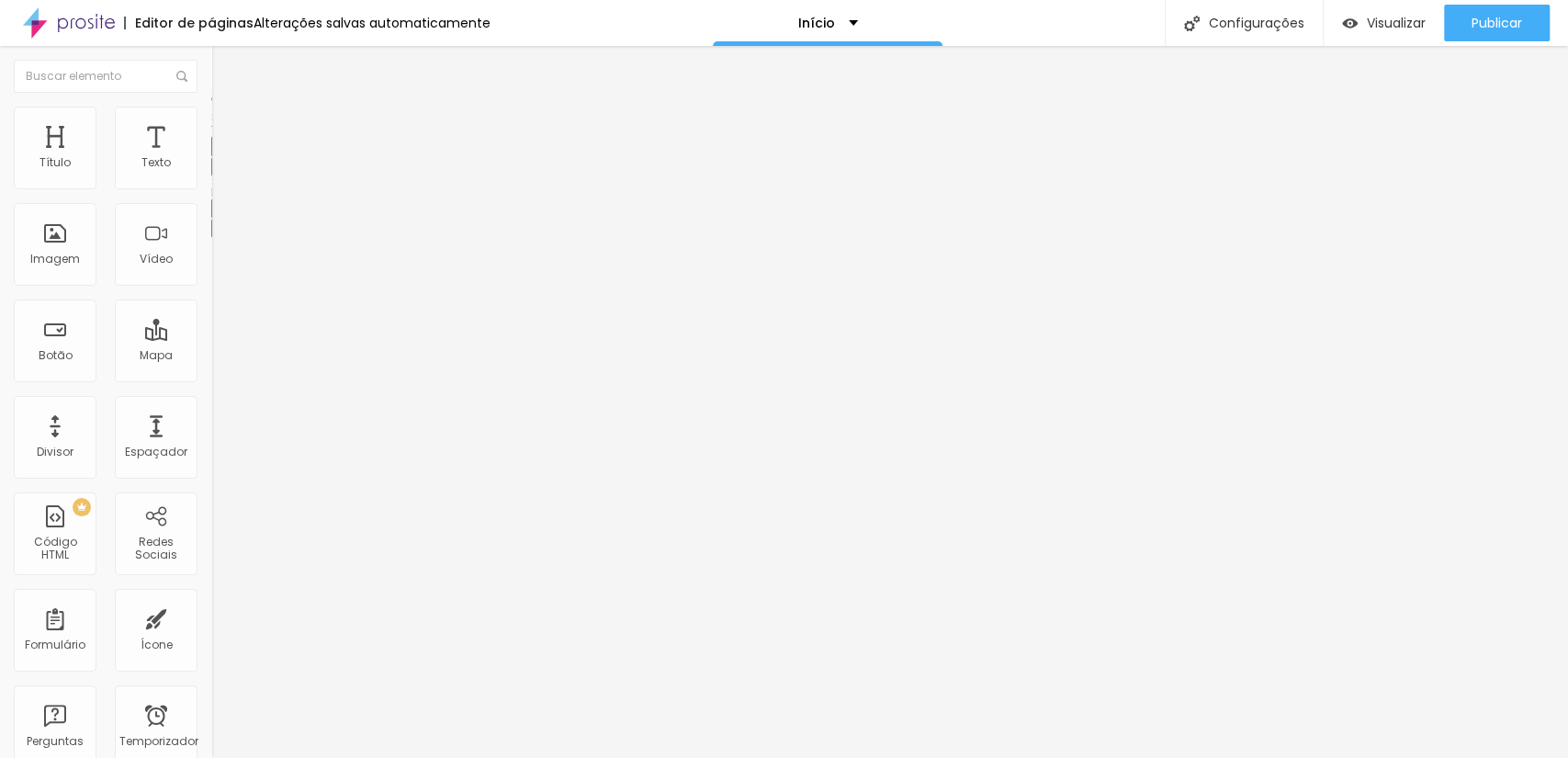
click at [211, 176] on button "button" at bounding box center [224, 167] width 25 height 19
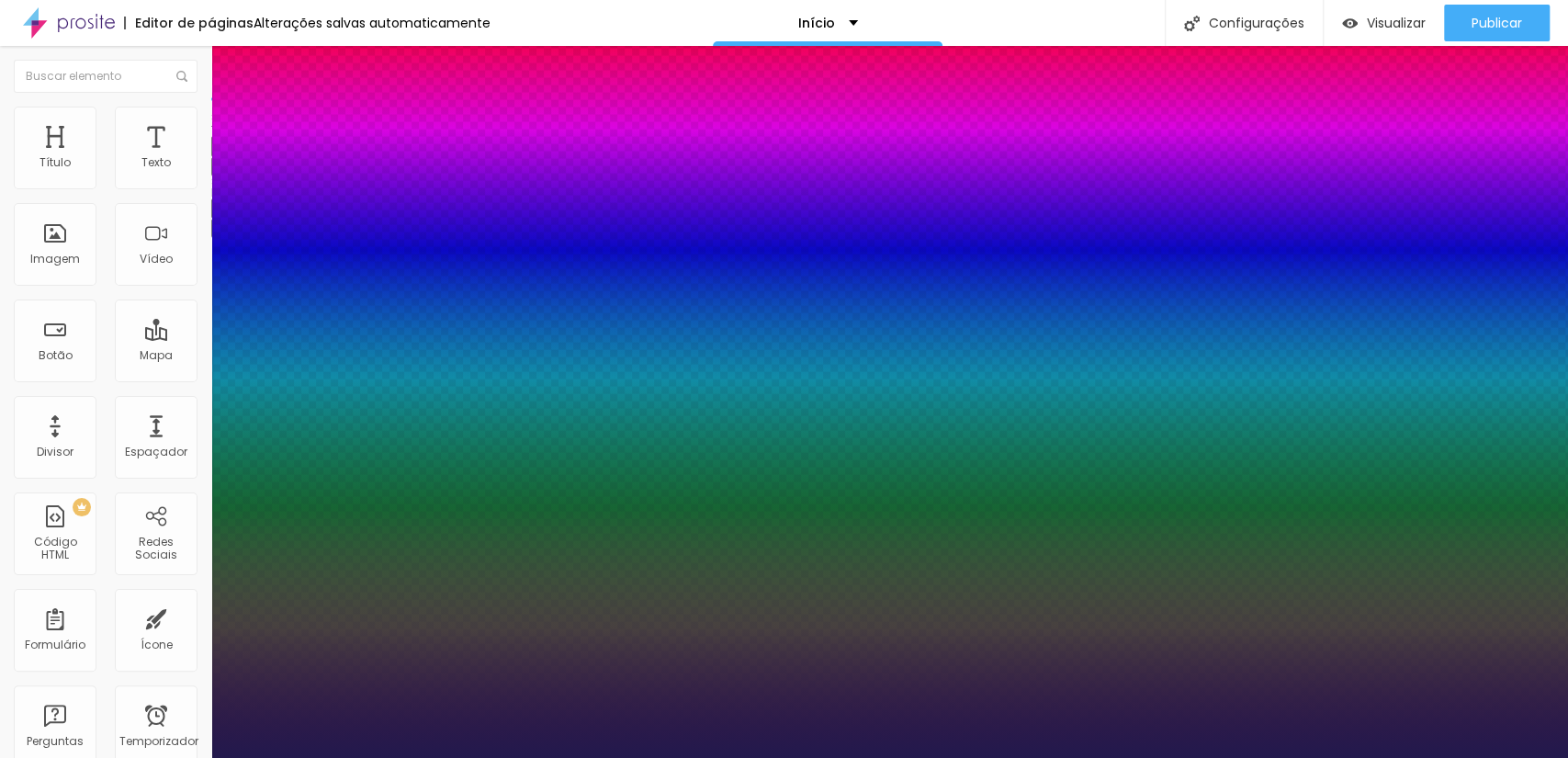
drag, startPoint x: 254, startPoint y: 319, endPoint x: 279, endPoint y: 313, distance: 25.7
type input "27"
type input "29"
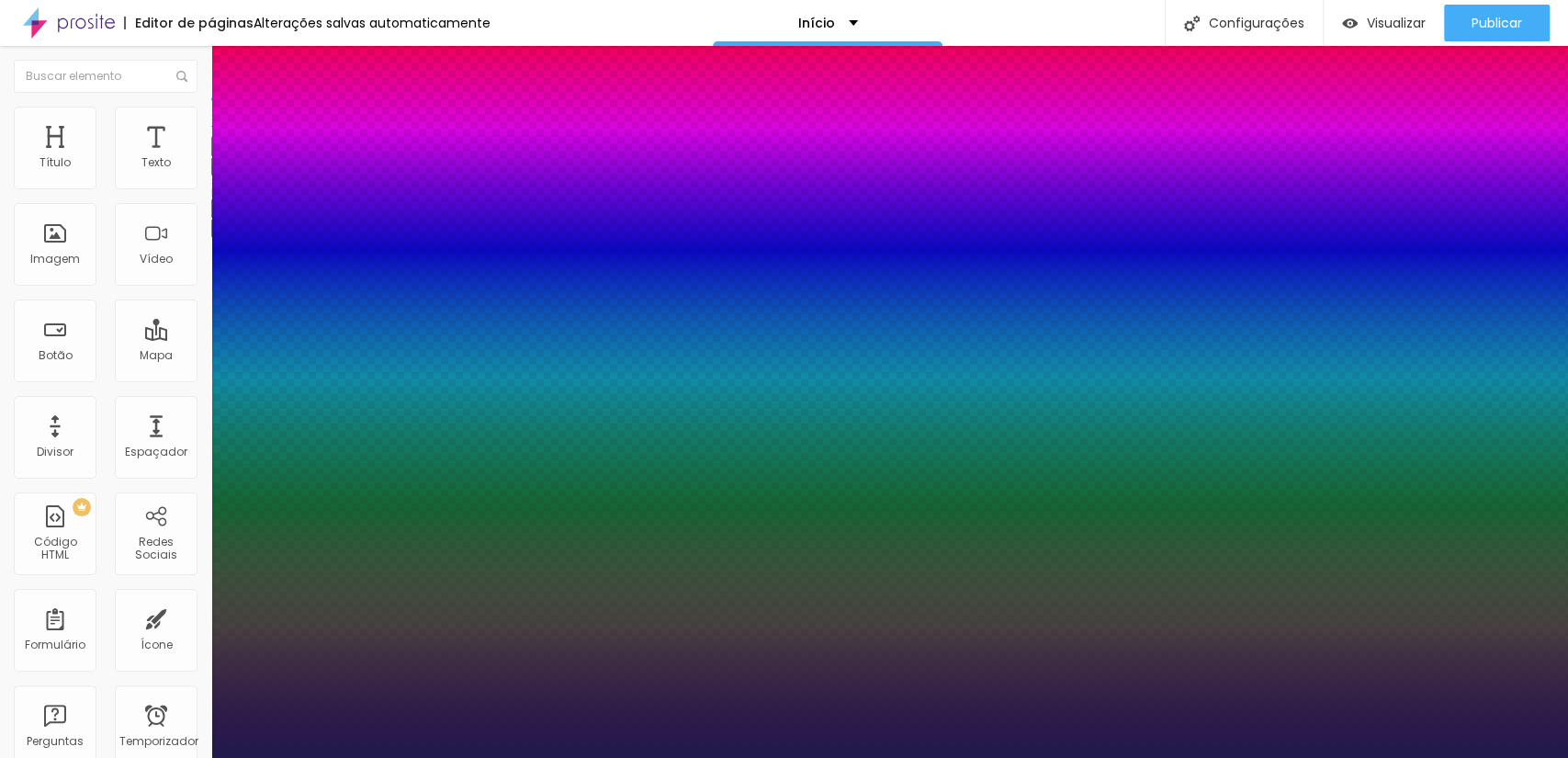
type input "29"
type input "32"
type input "33"
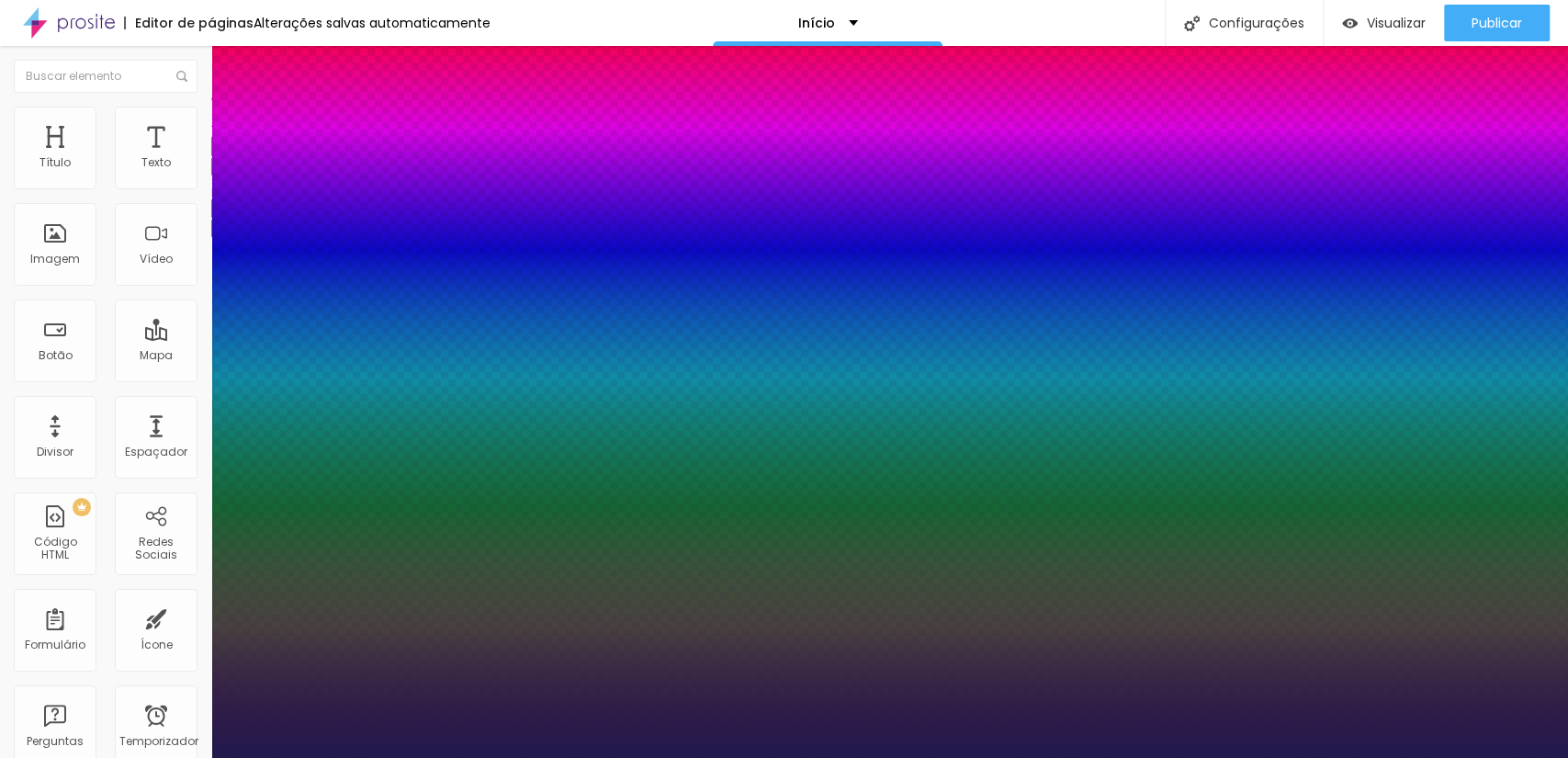
type input "32"
type input "31"
type input "29"
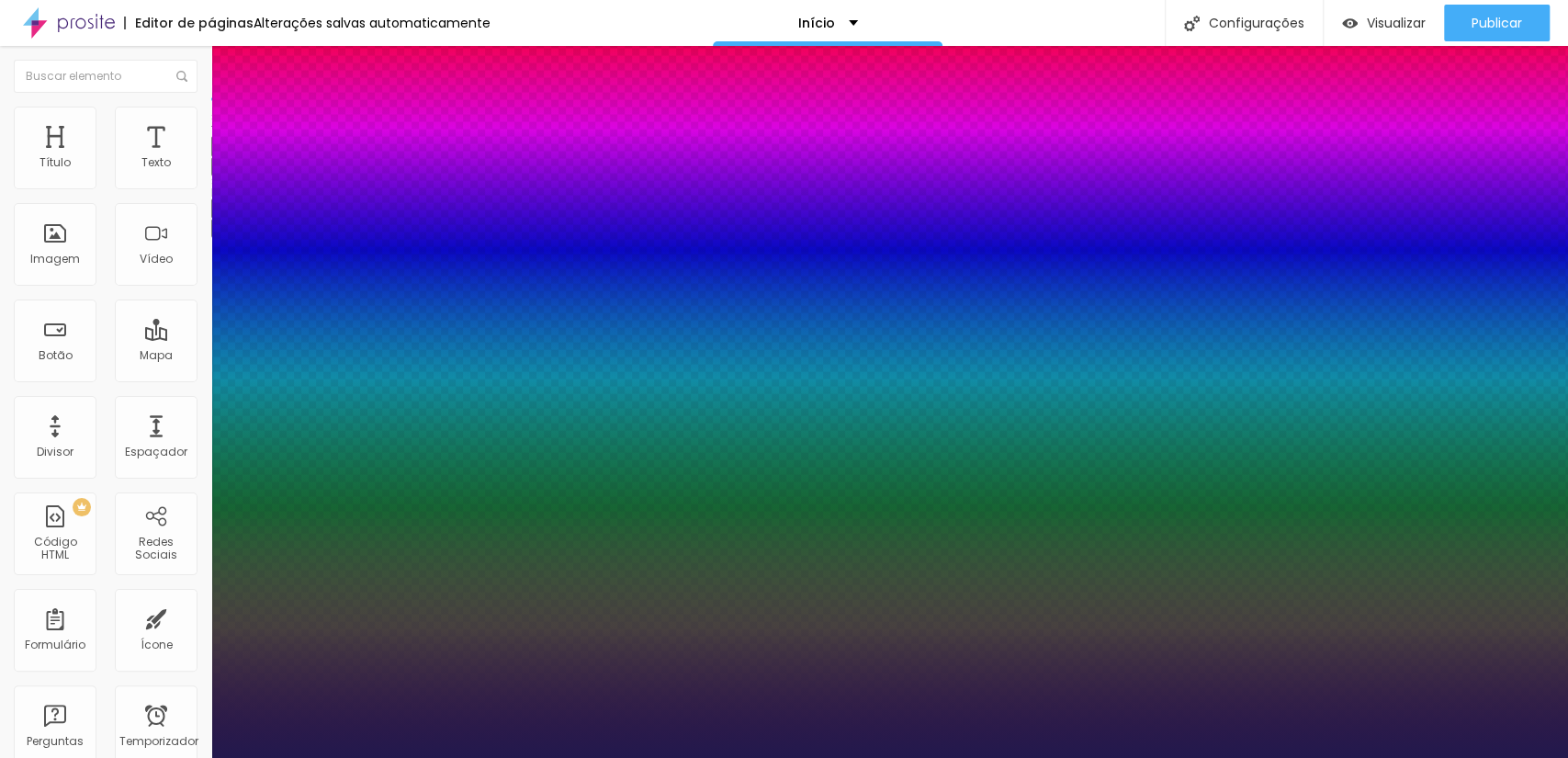
type input "29"
type input "28"
type input "27"
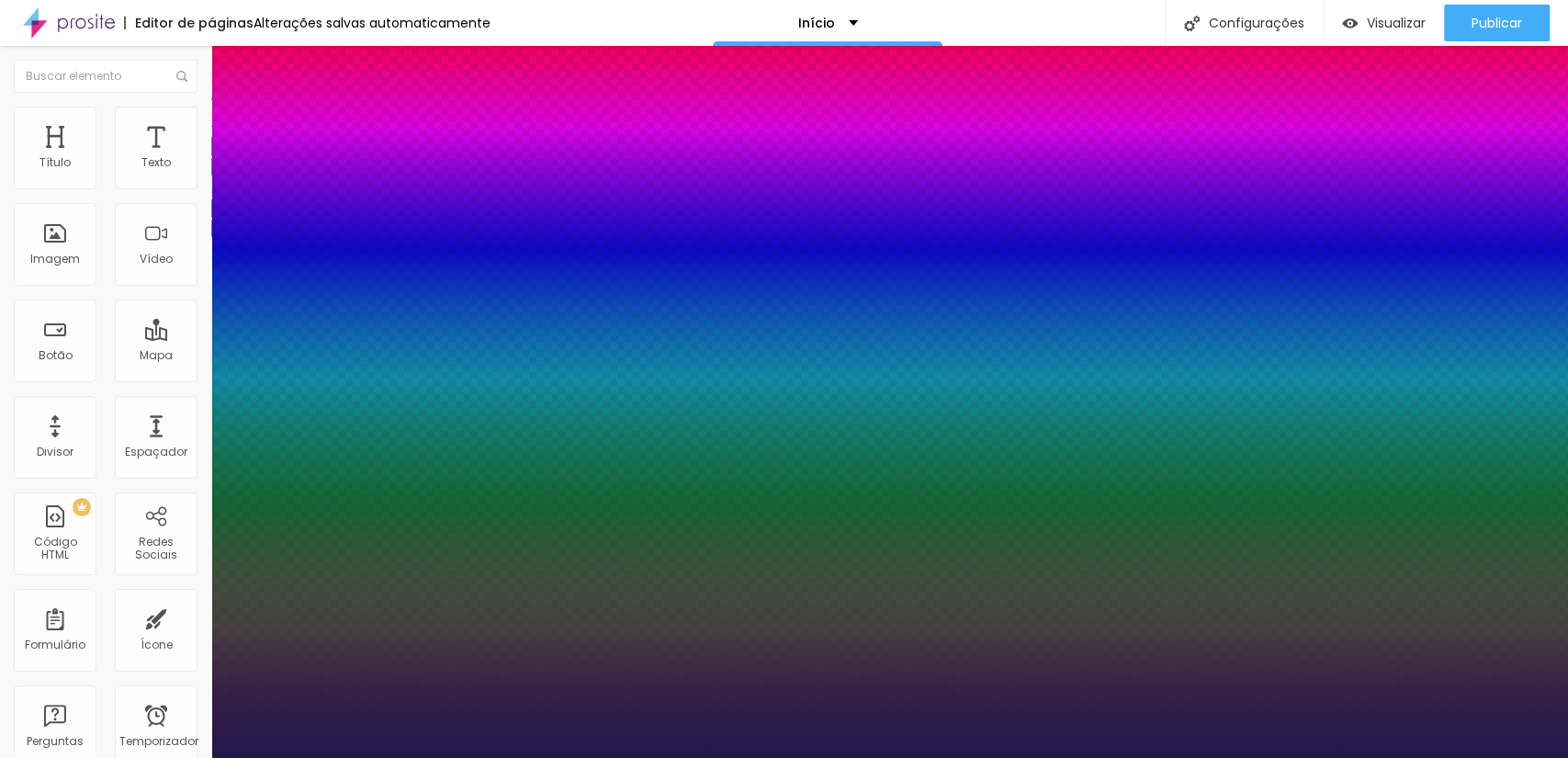
type input "24"
type input "22"
type input "24"
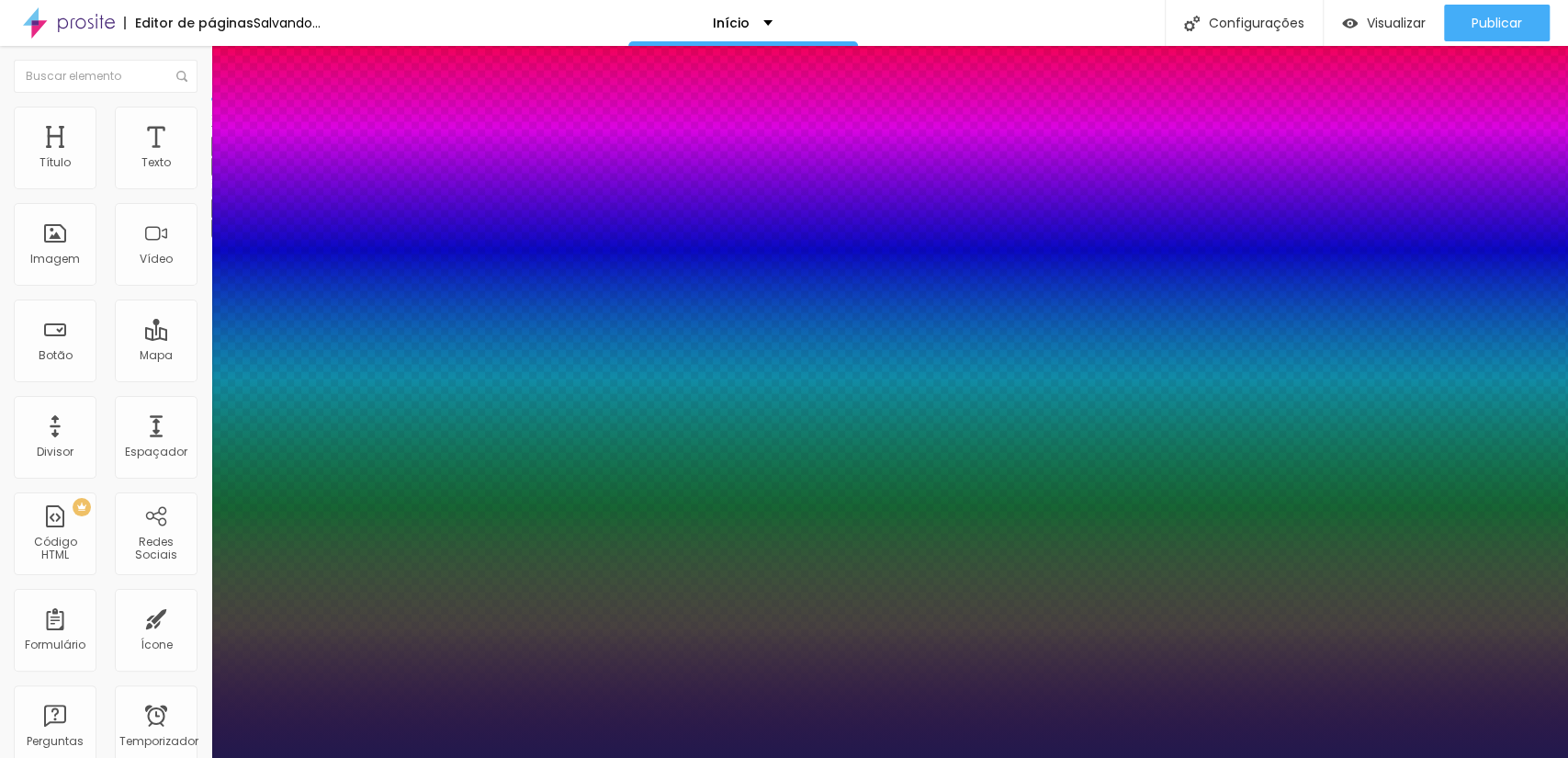
type input "24"
type input "31"
type input "32"
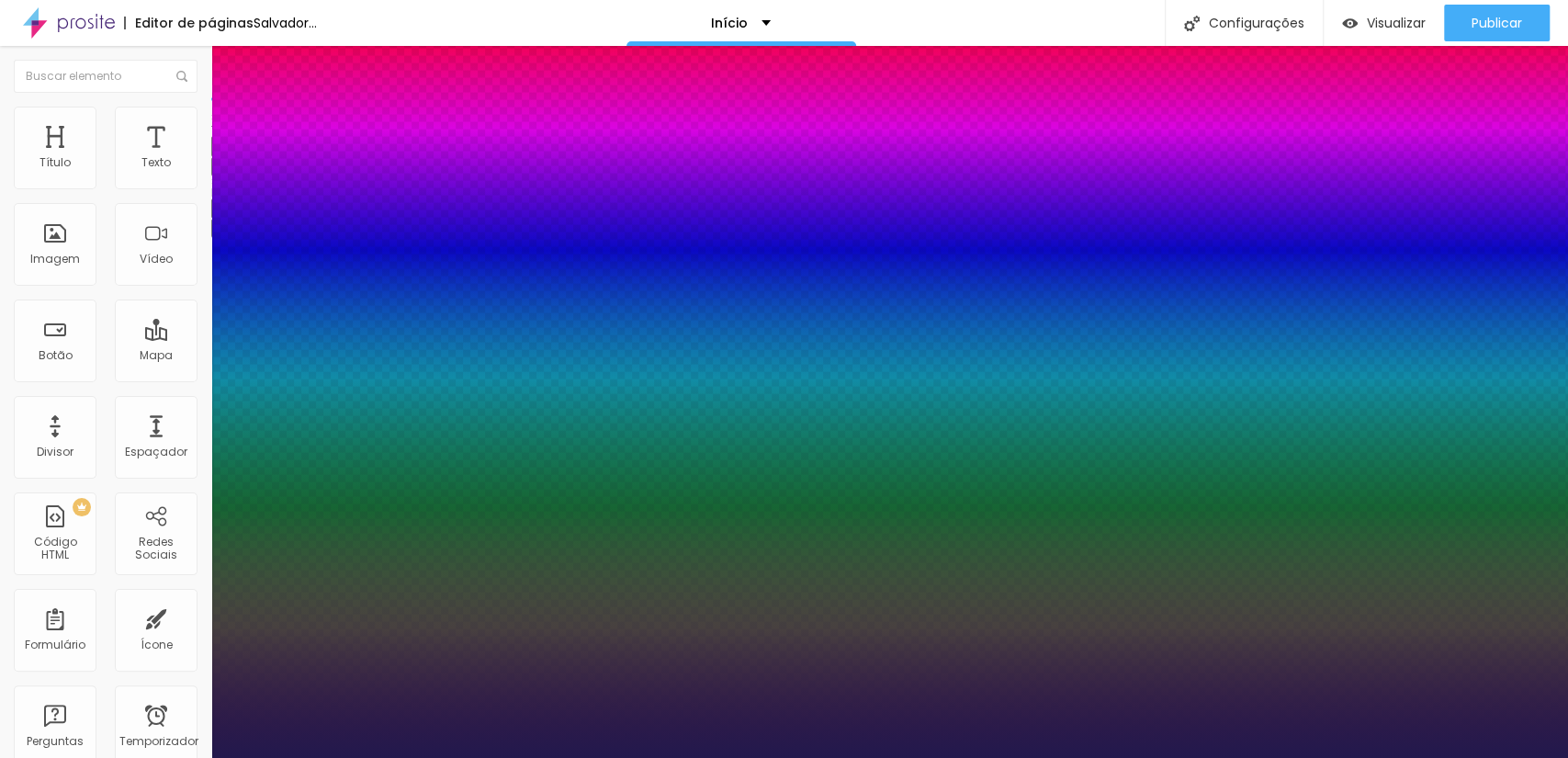
type input "33"
type input "34"
drag, startPoint x: 263, startPoint y: 311, endPoint x: 273, endPoint y: 312, distance: 10.0
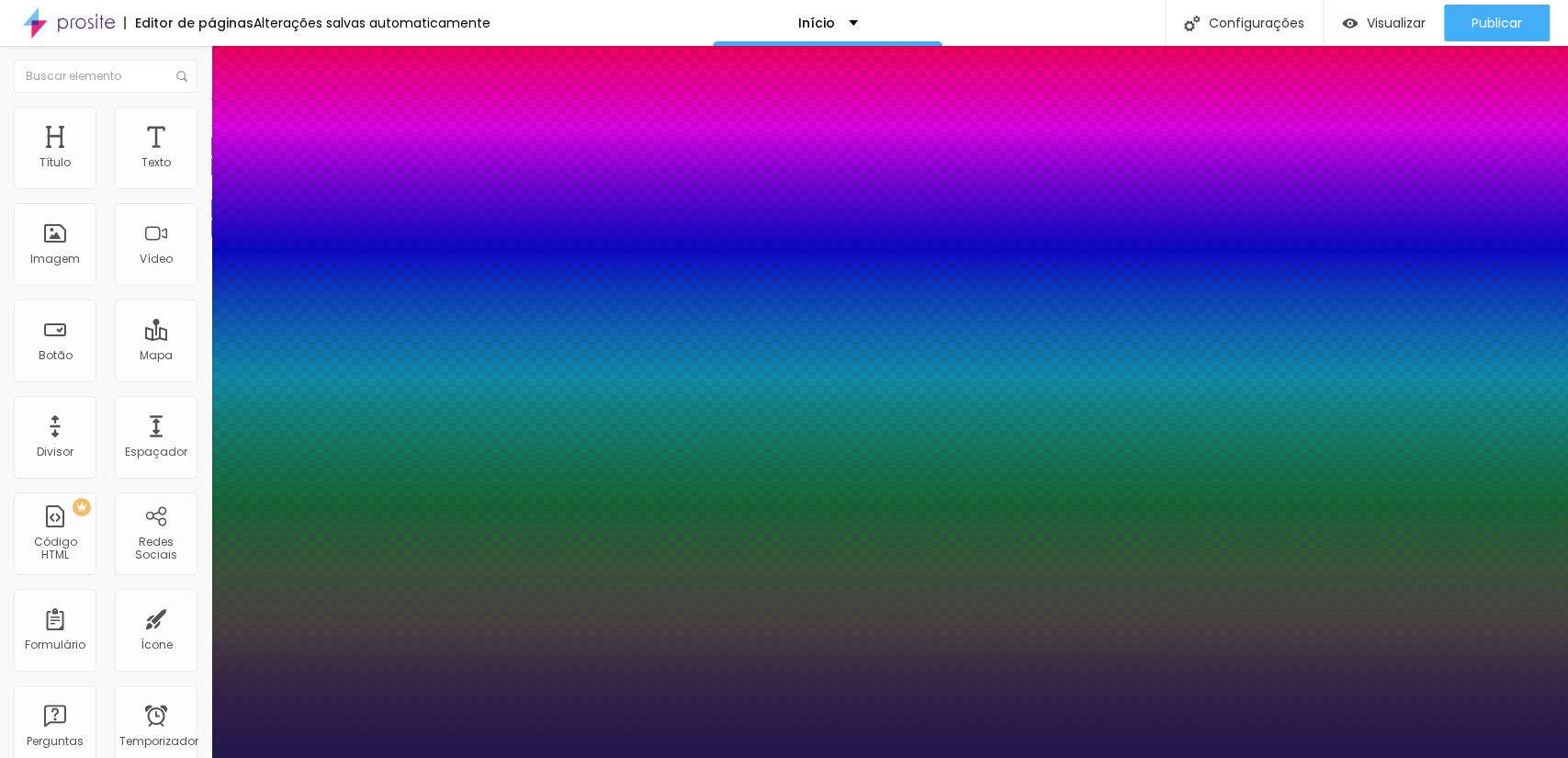
type input "34"
click at [728, 757] on div at bounding box center [784, 758] width 1568 height 0
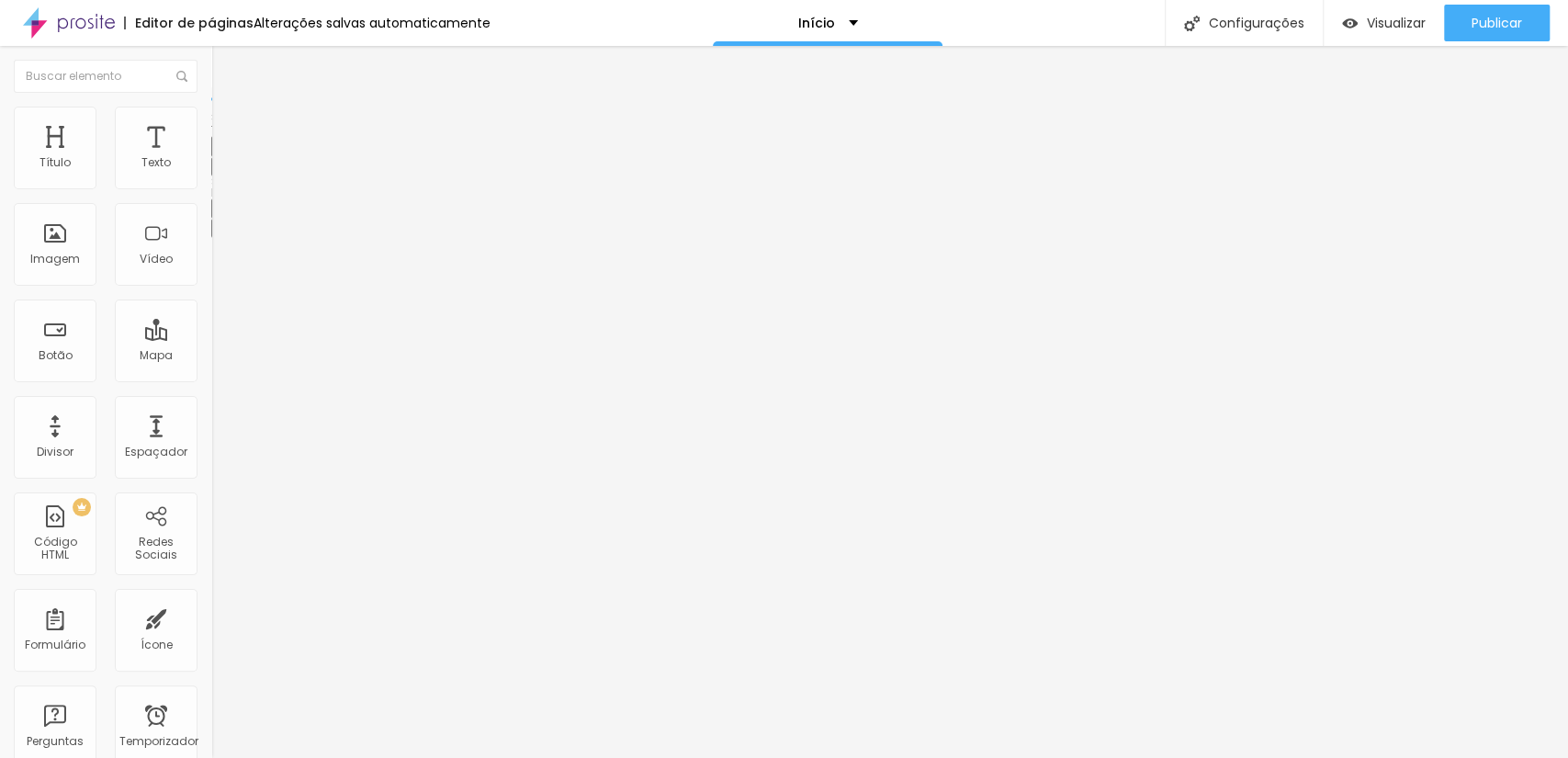
click at [211, 200] on span "Sombra DESATIVADO" at bounding box center [316, 188] width 211 height 24
click at [211, 222] on button "button" at bounding box center [224, 228] width 25 height 19
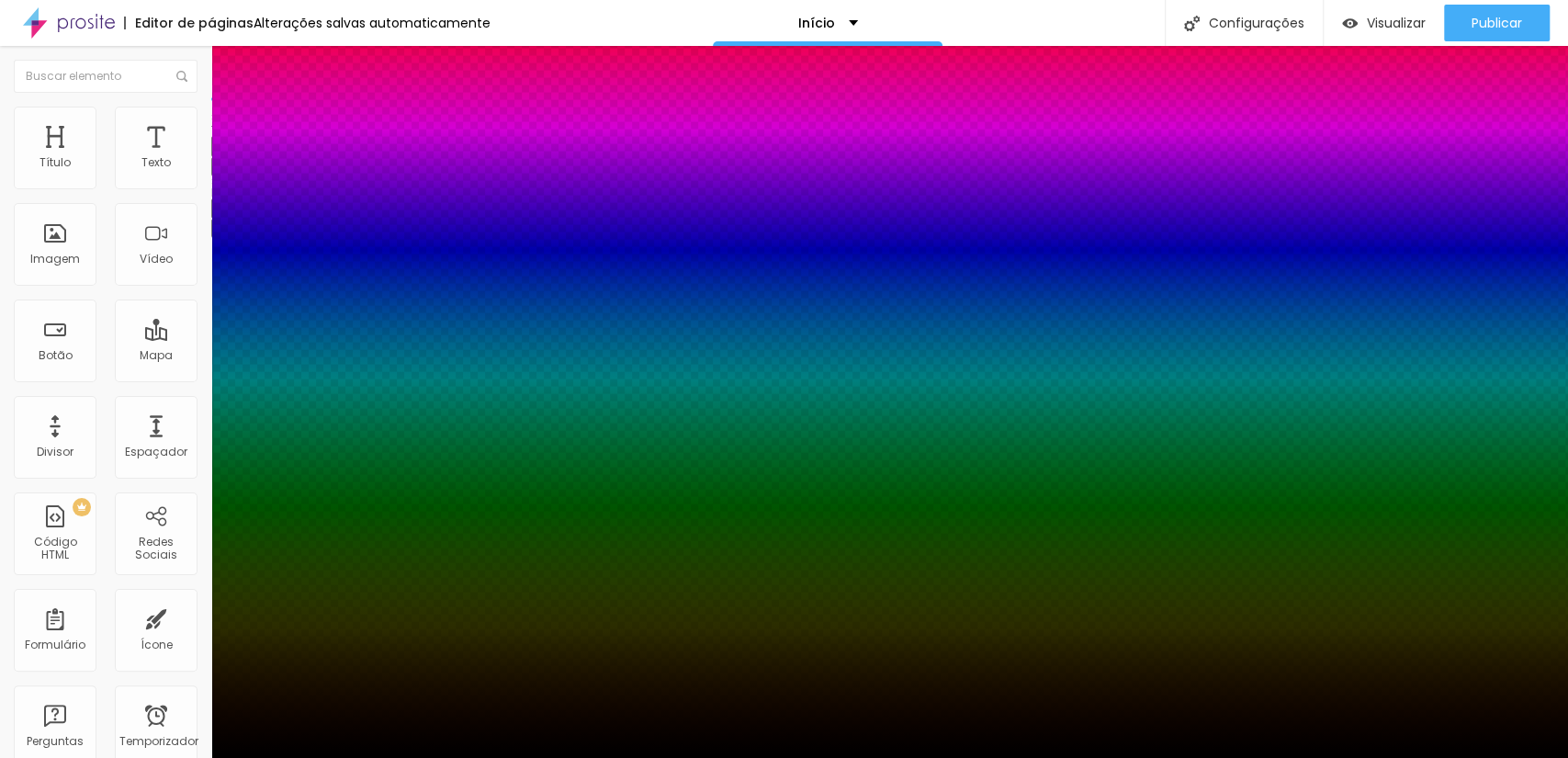
click at [333, 757] on div at bounding box center [784, 769] width 1568 height 0
drag, startPoint x: 334, startPoint y: 436, endPoint x: 335, endPoint y: 484, distance: 48.0
click at [335, 484] on div at bounding box center [784, 379] width 1568 height 758
click at [335, 476] on div at bounding box center [784, 379] width 1568 height 758
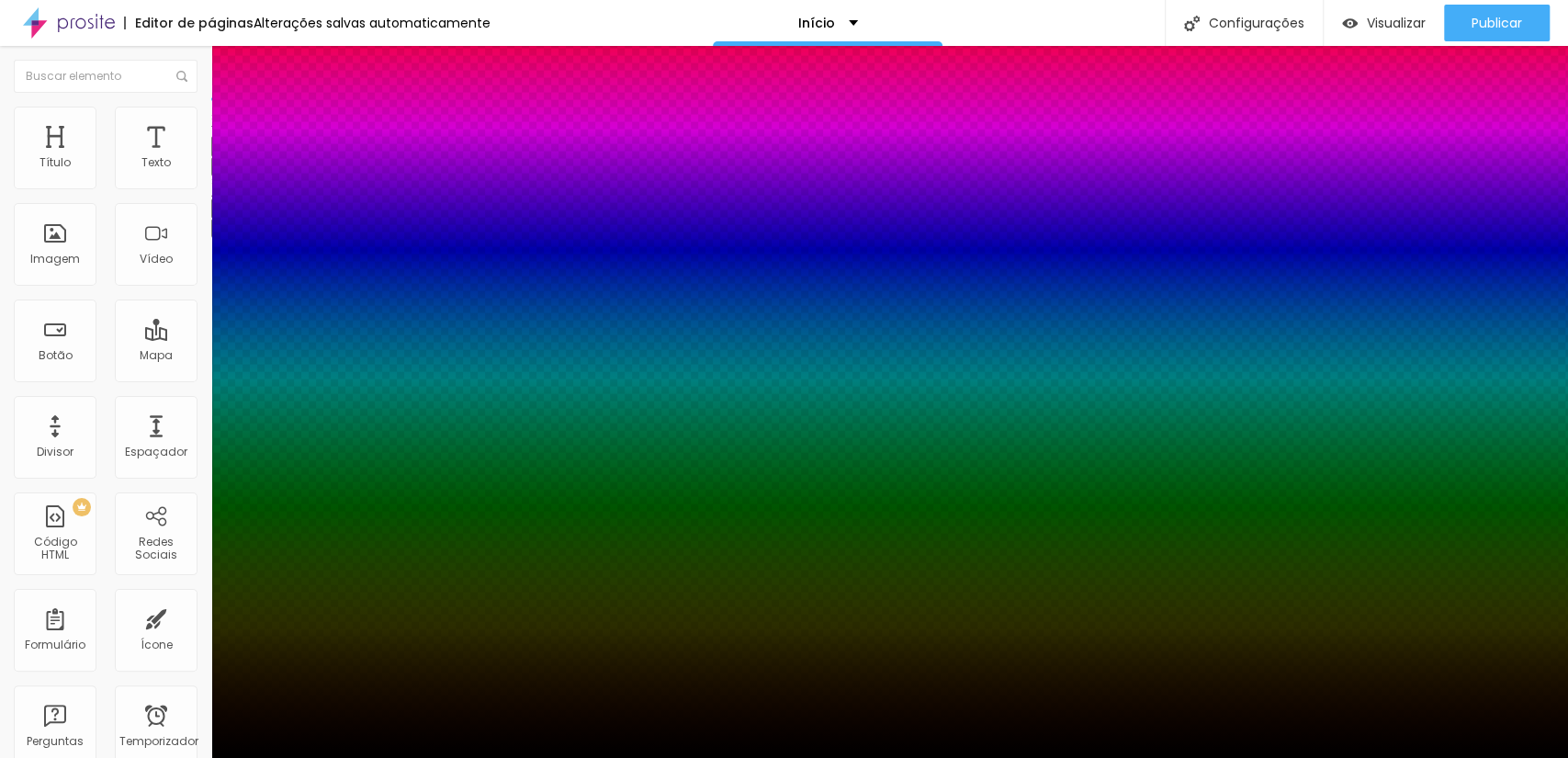
click at [17, 605] on div at bounding box center [7, 606] width 18 height 3
drag, startPoint x: 335, startPoint y: 477, endPoint x: 341, endPoint y: 460, distance: 18.0
click at [17, 514] on div at bounding box center [7, 515] width 18 height 3
drag, startPoint x: 341, startPoint y: 460, endPoint x: 342, endPoint y: 470, distance: 10.0
click at [17, 575] on div at bounding box center [7, 576] width 18 height 3
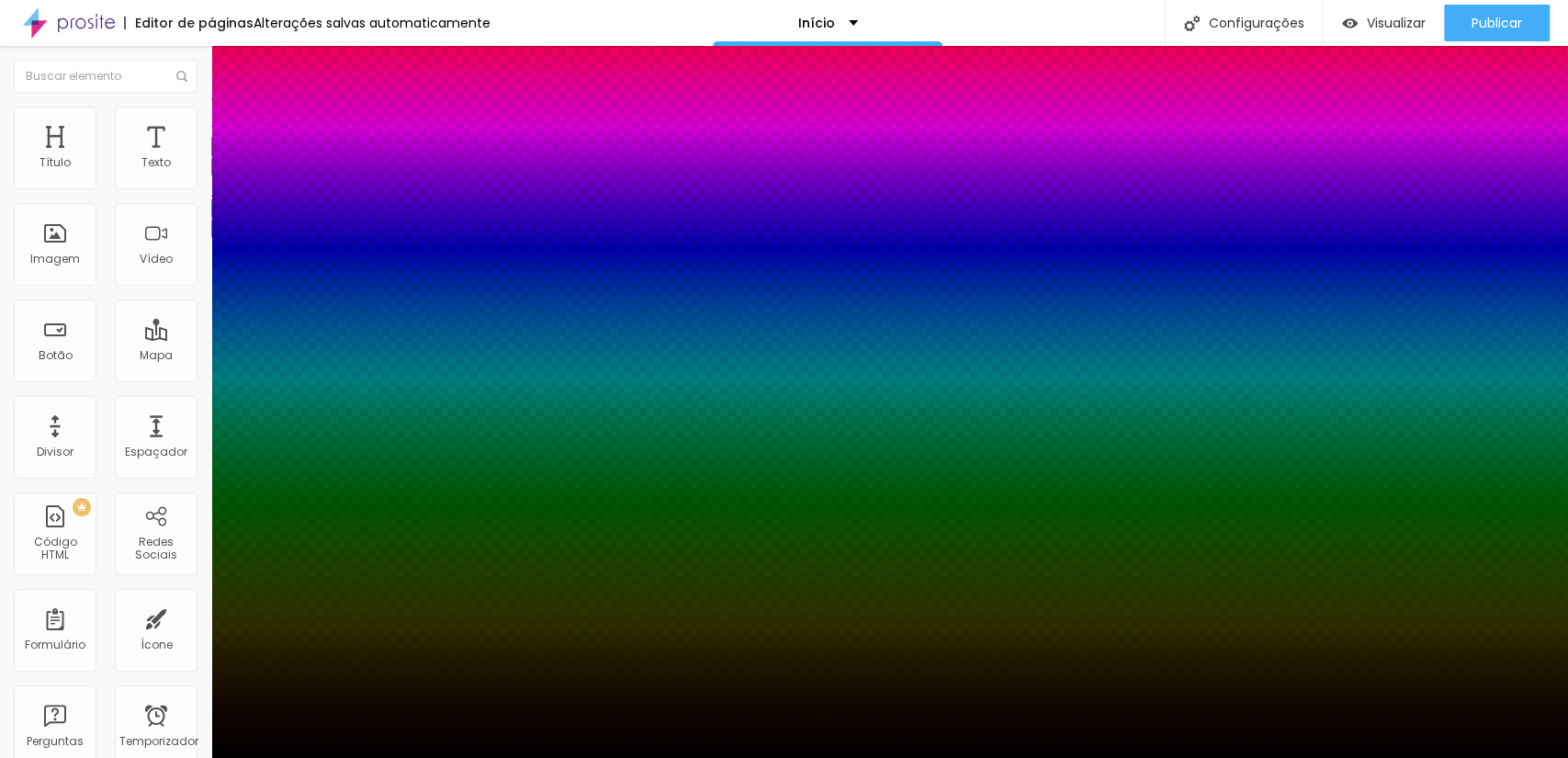
click at [501, 757] on div at bounding box center [784, 758] width 1568 height 0
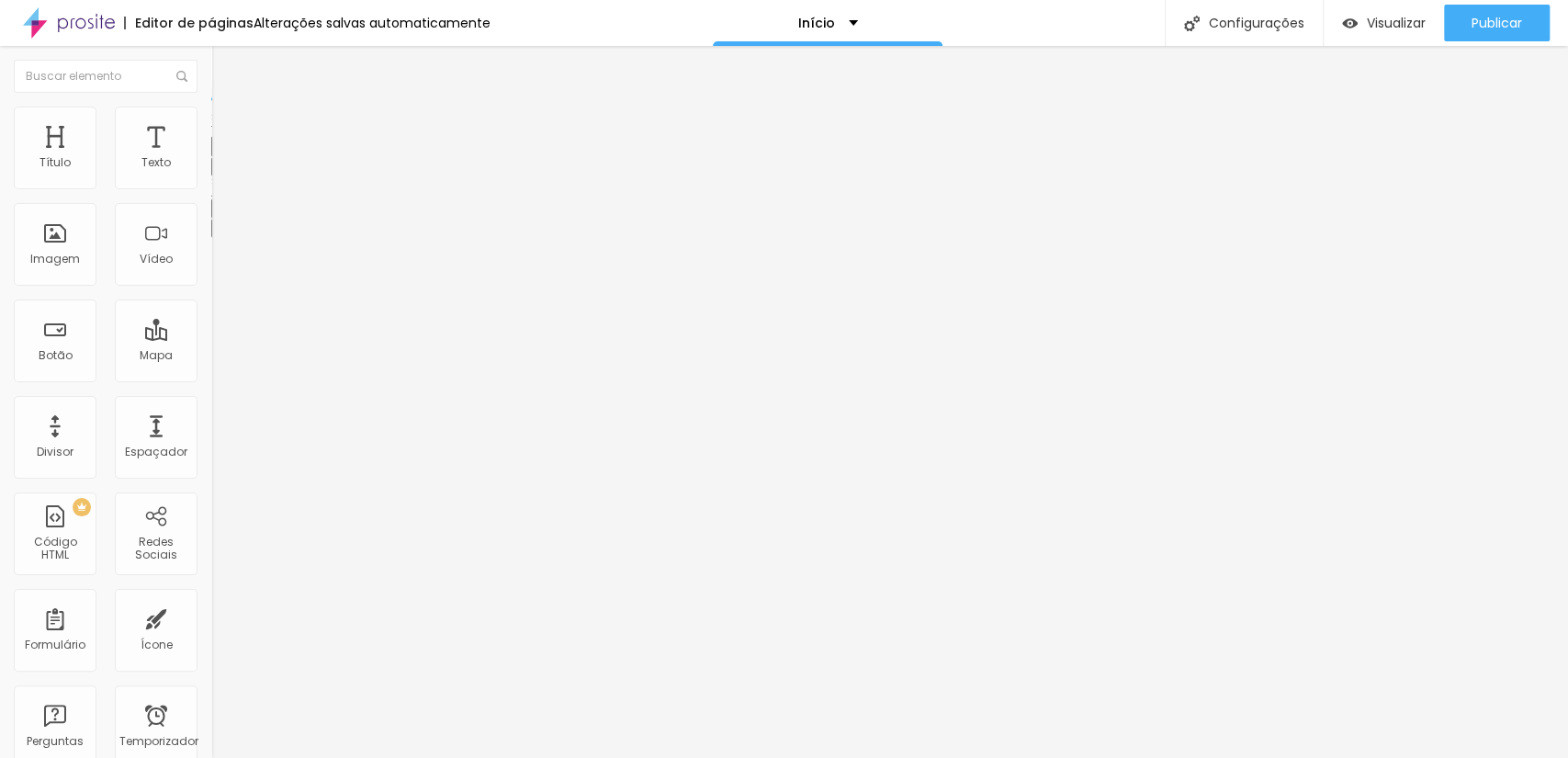
click at [227, 126] on font "Avançado" at bounding box center [258, 119] width 60 height 16
click at [227, 109] on font "Estilo" at bounding box center [241, 100] width 28 height 16
click at [211, 107] on li "Estilo" at bounding box center [316, 97] width 211 height 18
click at [226, 65] on div "Editar nulo" at bounding box center [273, 66] width 95 height 15
click at [211, 109] on img at bounding box center [219, 115] width 17 height 17
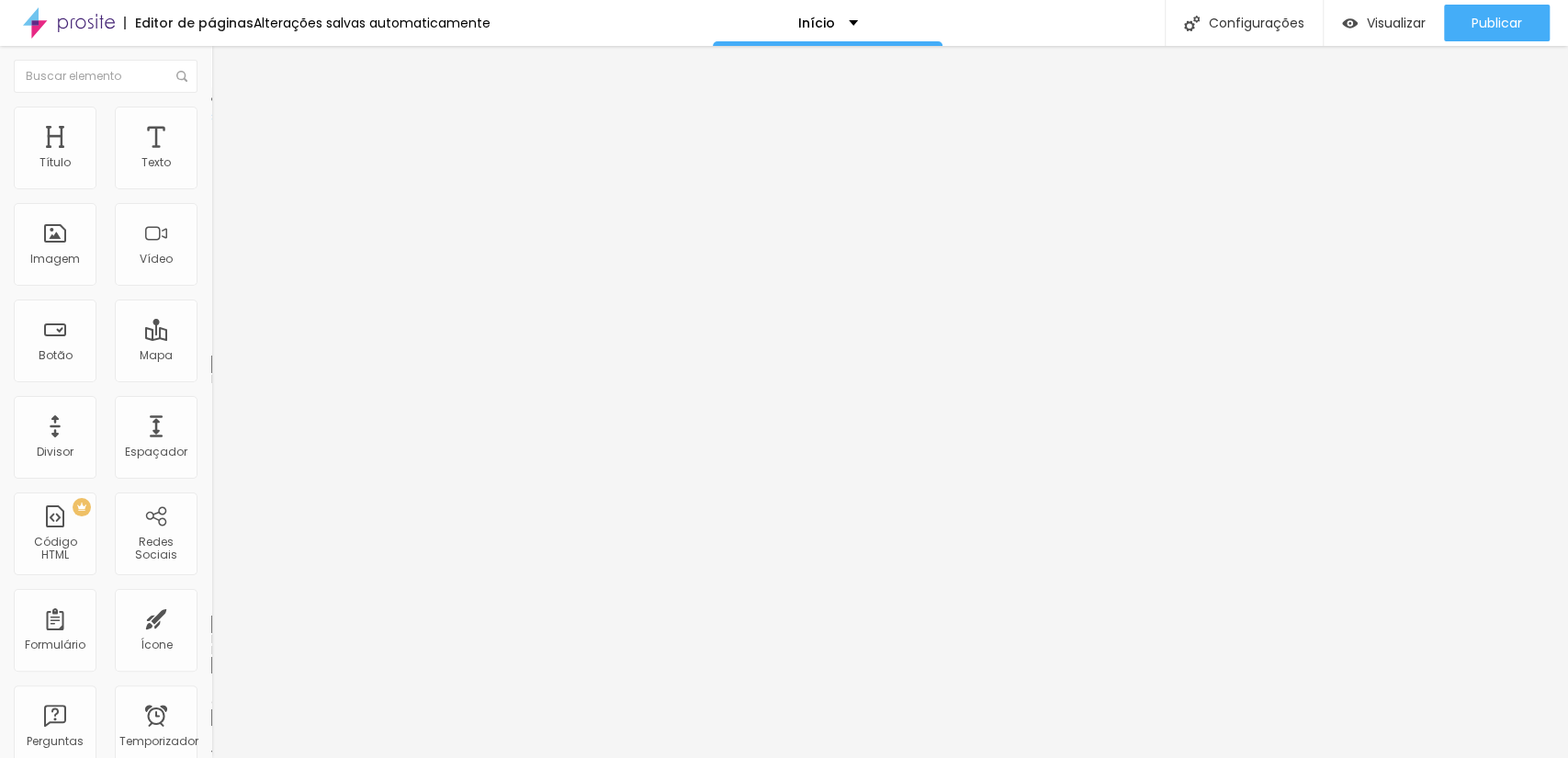
click at [211, 116] on ul "Estilo Avançado" at bounding box center [316, 107] width 211 height 37
click at [211, 107] on li "Estilo" at bounding box center [316, 97] width 211 height 18
click at [211, 119] on li "Avançado" at bounding box center [316, 116] width 211 height 18
click at [211, 125] on ul "Estilo Avançado" at bounding box center [316, 107] width 211 height 37
click at [227, 109] on font "Estilo" at bounding box center [241, 100] width 28 height 16
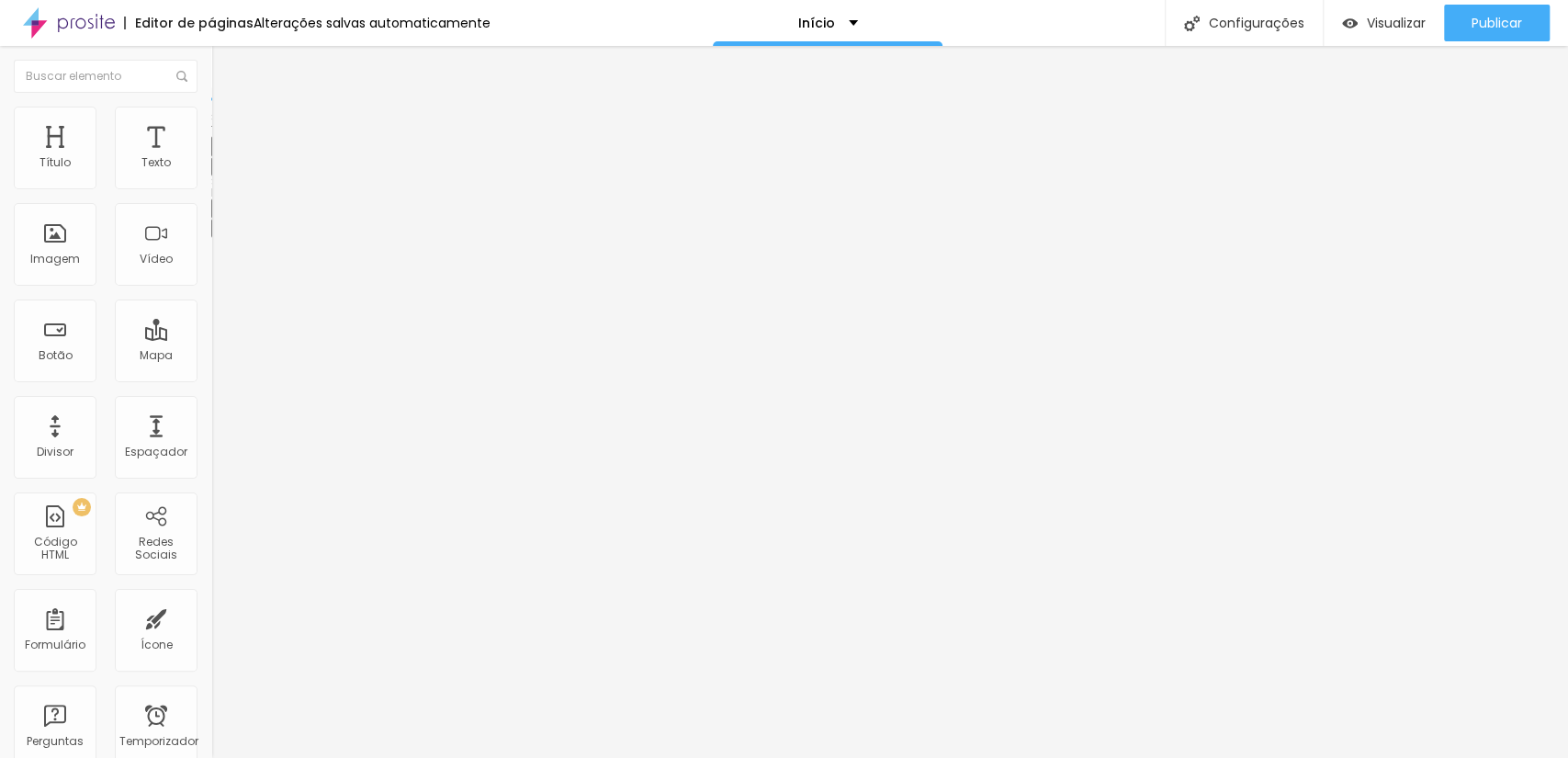
click at [211, 176] on button "button" at bounding box center [224, 167] width 25 height 19
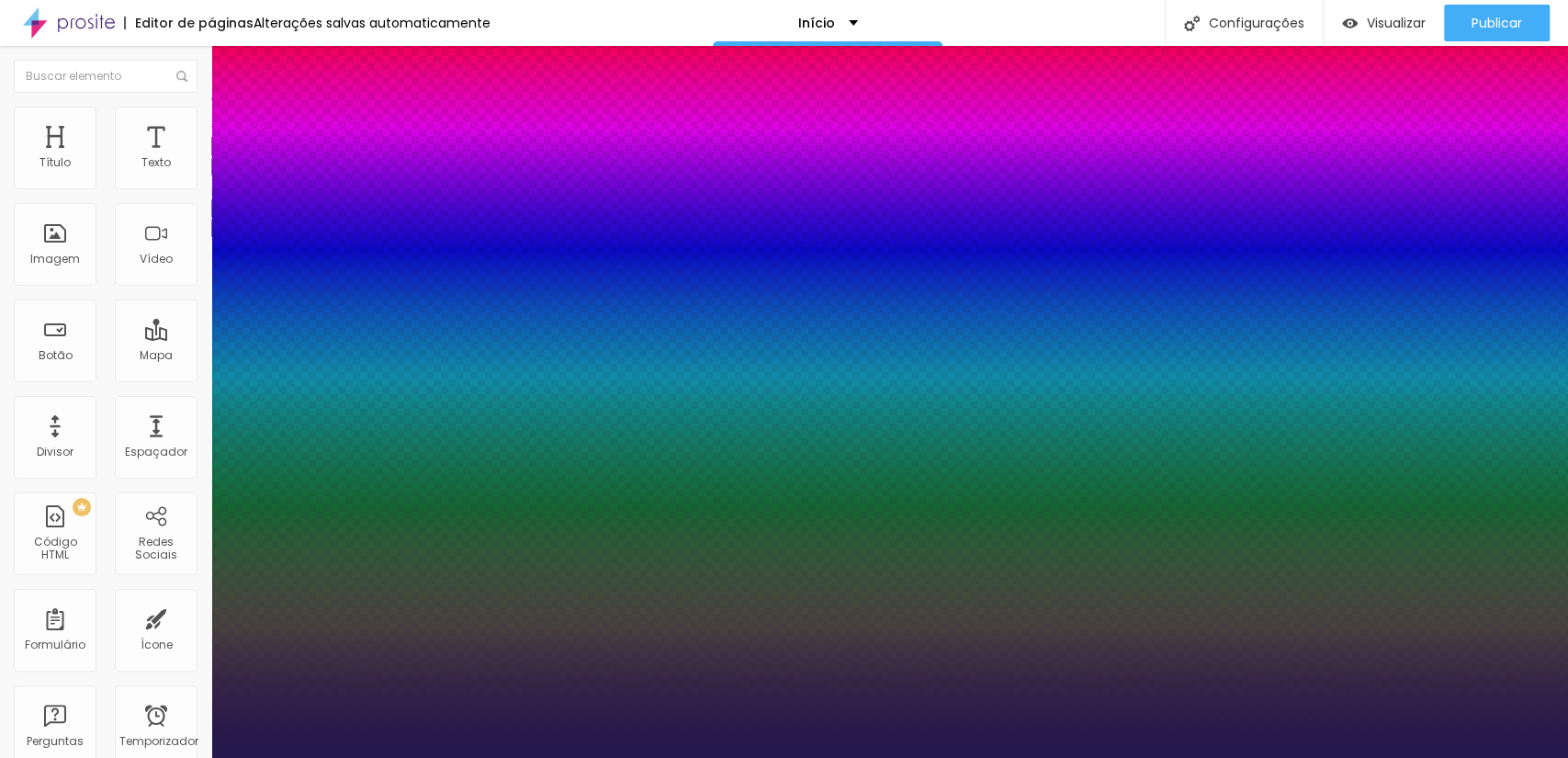
type input "1"
type input "13"
type input "1"
type input "19"
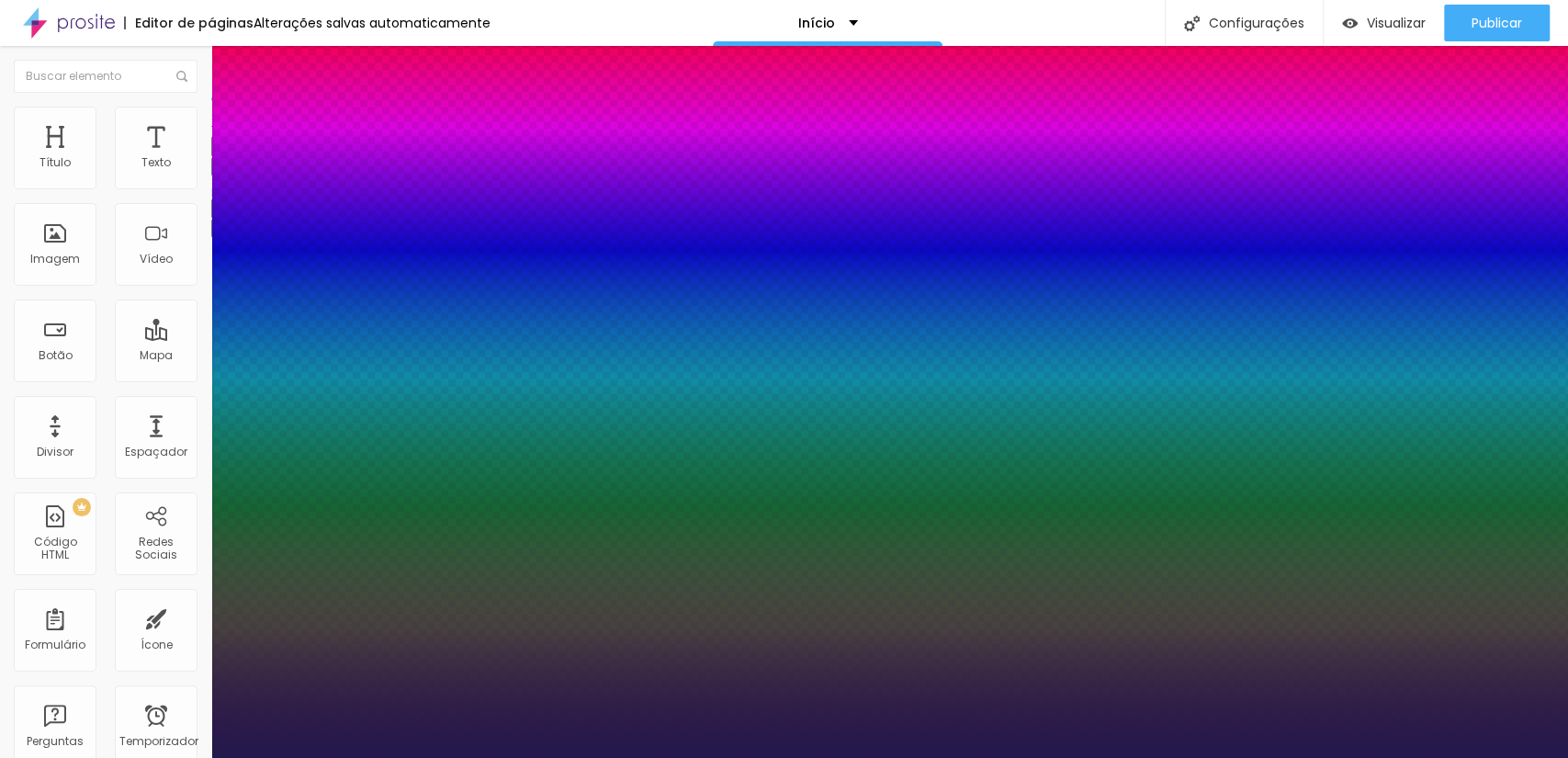
type input "19"
type input "1"
type input "20"
type input "1"
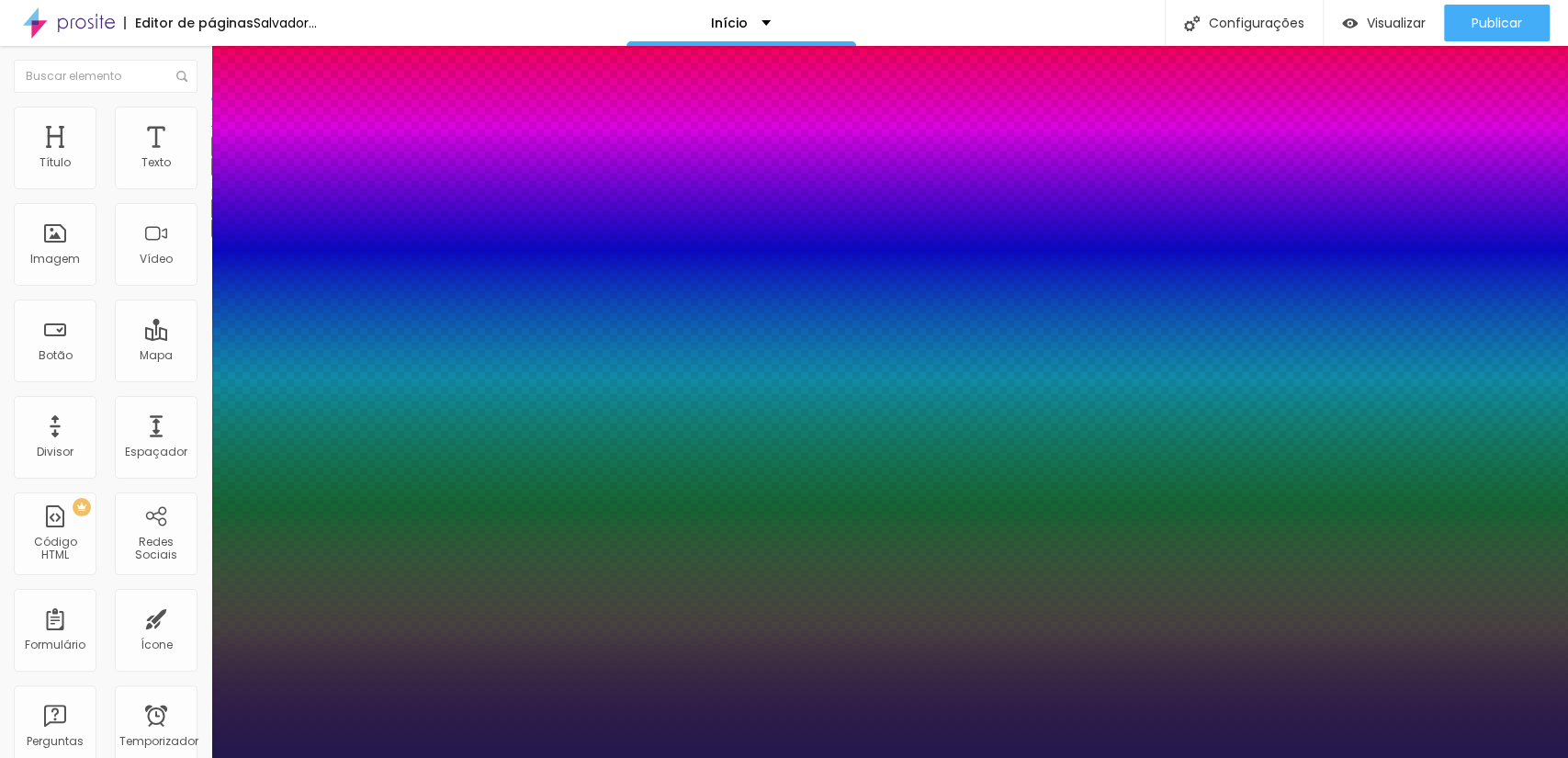
type input "23"
type input "1"
drag, startPoint x: 243, startPoint y: 308, endPoint x: 259, endPoint y: 308, distance: 16.0
type input "23"
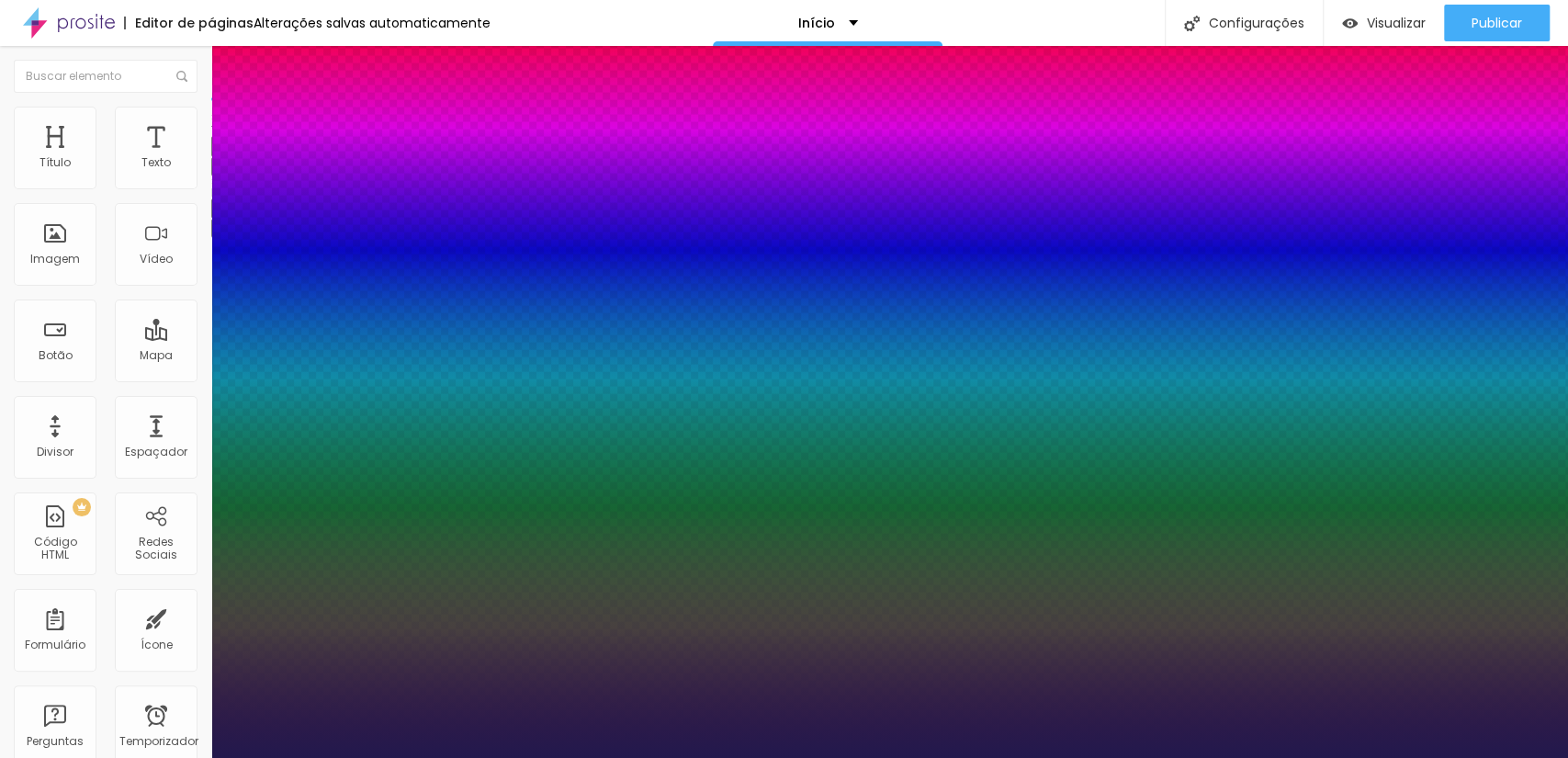
click at [915, 757] on div at bounding box center [784, 758] width 1568 height 0
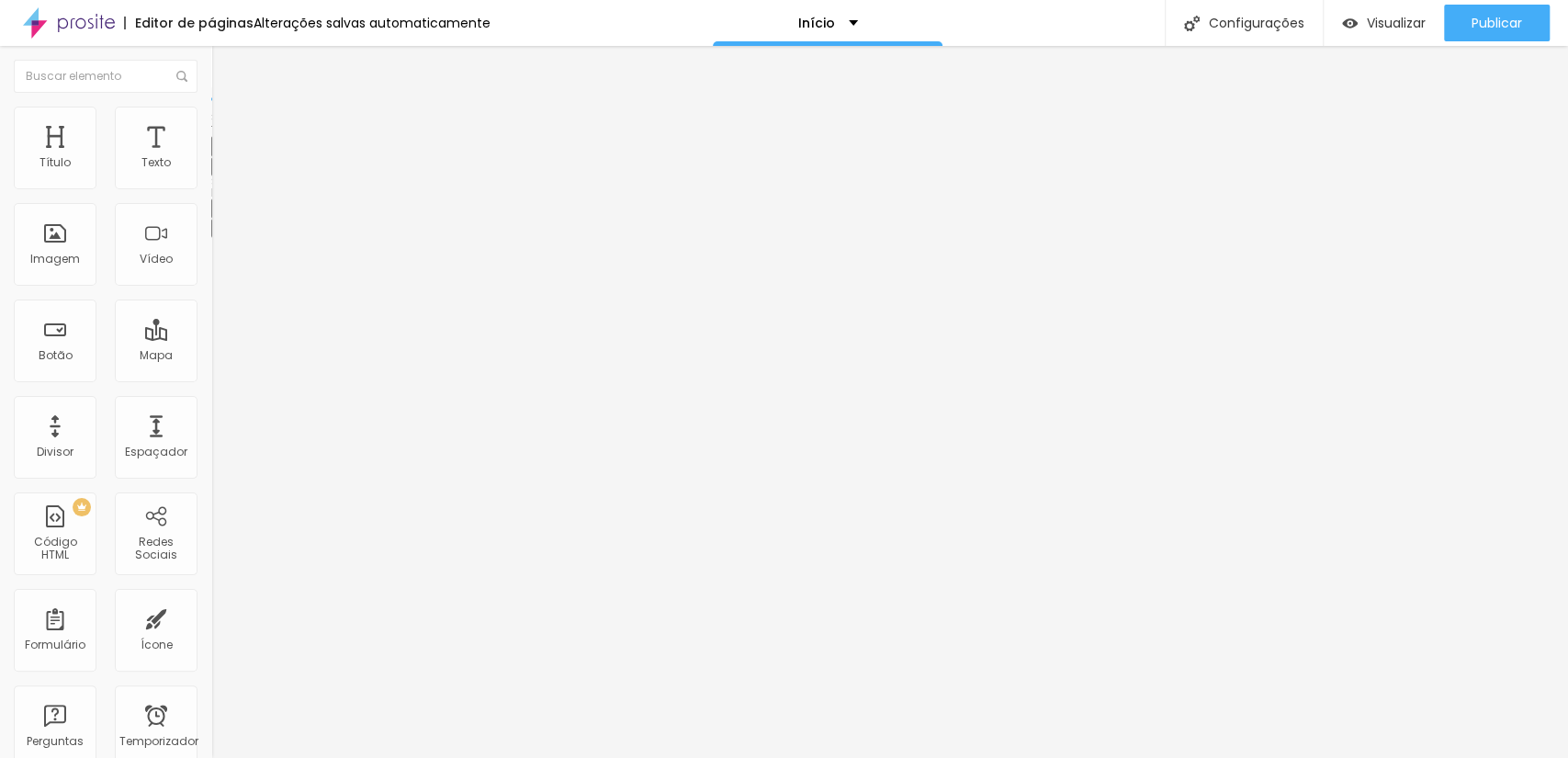
click at [211, 176] on button "button" at bounding box center [224, 167] width 25 height 19
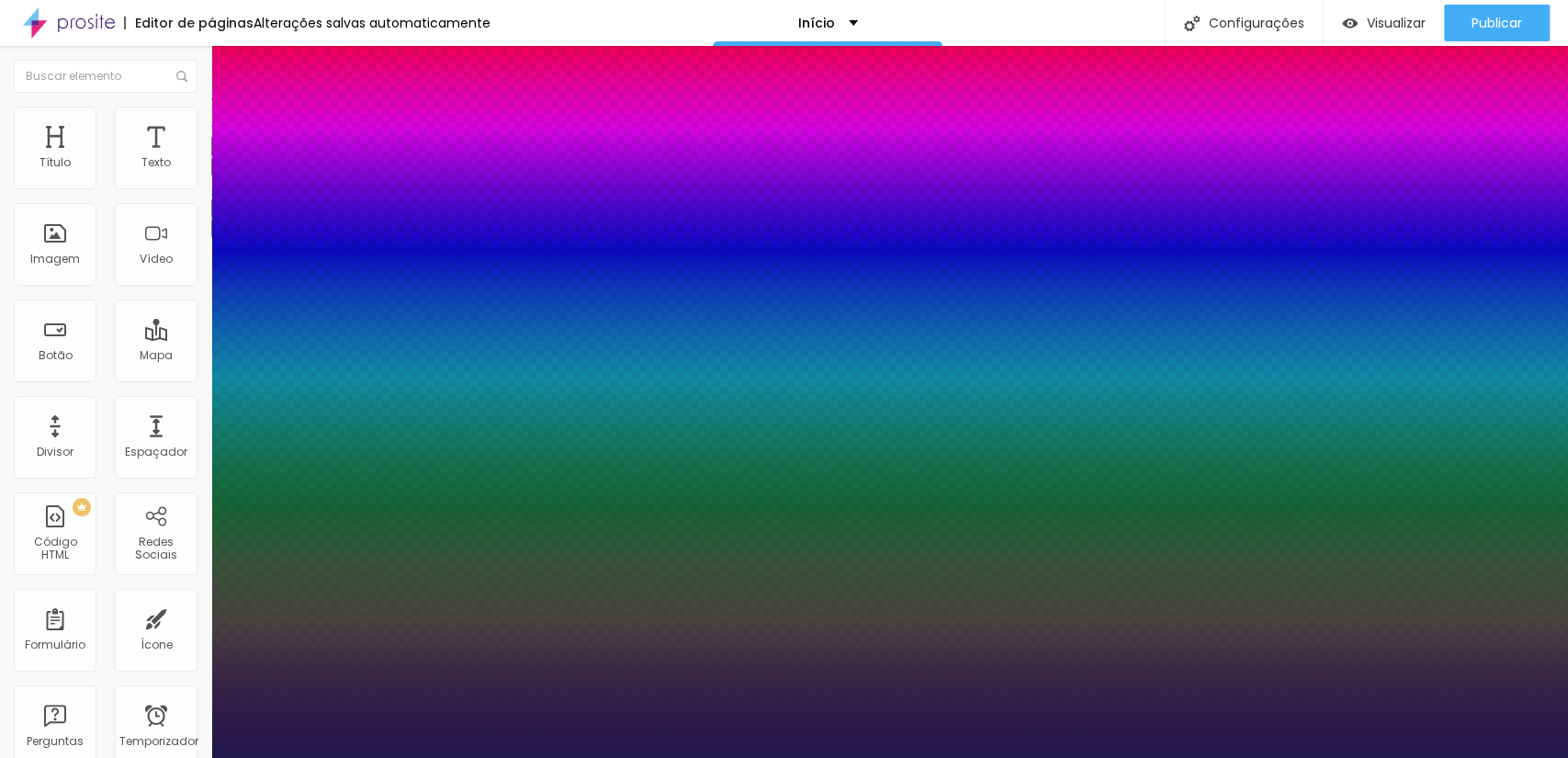
type input "1"
type input "22"
type input "1"
type input "24"
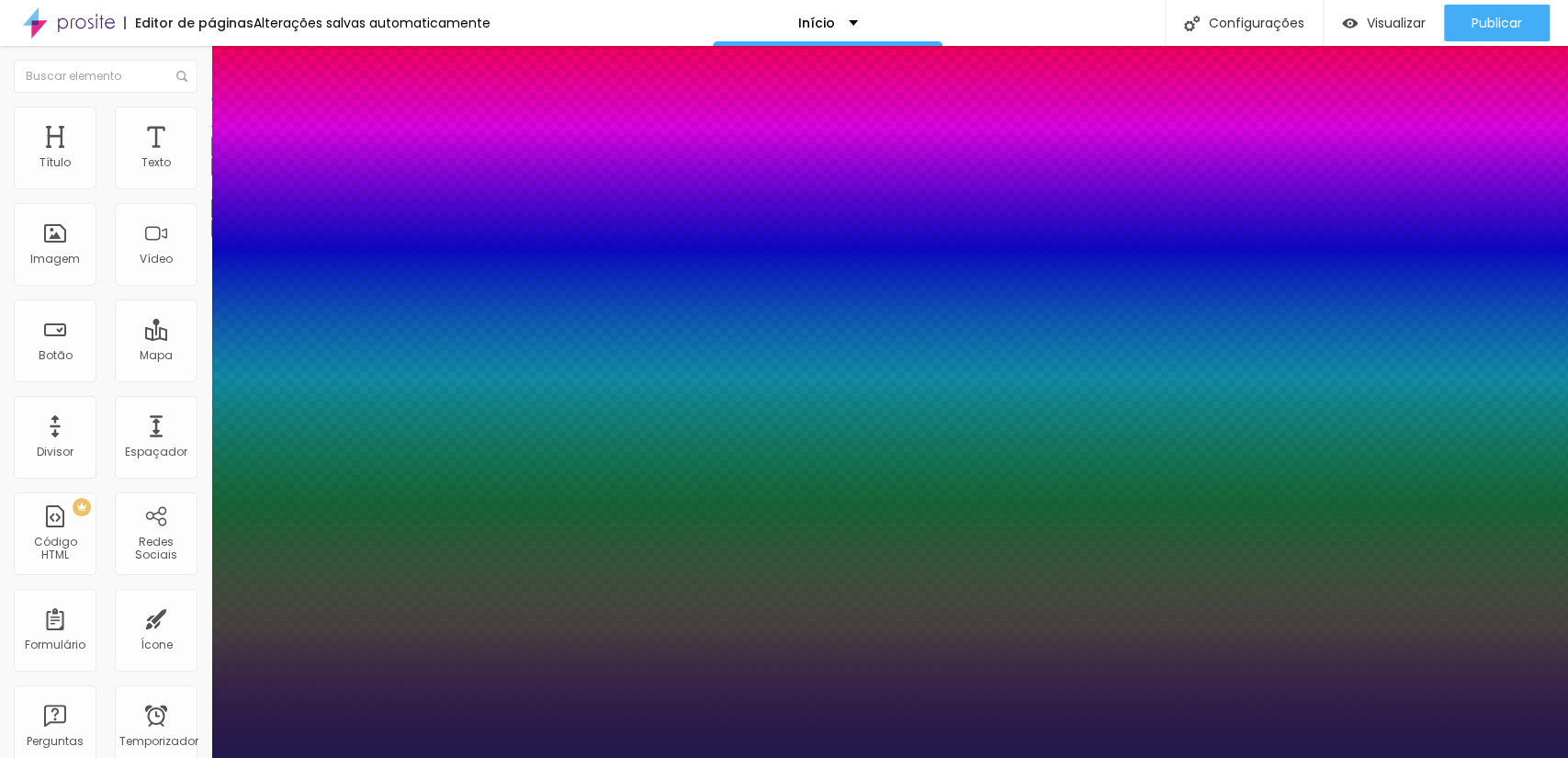
type input "24"
type input "1"
type input "24"
type input "1"
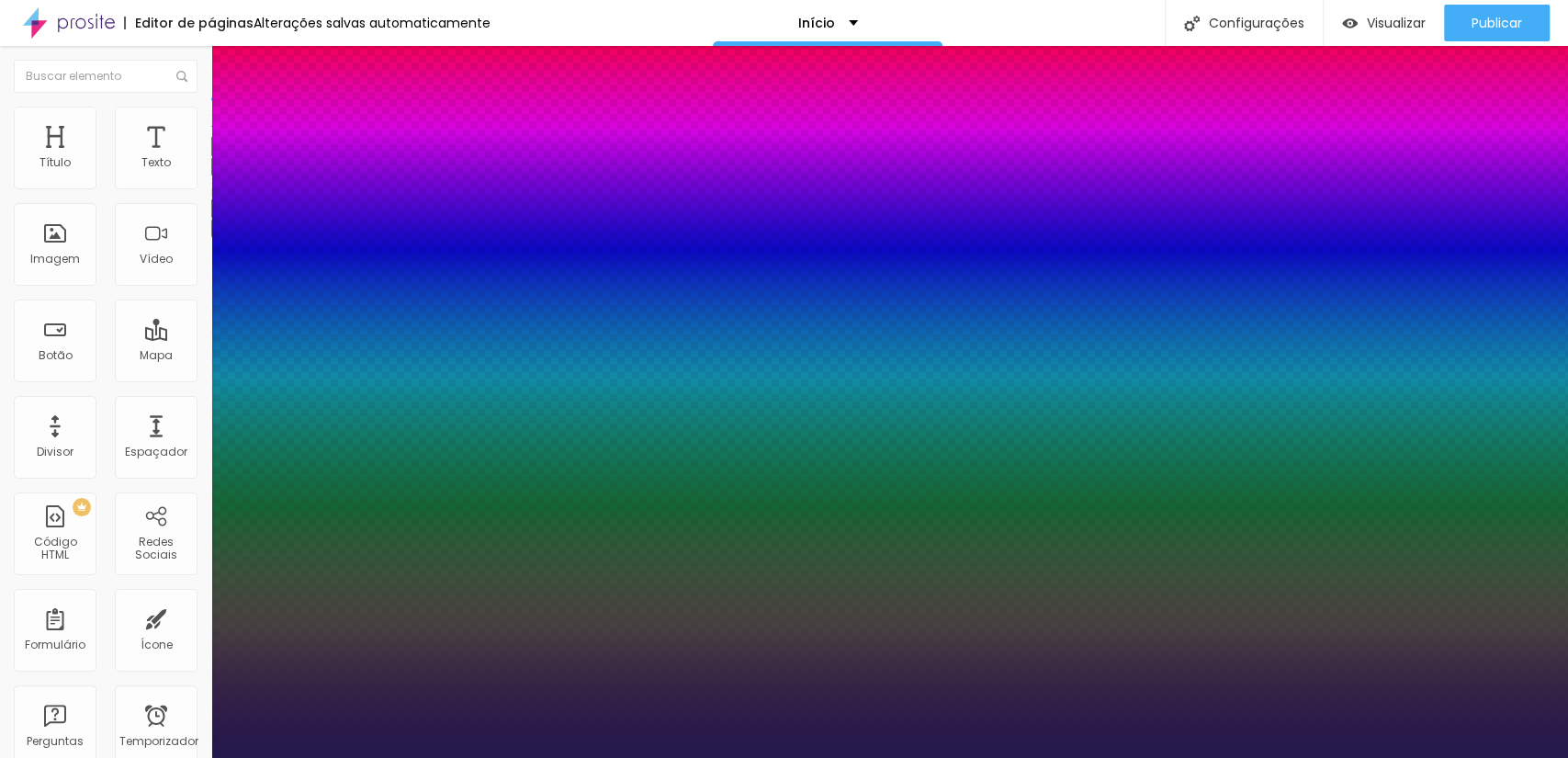
type input "0.1"
type input "1"
type input "0.3"
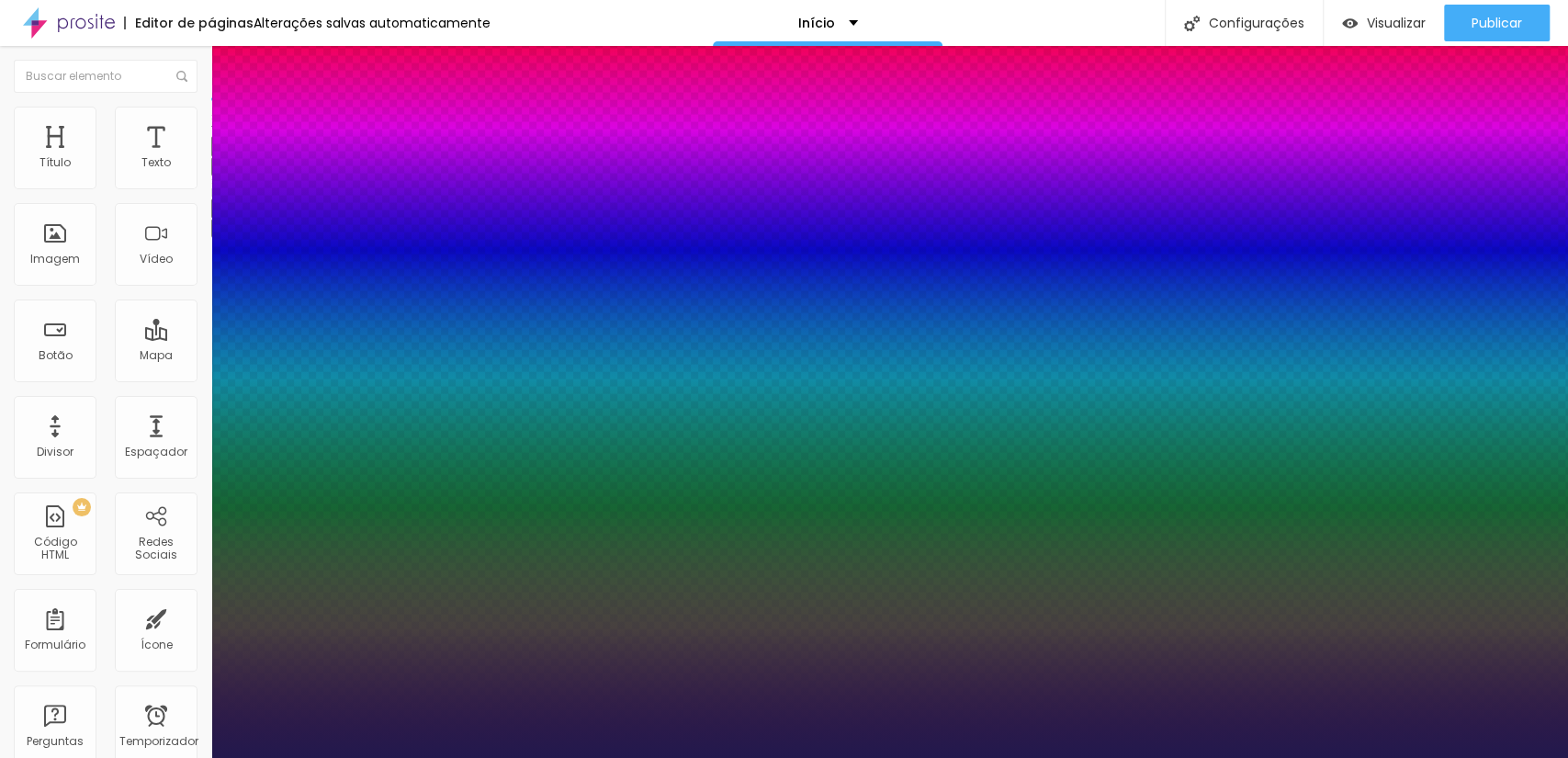
type input "1"
type input "0.3"
type input "1"
click at [955, 757] on div at bounding box center [784, 758] width 1568 height 0
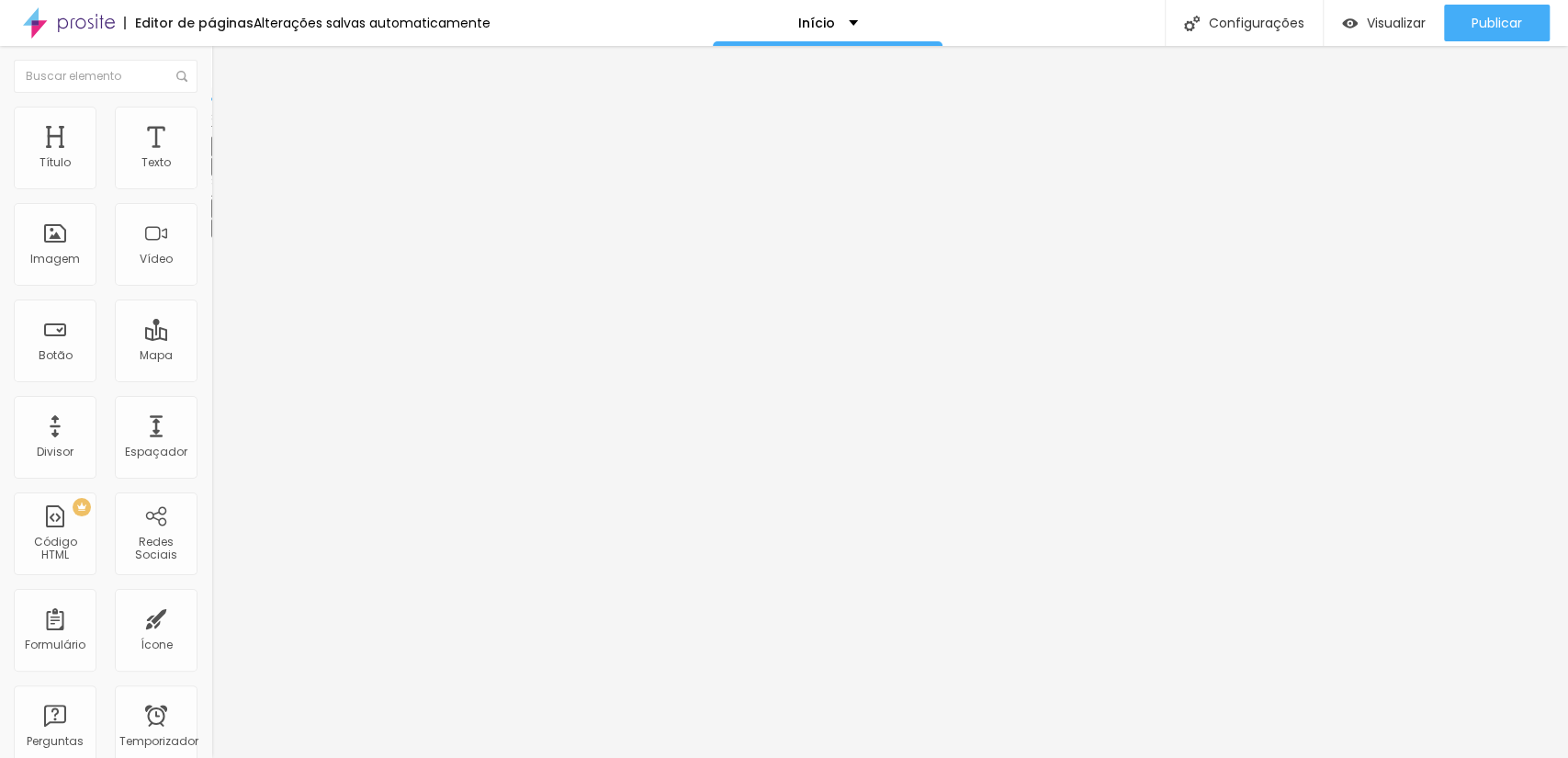
click at [211, 176] on button "button" at bounding box center [224, 167] width 25 height 19
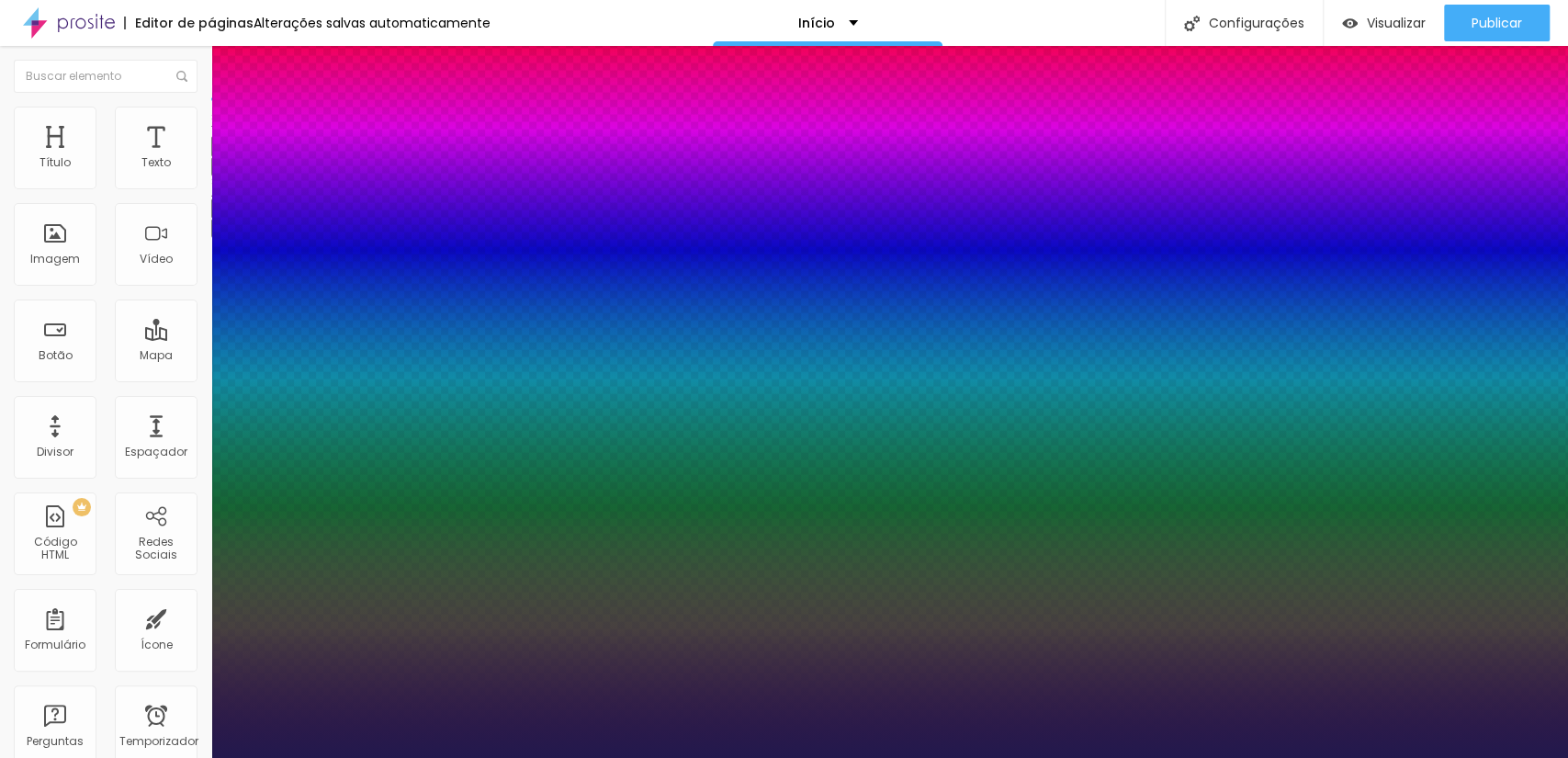
type input "35"
type input "42"
type input "43"
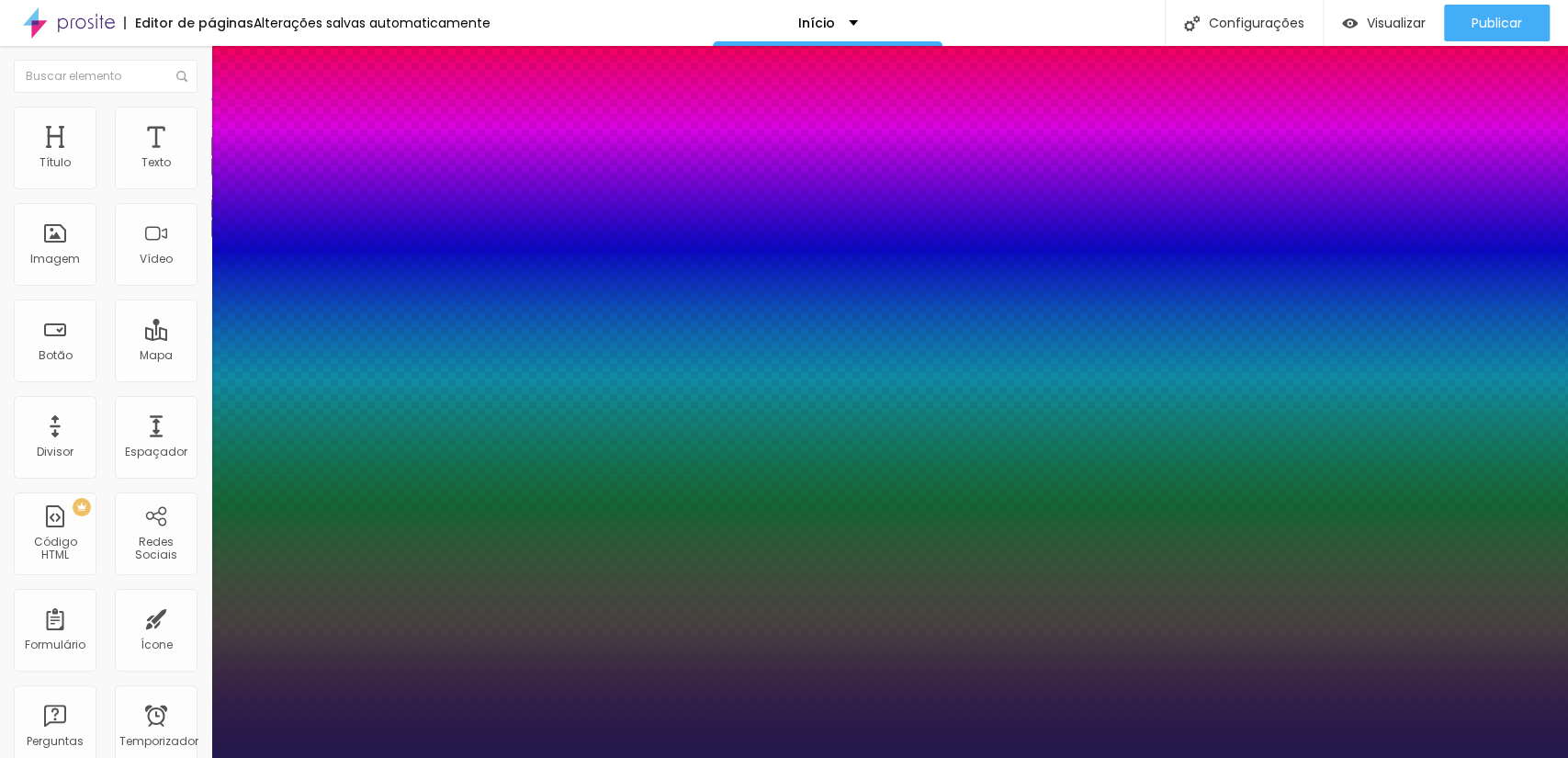
type input "43"
drag, startPoint x: 273, startPoint y: 310, endPoint x: 287, endPoint y: 310, distance: 14.0
type input "43"
click at [893, 757] on div at bounding box center [784, 758] width 1568 height 0
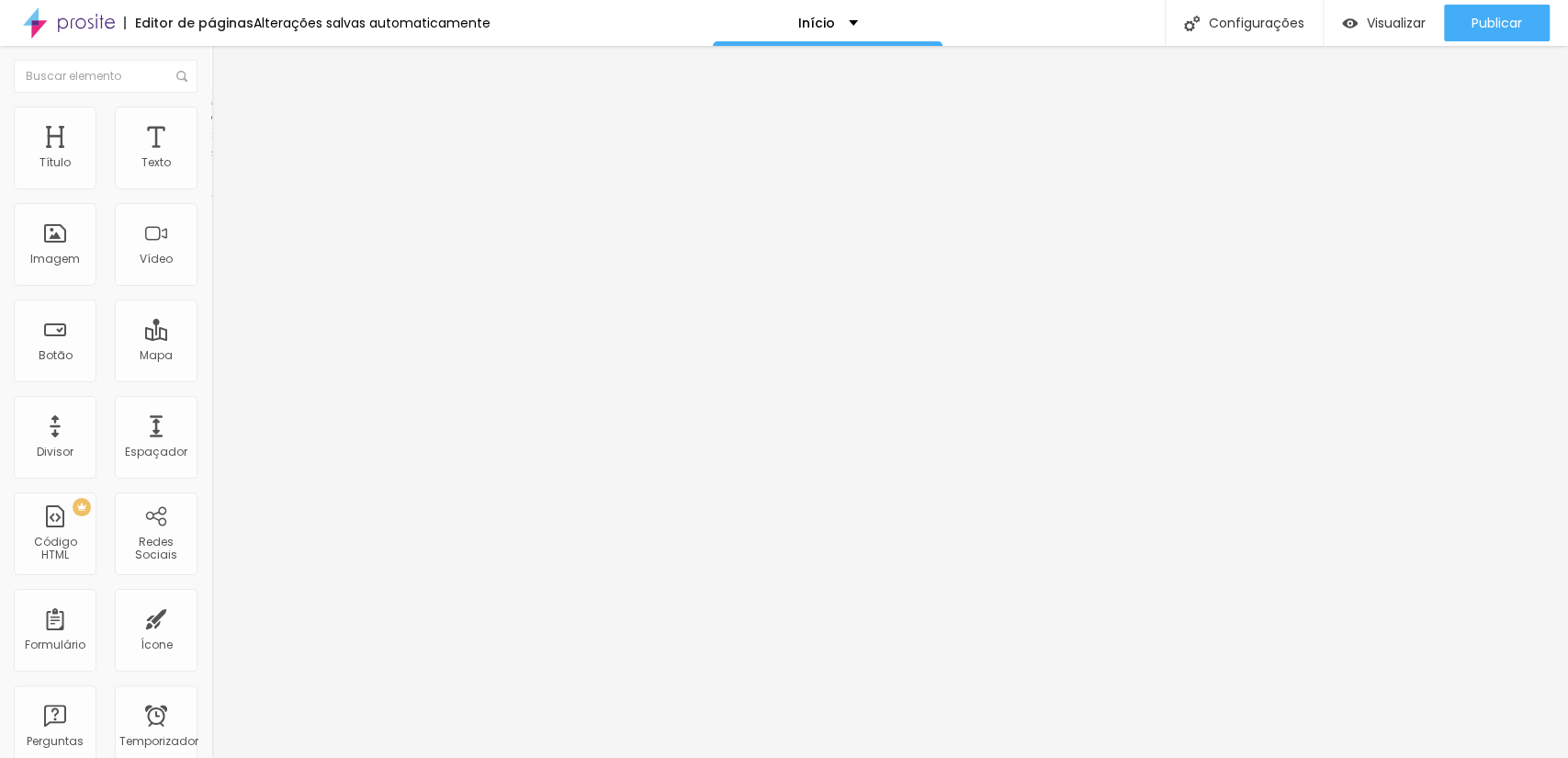
click at [211, 118] on img at bounding box center [219, 115] width 17 height 17
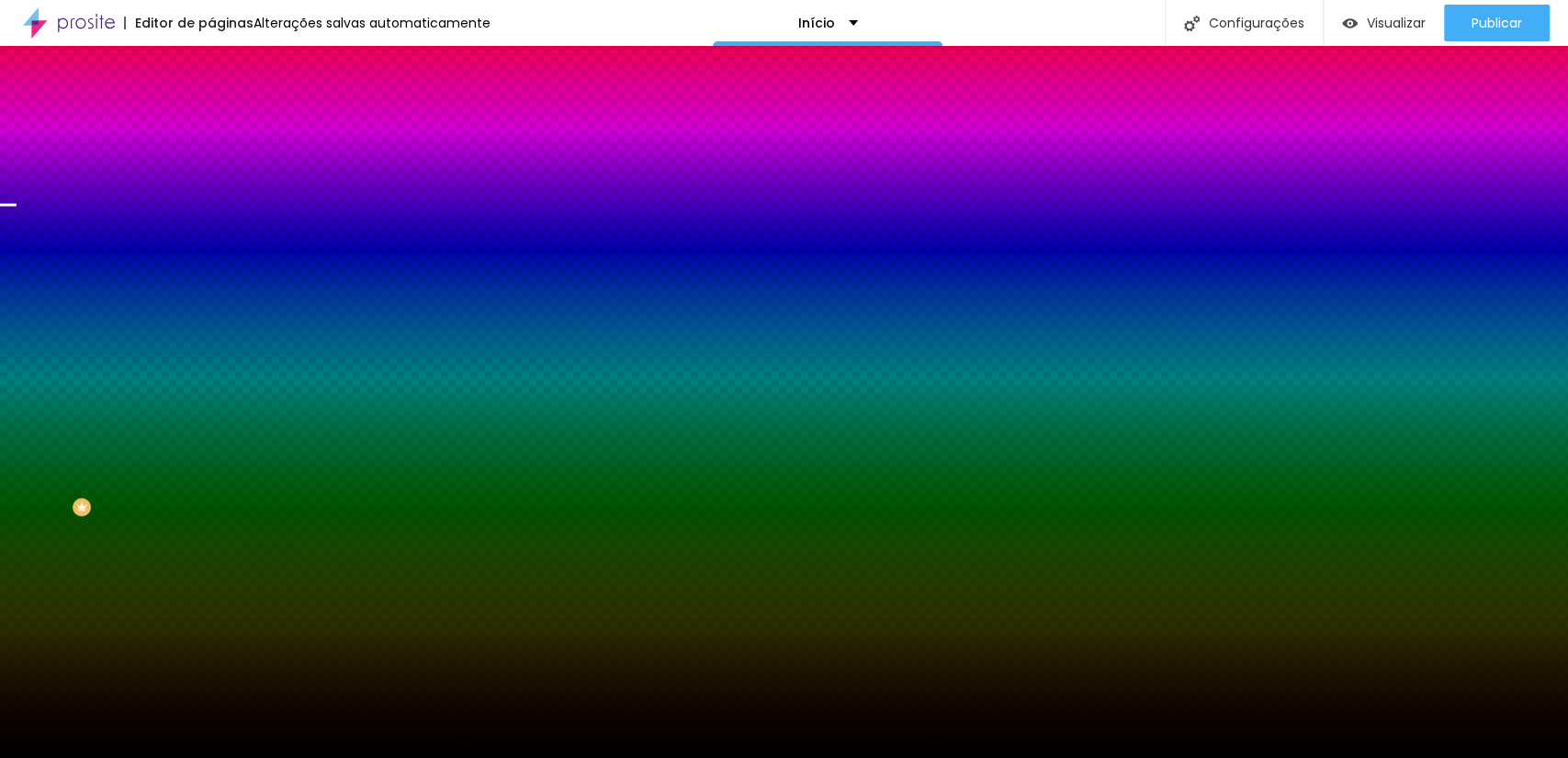
click at [211, 125] on li "Avançado" at bounding box center [316, 134] width 211 height 18
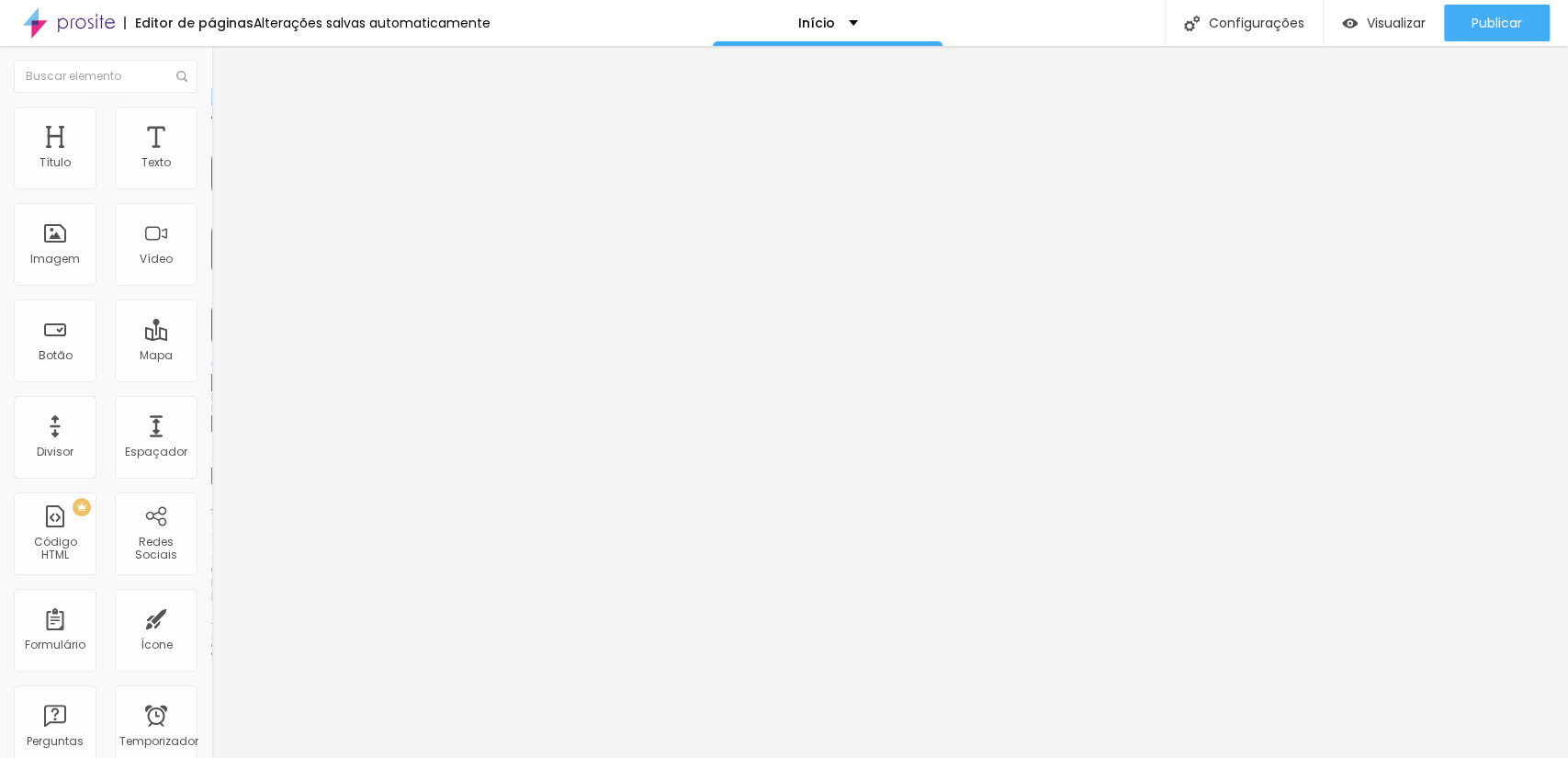
click at [211, 107] on li "Conteúdo" at bounding box center [316, 97] width 211 height 18
click at [227, 109] on font "Conteúdo" at bounding box center [256, 100] width 57 height 16
click at [219, 171] on icon "button" at bounding box center [221, 169] width 4 height 4
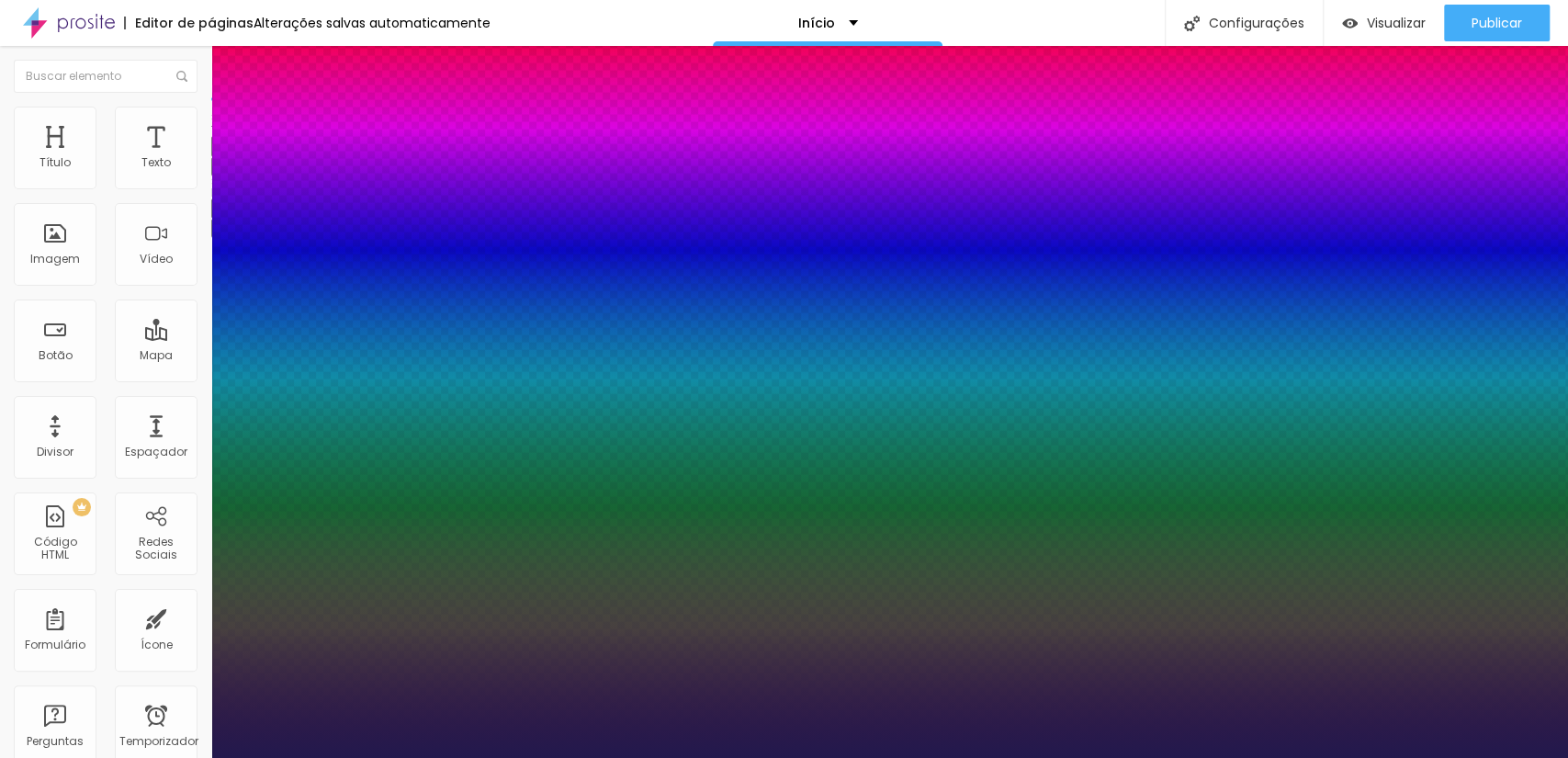
type input "1"
type input "21"
type input "1"
type input "20"
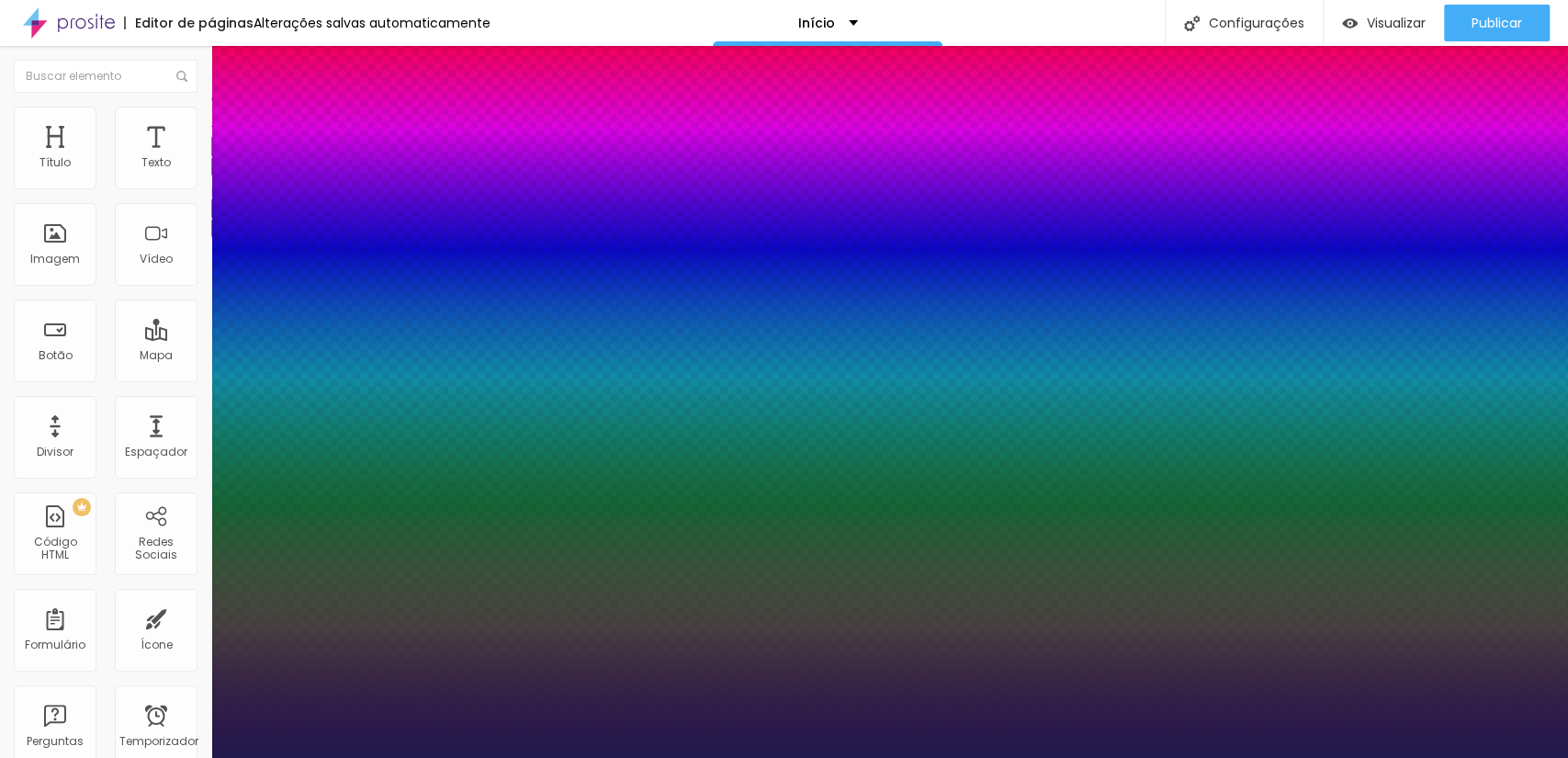
type input "20"
type input "1"
type input "19"
type input "1"
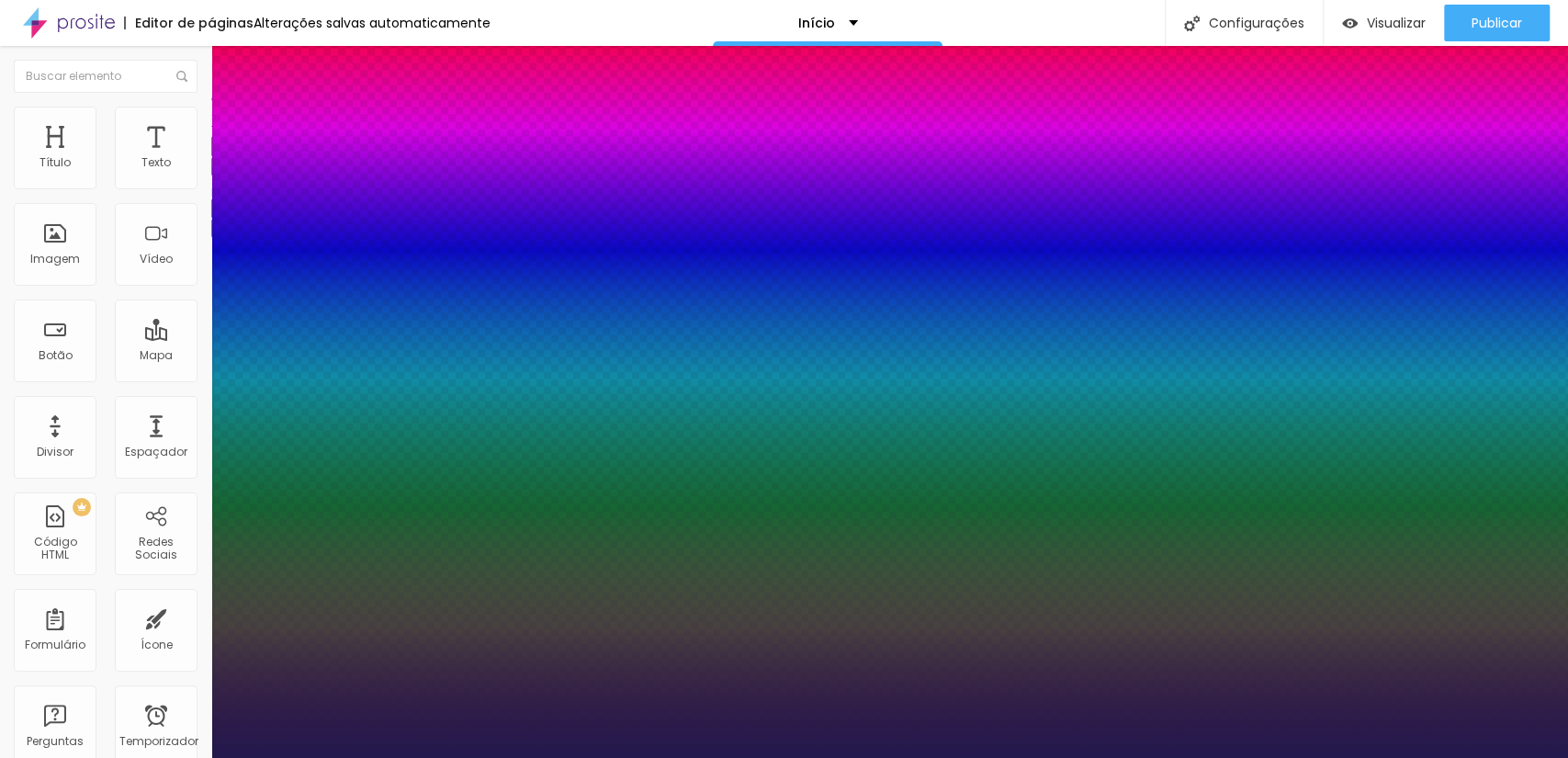
type input "18"
type input "1"
type input "17"
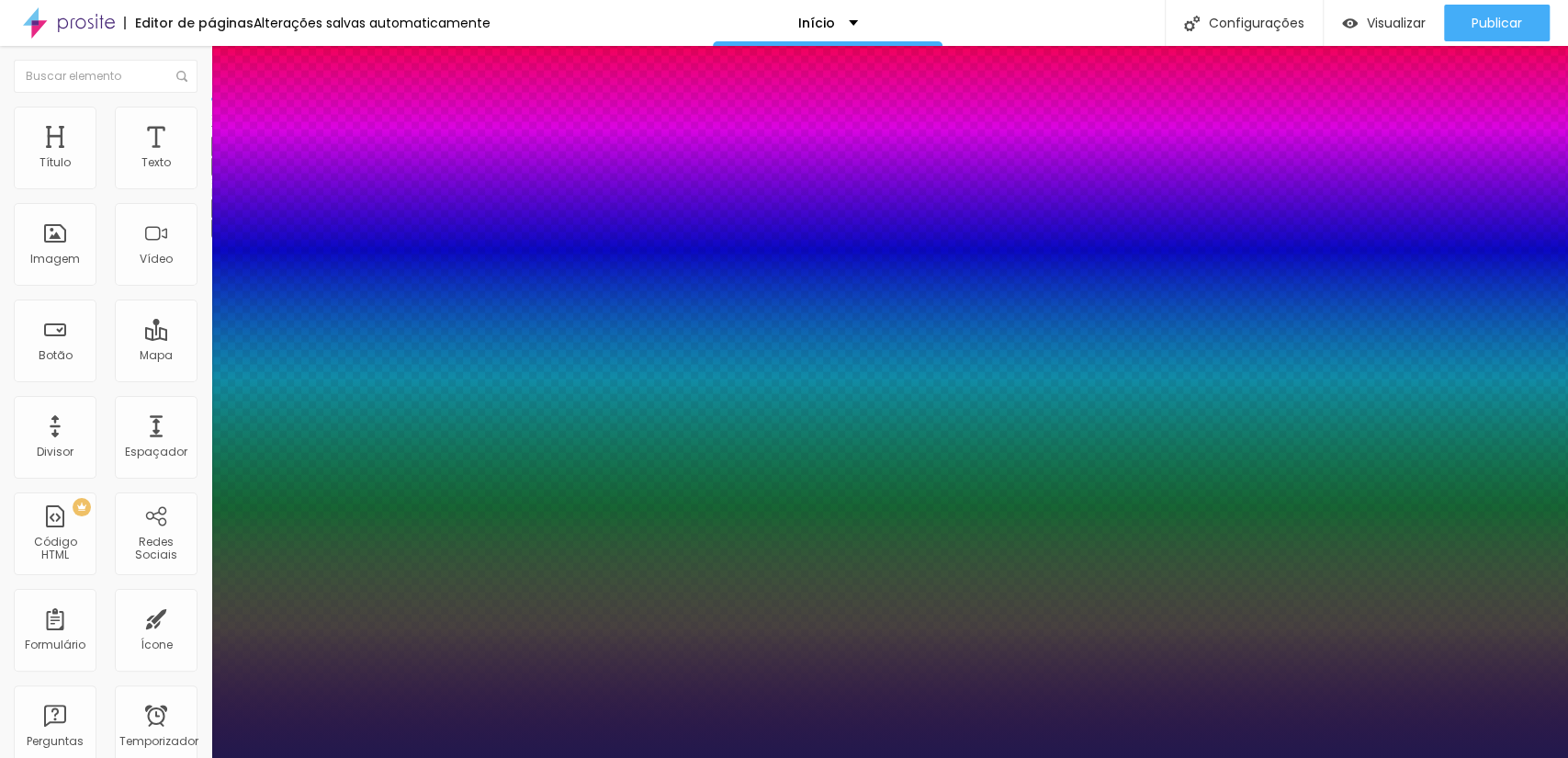
type input "1"
type input "18"
type input "1"
type input "19"
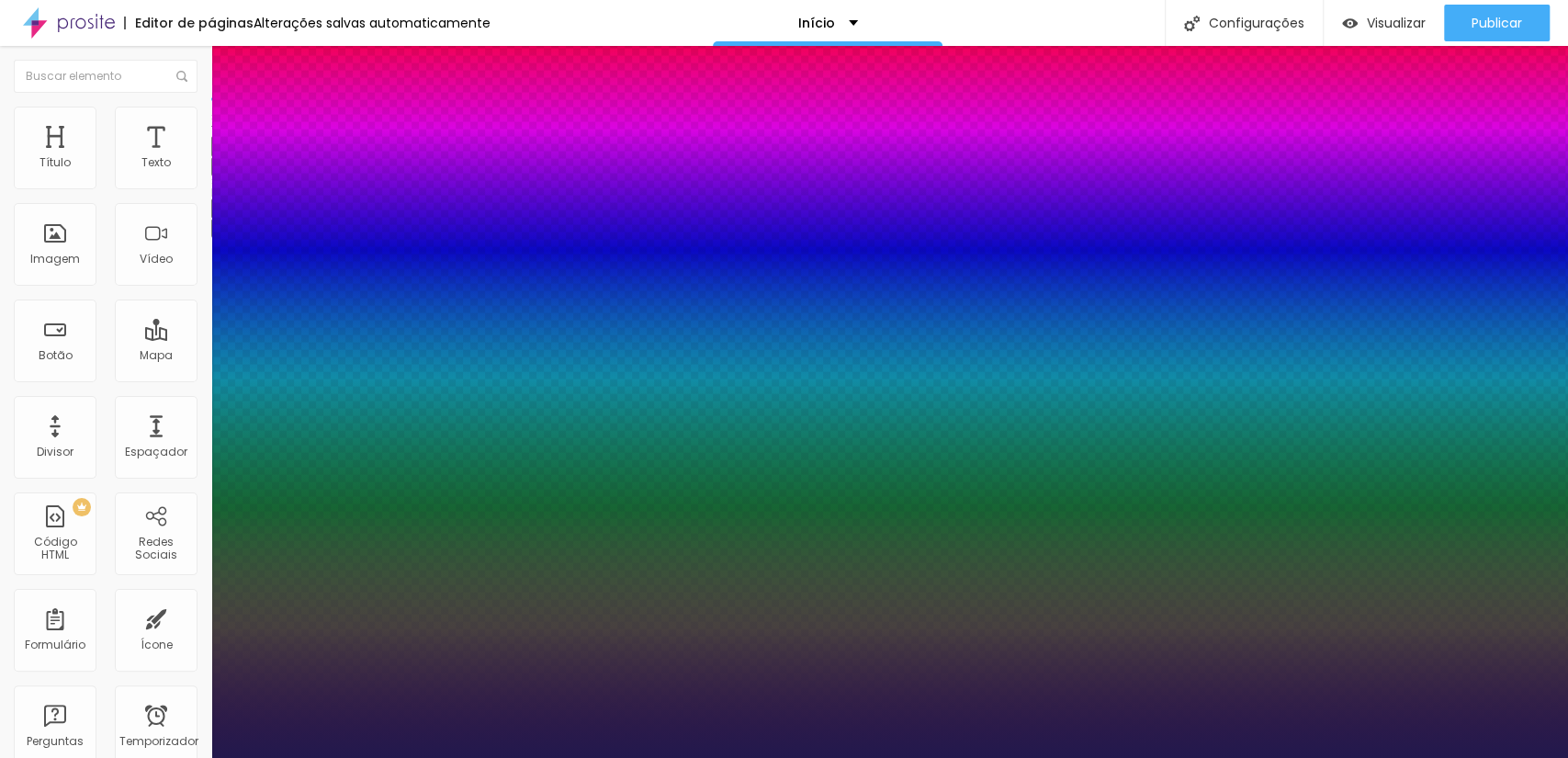
type input "19"
type input "1"
type input "19"
click at [933, 757] on div at bounding box center [784, 758] width 1568 height 0
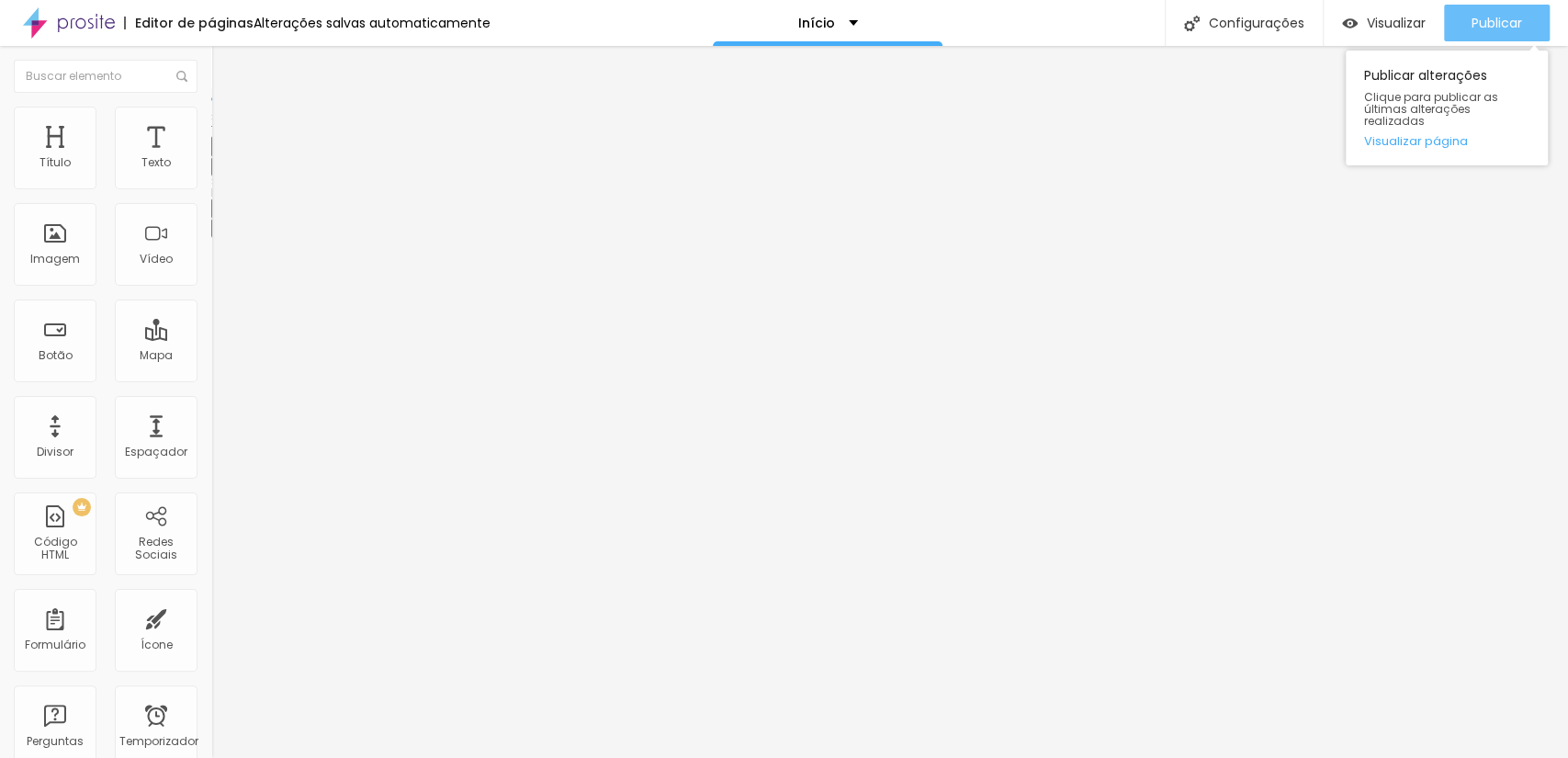
click at [1533, 31] on button "Publicar" at bounding box center [1497, 23] width 106 height 37
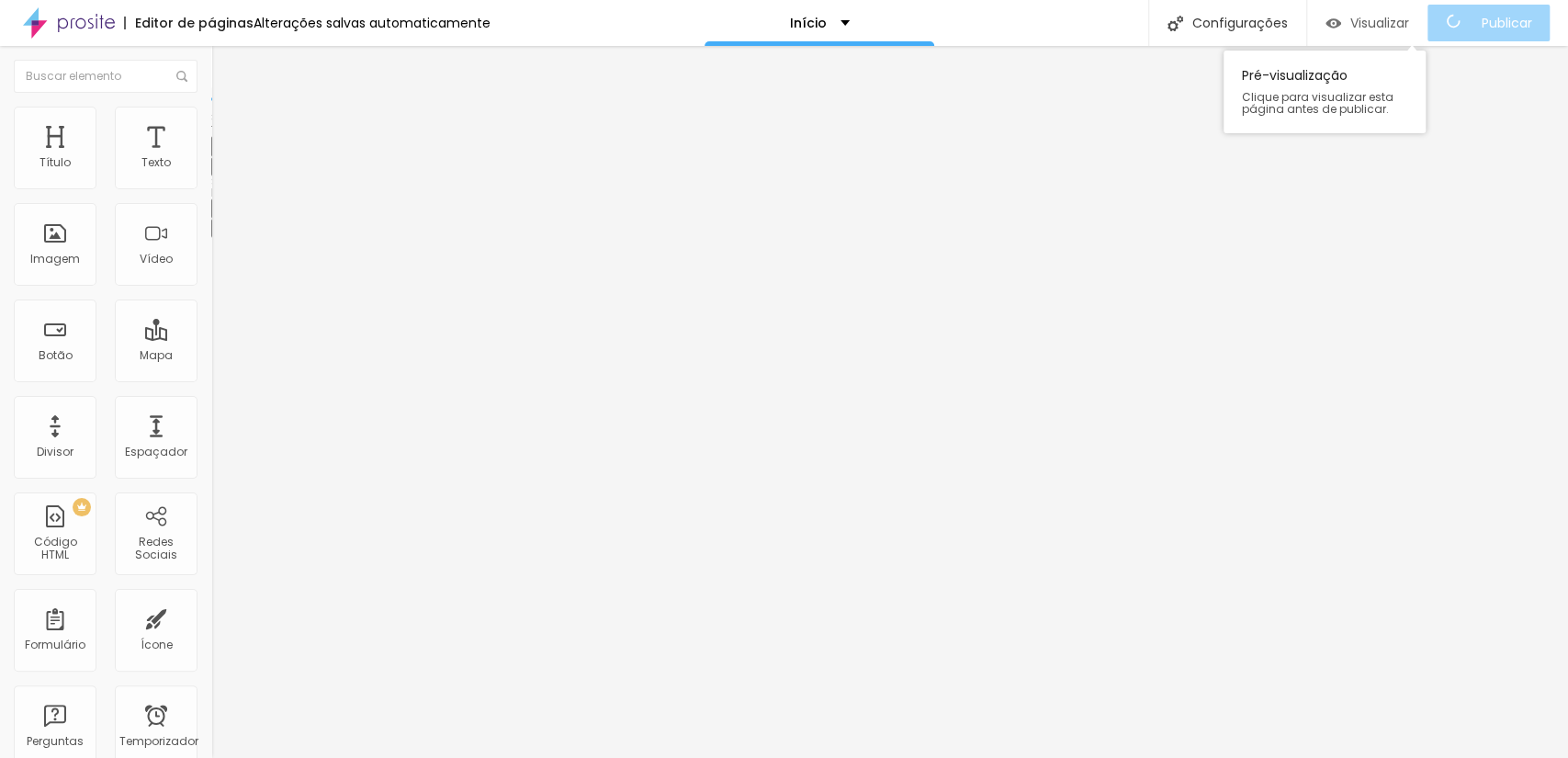
click at [1342, 25] on img "button" at bounding box center [1334, 23] width 16 height 16
click at [219, 230] on icon "button" at bounding box center [224, 226] width 11 height 11
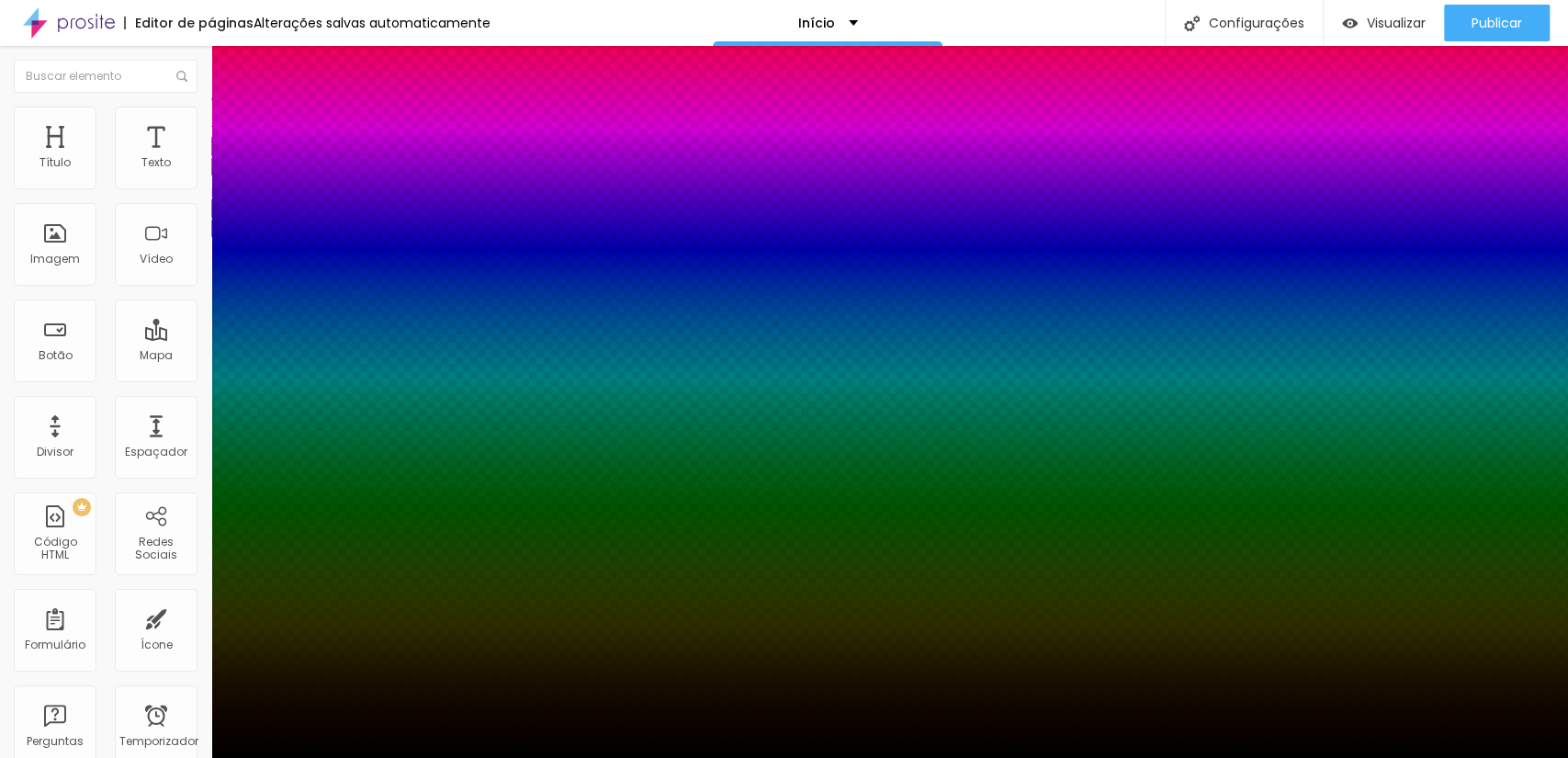
click at [315, 757] on div at bounding box center [784, 769] width 1568 height 0
drag, startPoint x: 342, startPoint y: 434, endPoint x: 351, endPoint y: 479, distance: 45.9
click at [1453, 757] on div at bounding box center [784, 758] width 1568 height 0
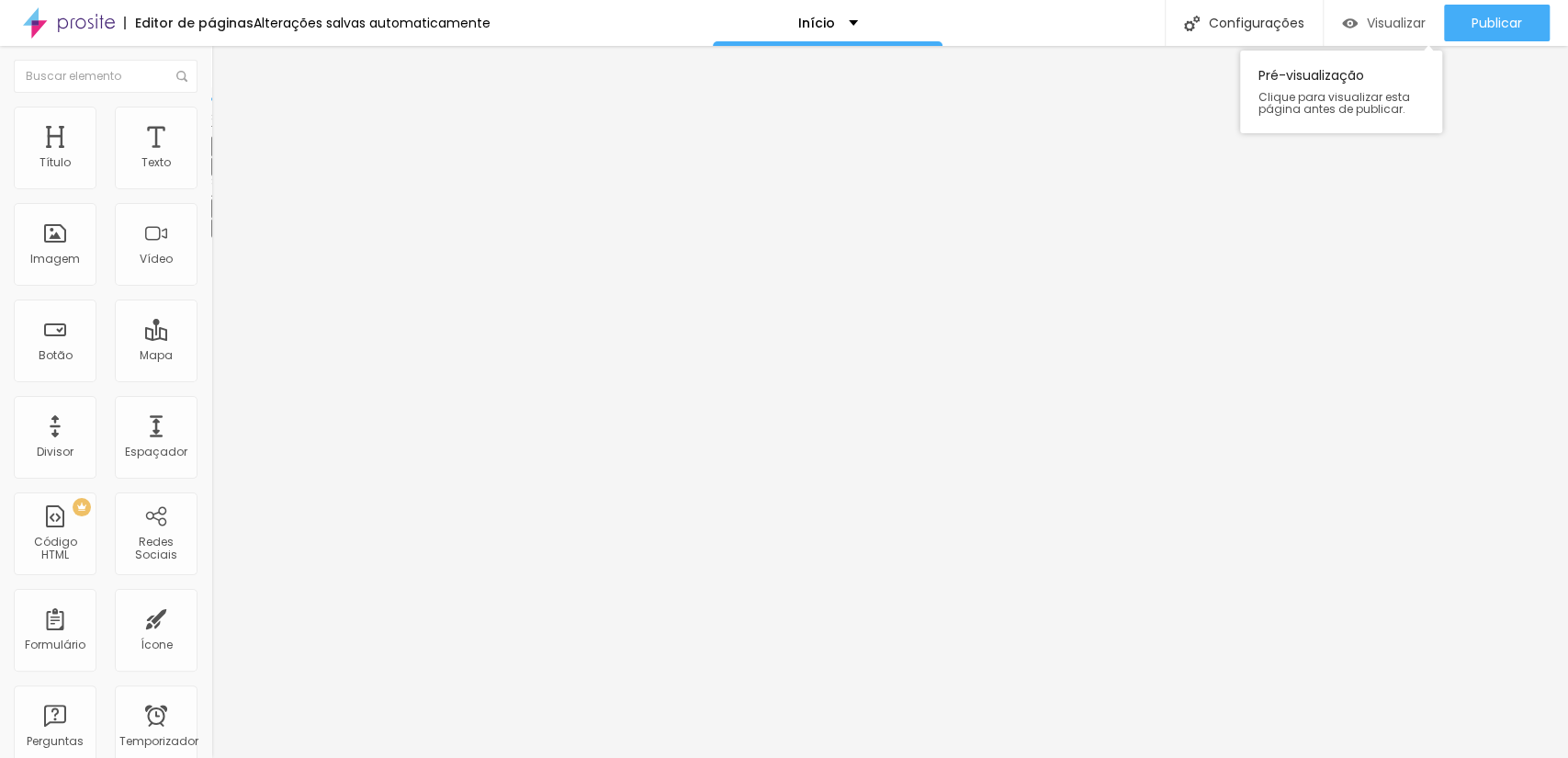
click at [1411, 25] on font "Visualizar" at bounding box center [1396, 22] width 58 height 18
click at [211, 227] on button "button" at bounding box center [224, 228] width 25 height 19
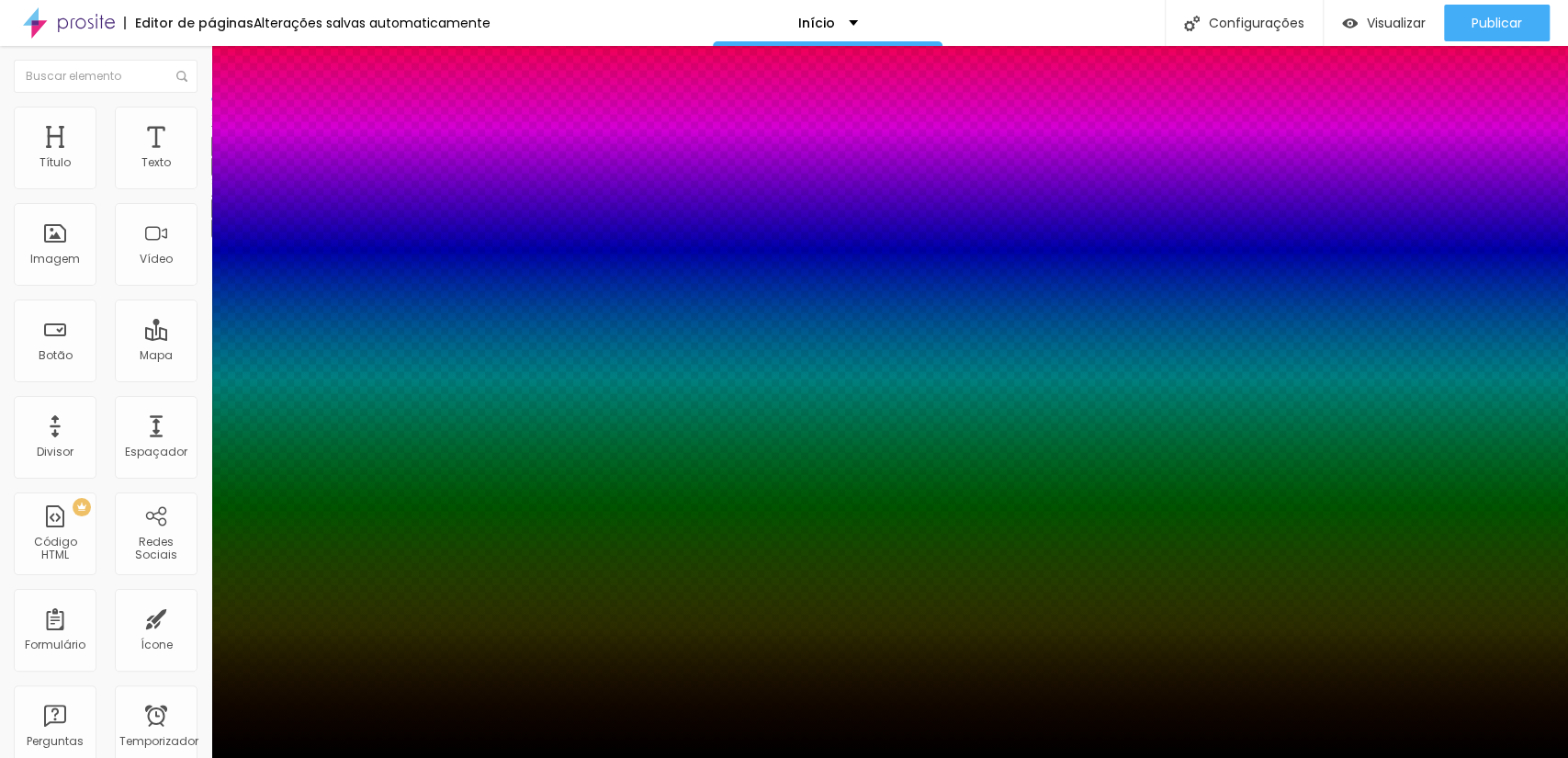
type input "7"
type input "9"
type input "11"
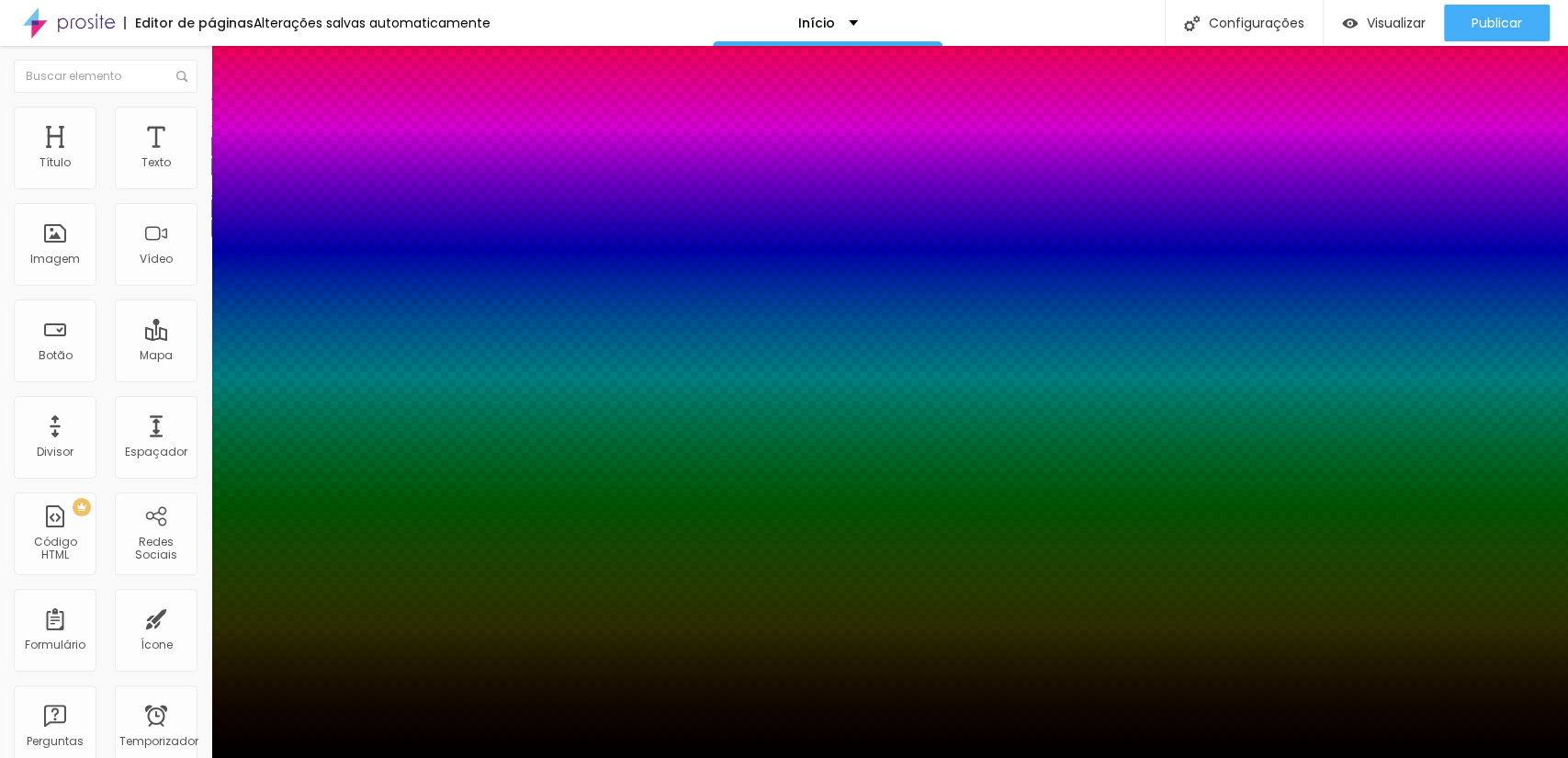
type input "11"
type input "17"
type input "21"
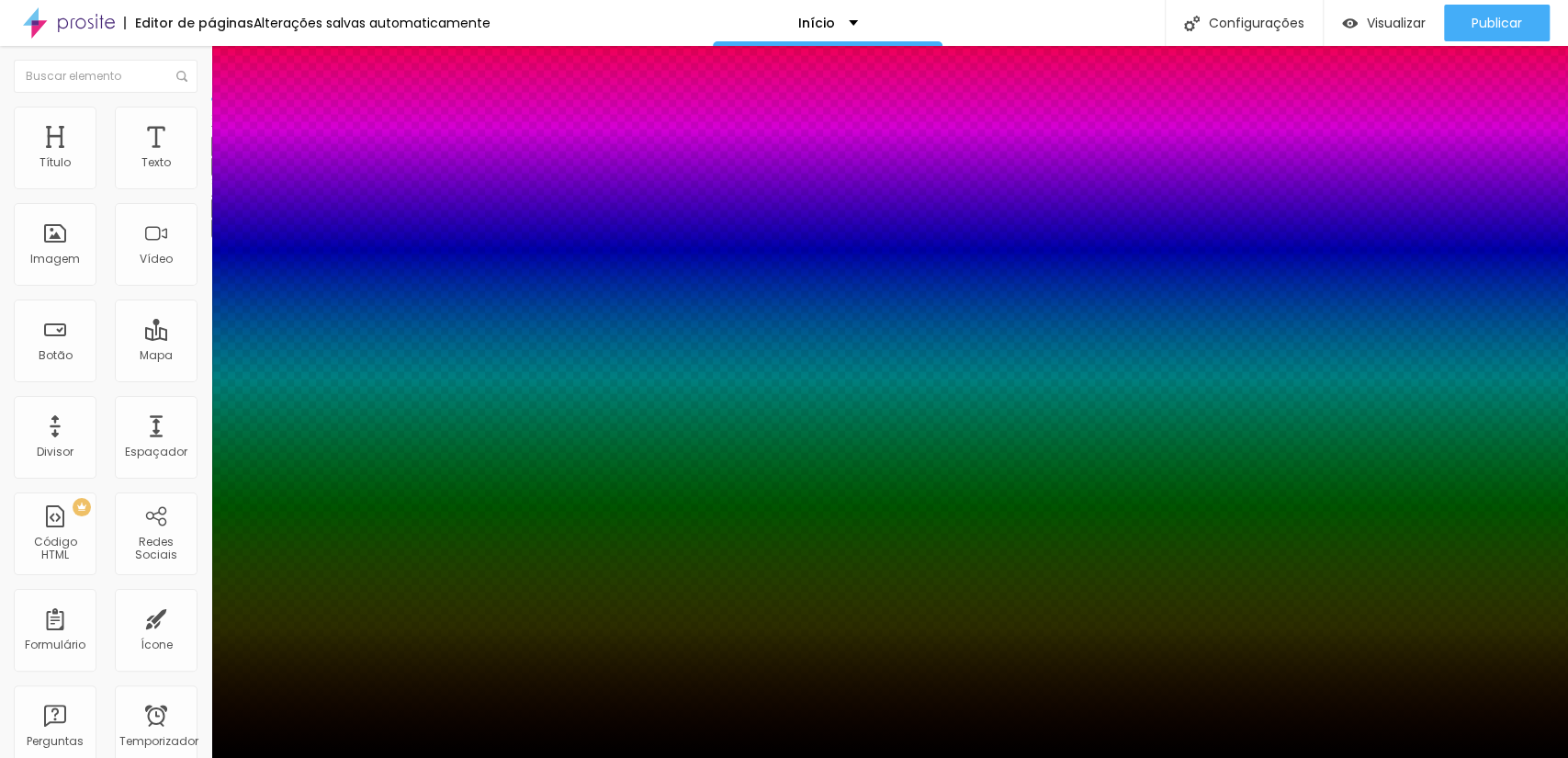
type input "31"
type input "37"
type input "39"
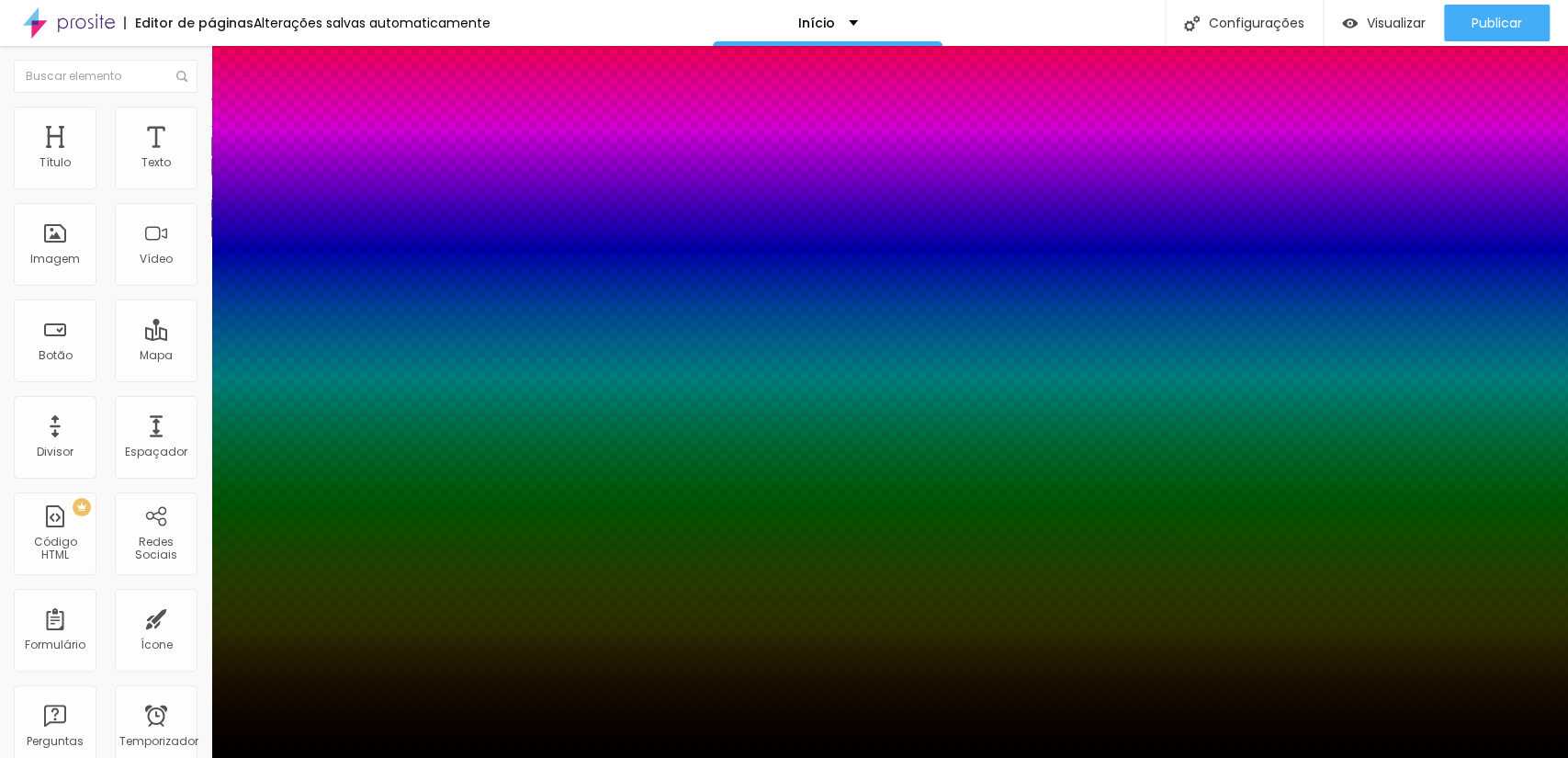
type input "39"
type input "41"
type input "43"
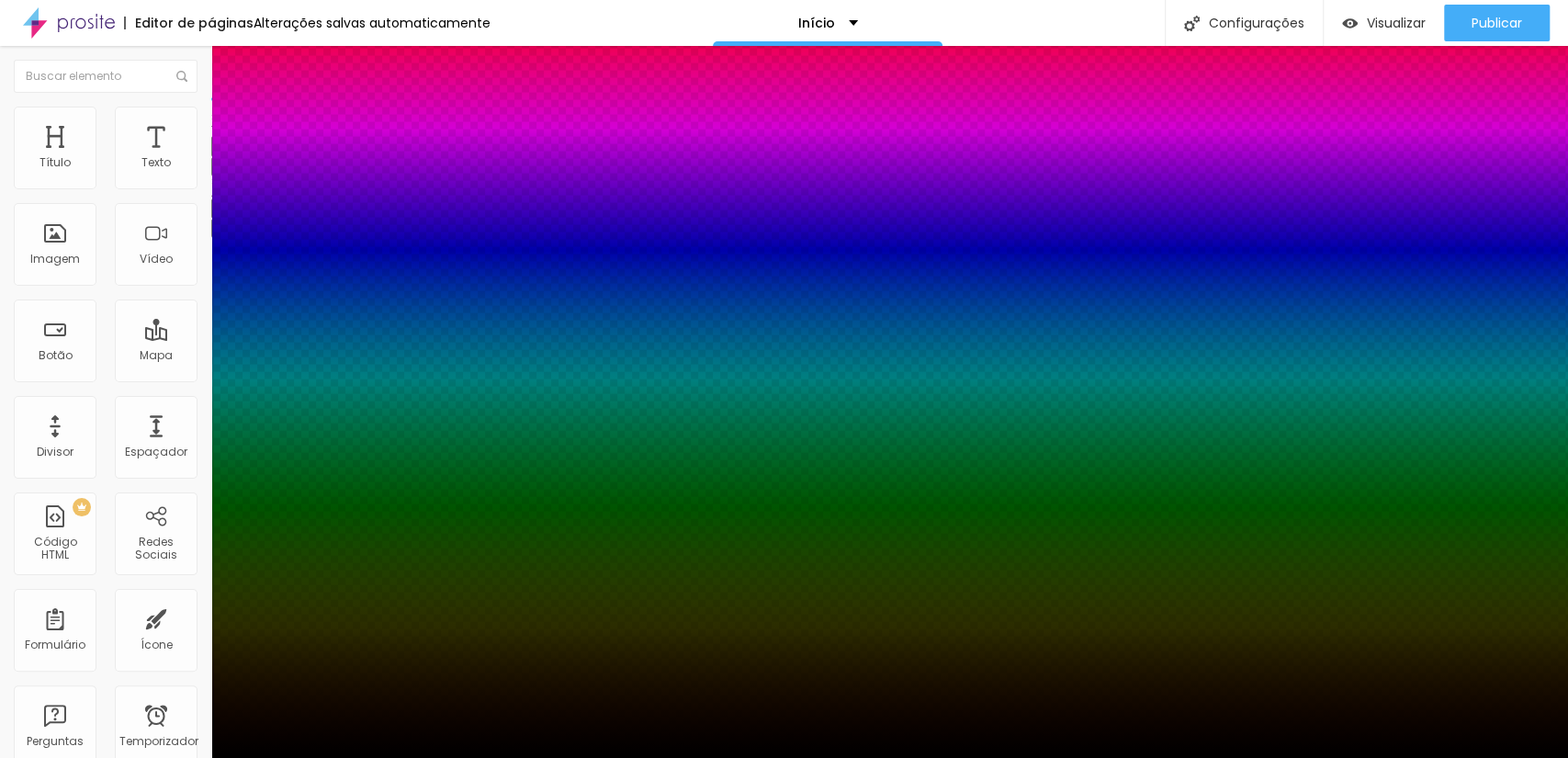
type input "45"
type input "49"
type input "51"
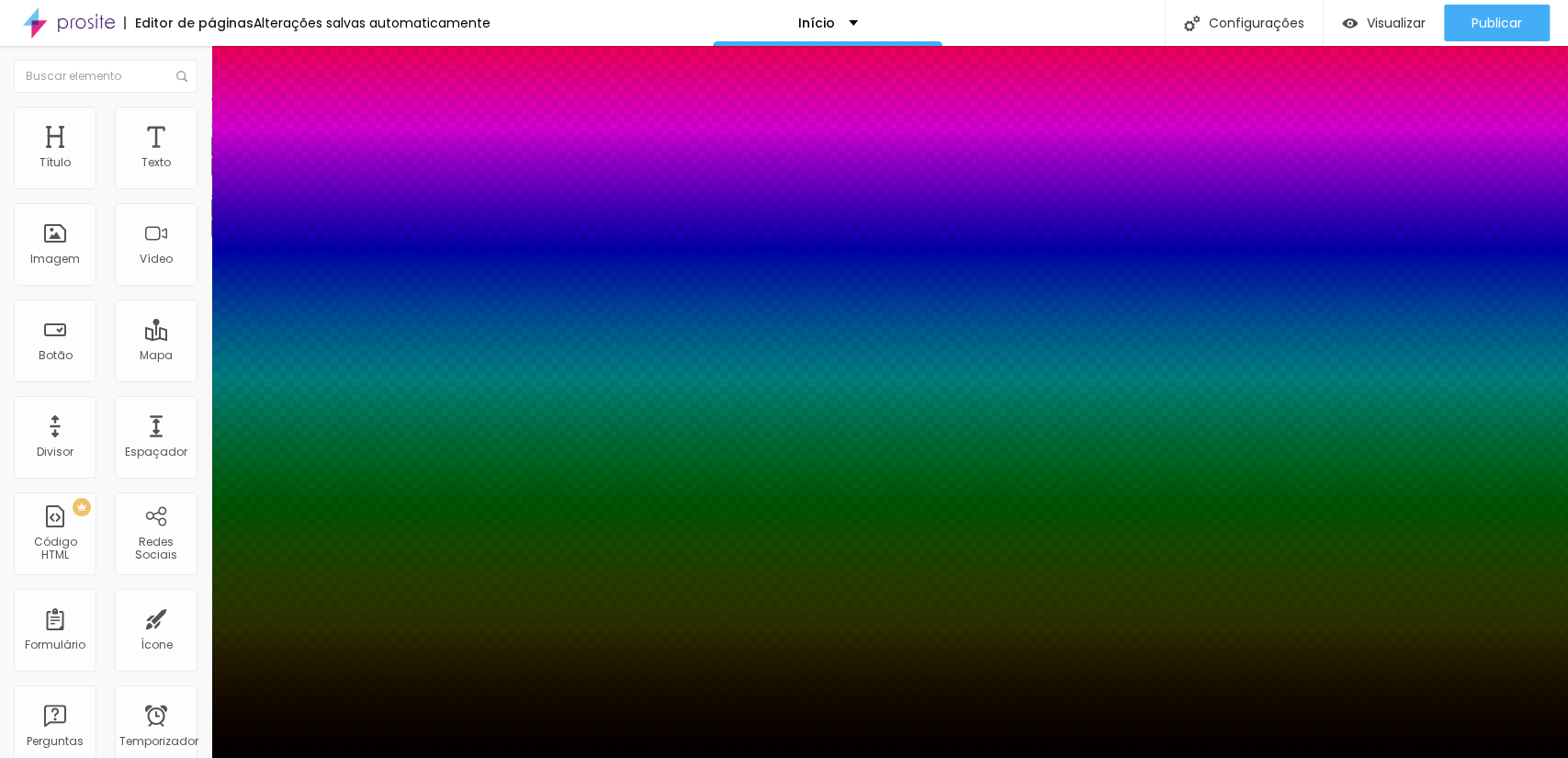
type input "51"
type input "57"
type input "59"
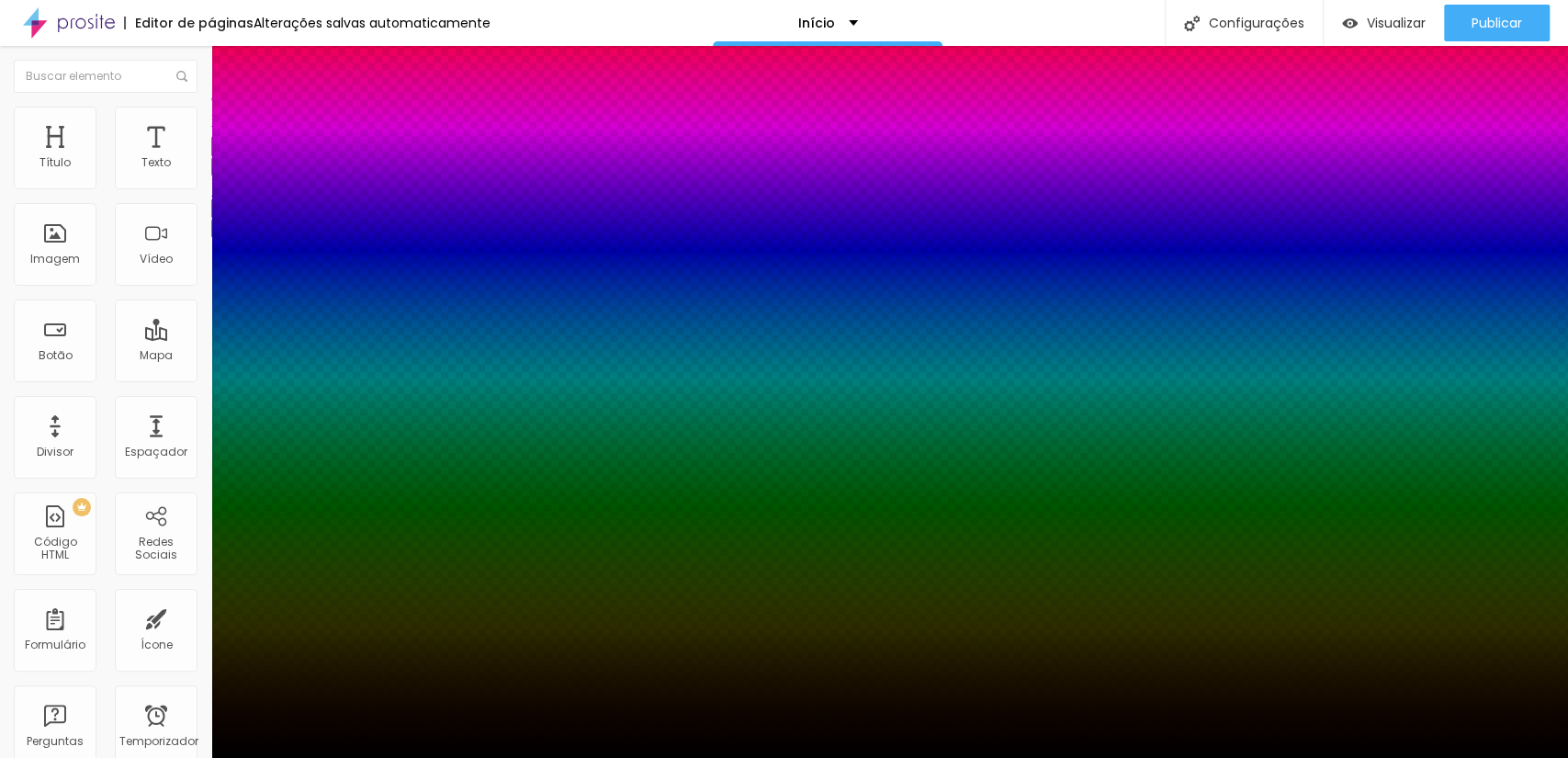
type input "61"
type input "63"
type input "65"
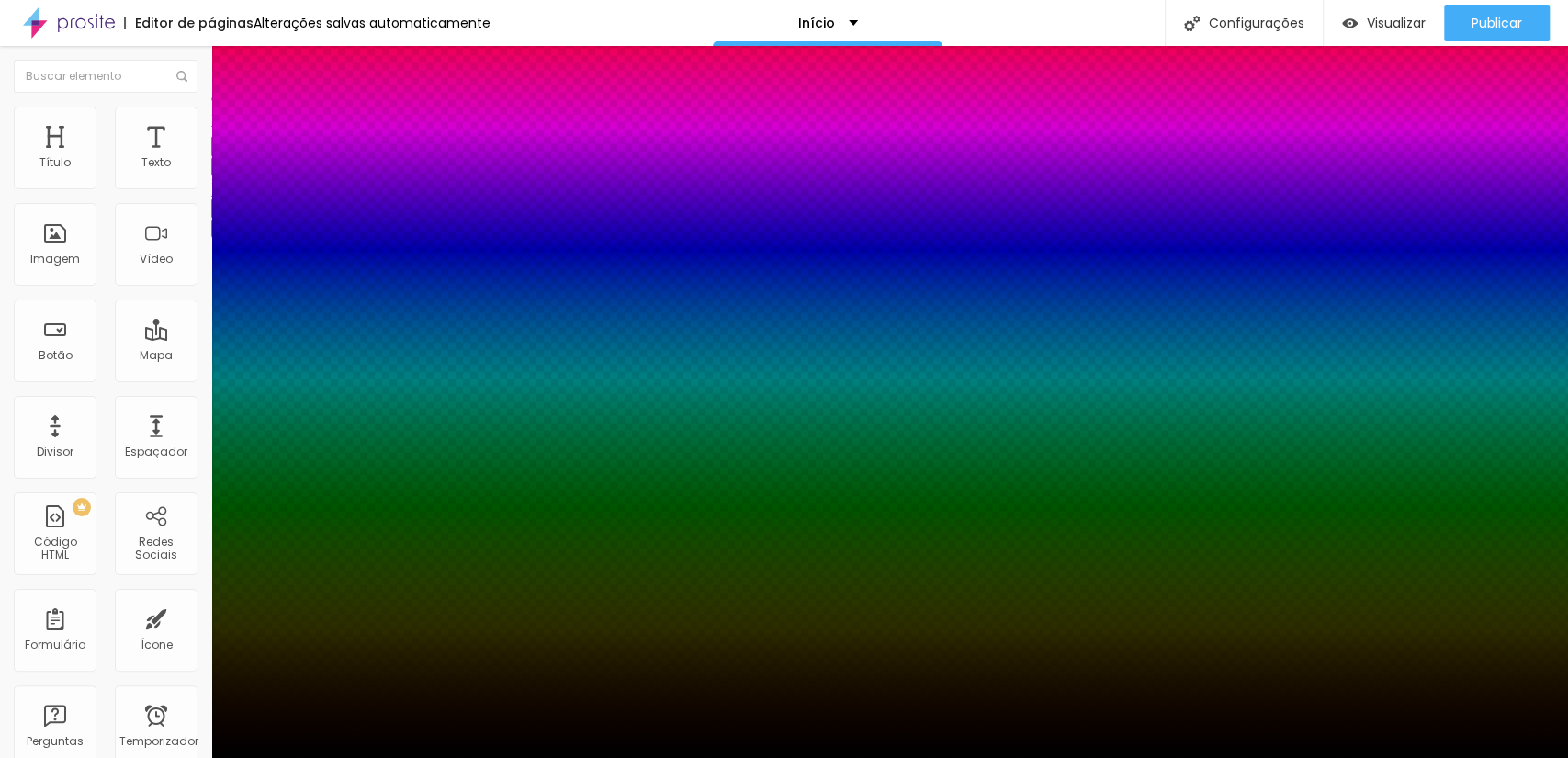
type input "65"
type input "76"
type input "80"
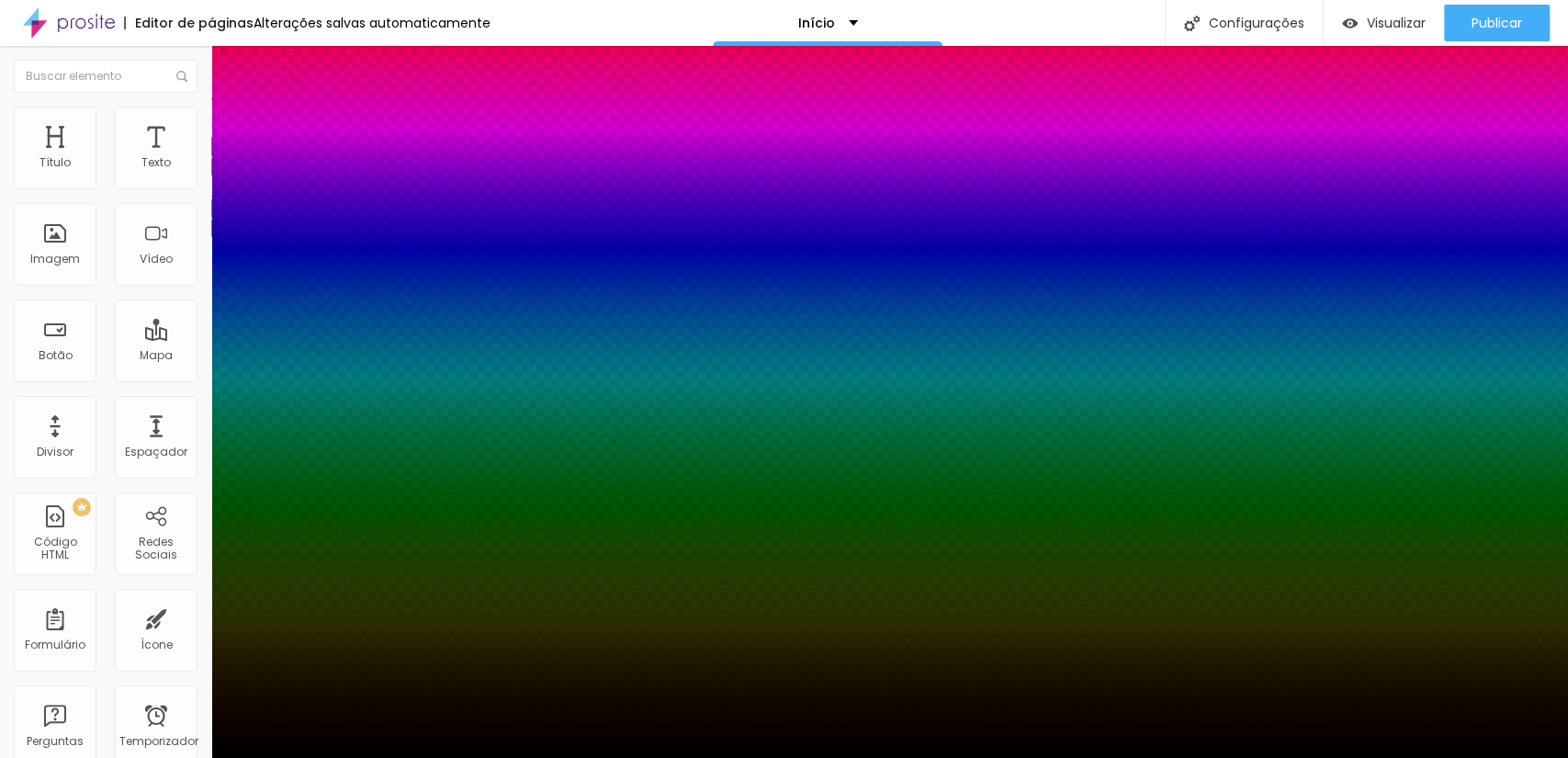
type input "86"
type input "90"
type input "94"
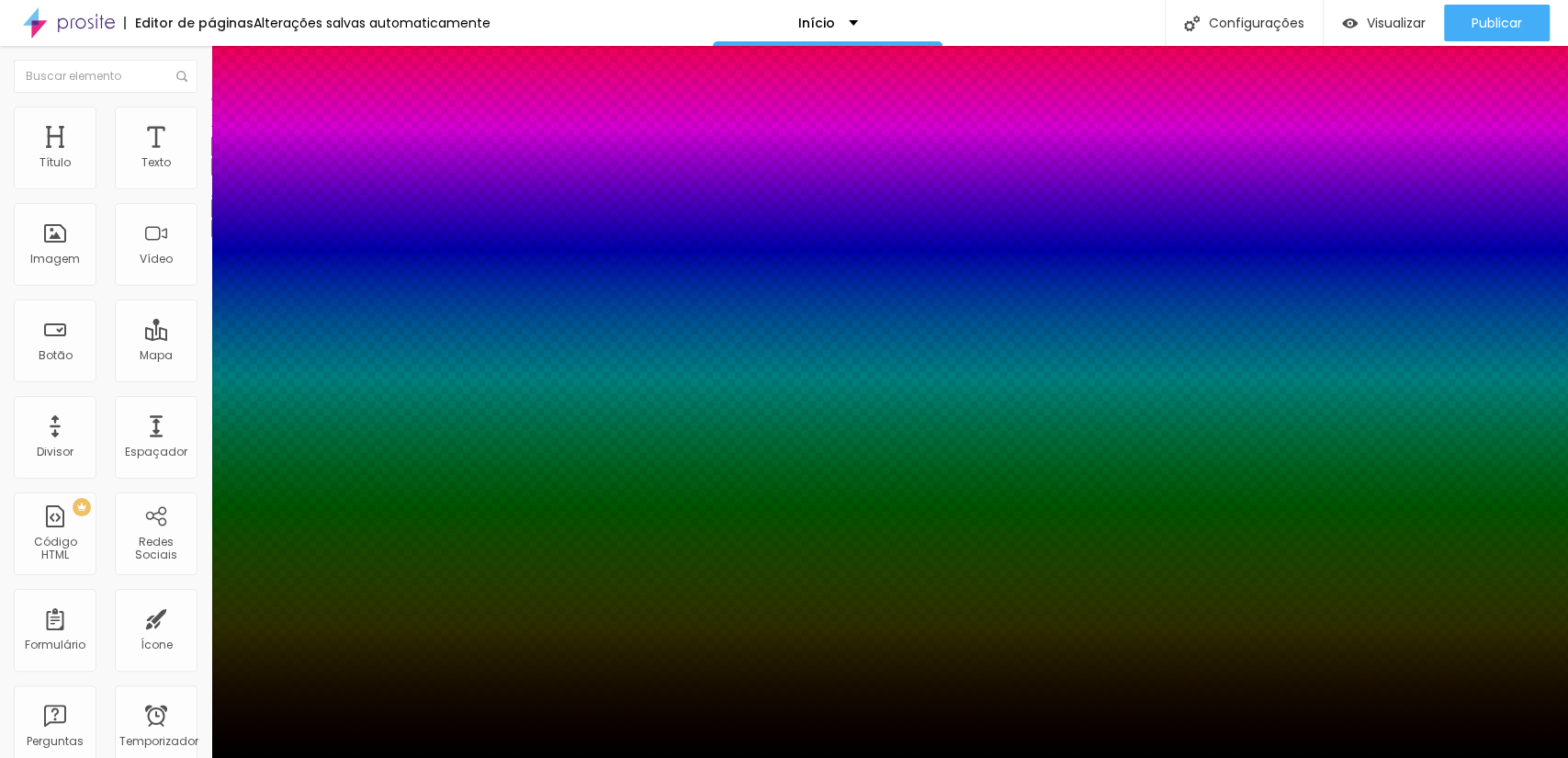
type input "94"
type input "96"
type input "100"
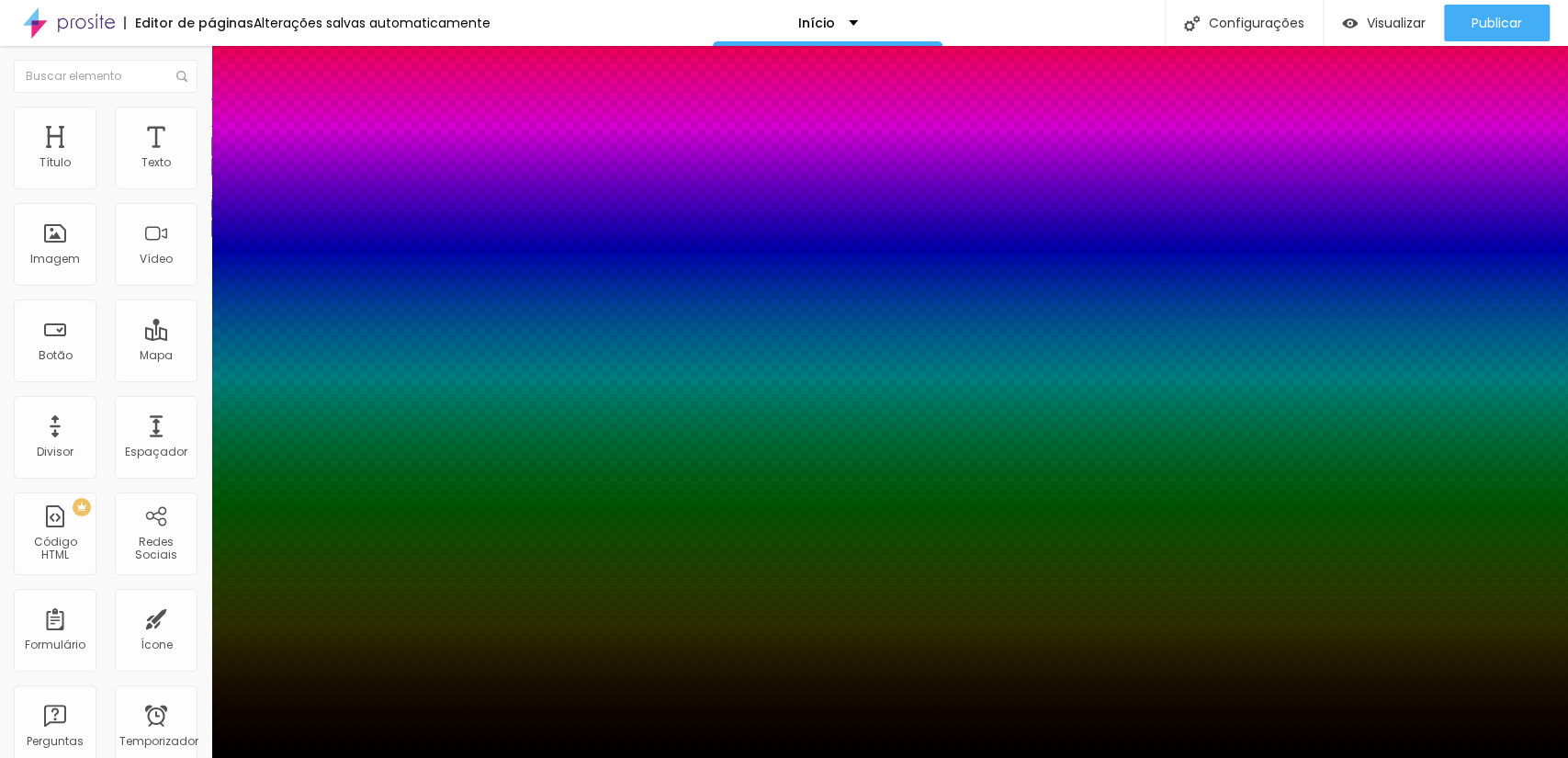
type input "33"
type input "29"
type input "23"
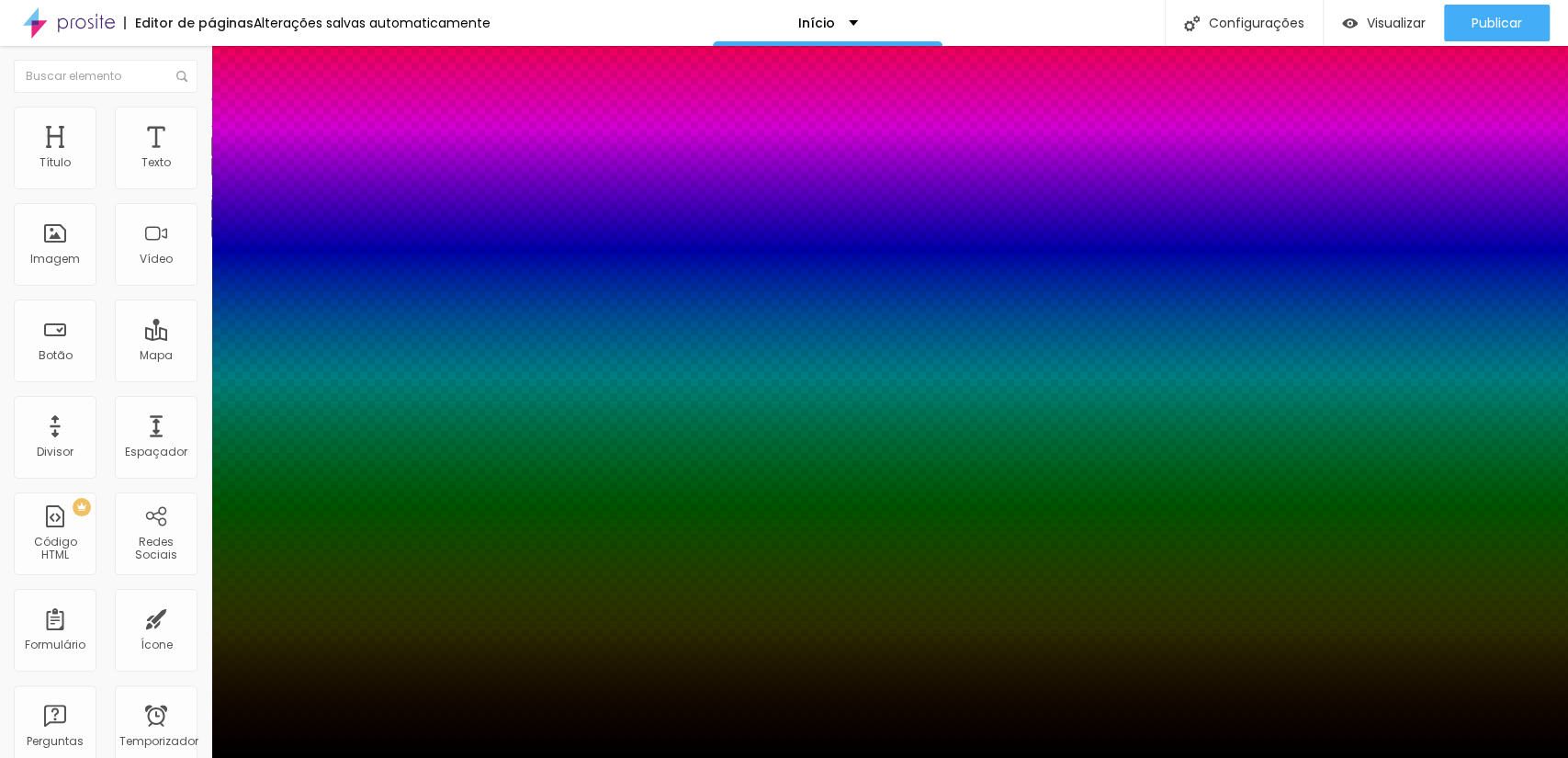
type input "23"
type input "17"
type input "13"
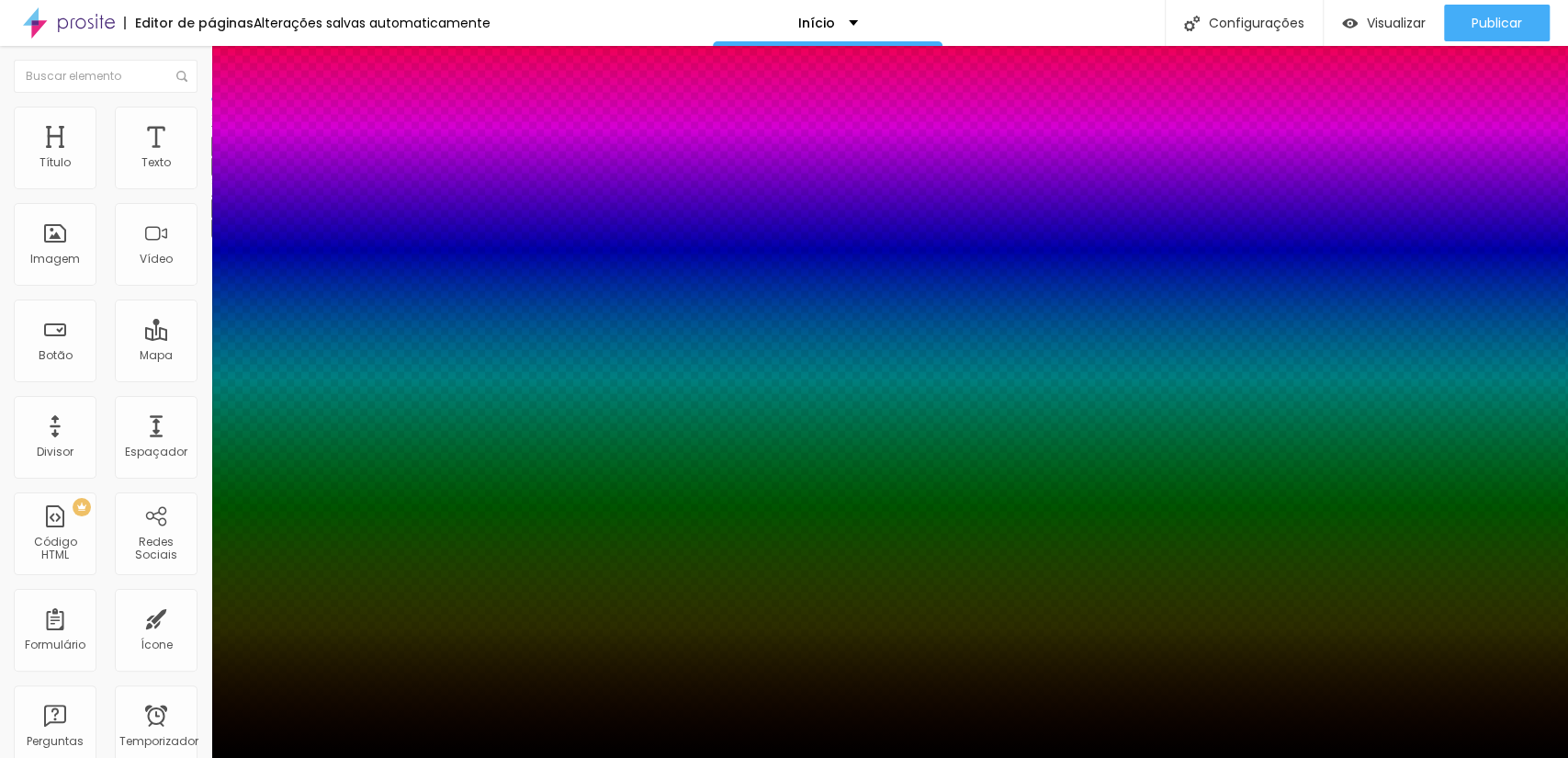
type input "9"
type input "0"
type input "9"
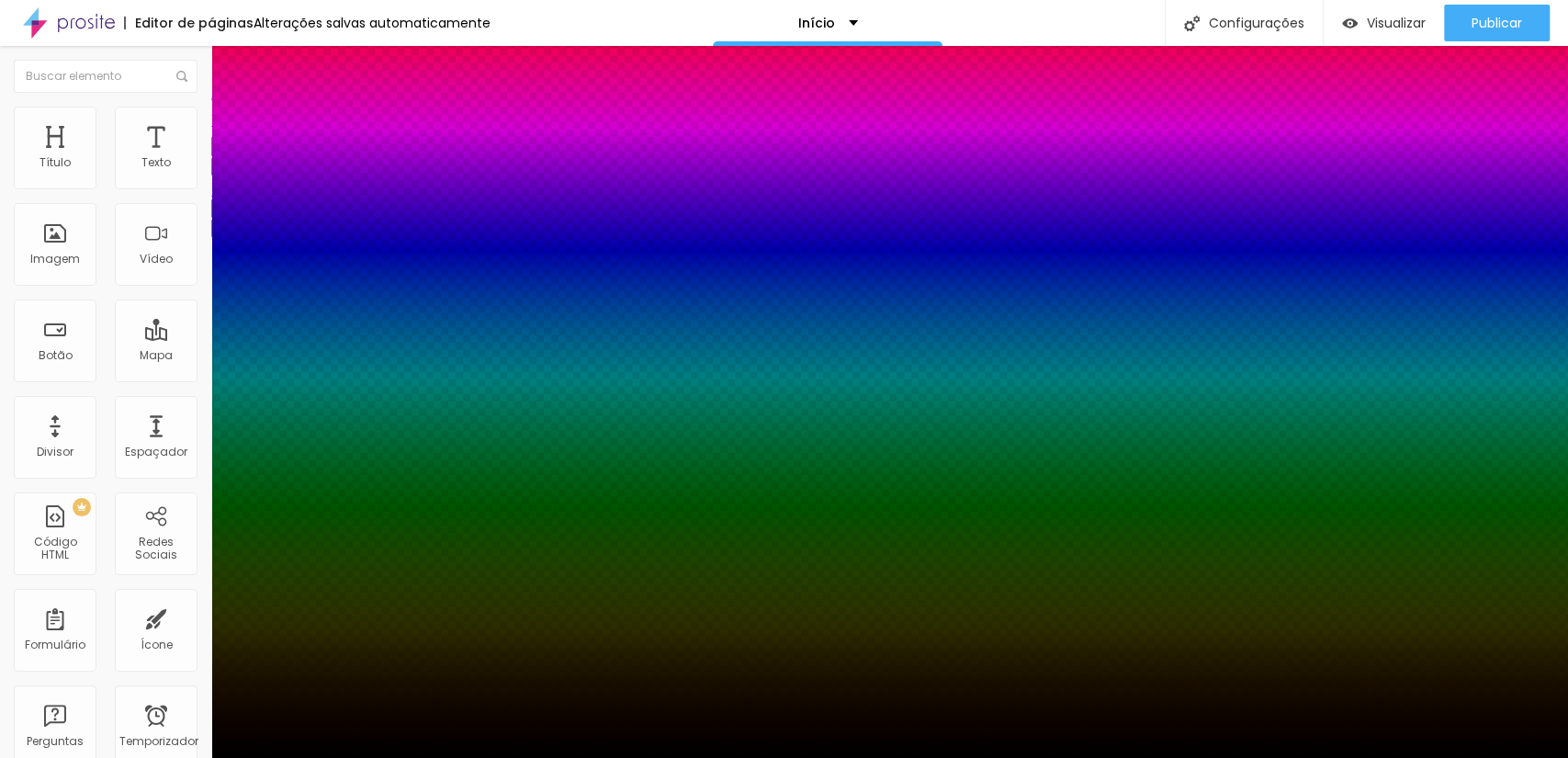
type input "9"
type input "19"
type input "21"
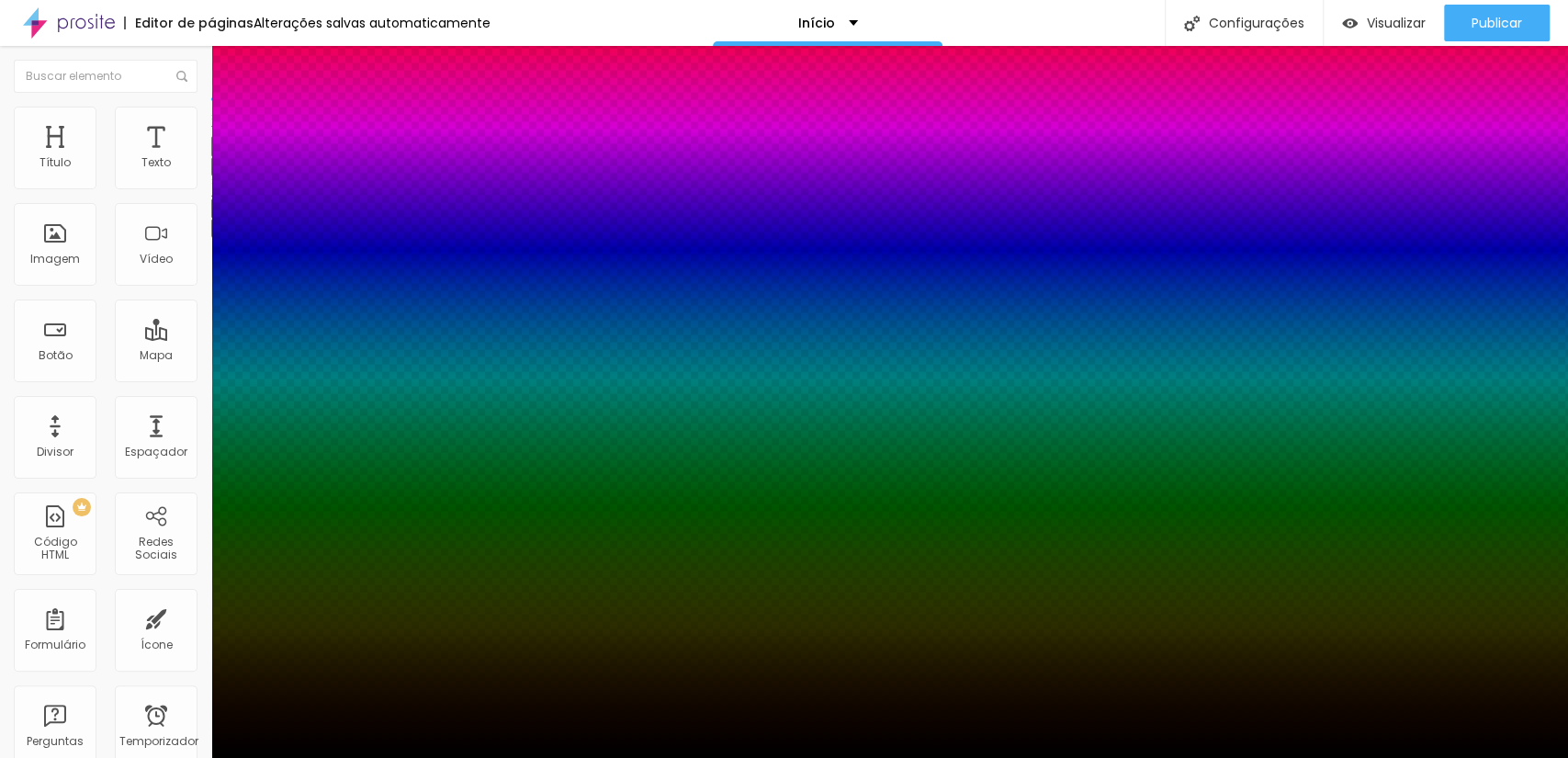
type input "23"
type input "25"
type input "27"
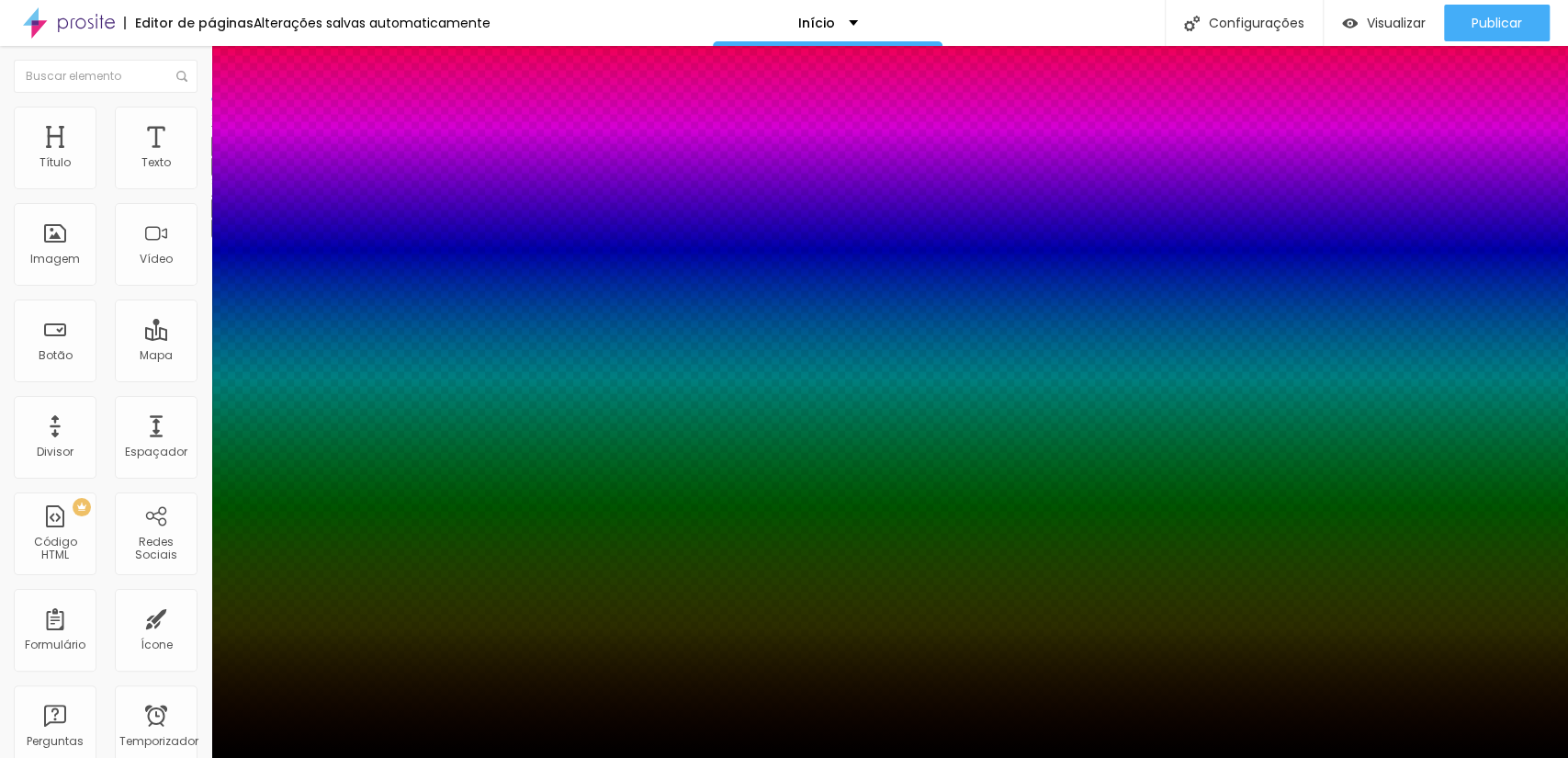
type input "27"
type input "29"
type input "33"
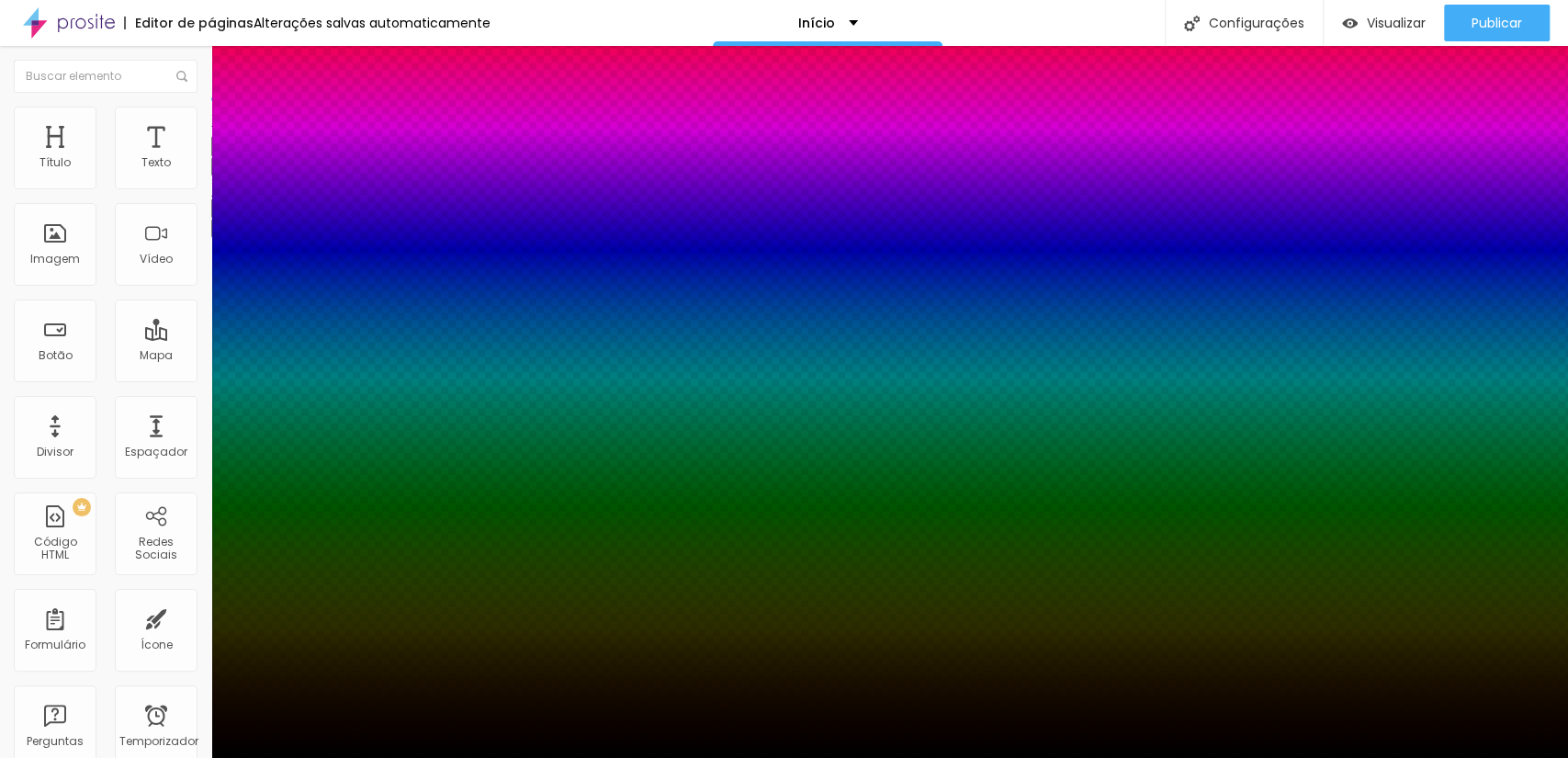
type input "35"
type input "39"
type input "43"
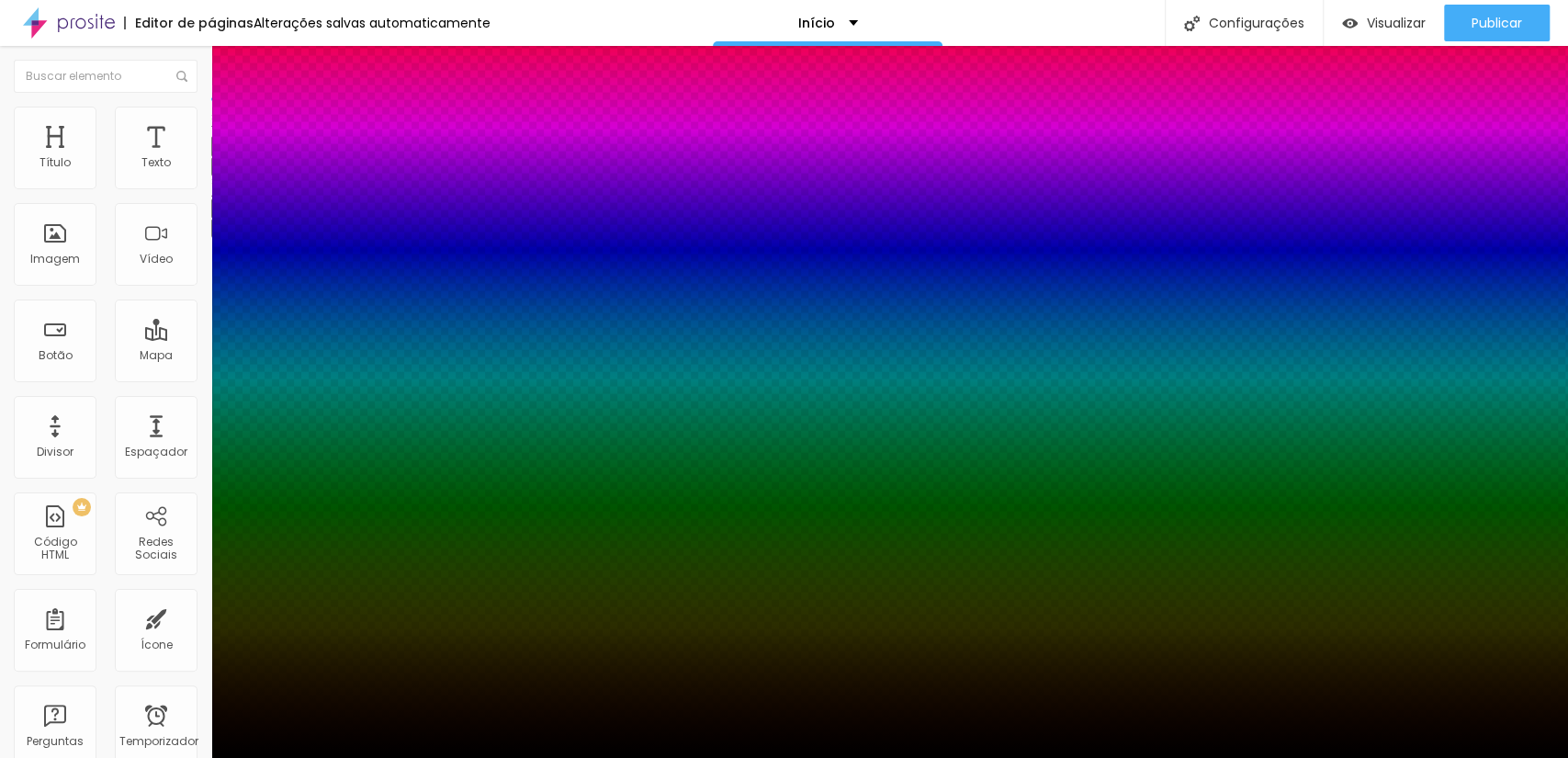
type input "43"
type input "45"
type input "49"
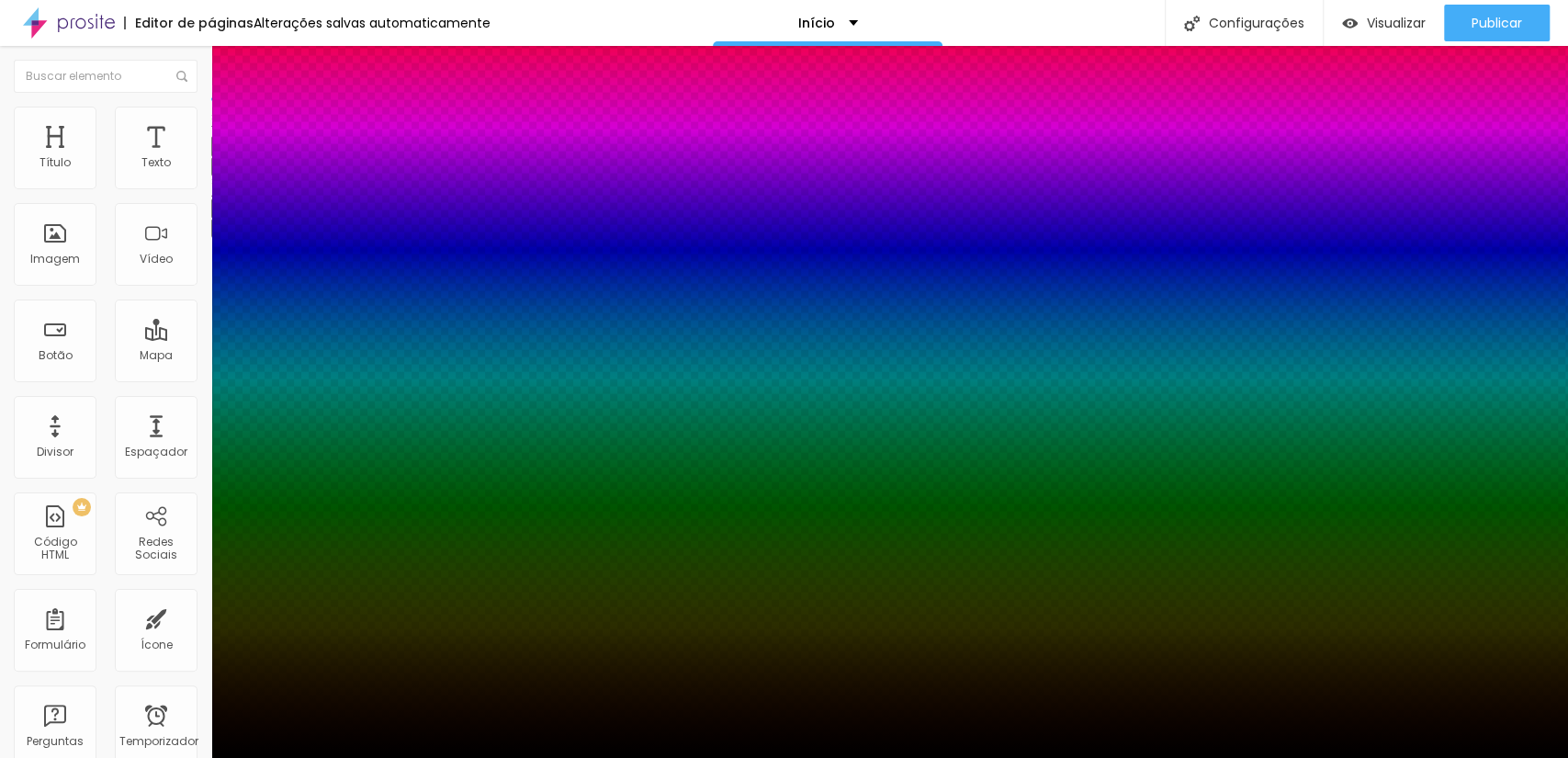
type input "51"
type input "55"
type input "57"
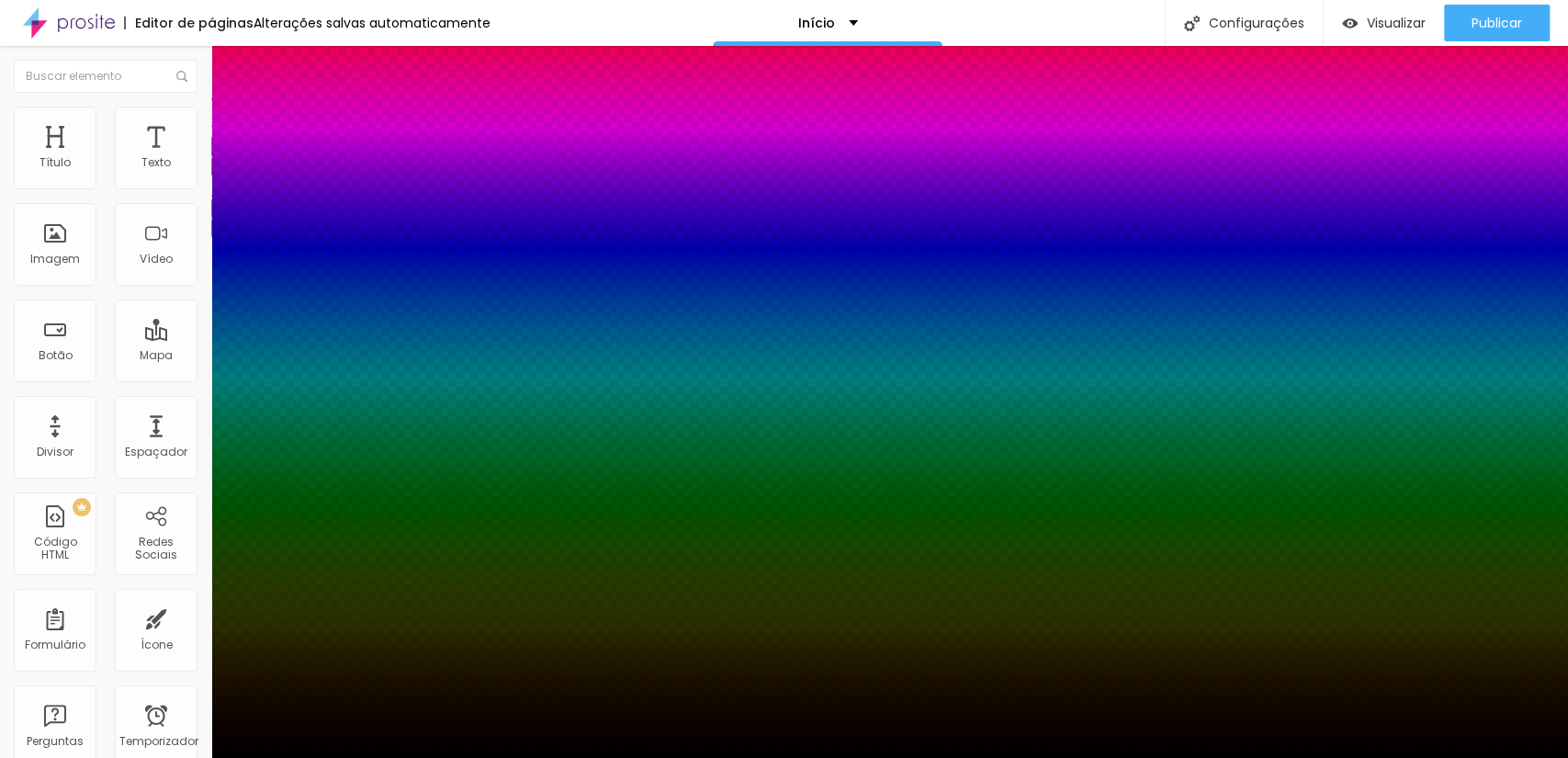
type input "57"
type input "59"
type input "61"
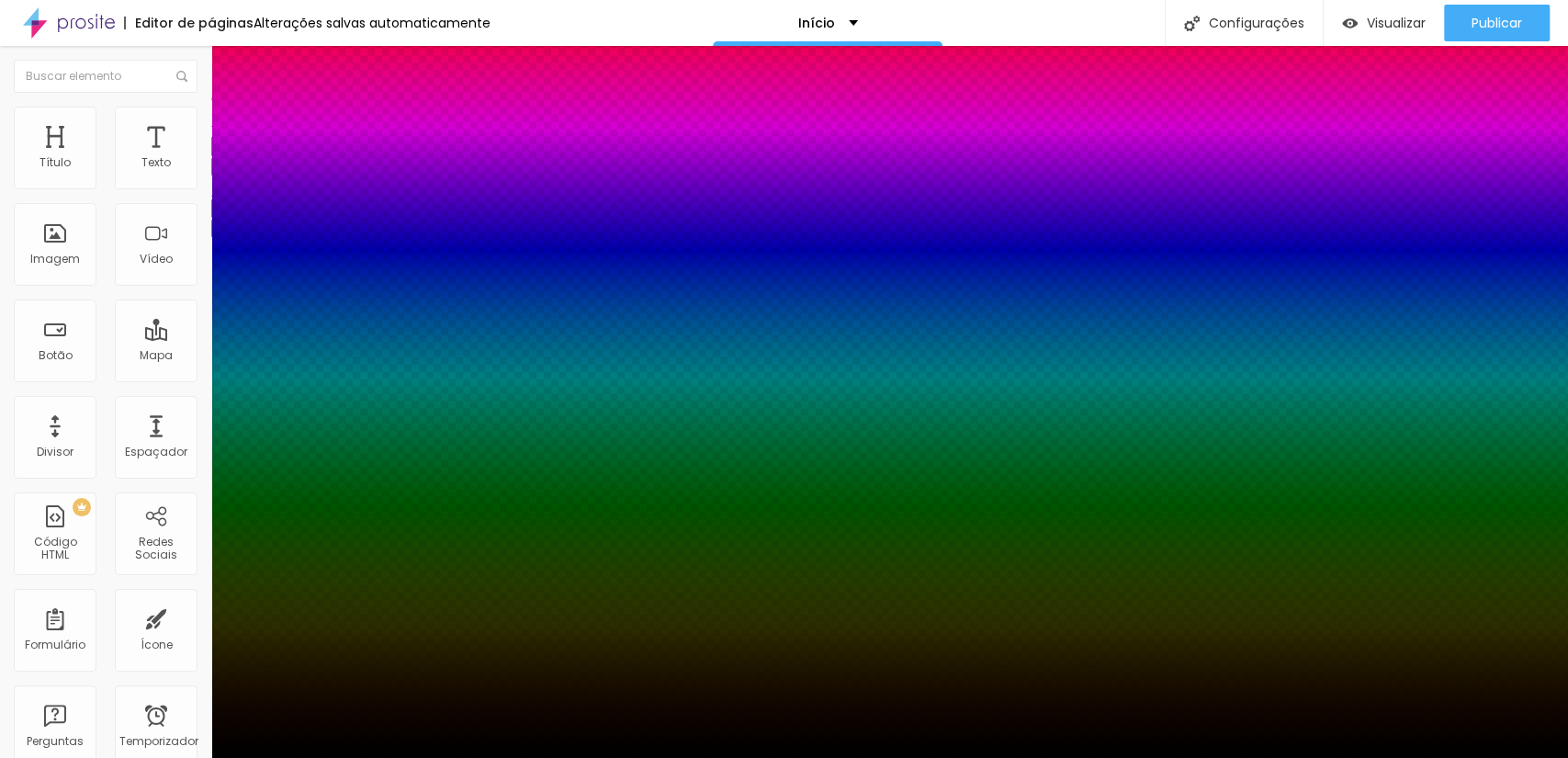
type input "63"
type input "65"
type input "67"
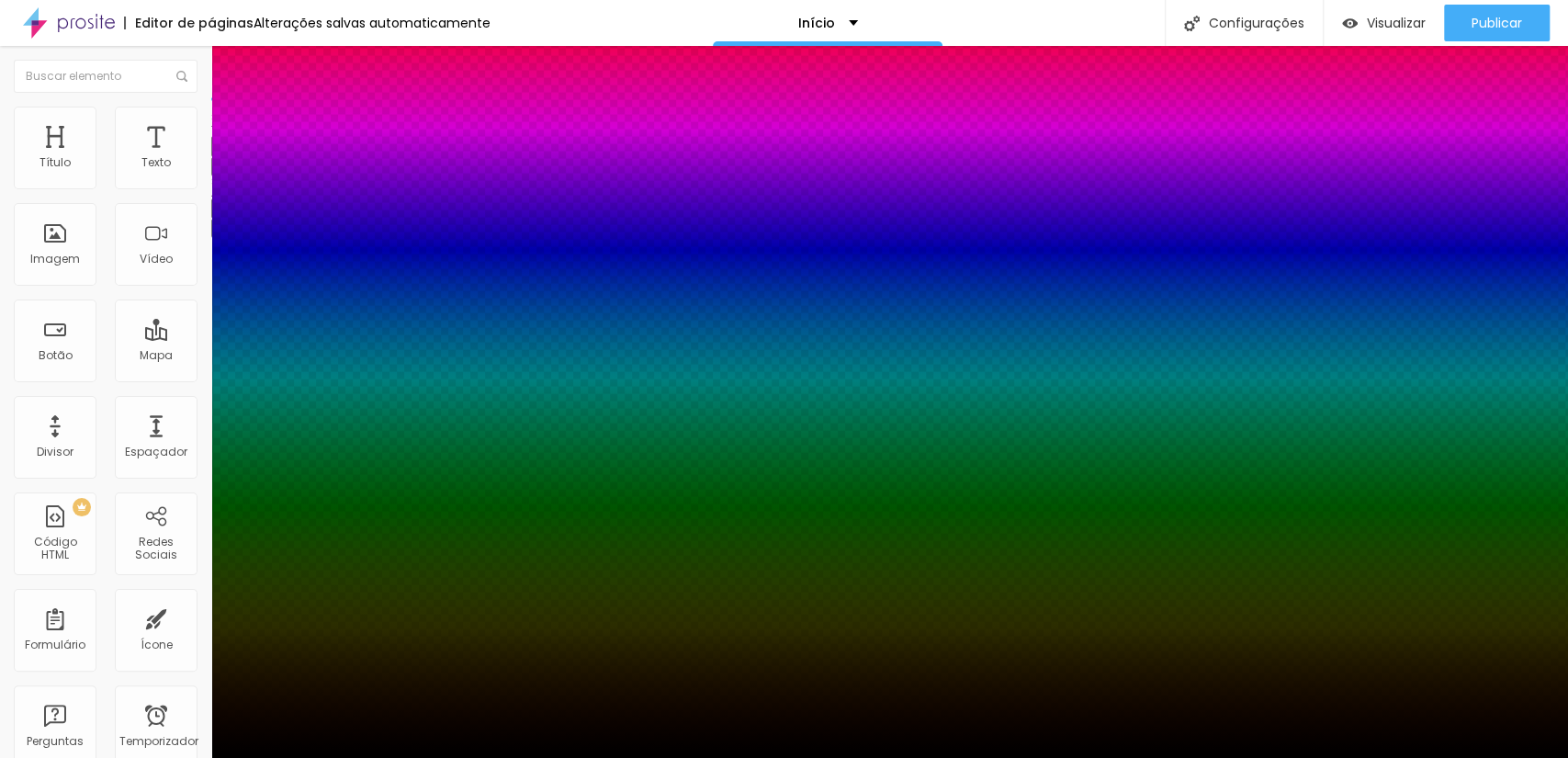
type input "67"
drag, startPoint x: 306, startPoint y: 459, endPoint x: 303, endPoint y: 471, distance: 12.4
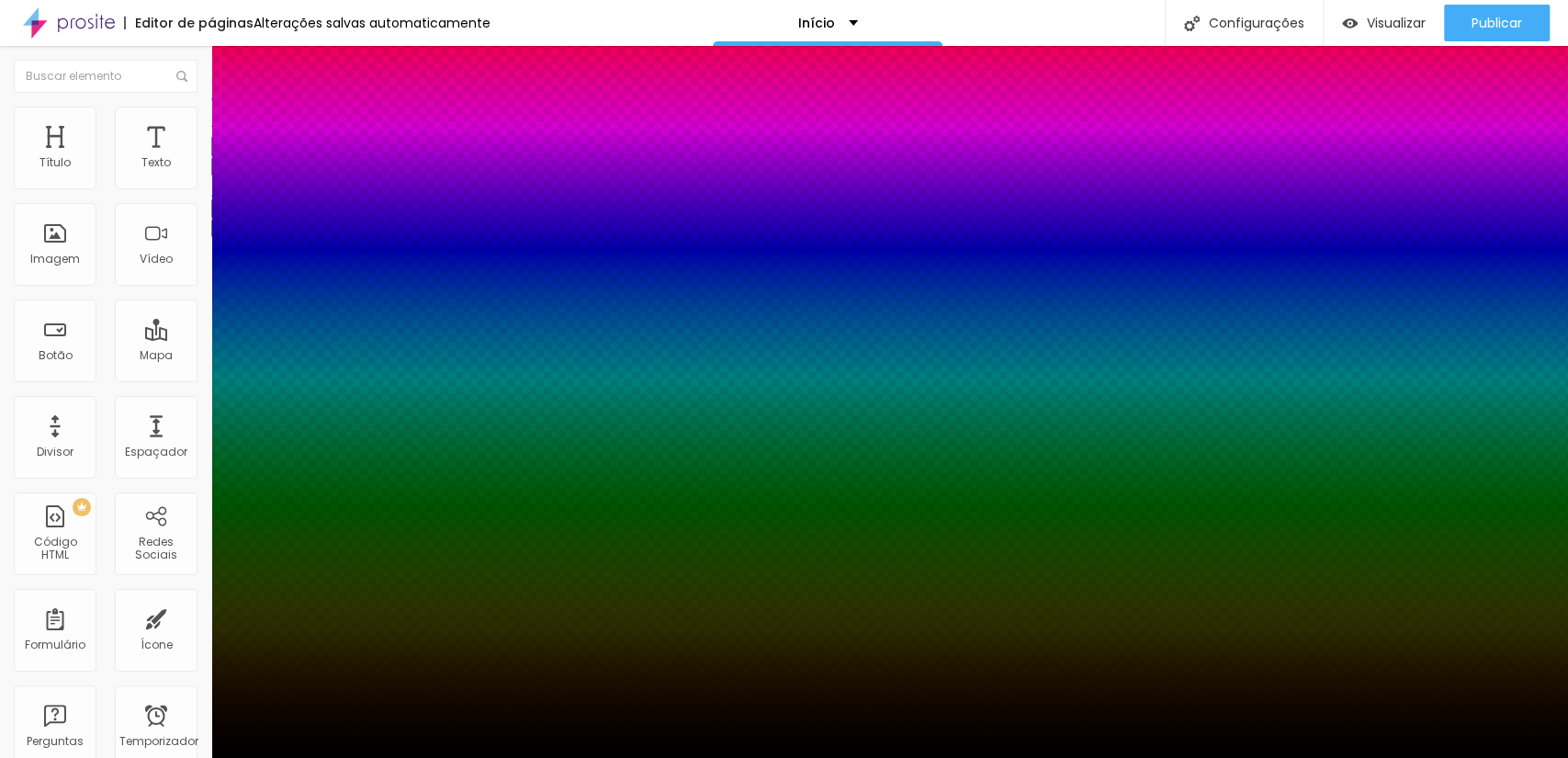
click at [171, 757] on div at bounding box center [784, 758] width 1568 height 0
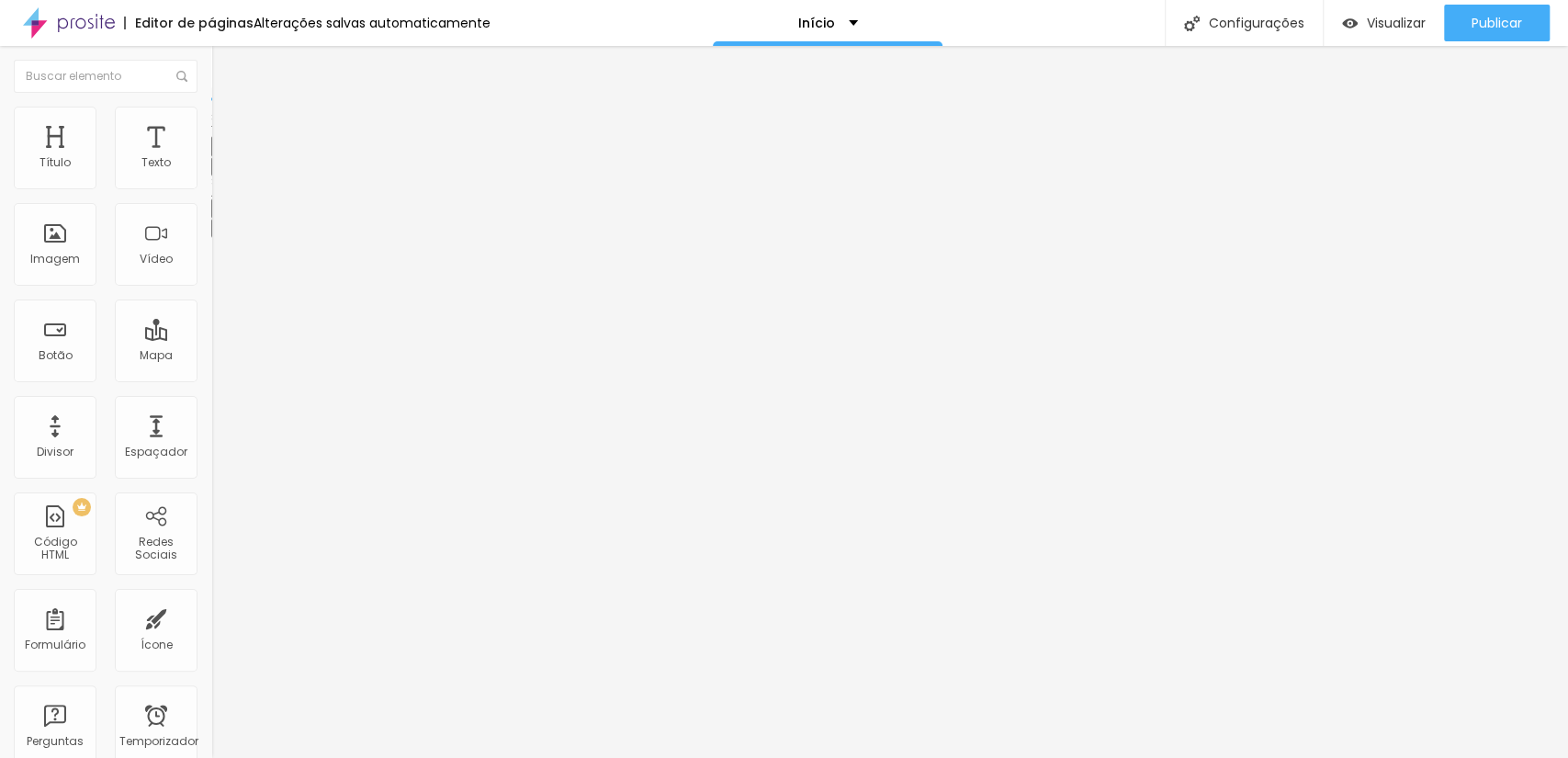
click at [227, 126] on font "Avançado" at bounding box center [258, 119] width 60 height 16
click at [211, 107] on li "Estilo" at bounding box center [316, 97] width 211 height 18
click at [219, 223] on icon "button" at bounding box center [224, 226] width 11 height 11
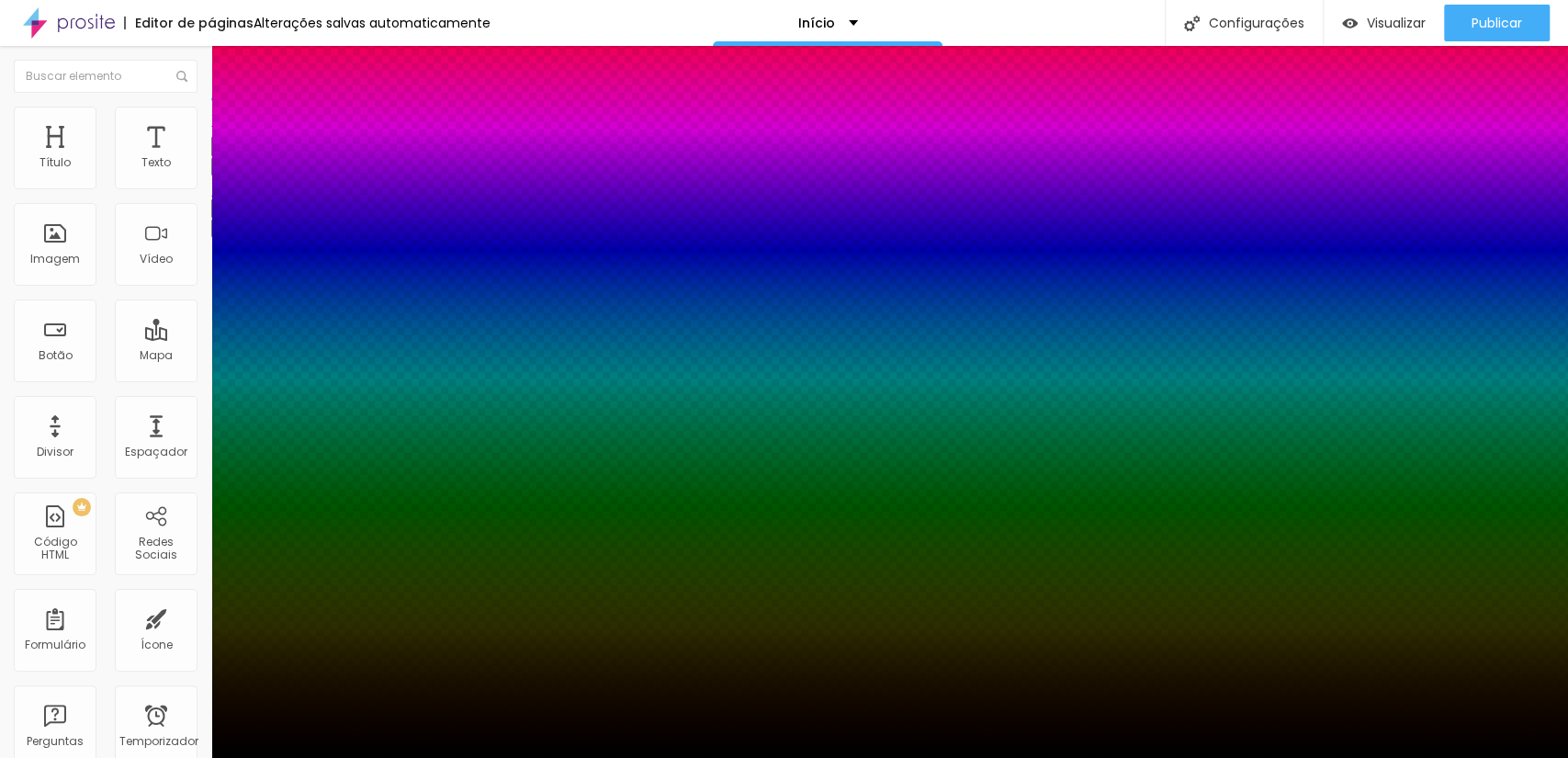
click at [184, 757] on div at bounding box center [784, 758] width 1568 height 0
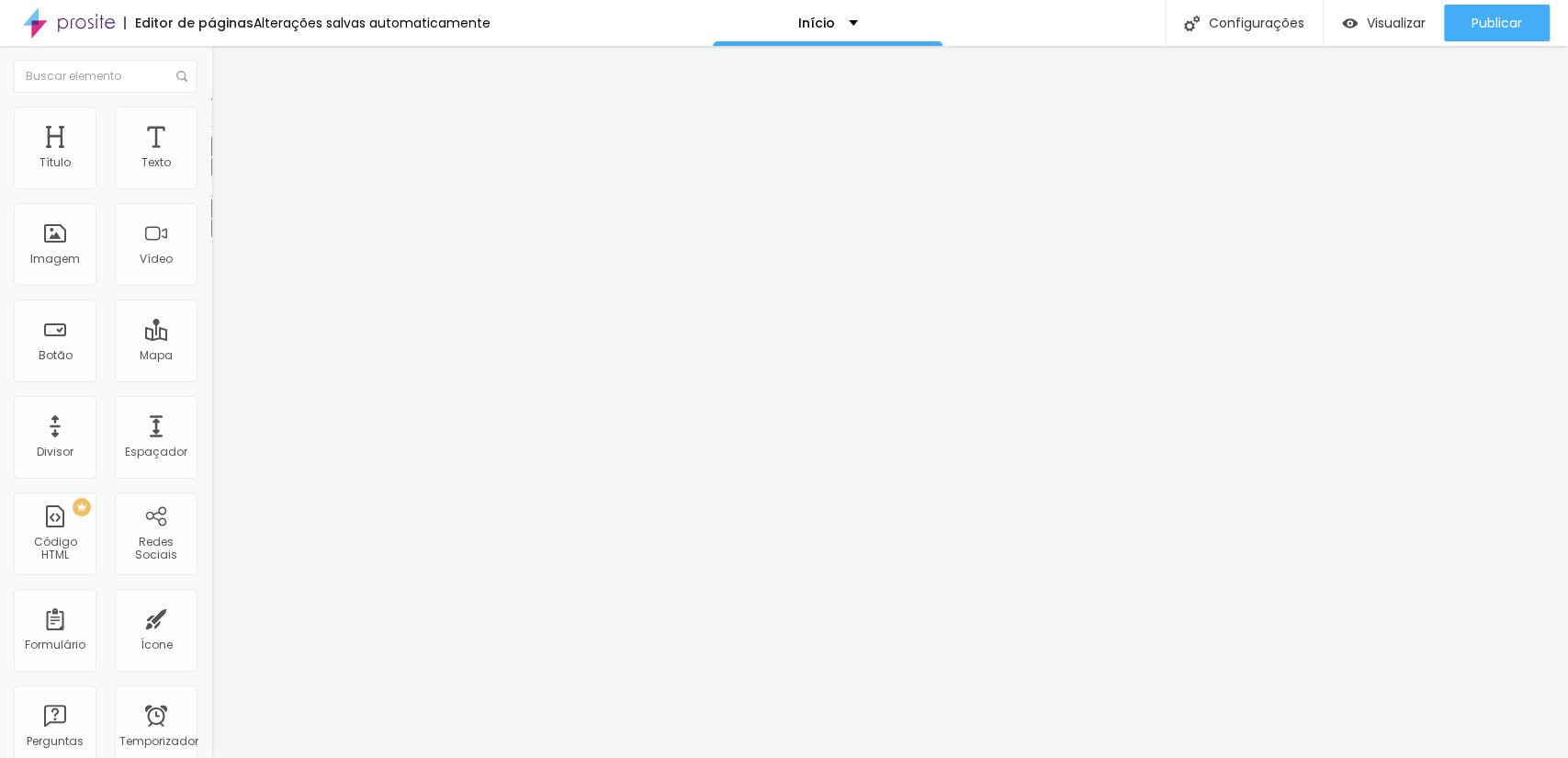
click at [211, 176] on button "button" at bounding box center [224, 167] width 25 height 19
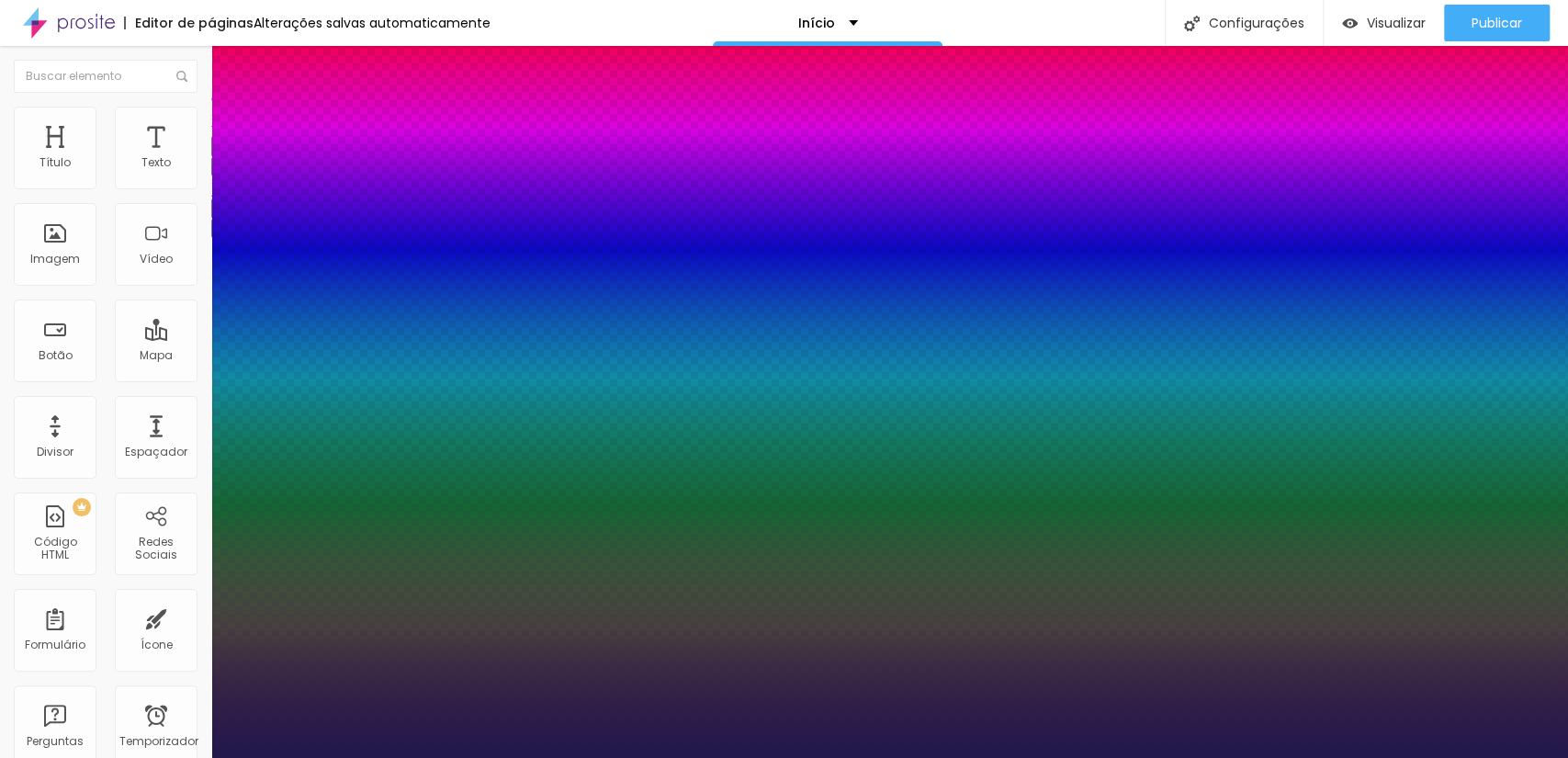
click at [176, 757] on div at bounding box center [784, 758] width 1568 height 0
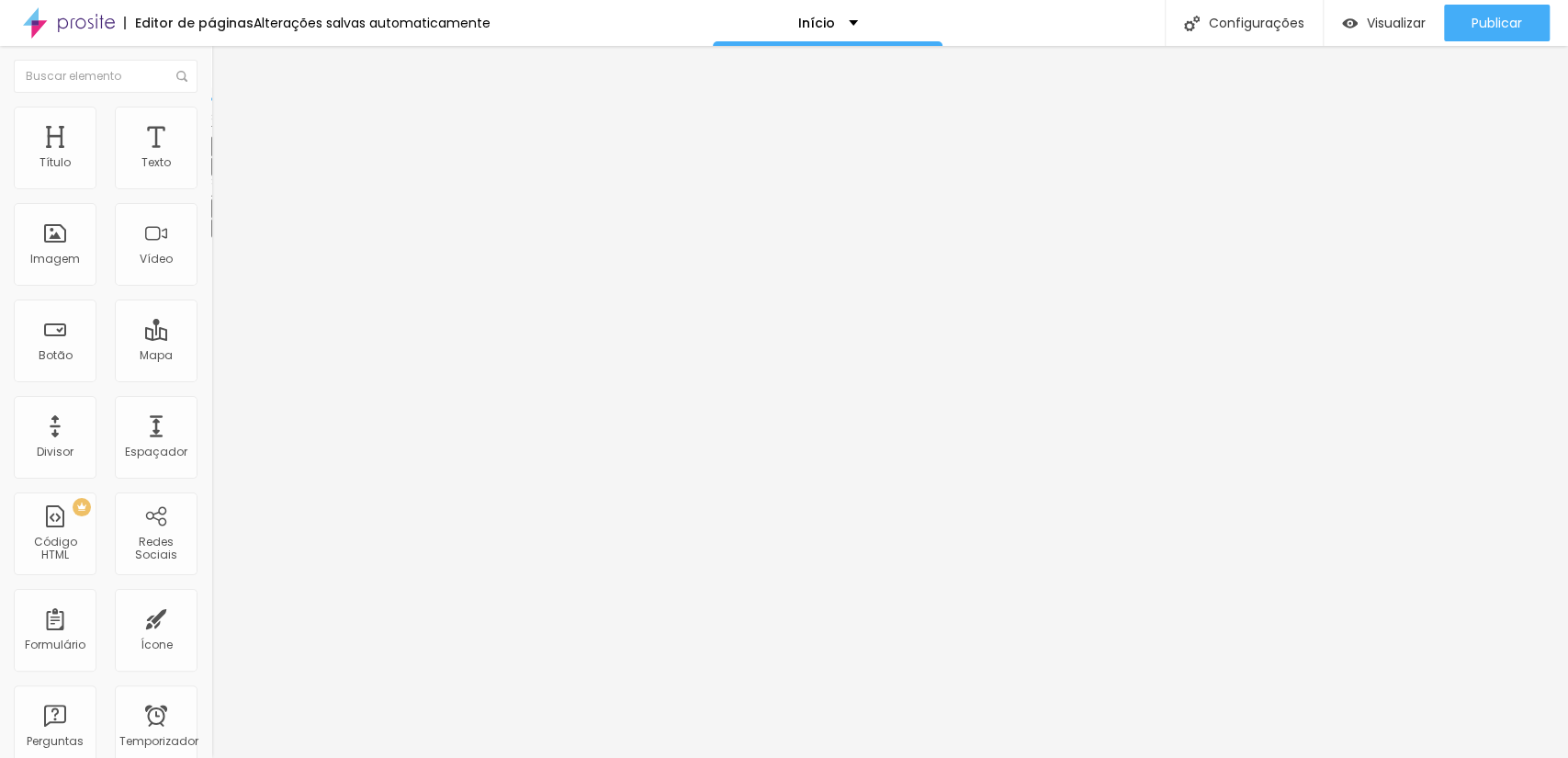
click at [211, 125] on li "Avançado" at bounding box center [316, 116] width 211 height 18
drag, startPoint x: 52, startPoint y: 182, endPoint x: 22, endPoint y: 192, distance: 31.6
click at [211, 338] on input "range" at bounding box center [270, 345] width 119 height 15
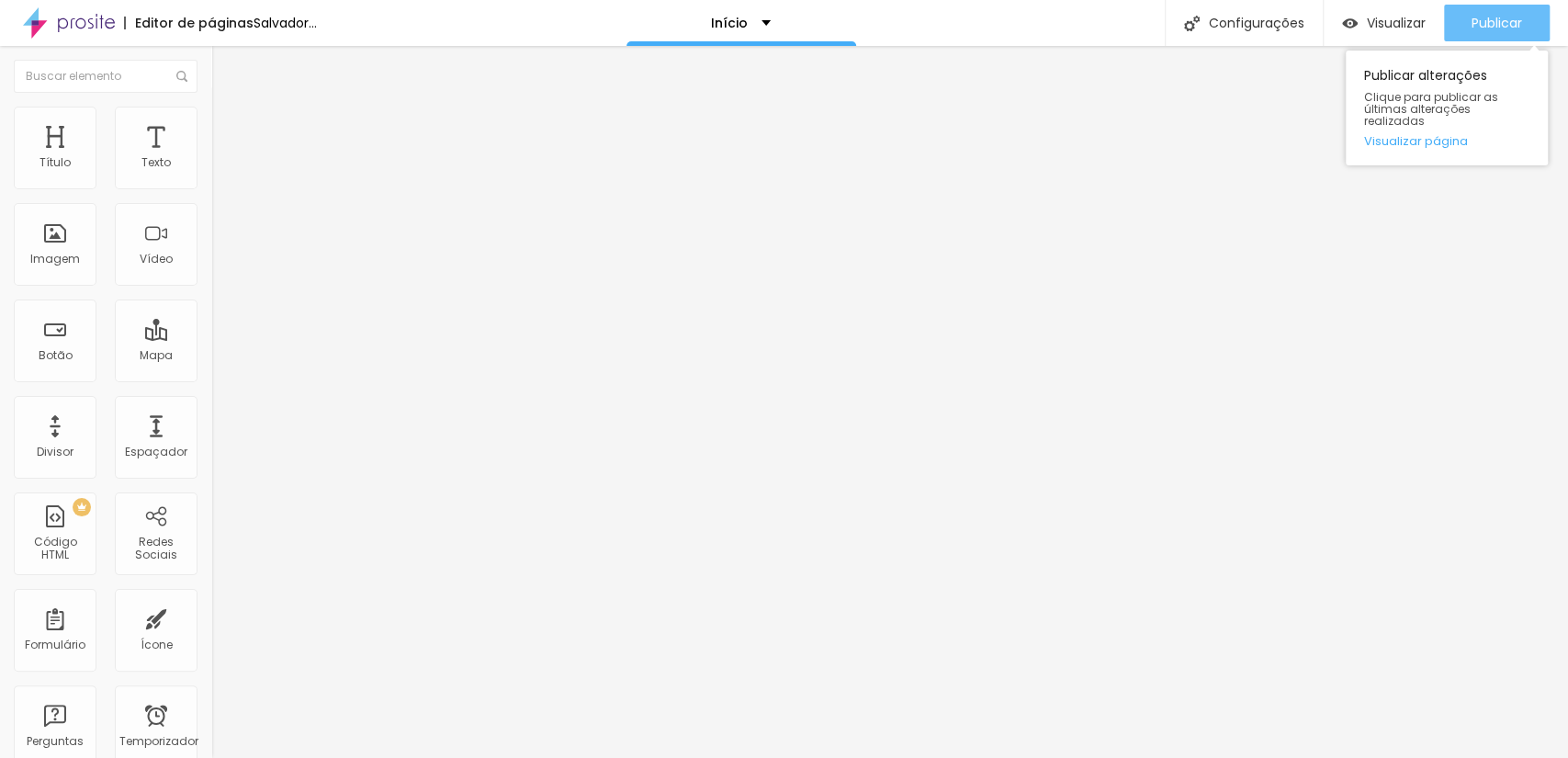
click at [1516, 6] on div "Publicar" at bounding box center [1497, 23] width 51 height 37
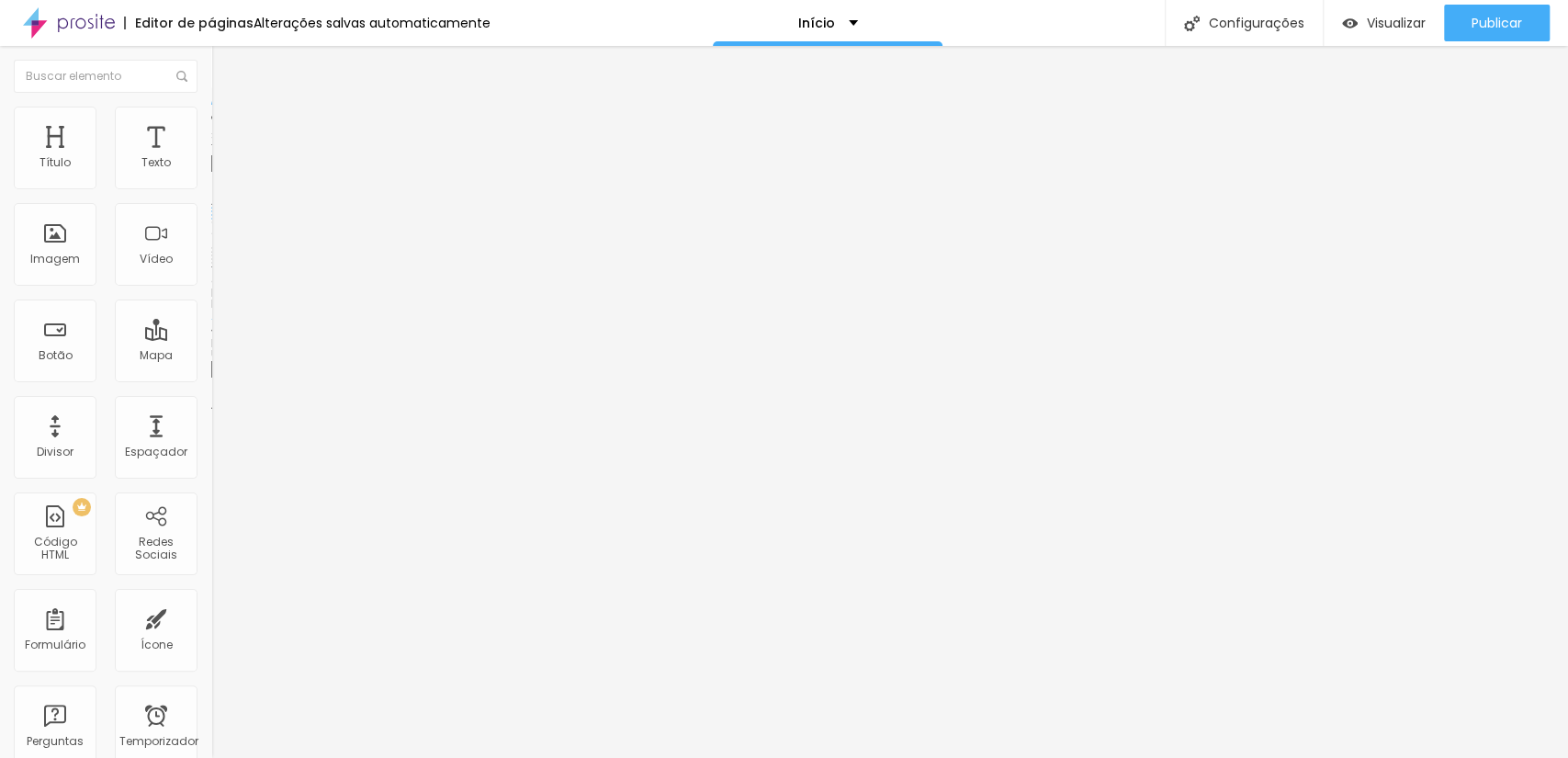
drag, startPoint x: 162, startPoint y: 136, endPoint x: 167, endPoint y: 125, distance: 12.1
click at [227, 135] on font "Avançado" at bounding box center [258, 137] width 60 height 16
drag, startPoint x: 39, startPoint y: 184, endPoint x: 66, endPoint y: 184, distance: 27.0
click at [211, 357] on input "range" at bounding box center [270, 363] width 119 height 15
click at [227, 130] on font "Avançado" at bounding box center [258, 137] width 60 height 16
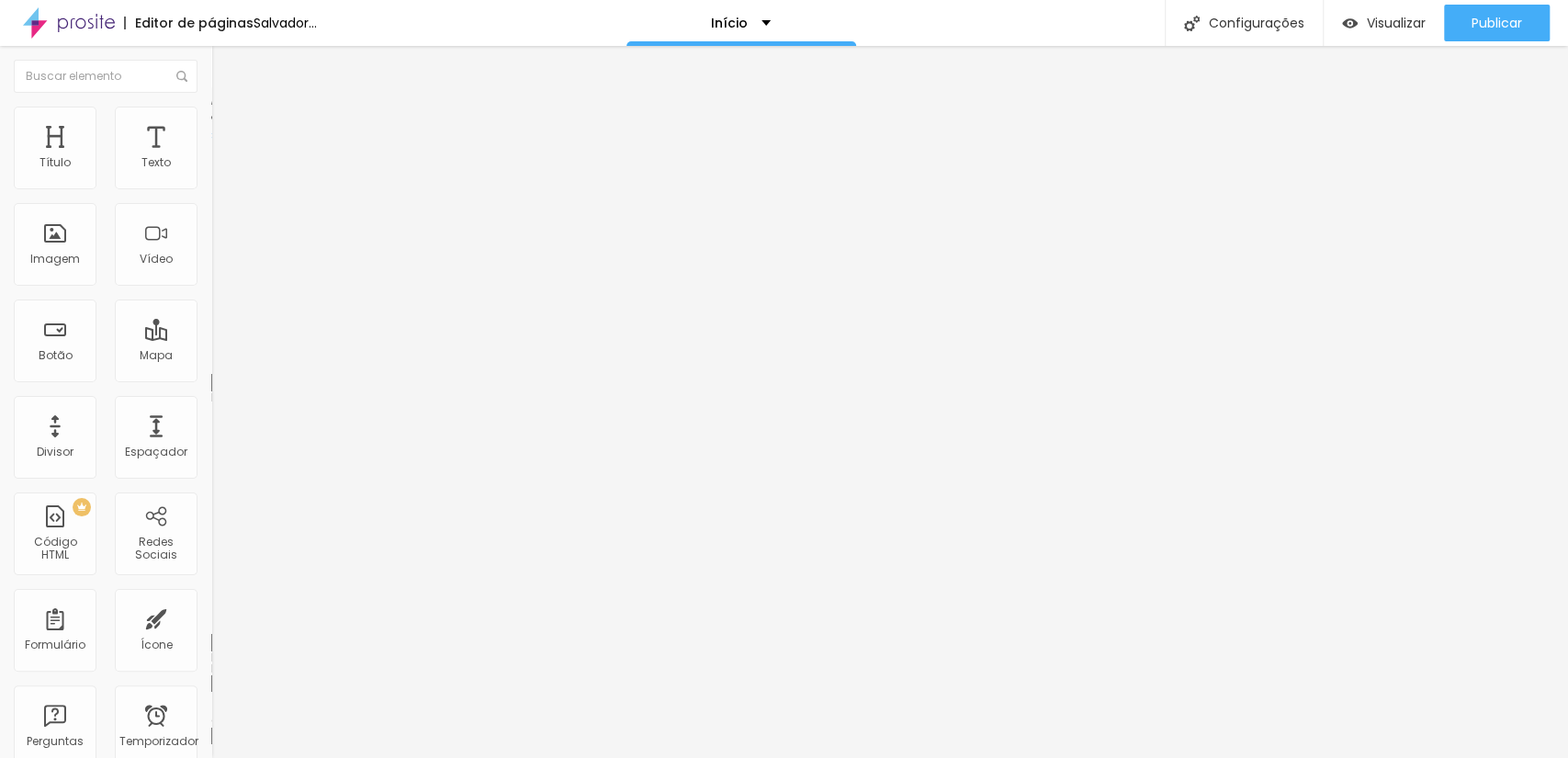
drag, startPoint x: 50, startPoint y: 182, endPoint x: 81, endPoint y: 182, distance: 31.0
click at [211, 357] on input "range" at bounding box center [270, 363] width 119 height 15
click at [211, 125] on img at bounding box center [219, 133] width 17 height 17
drag, startPoint x: 53, startPoint y: 179, endPoint x: 83, endPoint y: 179, distance: 30.0
click at [211, 357] on input "range" at bounding box center [270, 363] width 119 height 15
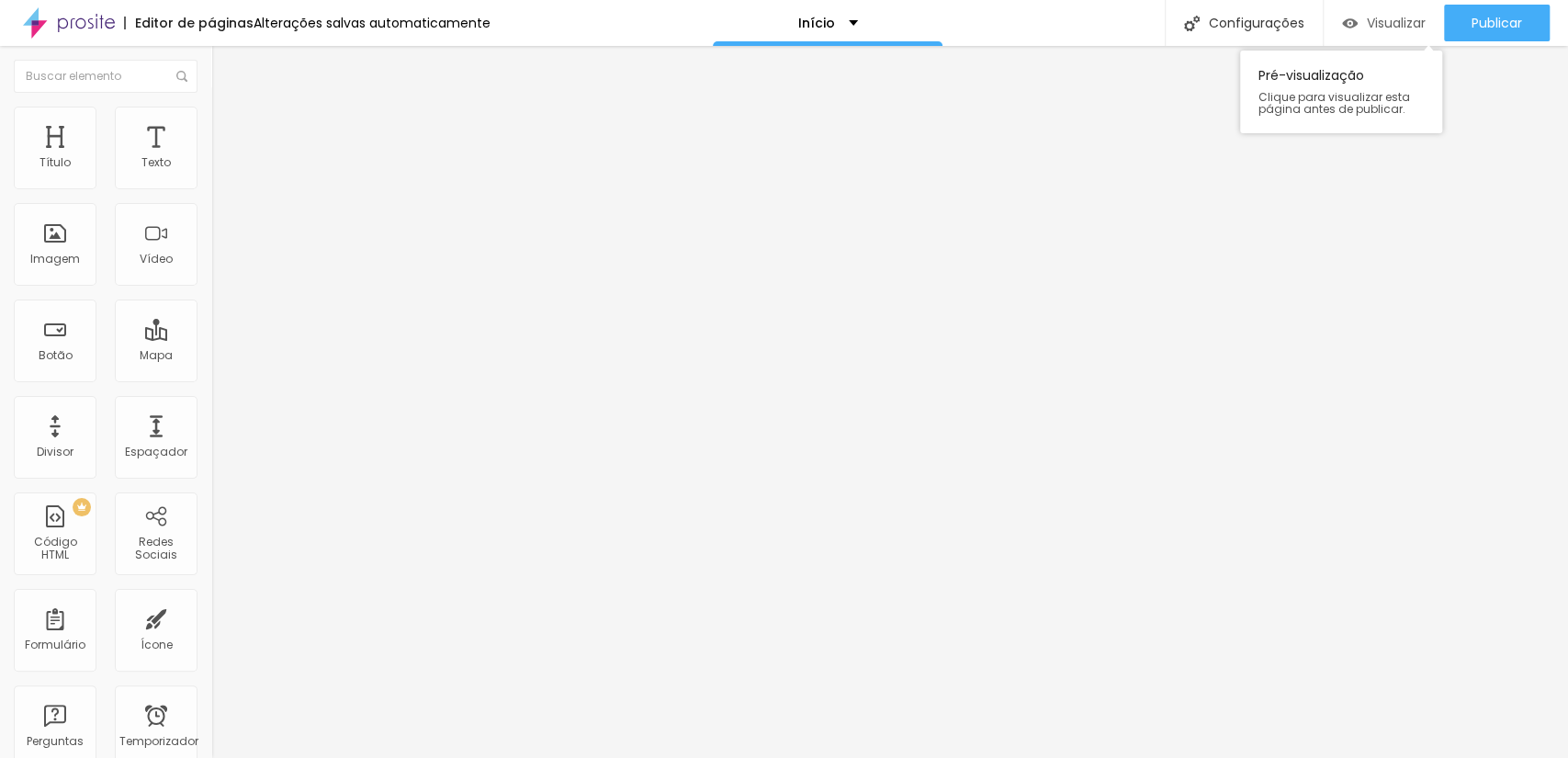
click at [1354, 17] on div "Visualizar" at bounding box center [1384, 23] width 84 height 16
click at [1388, 20] on font "Visualizar" at bounding box center [1396, 22] width 58 height 18
click at [1385, 24] on font "Visualizar" at bounding box center [1396, 22] width 58 height 18
click at [211, 167] on font "Encaixotado" at bounding box center [247, 159] width 72 height 16
click at [211, 193] on div "Completo" at bounding box center [316, 188] width 211 height 11
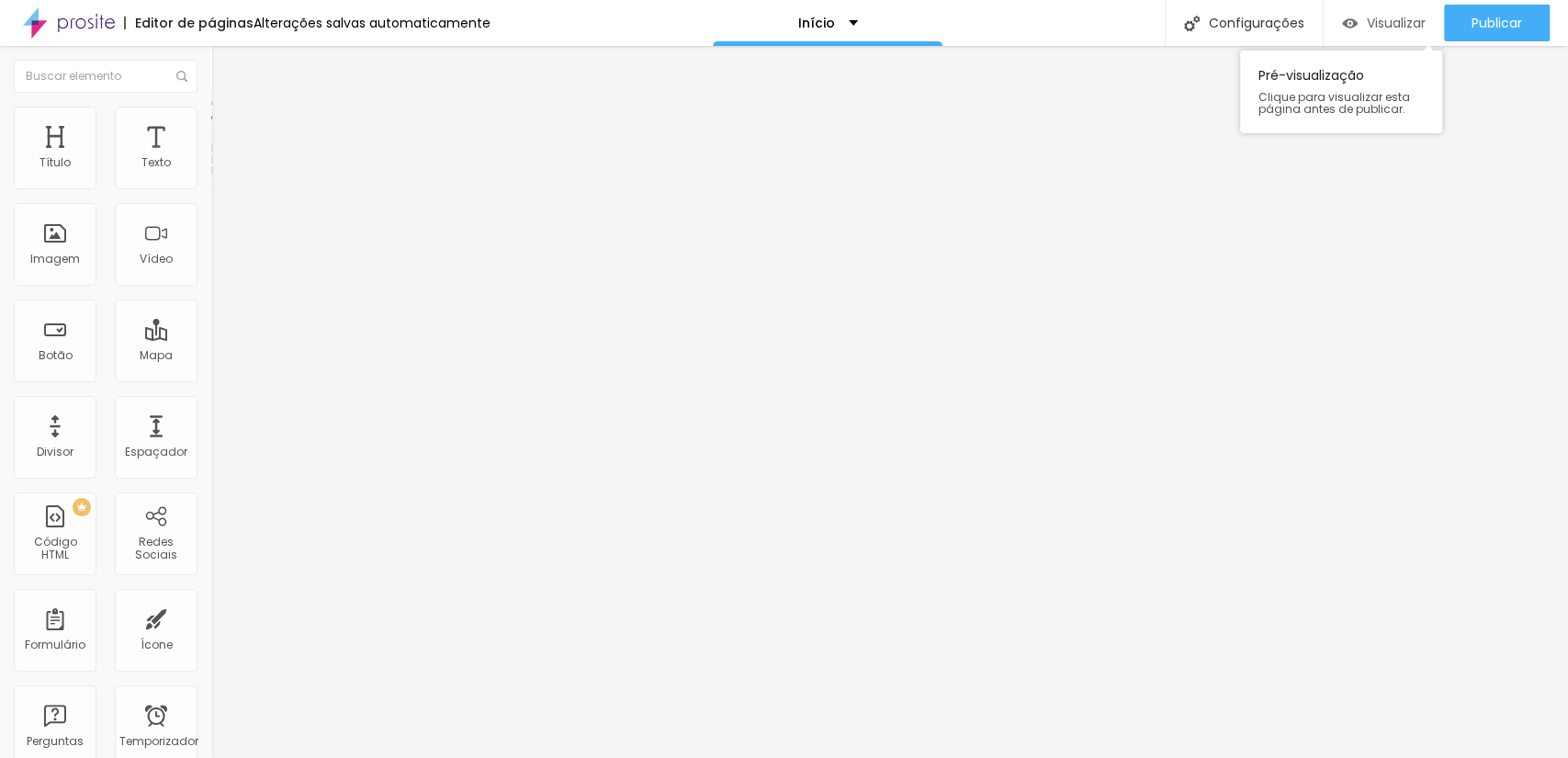
click at [1356, 11] on div "Visualizar" at bounding box center [1384, 23] width 84 height 37
click at [211, 125] on li "Estilo" at bounding box center [316, 116] width 211 height 18
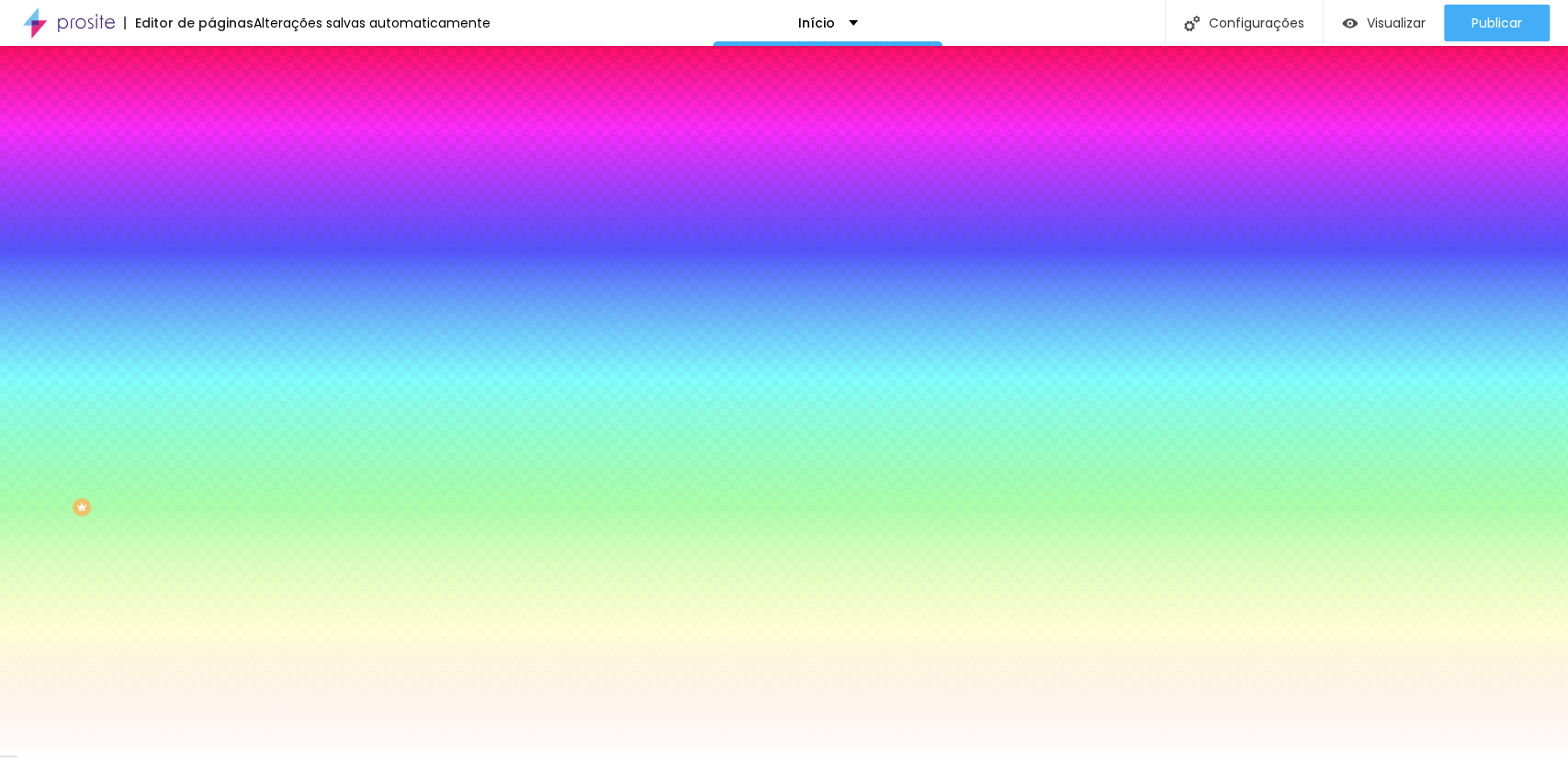
click at [211, 176] on div at bounding box center [316, 176] width 211 height 0
click at [157, 293] on div at bounding box center [784, 379] width 1568 height 758
drag, startPoint x: 157, startPoint y: 293, endPoint x: 158, endPoint y: 306, distance: 13.0
click at [158, 306] on div at bounding box center [784, 379] width 1568 height 758
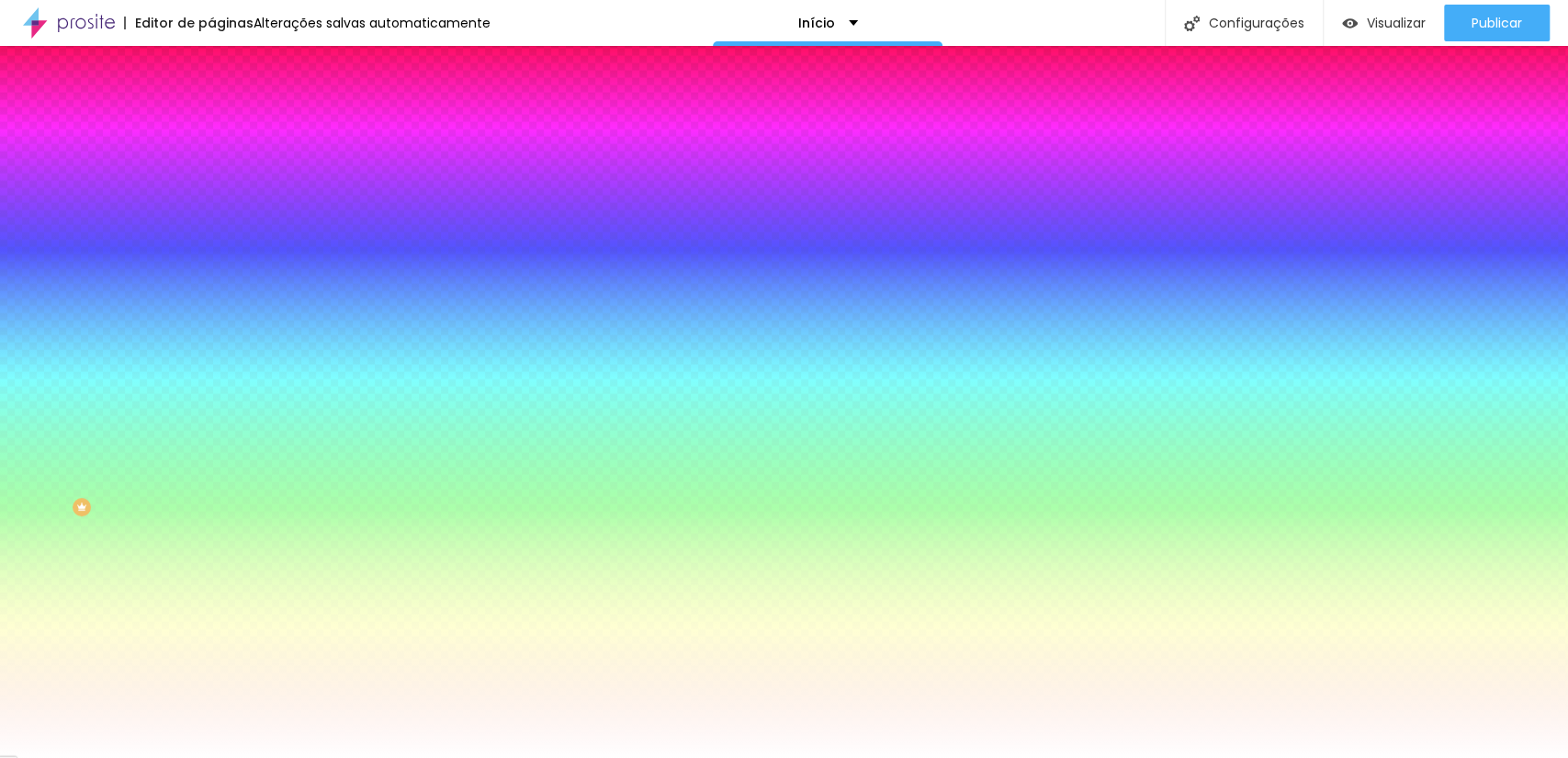
drag, startPoint x: 186, startPoint y: 312, endPoint x: 184, endPoint y: 290, distance: 22.1
click at [184, 290] on div at bounding box center [784, 379] width 1568 height 758
click at [129, 231] on div at bounding box center [784, 379] width 1568 height 758
click at [116, 214] on div at bounding box center [784, 379] width 1568 height 758
click at [88, 215] on div at bounding box center [784, 379] width 1568 height 758
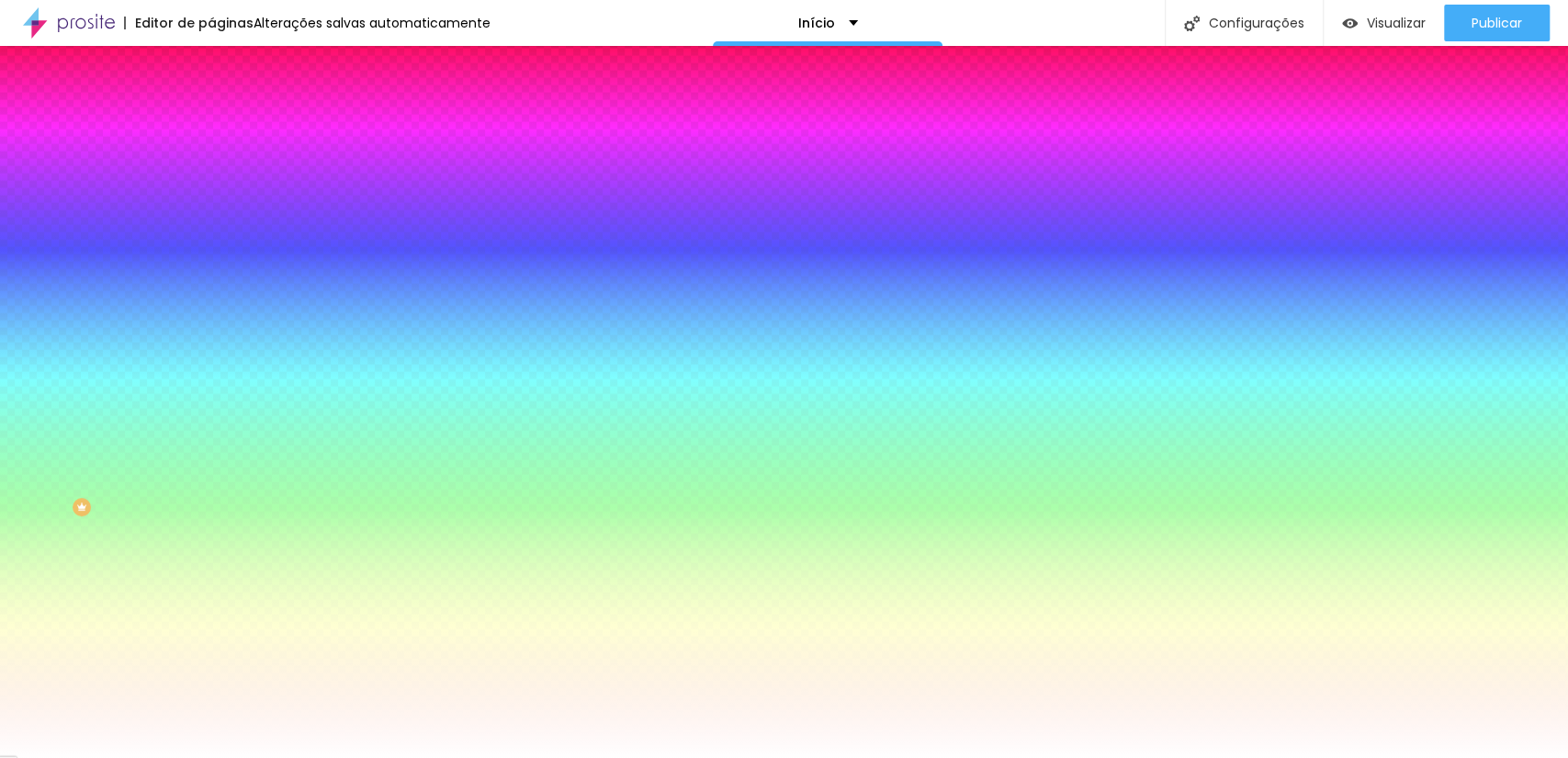
click at [74, 211] on div at bounding box center [784, 379] width 1568 height 758
click at [161, 313] on div at bounding box center [784, 379] width 1568 height 758
click at [163, 305] on div at bounding box center [784, 379] width 1568 height 758
click at [163, 307] on div at bounding box center [784, 379] width 1568 height 758
click at [125, 228] on div at bounding box center [784, 379] width 1568 height 758
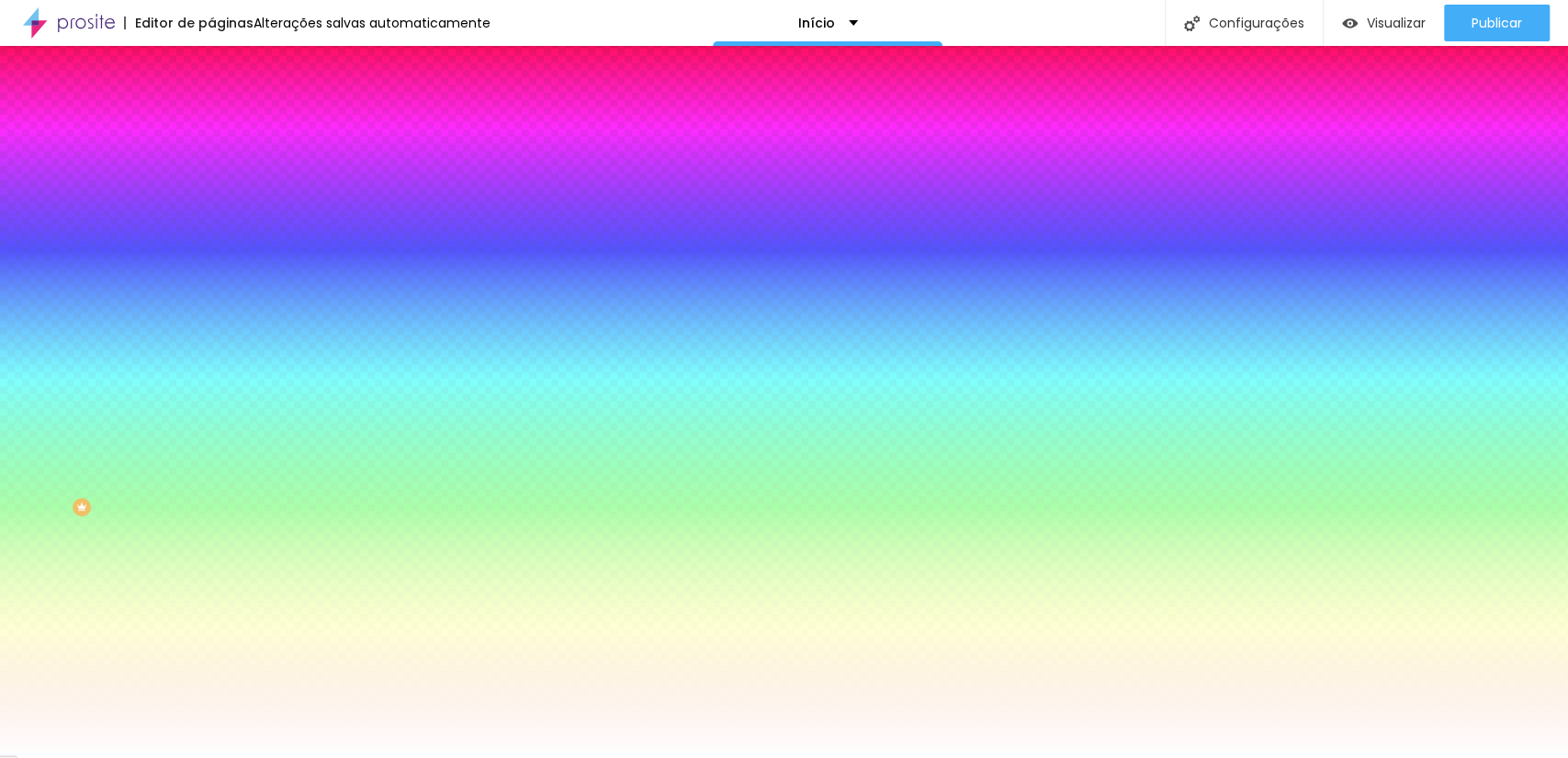
drag, startPoint x: 125, startPoint y: 228, endPoint x: 106, endPoint y: 228, distance: 19.0
click at [1051, 118] on div at bounding box center [1053, 116] width 4 height 4
drag, startPoint x: 185, startPoint y: 307, endPoint x: 183, endPoint y: 348, distance: 41.0
click at [211, 193] on div at bounding box center [316, 193] width 211 height 0
drag, startPoint x: 128, startPoint y: 186, endPoint x: 131, endPoint y: 194, distance: 8.5
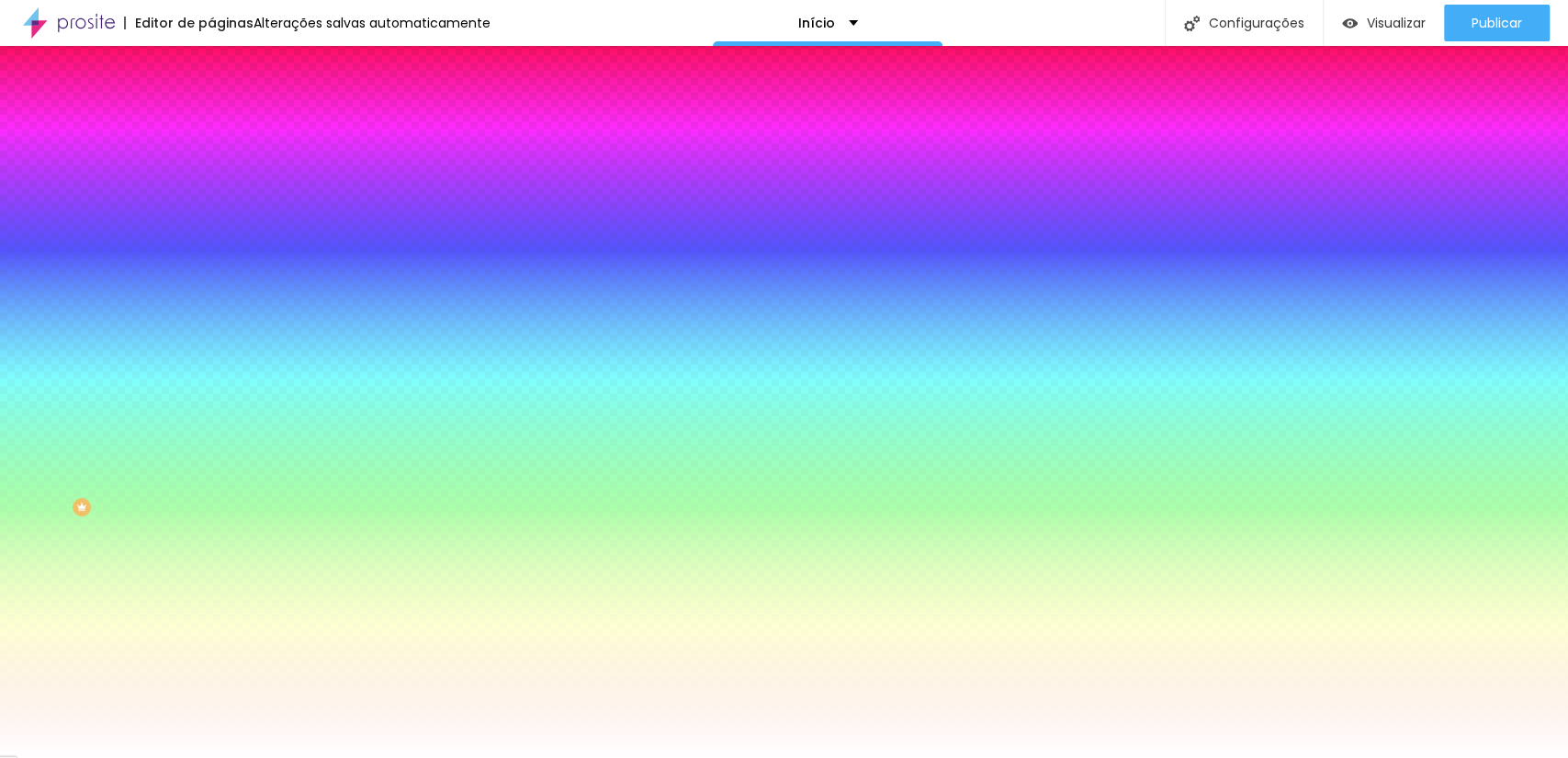
click at [211, 176] on div at bounding box center [316, 176] width 211 height 0
drag, startPoint x: 181, startPoint y: 327, endPoint x: 181, endPoint y: 317, distance: 10.0
click at [181, 317] on div at bounding box center [784, 379] width 1568 height 758
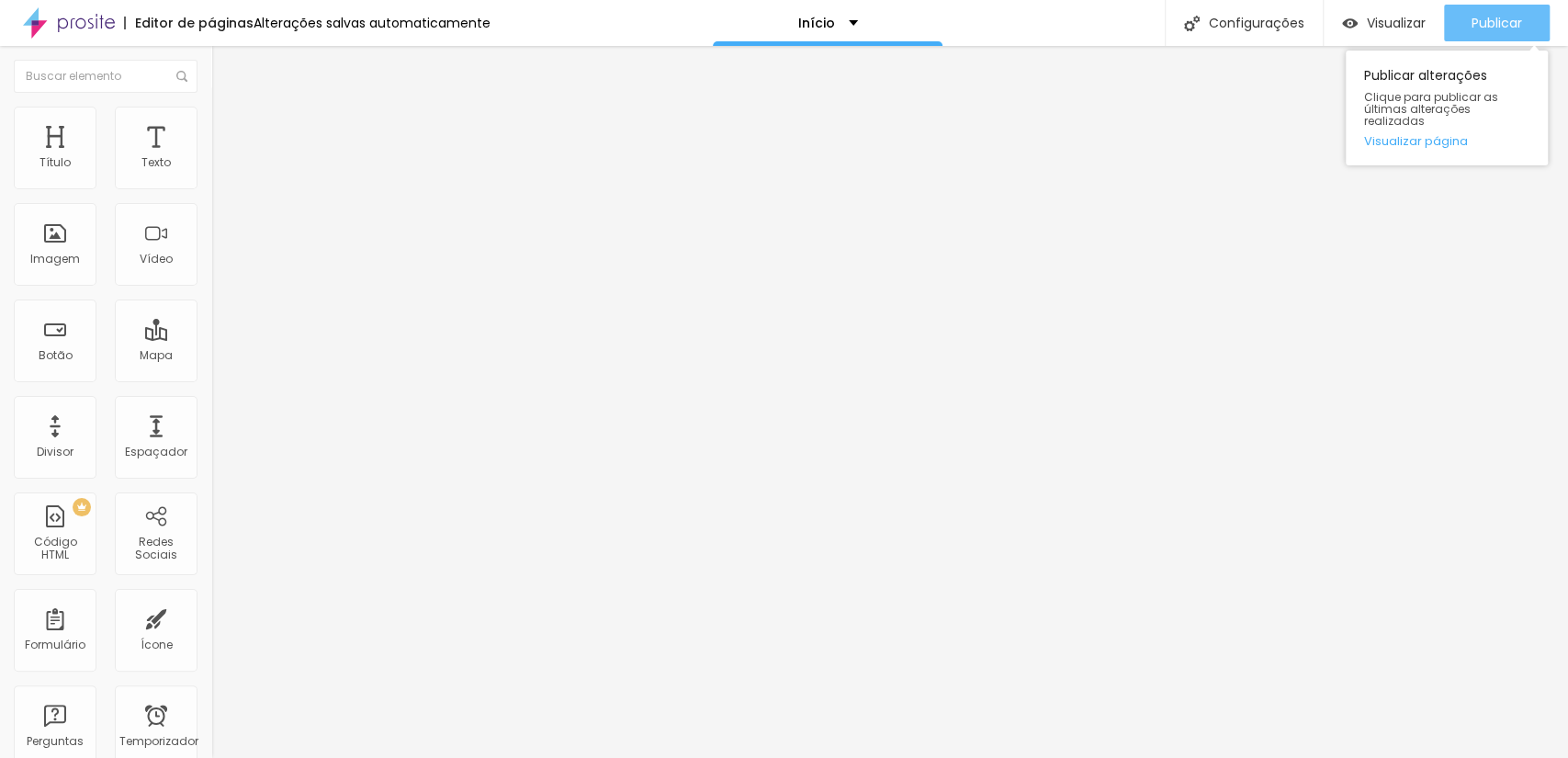
click at [1466, 31] on button "Publicar" at bounding box center [1497, 23] width 106 height 37
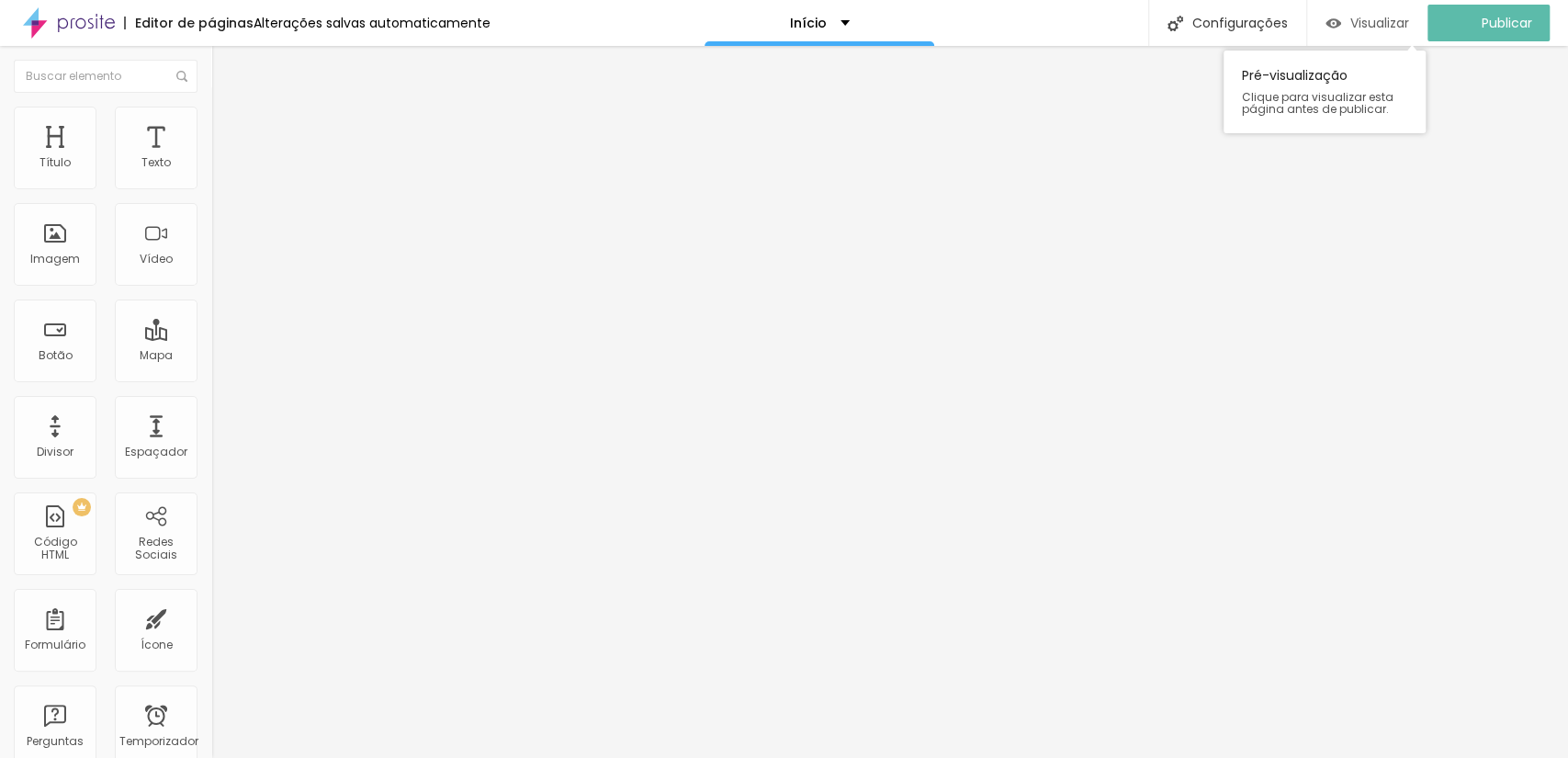
click at [1391, 12] on div "Visualizar" at bounding box center [1368, 23] width 84 height 37
click at [211, 109] on img at bounding box center [219, 115] width 17 height 17
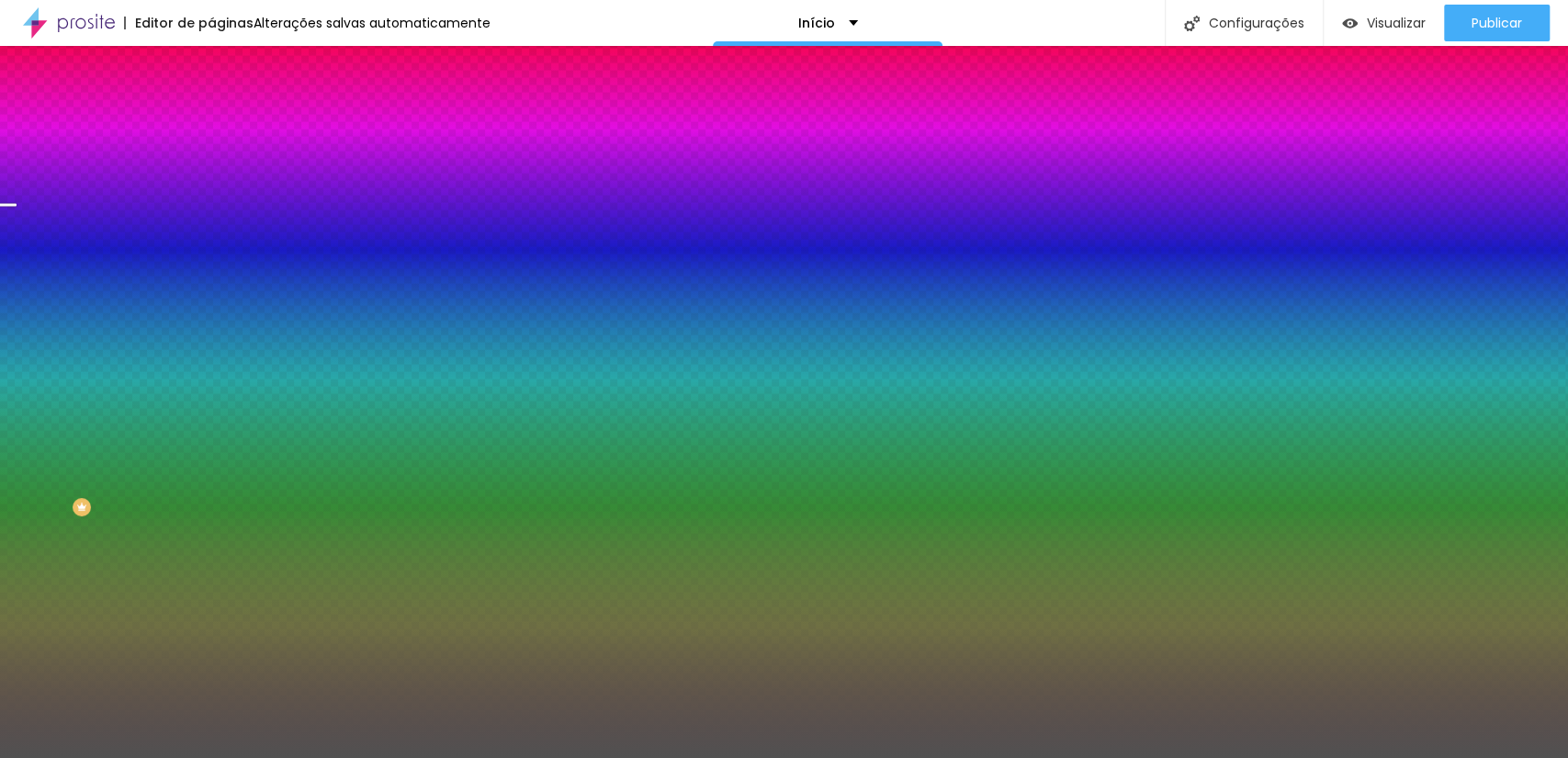
click at [211, 111] on ul "Conteúdo Estilo Avançado" at bounding box center [316, 116] width 211 height 55
click at [211, 125] on li "Avançado" at bounding box center [316, 134] width 211 height 18
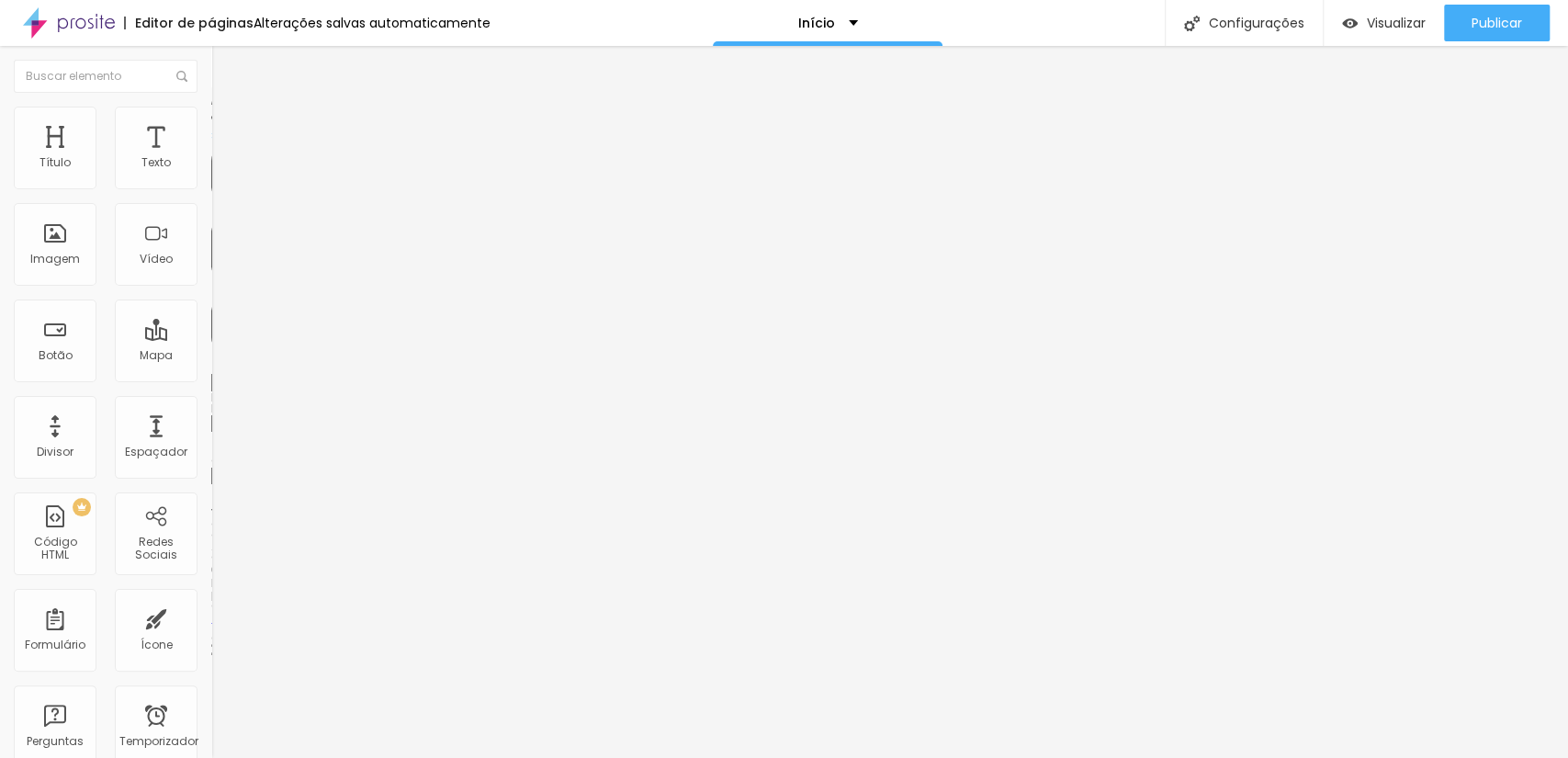
click at [211, 116] on img at bounding box center [219, 115] width 17 height 17
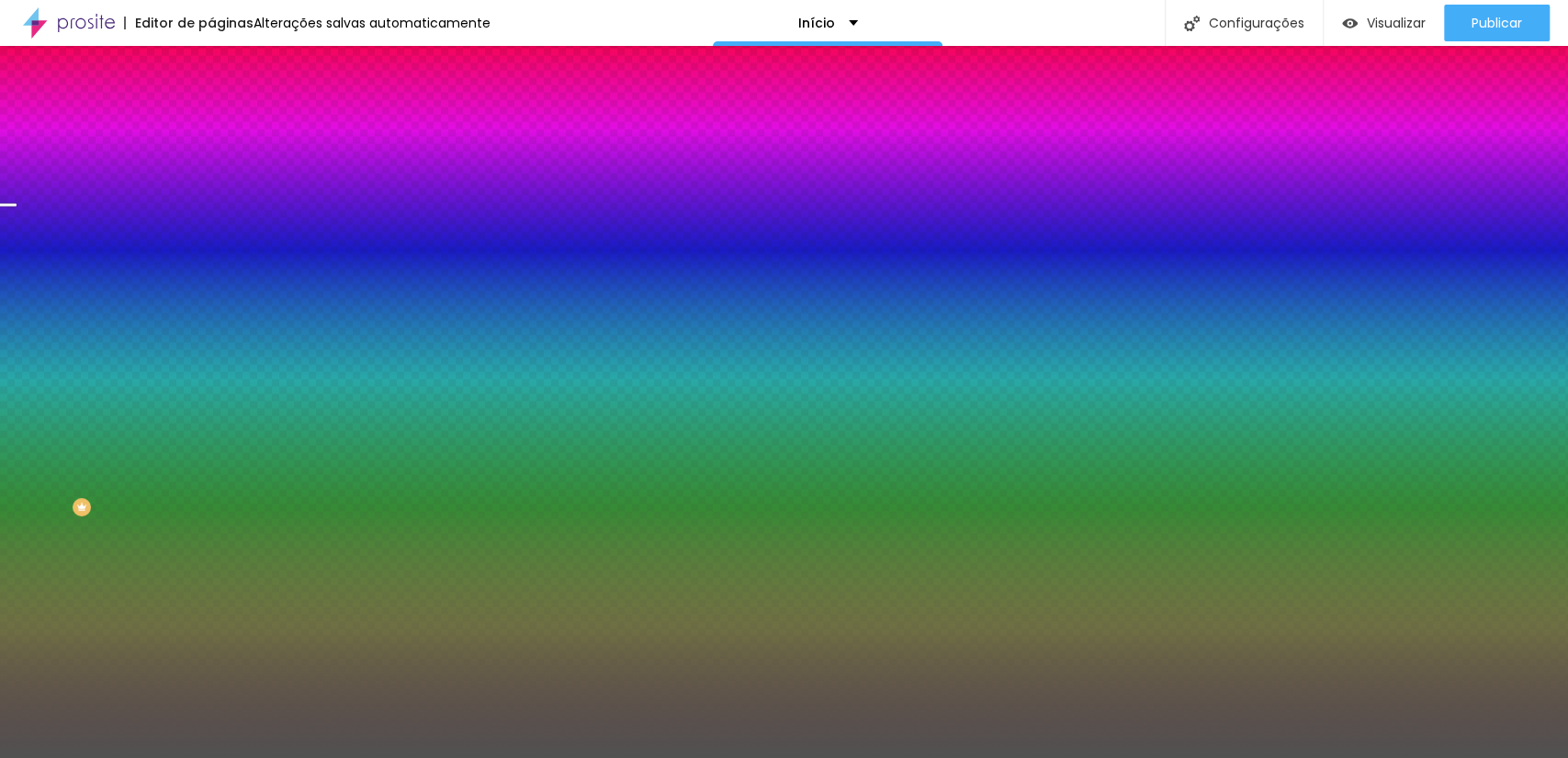
click at [211, 176] on div at bounding box center [316, 176] width 211 height 0
drag, startPoint x: 184, startPoint y: 307, endPoint x: 201, endPoint y: 249, distance: 60.4
click at [211, 249] on div "Cor de fundo Voltar ao padrão #515151 25 Borda arredondada" at bounding box center [316, 297] width 211 height 310
click at [211, 176] on div at bounding box center [316, 176] width 211 height 0
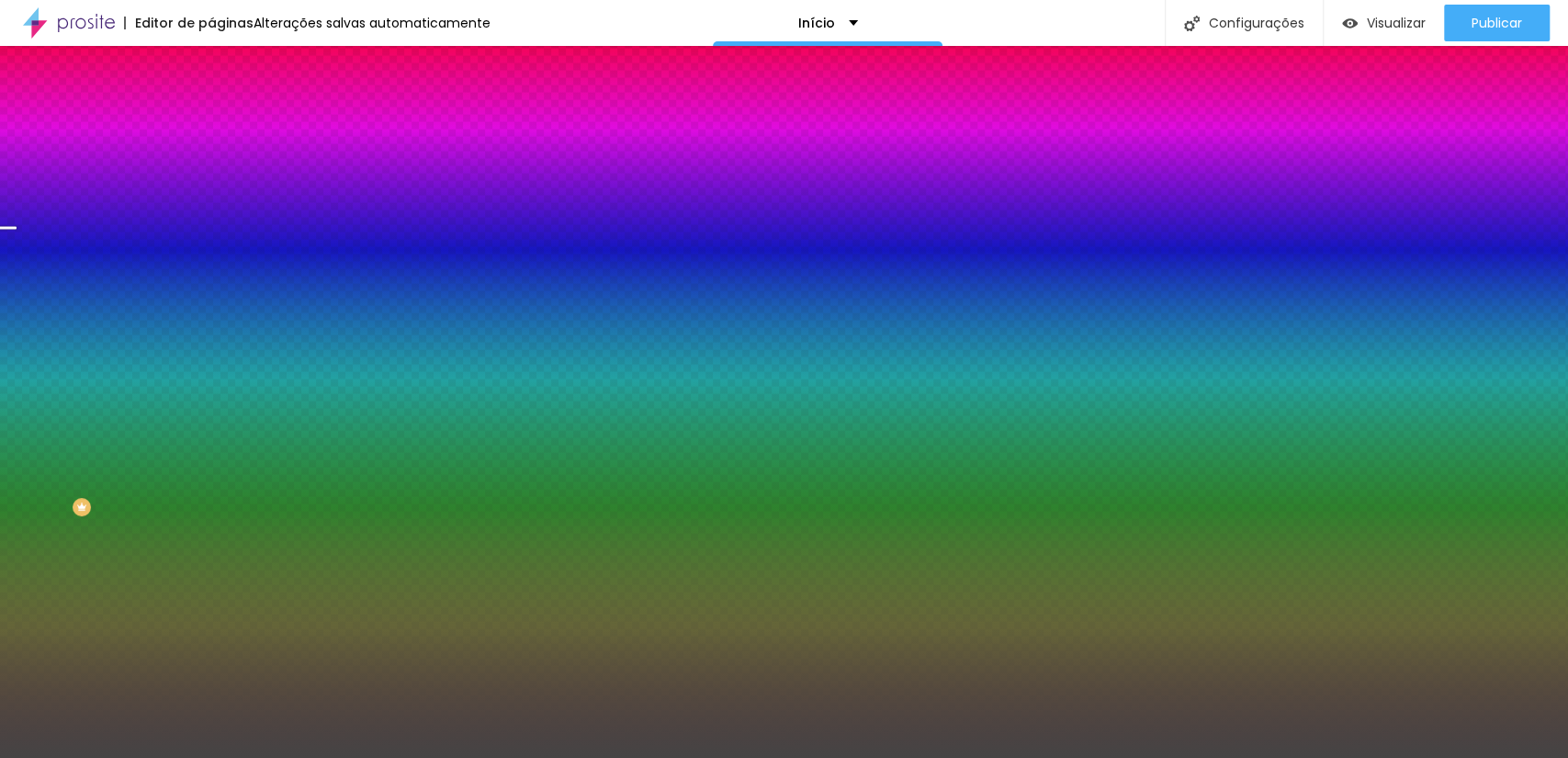
click at [30, 308] on div at bounding box center [784, 379] width 1568 height 758
click at [37, 319] on div at bounding box center [784, 379] width 1568 height 758
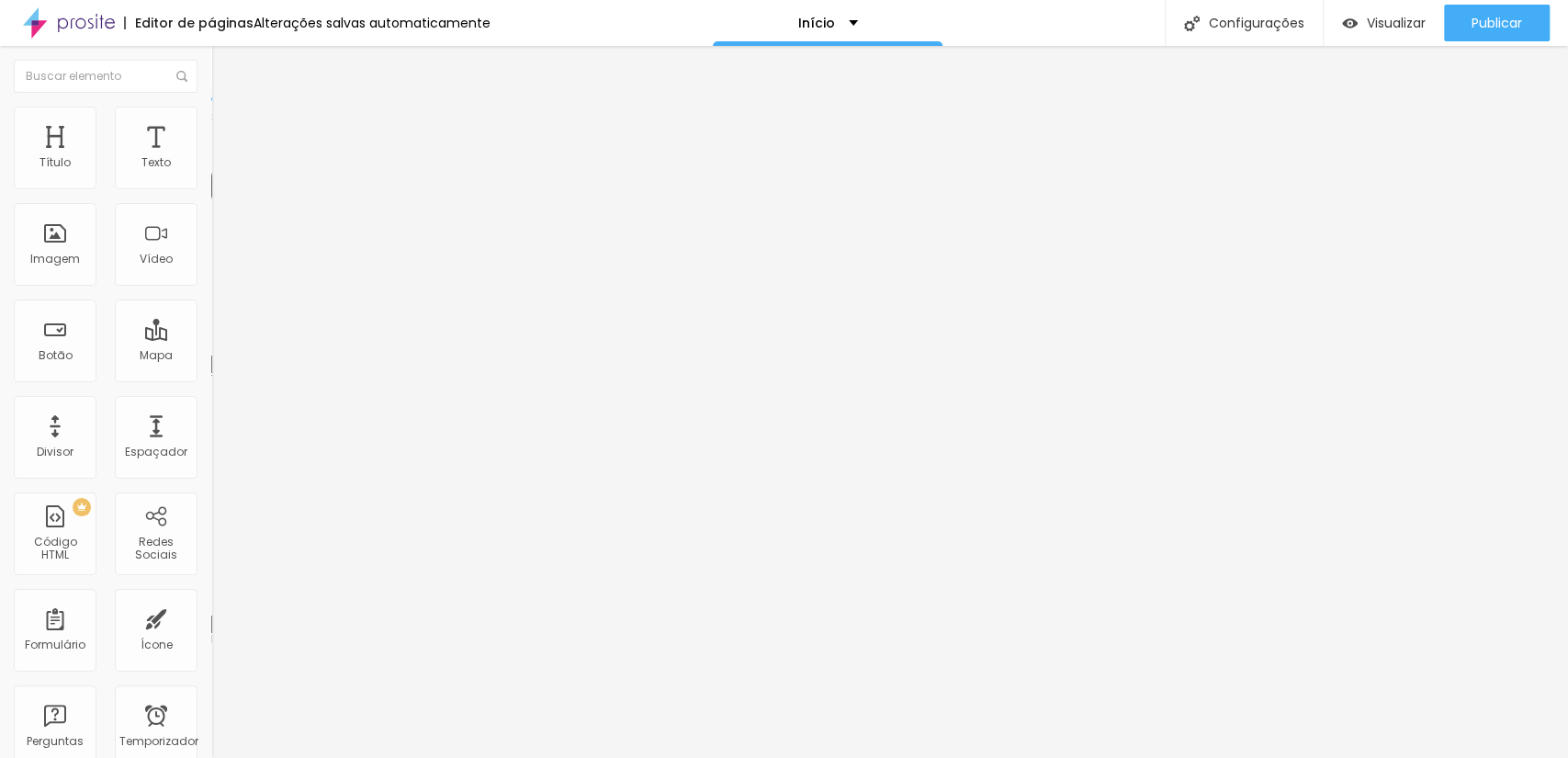
click at [211, 116] on li "Avançado" at bounding box center [316, 116] width 211 height 18
click at [227, 109] on font "Estilo" at bounding box center [241, 100] width 28 height 16
click at [211, 118] on li "Avançado" at bounding box center [316, 116] width 211 height 18
click at [157, 173] on div "Texto" at bounding box center [156, 148] width 83 height 83
click at [219, 231] on icon "button" at bounding box center [224, 226] width 11 height 11
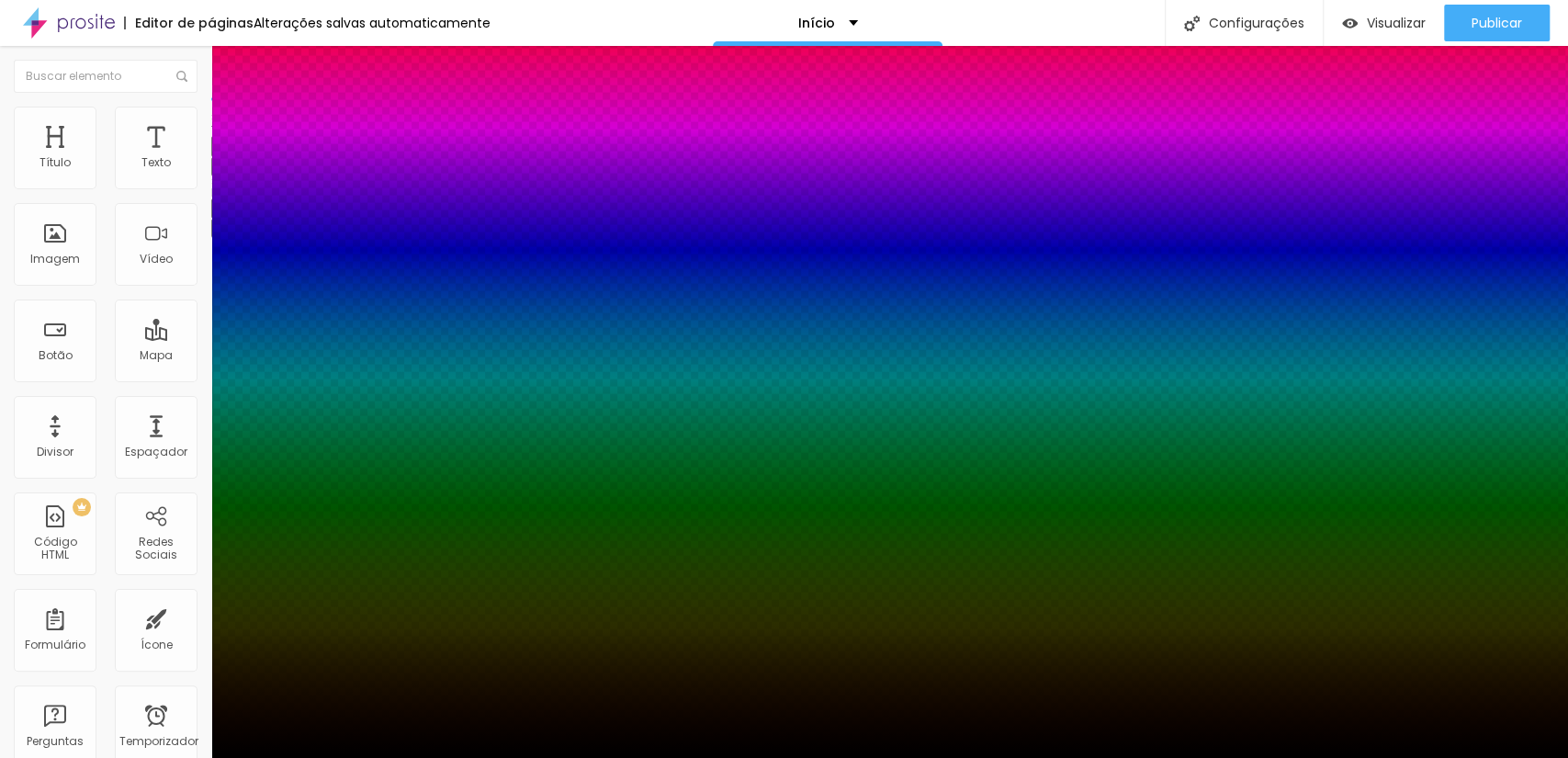
click at [327, 757] on div at bounding box center [784, 769] width 1568 height 0
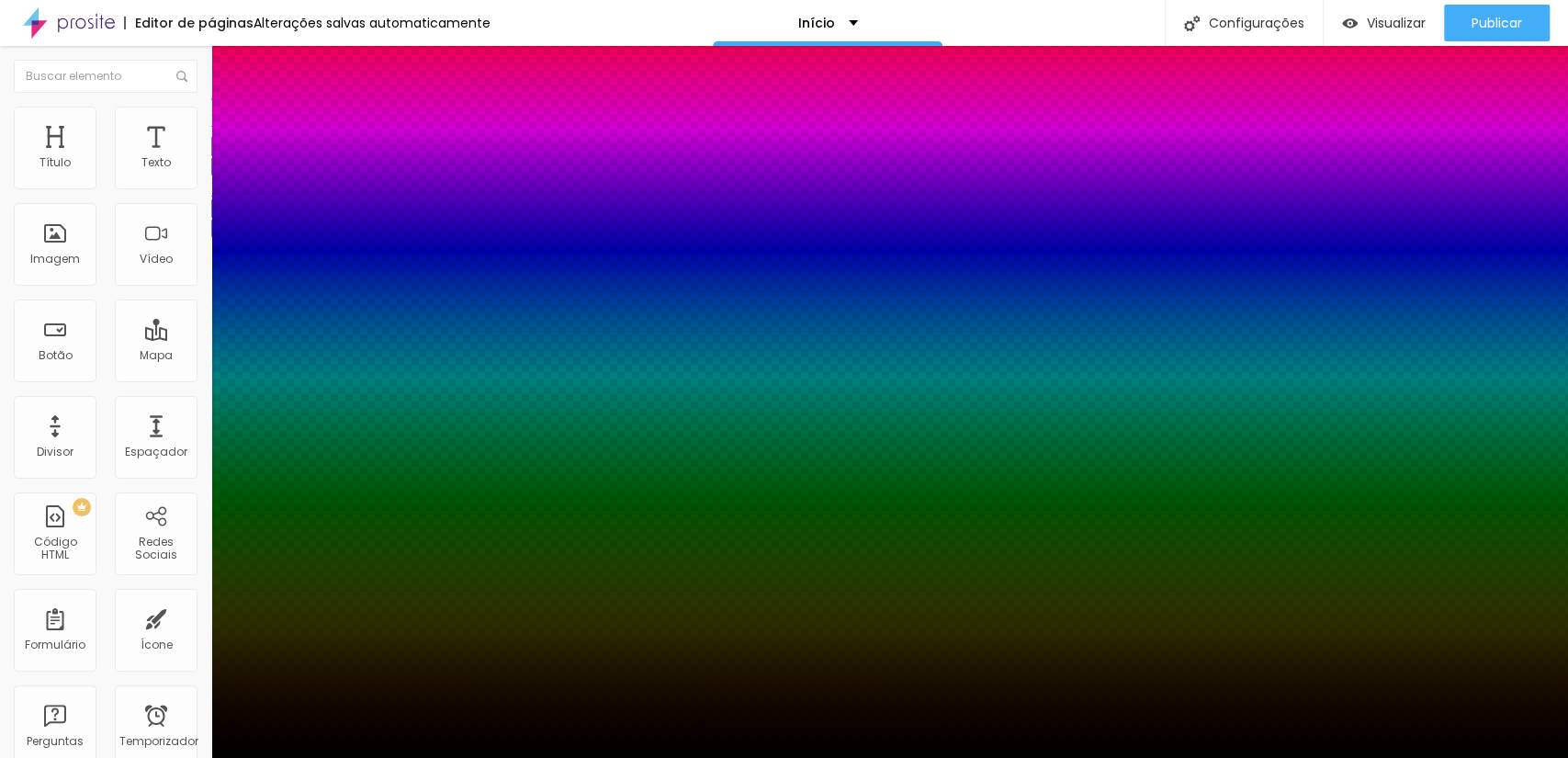
drag, startPoint x: 337, startPoint y: 402, endPoint x: 340, endPoint y: 462, distance: 60.1
click at [340, 462] on div at bounding box center [784, 379] width 1568 height 758
drag, startPoint x: 338, startPoint y: 468, endPoint x: 329, endPoint y: 476, distance: 12.0
click at [329, 476] on div at bounding box center [784, 379] width 1568 height 758
click at [463, 757] on div at bounding box center [784, 758] width 1568 height 0
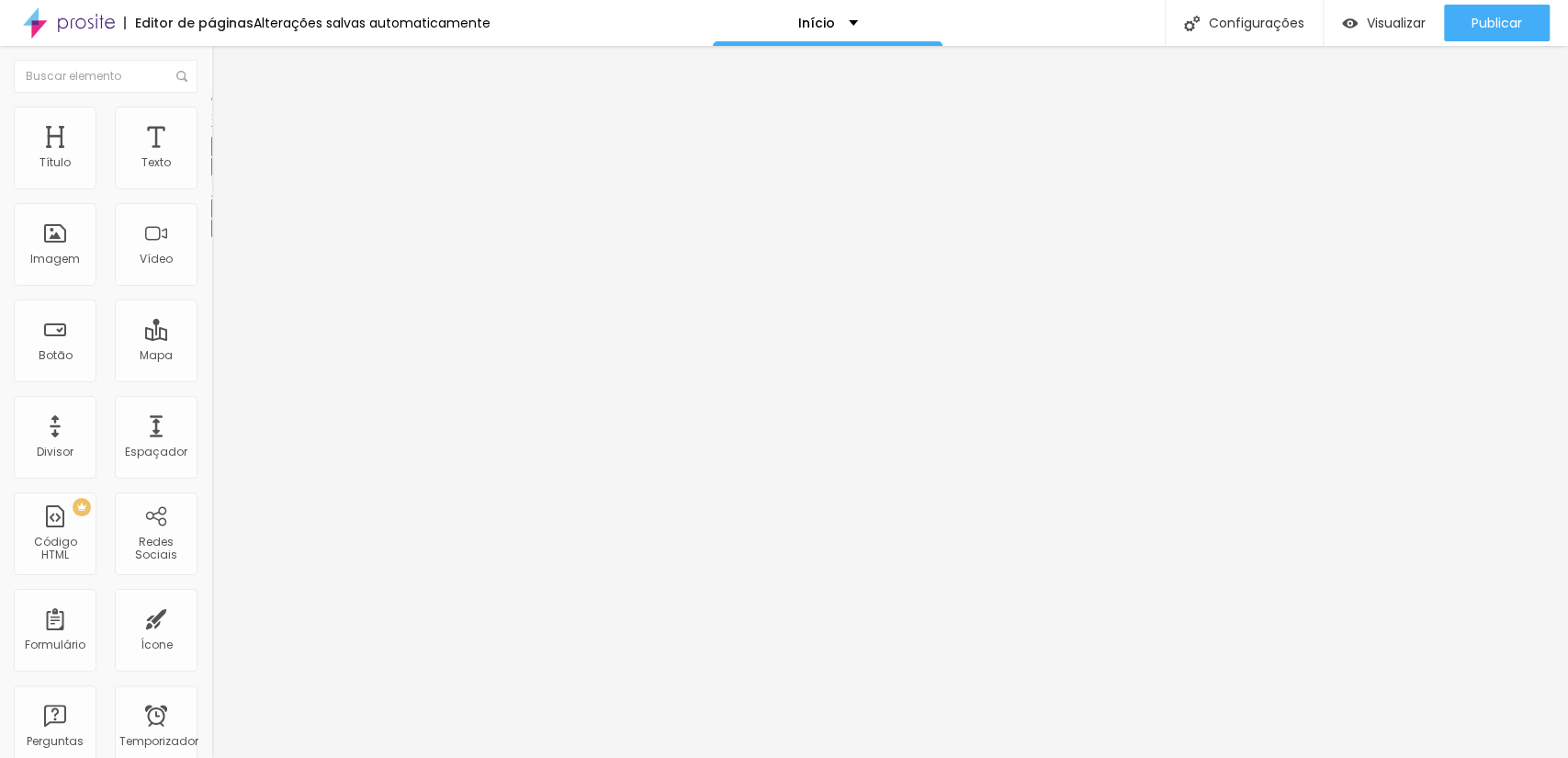
click at [211, 176] on button "button" at bounding box center [224, 167] width 25 height 19
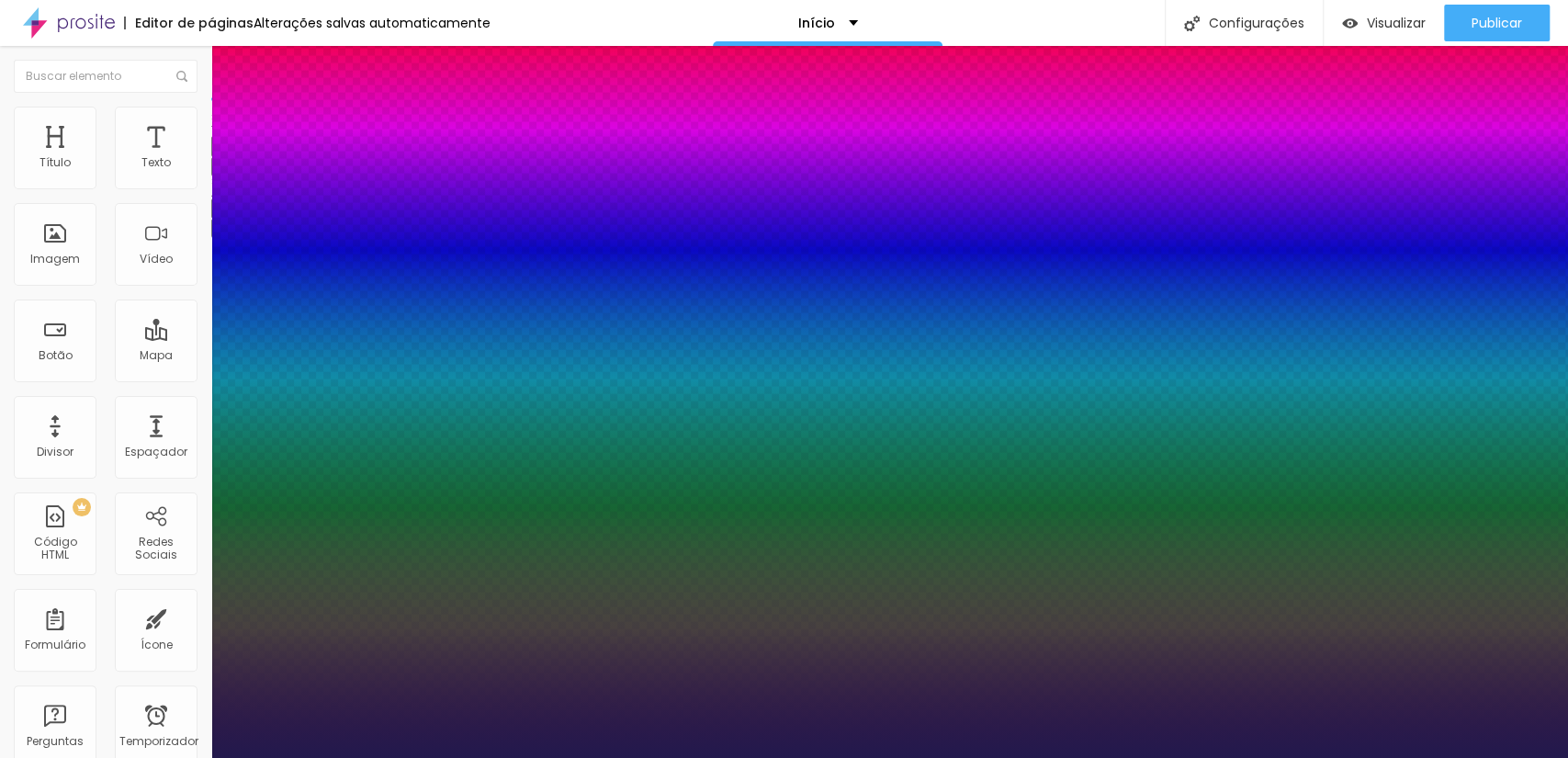
drag, startPoint x: 247, startPoint y: 316, endPoint x: 271, endPoint y: 316, distance: 24.0
click at [884, 757] on div at bounding box center [784, 758] width 1568 height 0
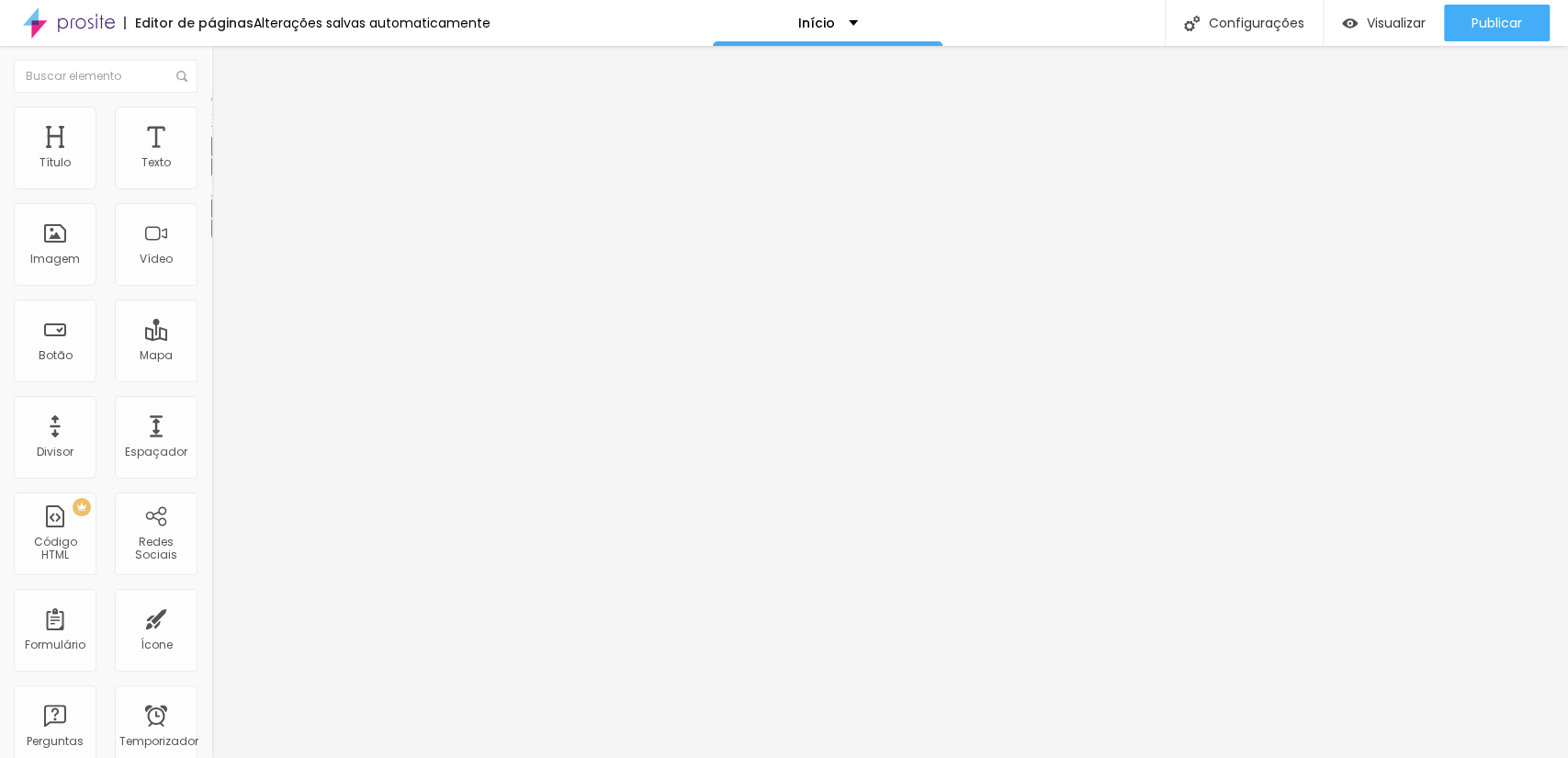
click at [219, 171] on icon "button" at bounding box center [224, 164] width 11 height 11
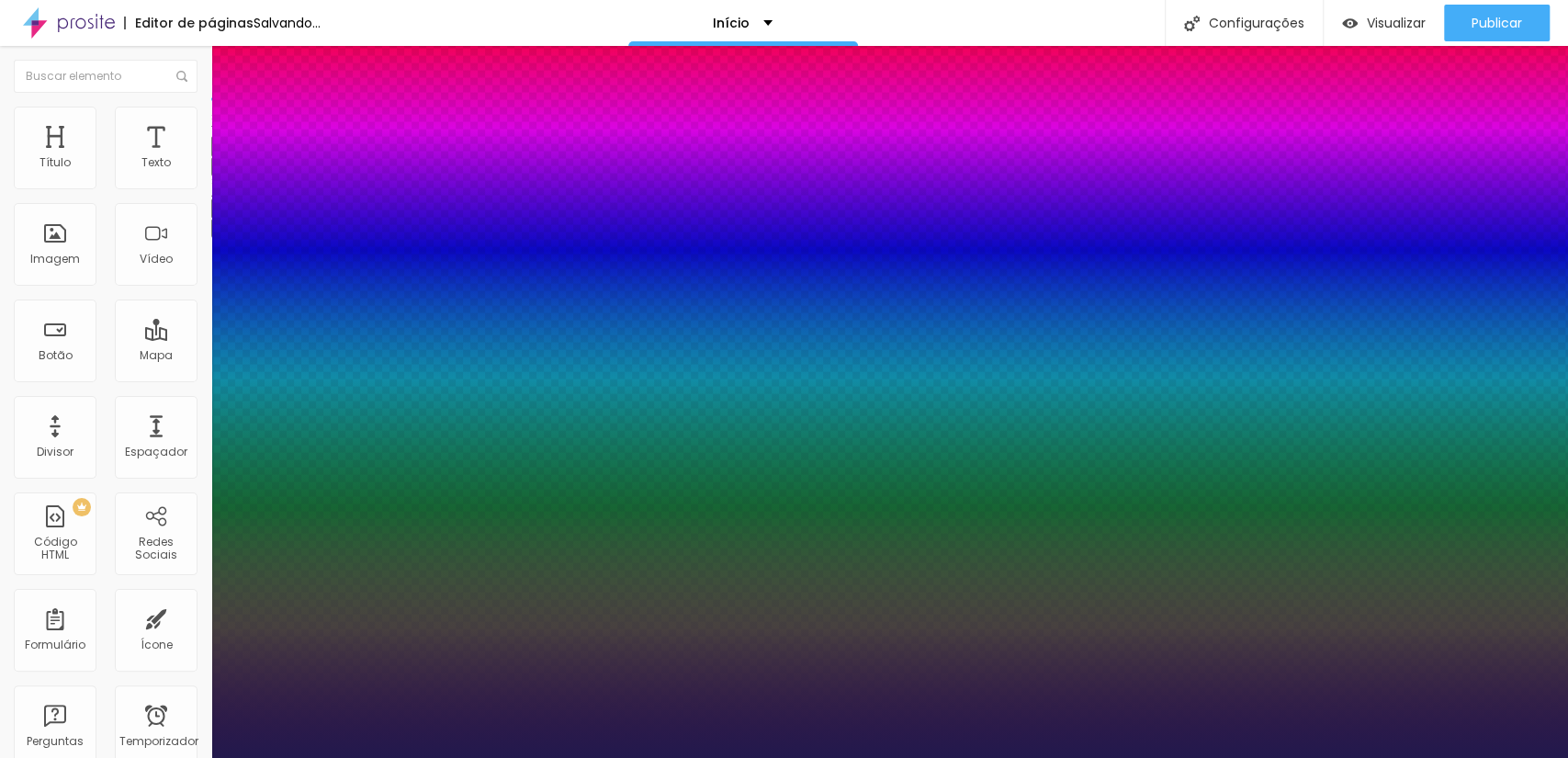
drag, startPoint x: 274, startPoint y: 314, endPoint x: 255, endPoint y: 318, distance: 19.4
click at [757, 757] on div at bounding box center [784, 758] width 1568 height 0
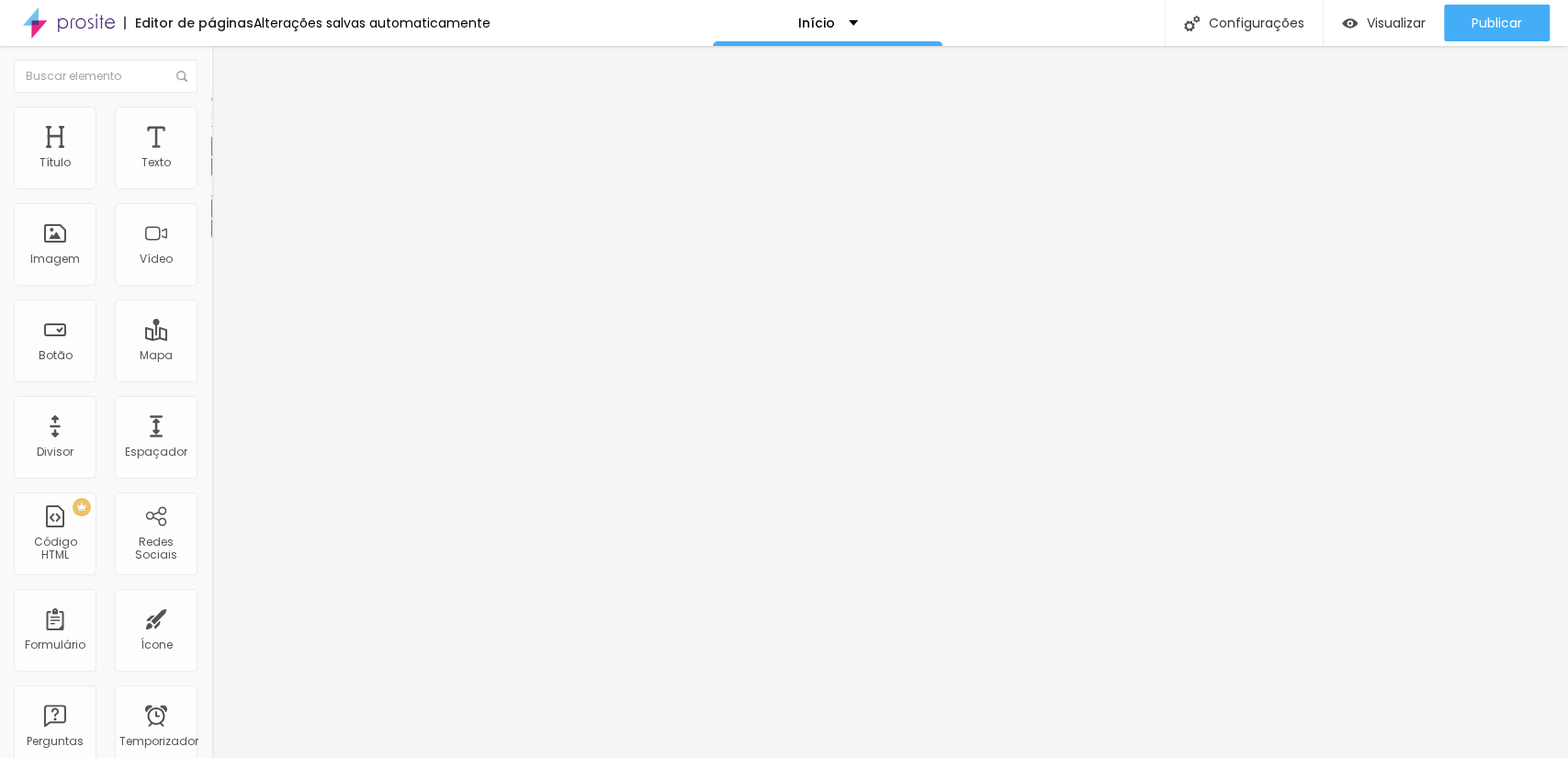
click at [219, 232] on icon "button" at bounding box center [224, 226] width 11 height 11
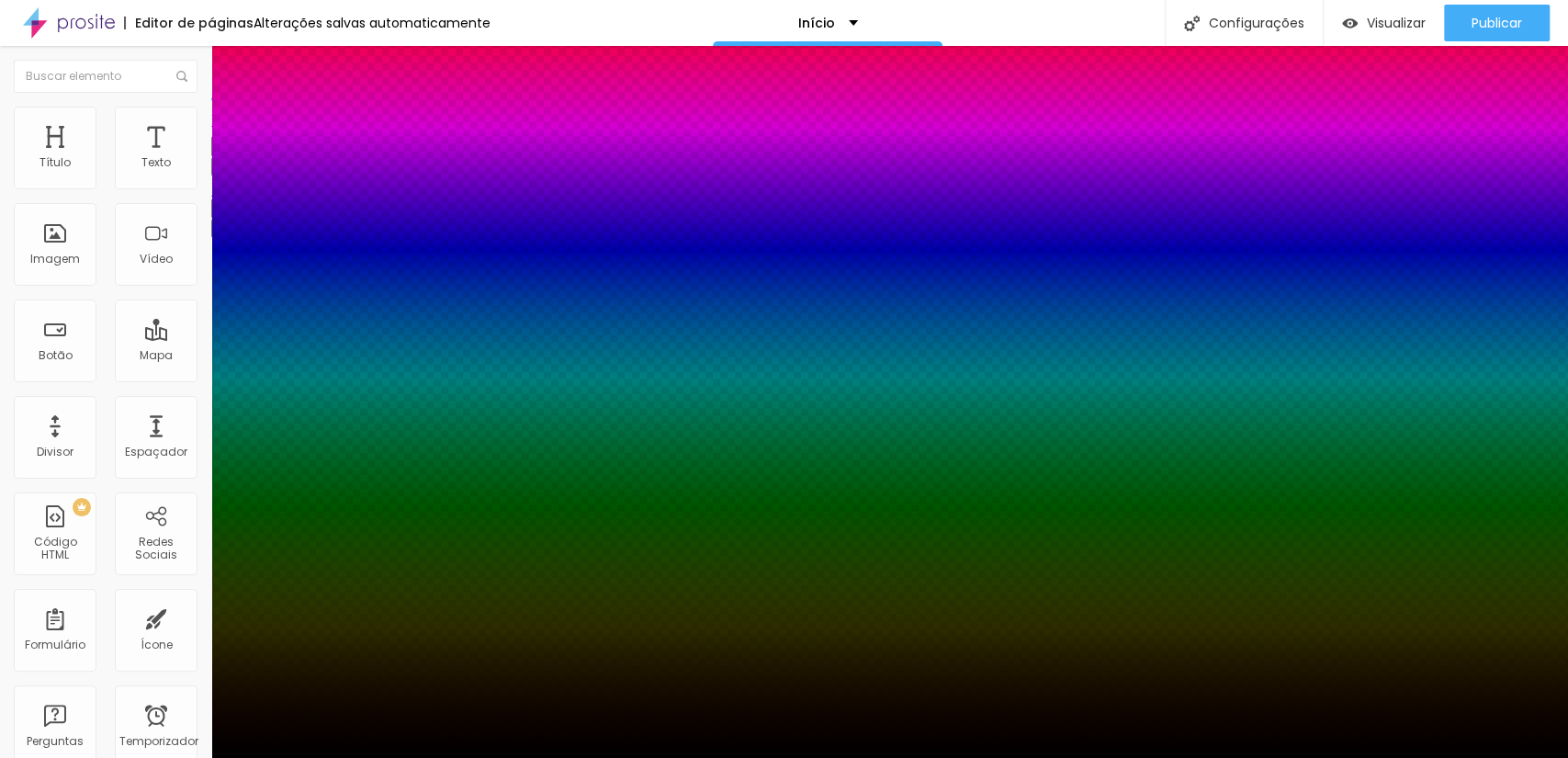
drag, startPoint x: 335, startPoint y: 474, endPoint x: 332, endPoint y: 491, distance: 17.3
click at [332, 491] on div at bounding box center [784, 379] width 1568 height 758
click at [420, 757] on div at bounding box center [784, 758] width 1568 height 0
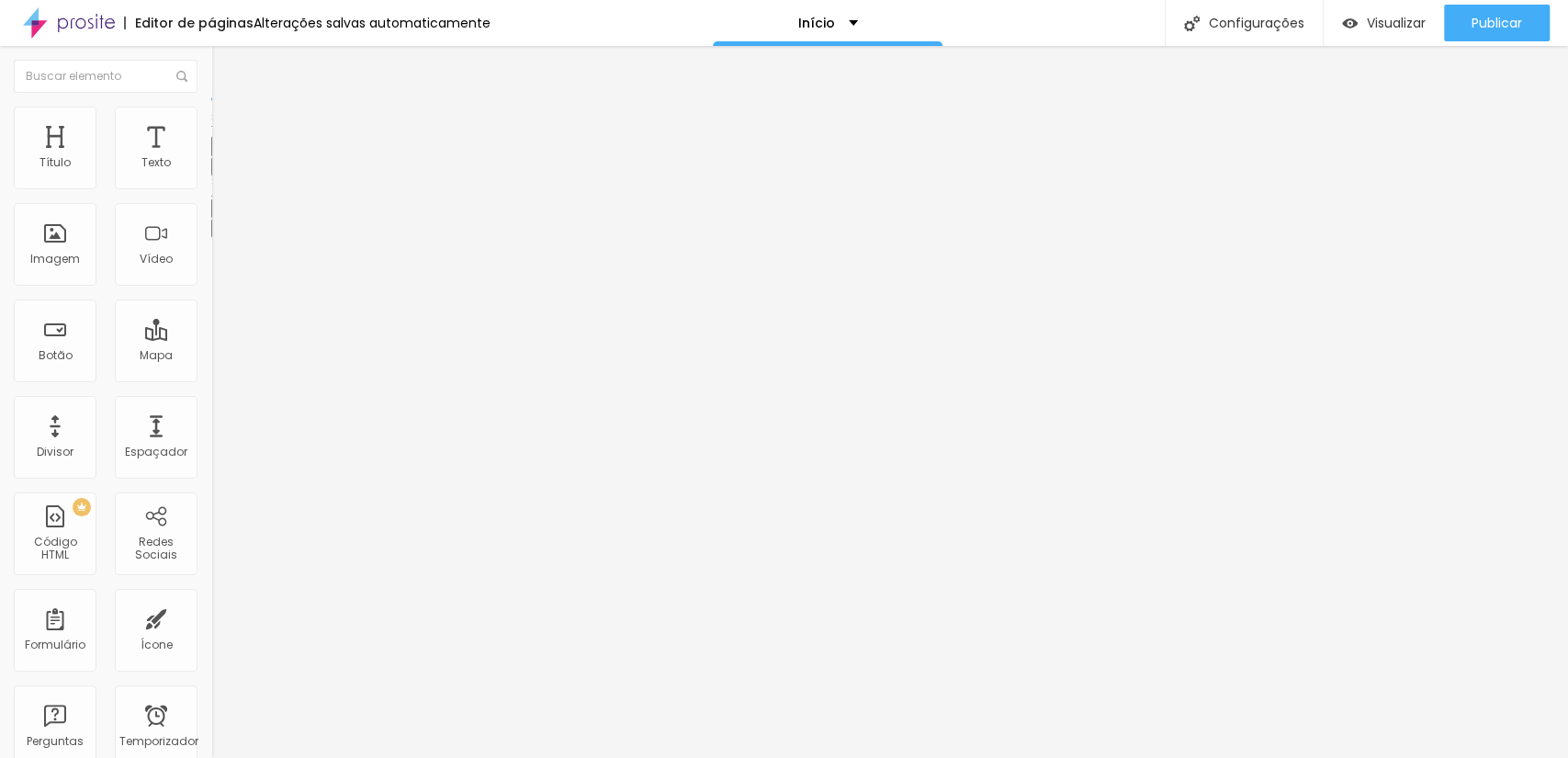
click at [211, 227] on button "button" at bounding box center [224, 228] width 25 height 19
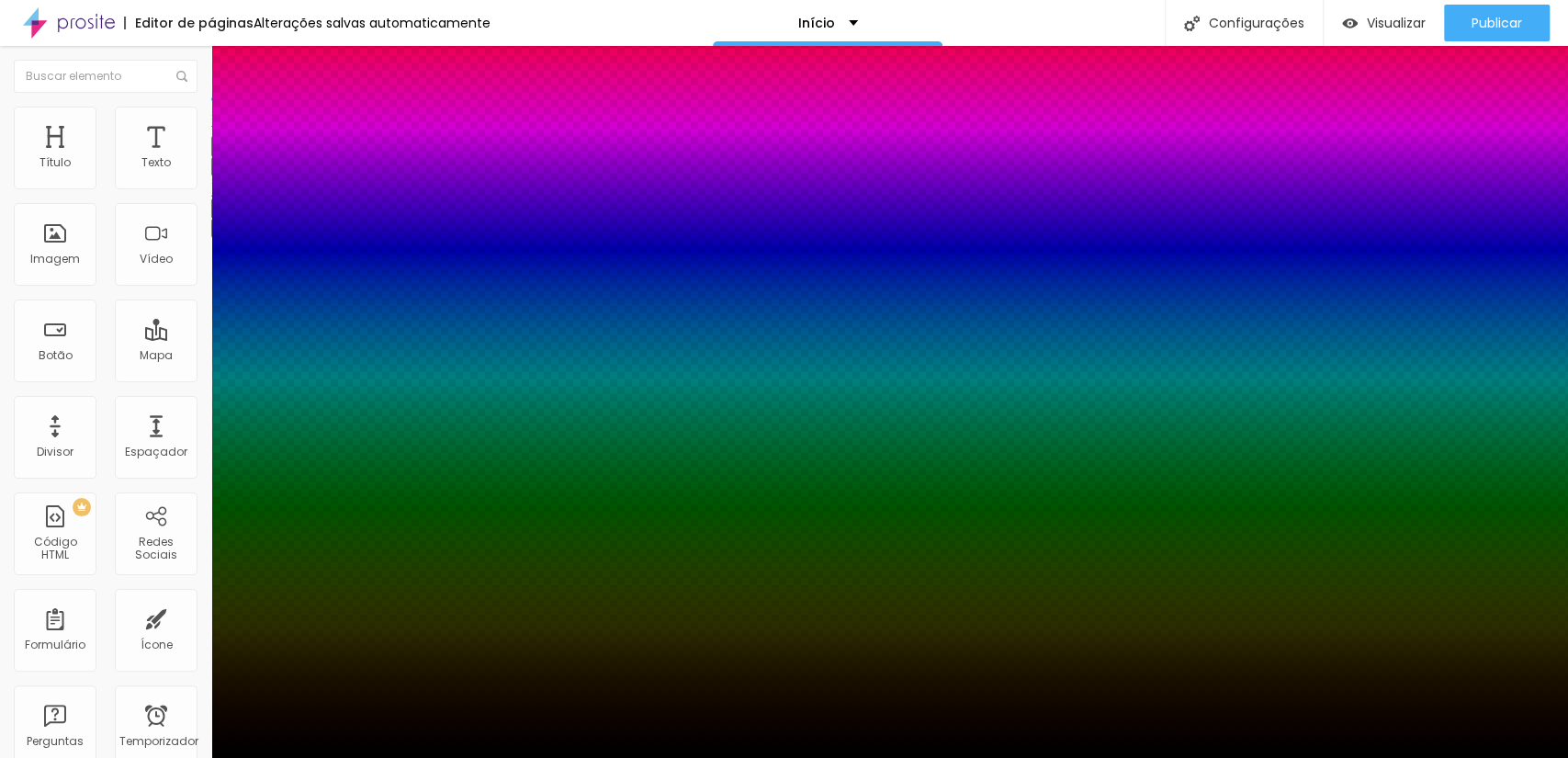
click at [340, 481] on div at bounding box center [784, 379] width 1568 height 758
click at [338, 484] on div at bounding box center [784, 379] width 1568 height 758
click at [469, 757] on div at bounding box center [784, 758] width 1568 height 0
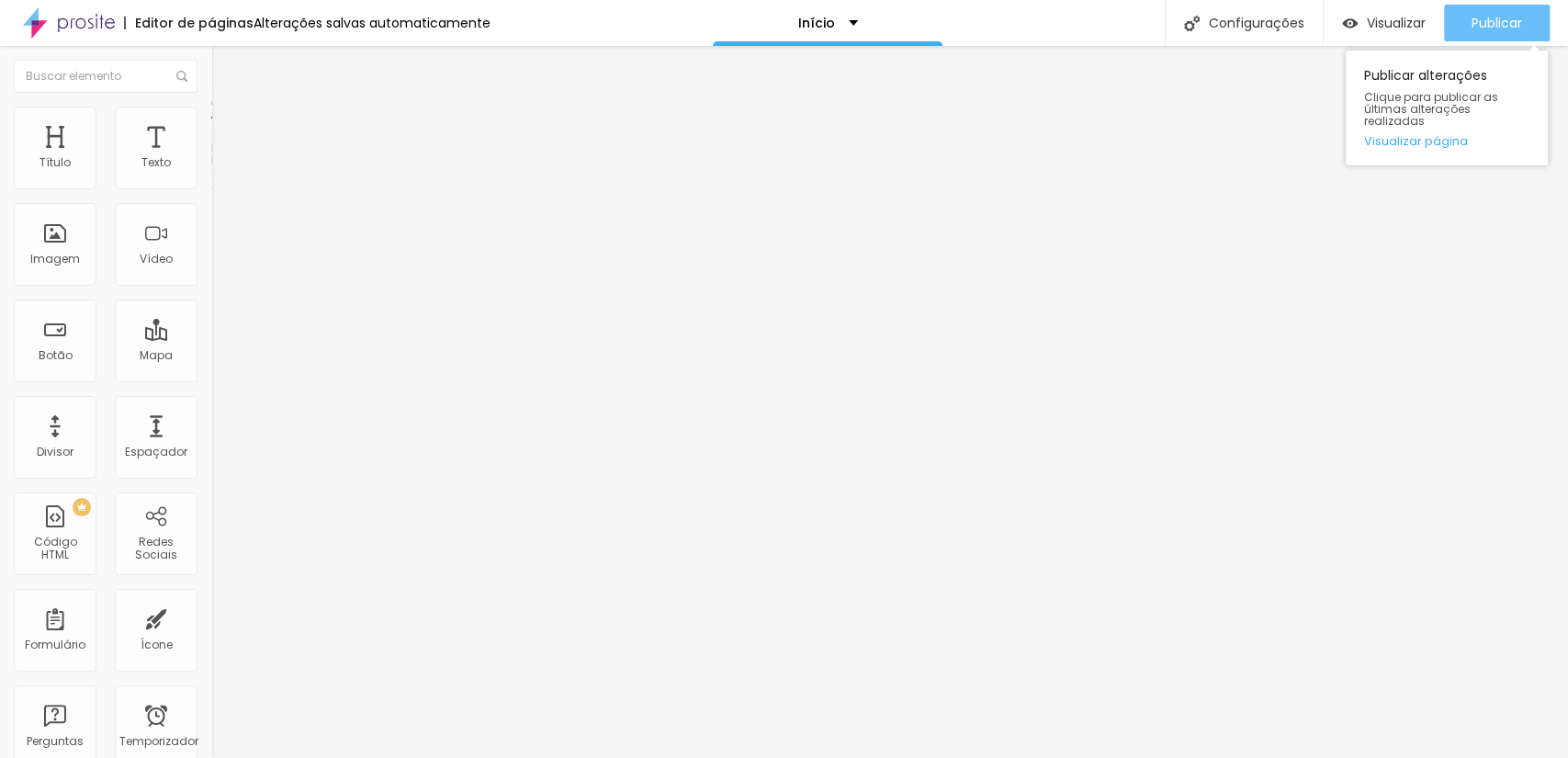
click at [1422, 33] on icon "button" at bounding box center [1433, 22] width 22 height 22
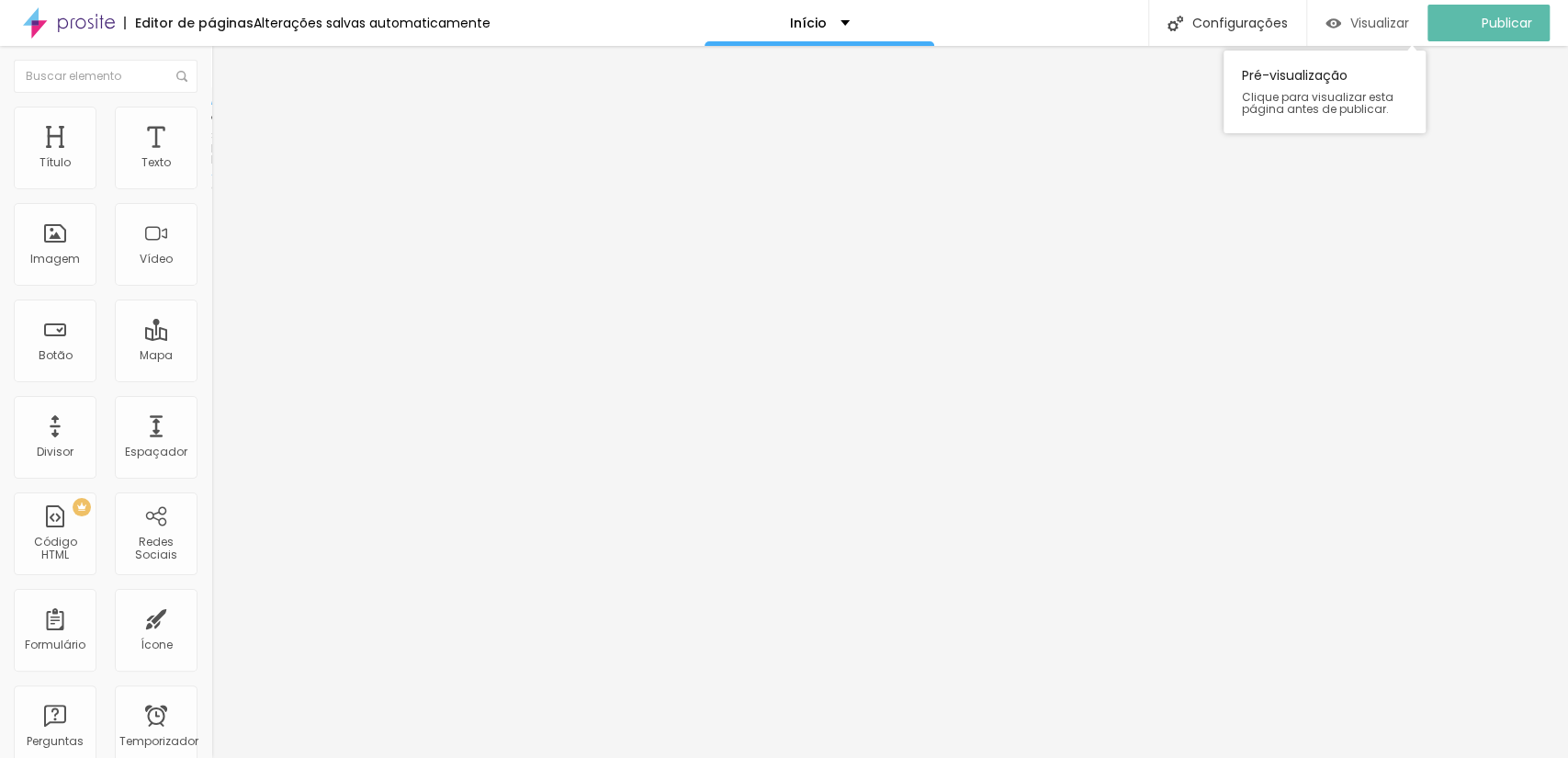
click at [1404, 8] on div "Visualizar" at bounding box center [1368, 23] width 84 height 37
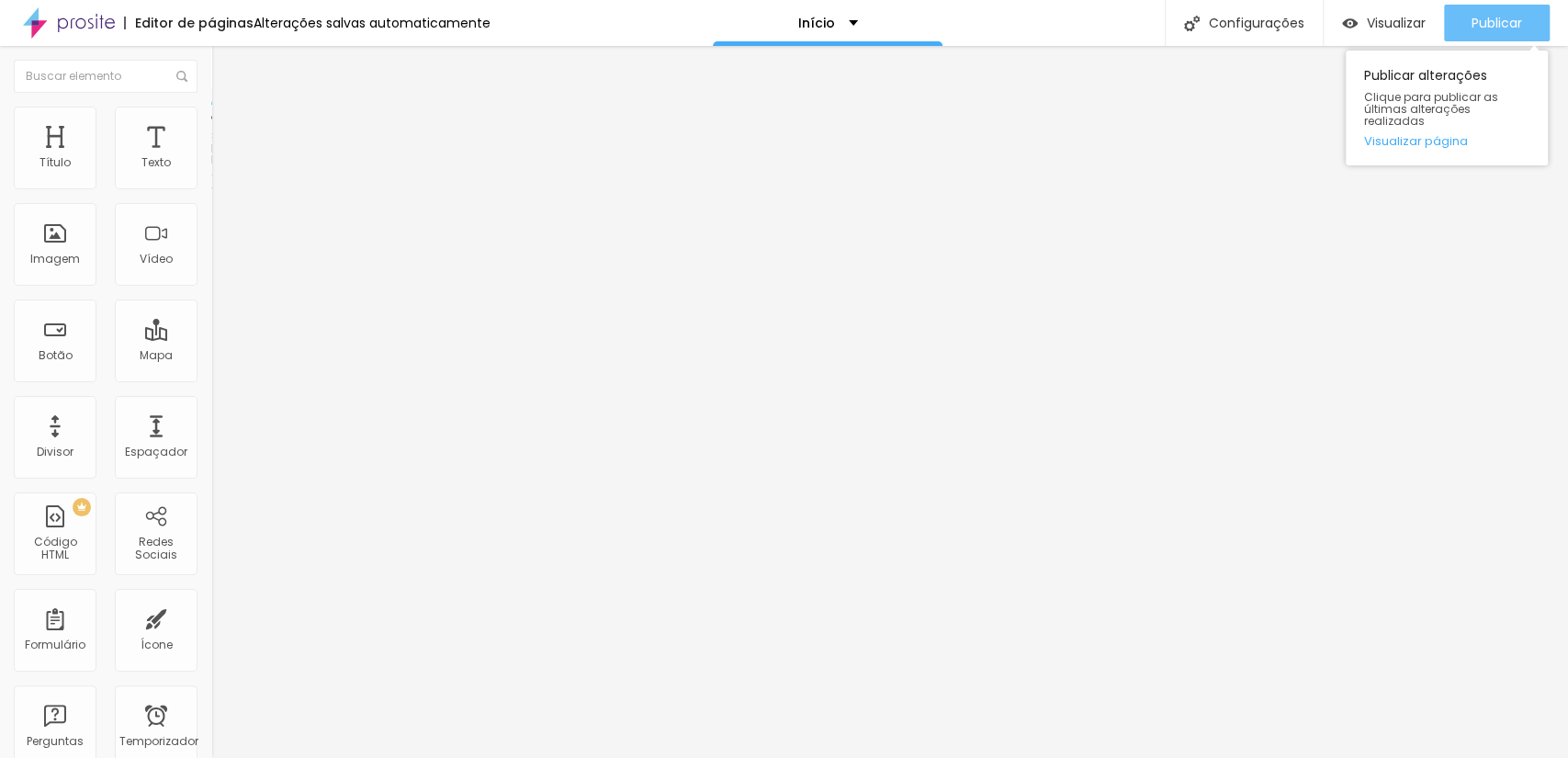
click at [1496, 16] on font "Publicar" at bounding box center [1497, 22] width 51 height 18
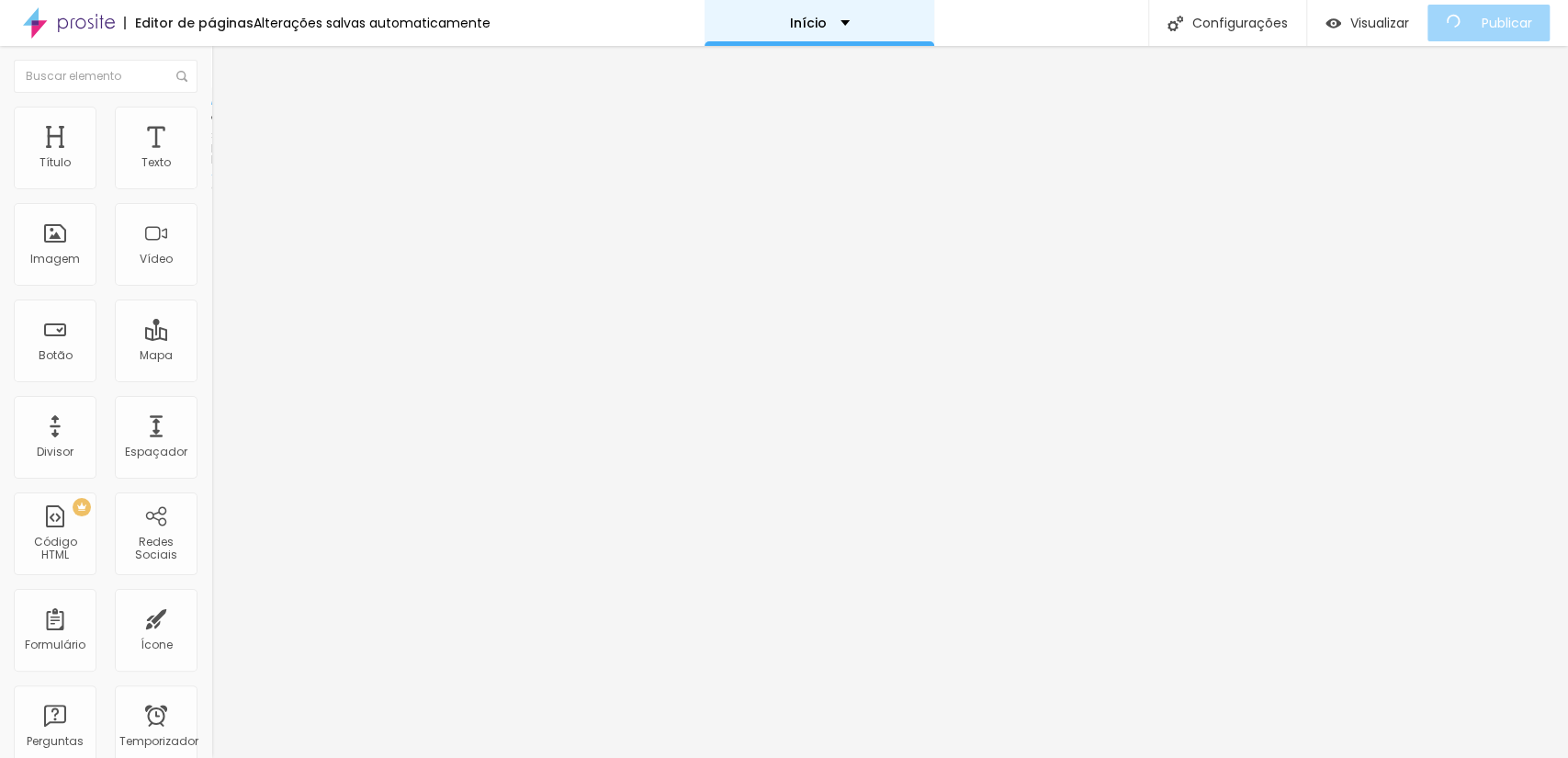
click at [815, 20] on font "Início" at bounding box center [809, 22] width 37 height 18
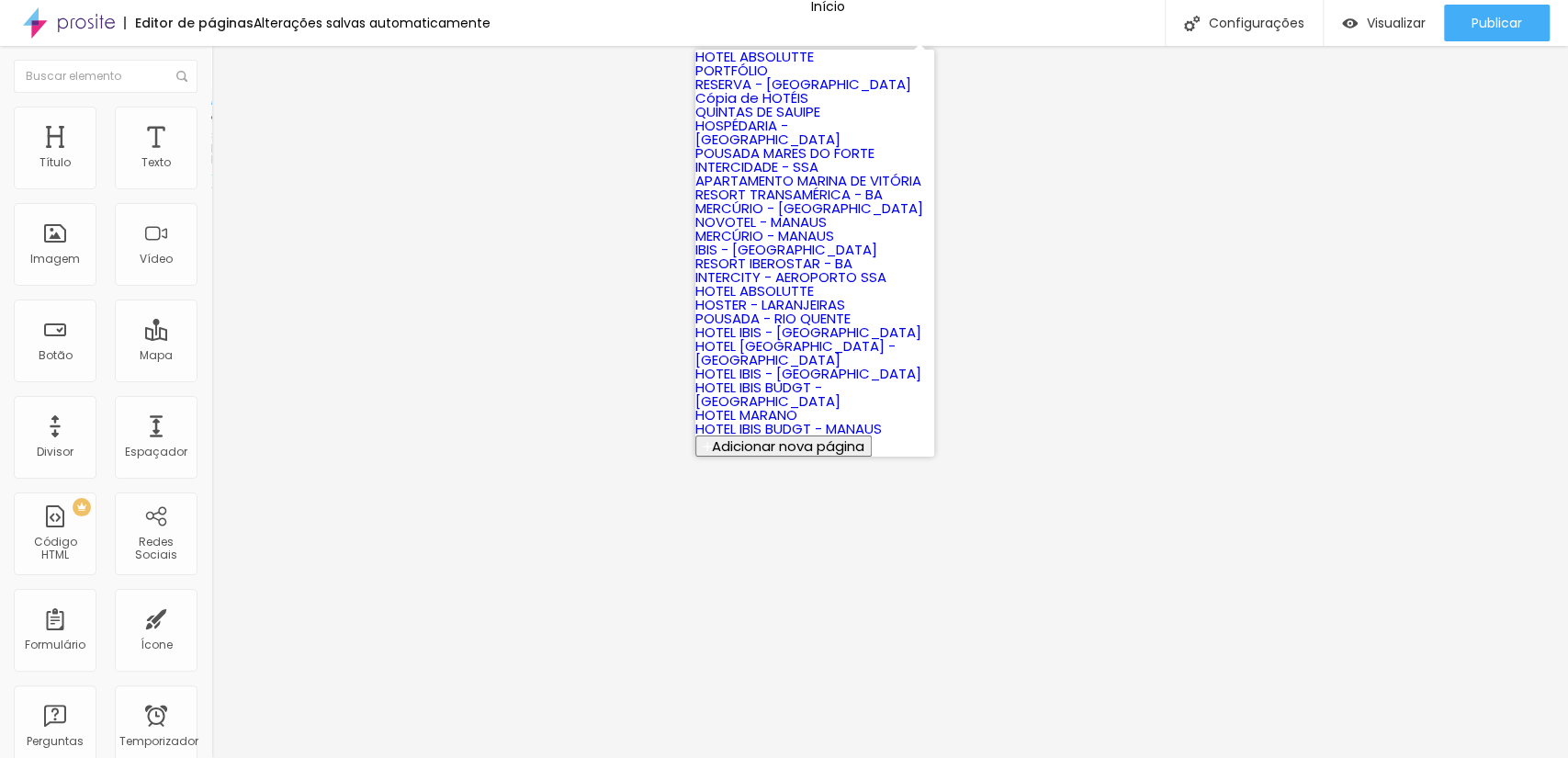
scroll to position [0, 0]
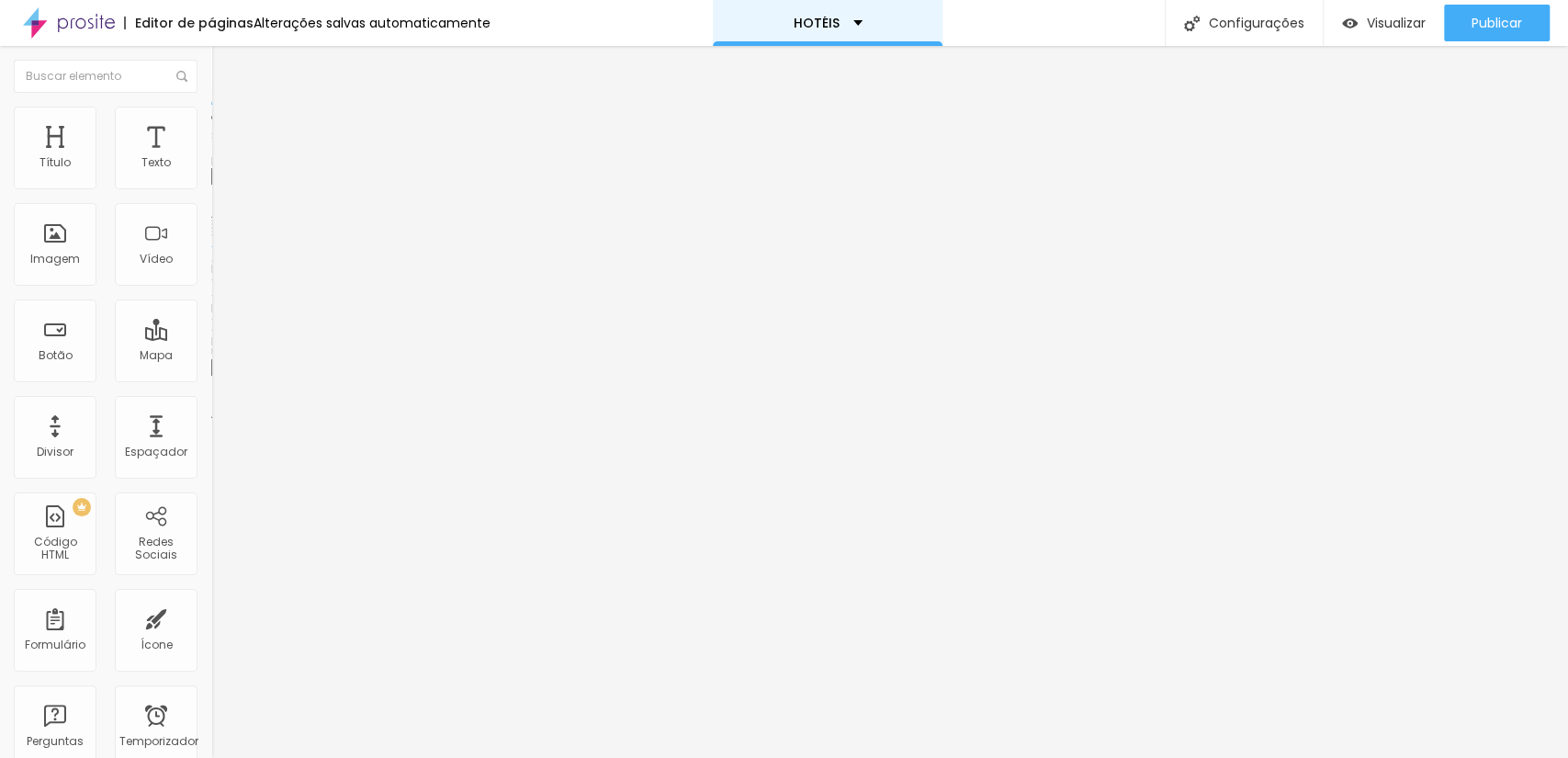
click at [838, 29] on div "HOTÉIS" at bounding box center [827, 22] width 229 height 46
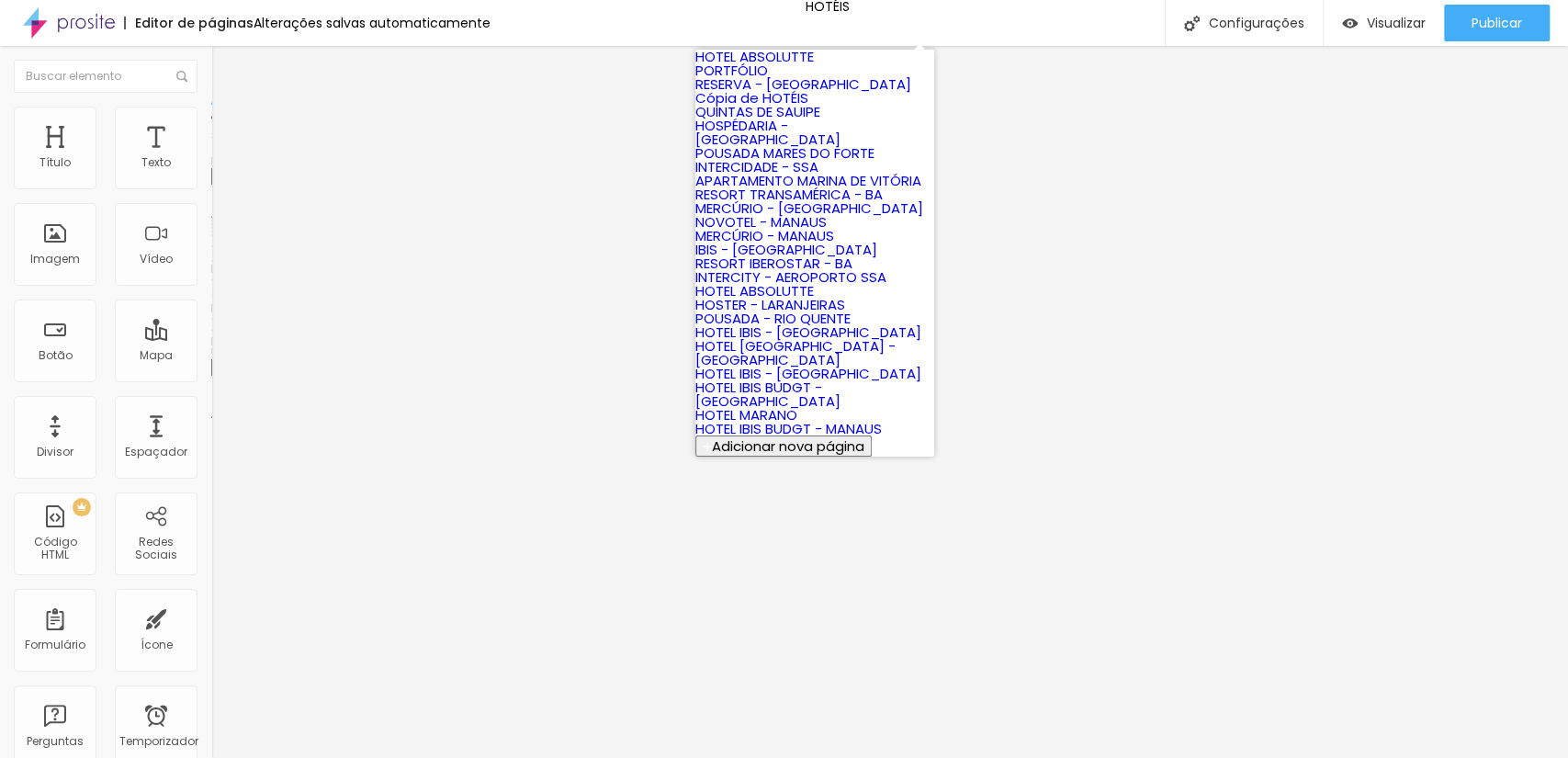
scroll to position [702, 0]
click at [867, 363] on link "HOTEL IBIS - [GEOGRAPHIC_DATA]" at bounding box center [808, 373] width 226 height 19
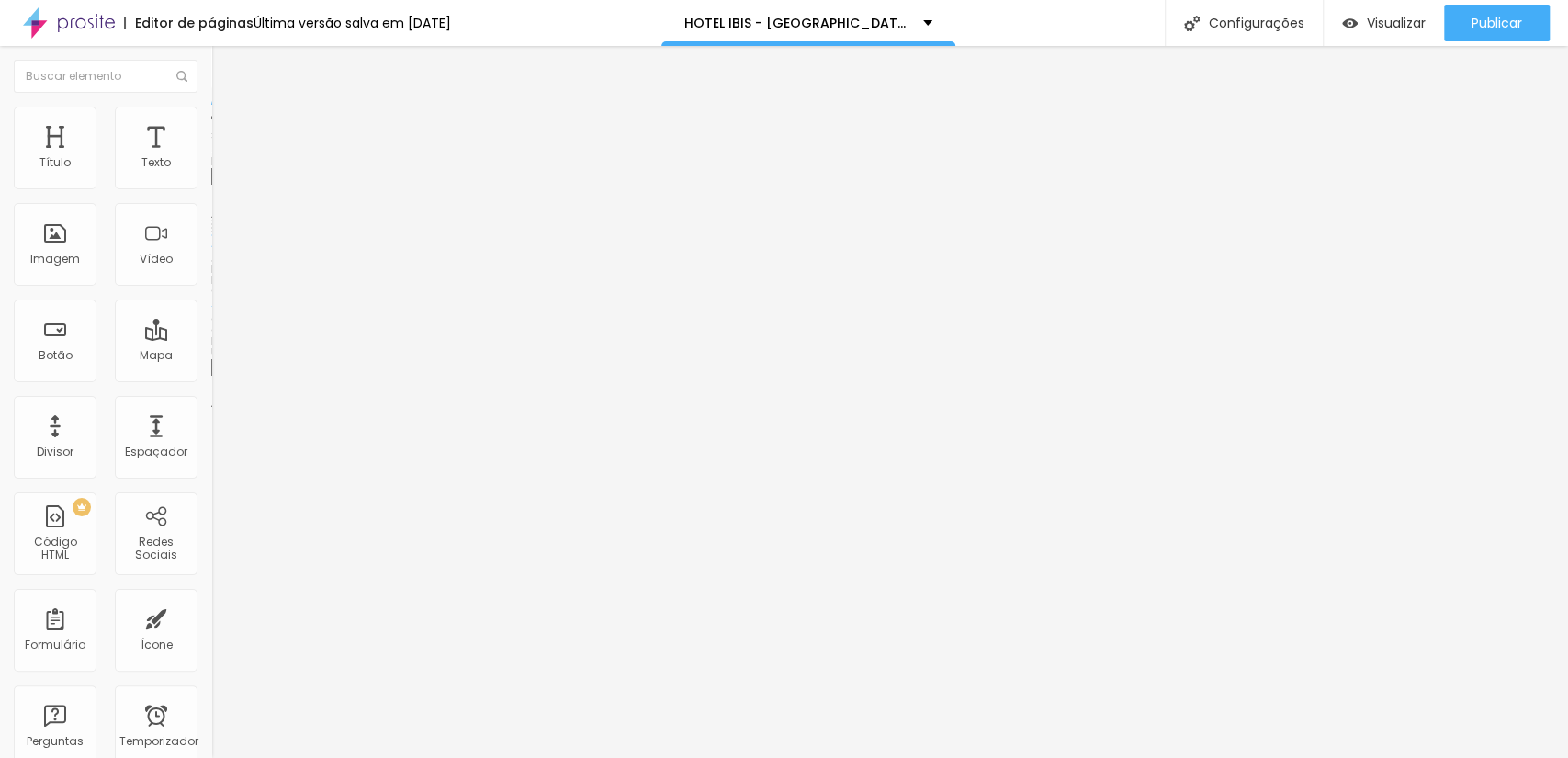
click at [223, 158] on font "Trocar imagem" at bounding box center [267, 150] width 89 height 16
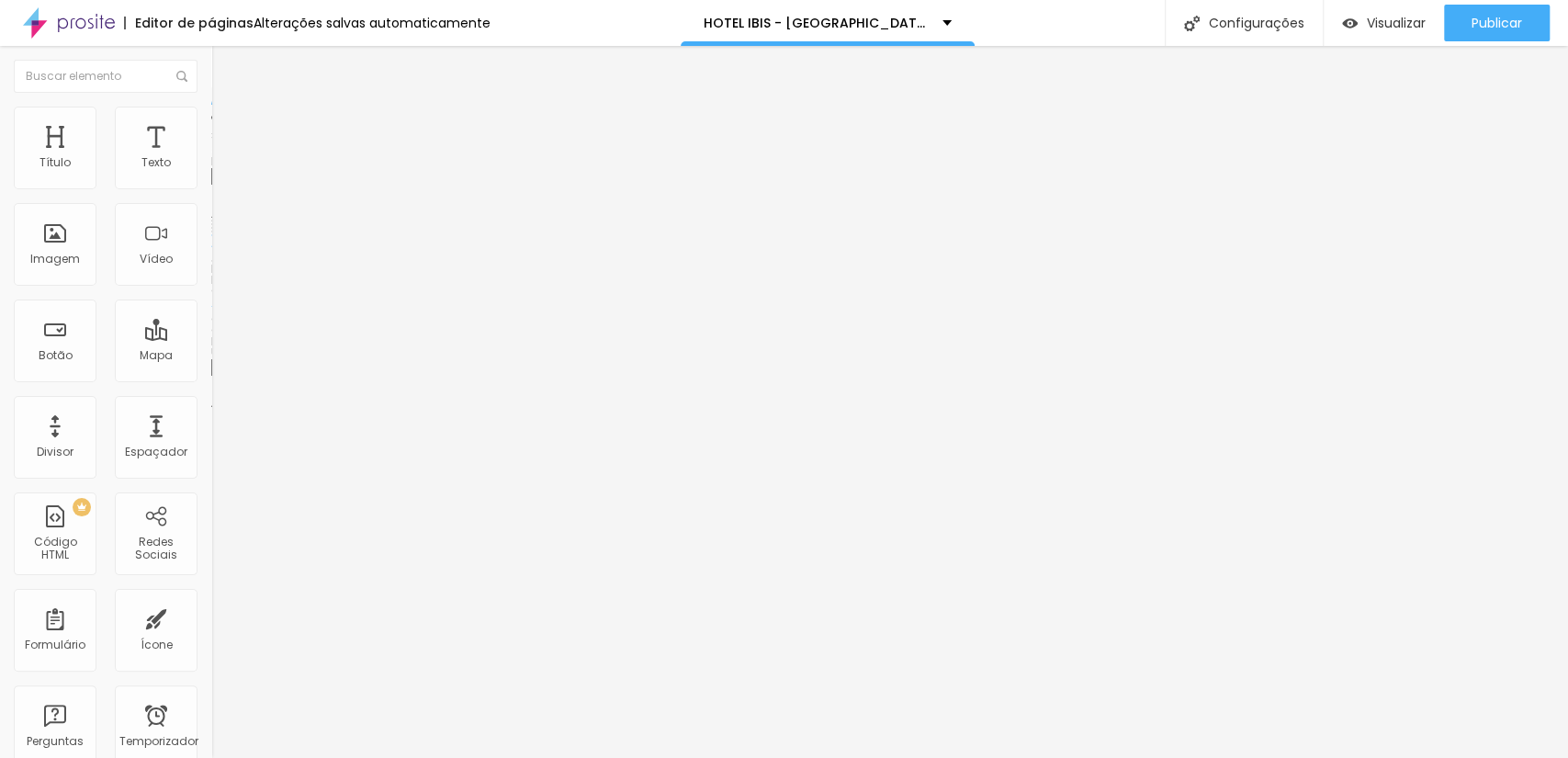
click at [211, 158] on span "Trocar imagem" at bounding box center [261, 150] width 100 height 16
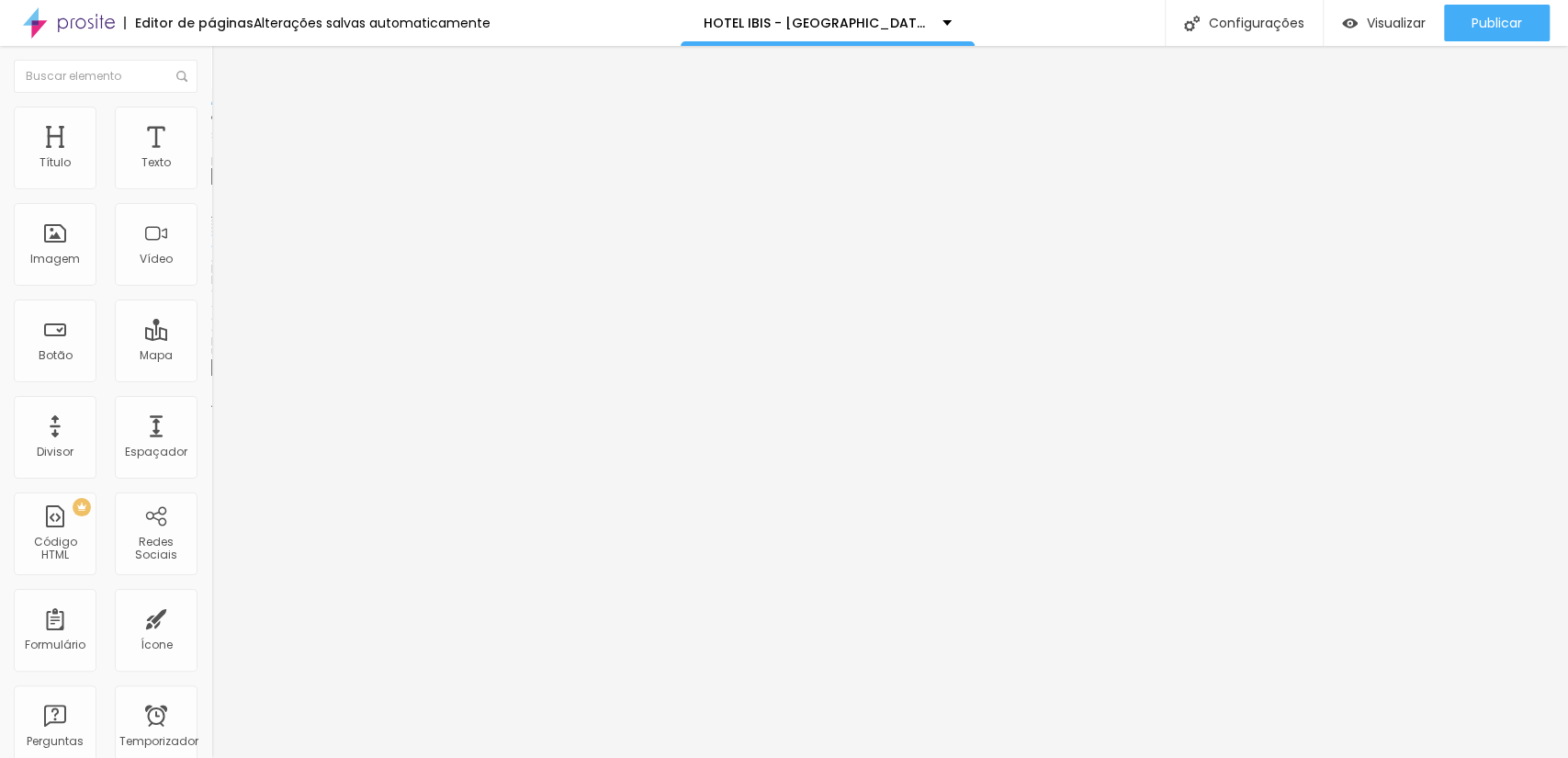
click at [223, 158] on font "Trocar imagem" at bounding box center [267, 150] width 89 height 16
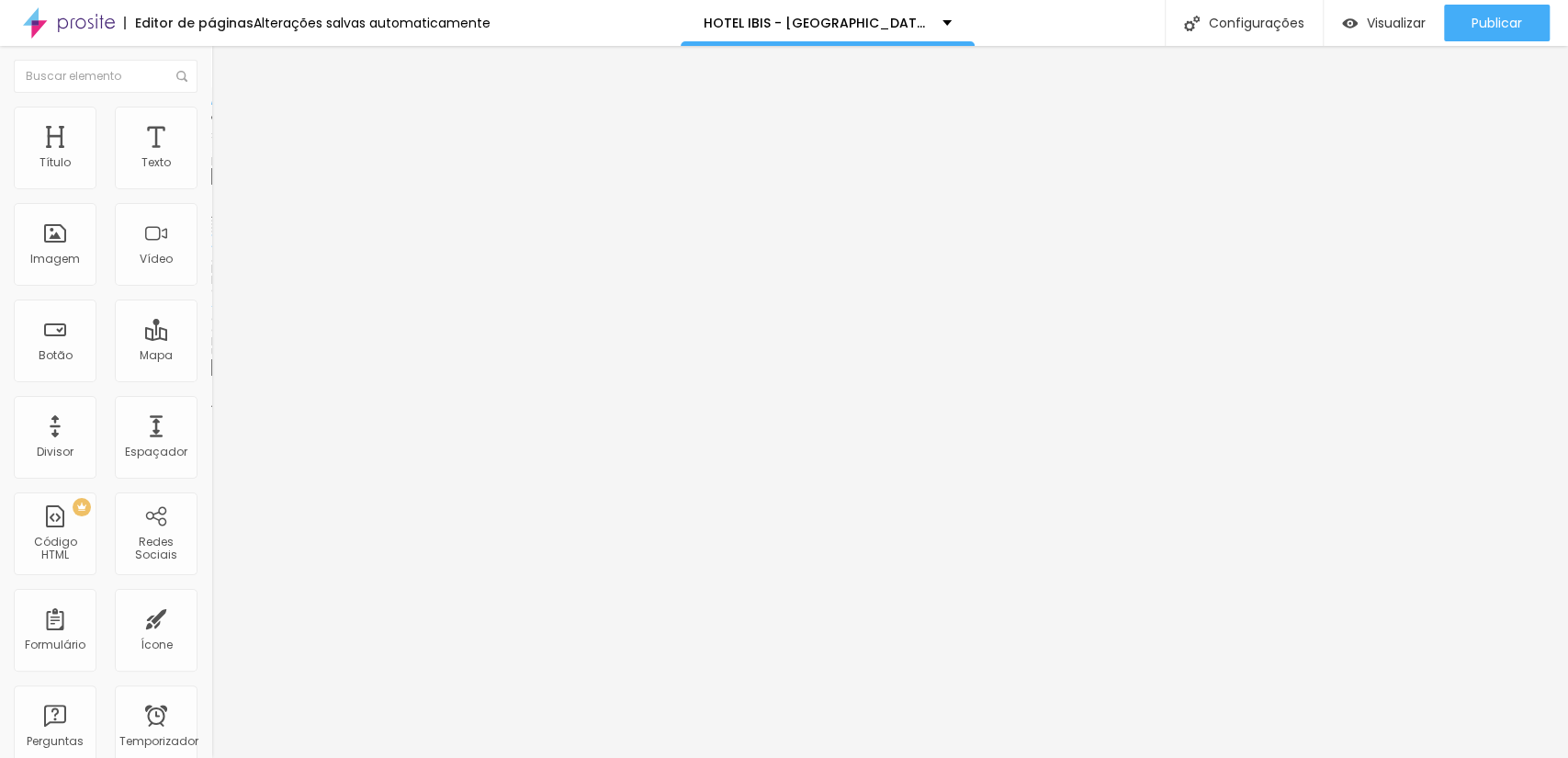
click at [223, 158] on font "Trocar imagem" at bounding box center [267, 150] width 89 height 16
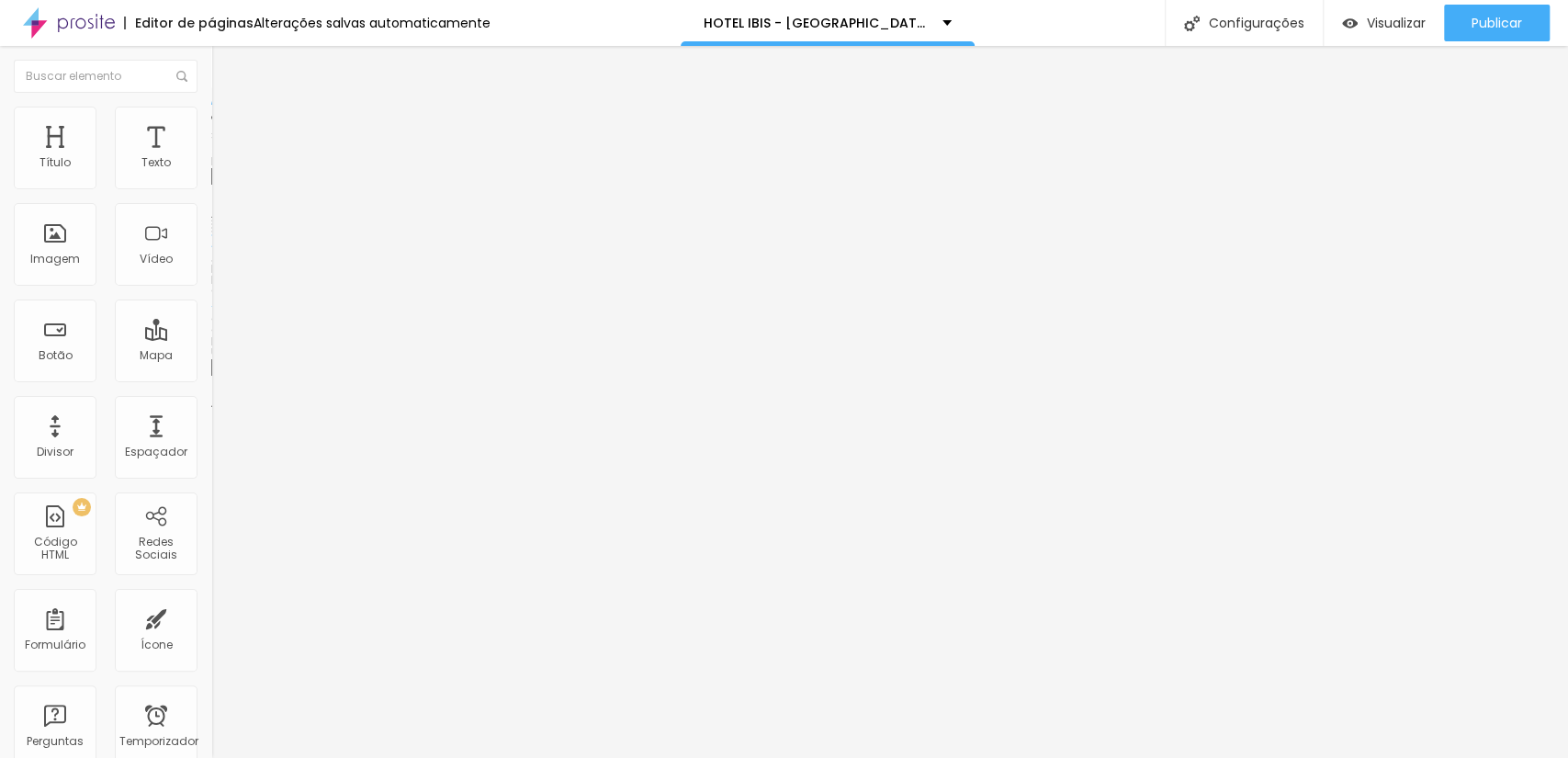
click at [211, 158] on span "Trocar imagem" at bounding box center [261, 150] width 100 height 16
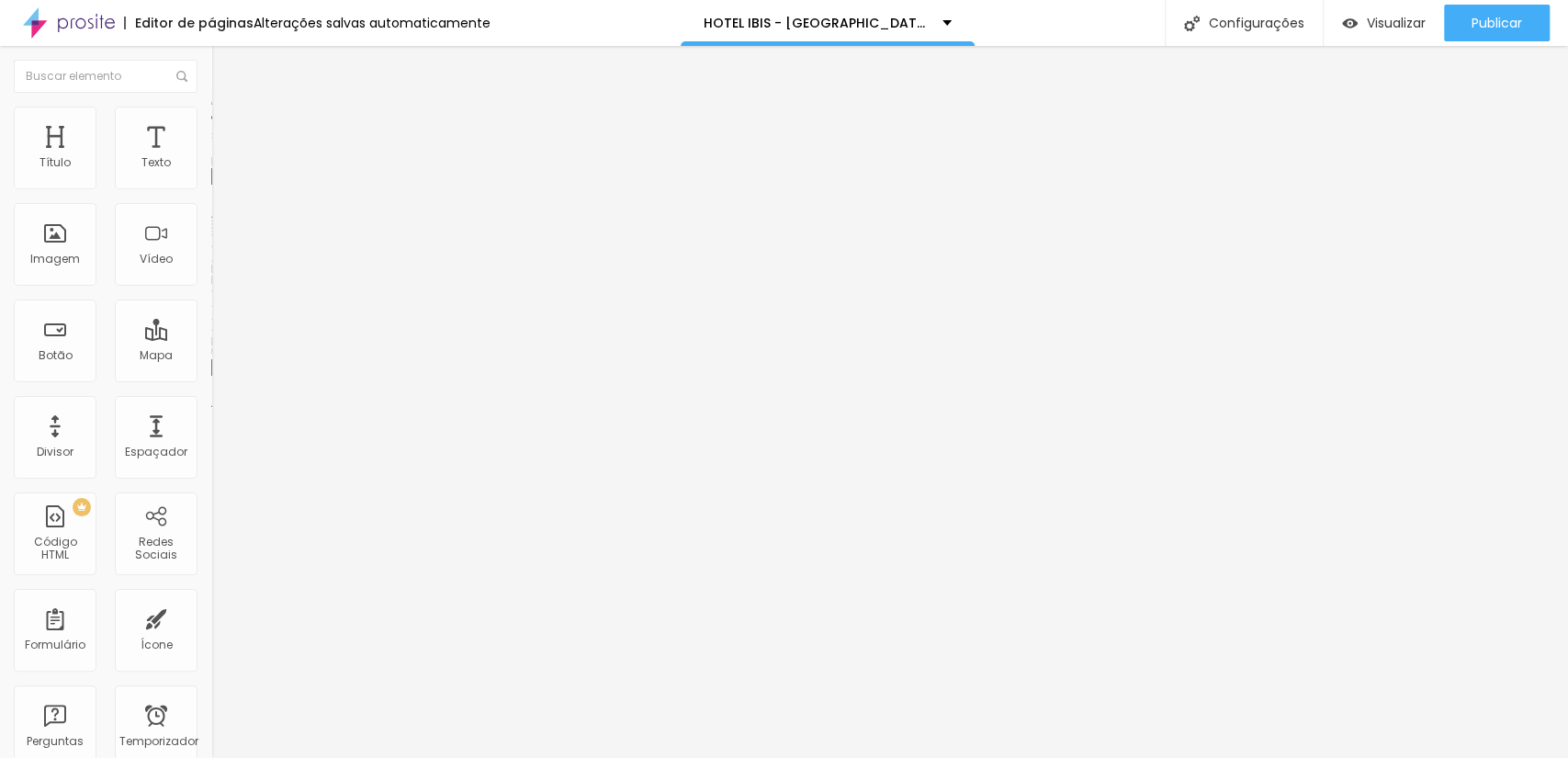
click at [211, 158] on span "Trocar imagem" at bounding box center [261, 150] width 100 height 16
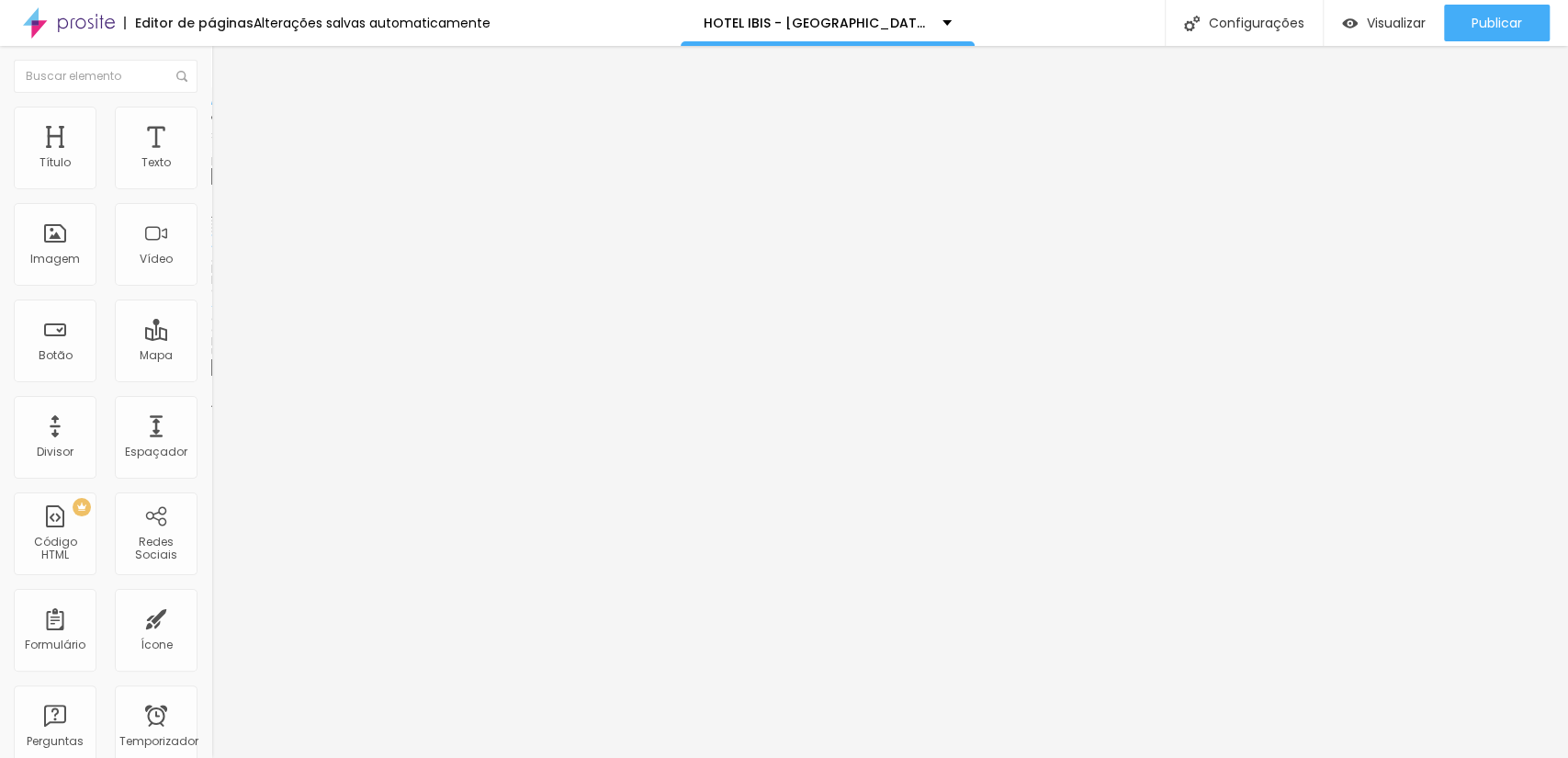
click at [211, 158] on span "Trocar imagem" at bounding box center [261, 150] width 100 height 16
click at [223, 158] on font "Trocar imagem" at bounding box center [267, 150] width 89 height 16
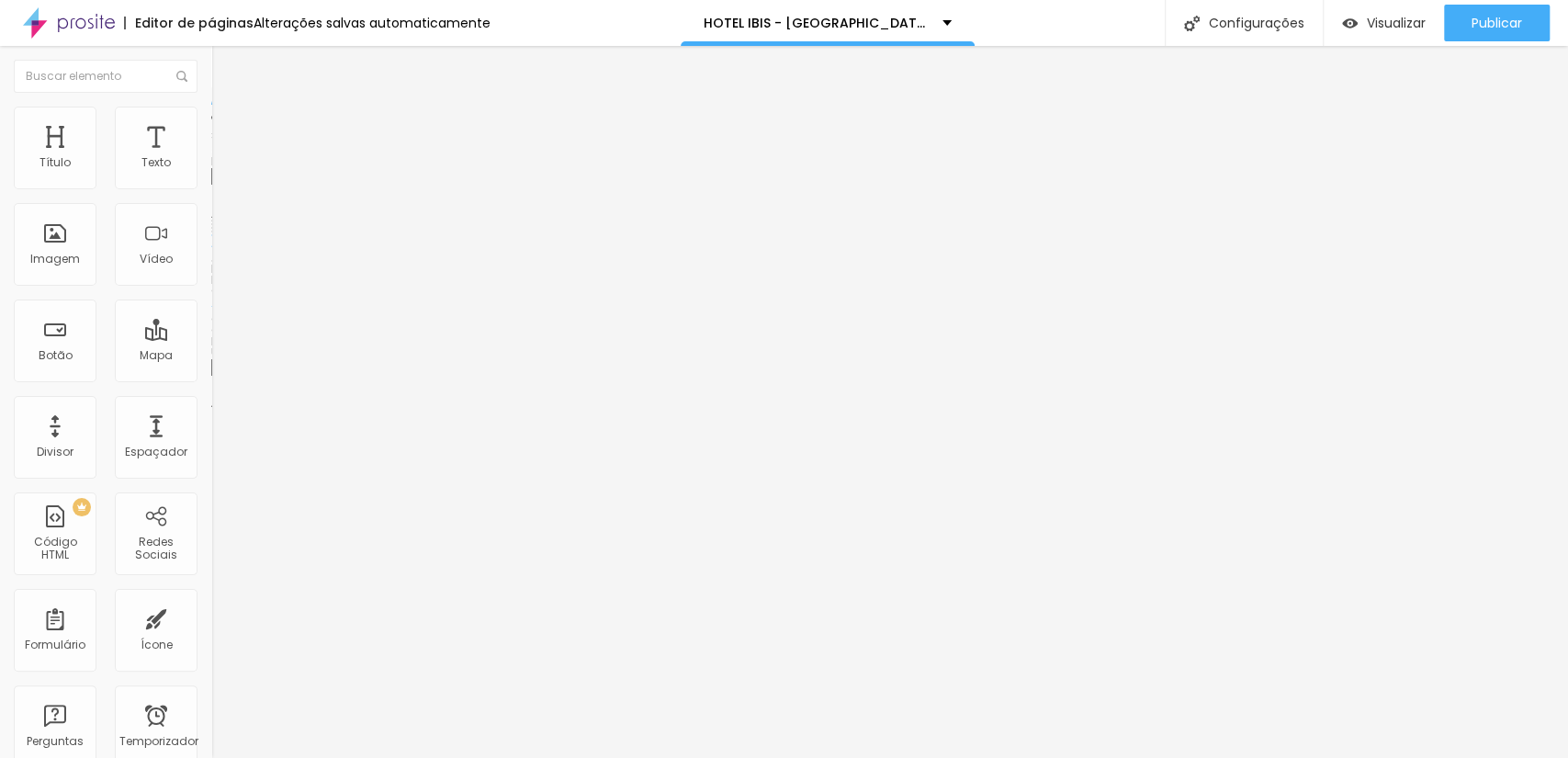
click at [211, 155] on img at bounding box center [216, 148] width 11 height 11
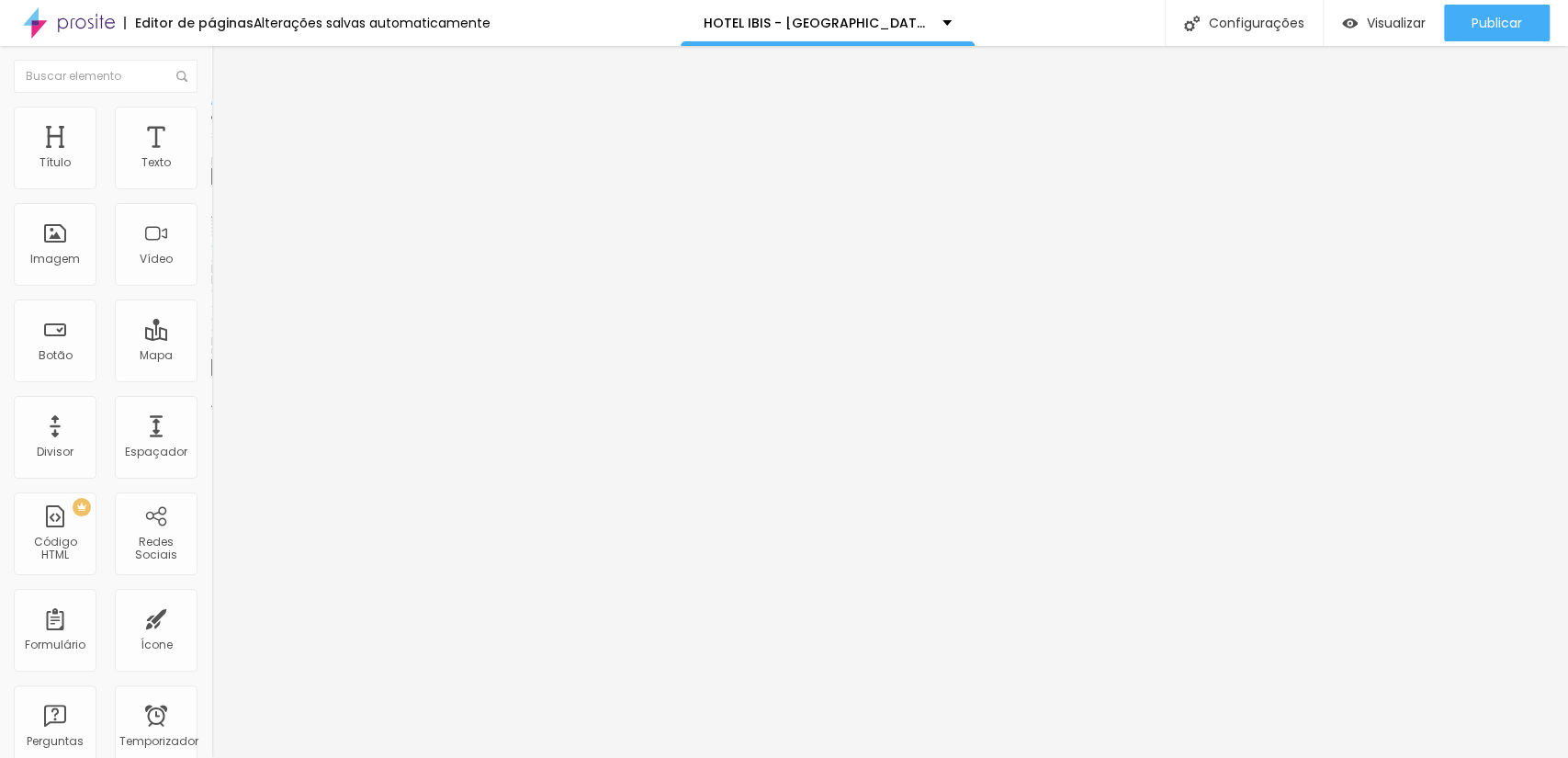
click at [223, 158] on font "Trocar imagem" at bounding box center [267, 150] width 89 height 16
click at [211, 156] on div "Trocar imagem" at bounding box center [316, 149] width 211 height 13
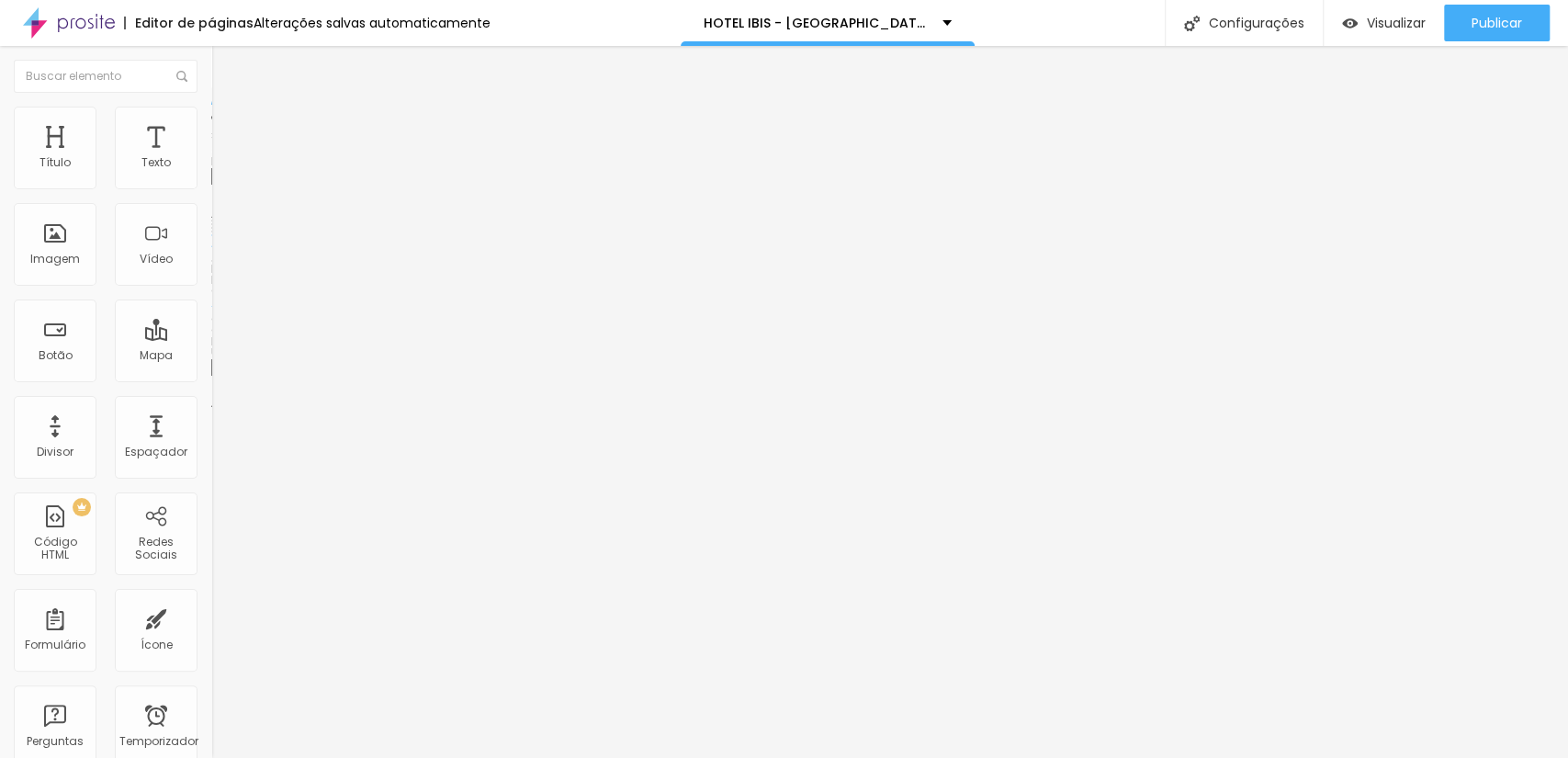
click at [211, 158] on span "Trocar imagem" at bounding box center [261, 150] width 100 height 16
click at [1503, 27] on font "Publicar" at bounding box center [1497, 22] width 51 height 18
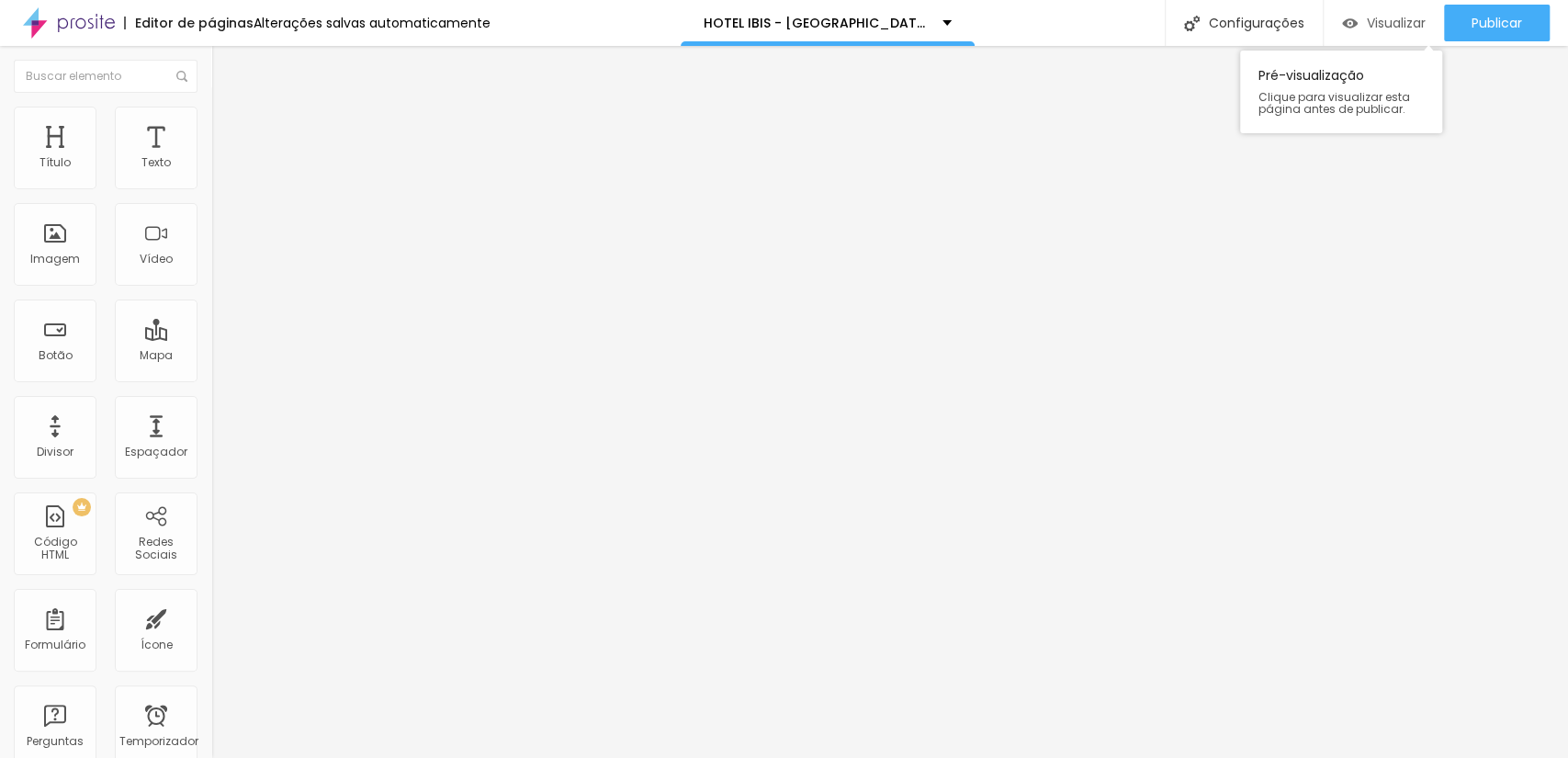
click at [1375, 29] on font "Visualizar" at bounding box center [1396, 22] width 58 height 18
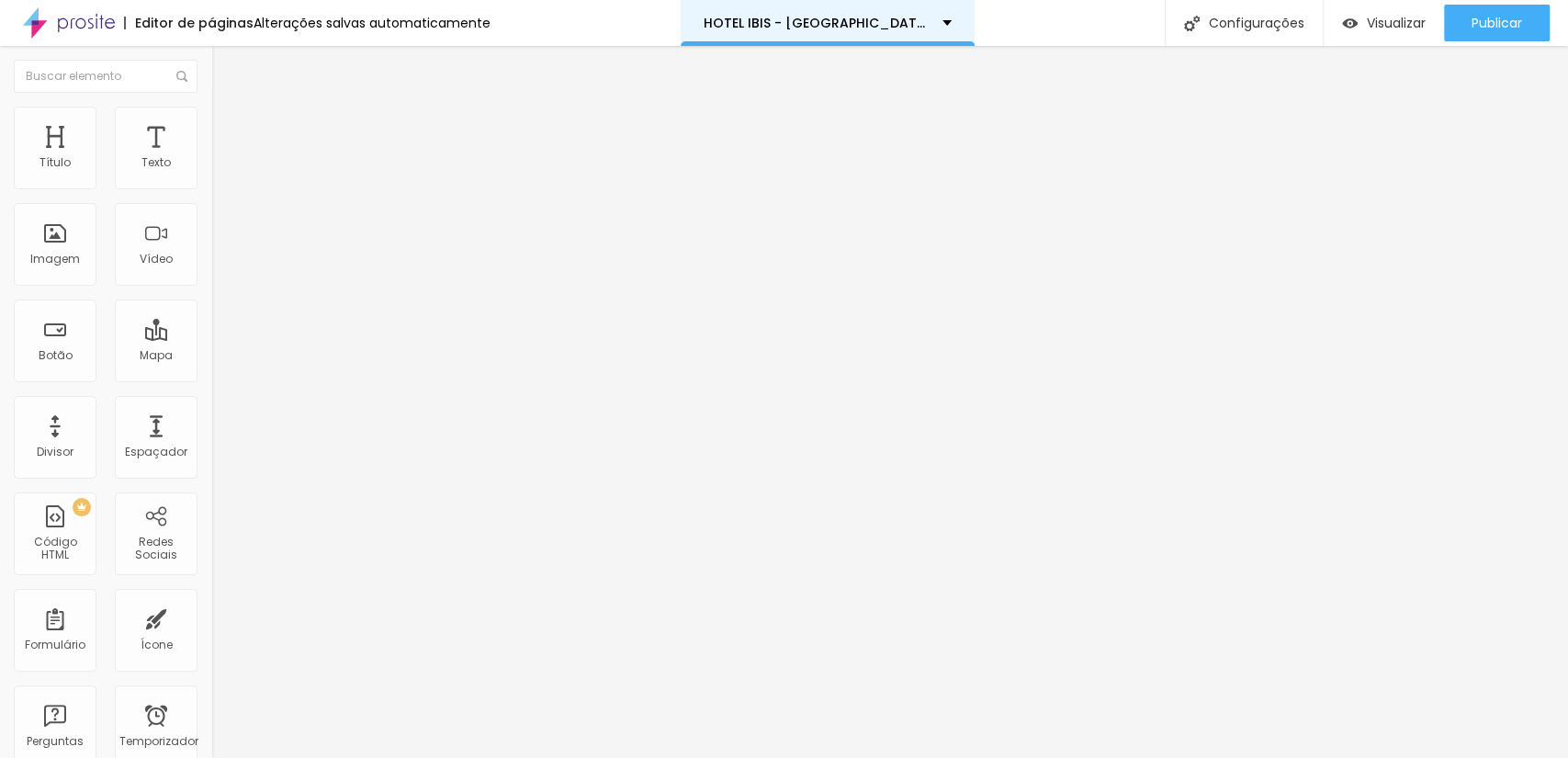
click at [862, 16] on font "HOTEL IBIS - AEROPORTO BELÉM" at bounding box center [818, 22] width 228 height 18
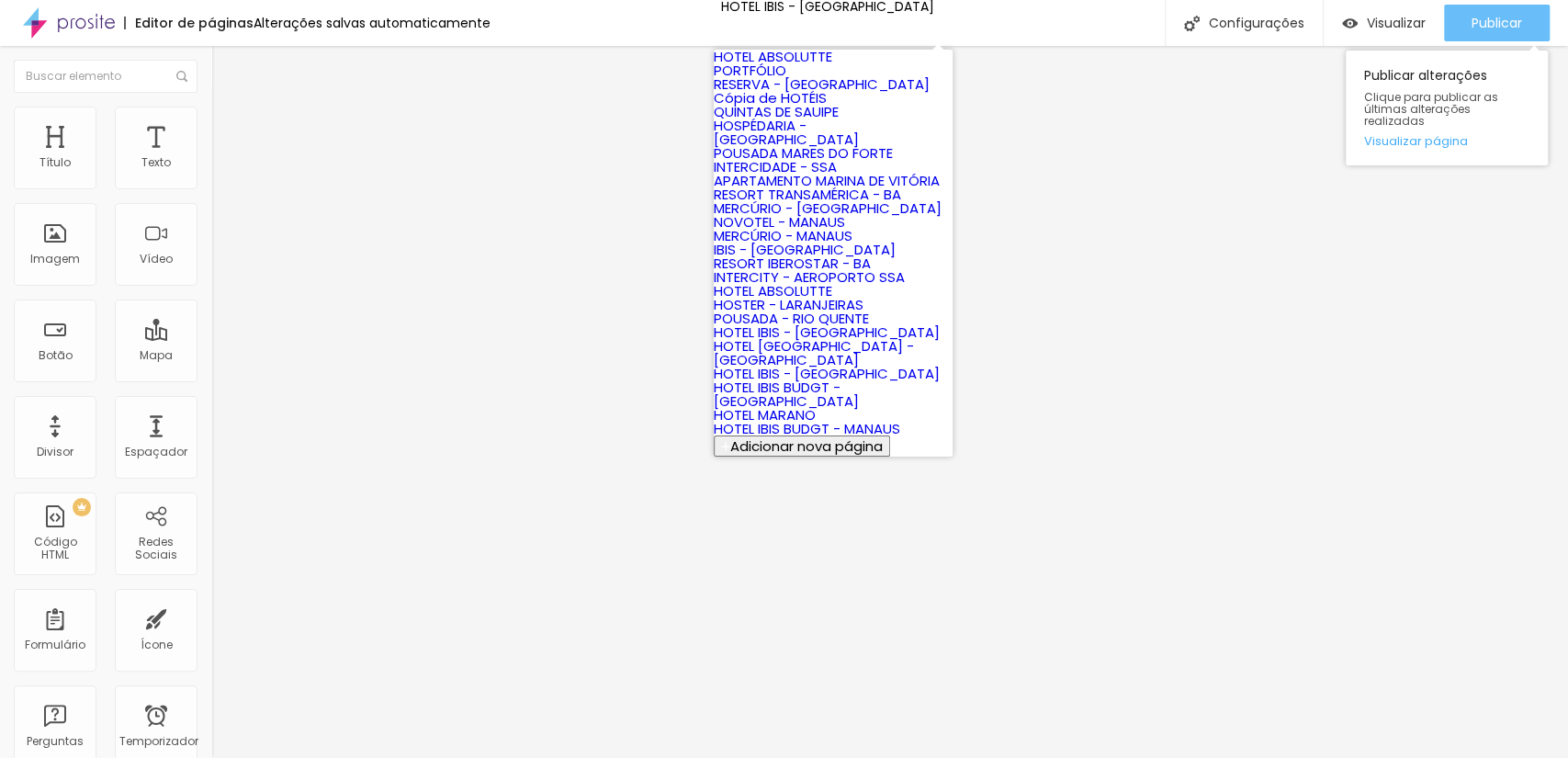
click at [1463, 17] on button "Publicar" at bounding box center [1497, 23] width 106 height 37
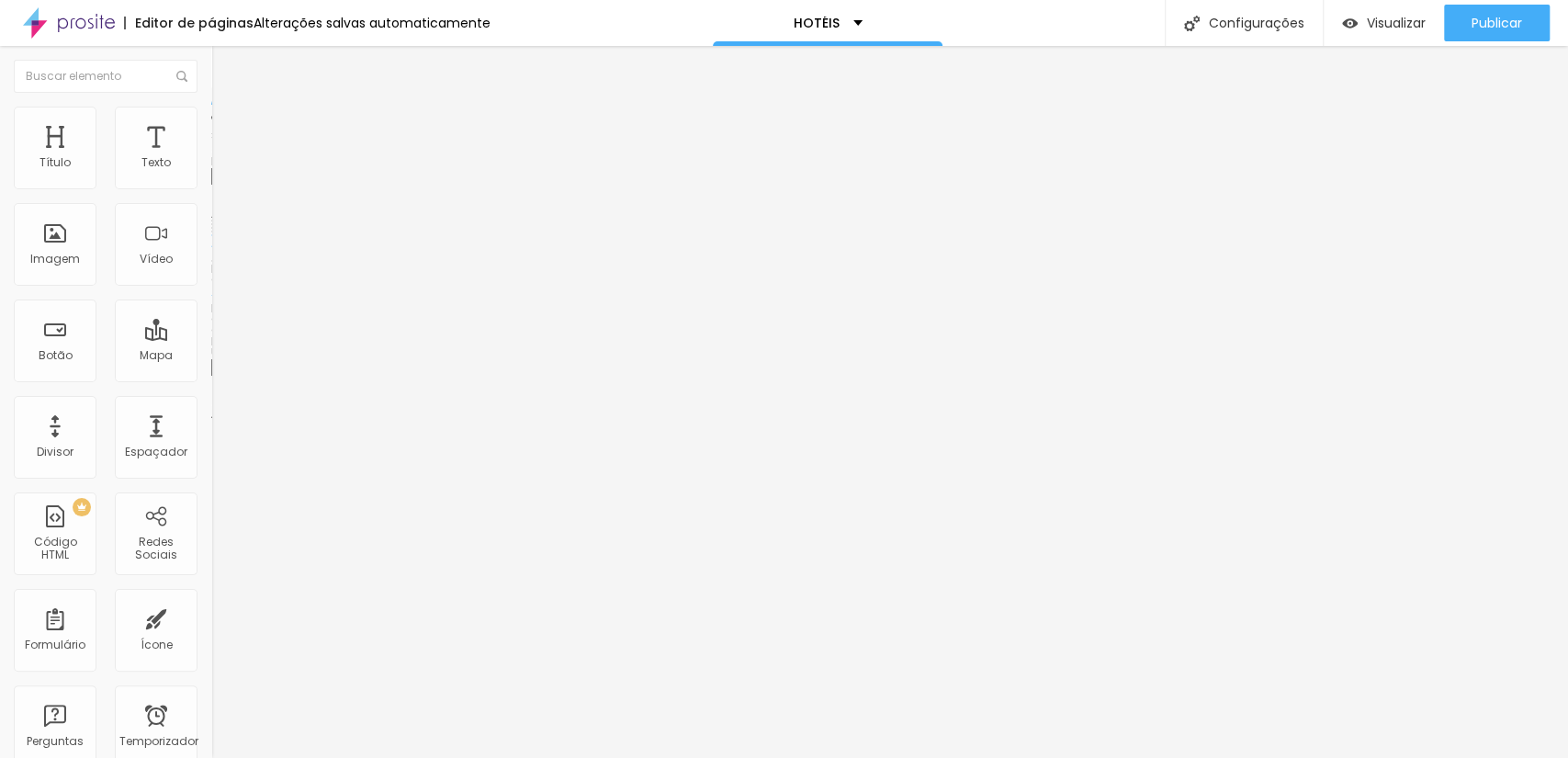
click at [211, 377] on input "https://" at bounding box center [321, 367] width 221 height 18
paste input "[DOMAIN_NAME][URL]"
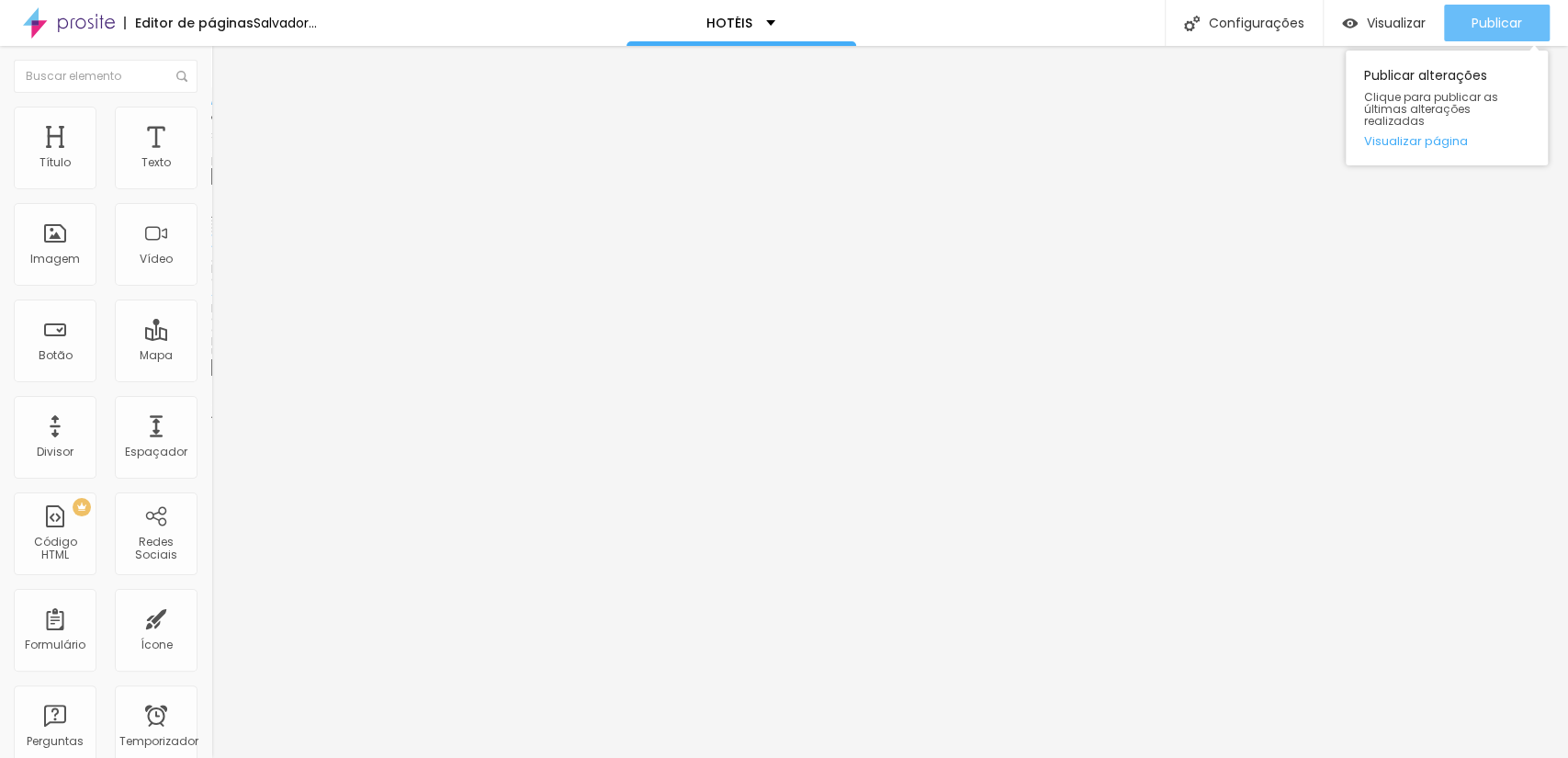
type input "[URL][DOMAIN_NAME]"
click at [1454, 17] on button "Publicar" at bounding box center [1497, 23] width 106 height 37
click at [223, 158] on font "Trocar imagem" at bounding box center [267, 150] width 89 height 16
